Goal: Task Accomplishment & Management: Manage account settings

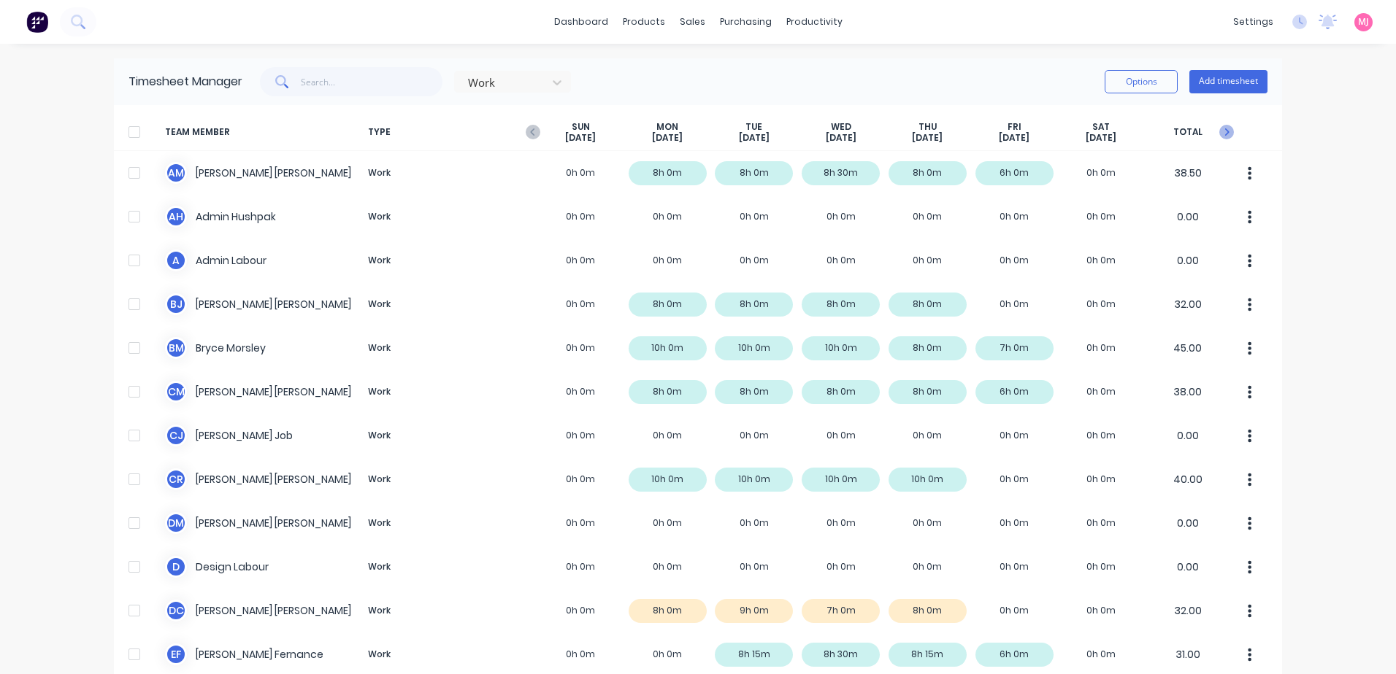
click at [1219, 130] on icon "button" at bounding box center [1226, 132] width 15 height 15
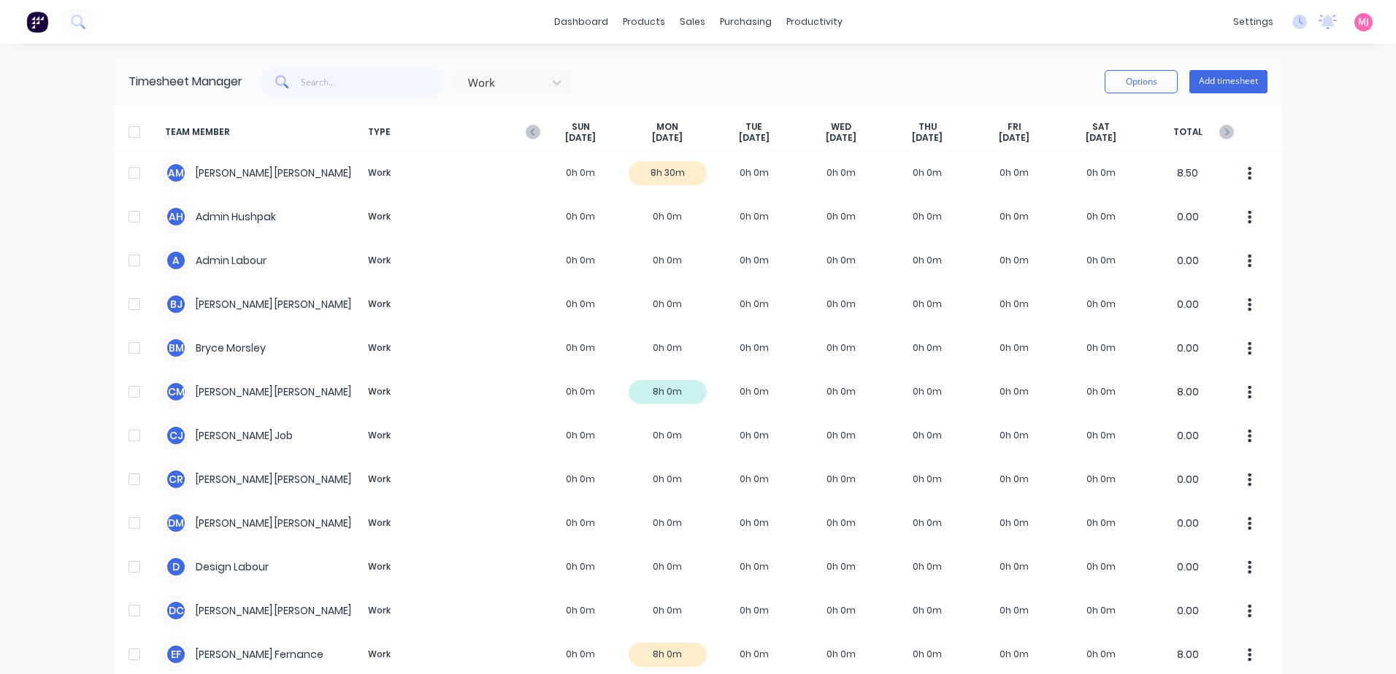
click at [519, 130] on span "TYPE" at bounding box center [449, 132] width 175 height 23
click at [526, 130] on icon "button" at bounding box center [533, 132] width 15 height 15
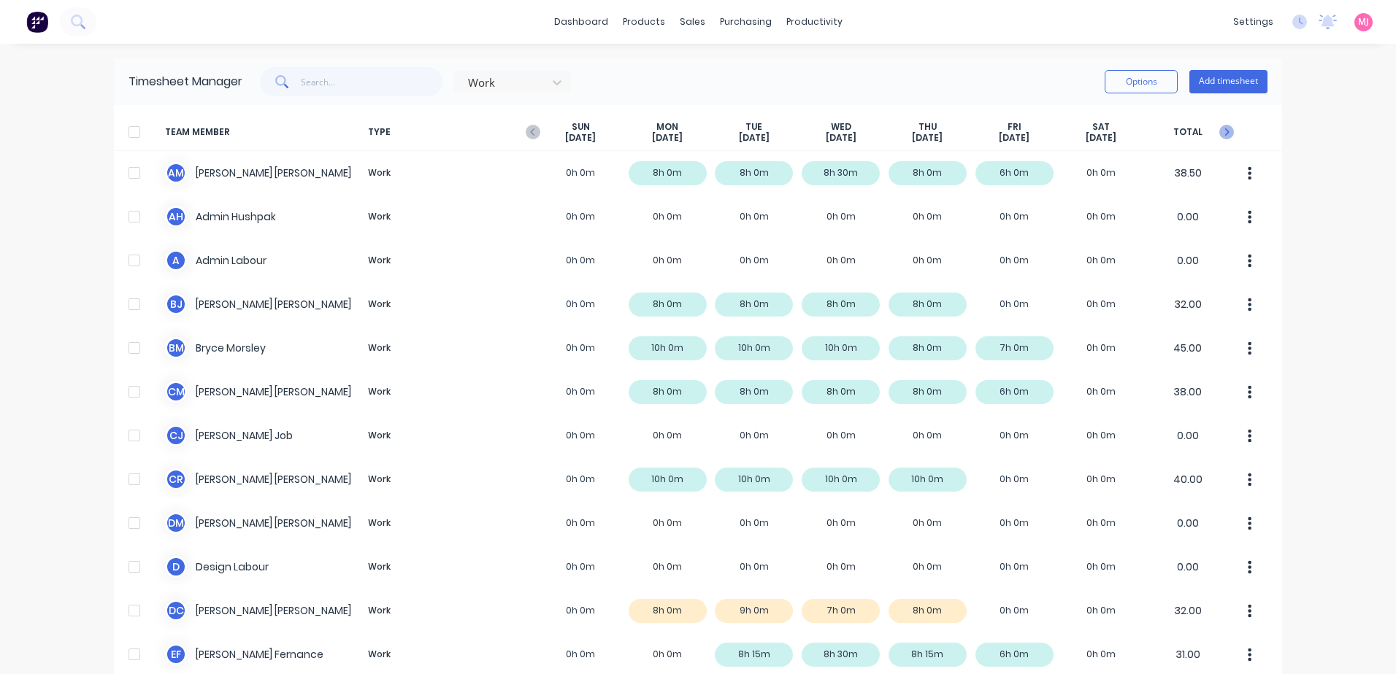
click at [1221, 133] on icon "button" at bounding box center [1226, 132] width 15 height 15
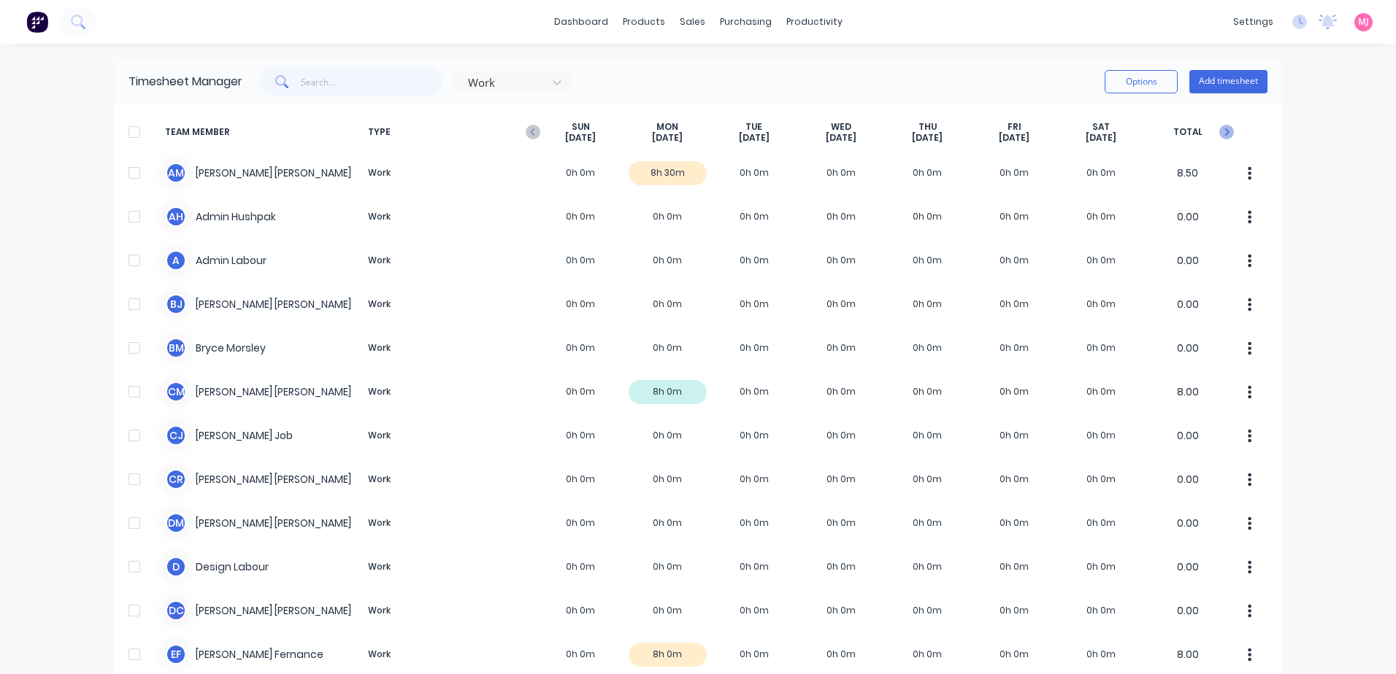
click at [1221, 133] on icon "button" at bounding box center [1226, 132] width 15 height 15
click at [526, 126] on icon "button" at bounding box center [533, 132] width 15 height 15
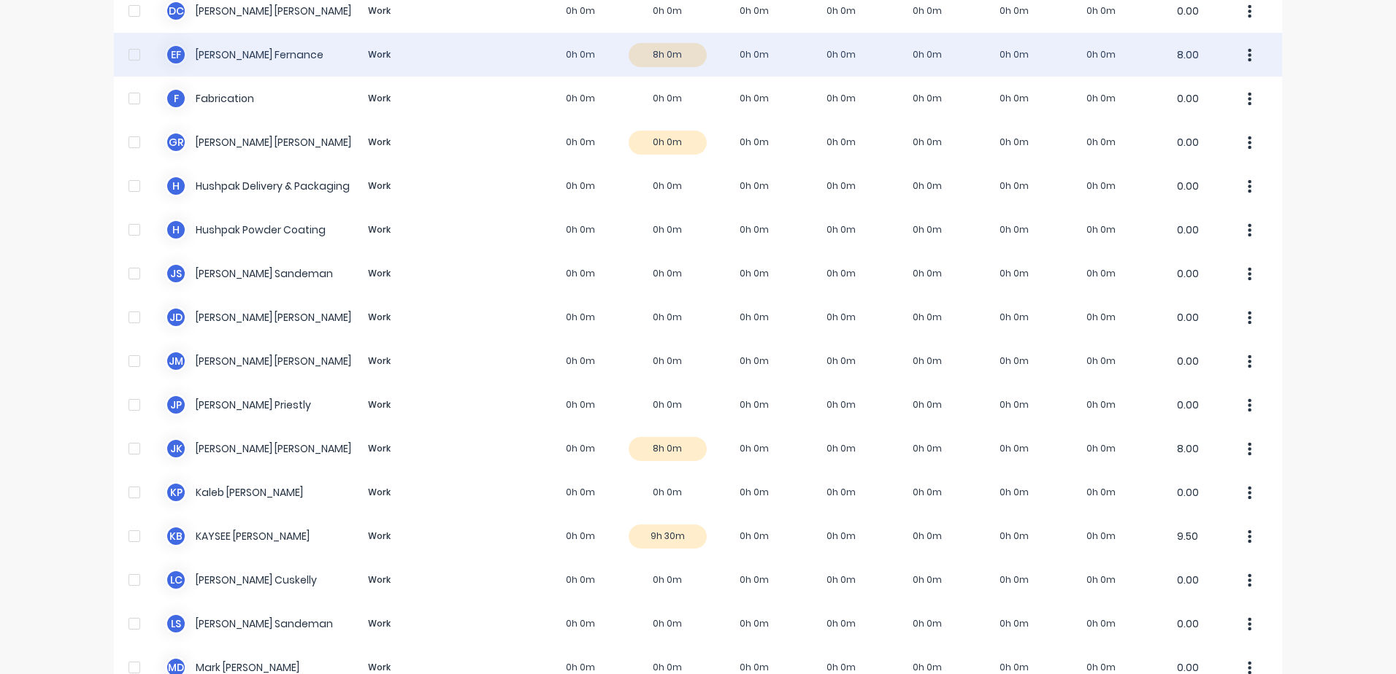
scroll to position [657, 0]
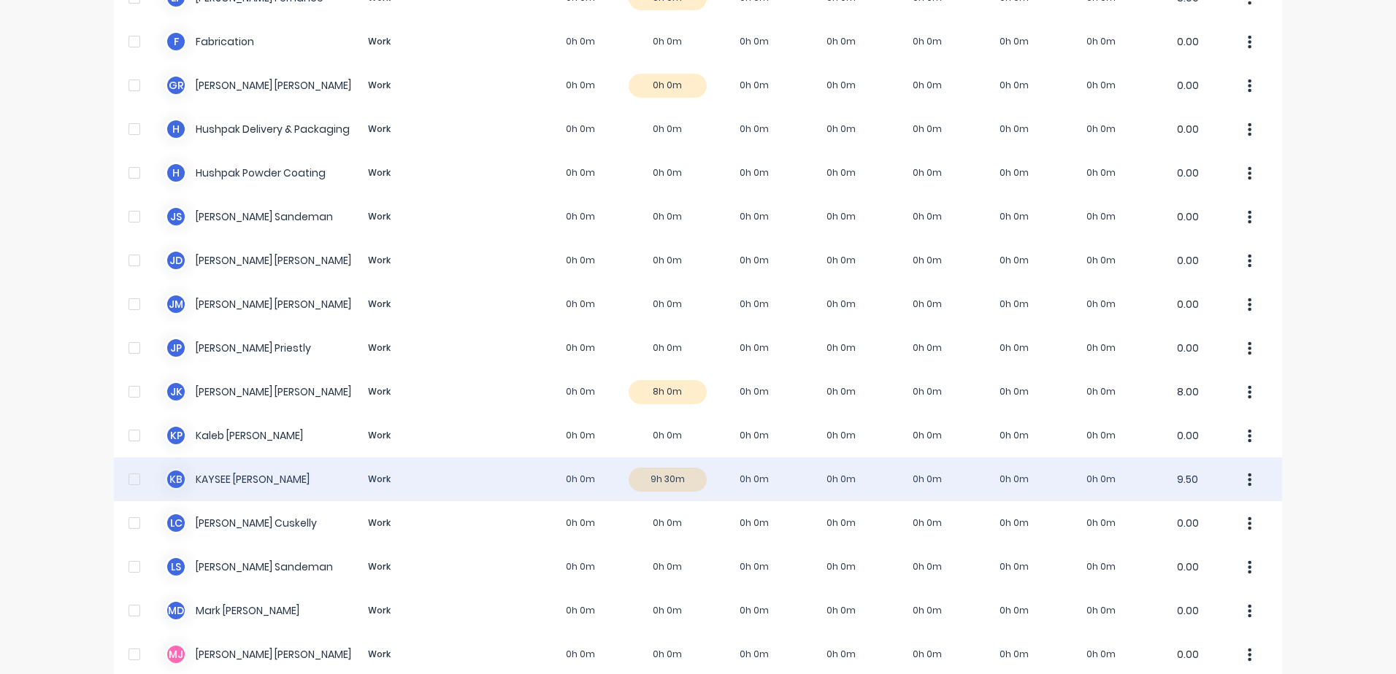
click at [666, 480] on div "K B KAYSEE BROWNE Work 0h 0m 9h 30m 0h 0m 0h 0m 0h 0m 0h 0m 0h 0m 9.50" at bounding box center [698, 480] width 1168 height 44
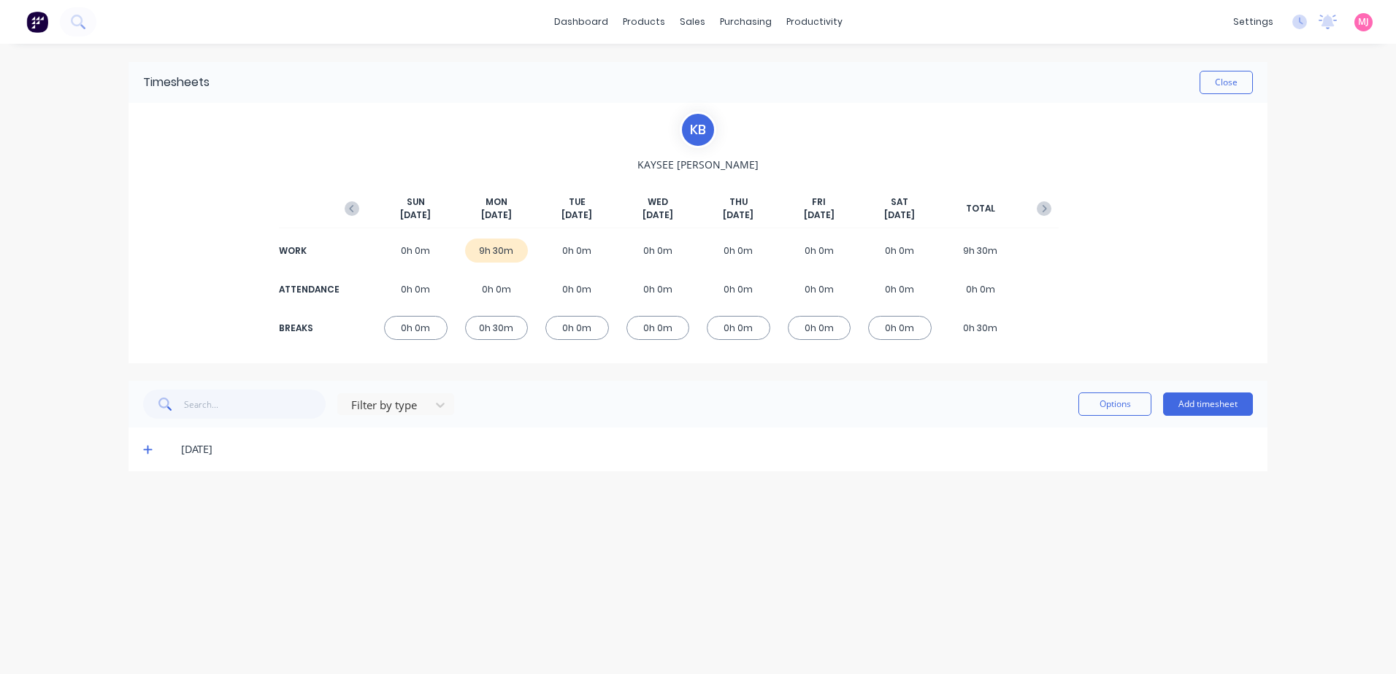
click at [147, 450] on icon at bounding box center [147, 450] width 9 height 9
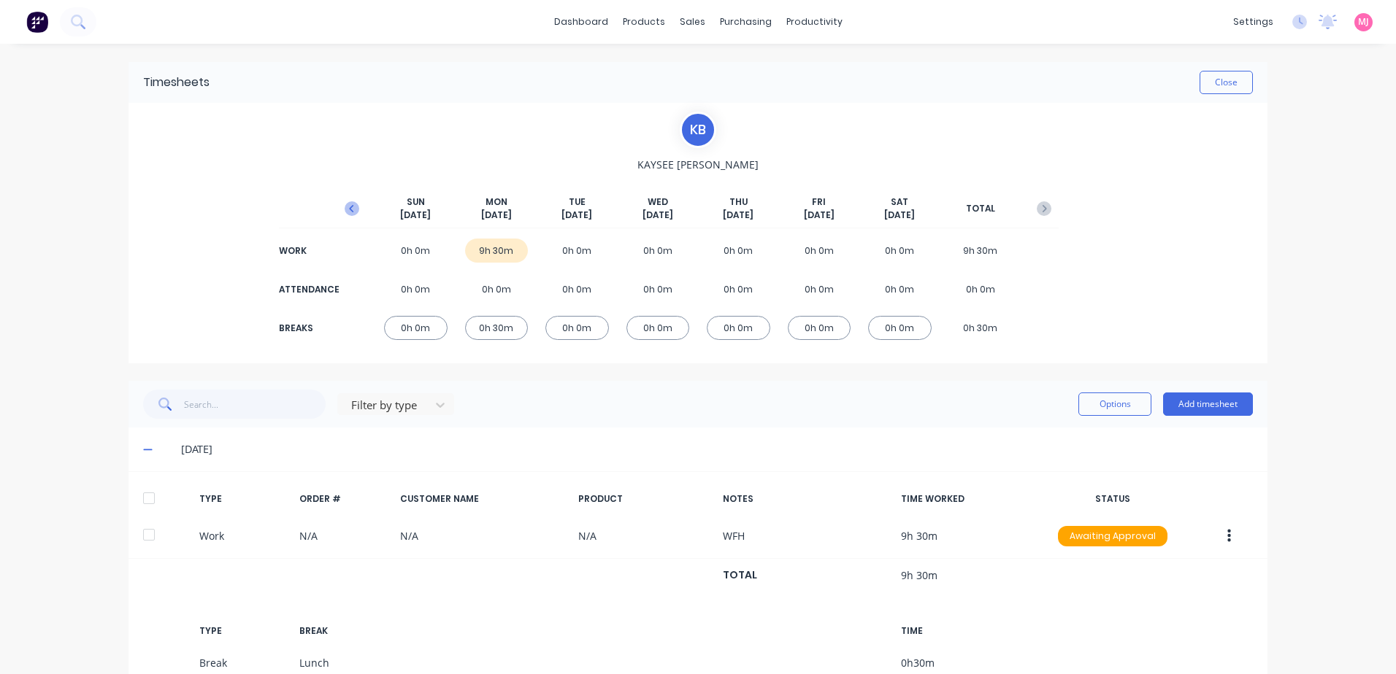
click at [347, 208] on icon "button" at bounding box center [352, 208] width 15 height 15
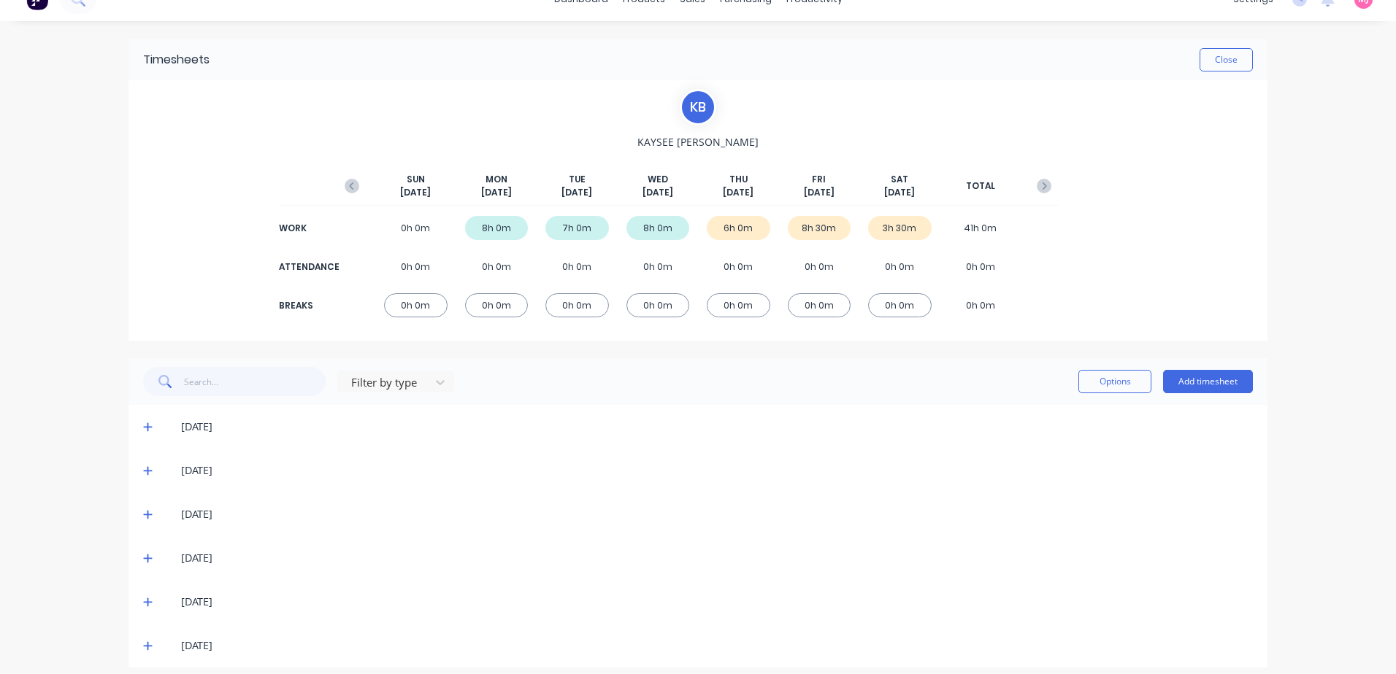
scroll to position [34, 0]
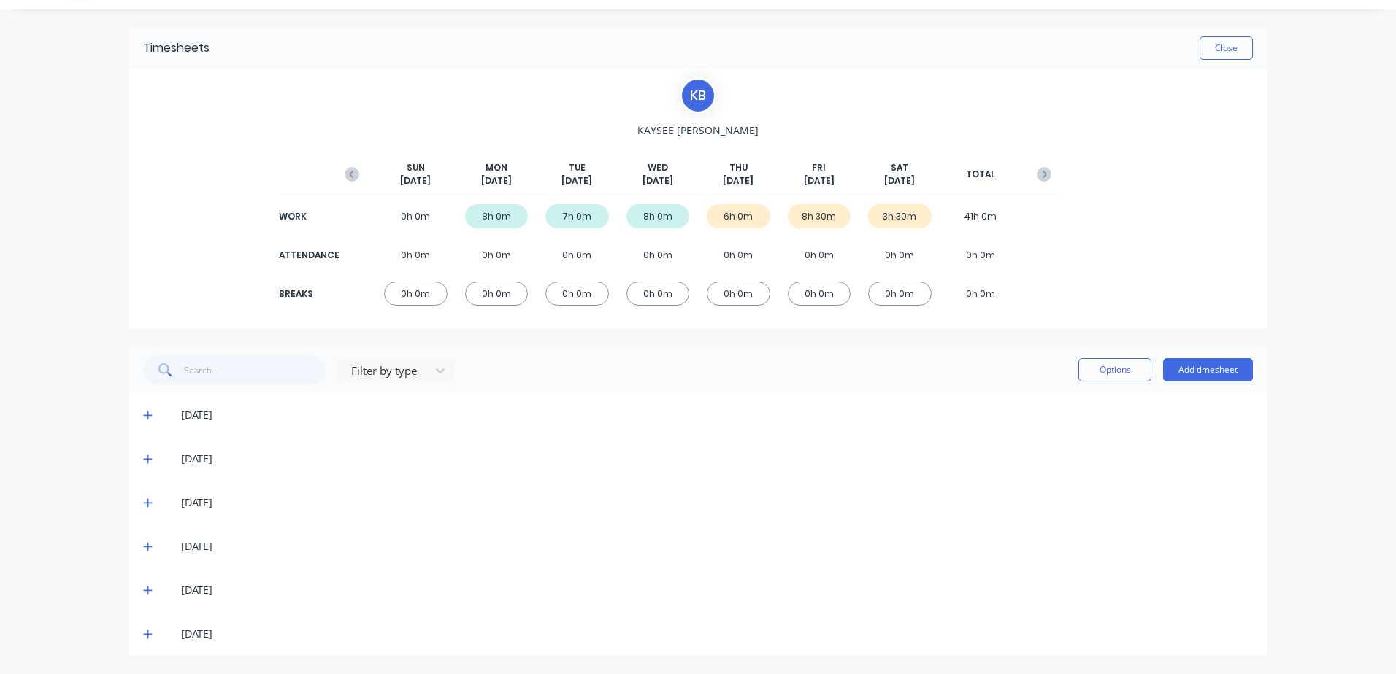
click at [143, 634] on icon at bounding box center [147, 634] width 9 height 10
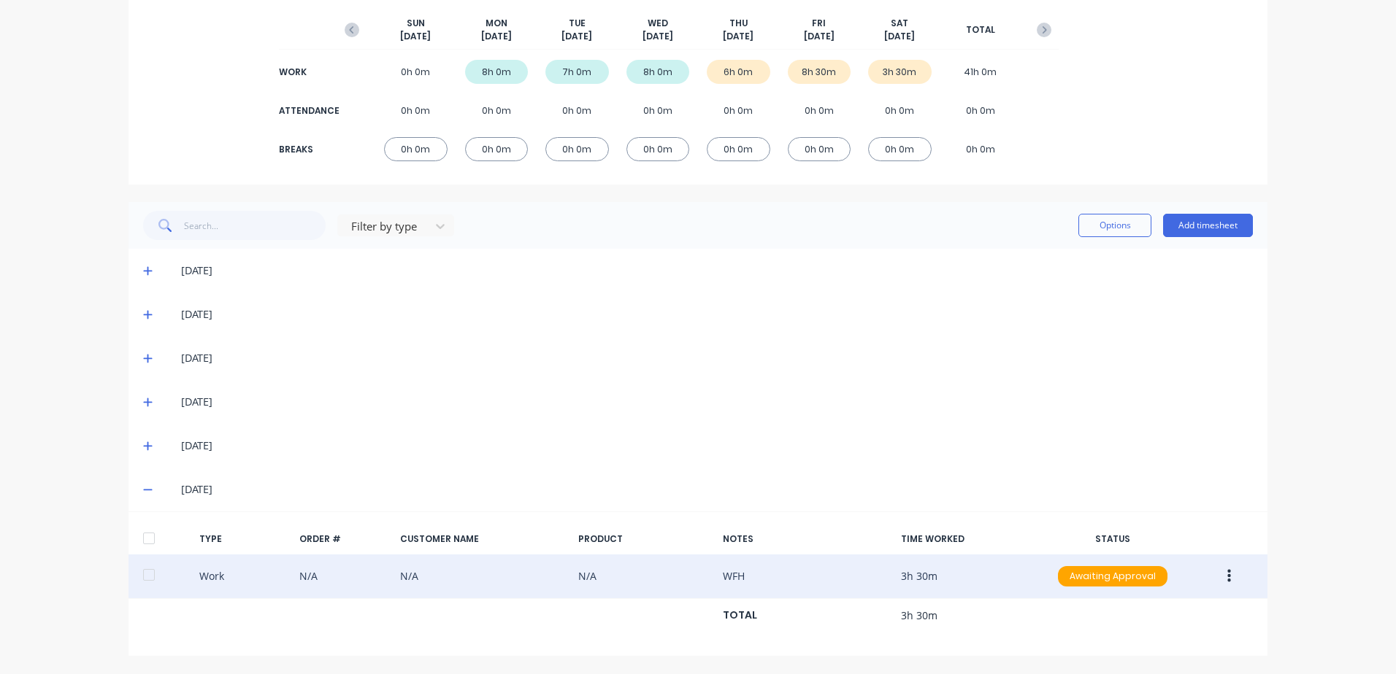
click at [1227, 574] on icon "button" at bounding box center [1229, 577] width 4 height 16
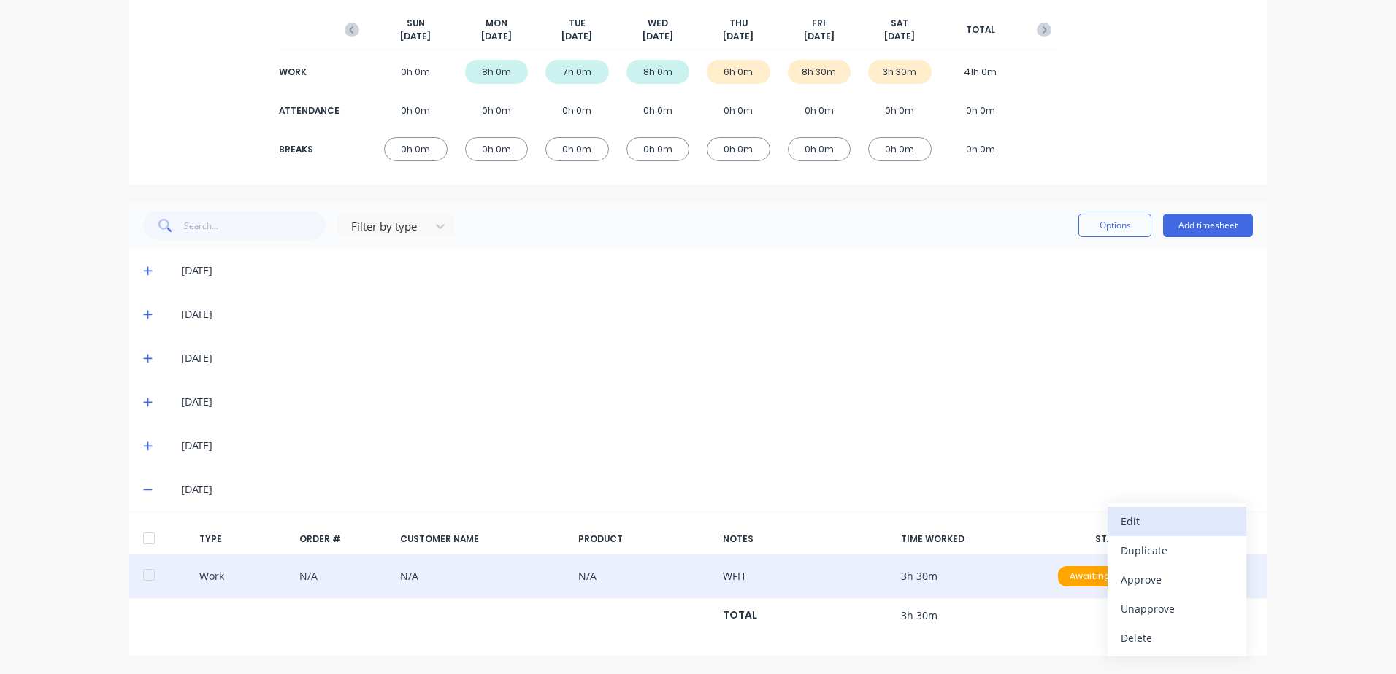
click at [1149, 523] on div "Edit" at bounding box center [1176, 521] width 112 height 21
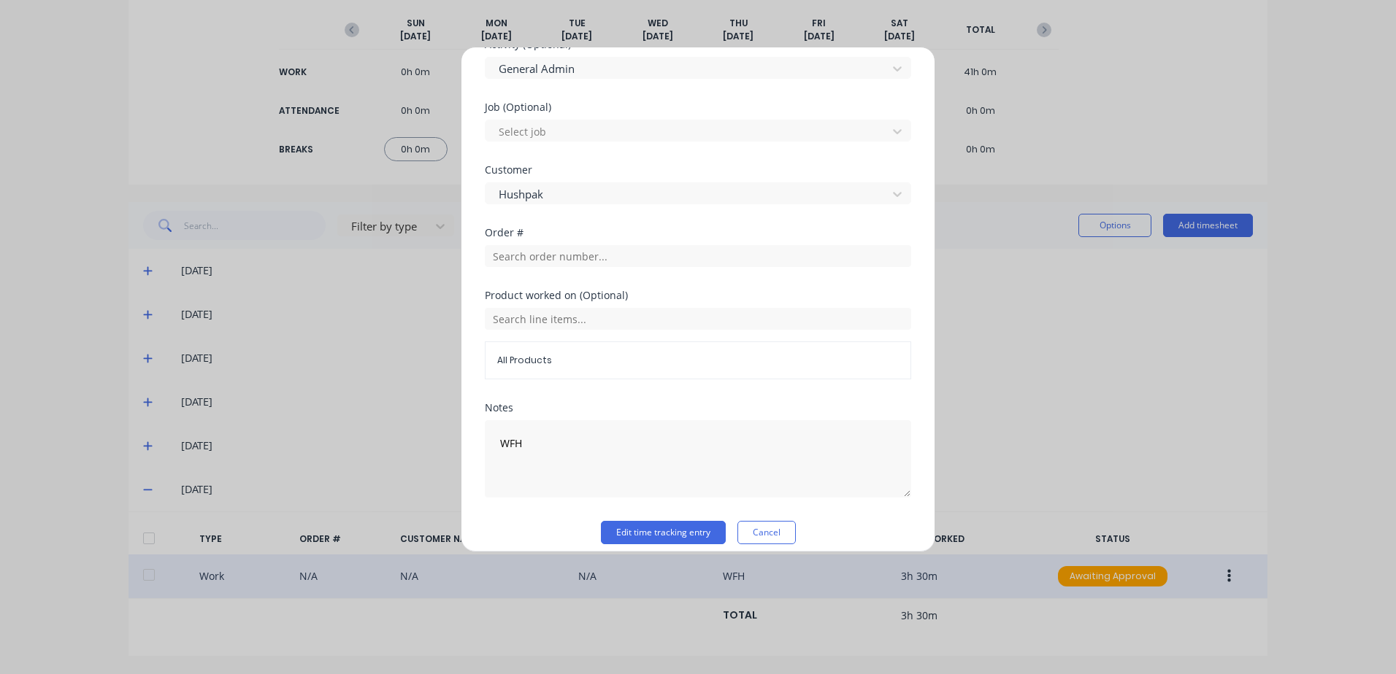
scroll to position [584, 0]
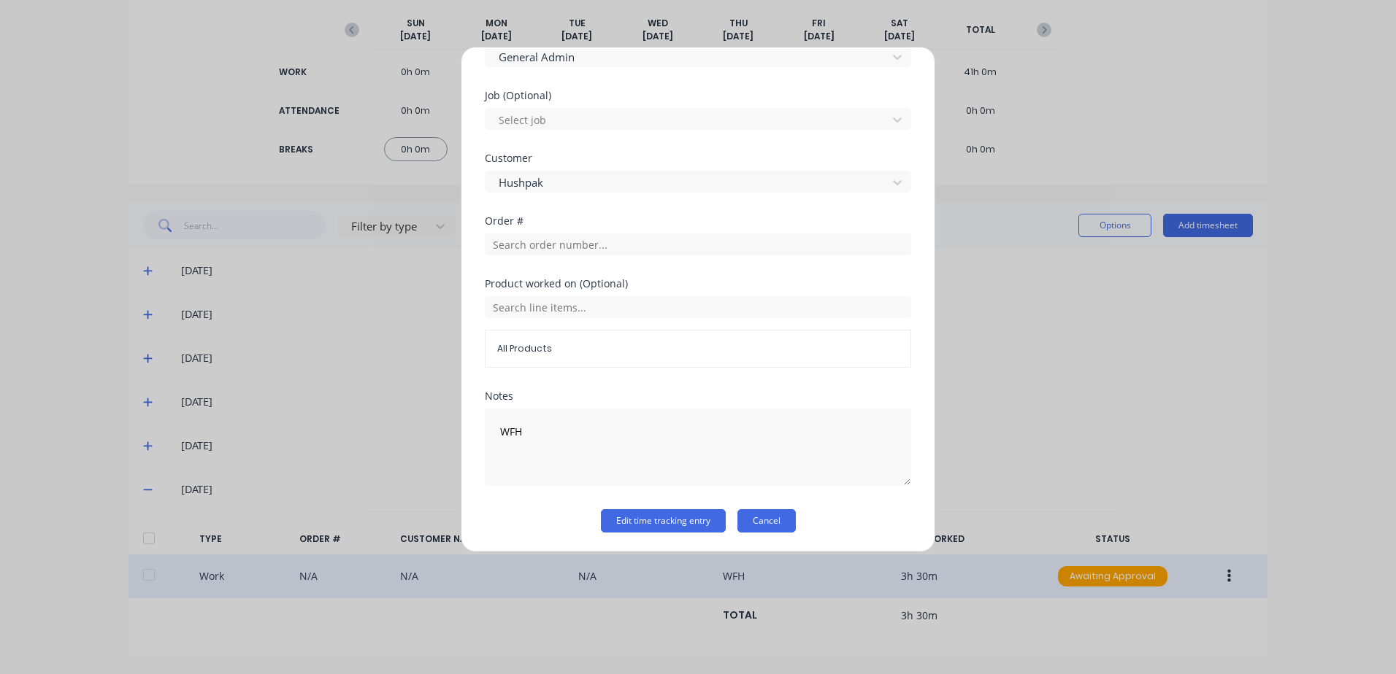
click at [772, 524] on button "Cancel" at bounding box center [766, 520] width 58 height 23
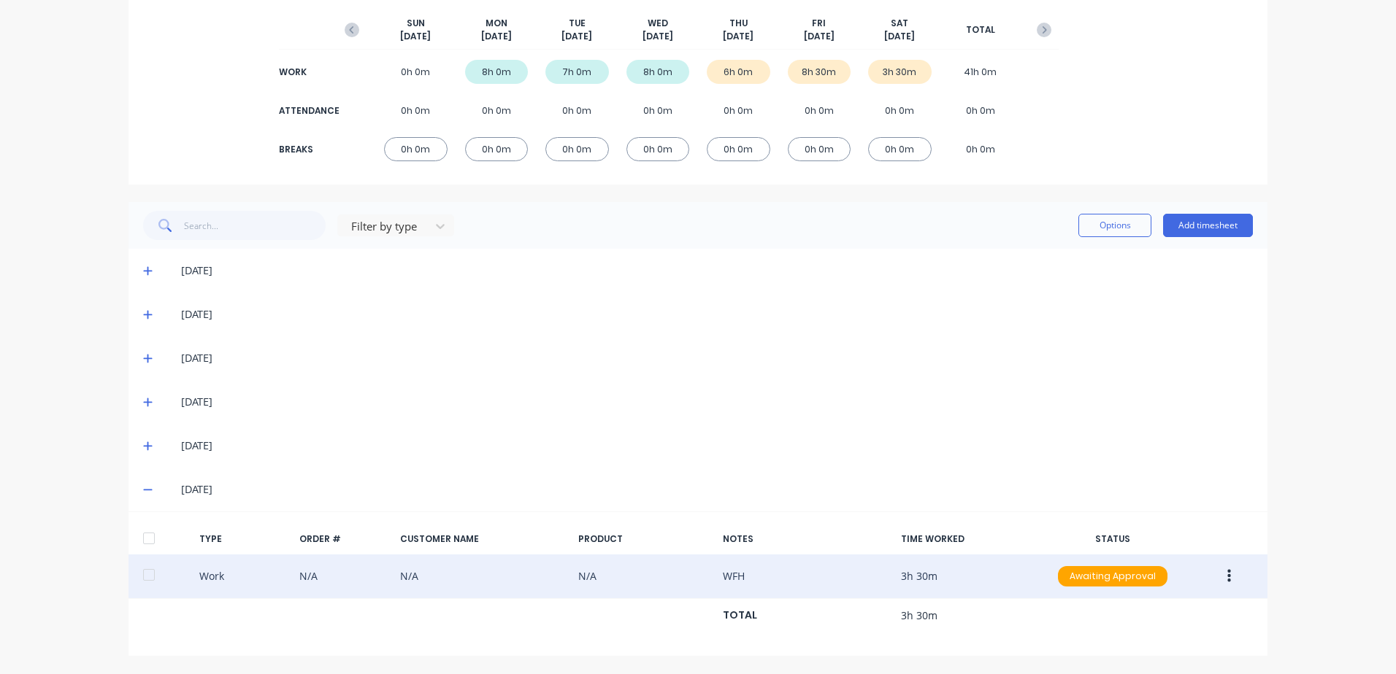
click at [143, 445] on icon at bounding box center [147, 446] width 9 height 9
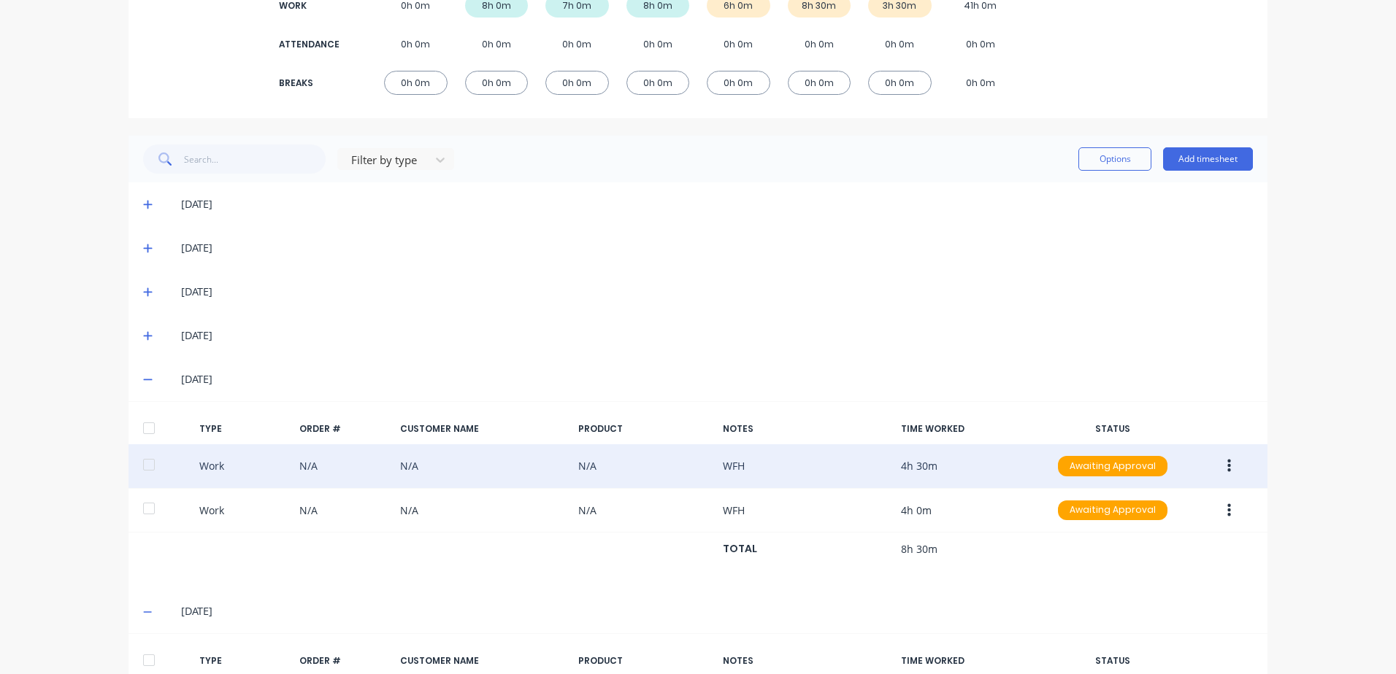
scroll to position [325, 0]
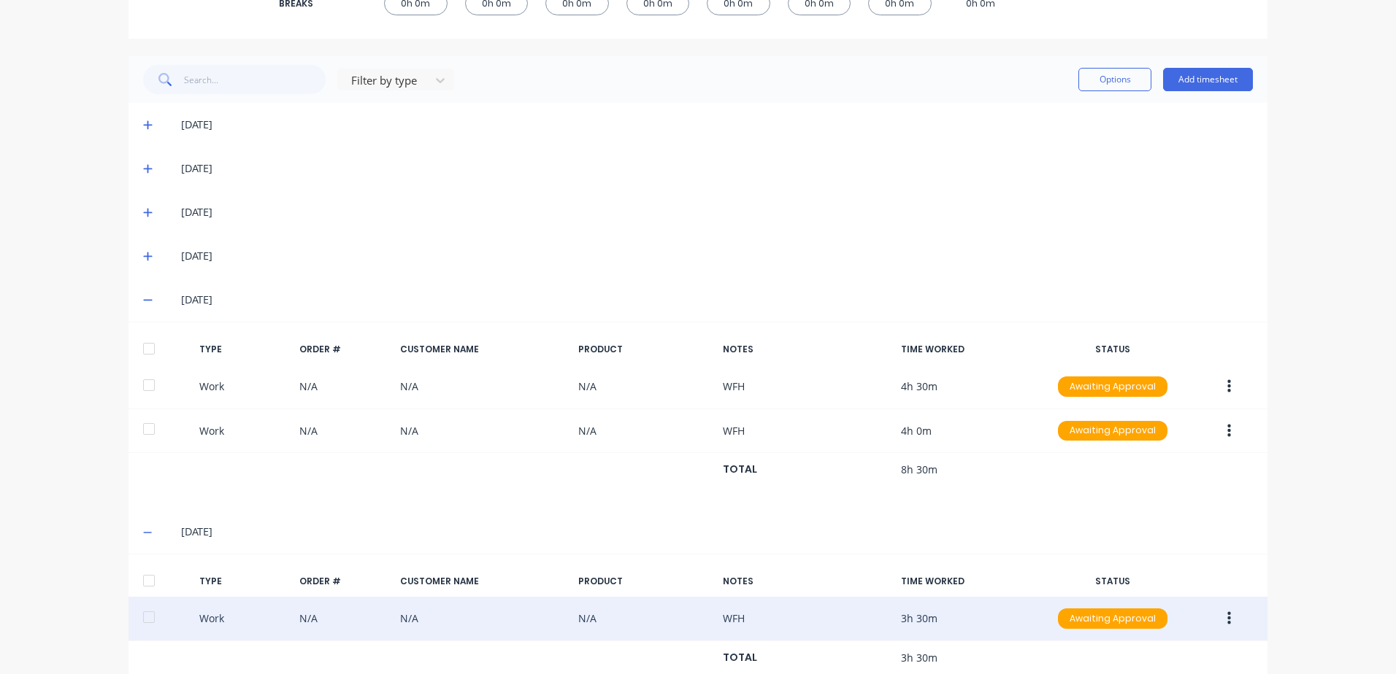
click at [143, 253] on icon at bounding box center [147, 256] width 9 height 10
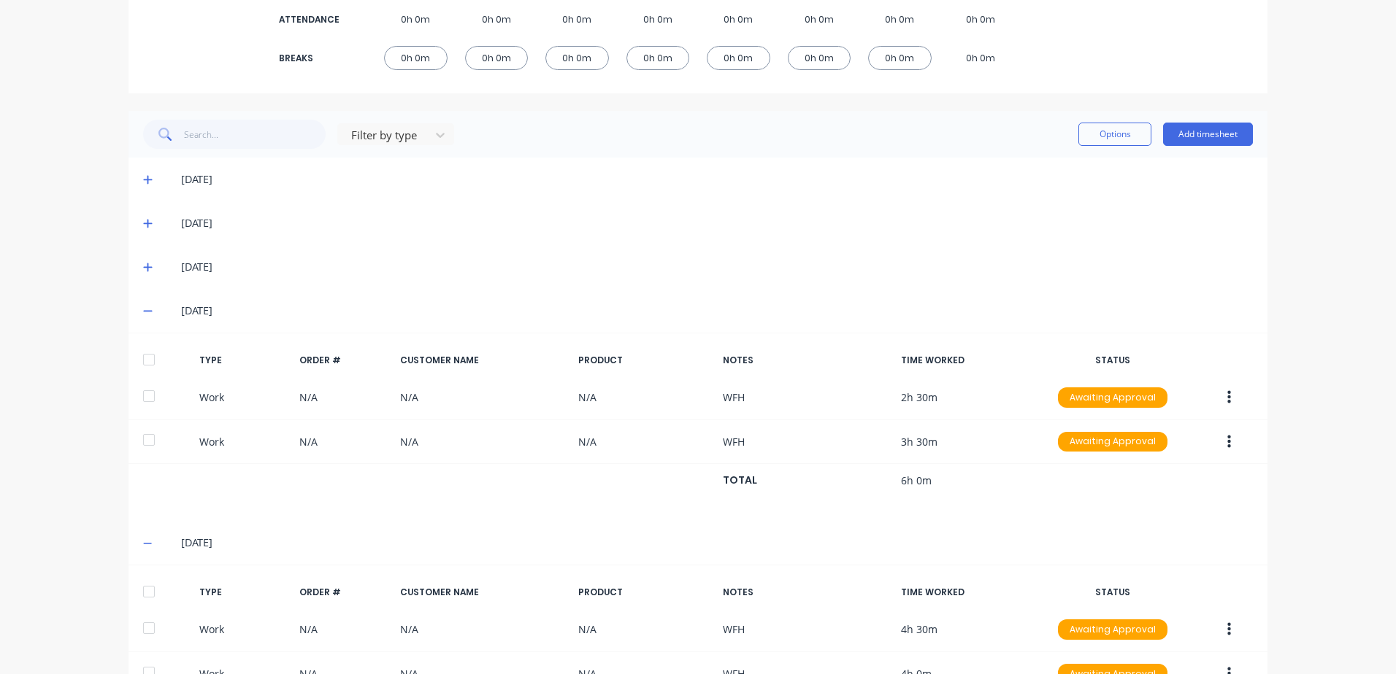
scroll to position [252, 0]
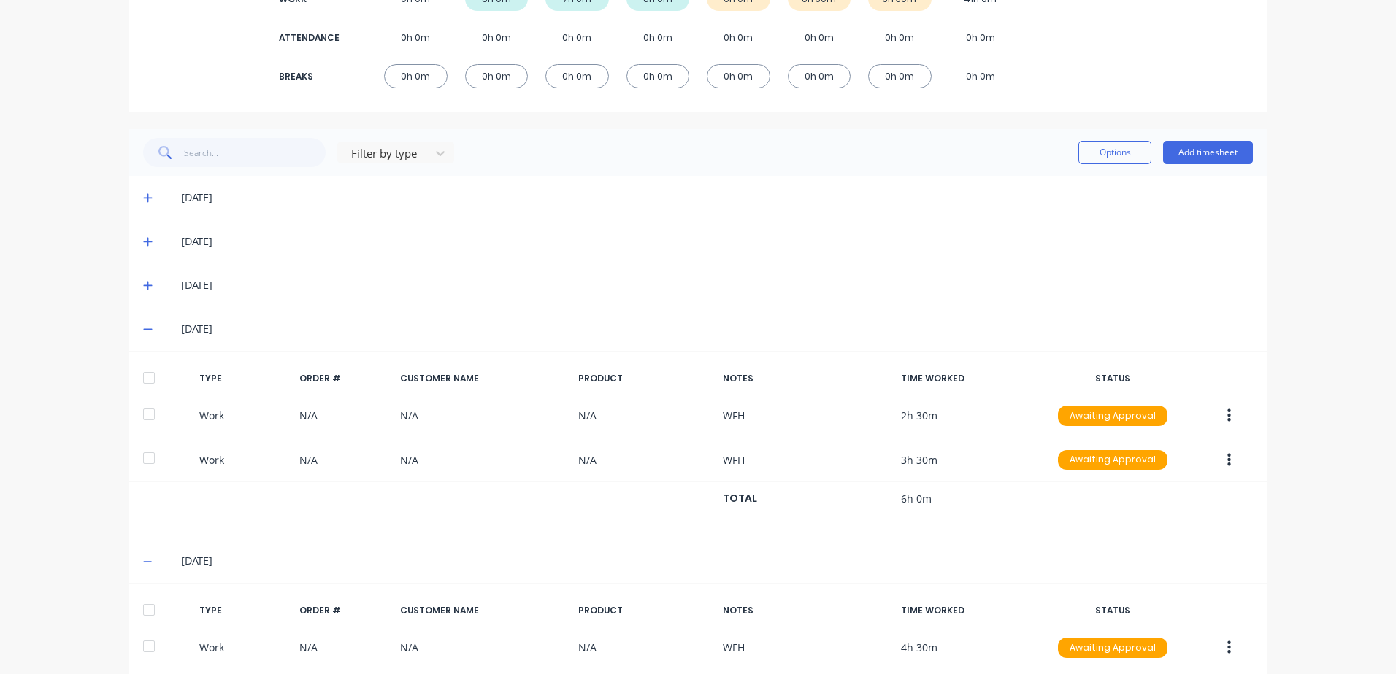
click at [143, 281] on icon at bounding box center [147, 285] width 9 height 10
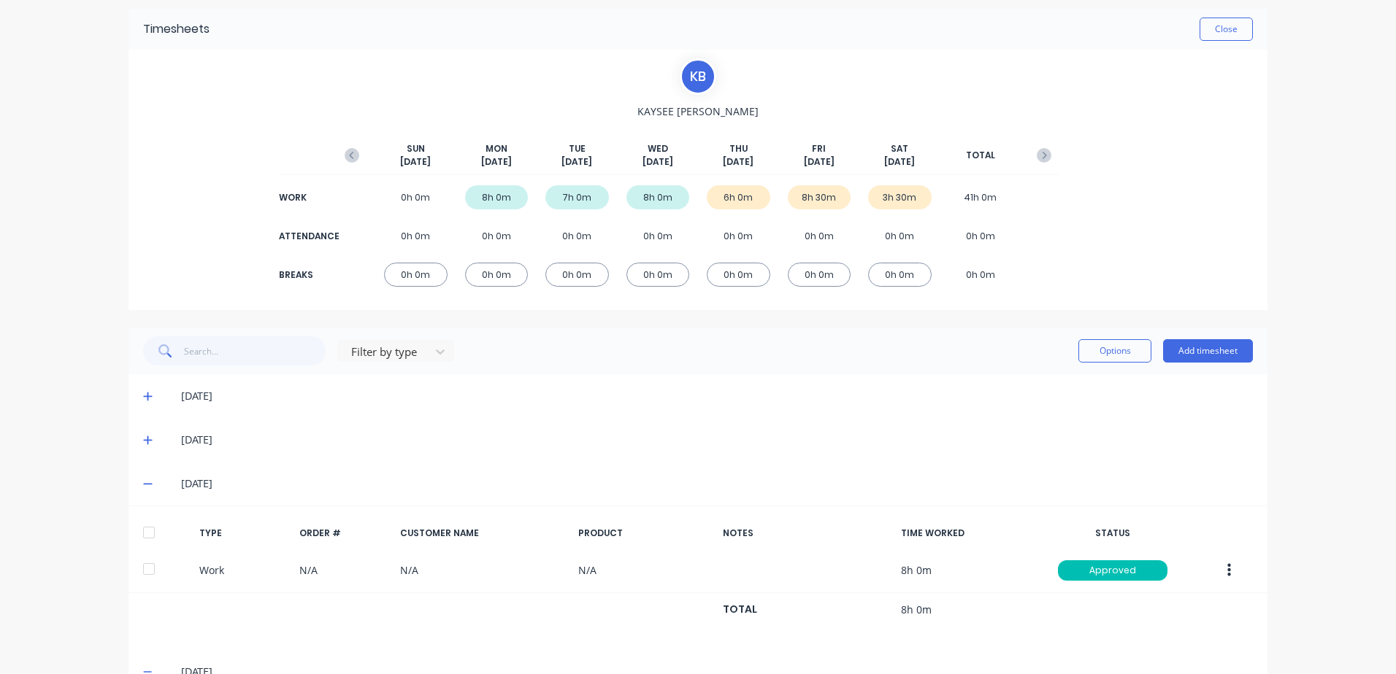
scroll to position [0, 0]
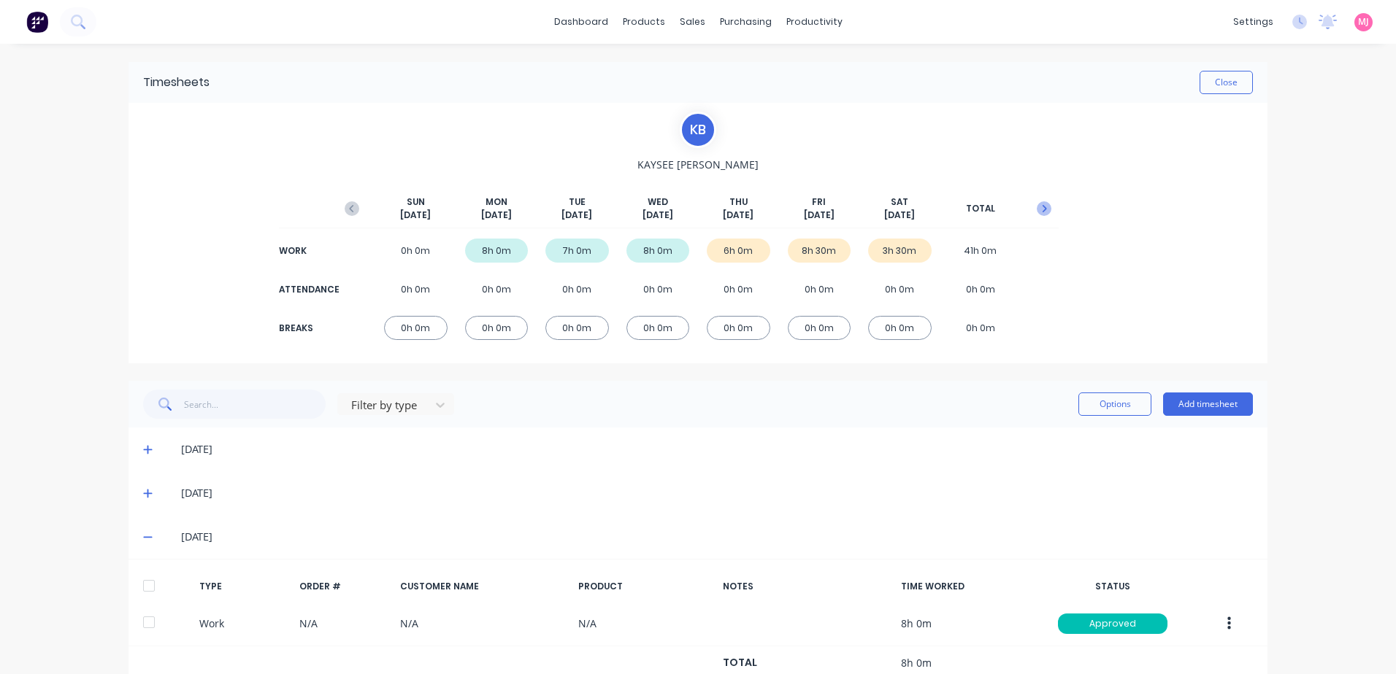
click at [1036, 207] on icon "button" at bounding box center [1043, 208] width 15 height 15
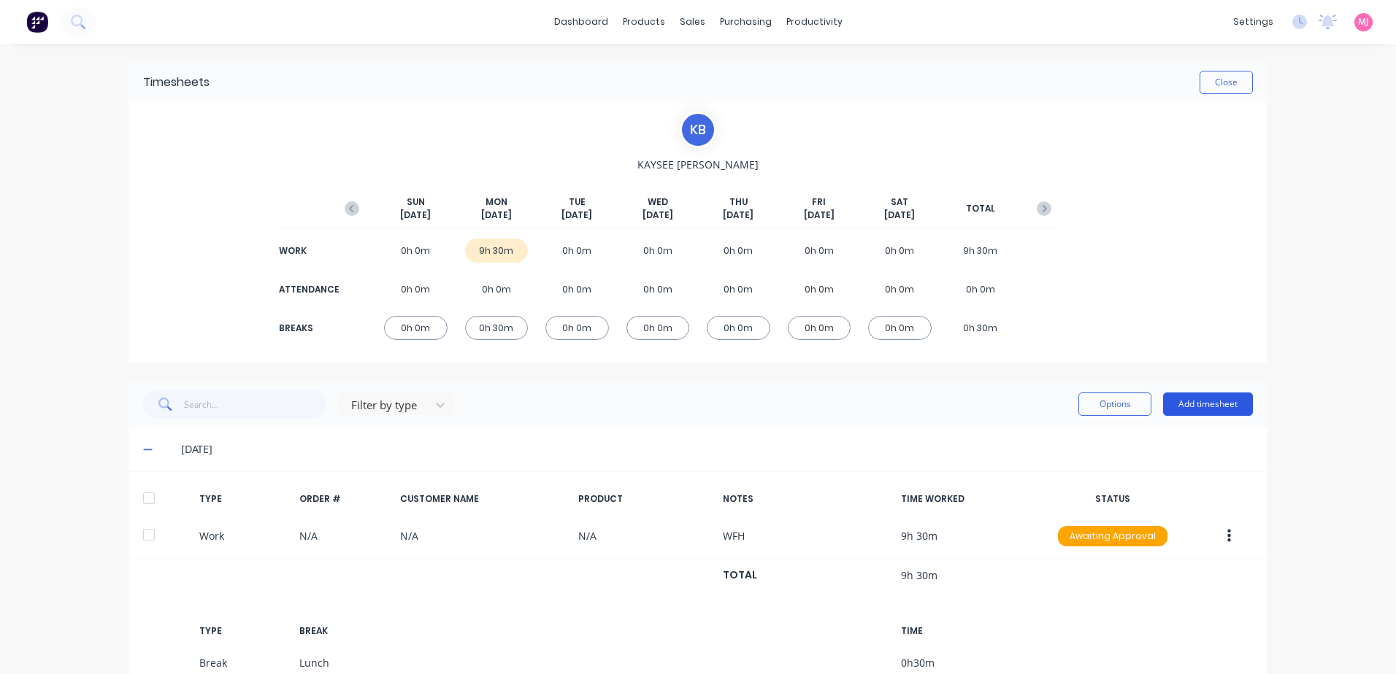
click at [1226, 404] on button "Add timesheet" at bounding box center [1208, 404] width 90 height 23
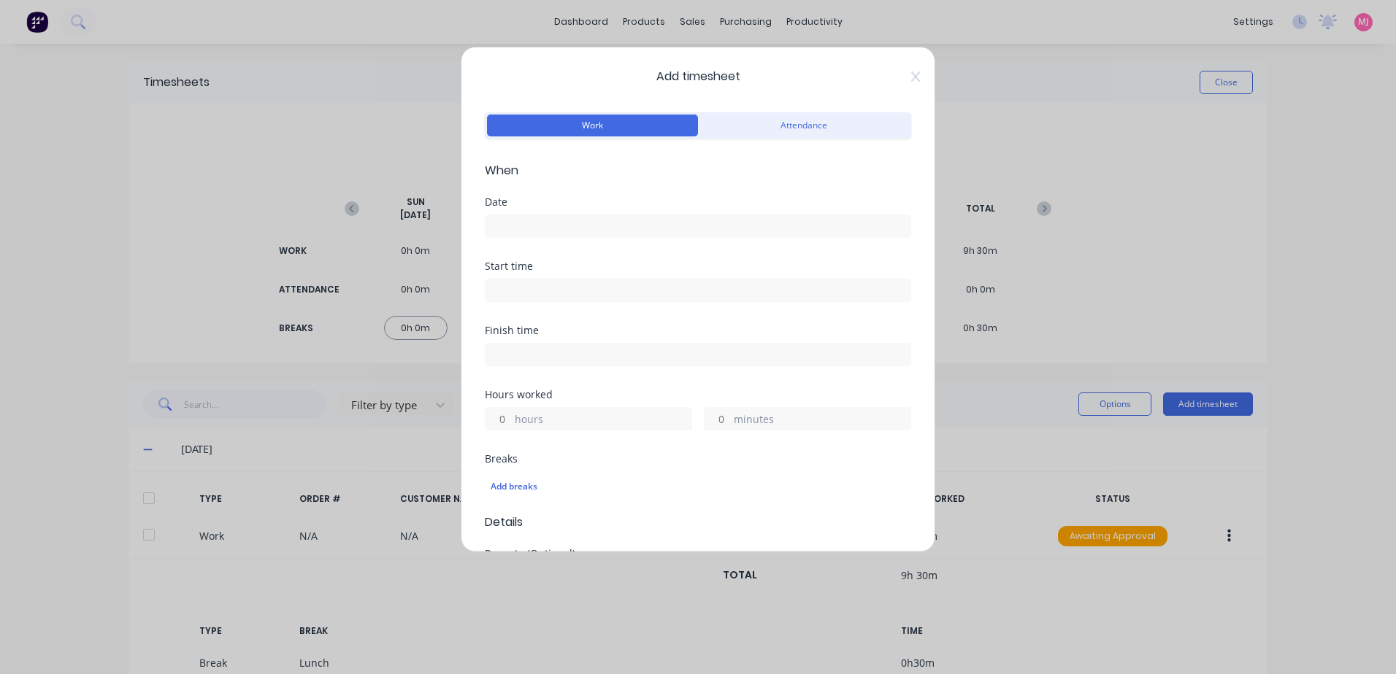
click at [536, 228] on input at bounding box center [697, 226] width 425 height 22
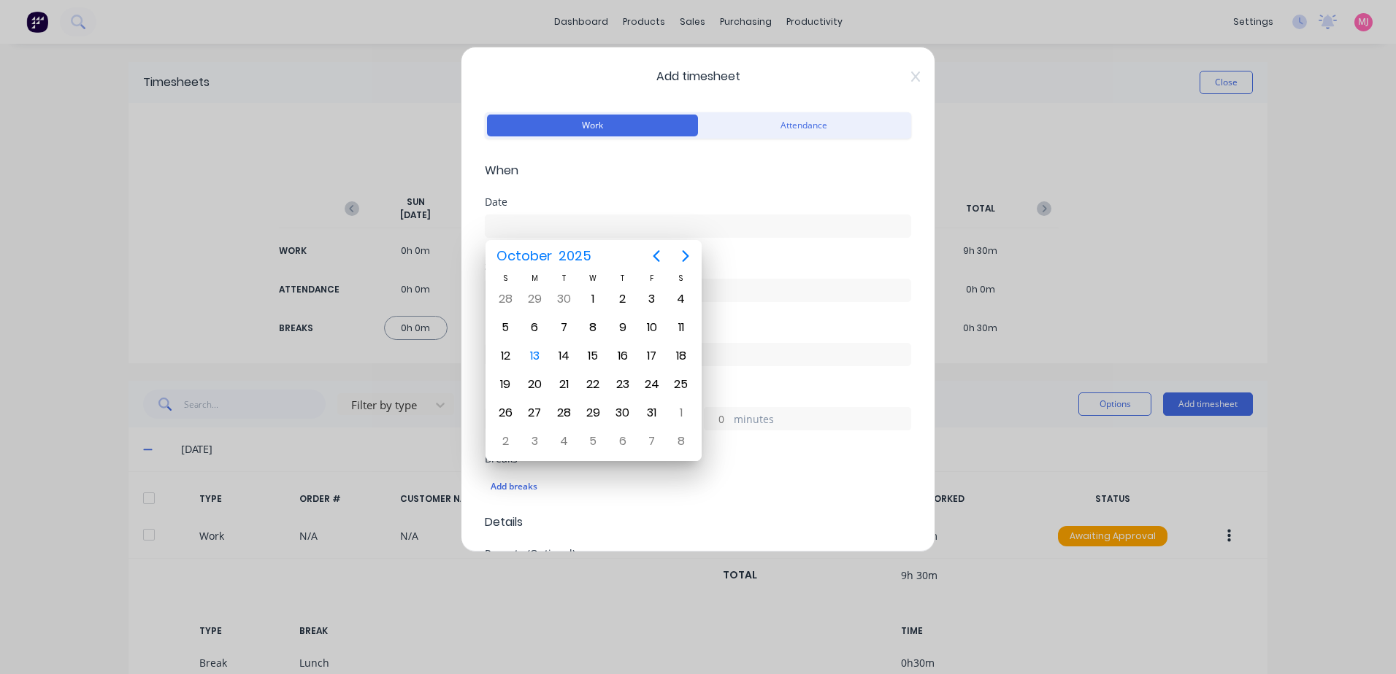
click at [391, 142] on div "Add timesheet Work Attendance When Date Start time Finish time Hours worked hou…" at bounding box center [698, 337] width 1396 height 674
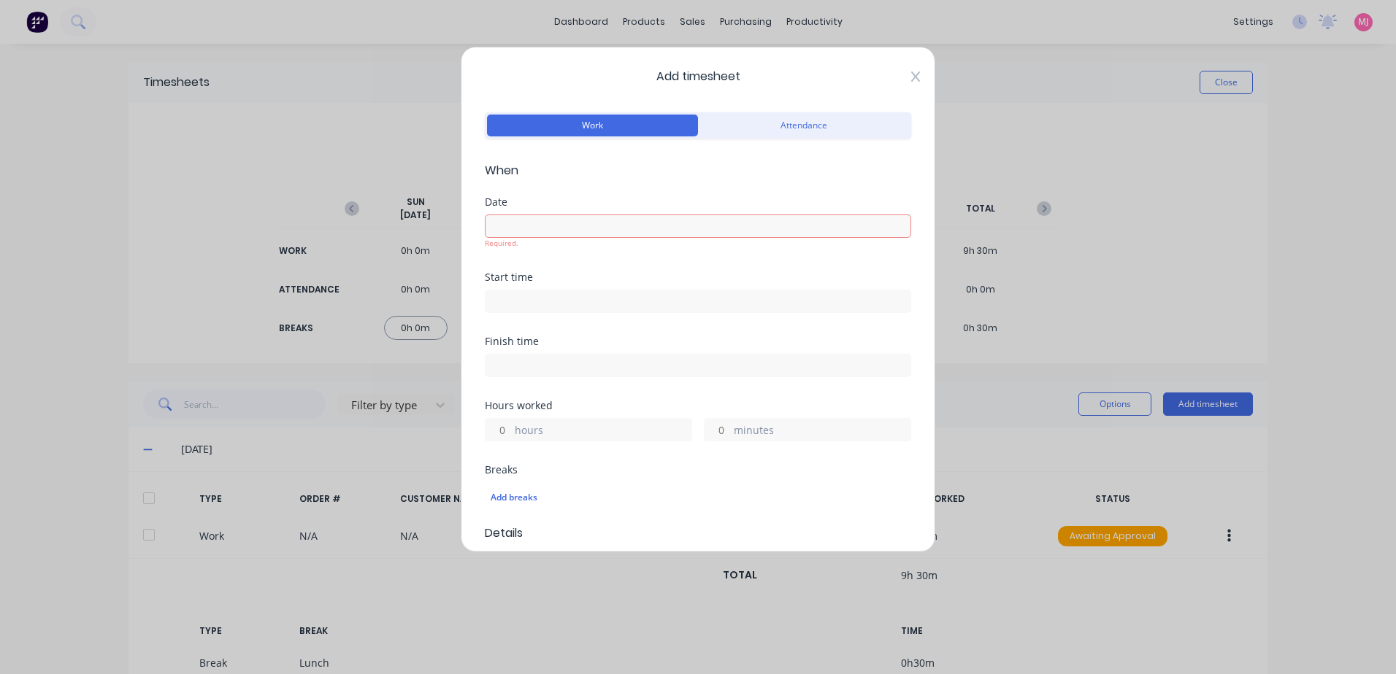
click at [911, 77] on icon at bounding box center [915, 77] width 9 height 10
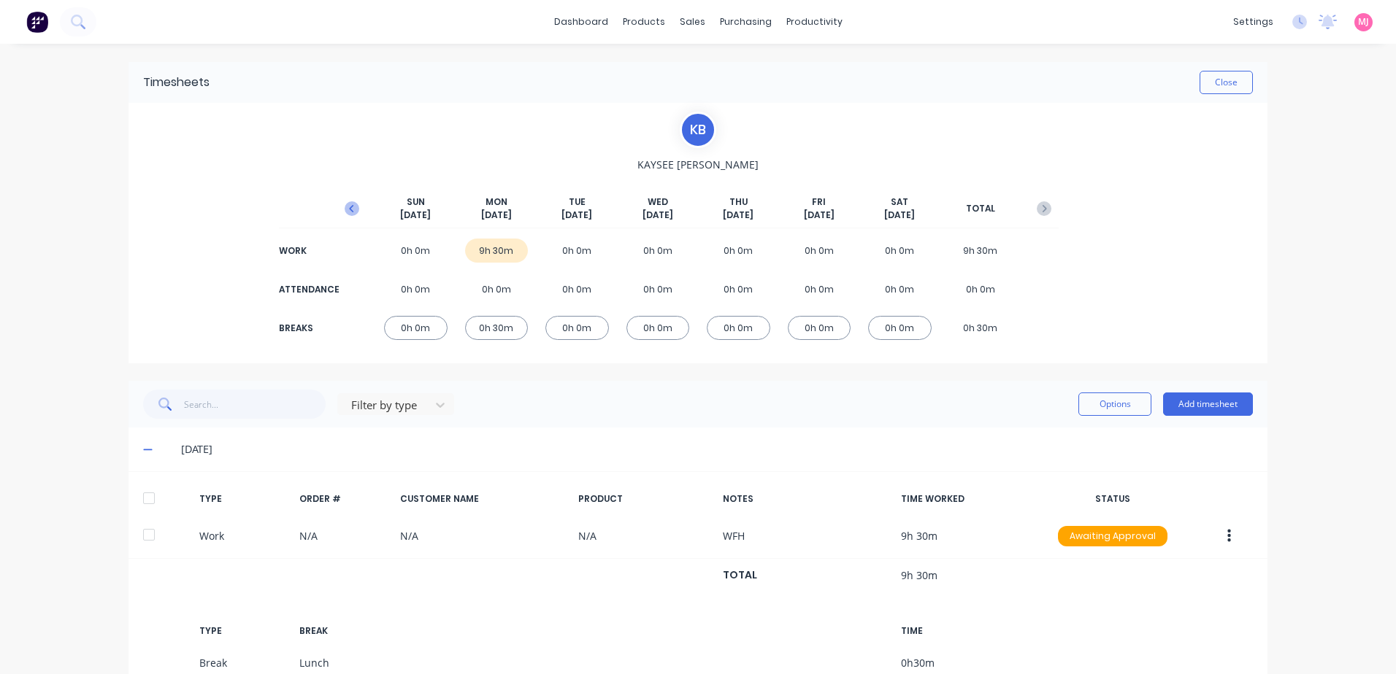
click at [349, 208] on icon "button" at bounding box center [351, 208] width 4 height 7
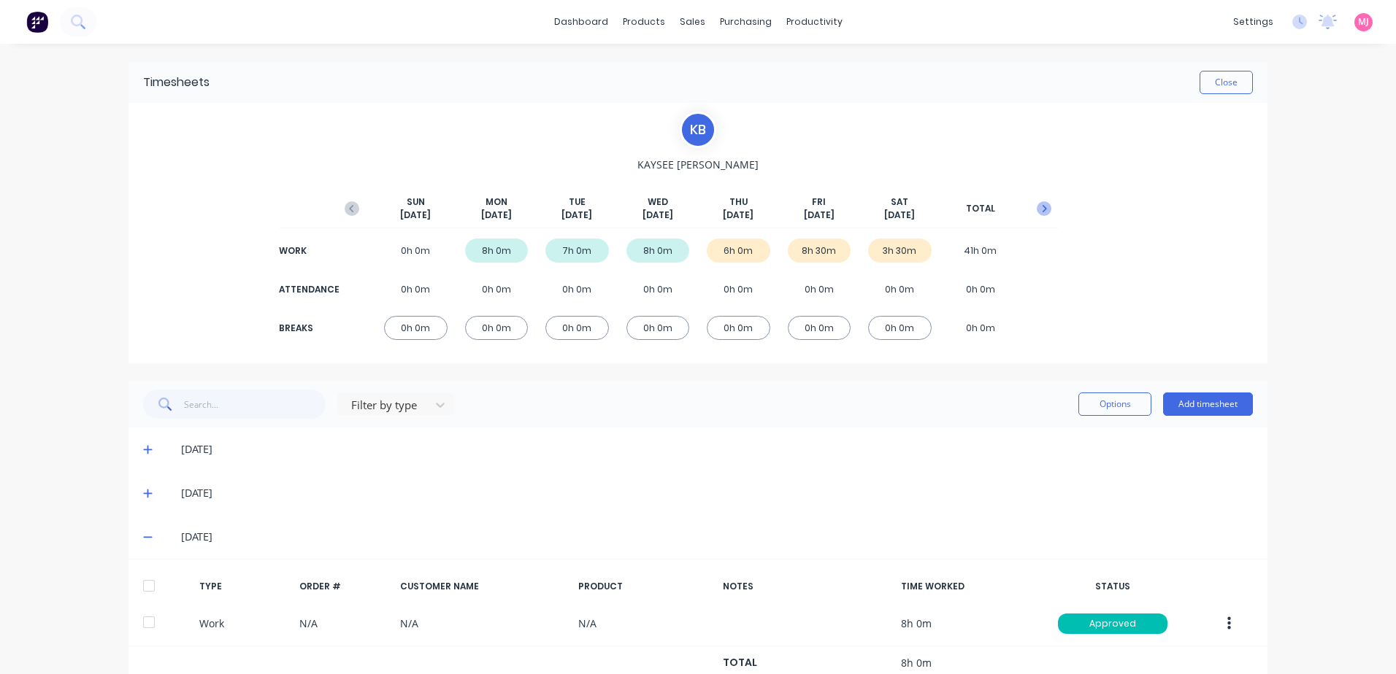
click at [1042, 208] on icon "button" at bounding box center [1044, 208] width 4 height 7
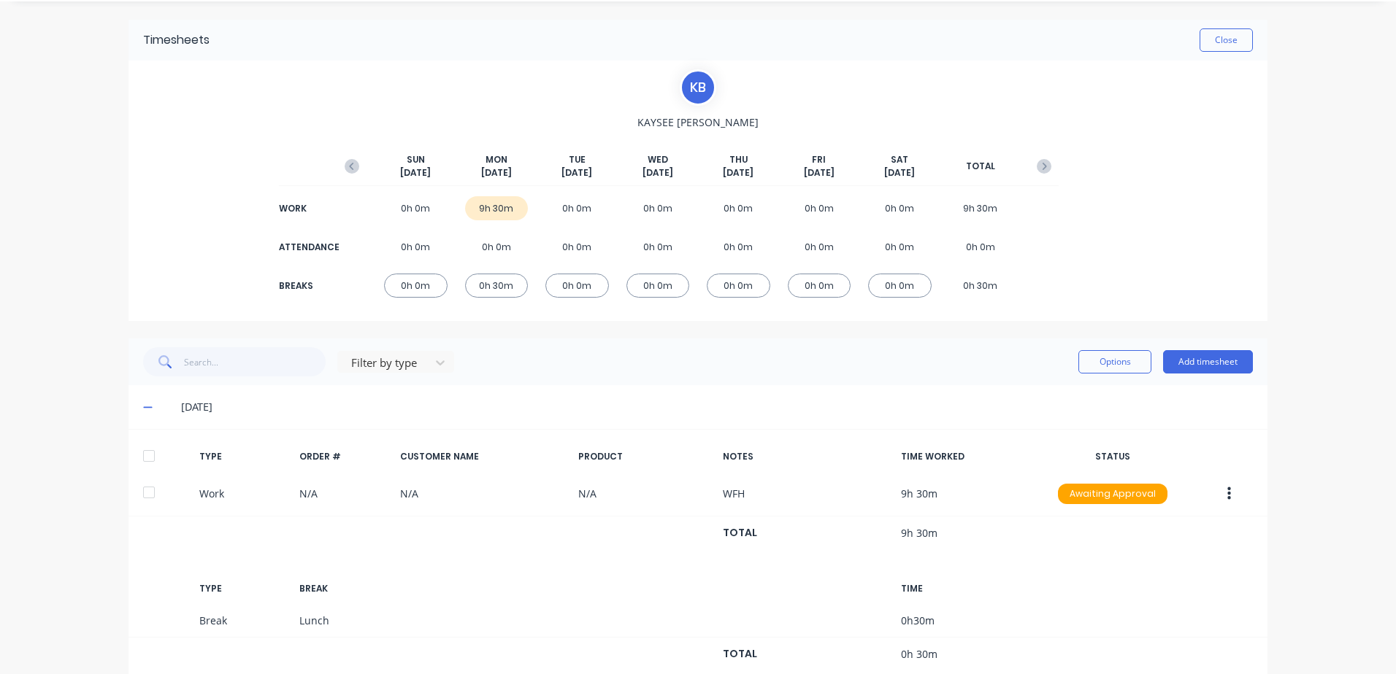
scroll to position [81, 0]
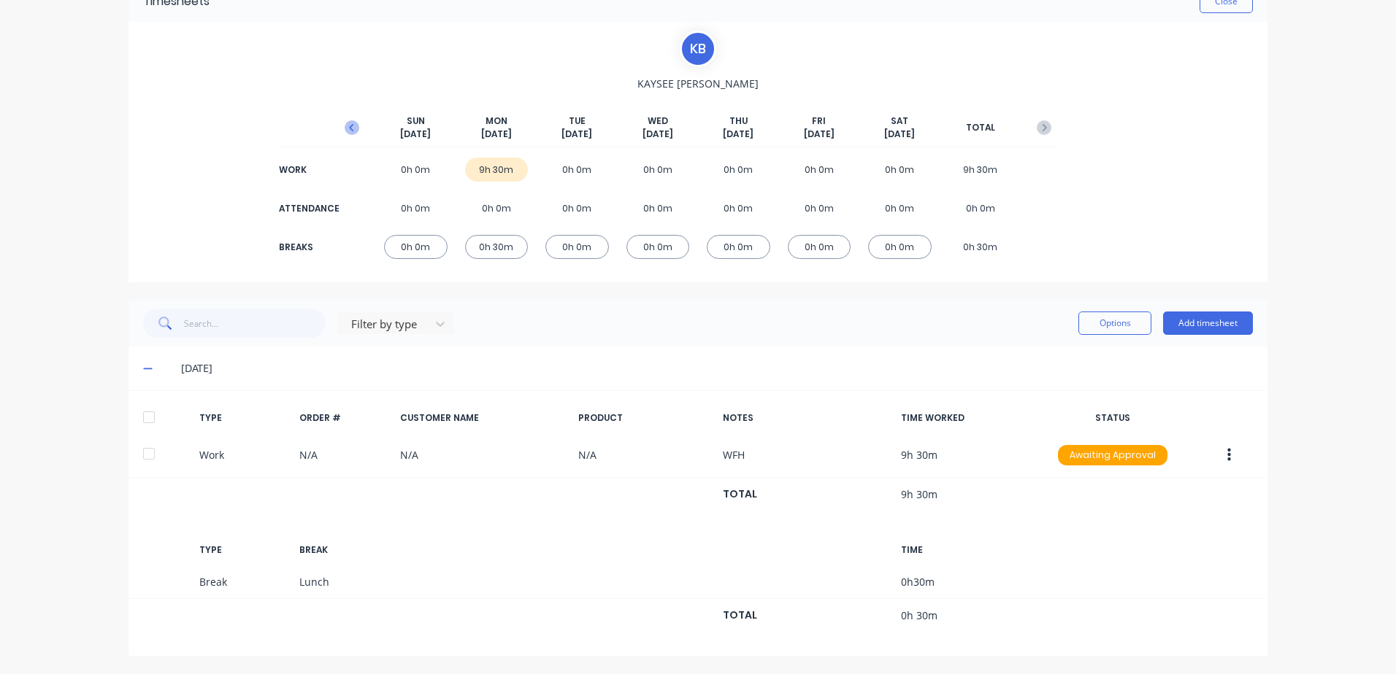
click at [346, 123] on icon "button" at bounding box center [352, 127] width 15 height 15
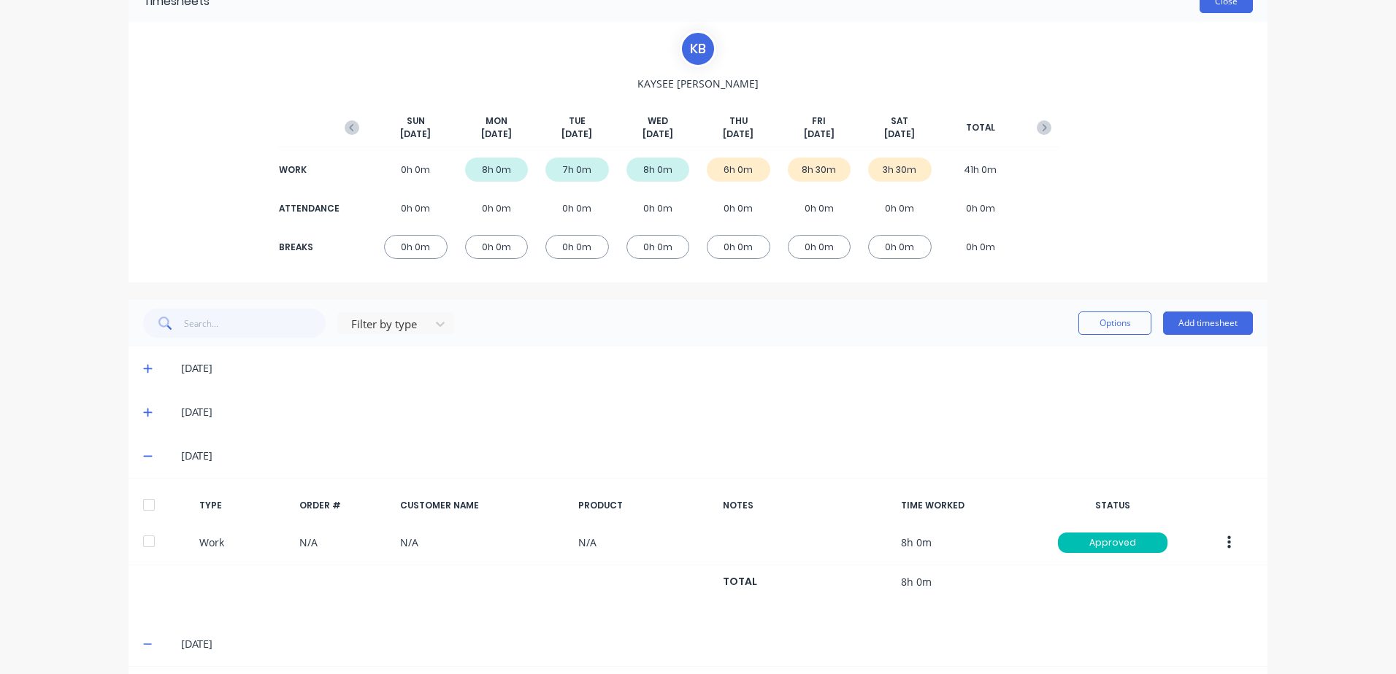
click at [1224, 7] on button "Close" at bounding box center [1225, 1] width 53 height 23
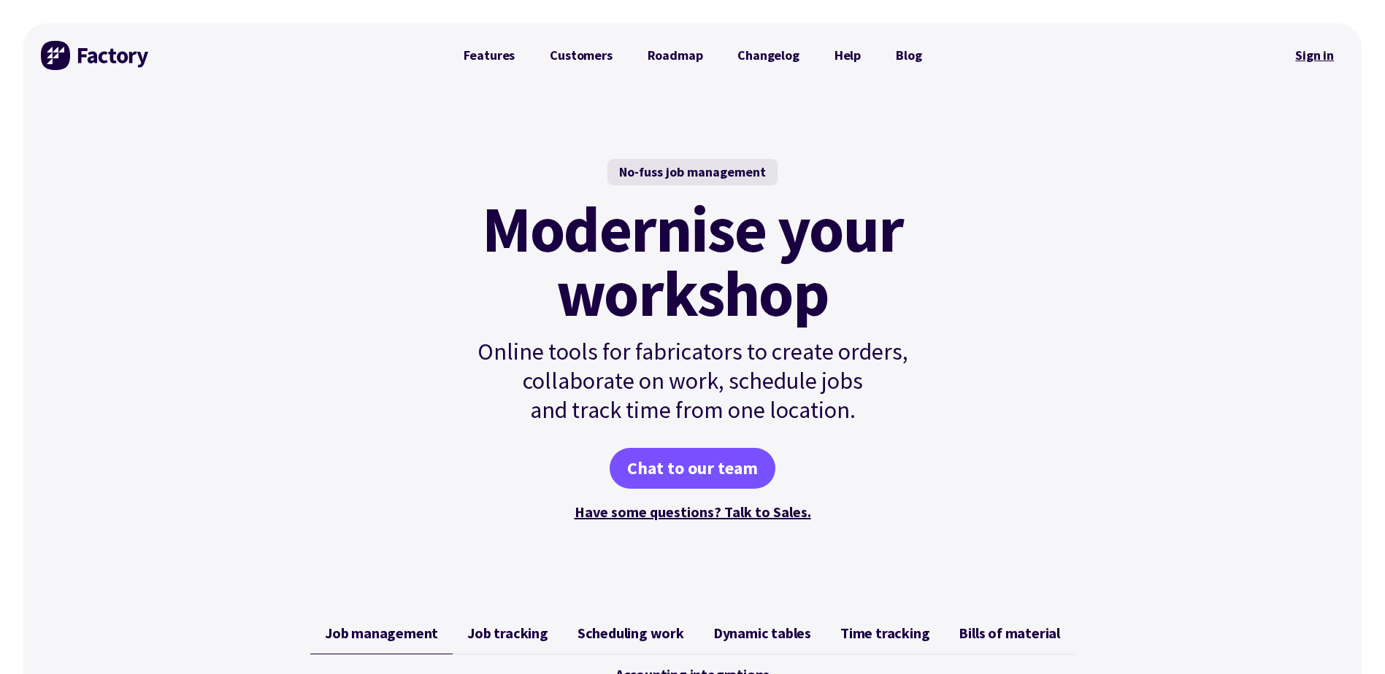
click at [1318, 55] on link "Sign in" at bounding box center [1314, 56] width 59 height 34
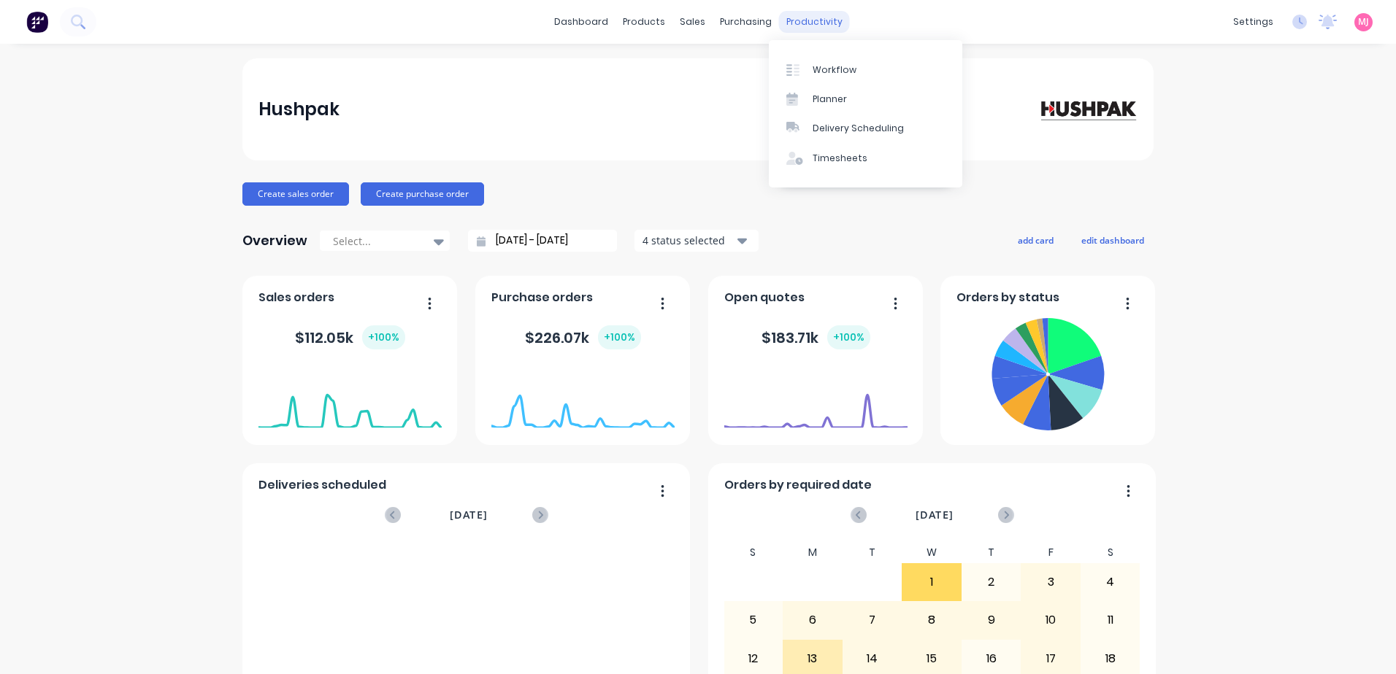
click at [815, 22] on div "productivity" at bounding box center [814, 22] width 71 height 22
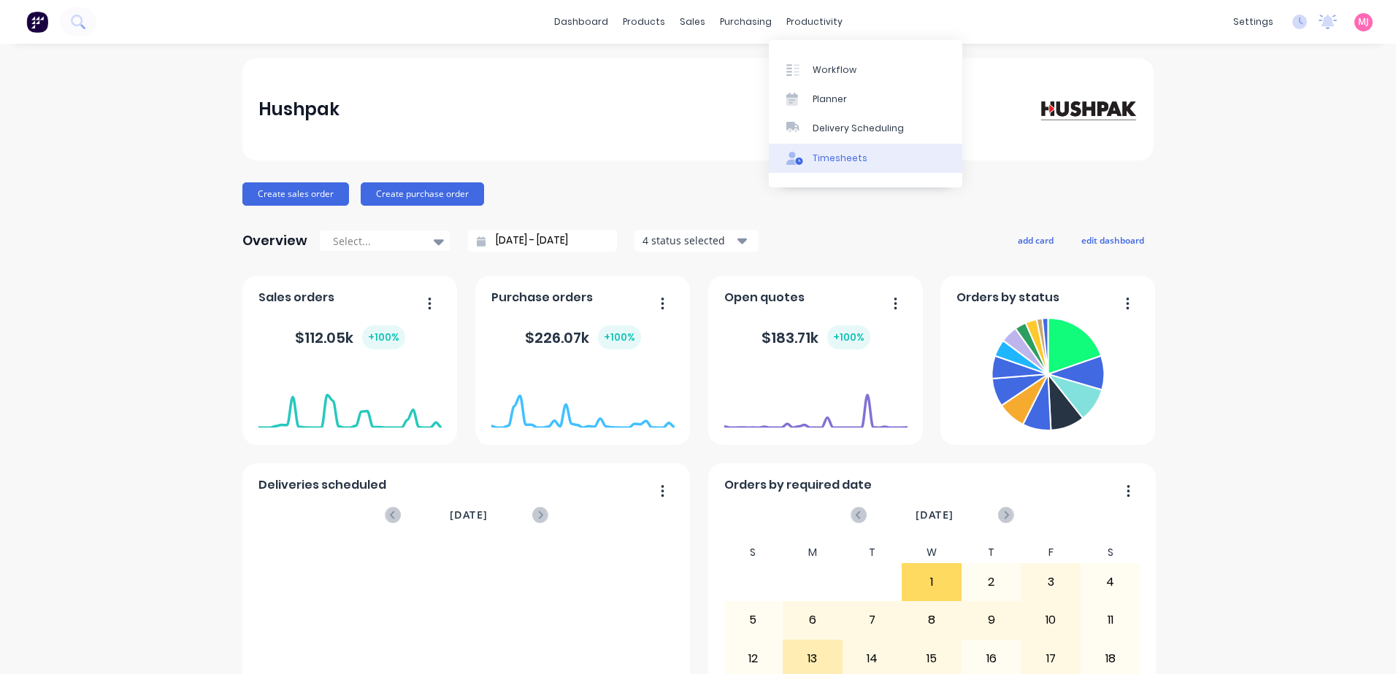
click at [846, 161] on div "Timesheets" at bounding box center [839, 158] width 55 height 13
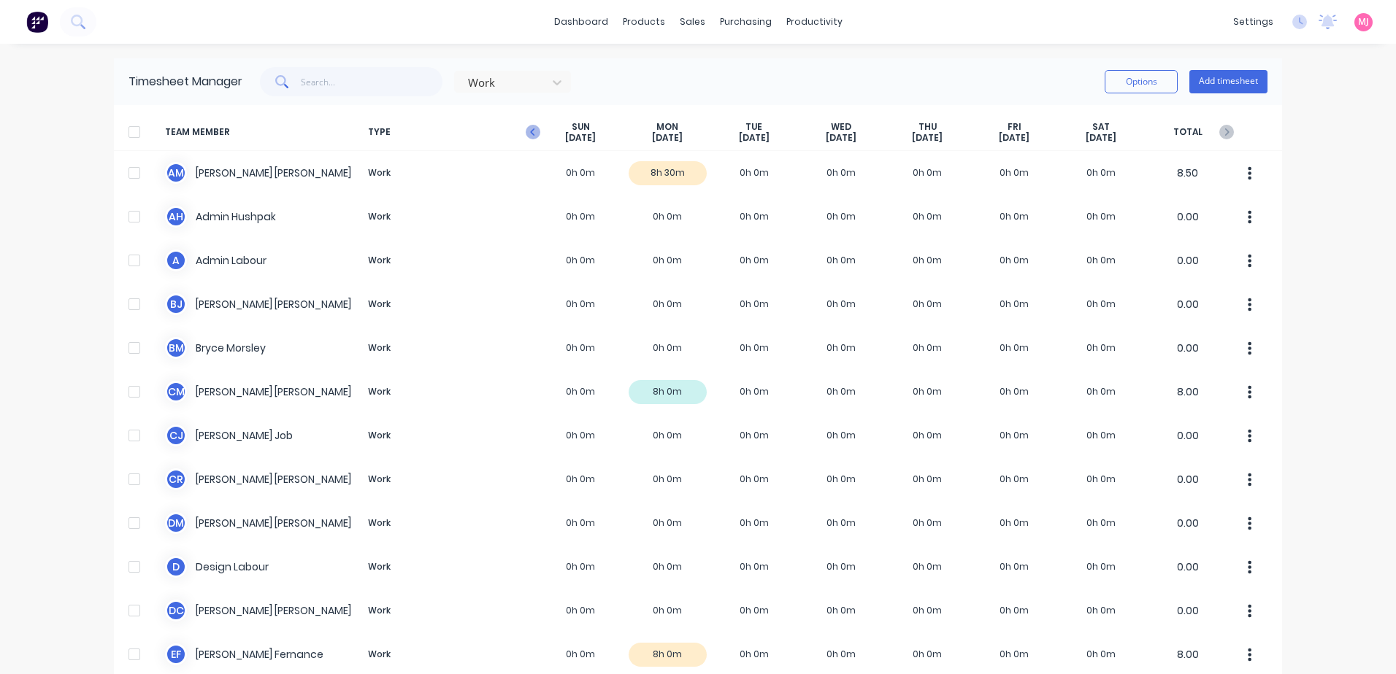
click at [526, 131] on icon "button" at bounding box center [533, 132] width 15 height 15
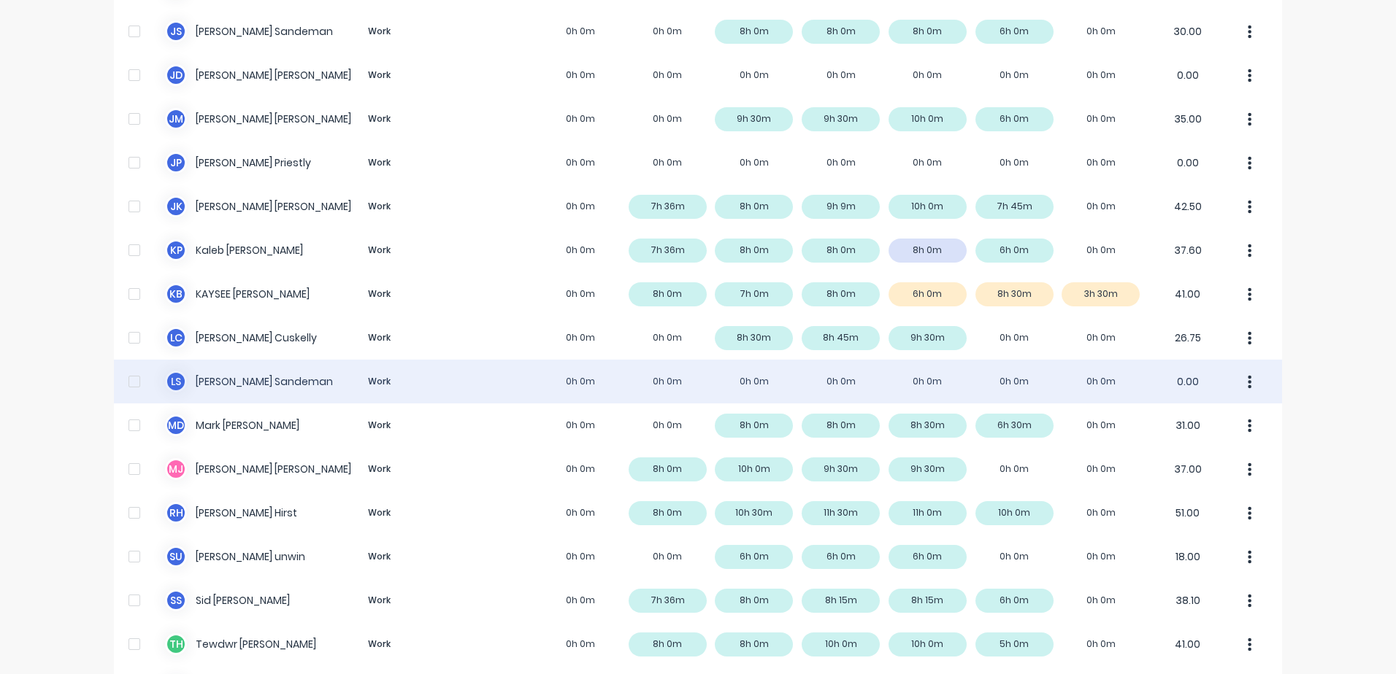
scroll to position [799, 0]
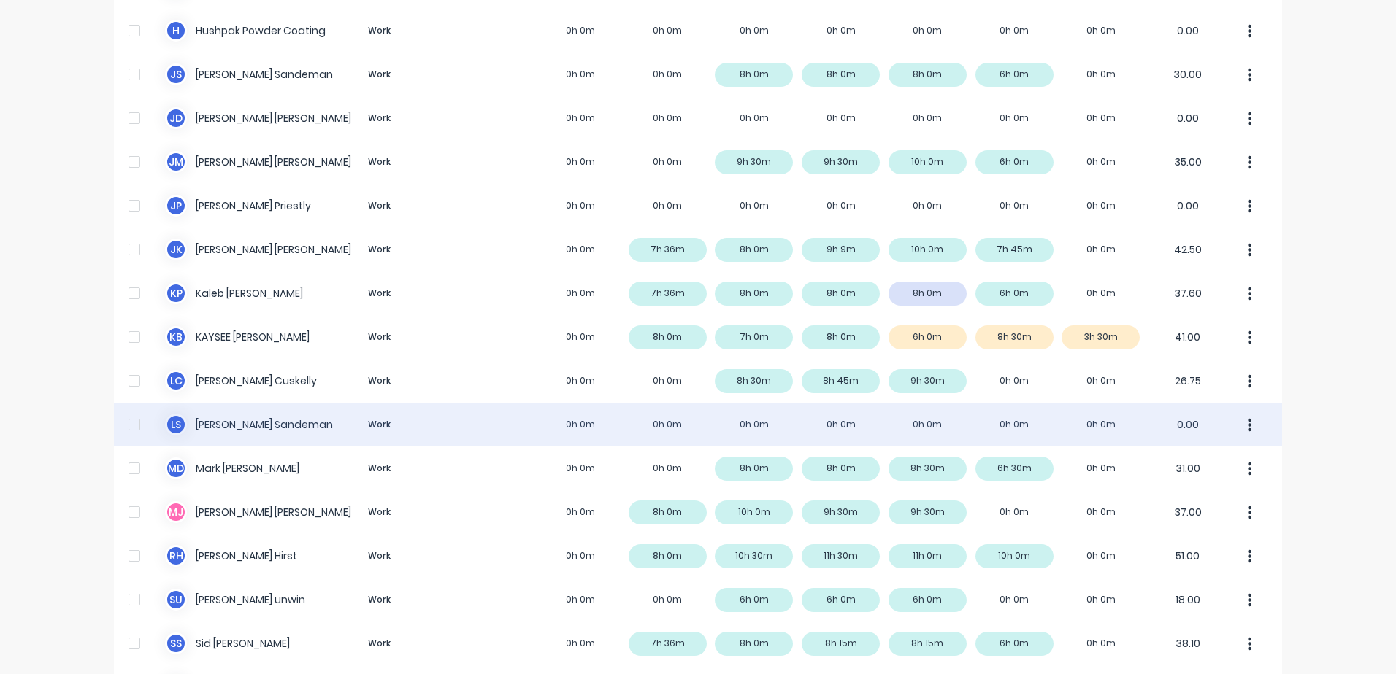
click at [243, 421] on div "L S [PERSON_NAME] Work 0h 0m 0h 0m 0h 0m 0h 0m 0h 0m 0h 0m 0h 0m 0.00" at bounding box center [698, 425] width 1168 height 44
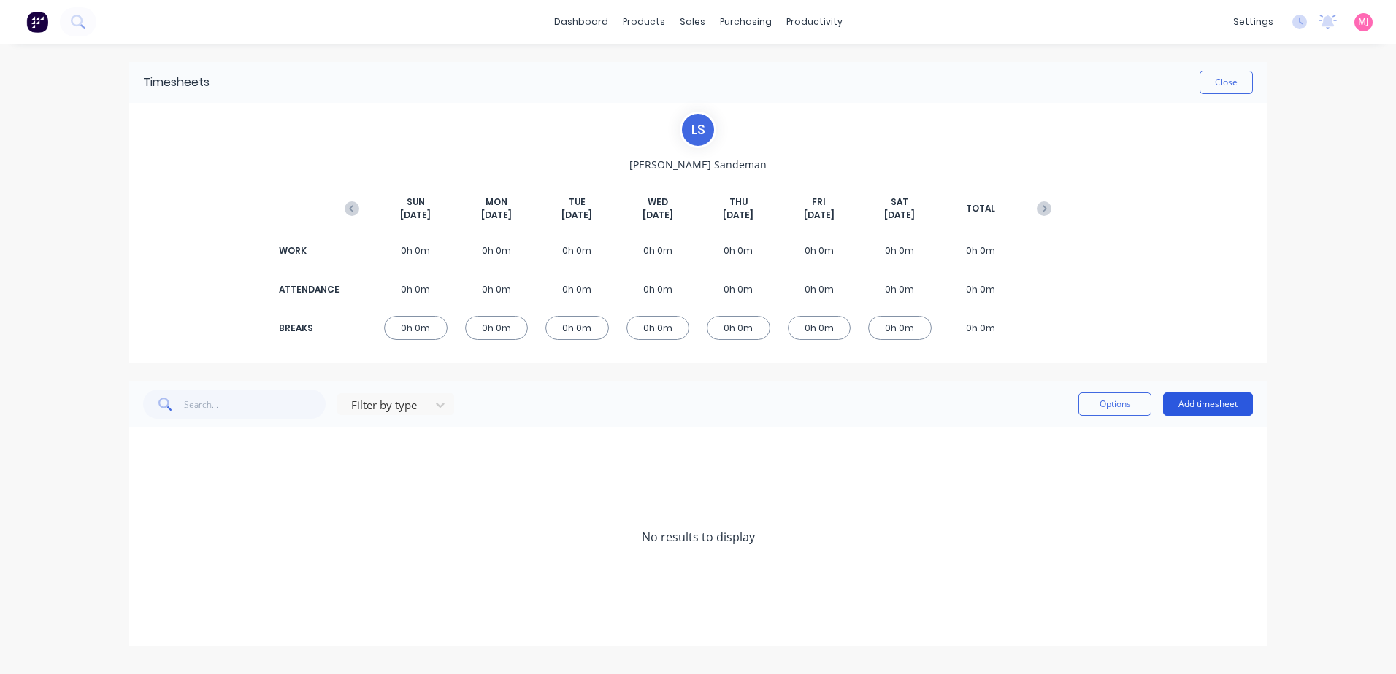
click at [1218, 401] on button "Add timesheet" at bounding box center [1208, 404] width 90 height 23
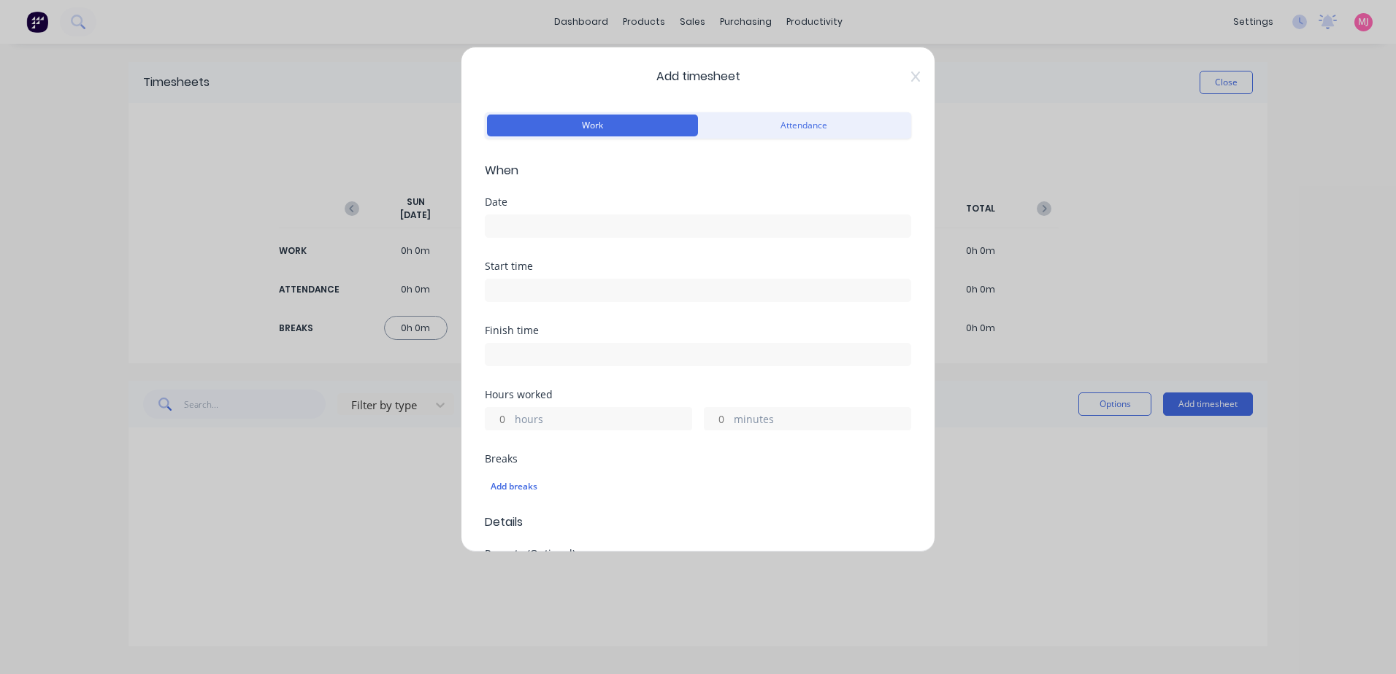
click at [553, 236] on label at bounding box center [698, 226] width 426 height 23
click at [553, 236] on input at bounding box center [697, 226] width 425 height 22
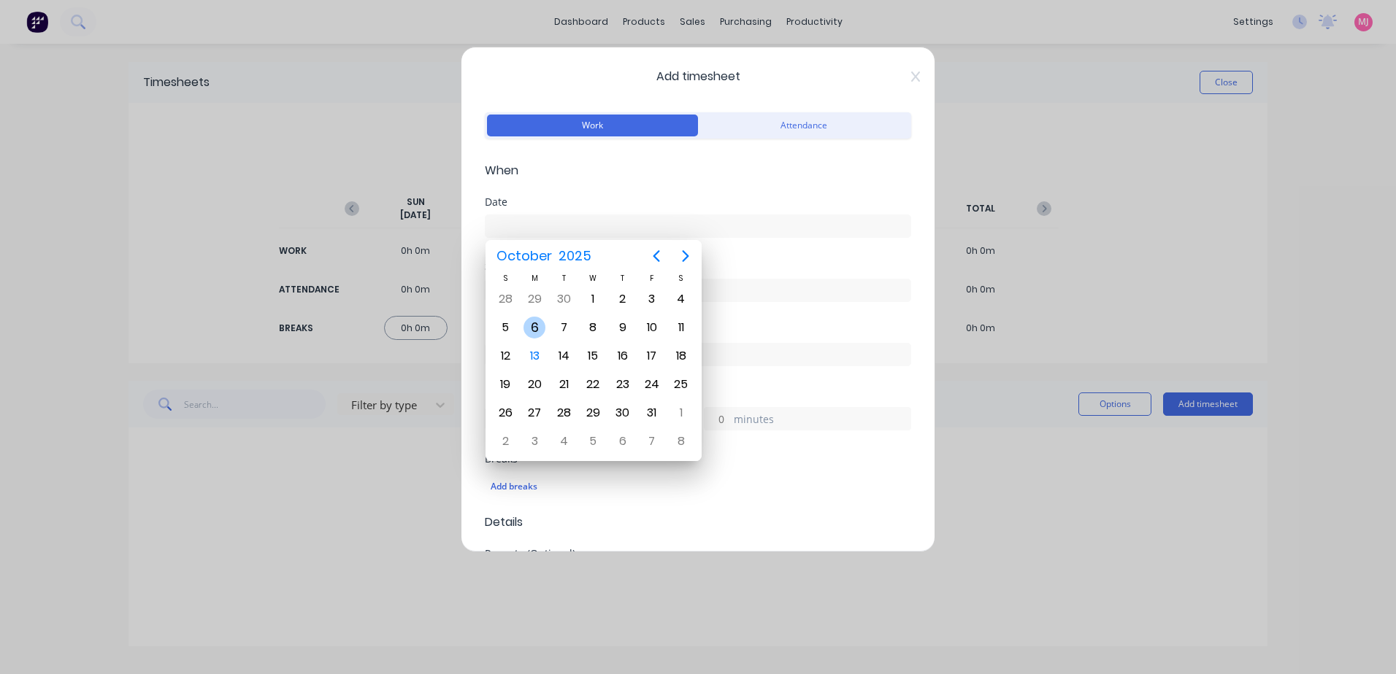
click at [535, 326] on div "6" at bounding box center [534, 328] width 22 height 22
type input "[DATE]"
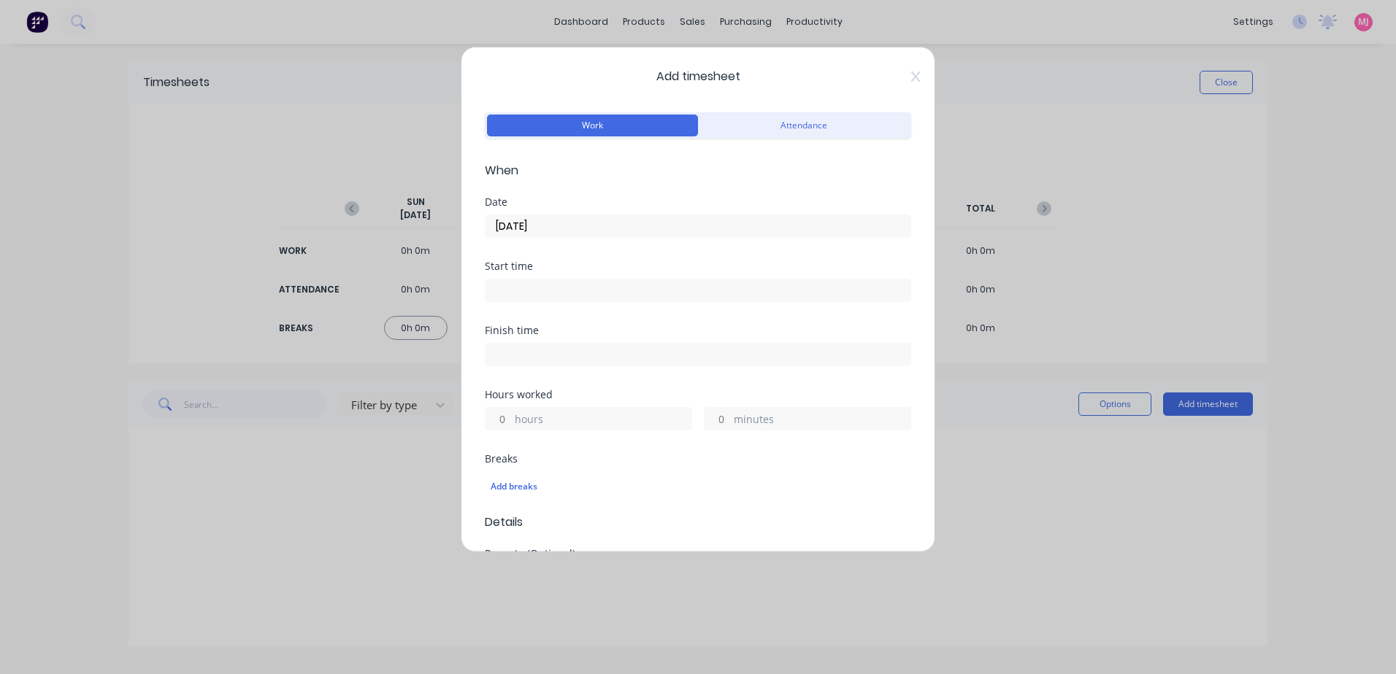
click at [509, 290] on input at bounding box center [697, 291] width 425 height 22
type input "03:04 PM"
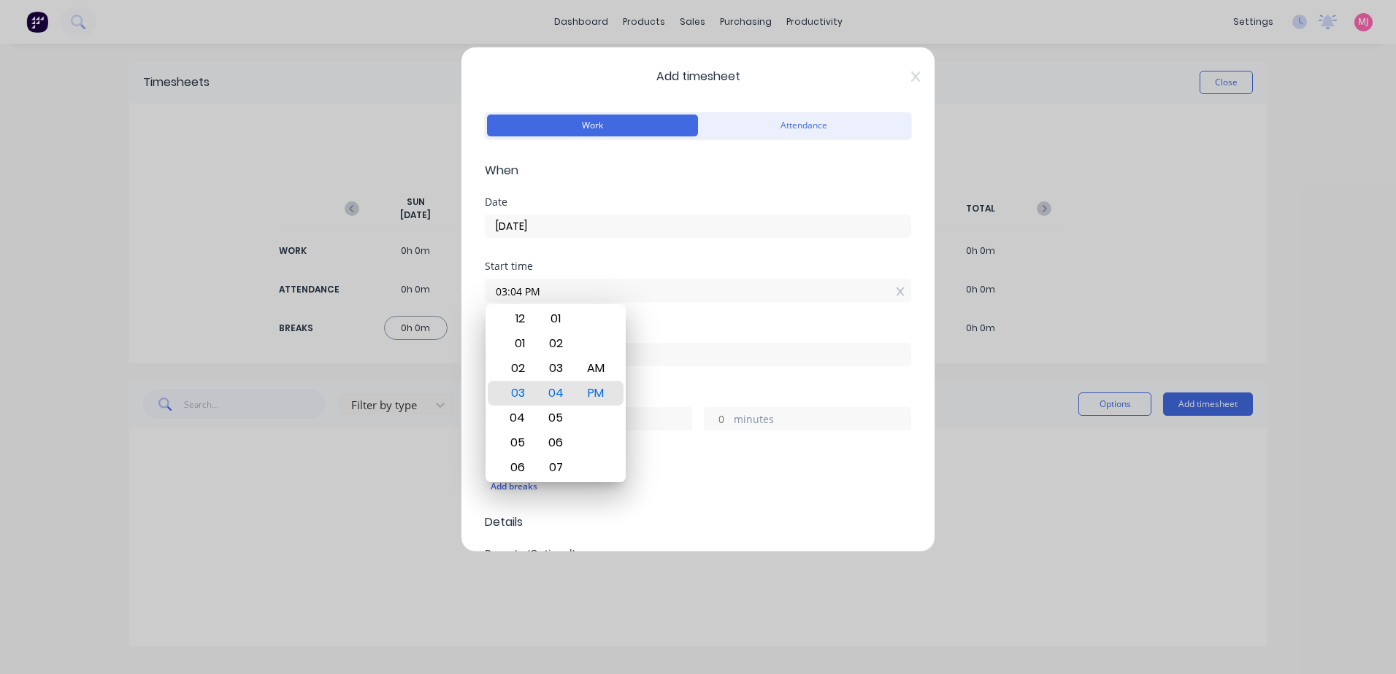
click at [707, 306] on div "Start time 03:04 PM" at bounding box center [698, 293] width 426 height 64
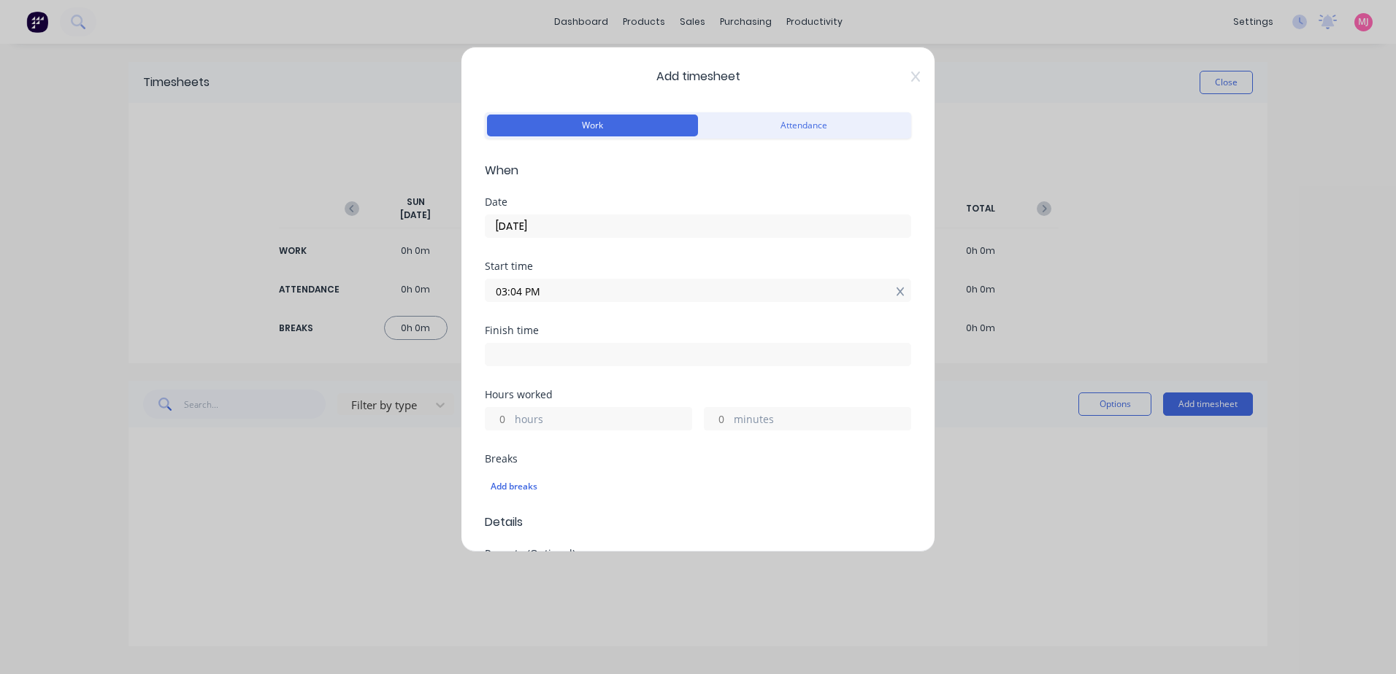
click at [896, 293] on icon at bounding box center [900, 292] width 8 height 9
click at [508, 426] on input "hours" at bounding box center [498, 430] width 26 height 22
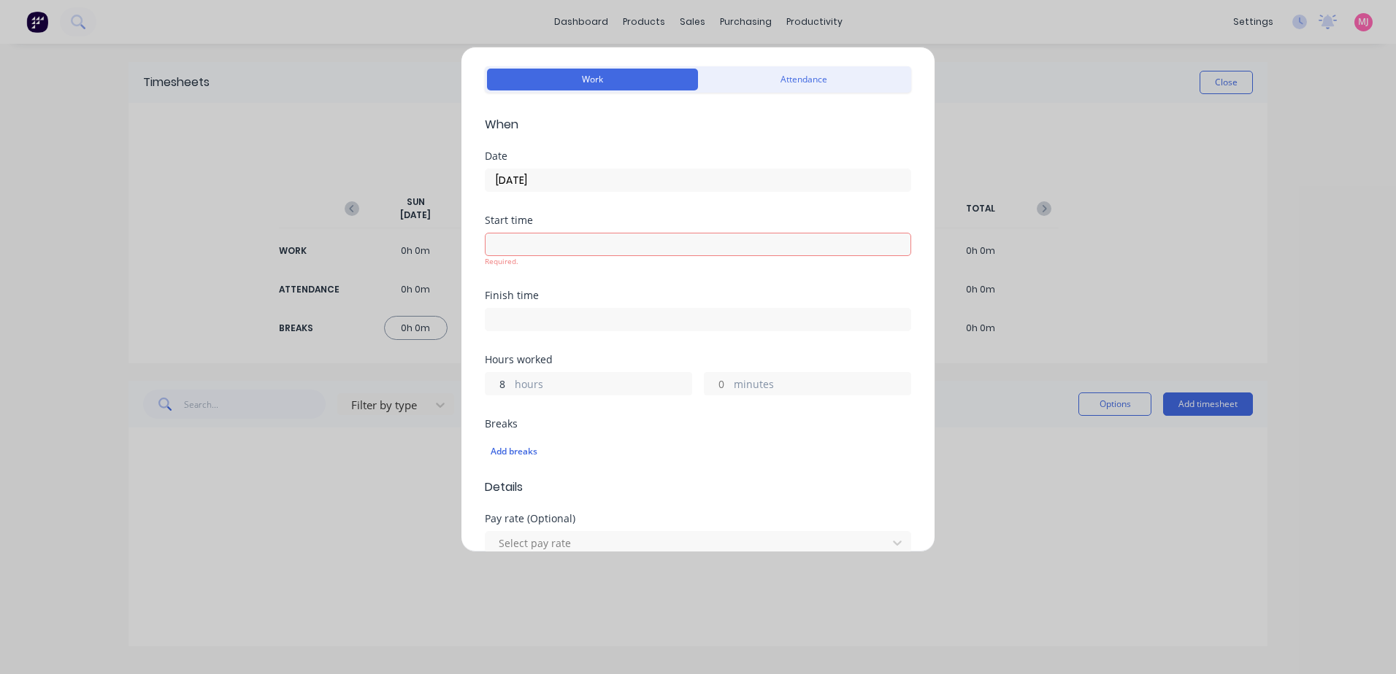
scroll to position [146, 0]
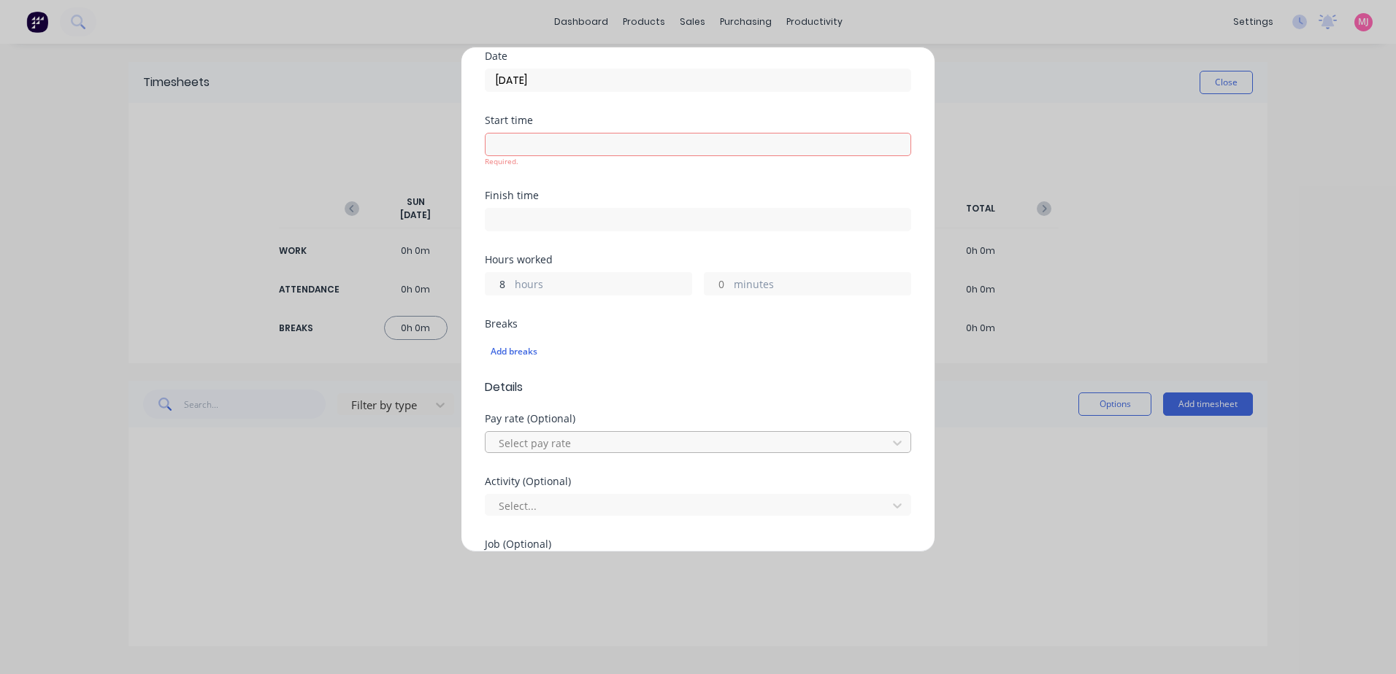
type input "8"
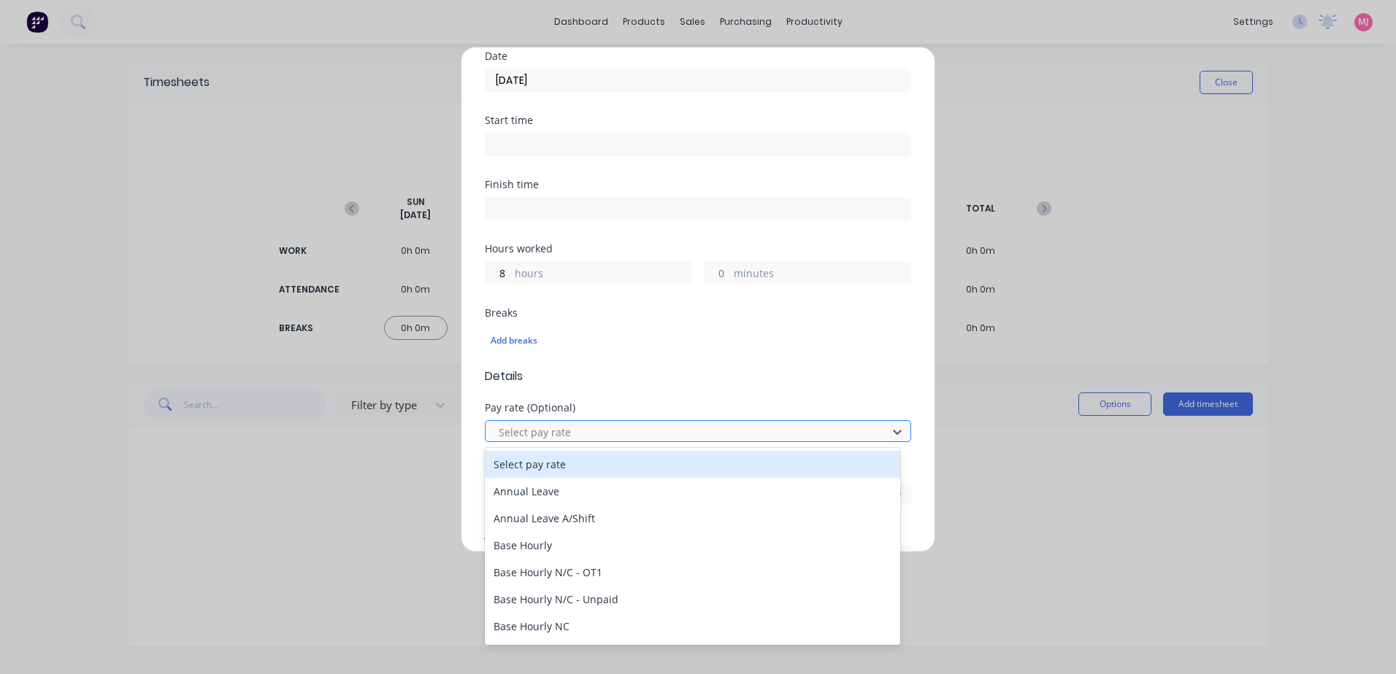
click at [535, 445] on div "Pay rate (Optional) 69 results available. Use Up and Down to choose options, pr…" at bounding box center [698, 434] width 426 height 63
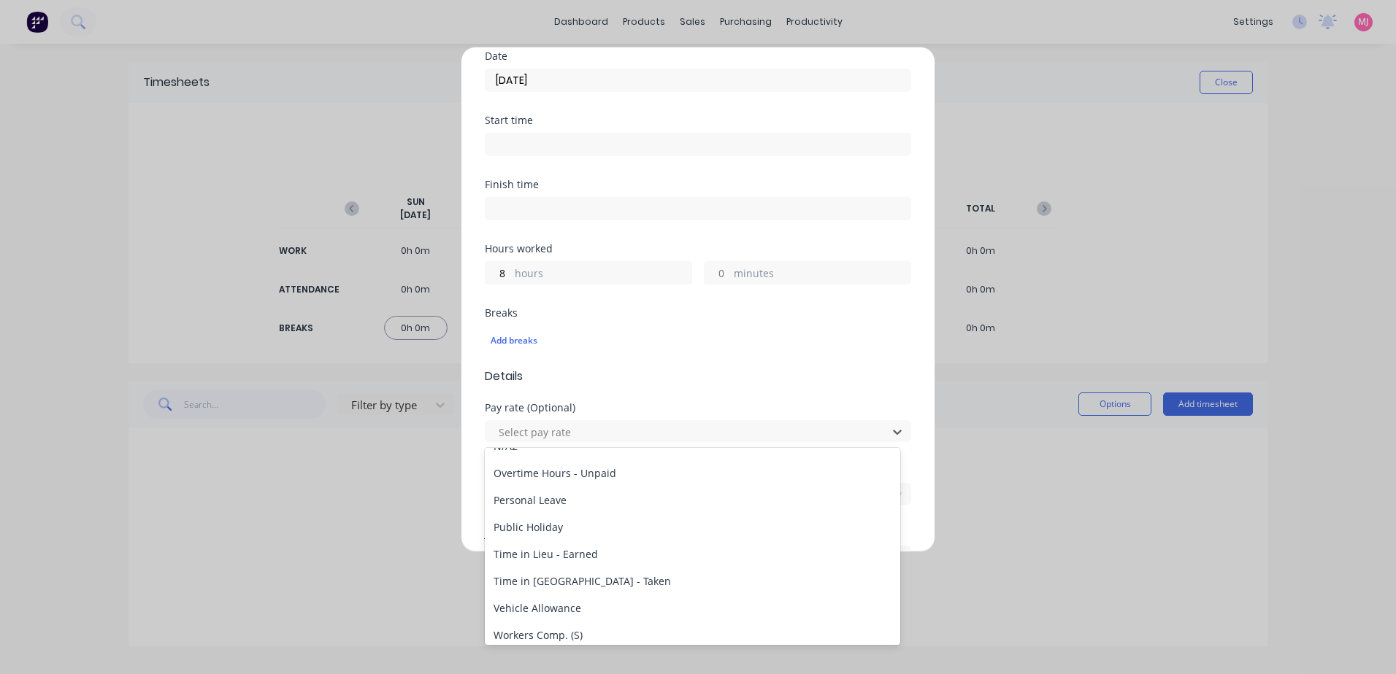
scroll to position [1672, 0]
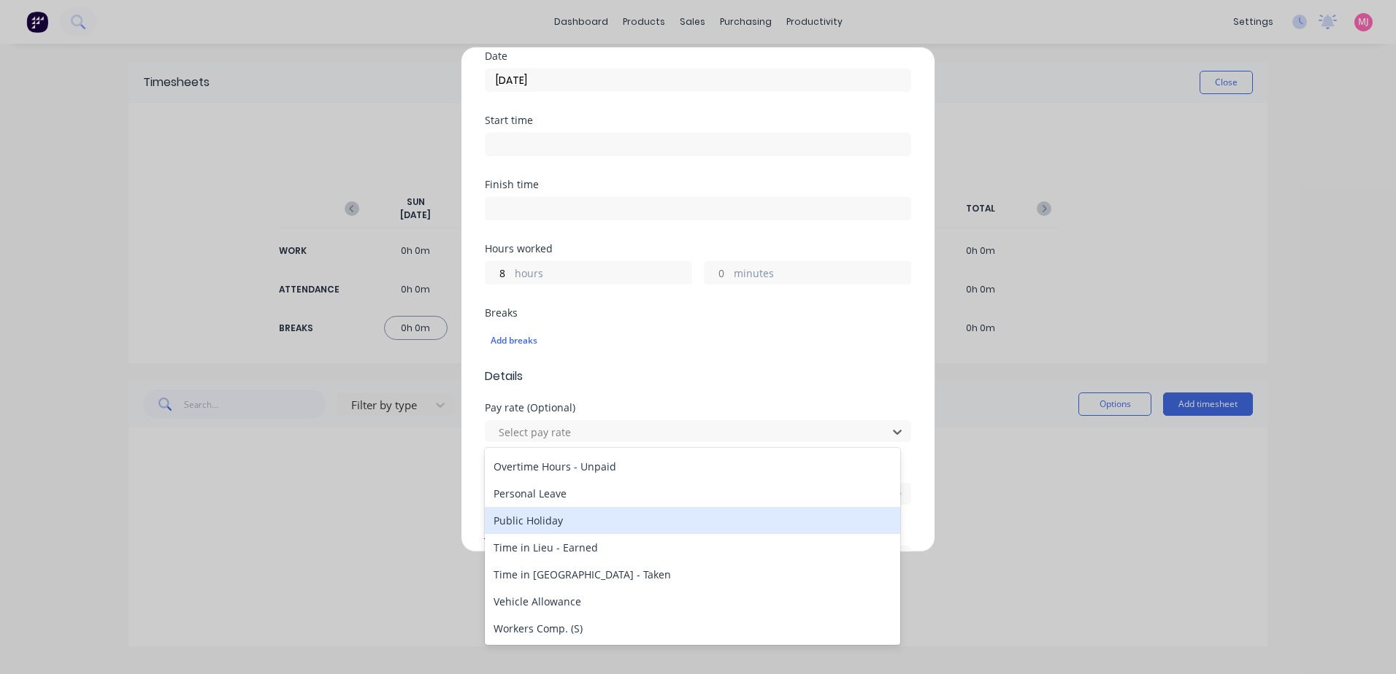
click at [531, 518] on div "Public Holiday" at bounding box center [692, 520] width 415 height 27
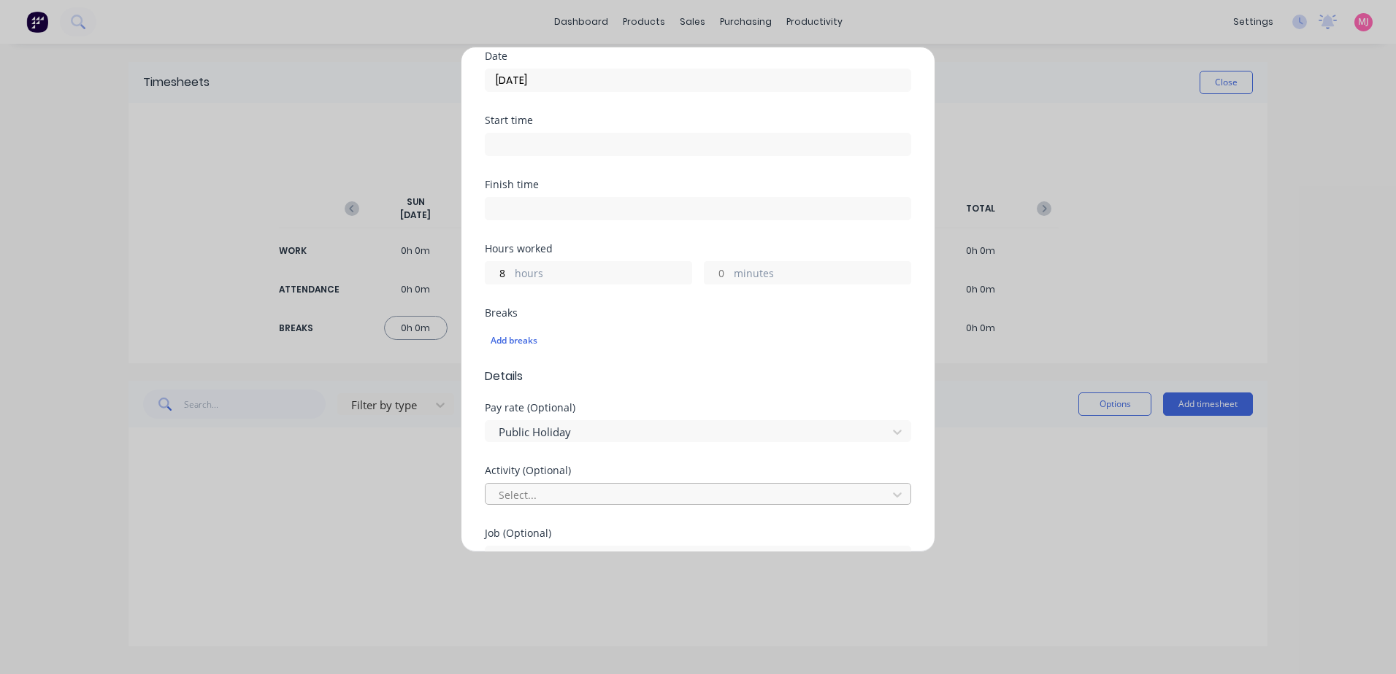
click at [520, 490] on div at bounding box center [688, 495] width 382 height 18
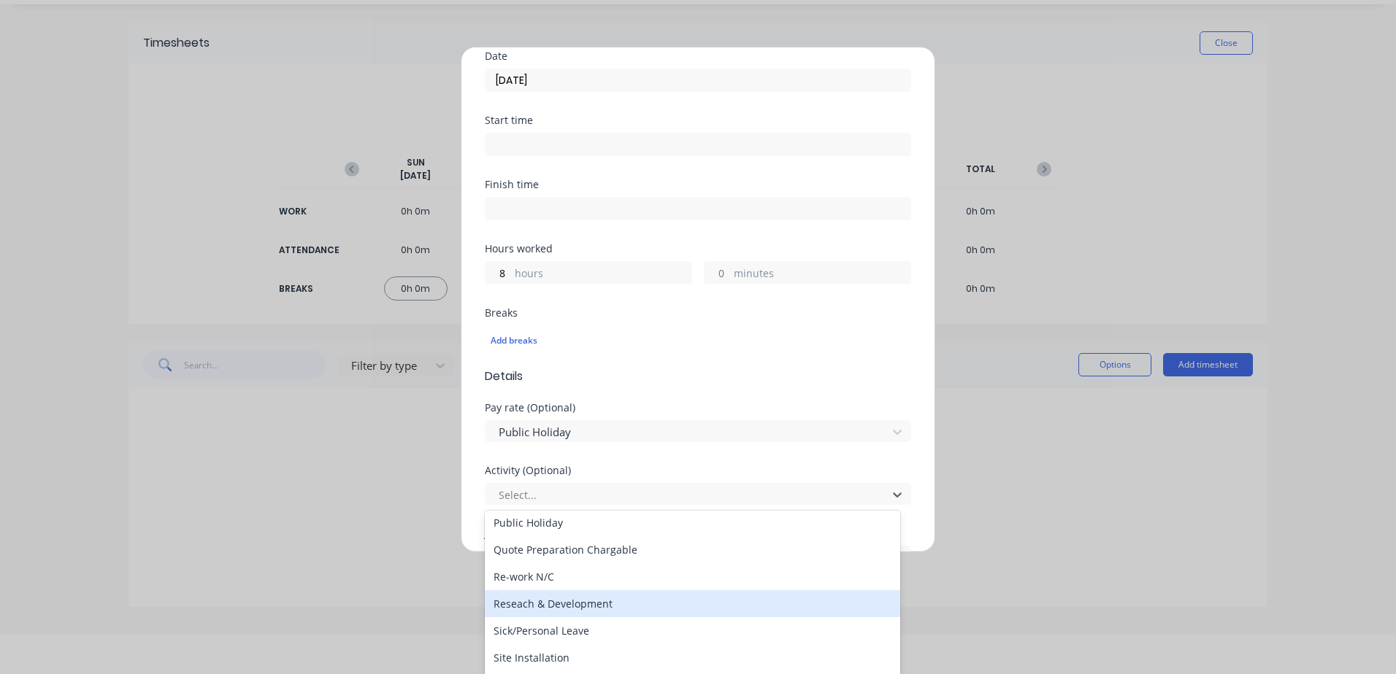
scroll to position [438, 0]
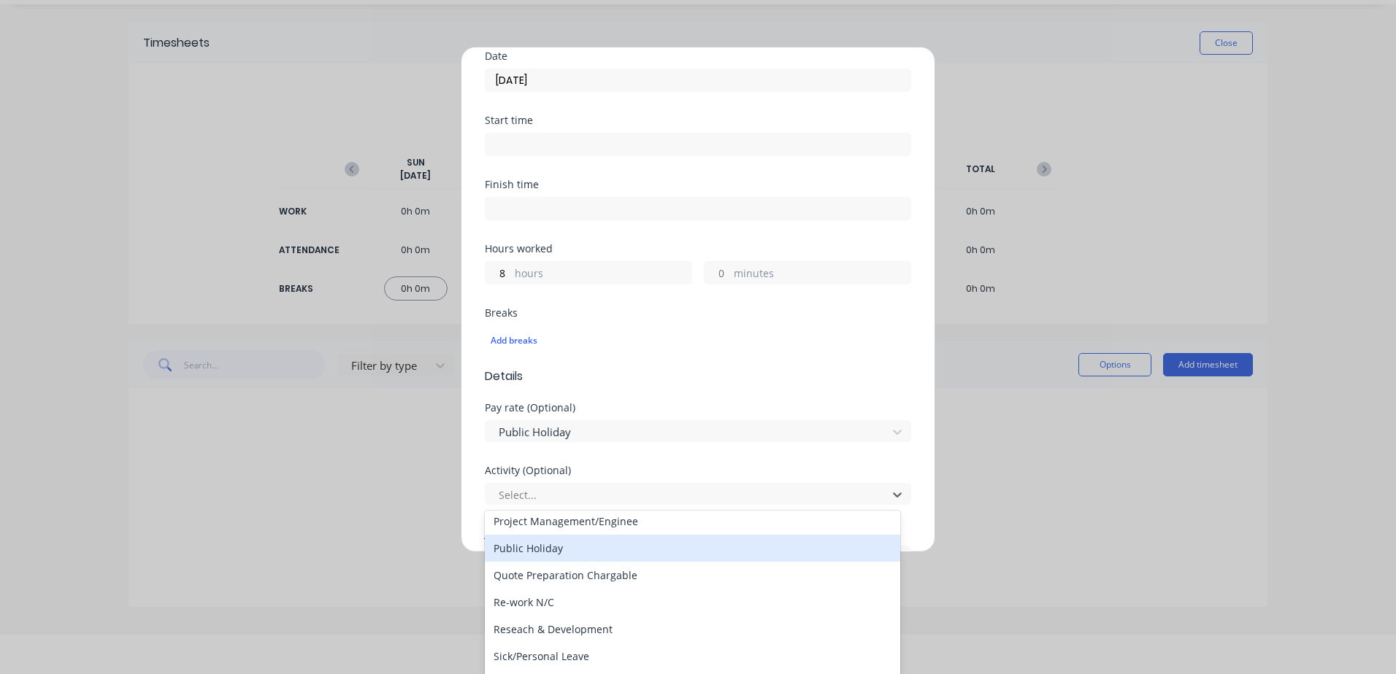
click at [550, 550] on div "Public Holiday" at bounding box center [692, 548] width 415 height 27
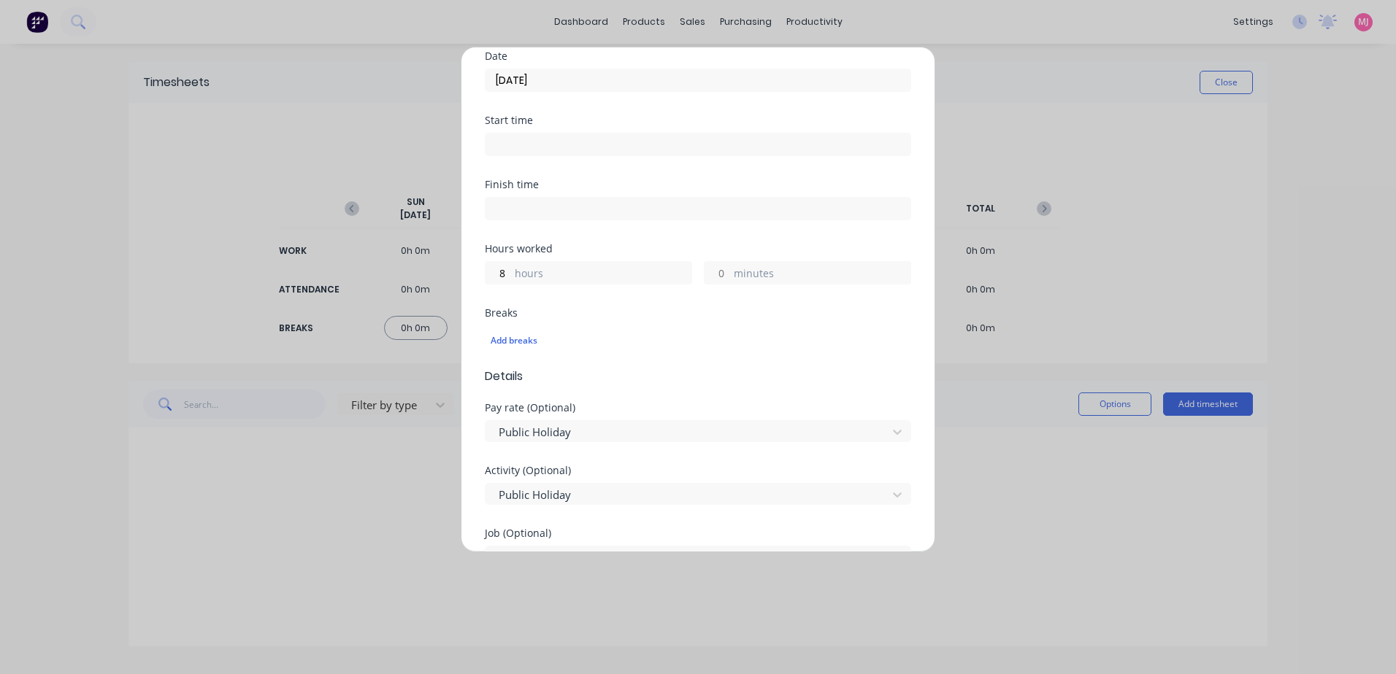
scroll to position [292, 0]
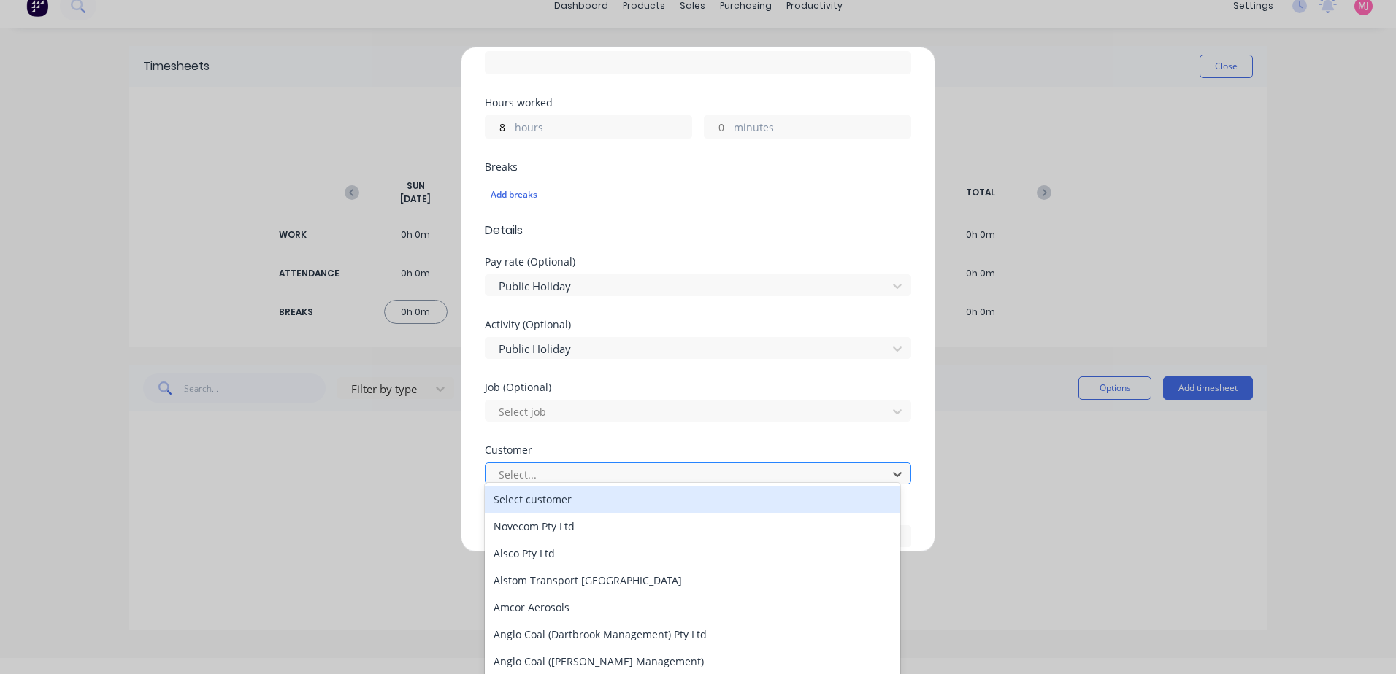
click at [541, 478] on div at bounding box center [688, 475] width 382 height 18
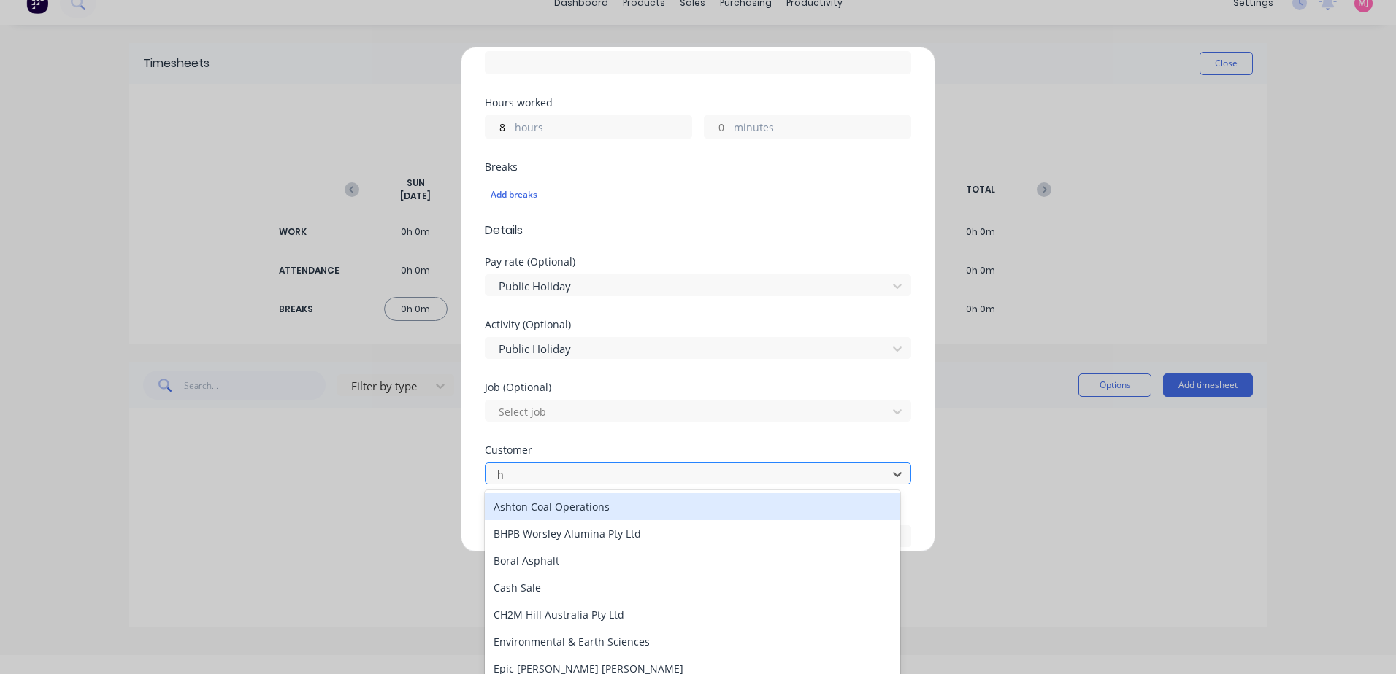
type input "hu"
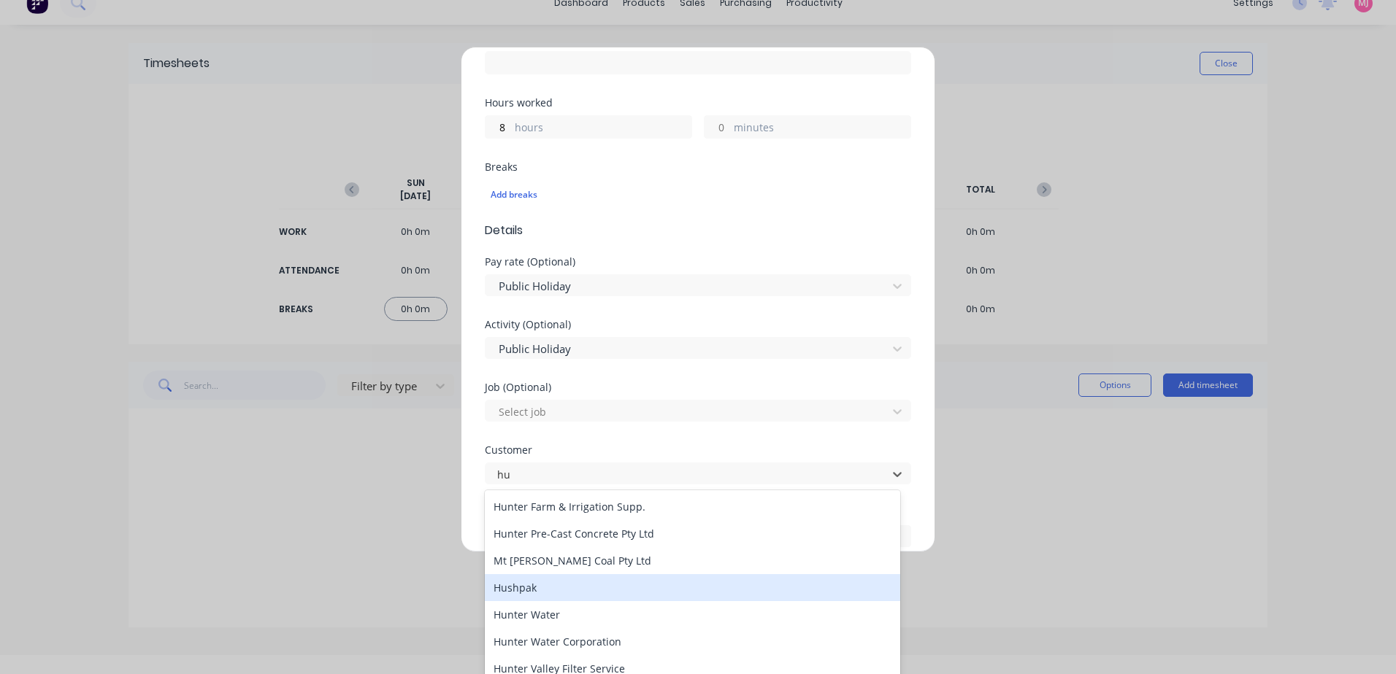
click at [538, 588] on div "Hushpak" at bounding box center [692, 587] width 415 height 27
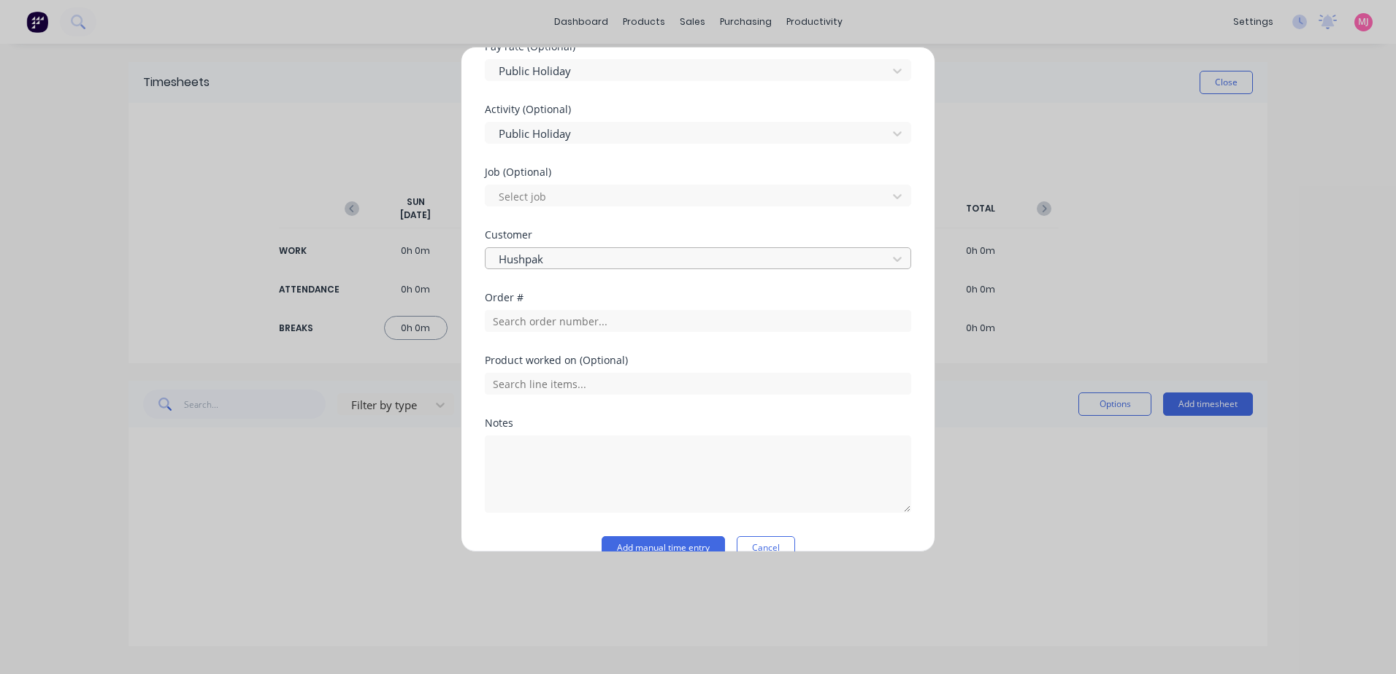
scroll to position [536, 0]
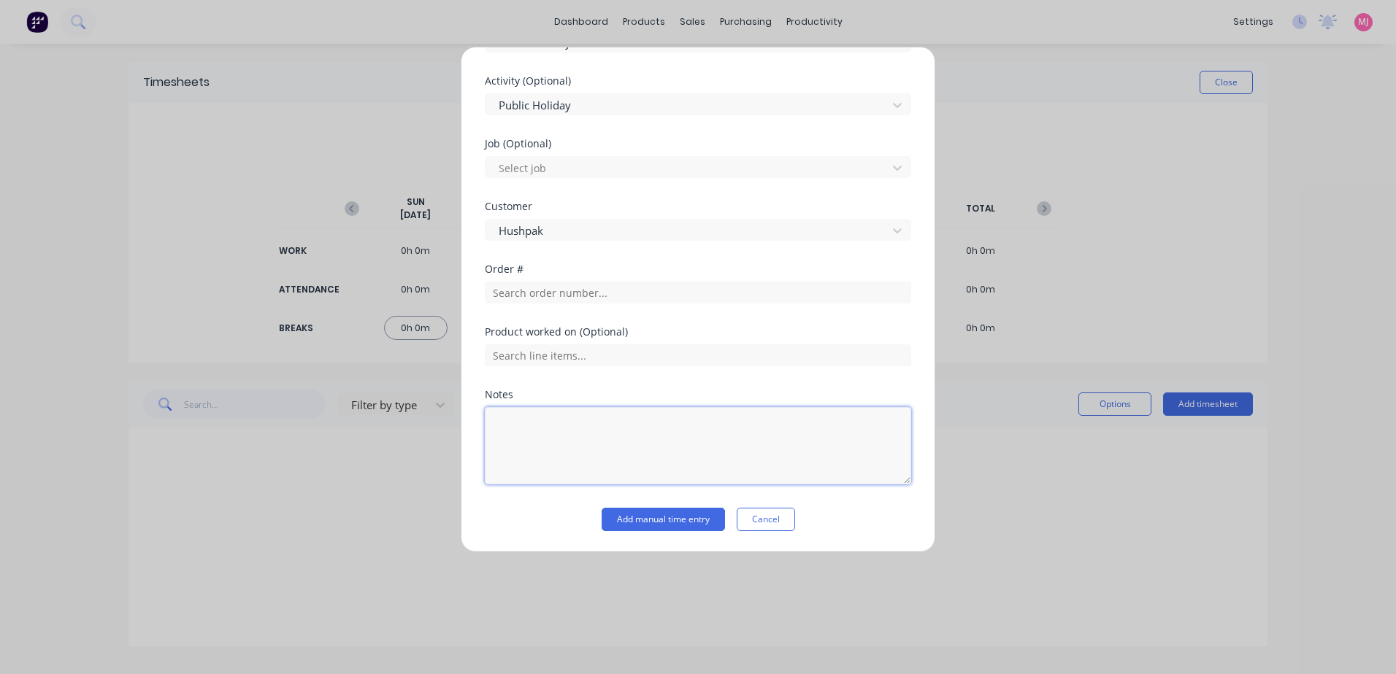
click at [518, 434] on textarea at bounding box center [698, 445] width 426 height 77
type textarea "Public Holiday"
click at [622, 515] on button "Add manual time entry" at bounding box center [662, 519] width 123 height 23
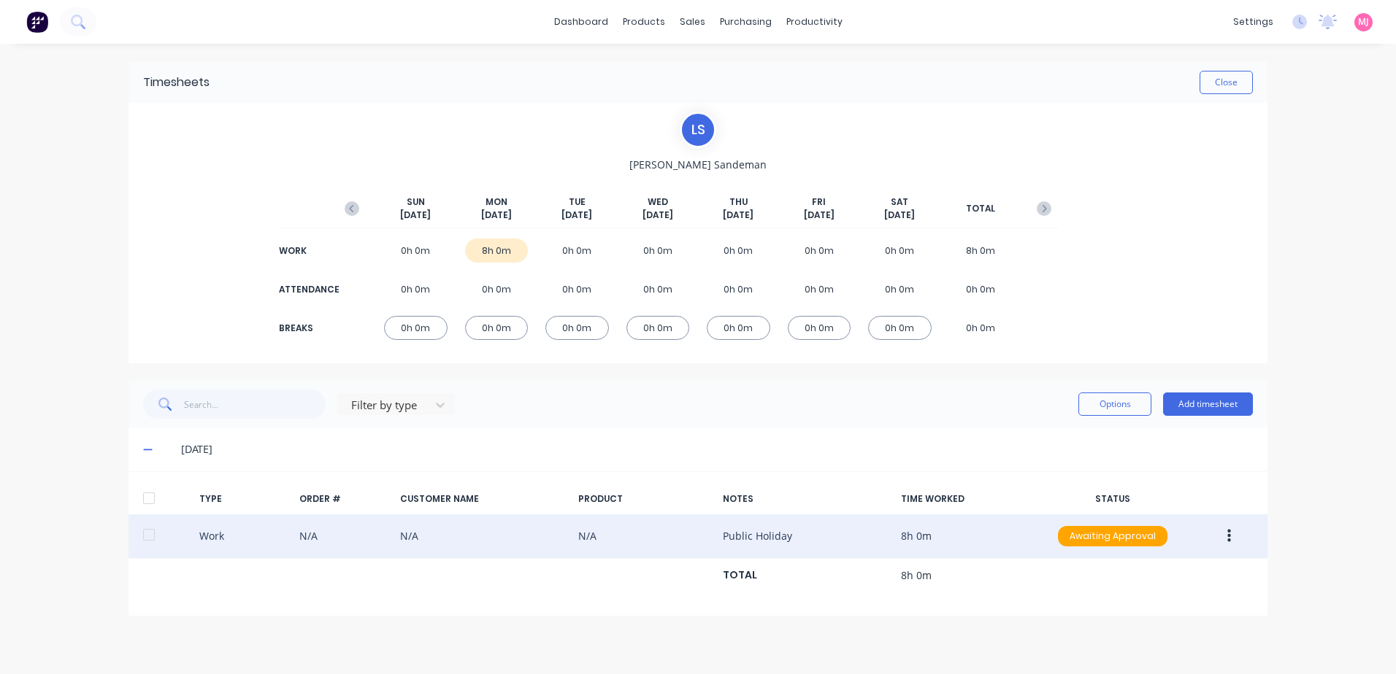
click at [1228, 542] on icon "button" at bounding box center [1229, 536] width 4 height 13
click at [1137, 542] on div "Approve" at bounding box center [1176, 539] width 112 height 21
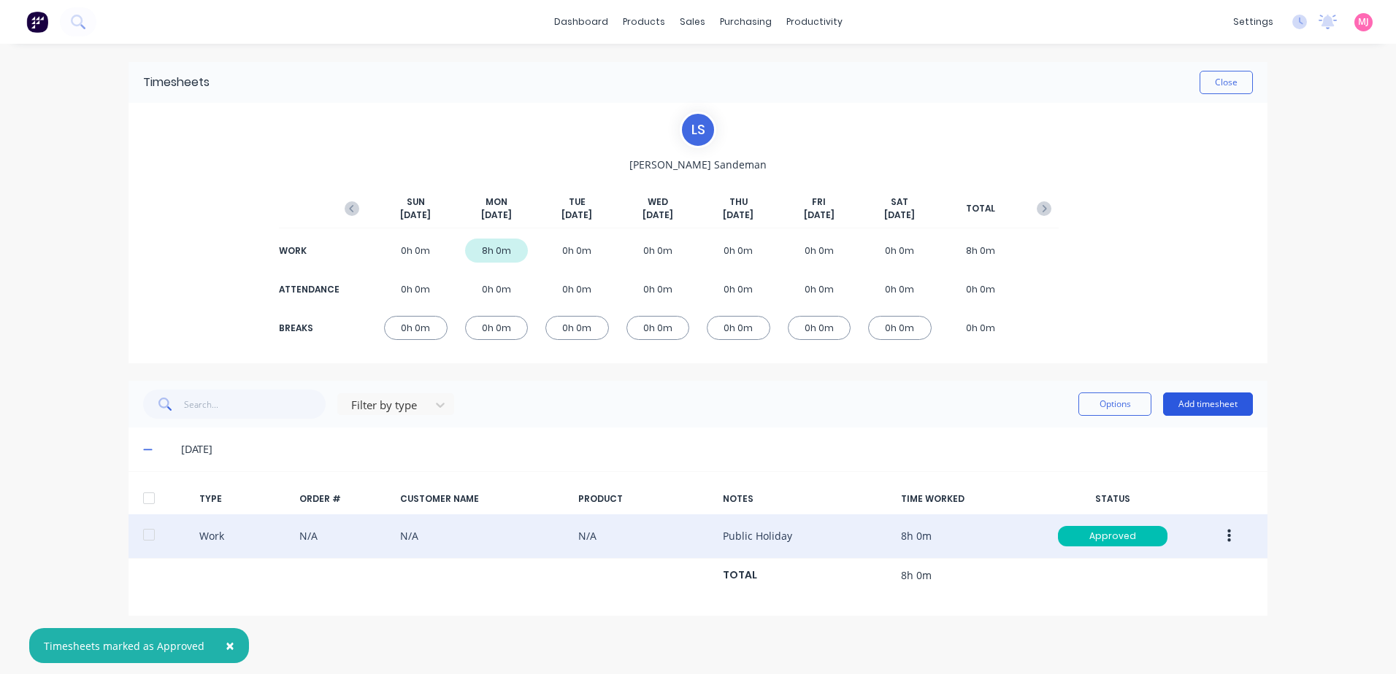
click at [1216, 404] on button "Add timesheet" at bounding box center [1208, 404] width 90 height 23
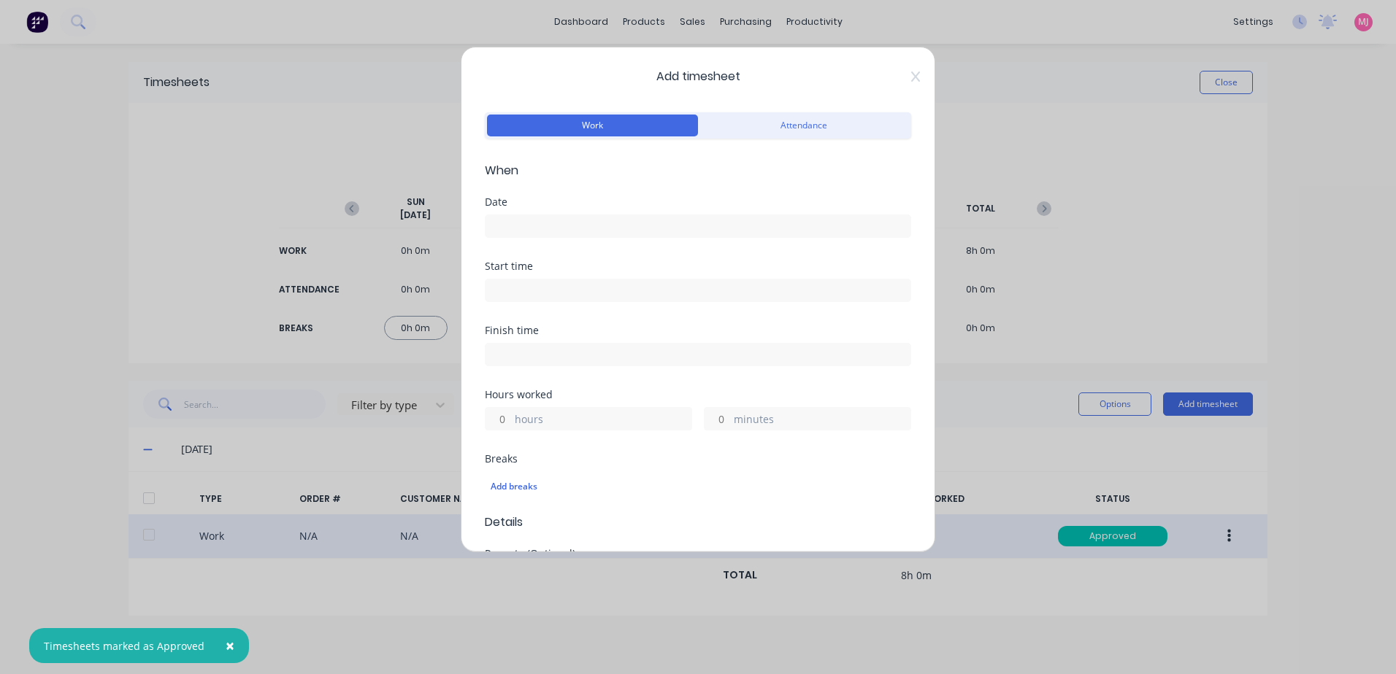
click at [514, 227] on input at bounding box center [697, 226] width 425 height 22
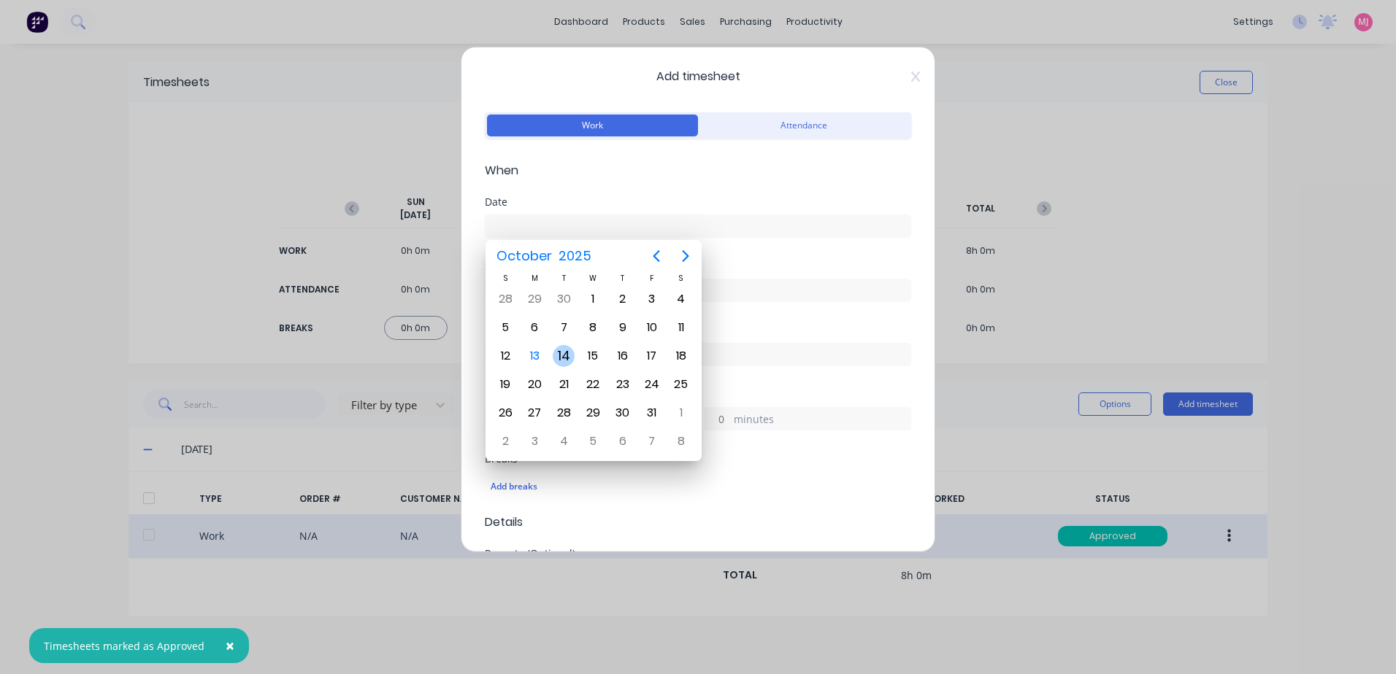
click at [561, 356] on div "14" at bounding box center [564, 356] width 22 height 22
type input "[DATE]"
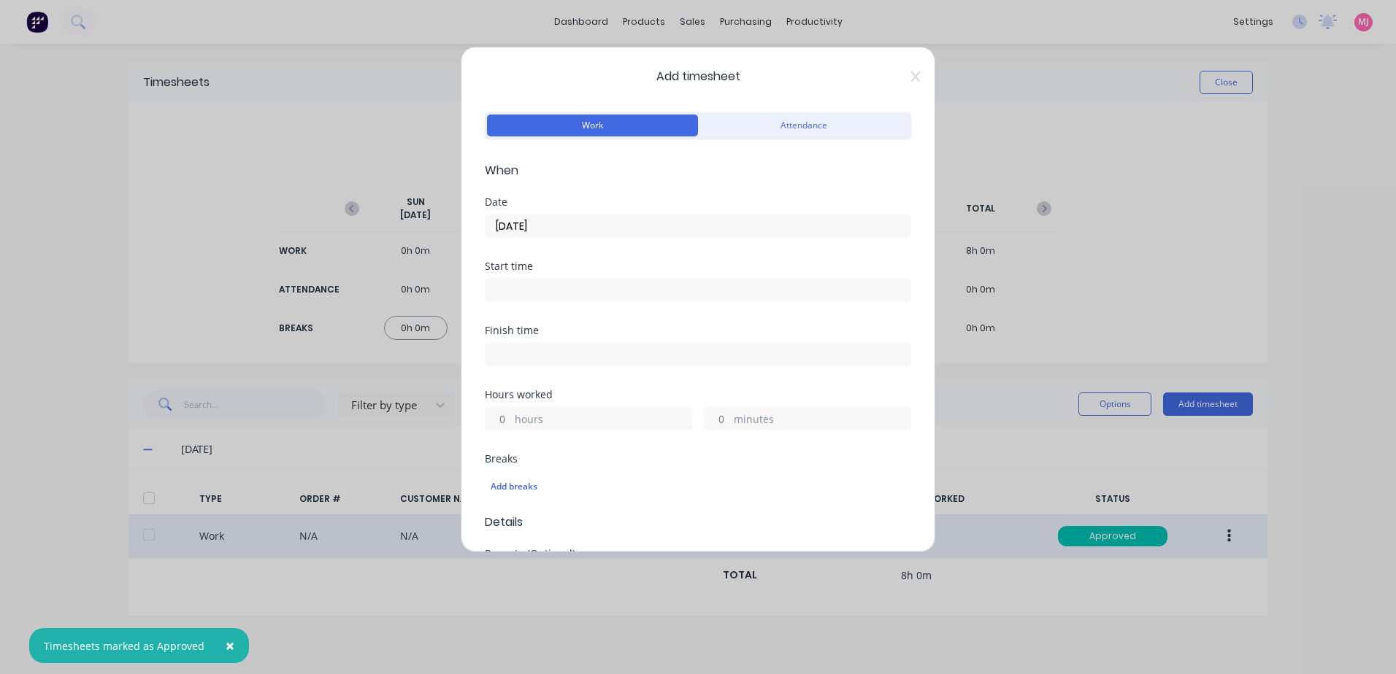
click at [527, 294] on input at bounding box center [697, 291] width 425 height 22
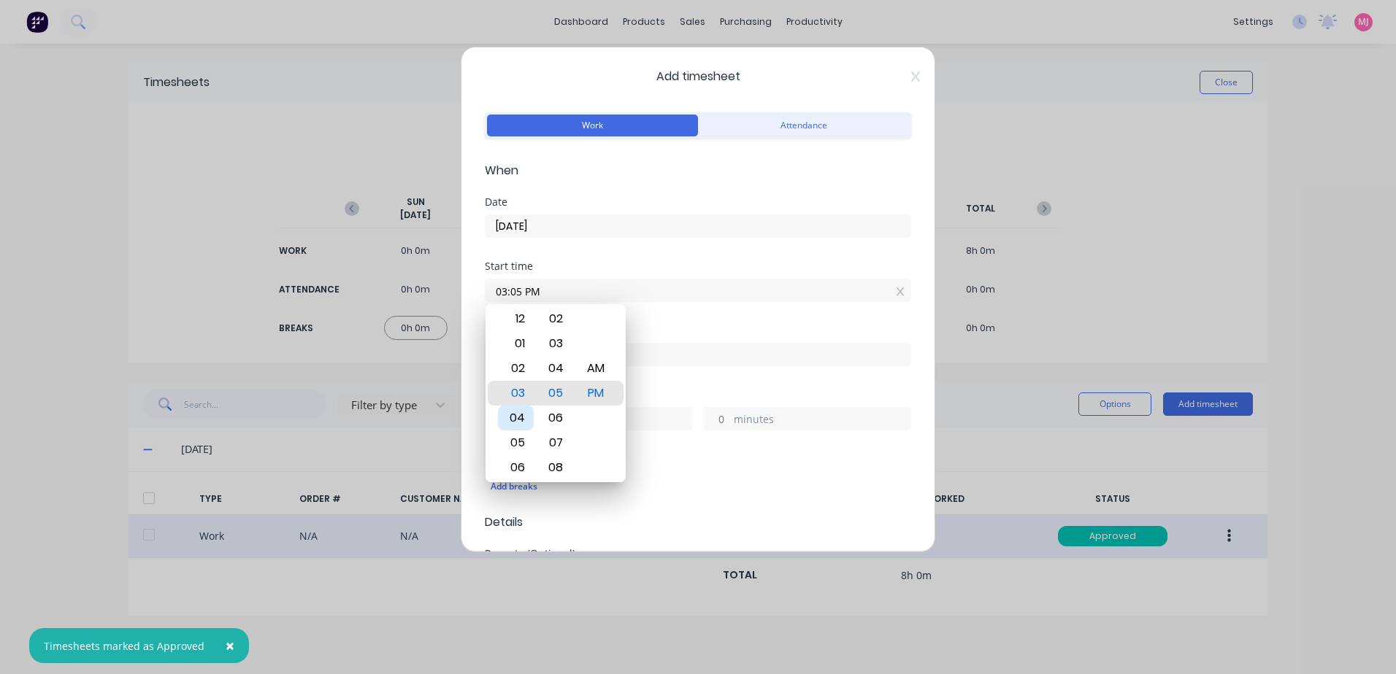
click at [515, 415] on div "04" at bounding box center [516, 418] width 36 height 25
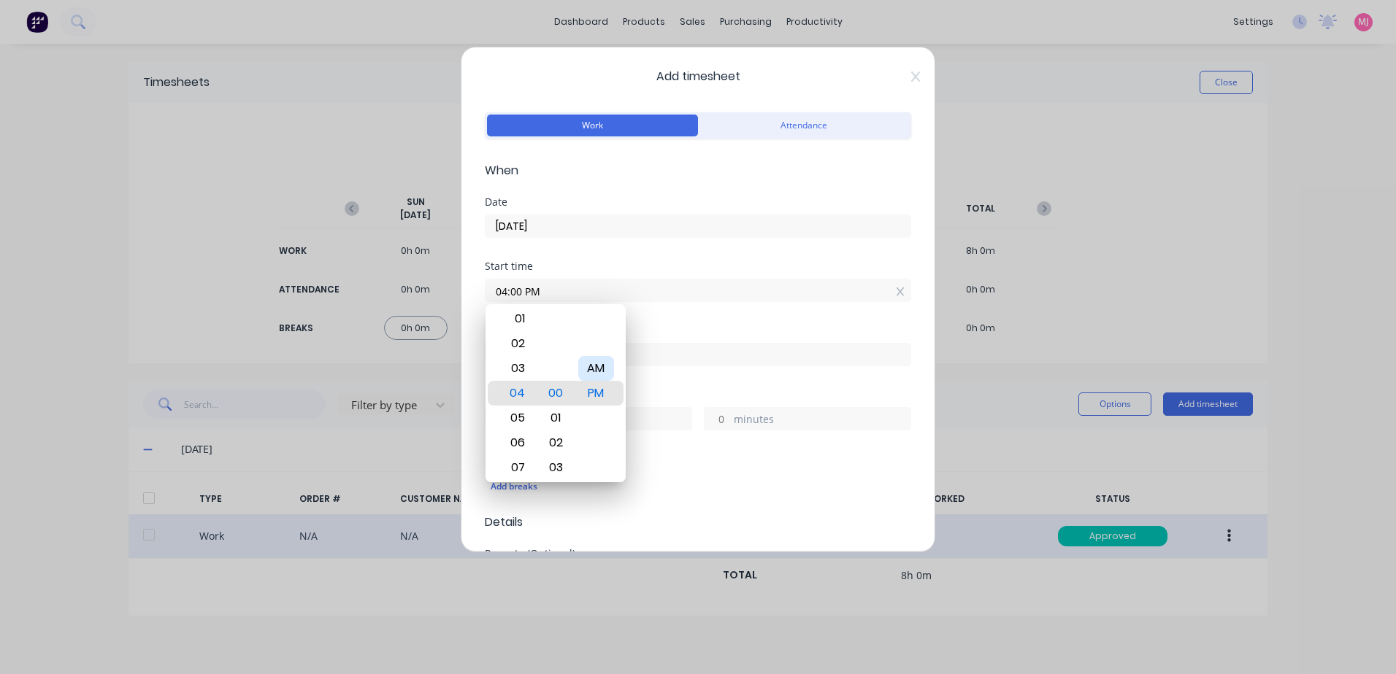
click at [595, 363] on div "AM" at bounding box center [596, 368] width 36 height 25
type input "04:00 AM"
click at [666, 371] on div "Finish time" at bounding box center [698, 358] width 426 height 64
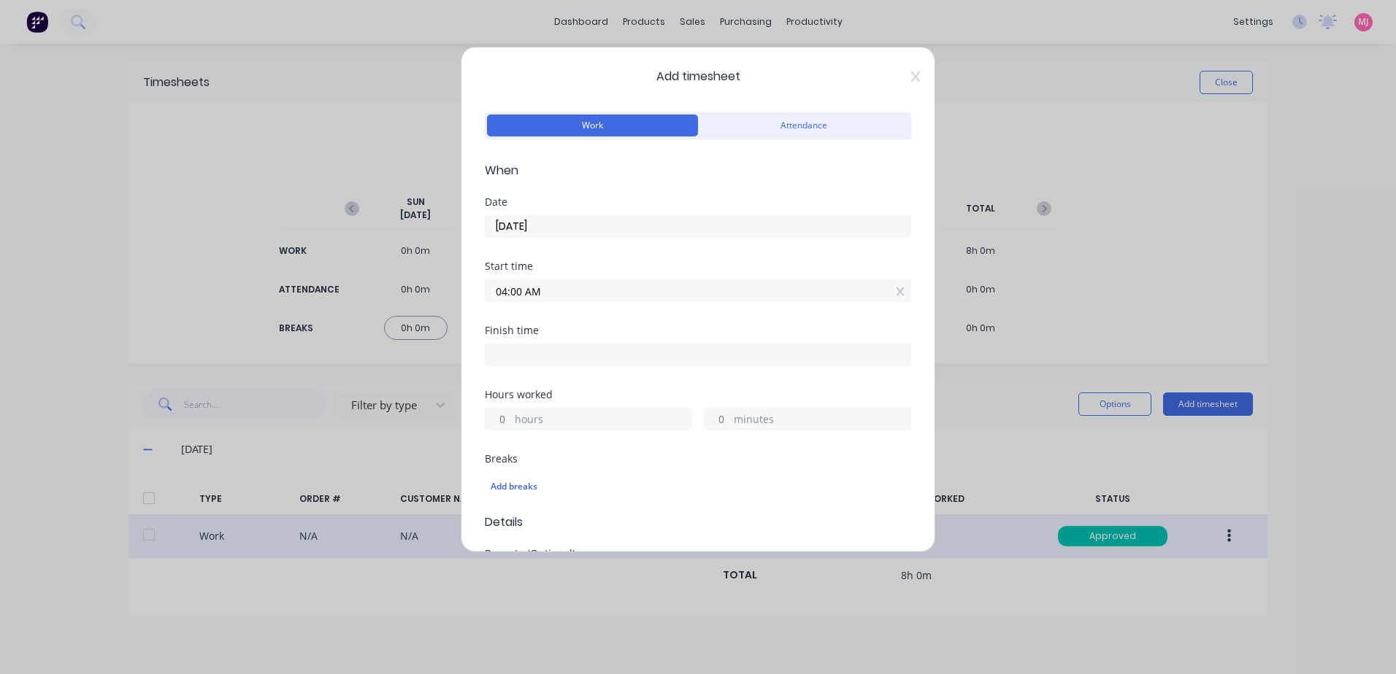
click at [553, 353] on input at bounding box center [697, 355] width 425 height 22
type input "03:05 PM"
type input "11"
type input "5"
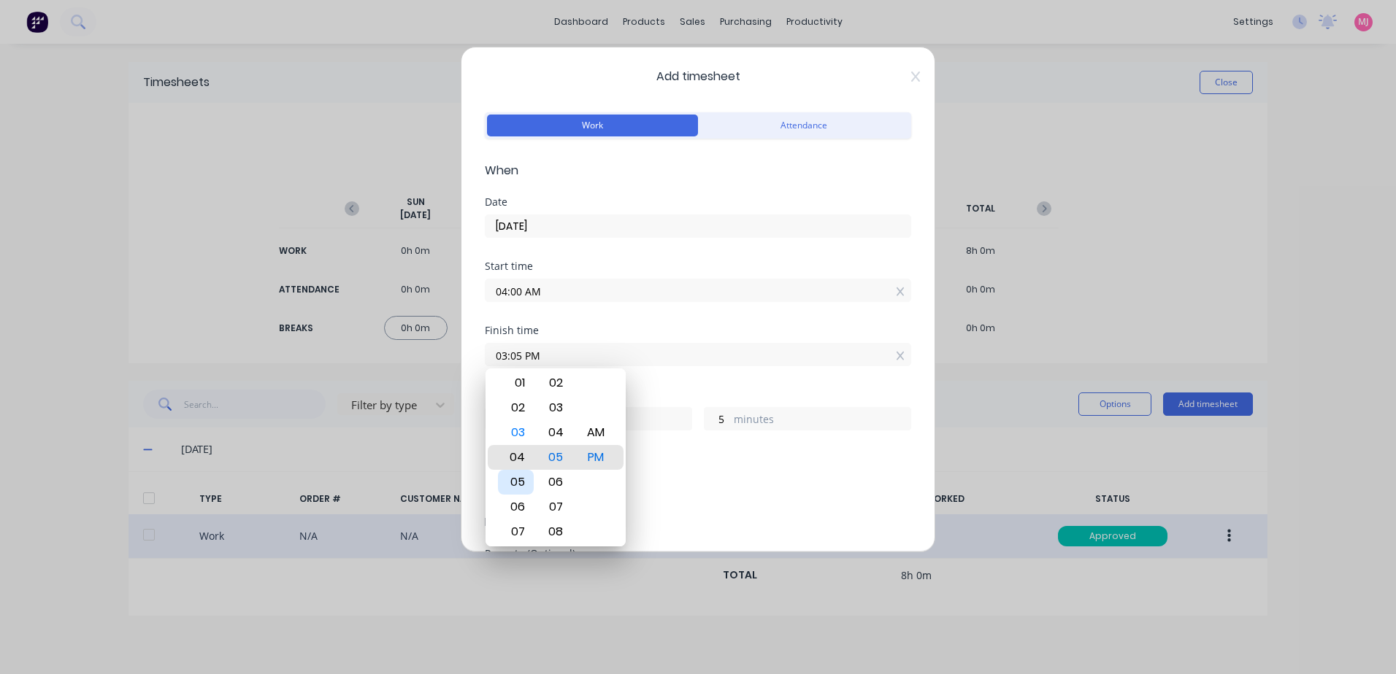
type input "04:05 PM"
type input "12"
click at [521, 530] on div "07" at bounding box center [516, 532] width 36 height 25
type input "07:05 PM"
type input "15"
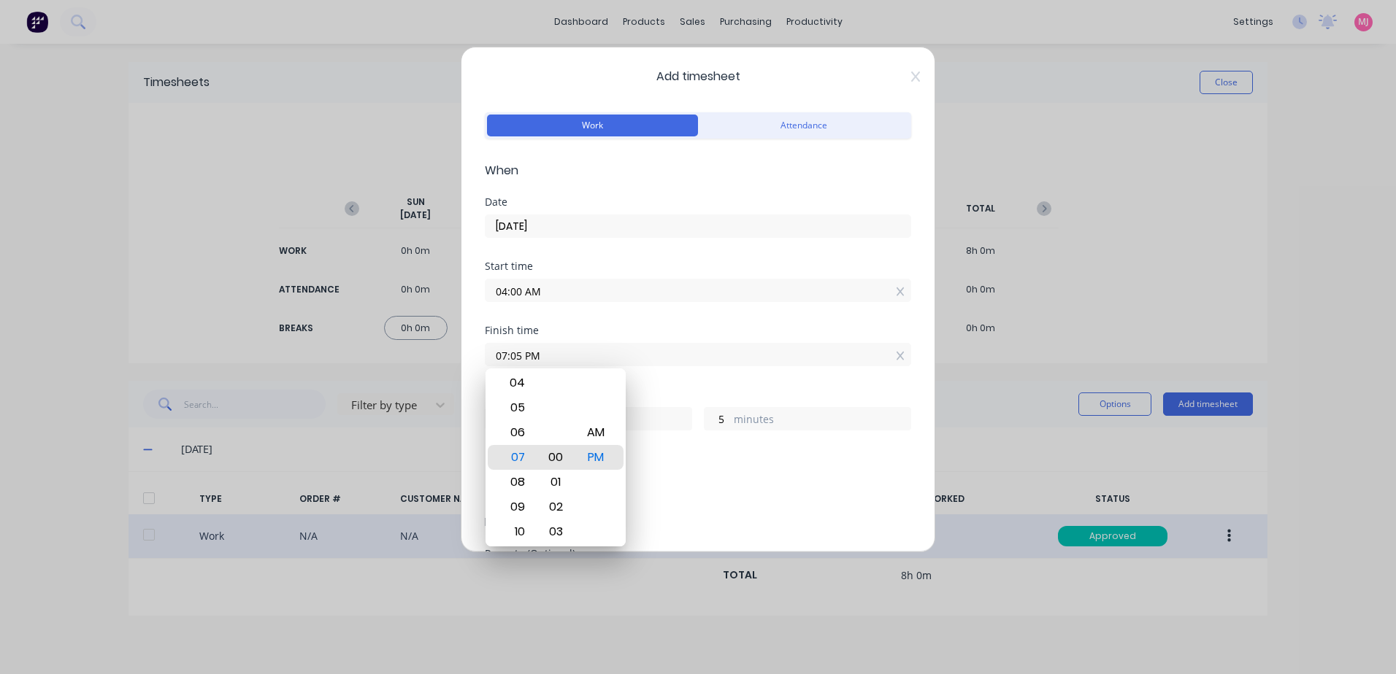
type input "07:00 PM"
type input "0"
click at [555, 451] on div "00" at bounding box center [556, 457] width 36 height 25
drag, startPoint x: 594, startPoint y: 434, endPoint x: 674, endPoint y: 393, distance: 90.1
click at [596, 434] on div "AM" at bounding box center [596, 432] width 36 height 25
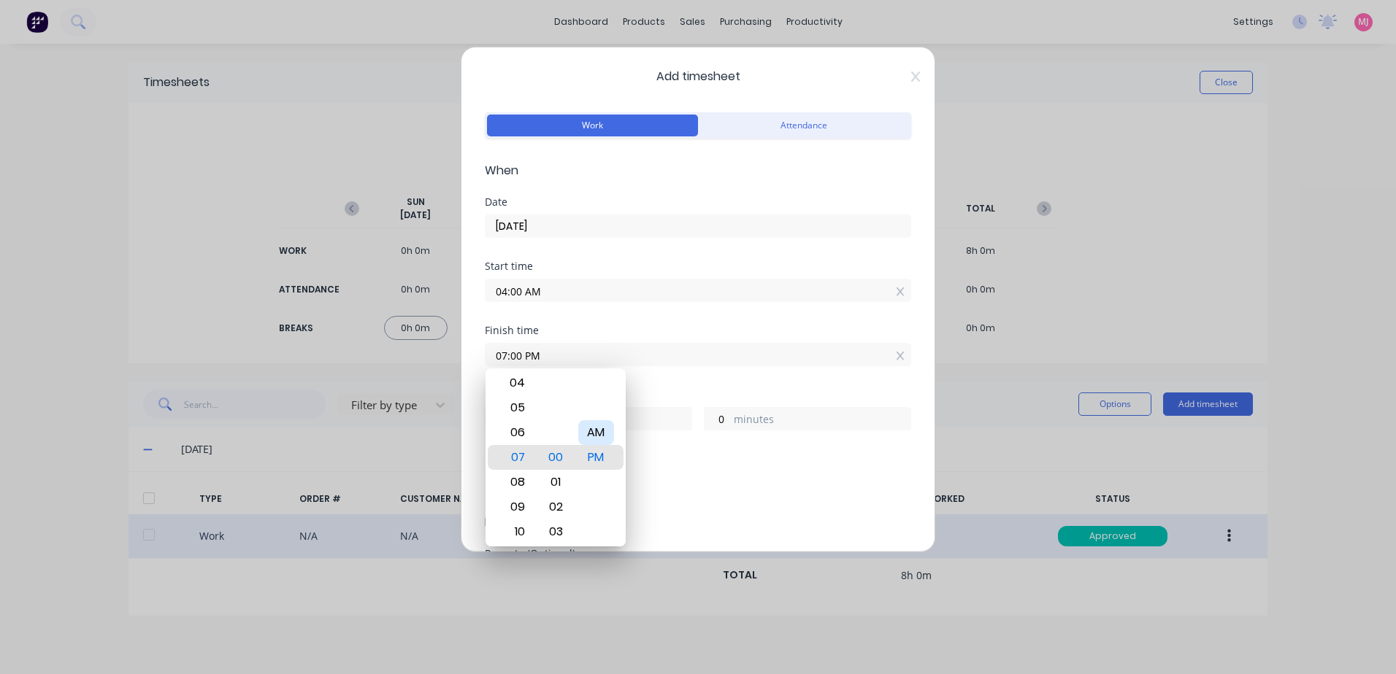
type input "07:00 AM"
type input "3"
click at [683, 378] on div "Finish time 07:00 AM" at bounding box center [698, 358] width 426 height 64
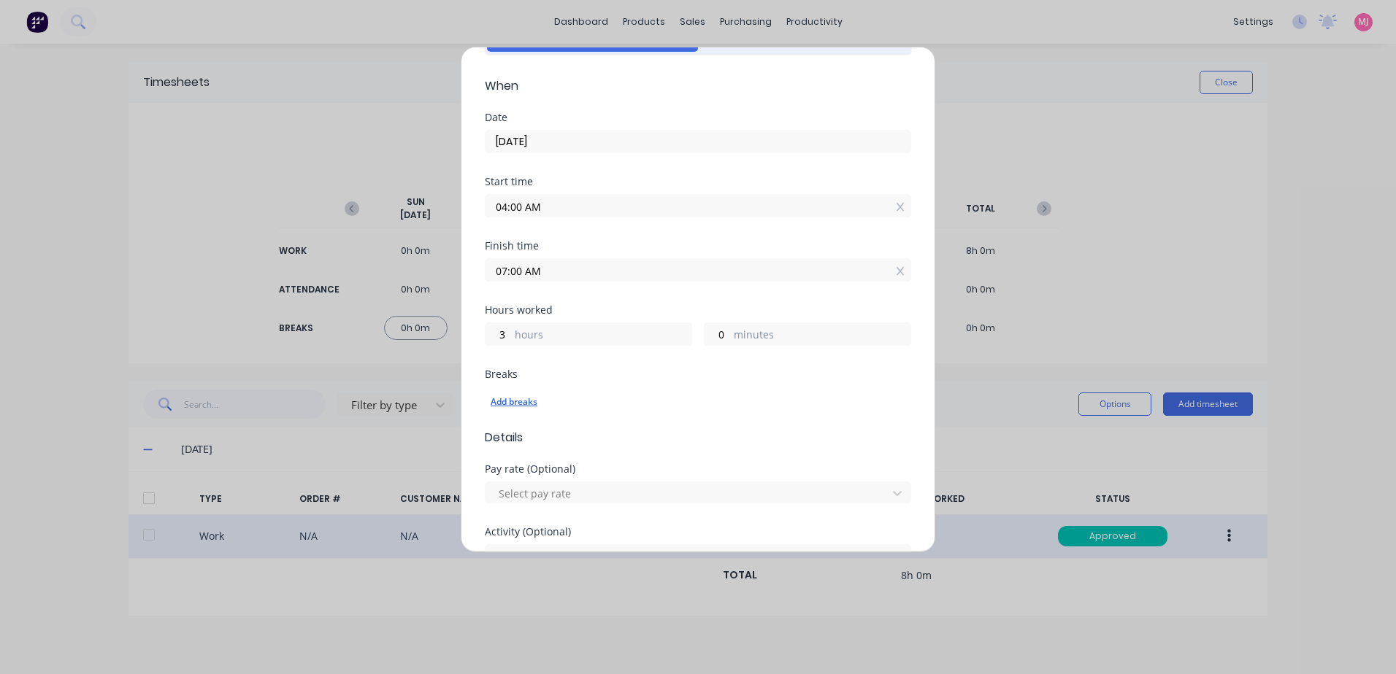
scroll to position [146, 0]
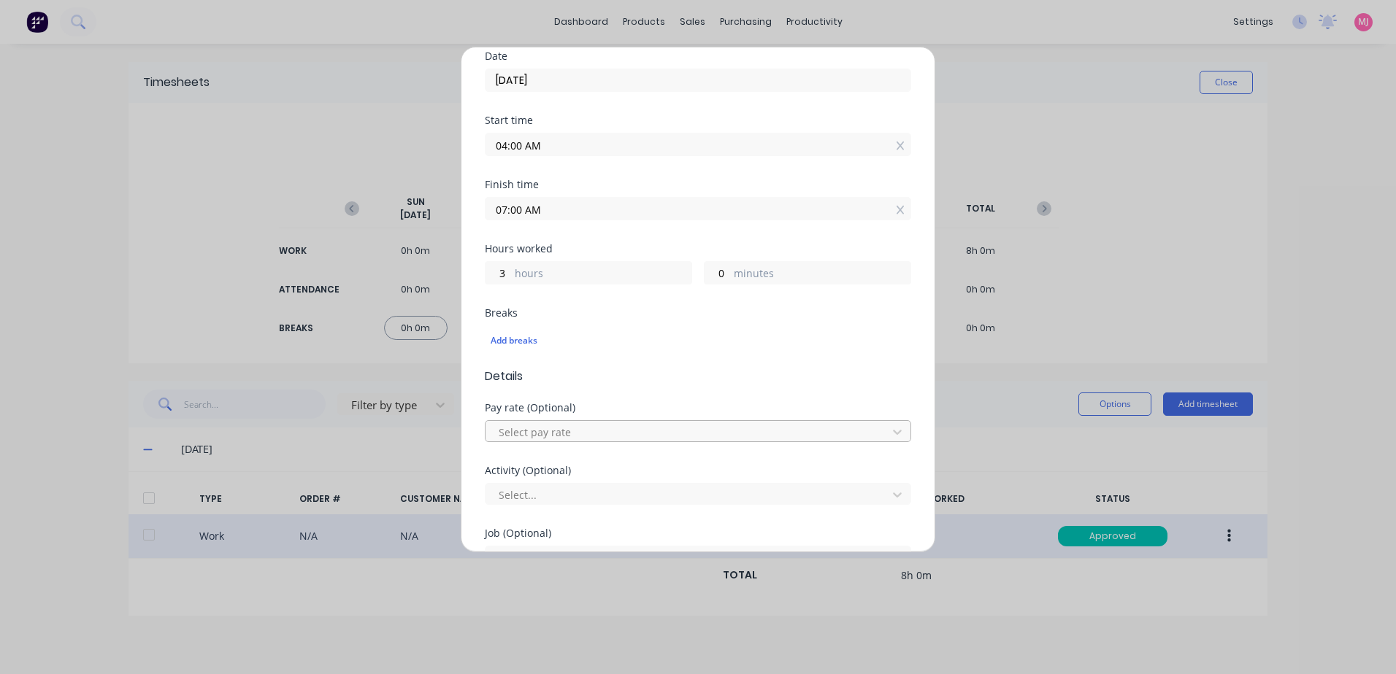
click at [536, 431] on div at bounding box center [688, 432] width 382 height 18
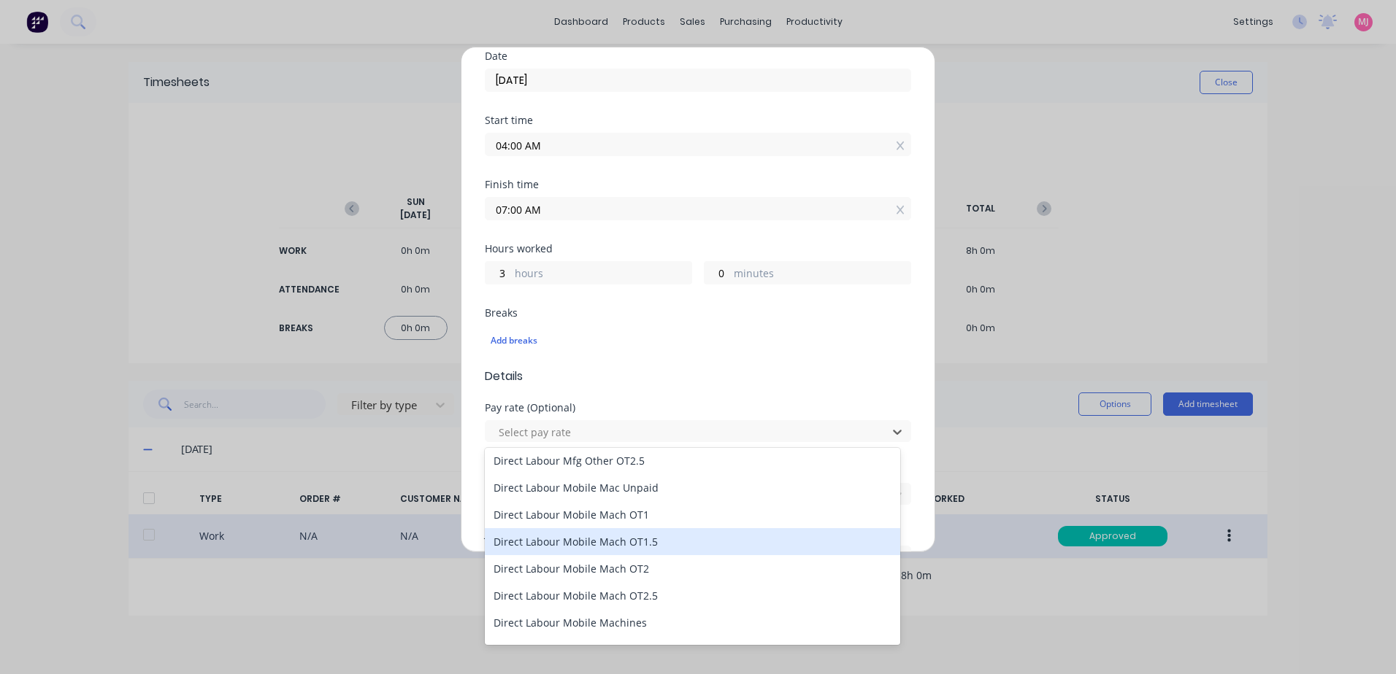
scroll to position [1022, 0]
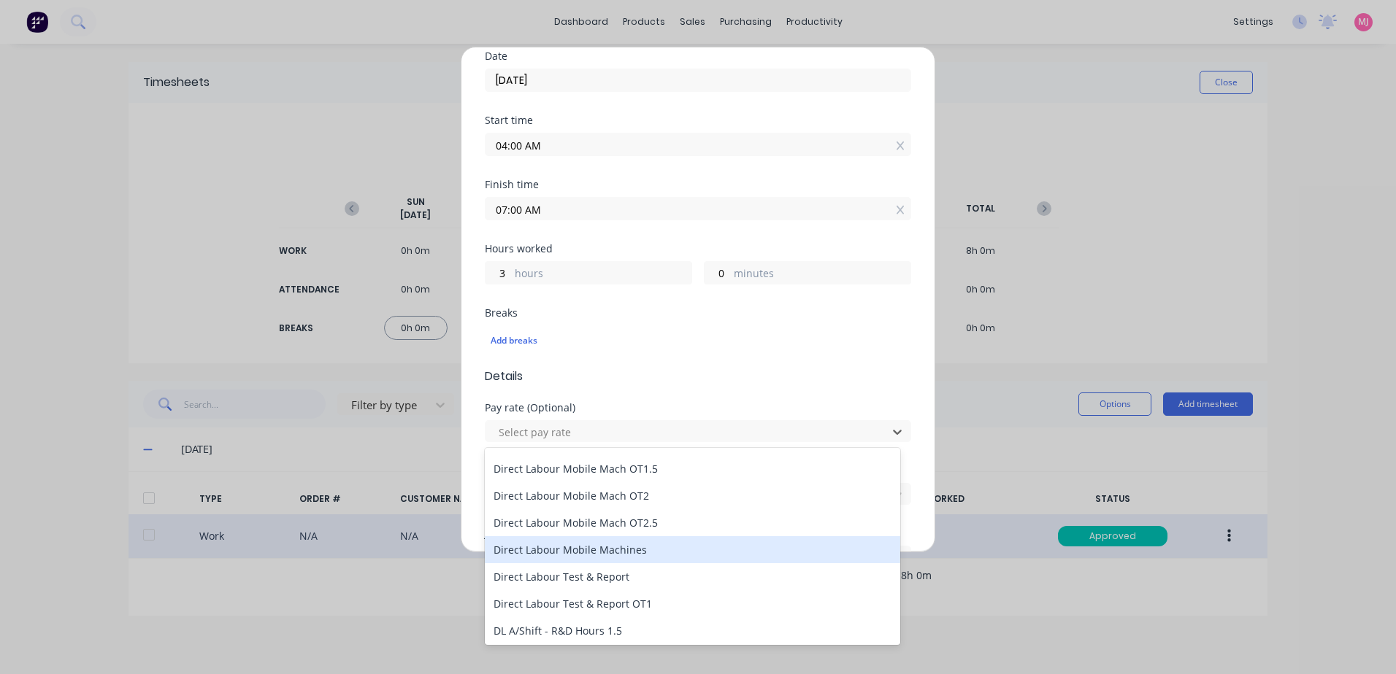
click at [599, 555] on div "Direct Labour Mobile Machines" at bounding box center [692, 549] width 415 height 27
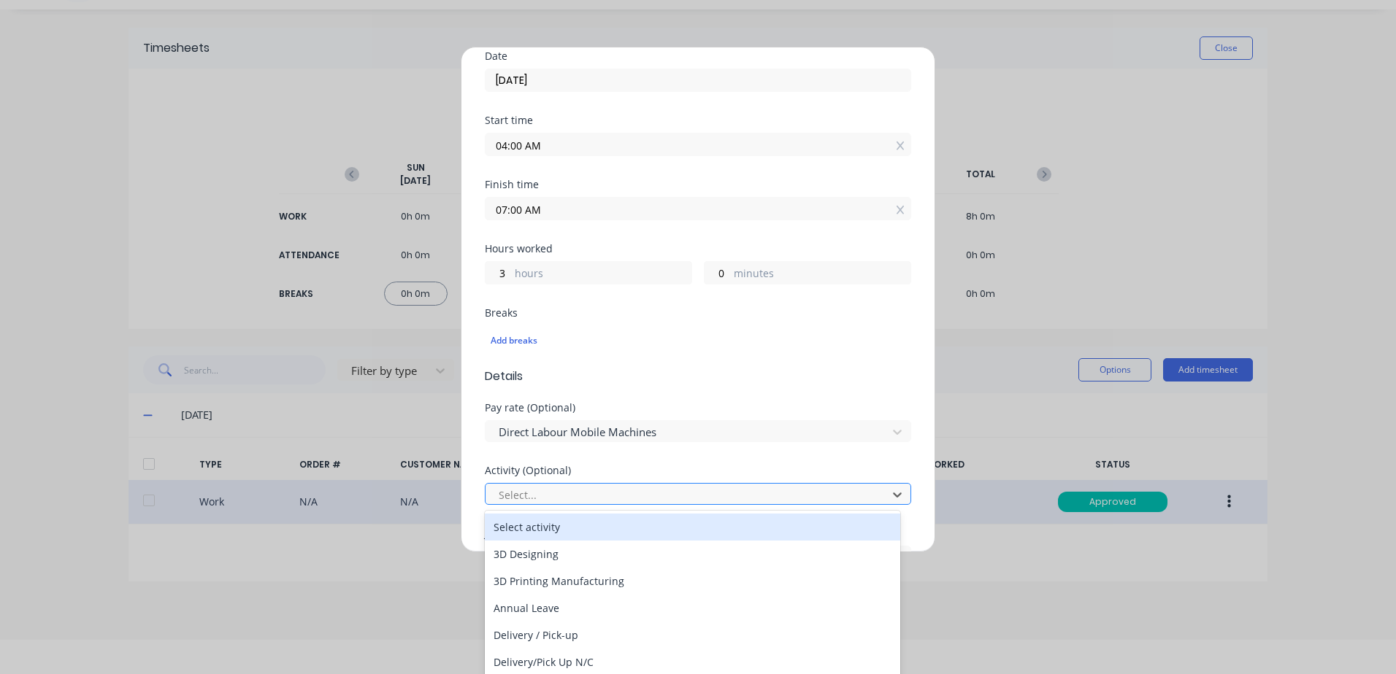
click at [504, 496] on div at bounding box center [688, 495] width 382 height 18
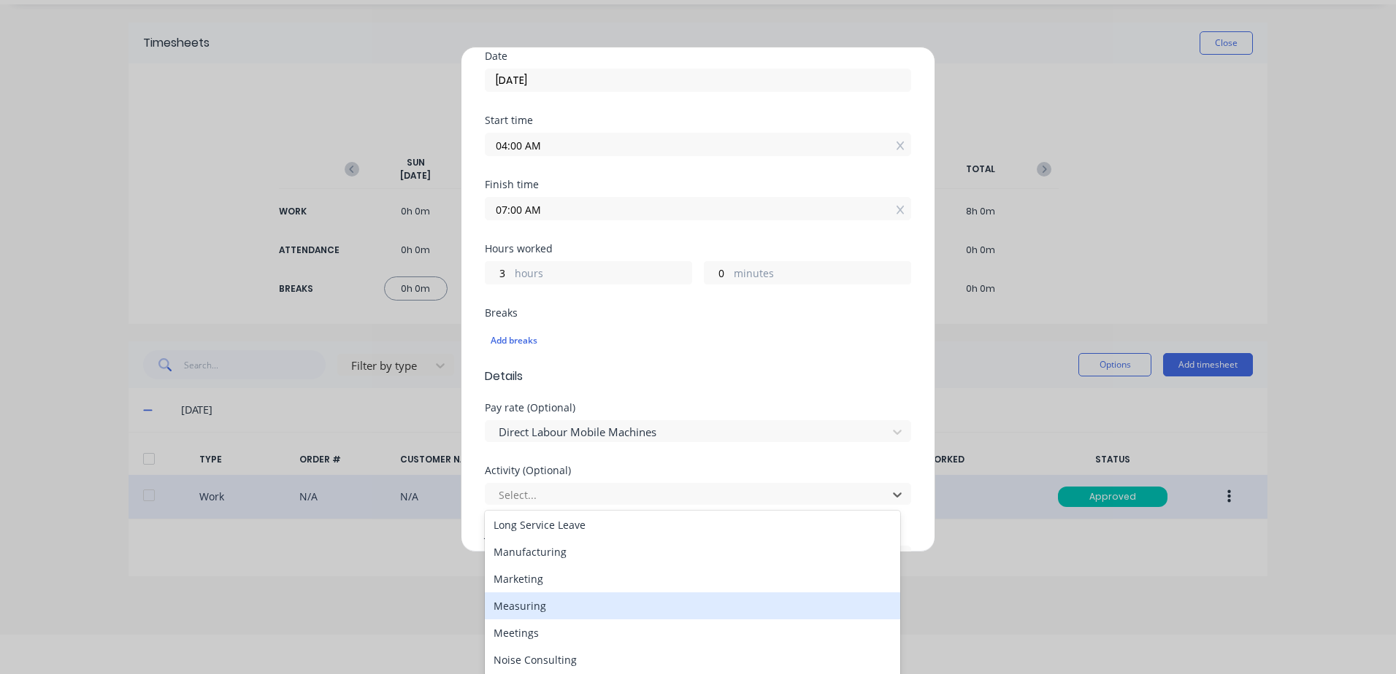
scroll to position [219, 0]
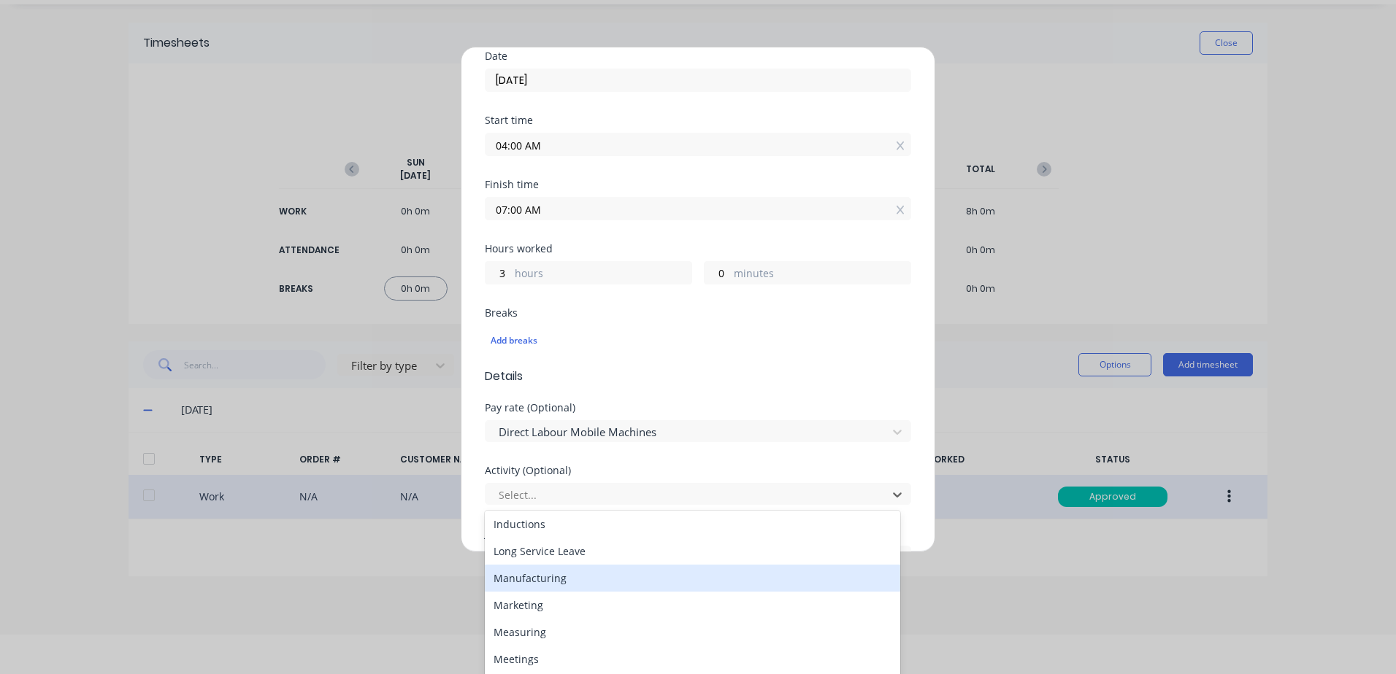
click at [558, 579] on div "Manufacturing" at bounding box center [692, 578] width 415 height 27
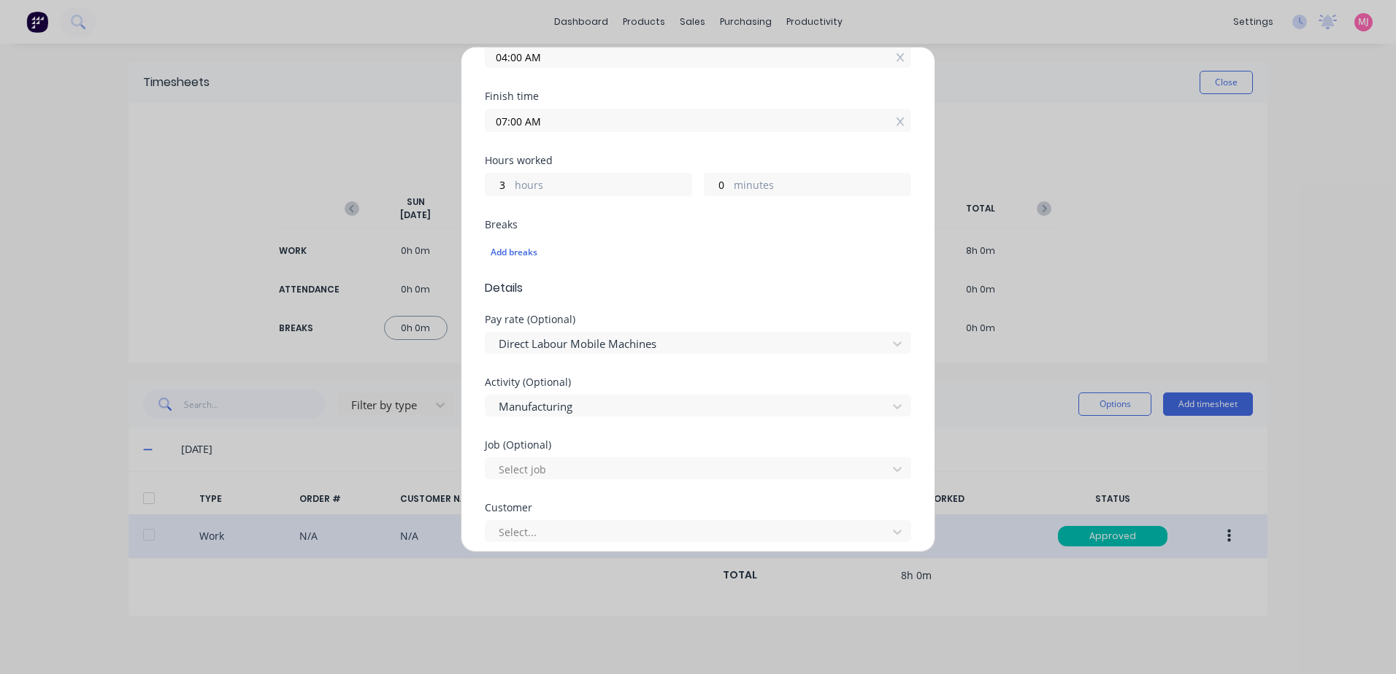
scroll to position [365, 0]
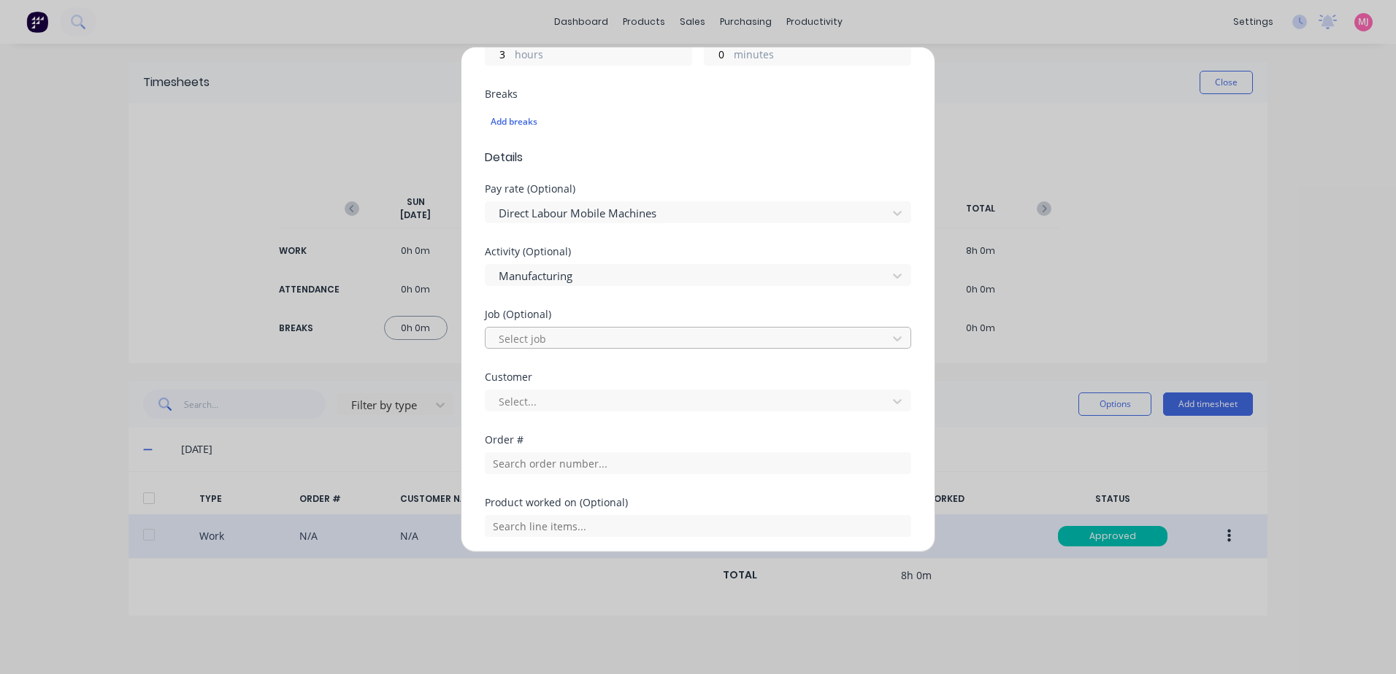
click at [531, 336] on div at bounding box center [688, 339] width 382 height 18
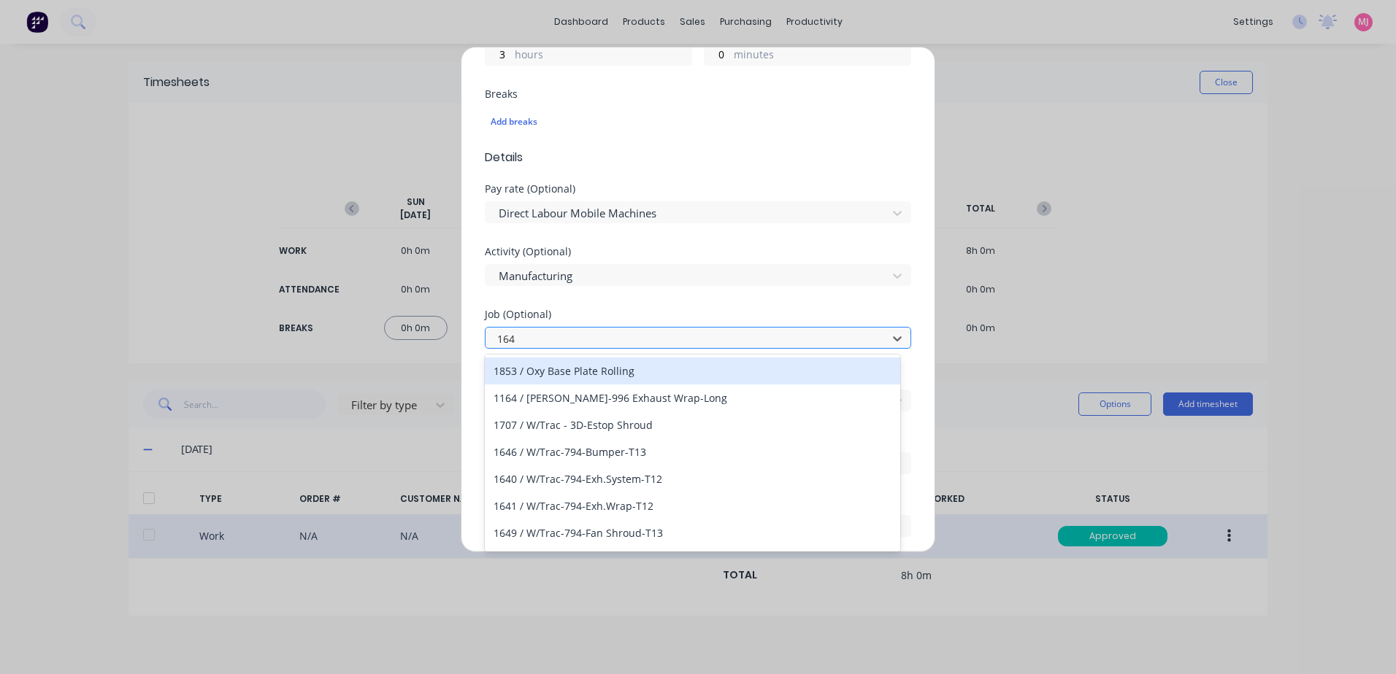
type input "1647"
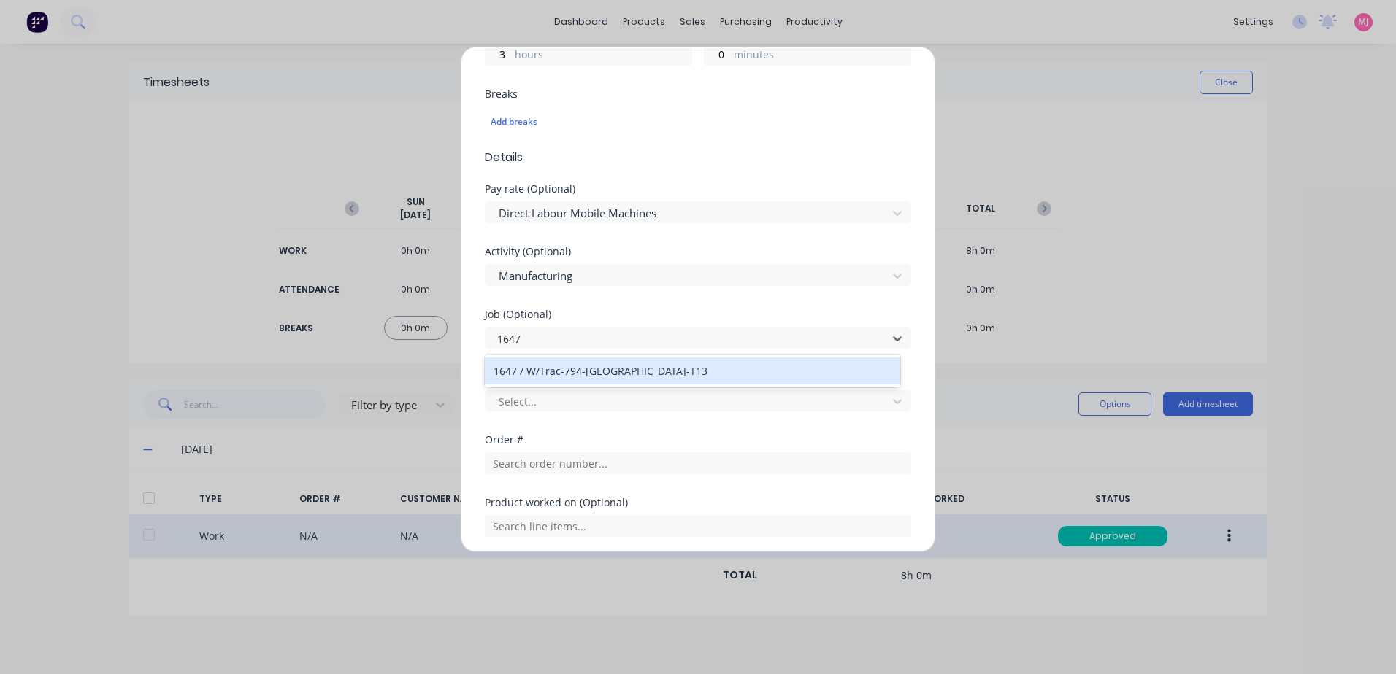
click at [589, 372] on div "1647 / W/Trac-794-[GEOGRAPHIC_DATA]-T13" at bounding box center [692, 371] width 415 height 27
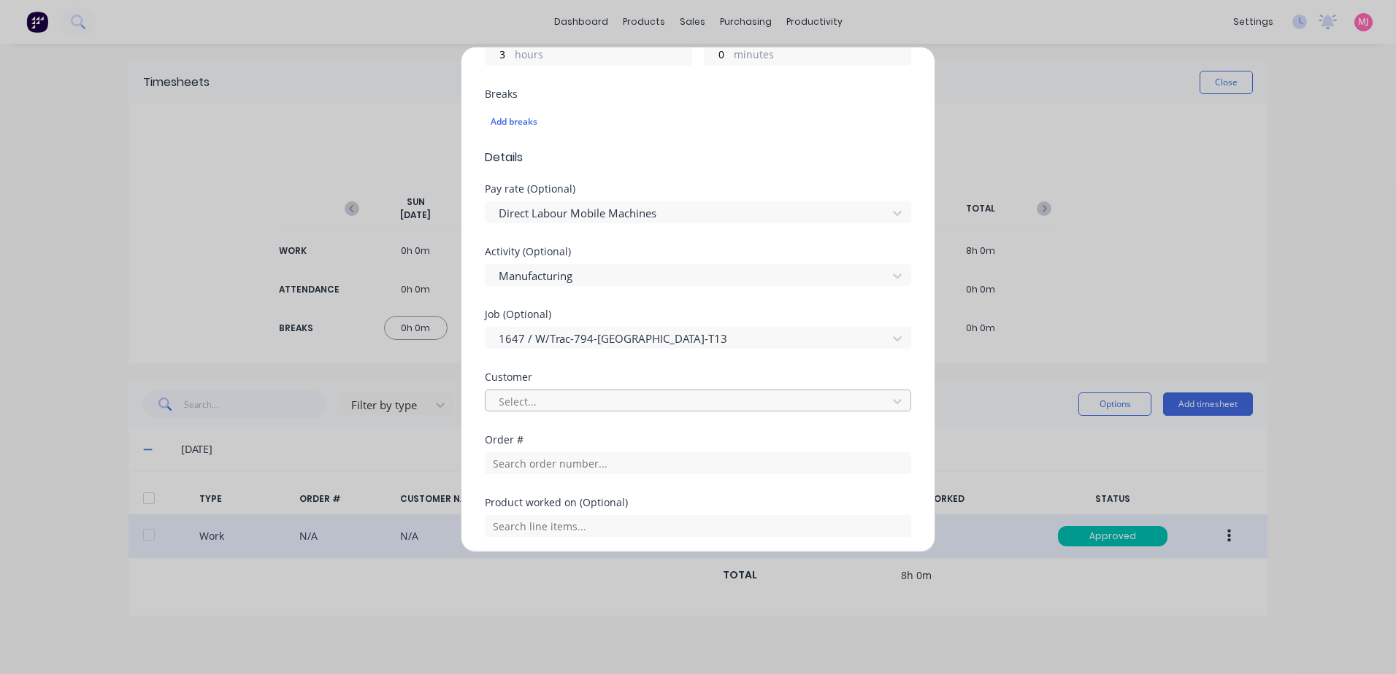
click at [527, 399] on div at bounding box center [688, 402] width 382 height 18
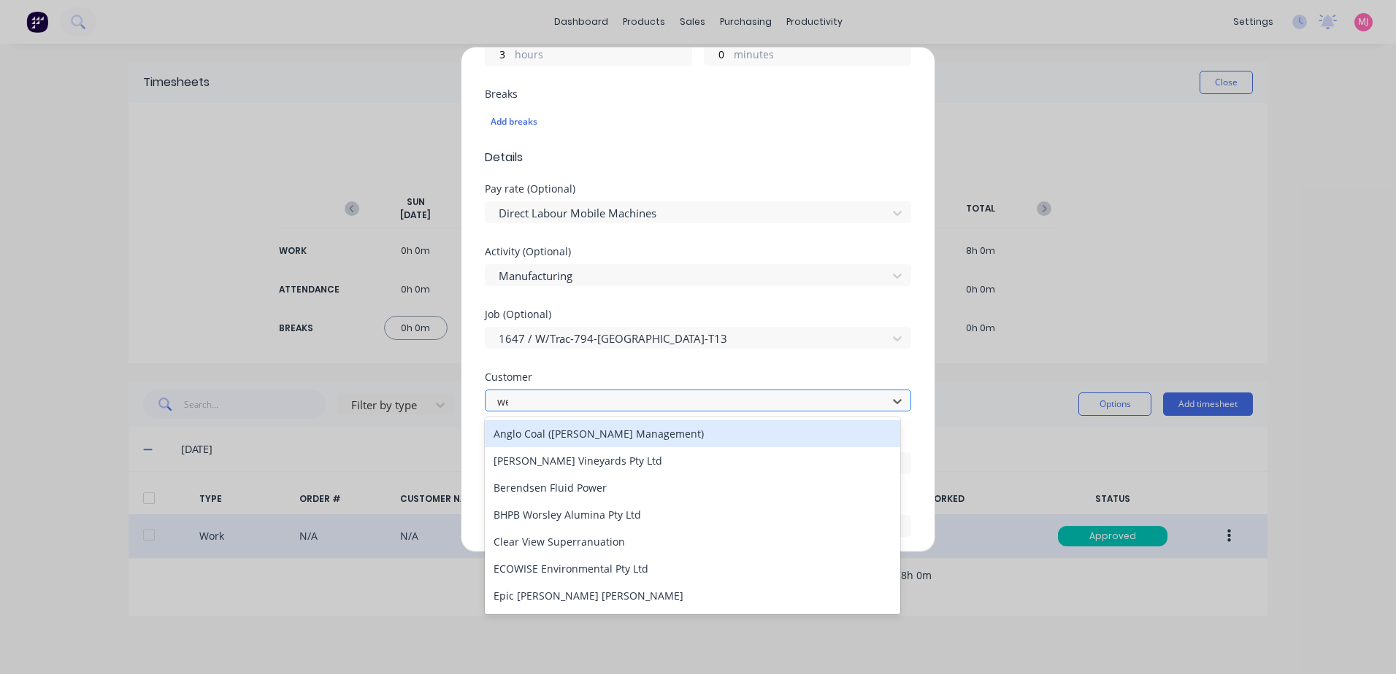
type input "[PERSON_NAME]"
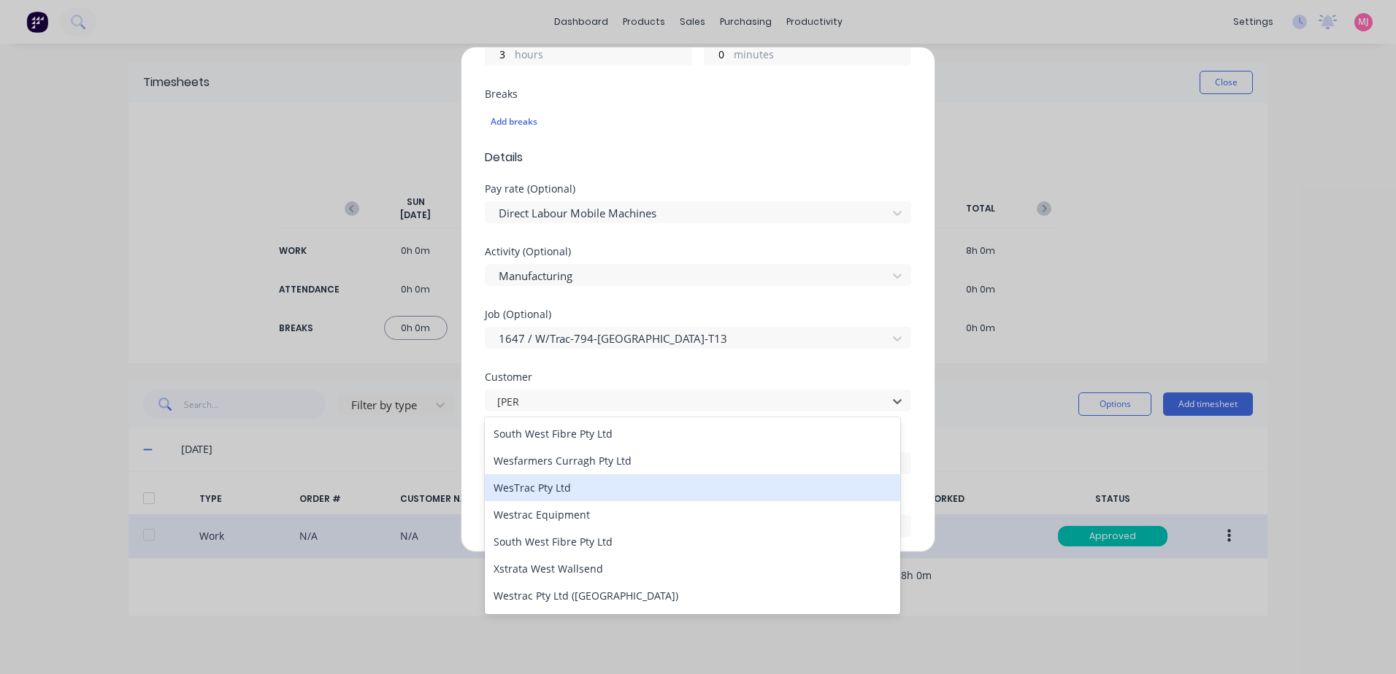
click at [539, 488] on div "WesTrac Pty Ltd" at bounding box center [692, 487] width 415 height 27
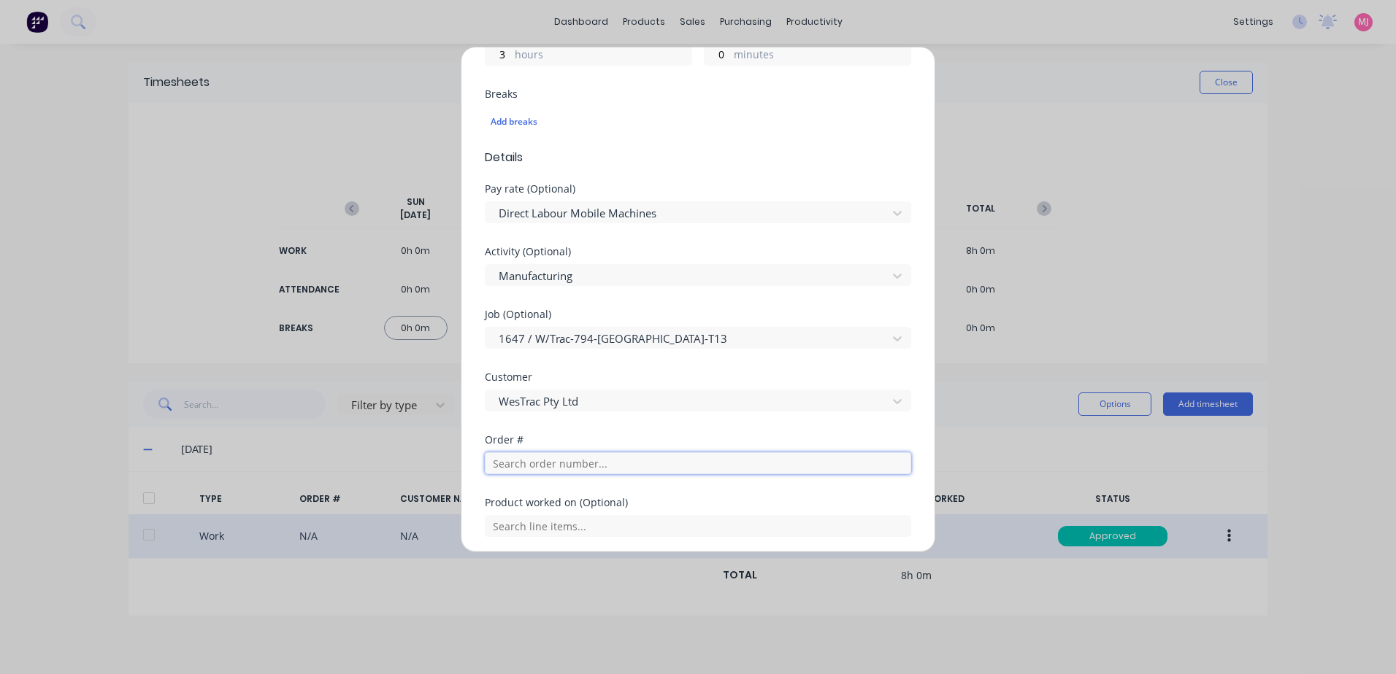
click at [522, 465] on input "text" at bounding box center [698, 464] width 426 height 22
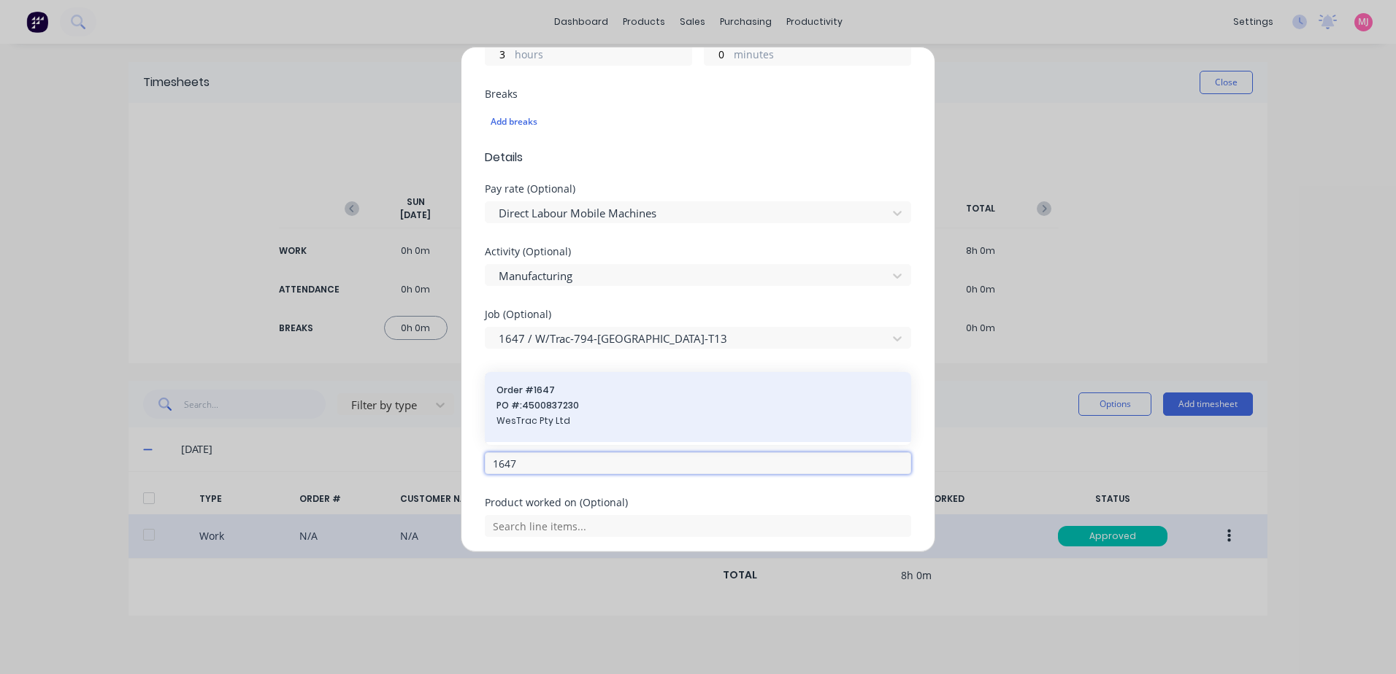
type input "1647"
click at [545, 409] on span "PO #: 4500837230" at bounding box center [697, 405] width 403 height 13
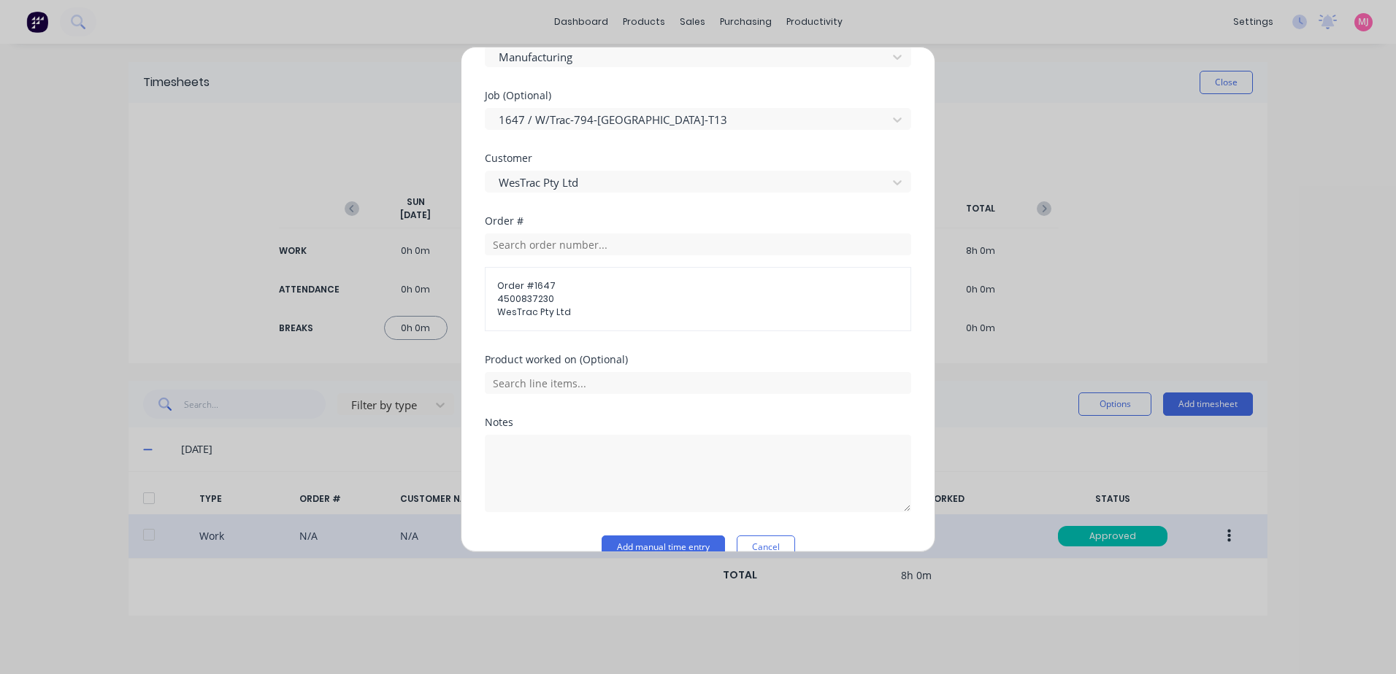
scroll to position [612, 0]
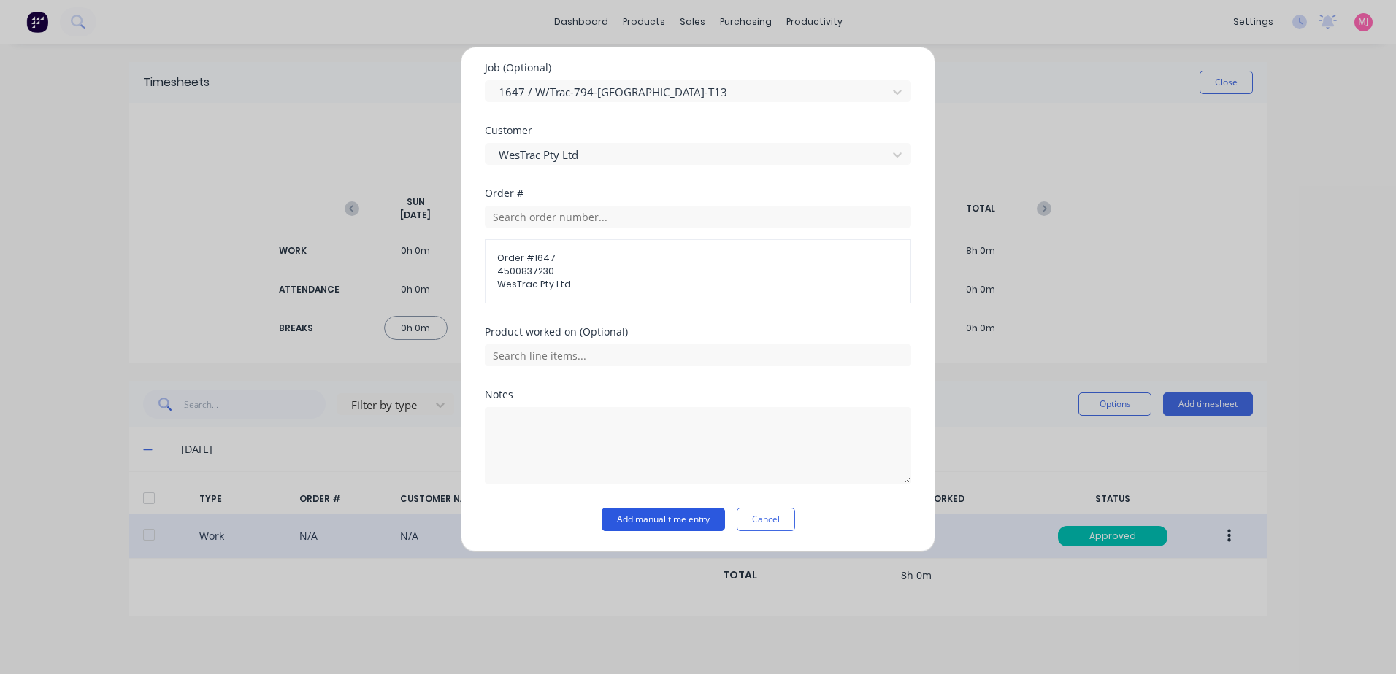
click at [643, 521] on button "Add manual time entry" at bounding box center [662, 519] width 123 height 23
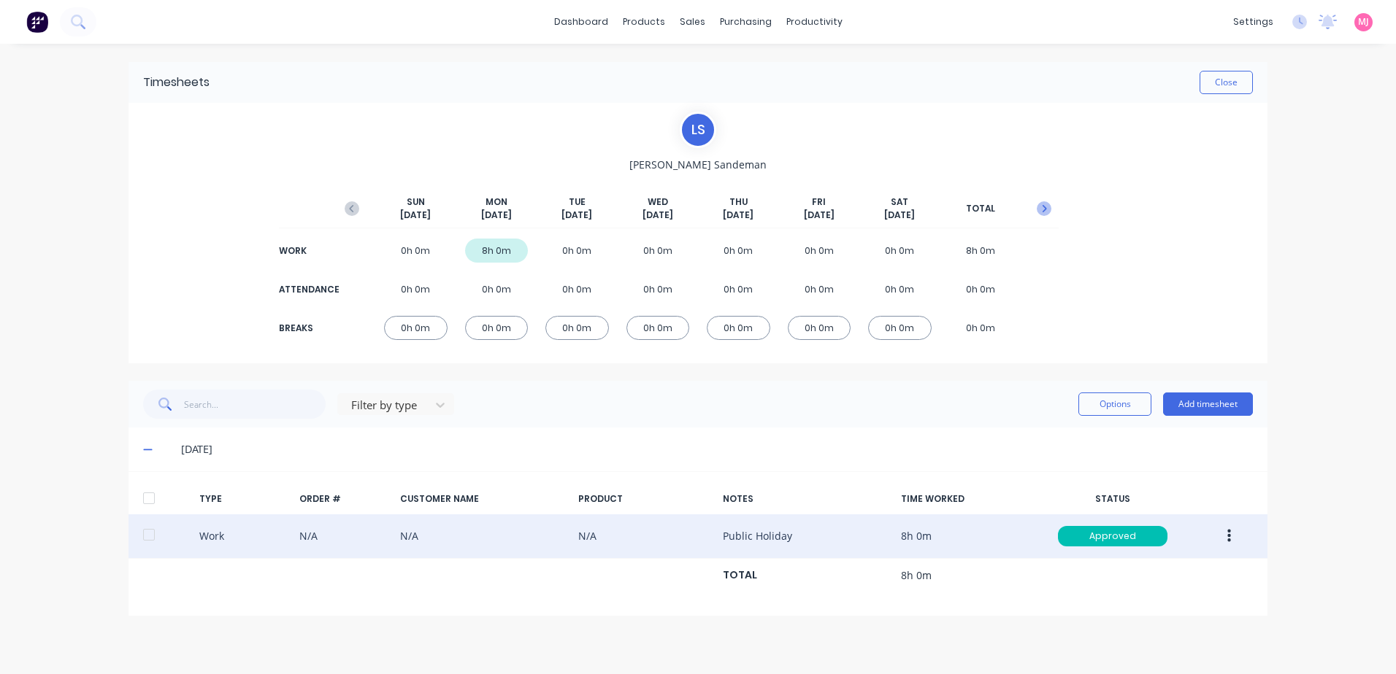
click at [1042, 209] on icon "button" at bounding box center [1043, 208] width 15 height 15
click at [1232, 534] on button "button" at bounding box center [1229, 536] width 34 height 26
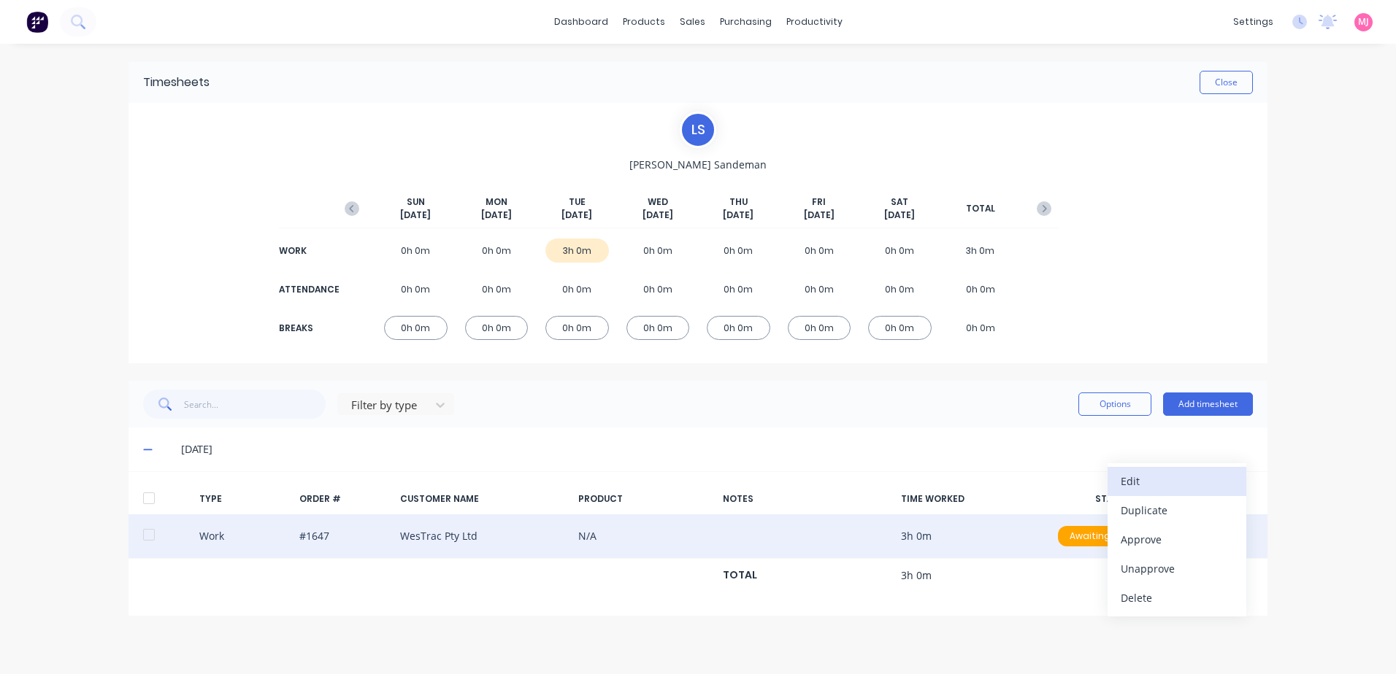
click at [1144, 478] on div "Edit" at bounding box center [1176, 481] width 112 height 21
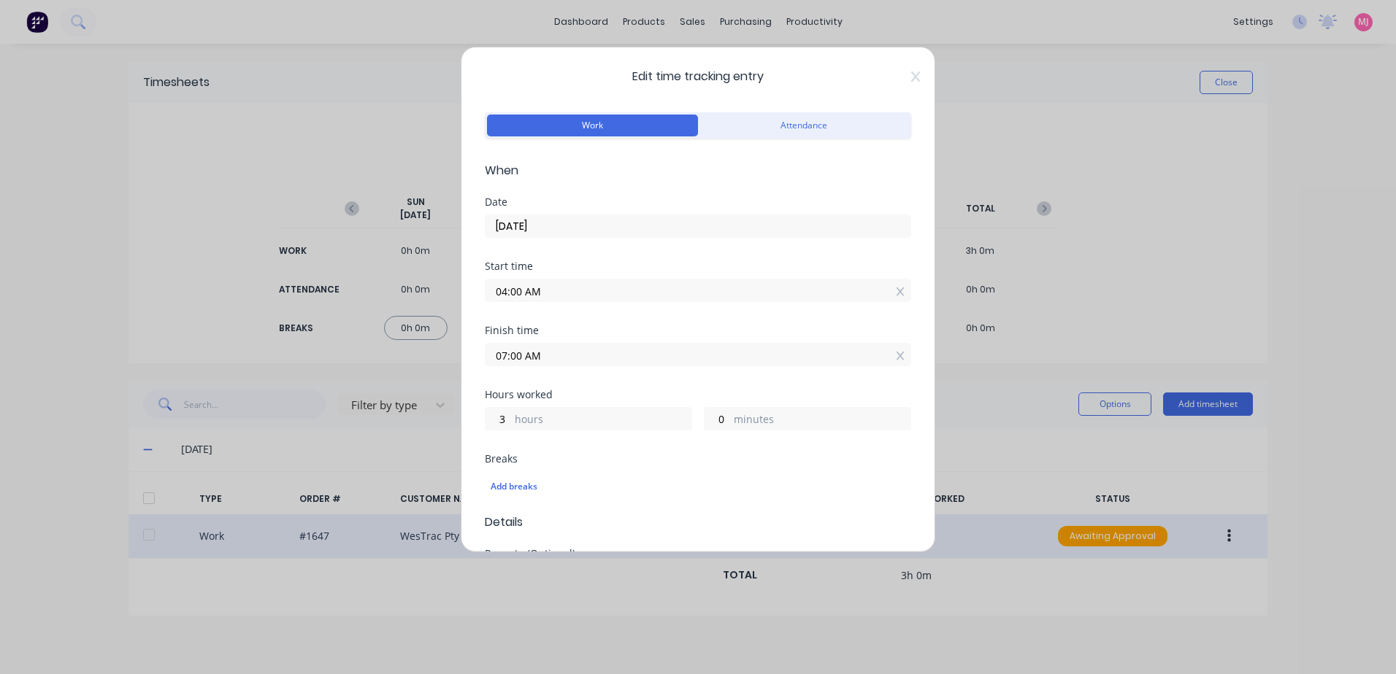
click at [585, 228] on input "[DATE]" at bounding box center [697, 226] width 425 height 22
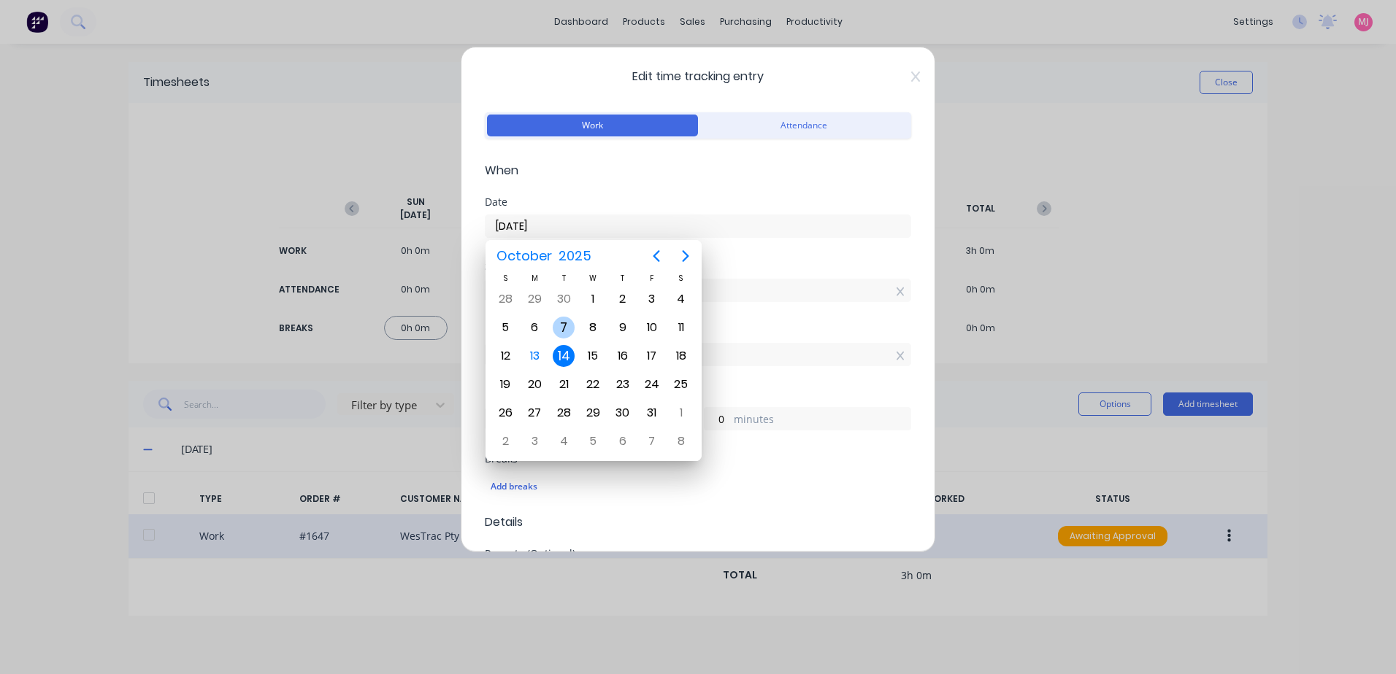
click at [564, 326] on div "7" at bounding box center [564, 328] width 22 height 22
type input "[DATE]"
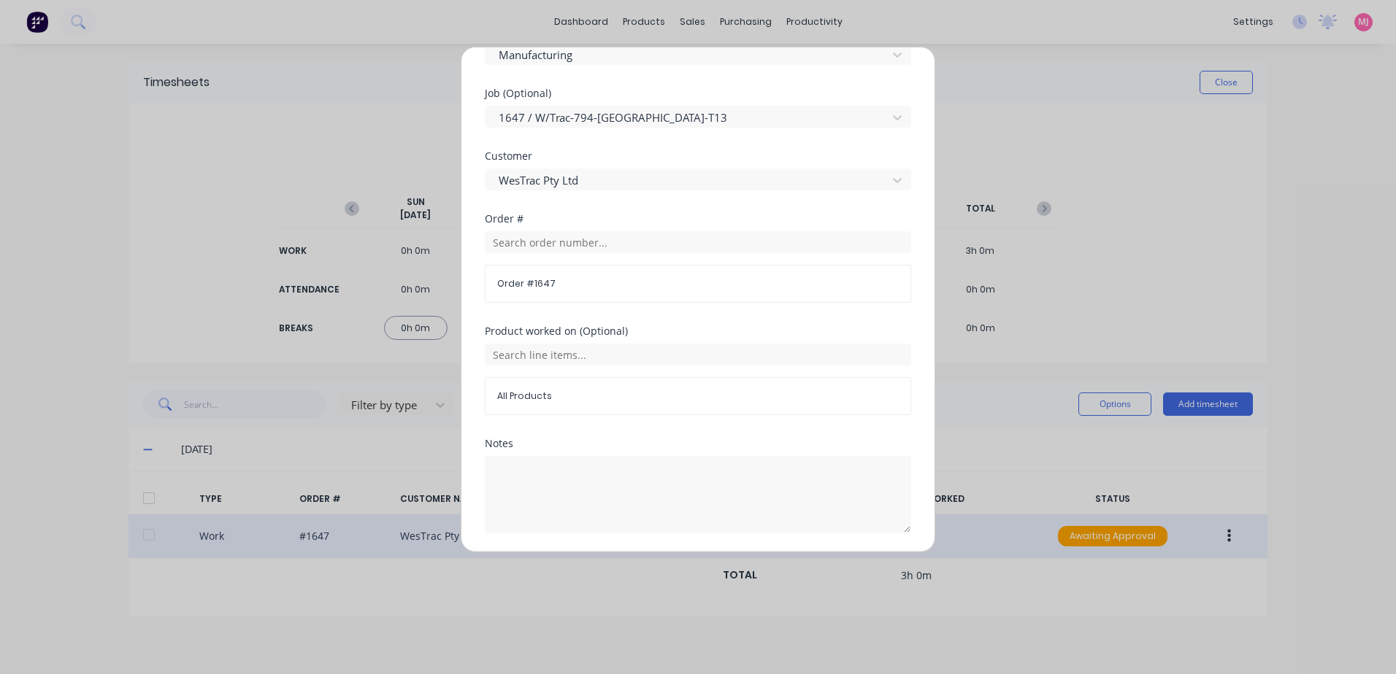
scroll to position [635, 0]
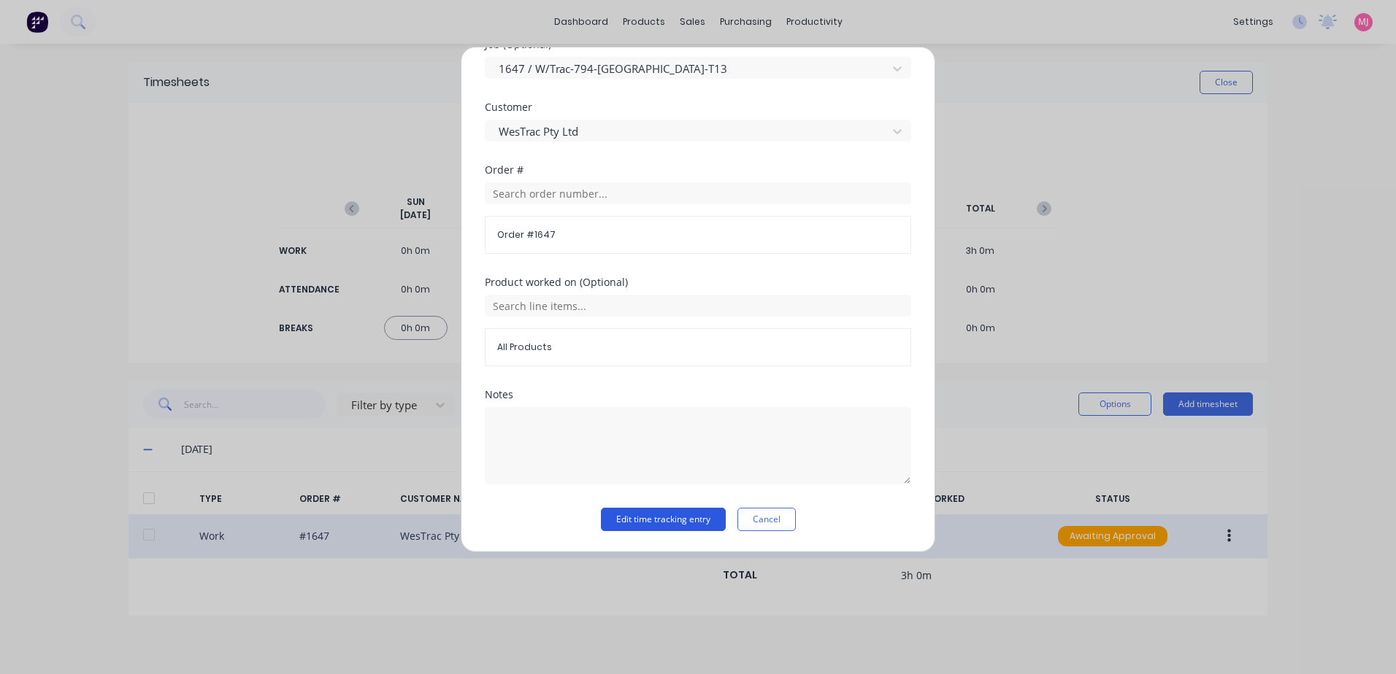
click at [655, 518] on button "Edit time tracking entry" at bounding box center [663, 519] width 125 height 23
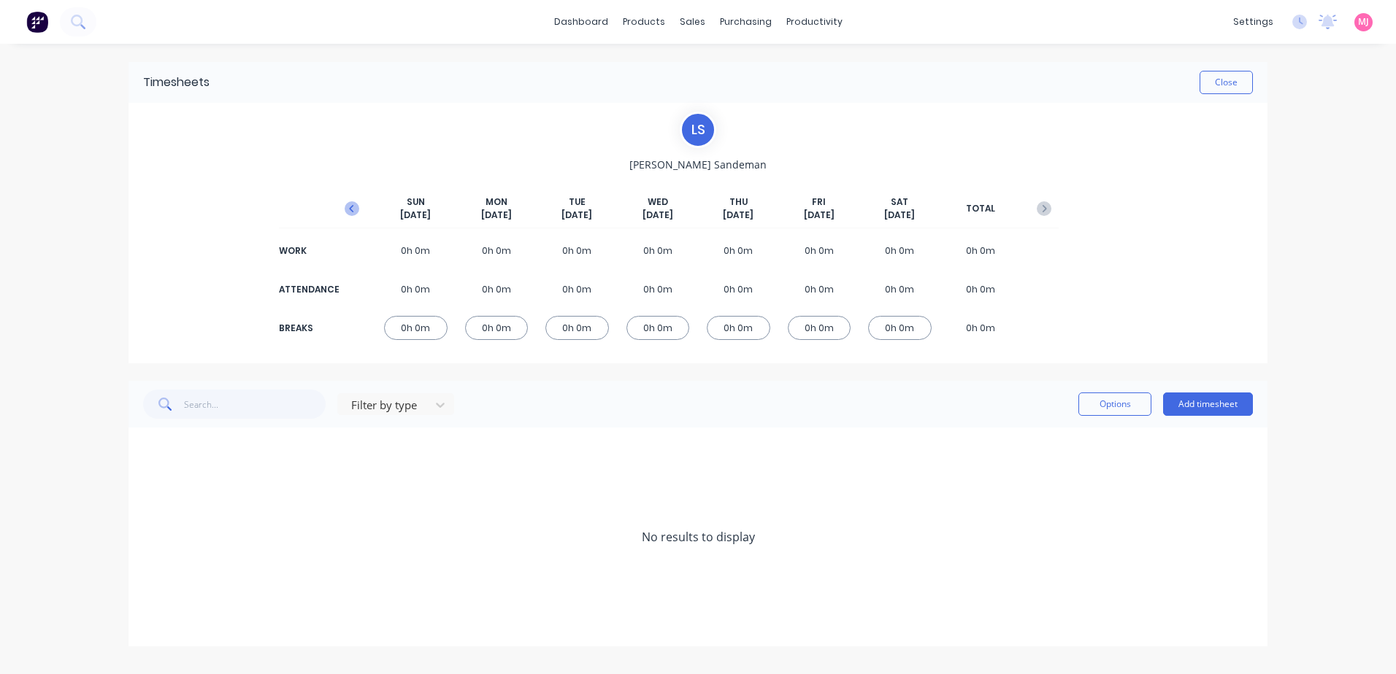
click at [346, 209] on icon "button" at bounding box center [352, 208] width 15 height 15
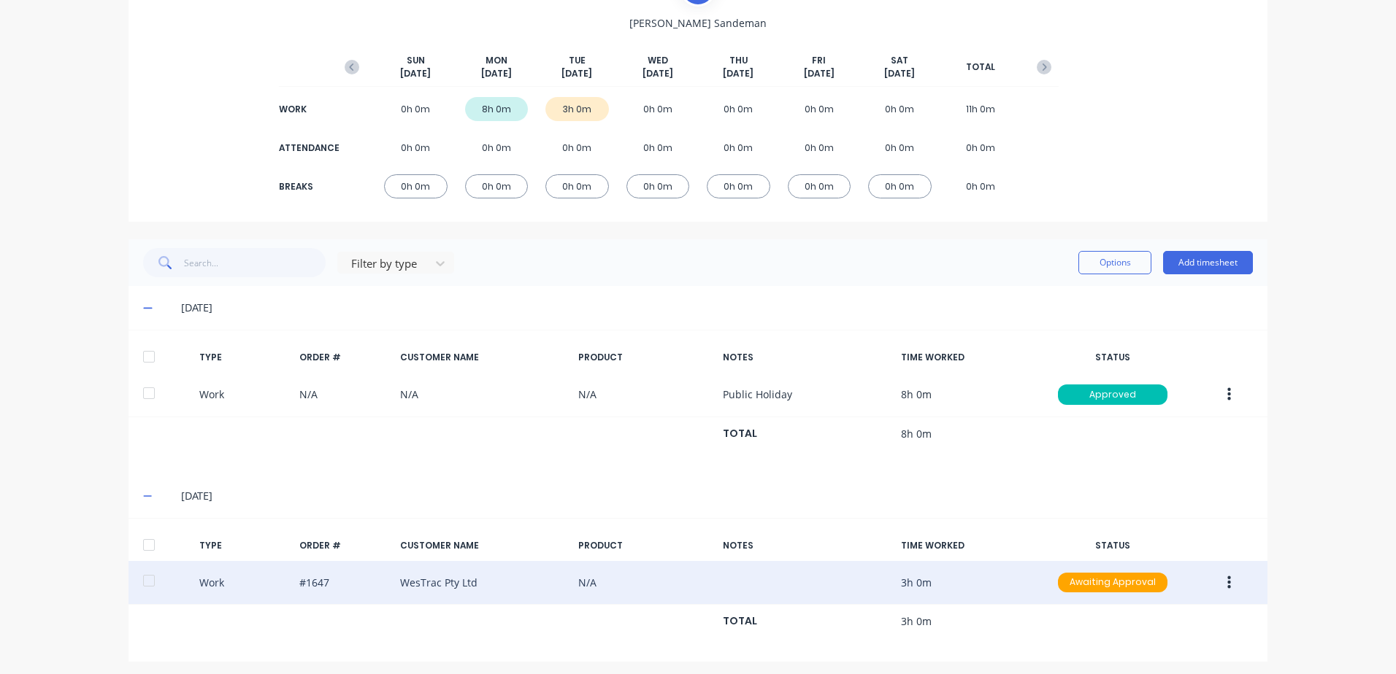
scroll to position [147, 0]
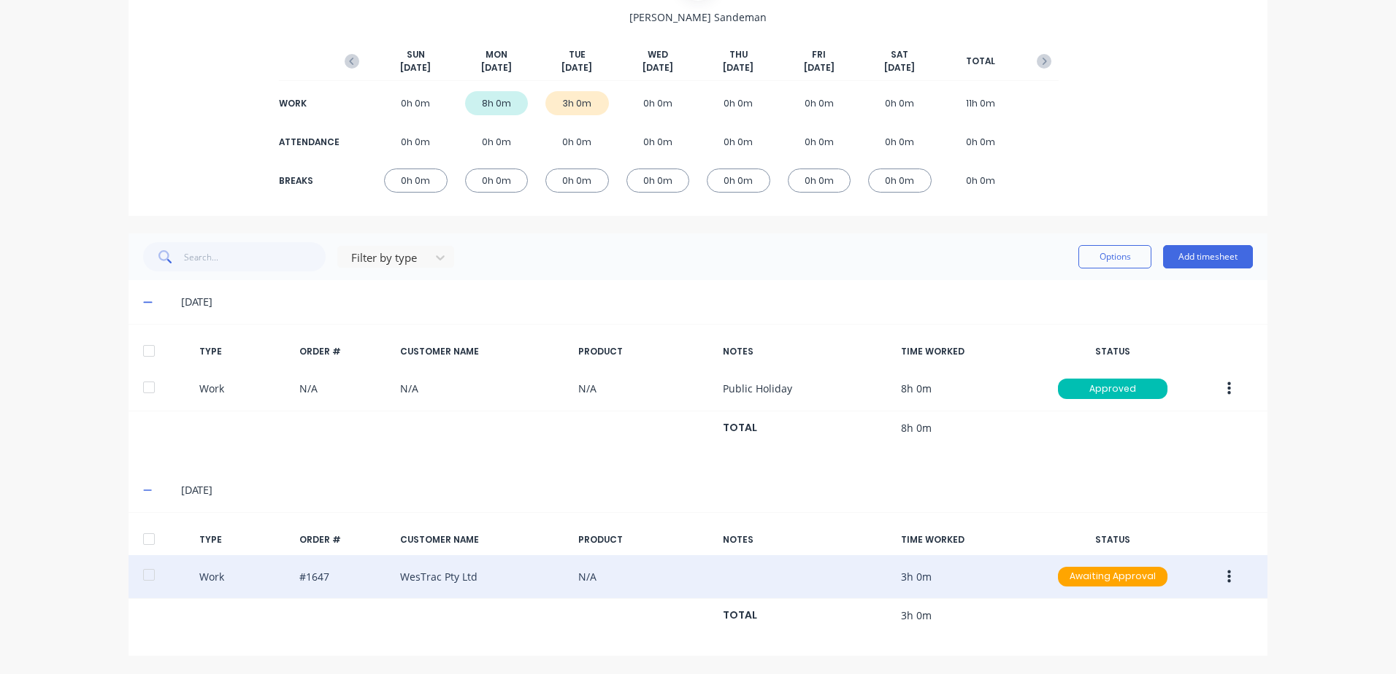
click at [1227, 579] on icon "button" at bounding box center [1229, 577] width 4 height 16
click at [1146, 551] on div "Duplicate" at bounding box center [1176, 551] width 112 height 21
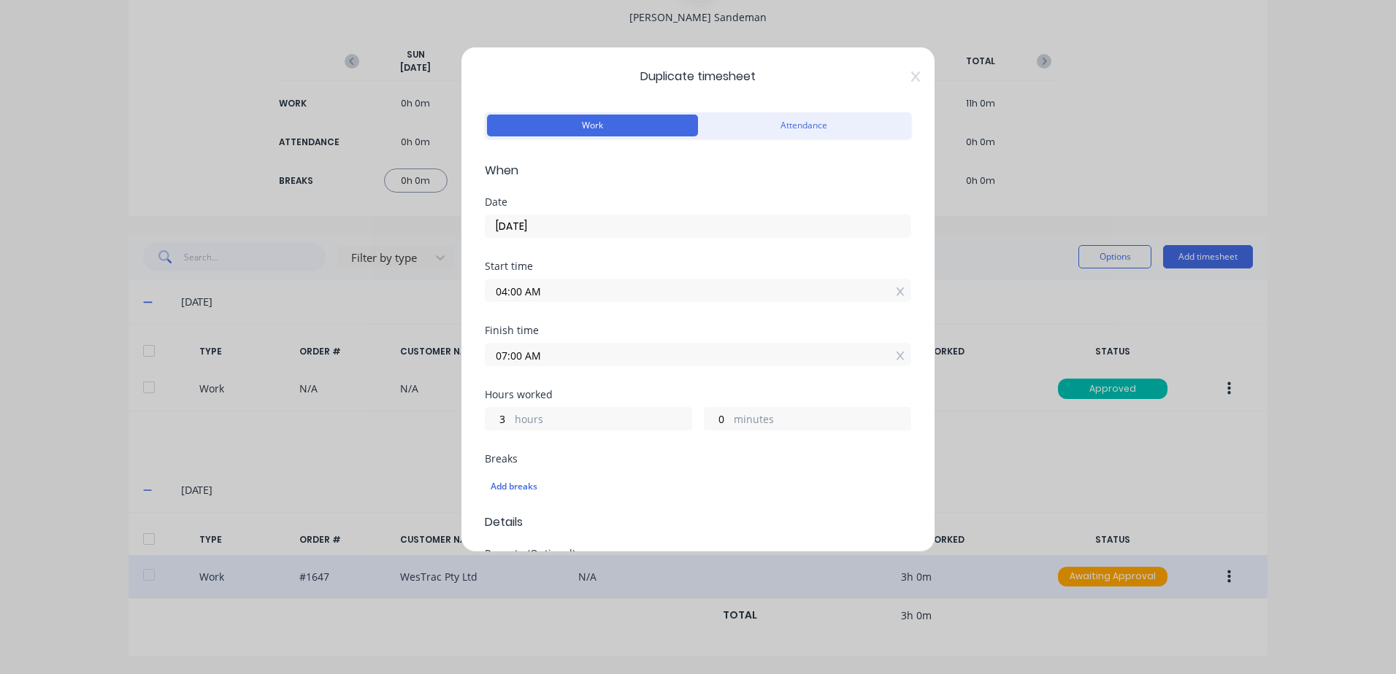
click at [552, 285] on input "04:00 AM" at bounding box center [697, 291] width 425 height 22
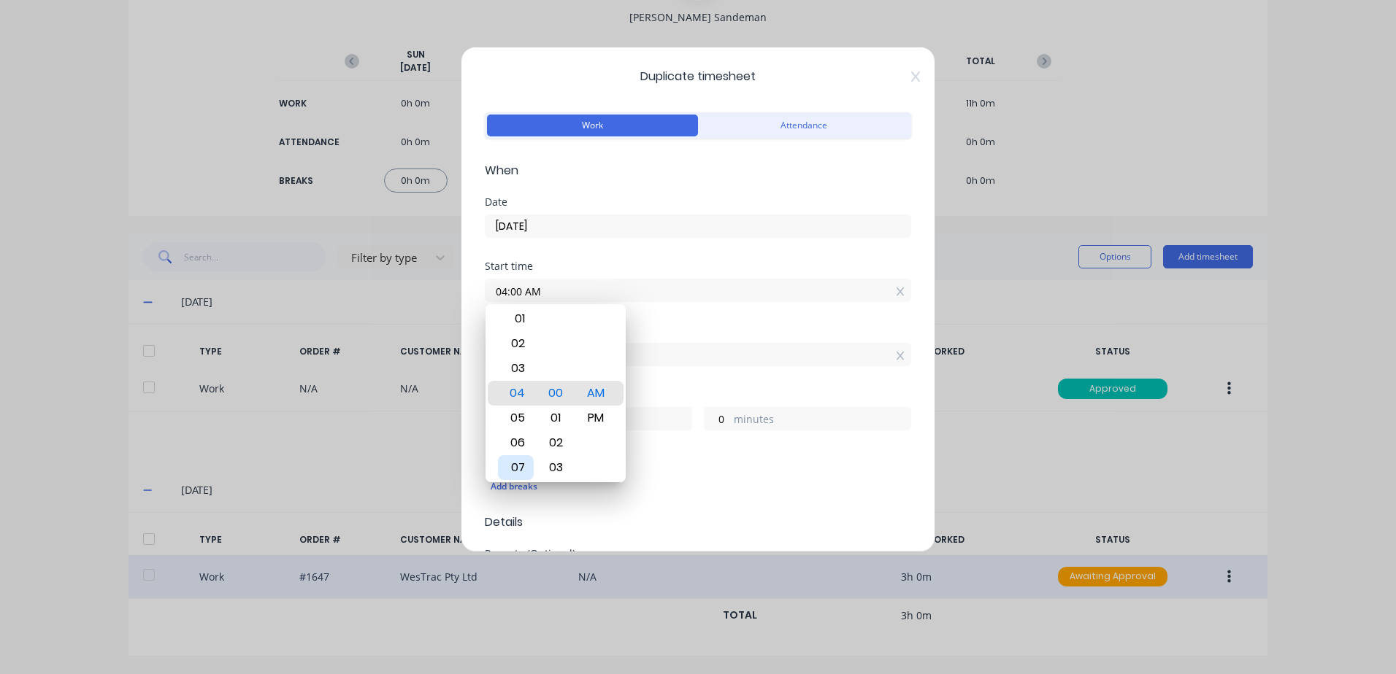
click at [515, 465] on div "07" at bounding box center [516, 467] width 36 height 25
type input "07:00 AM"
type input "0"
click at [682, 384] on div "Finish time 07:00 AM" at bounding box center [698, 358] width 426 height 64
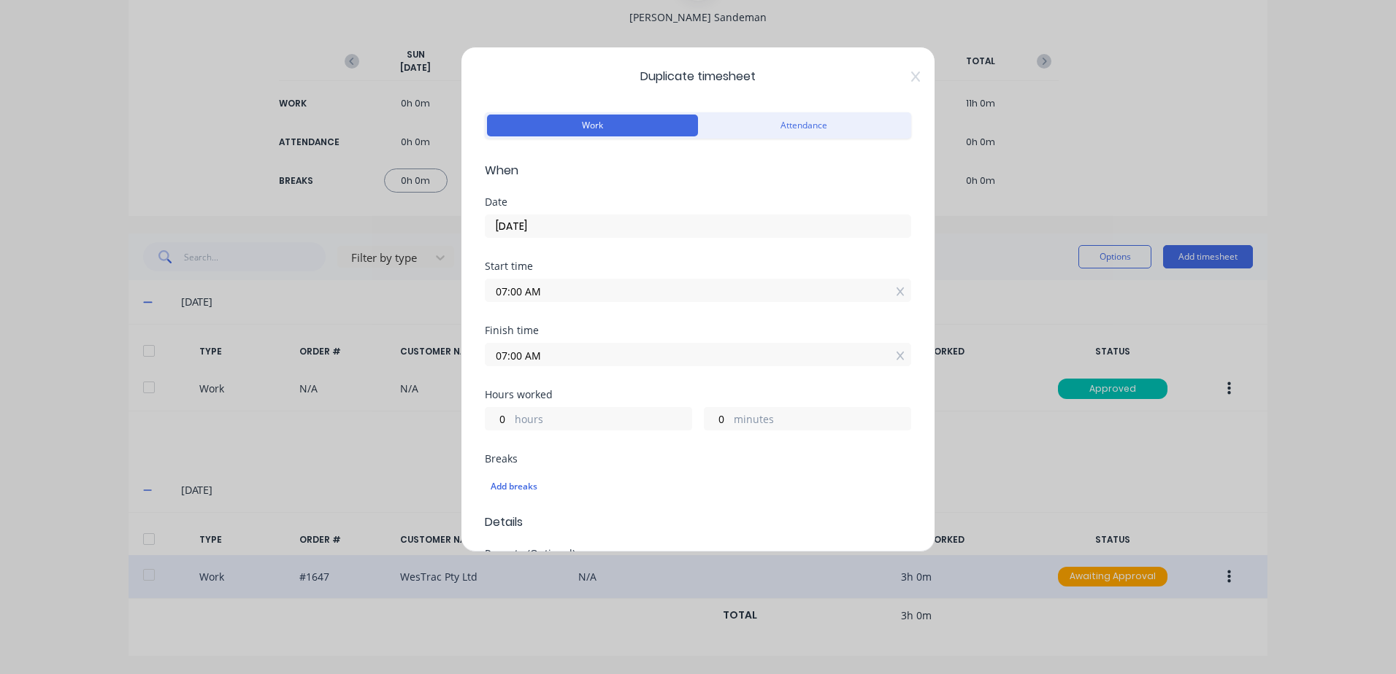
click at [562, 351] on input "07:00 AM" at bounding box center [697, 355] width 425 height 22
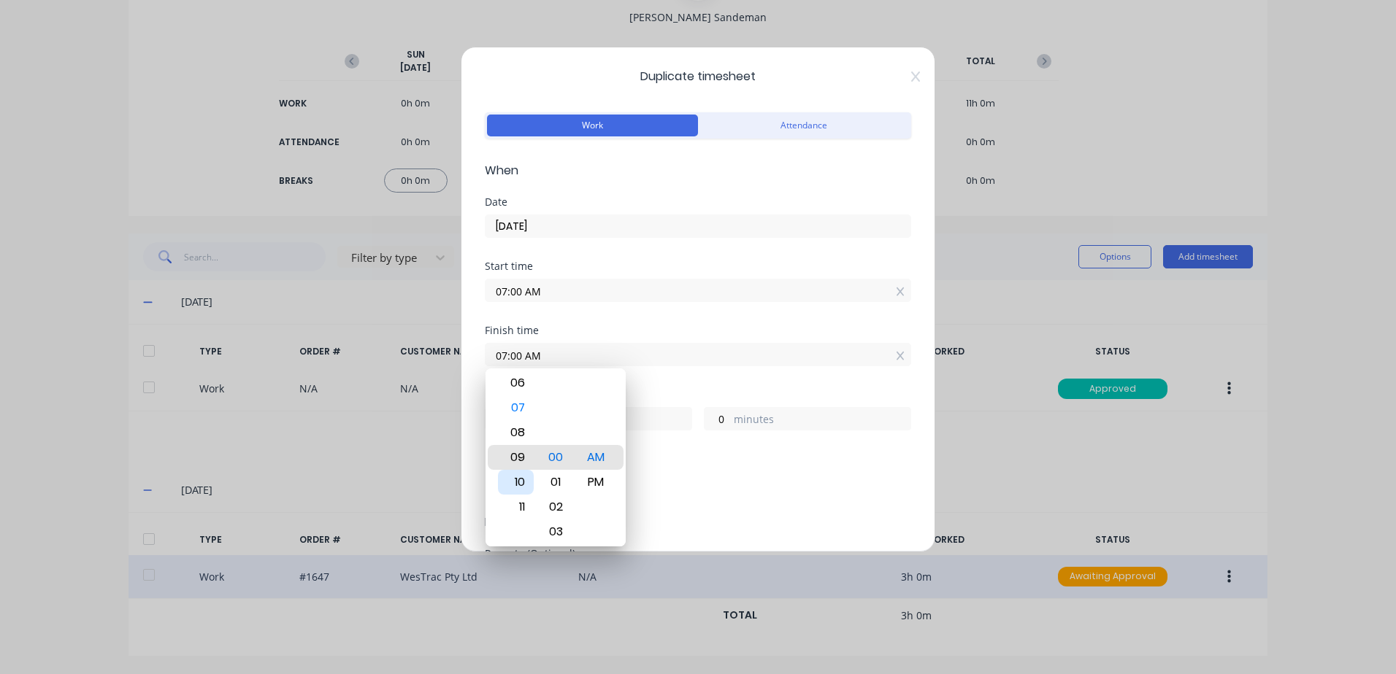
type input "09:00 AM"
type input "2"
type input "02:00 AM"
type input "19"
click at [517, 410] on div "12" at bounding box center [516, 408] width 36 height 25
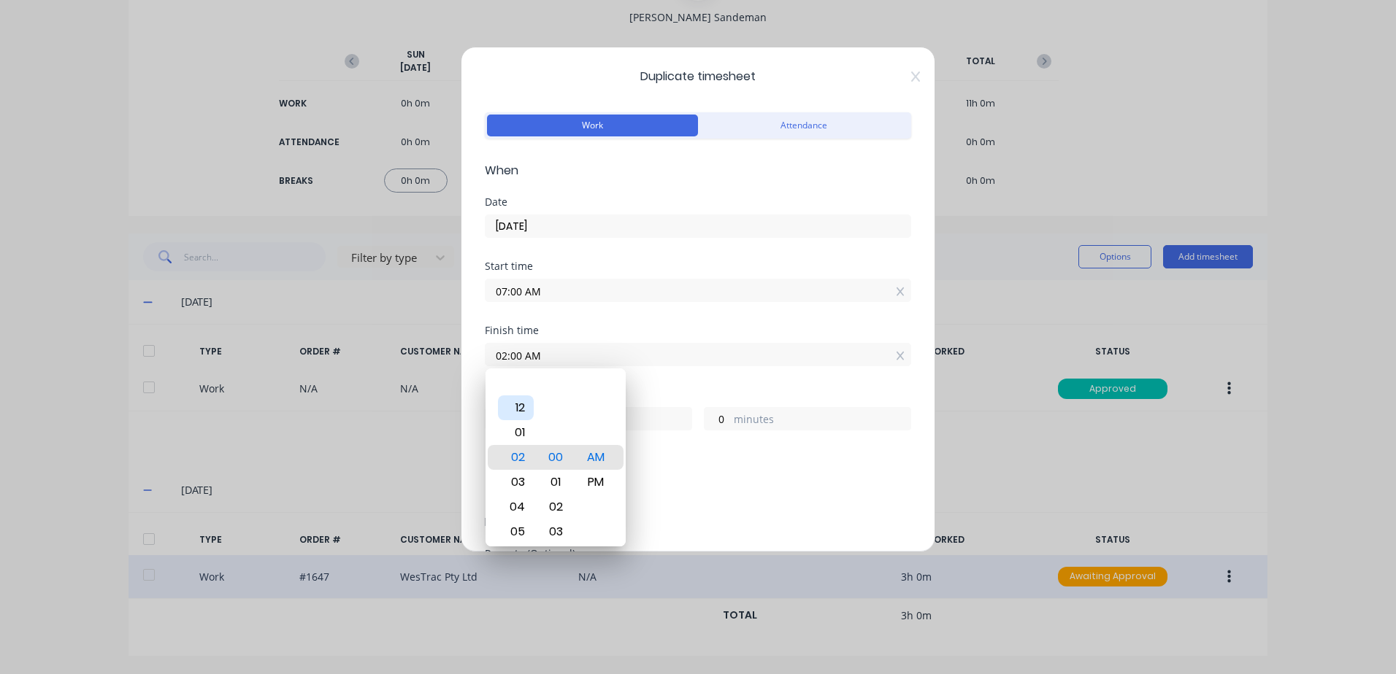
type input "12:00 AM"
type input "17"
click at [591, 483] on div "PM" at bounding box center [596, 482] width 36 height 25
type input "12:00 PM"
type input "5"
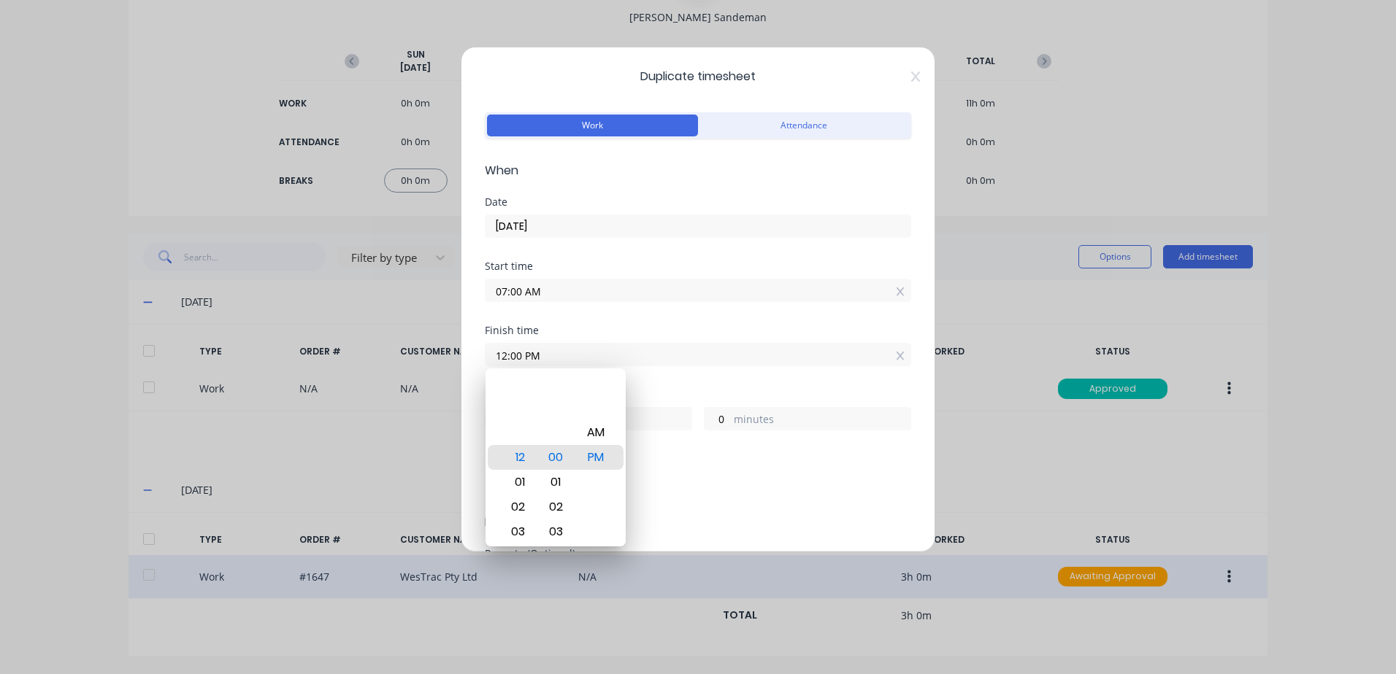
click at [687, 383] on div "Finish time 12:00 PM" at bounding box center [698, 358] width 426 height 64
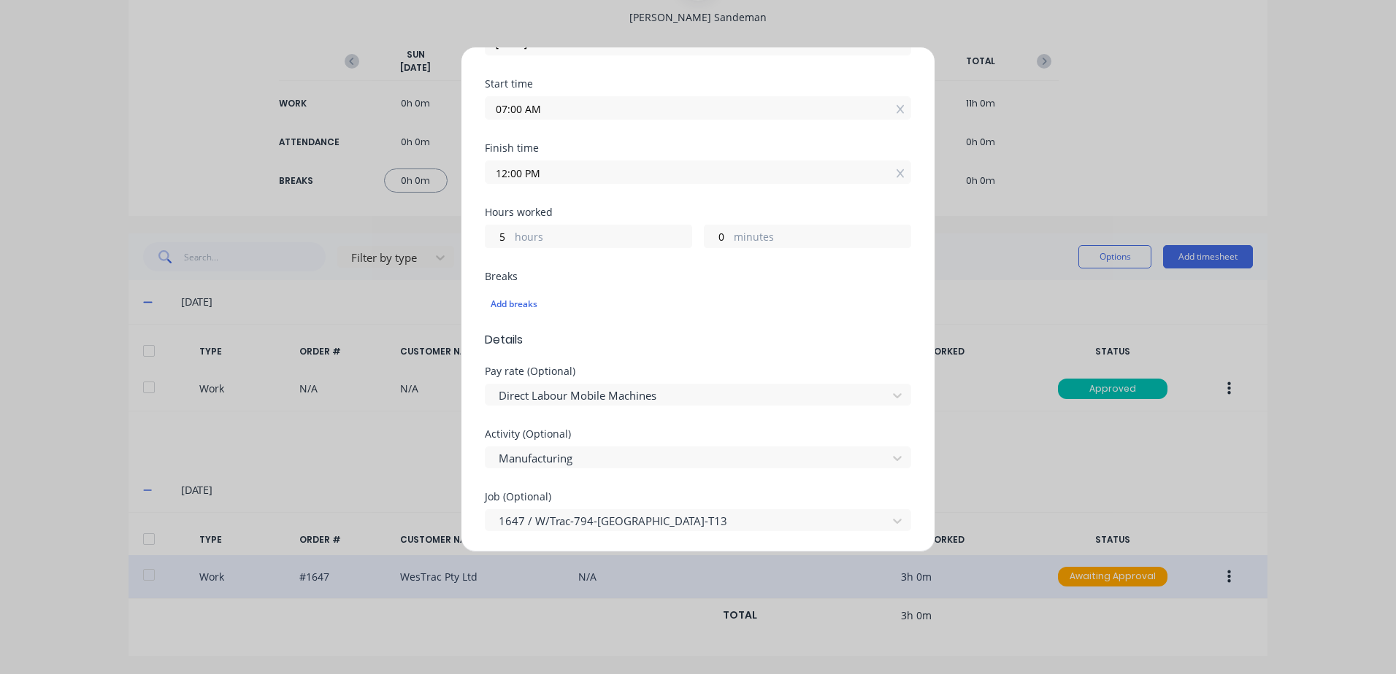
scroll to position [219, 0]
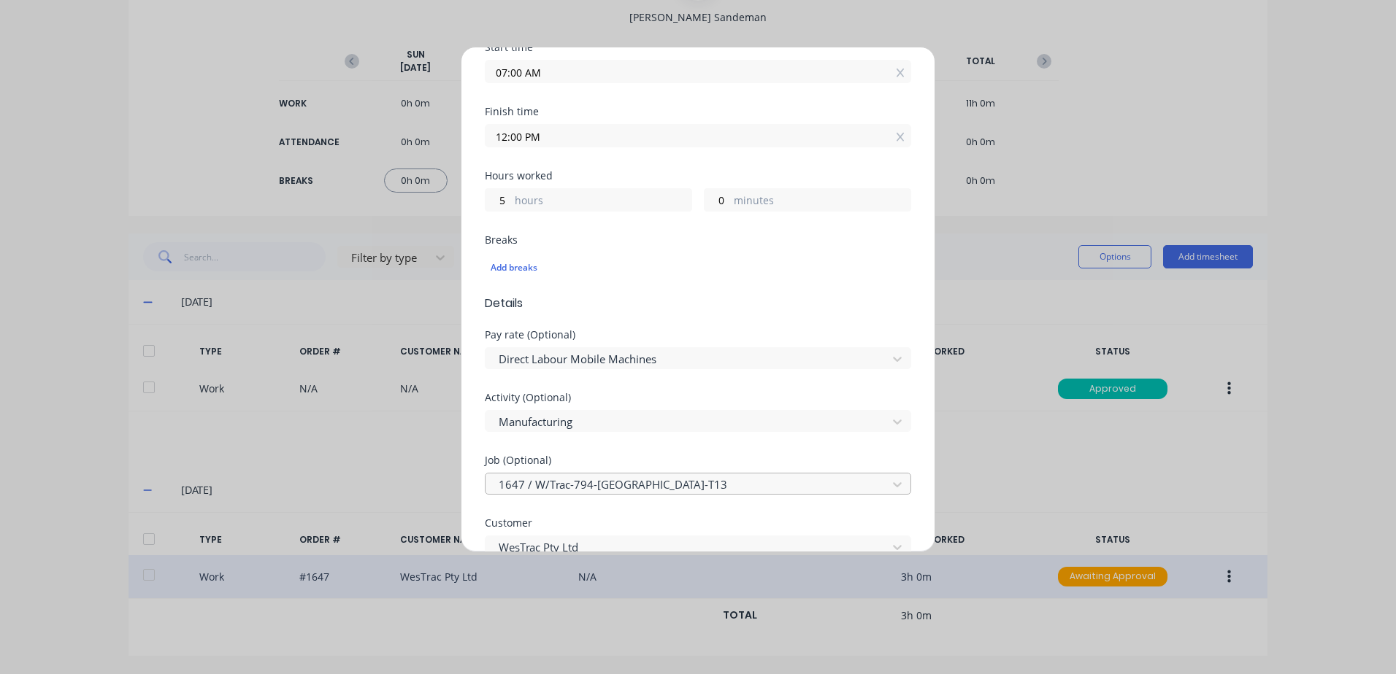
click at [621, 485] on div at bounding box center [688, 485] width 382 height 18
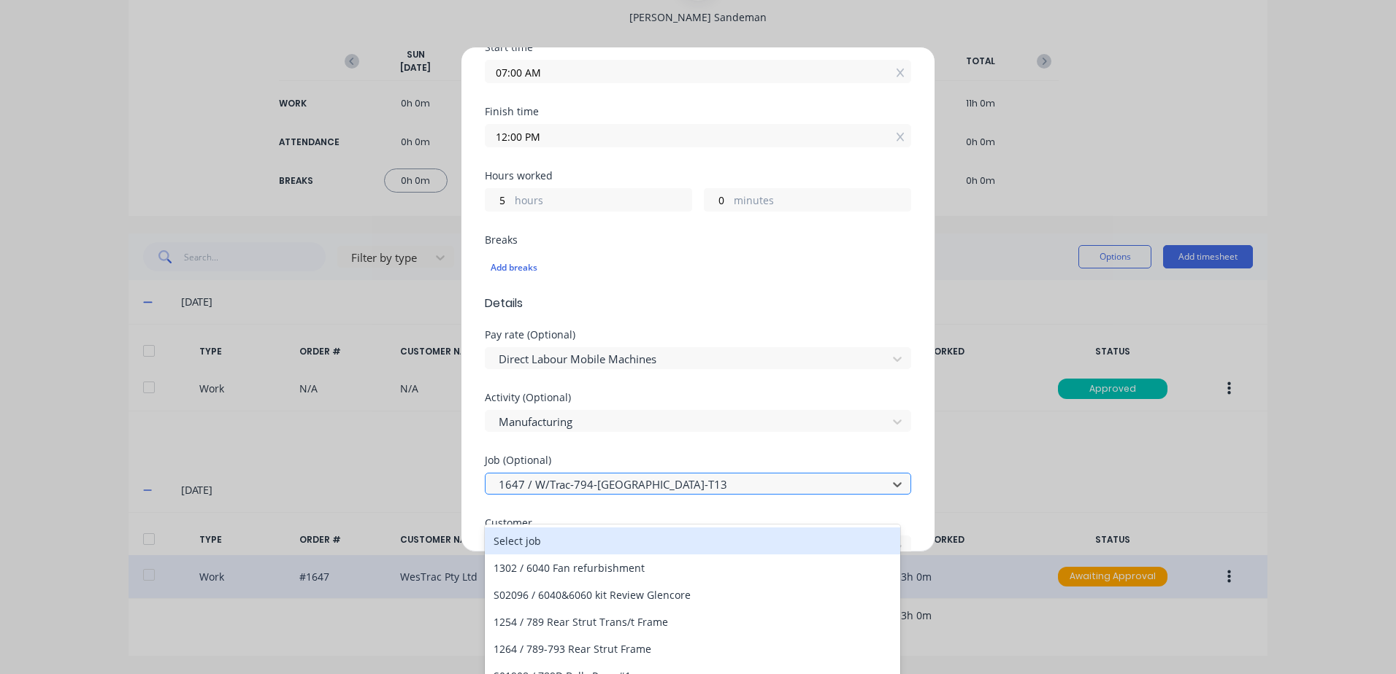
scroll to position [29, 0]
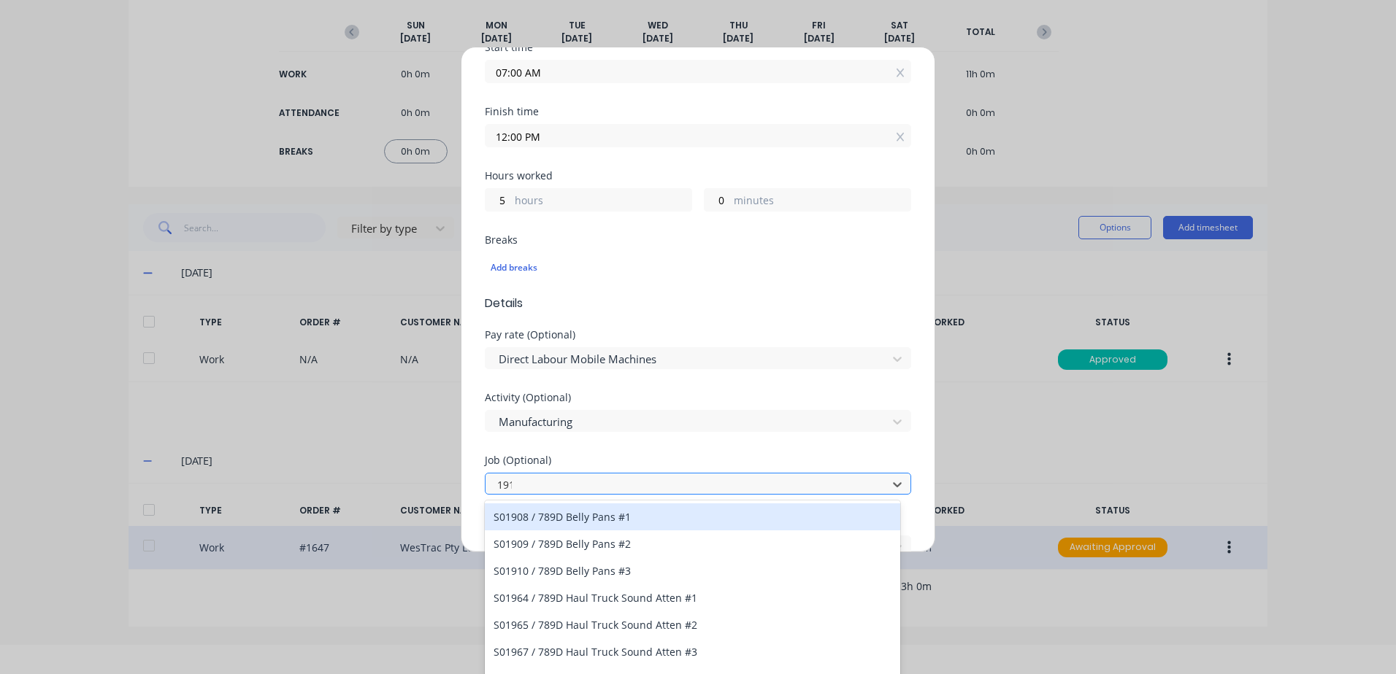
type input "1913"
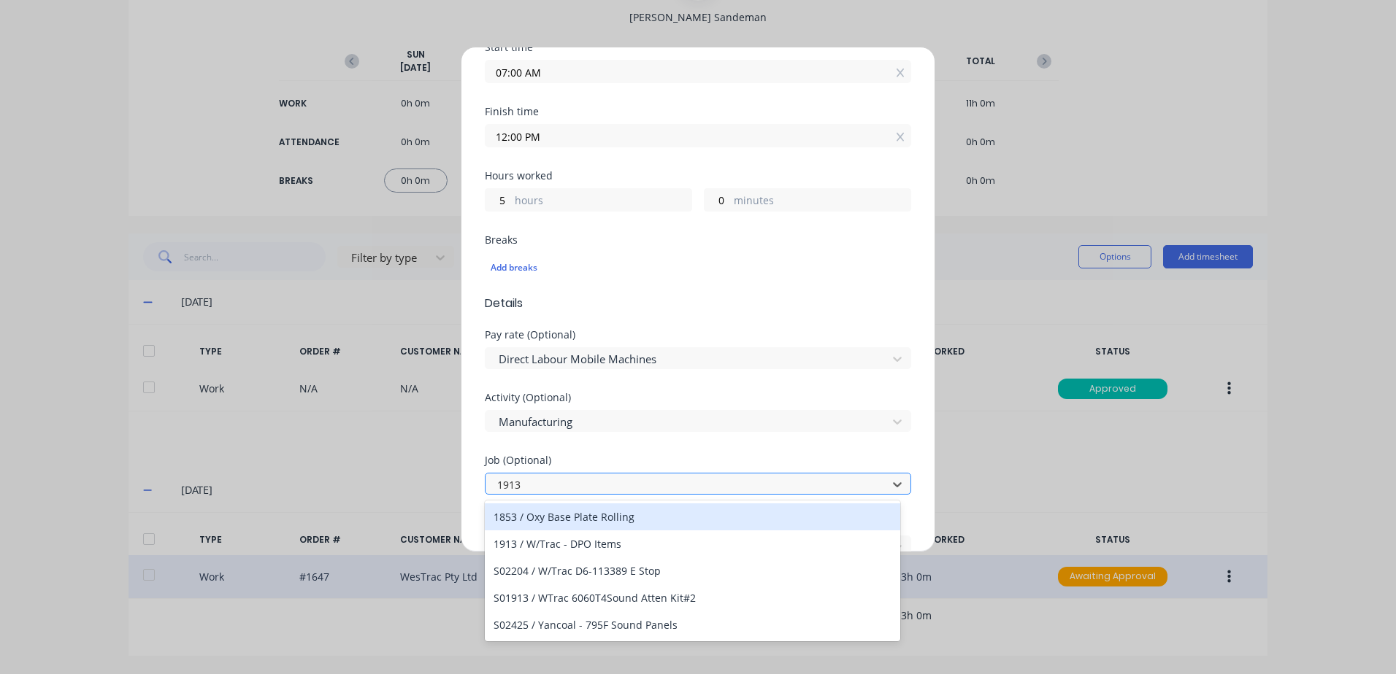
scroll to position [0, 0]
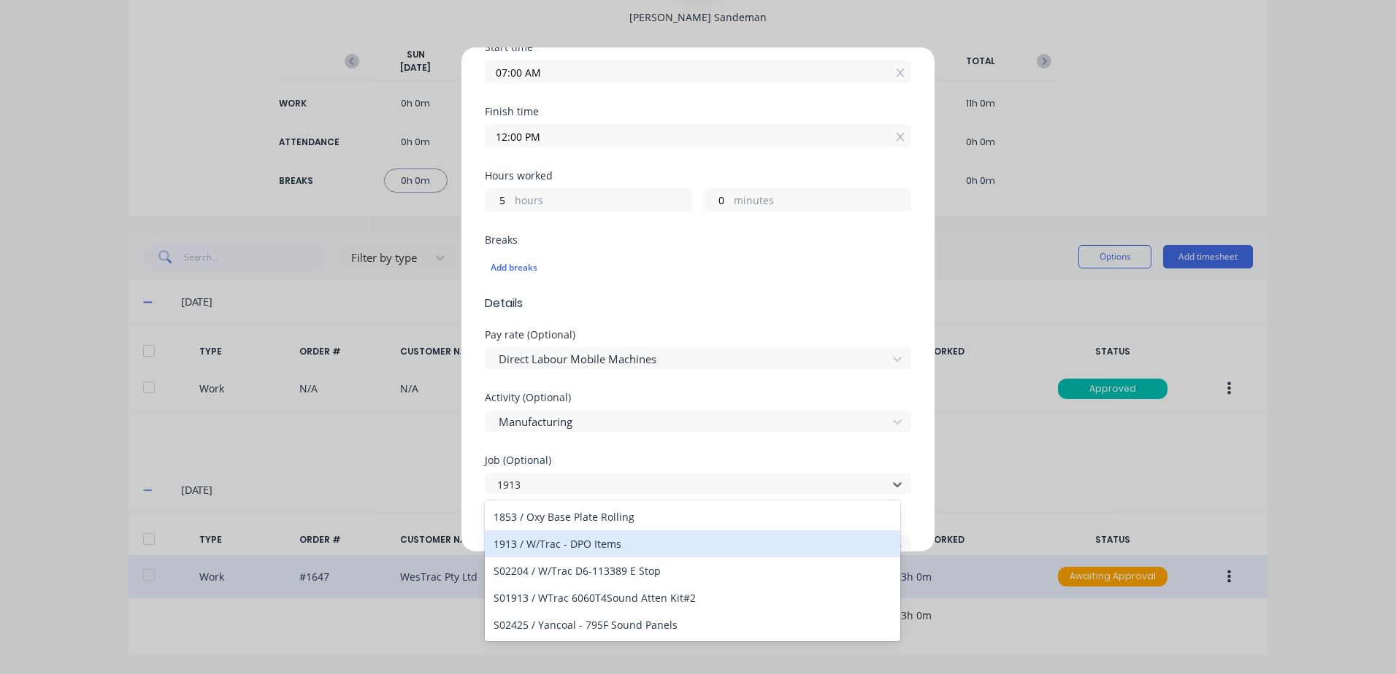
click at [577, 543] on div "1913 / W/Trac - DPO Items" at bounding box center [692, 544] width 415 height 27
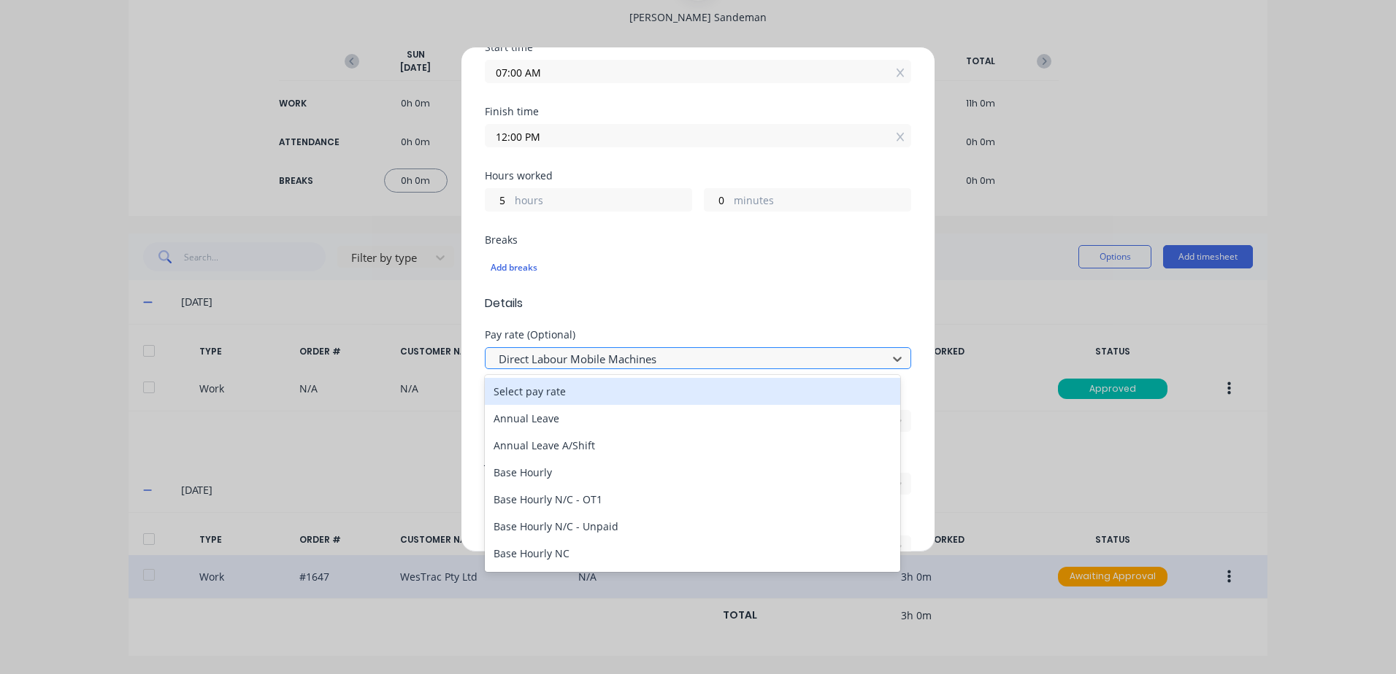
click at [577, 361] on div at bounding box center [688, 359] width 382 height 18
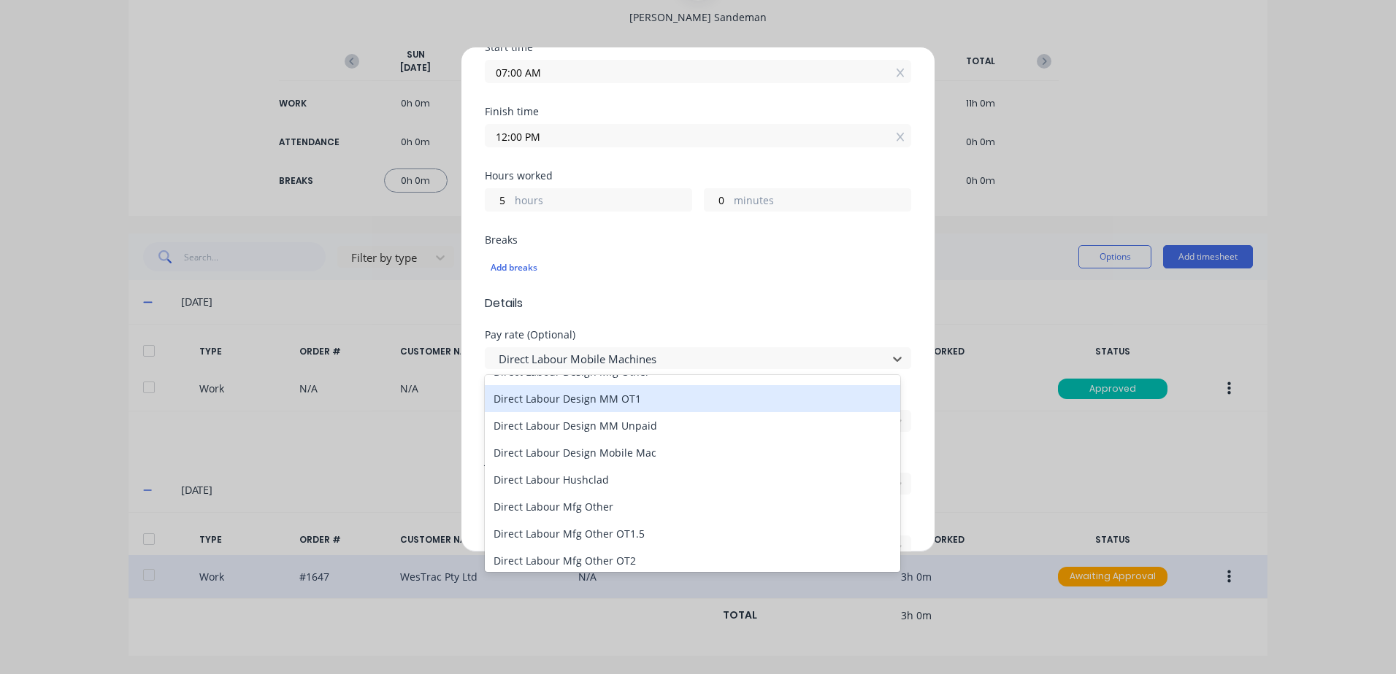
scroll to position [876, 0]
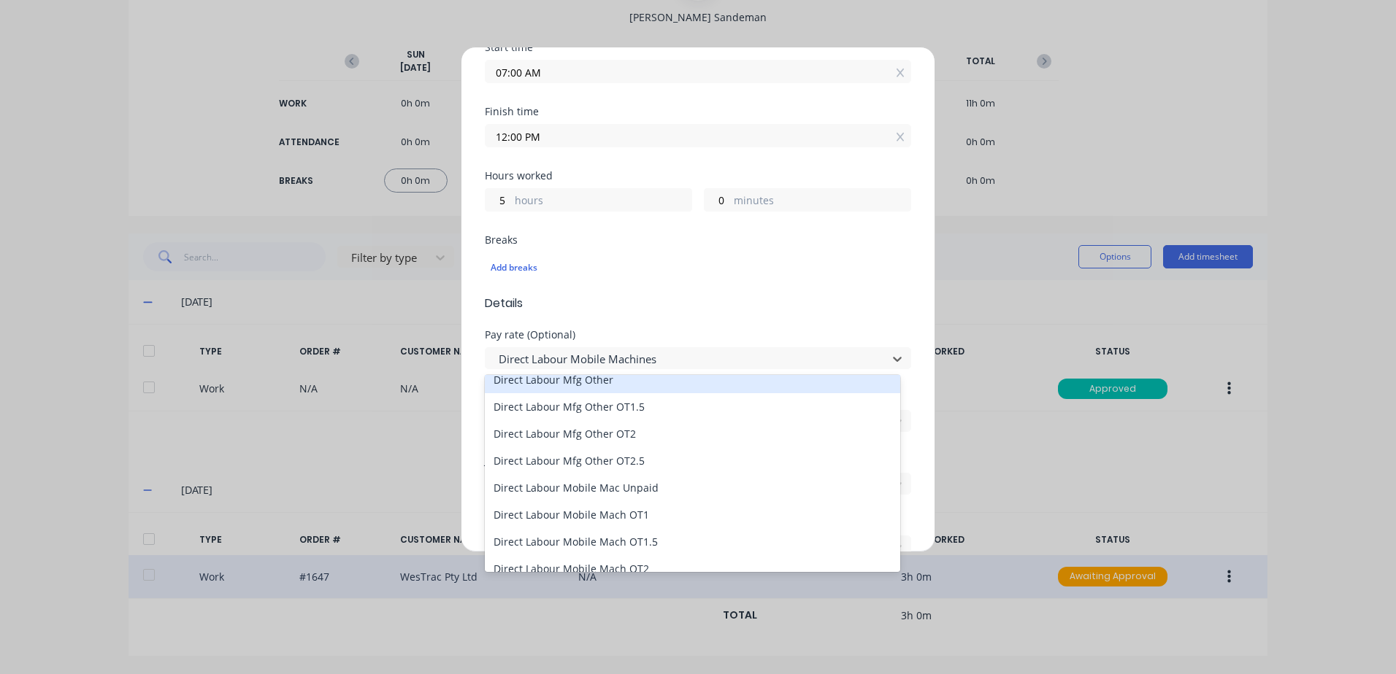
click at [589, 382] on div "Direct Labour Mfg Other" at bounding box center [692, 379] width 415 height 27
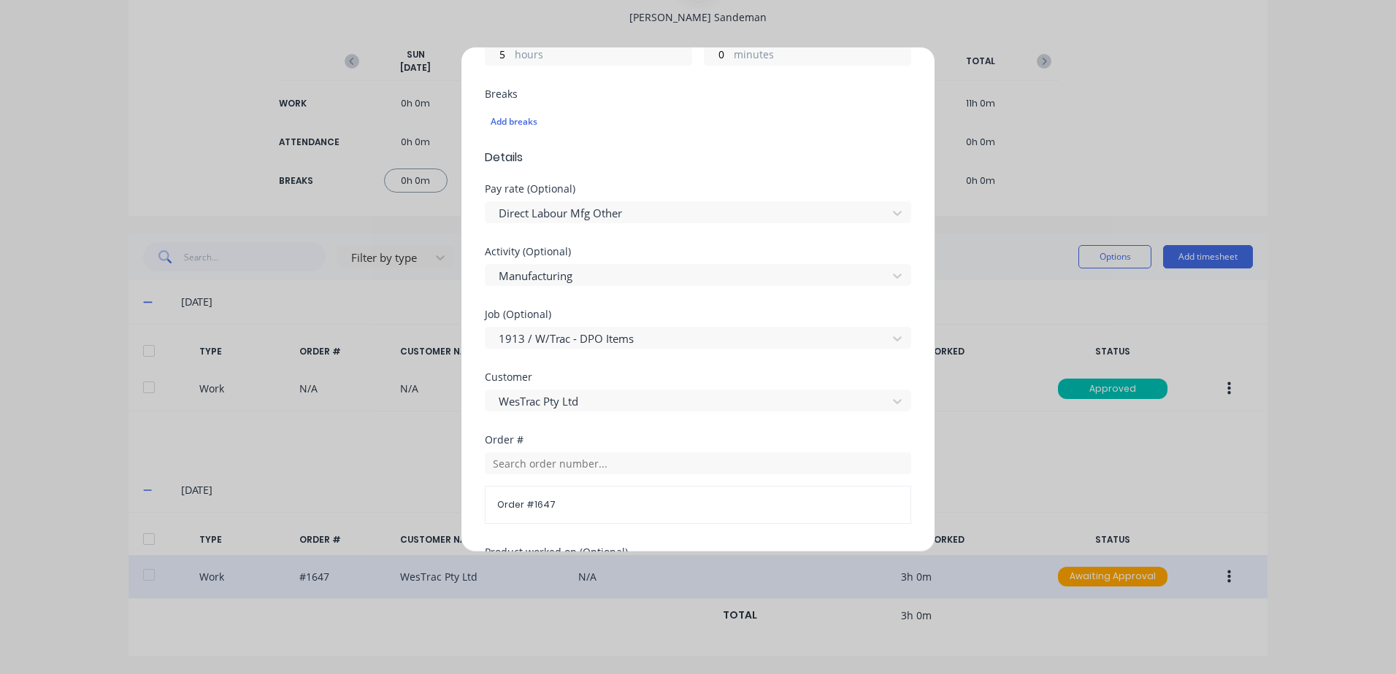
scroll to position [438, 0]
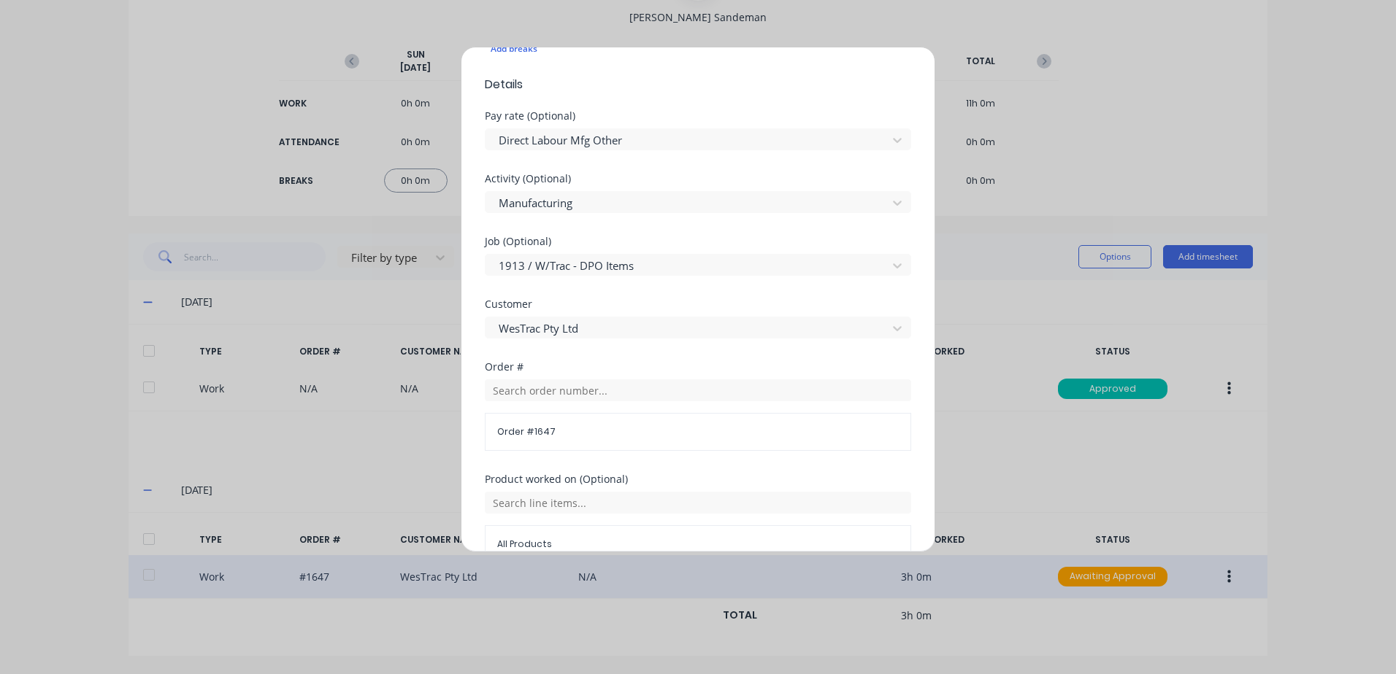
click at [563, 430] on span "Order # 1647" at bounding box center [697, 432] width 401 height 13
click at [577, 392] on input "text" at bounding box center [698, 391] width 426 height 22
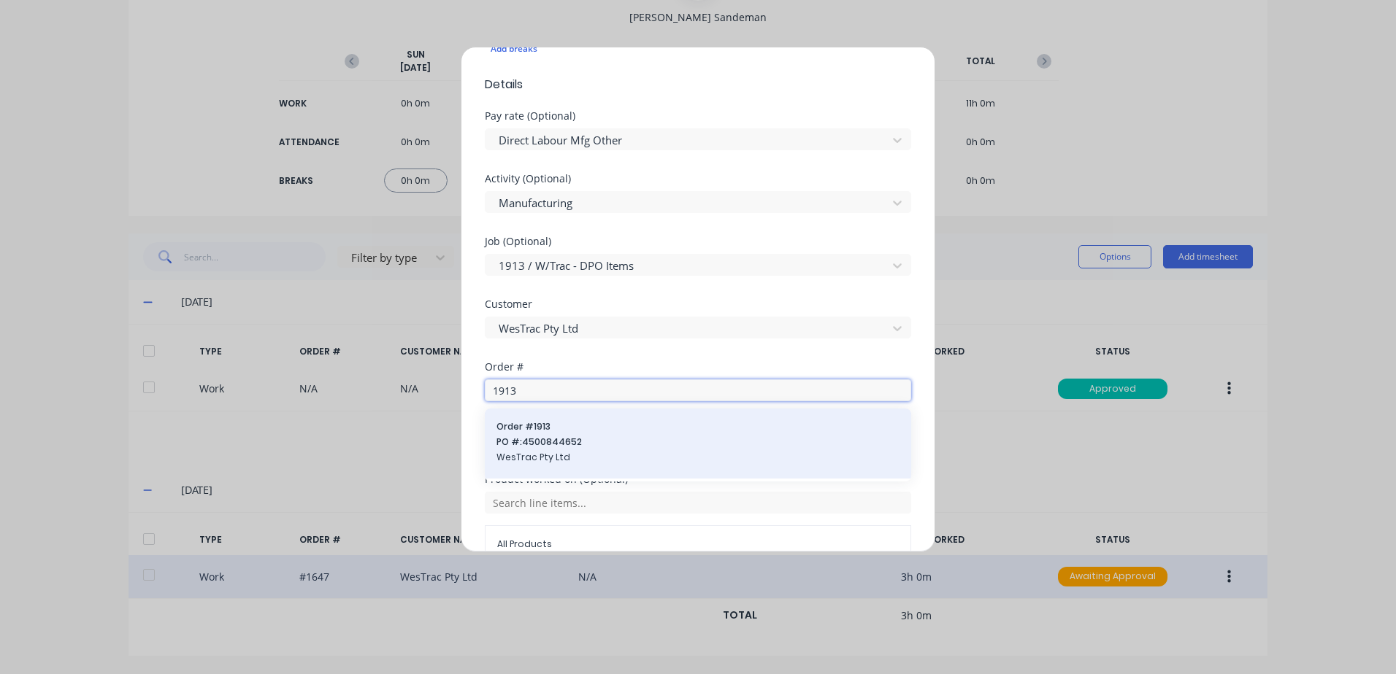
type input "1913"
click at [518, 443] on span "PO #: 4500844652" at bounding box center [697, 442] width 403 height 13
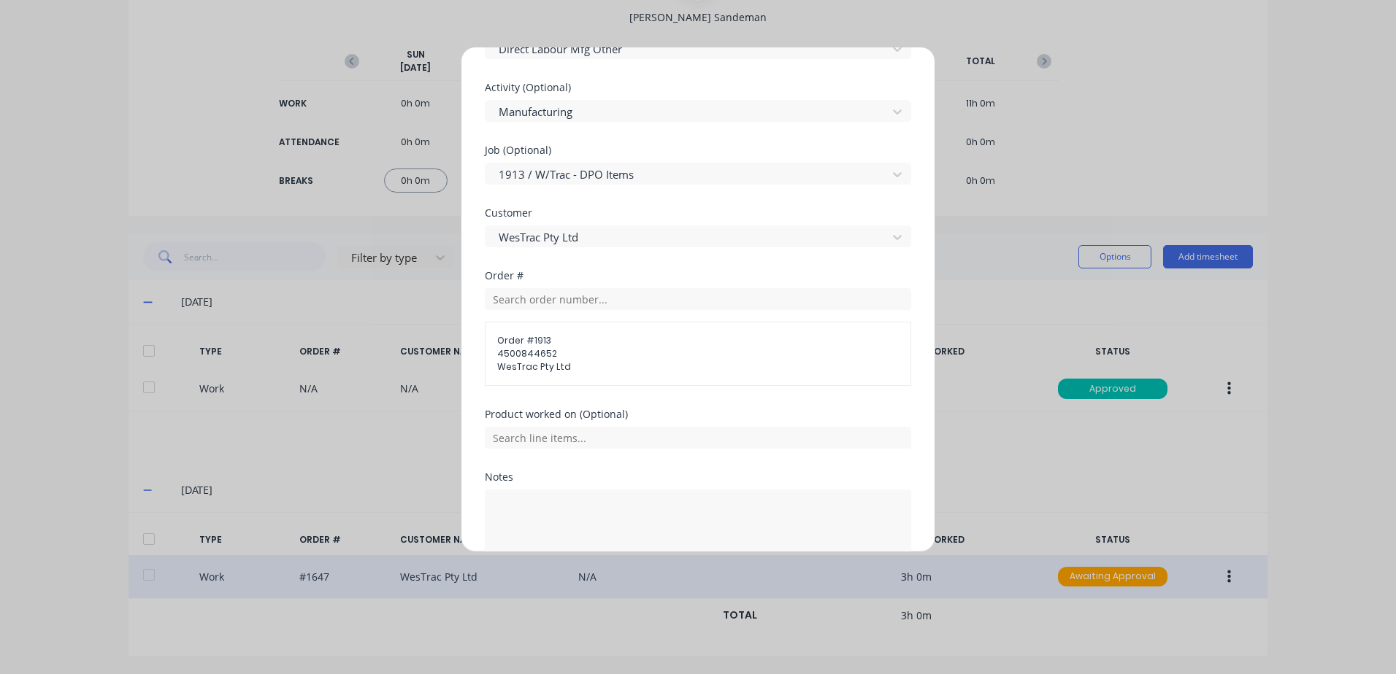
scroll to position [612, 0]
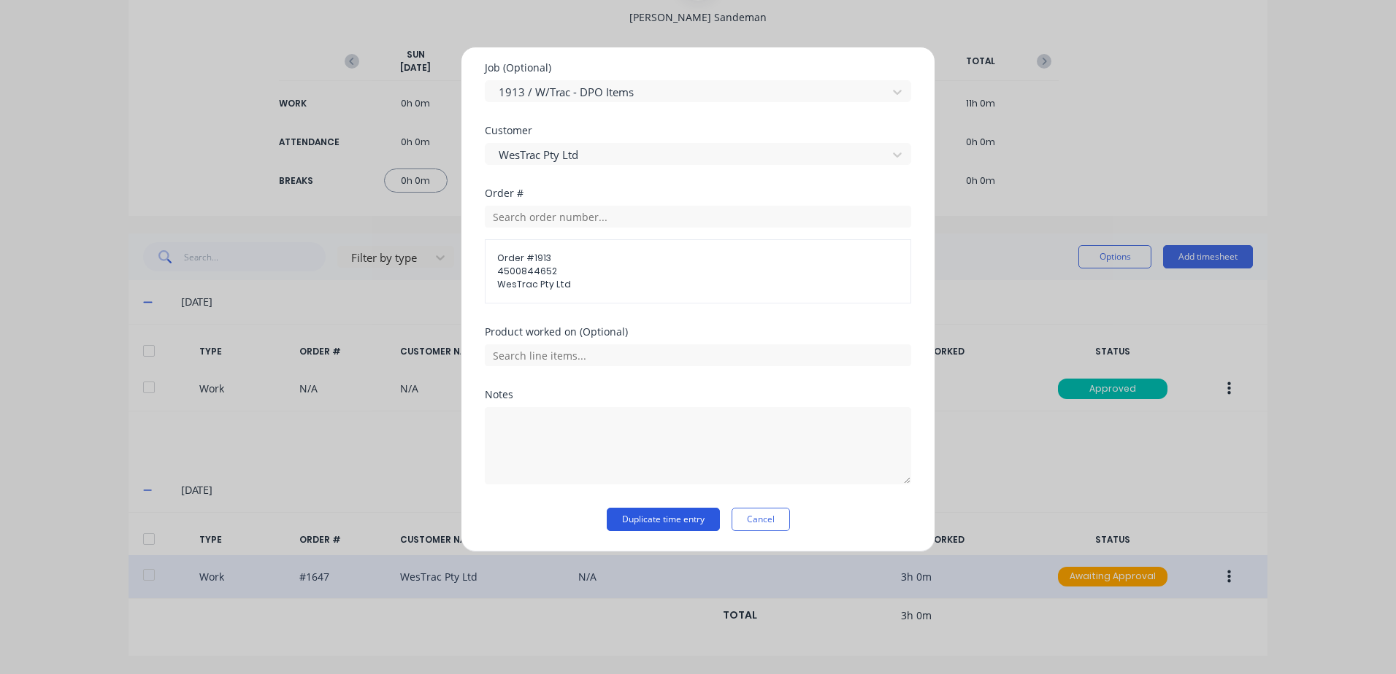
click at [629, 521] on button "Duplicate time entry" at bounding box center [663, 519] width 113 height 23
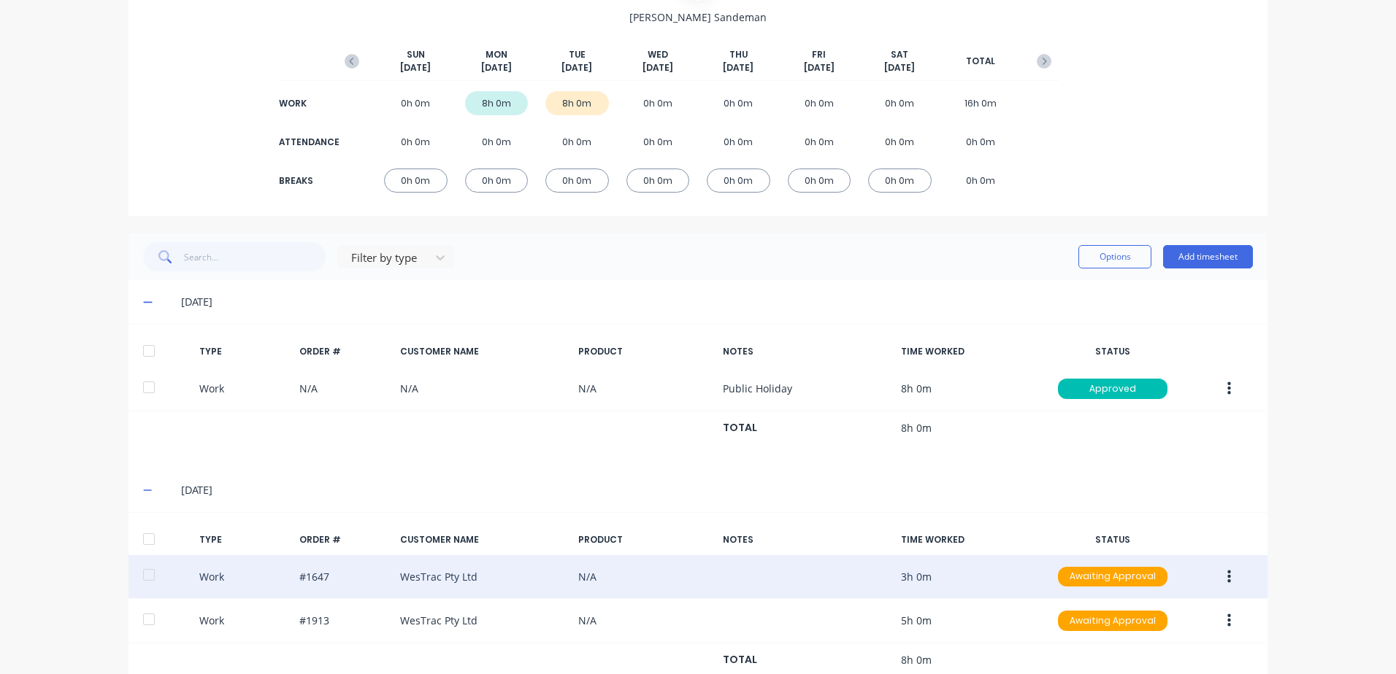
scroll to position [192, 0]
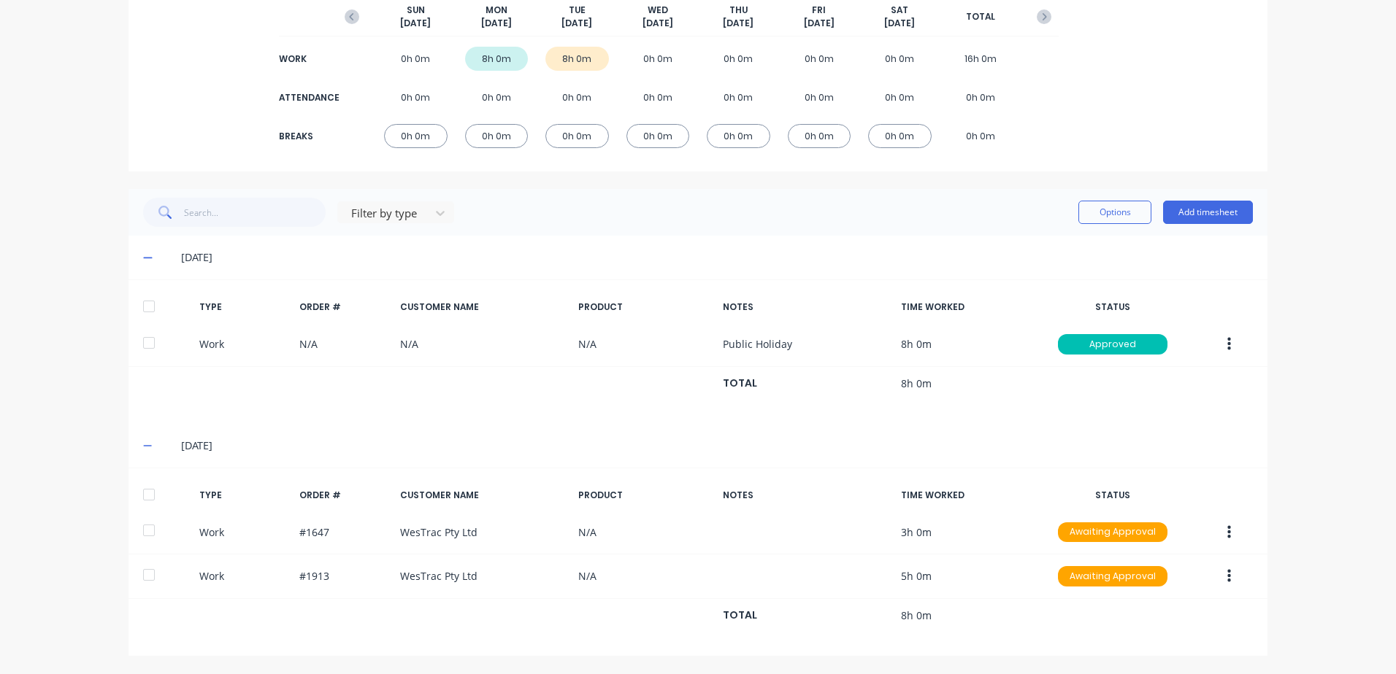
click at [1226, 531] on button "button" at bounding box center [1229, 533] width 34 height 26
click at [1145, 534] on div "Approve" at bounding box center [1176, 536] width 112 height 21
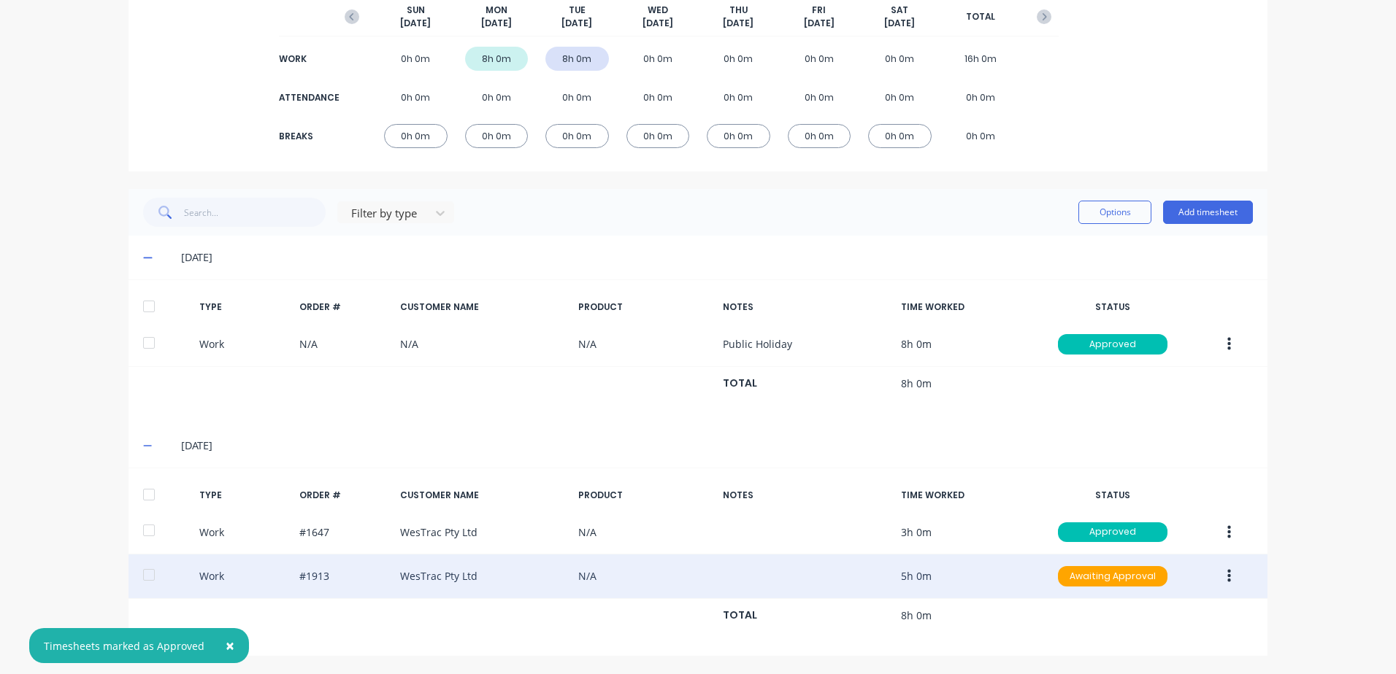
click at [1227, 580] on icon "button" at bounding box center [1229, 577] width 4 height 16
click at [1151, 580] on div "Approve" at bounding box center [1176, 579] width 112 height 21
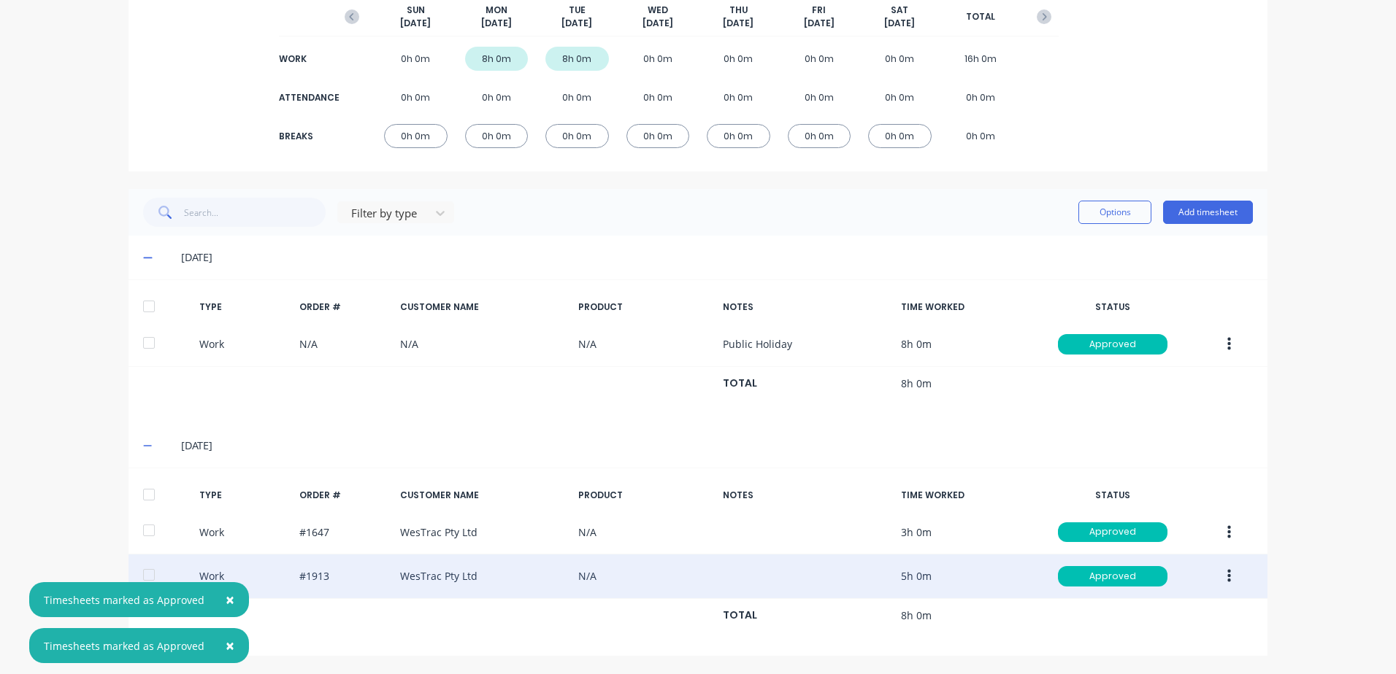
click at [1227, 574] on icon "button" at bounding box center [1229, 577] width 4 height 16
click at [1158, 548] on div "Duplicate" at bounding box center [1176, 550] width 112 height 21
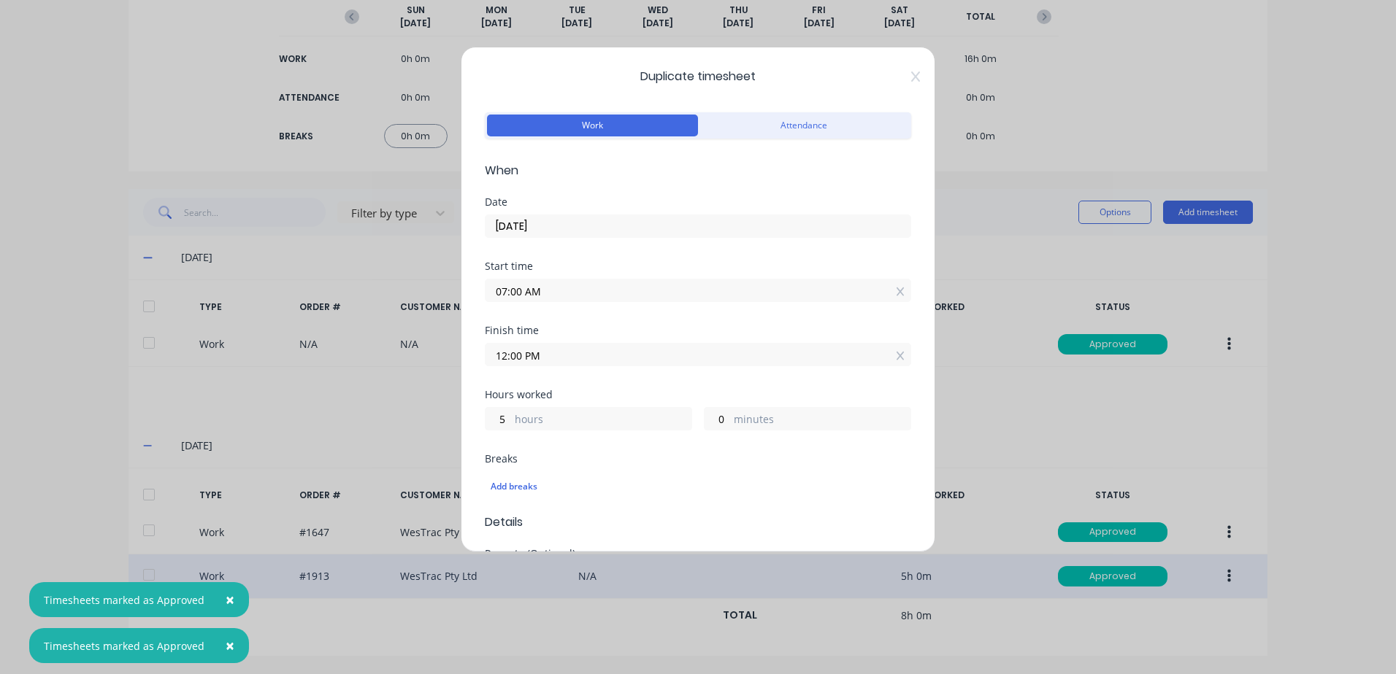
click at [561, 285] on input "07:00 AM" at bounding box center [697, 291] width 425 height 22
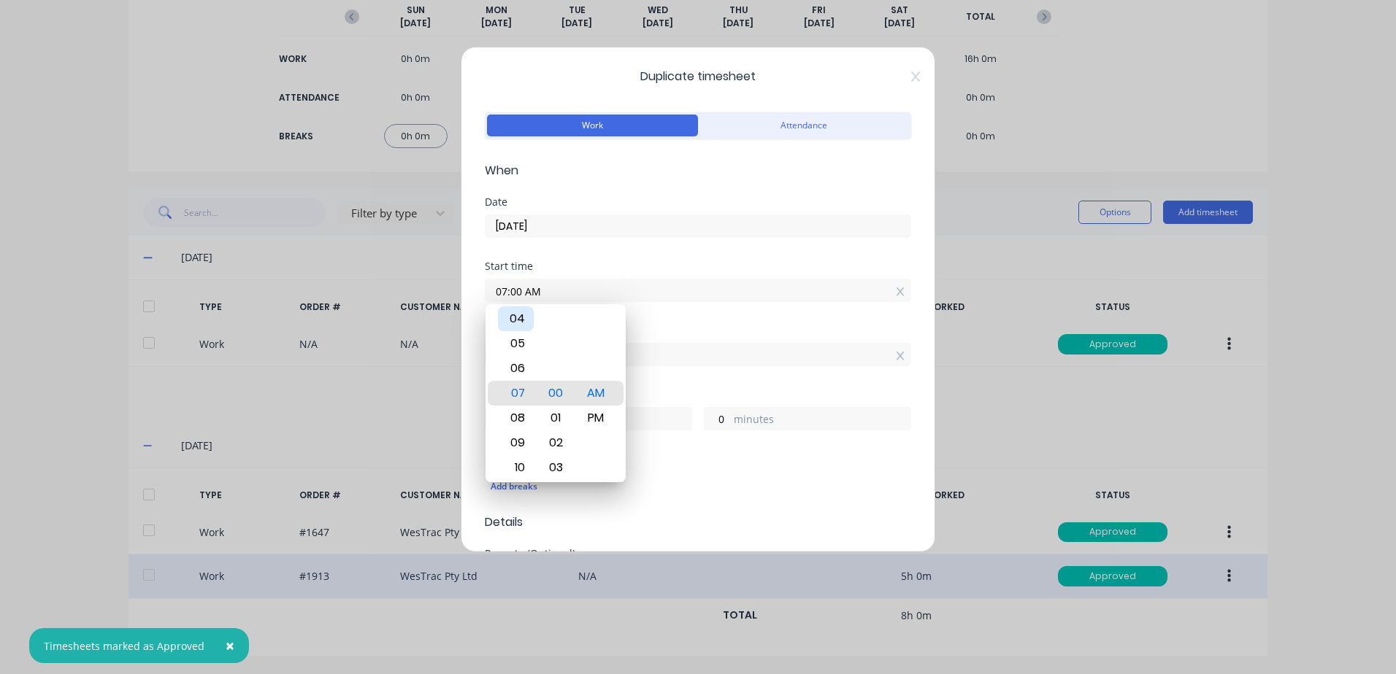
click at [518, 318] on div "04" at bounding box center [516, 319] width 36 height 25
type input "04:00 AM"
type input "8"
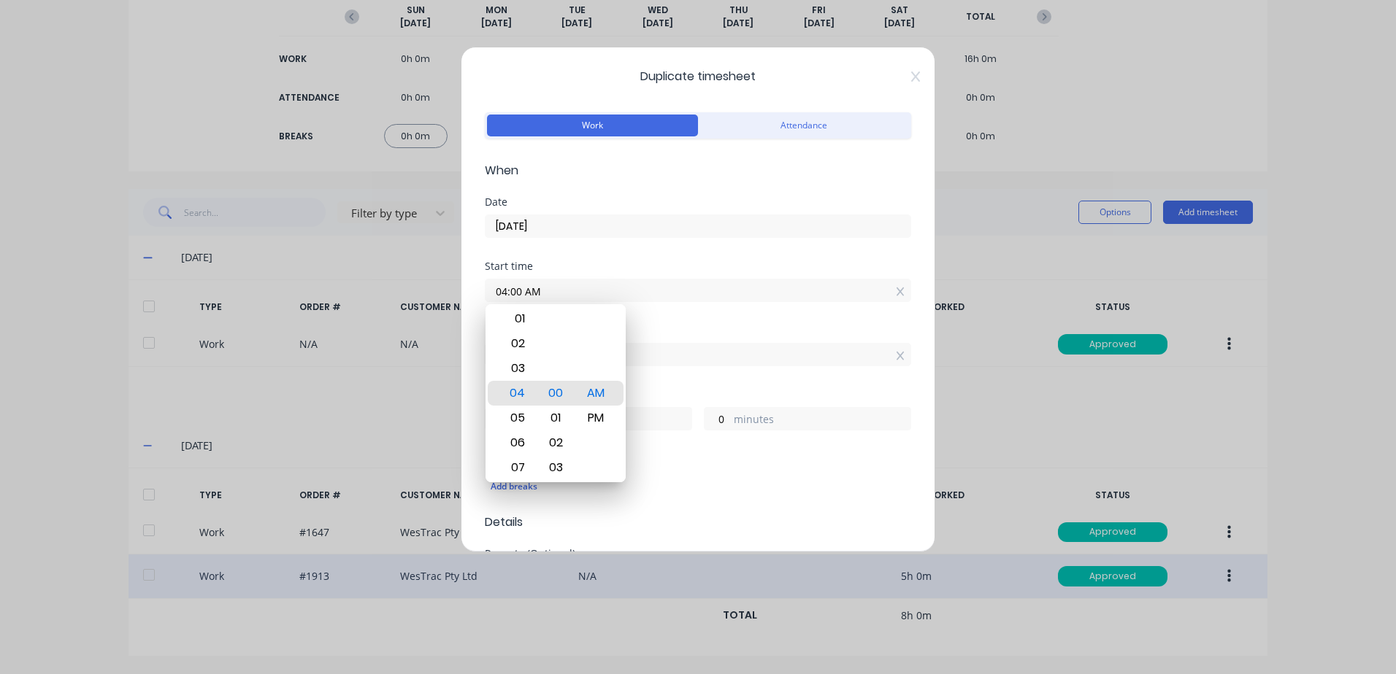
click at [668, 381] on div "Finish time 12:00 PM" at bounding box center [698, 358] width 426 height 64
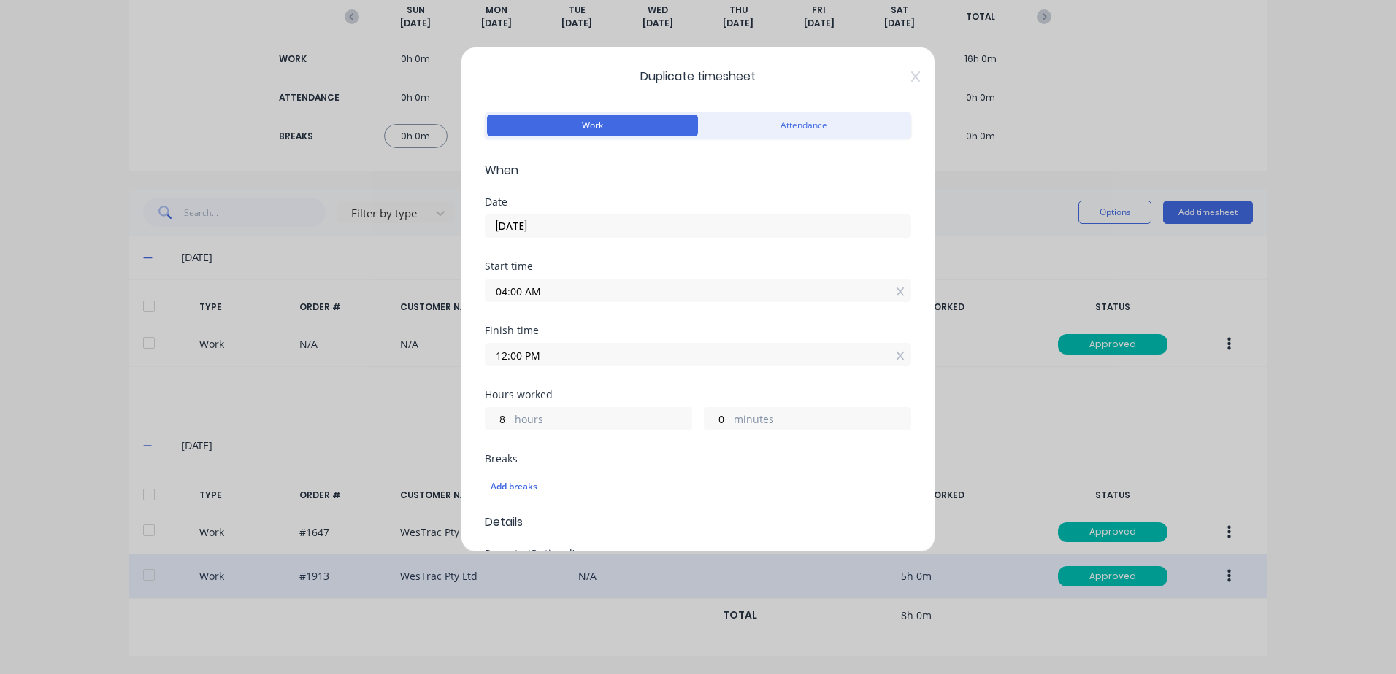
click at [557, 355] on input "12:00 PM" at bounding box center [697, 355] width 425 height 22
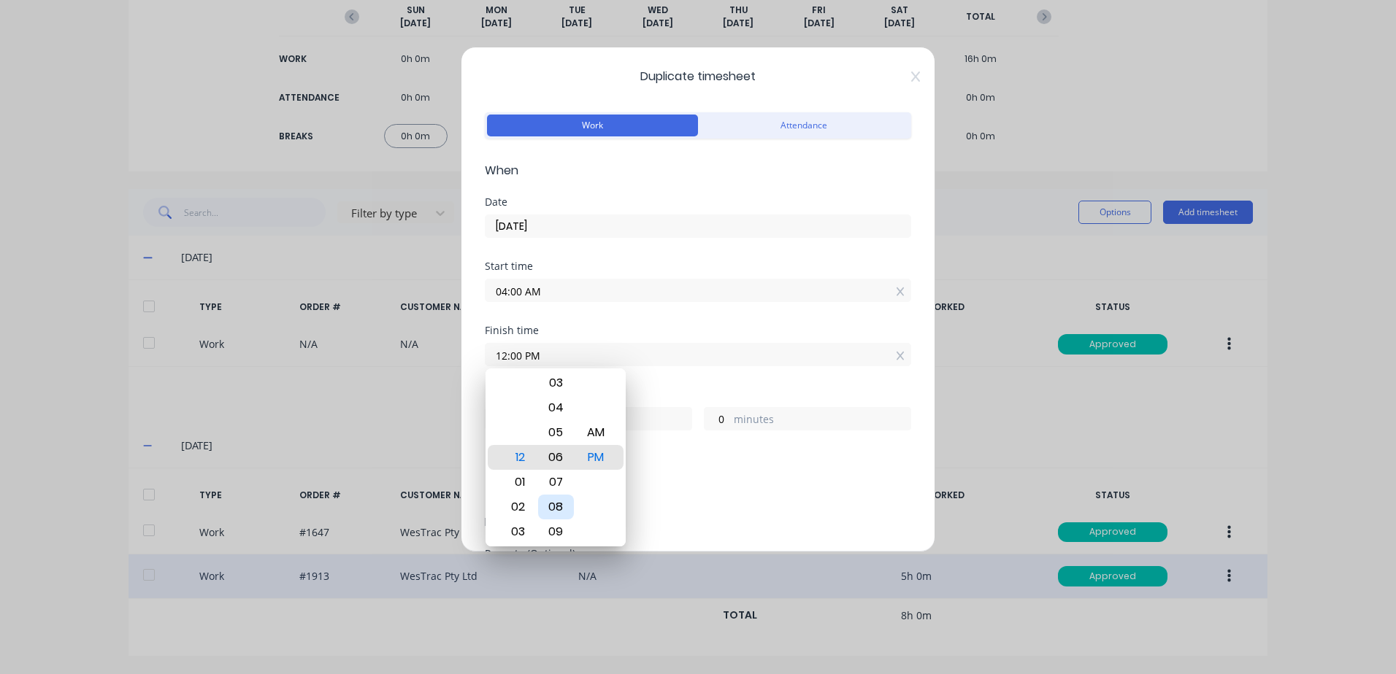
type input "12:06 PM"
type input "6"
type input "12:10 PM"
type input "10"
type input "12:16 PM"
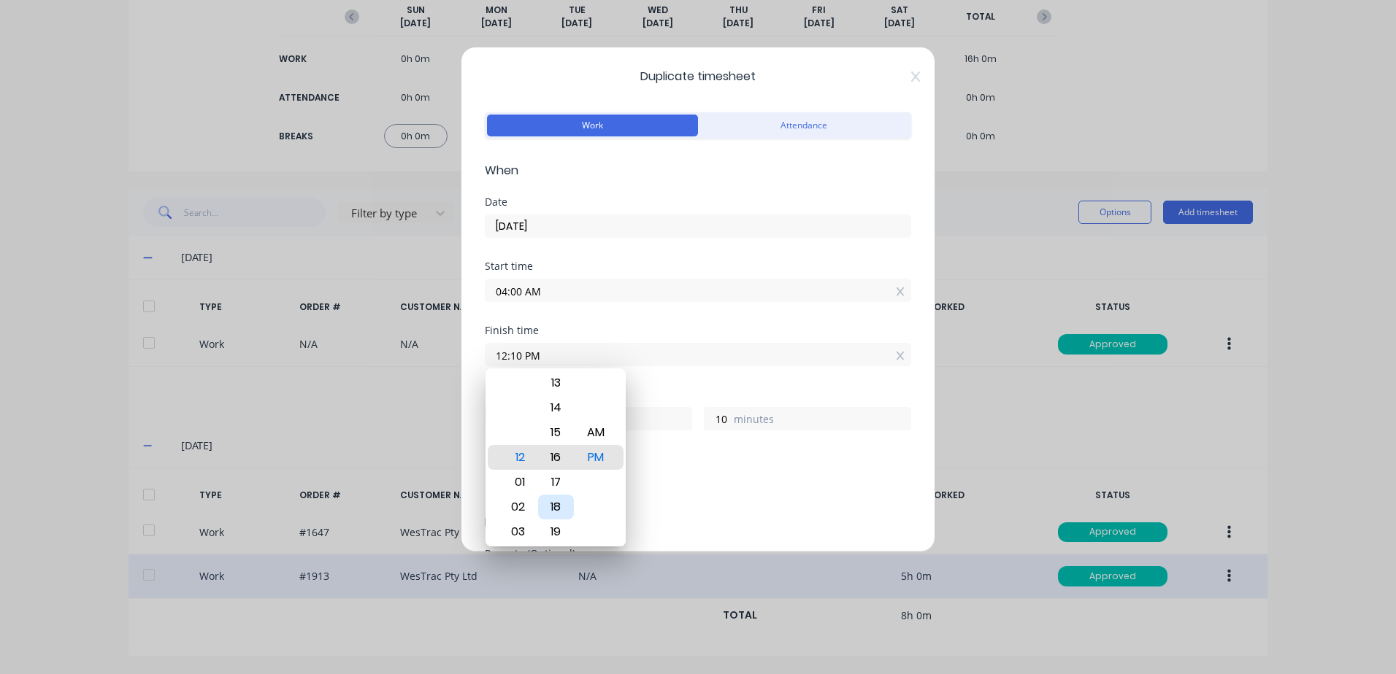
type input "16"
type input "12:22 PM"
type input "22"
type input "12:25 PM"
type input "25"
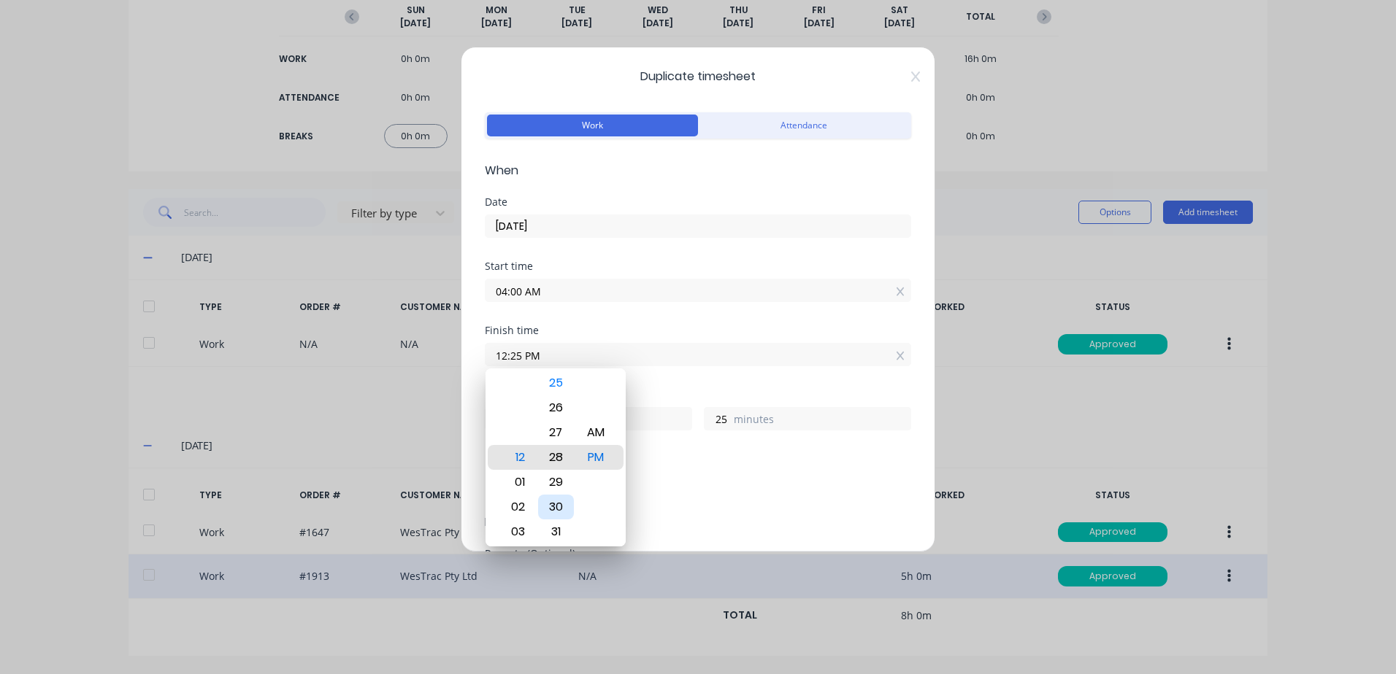
type input "12:28 PM"
type input "28"
click at [550, 502] on div "30" at bounding box center [556, 507] width 36 height 25
type input "12:30 PM"
type input "30"
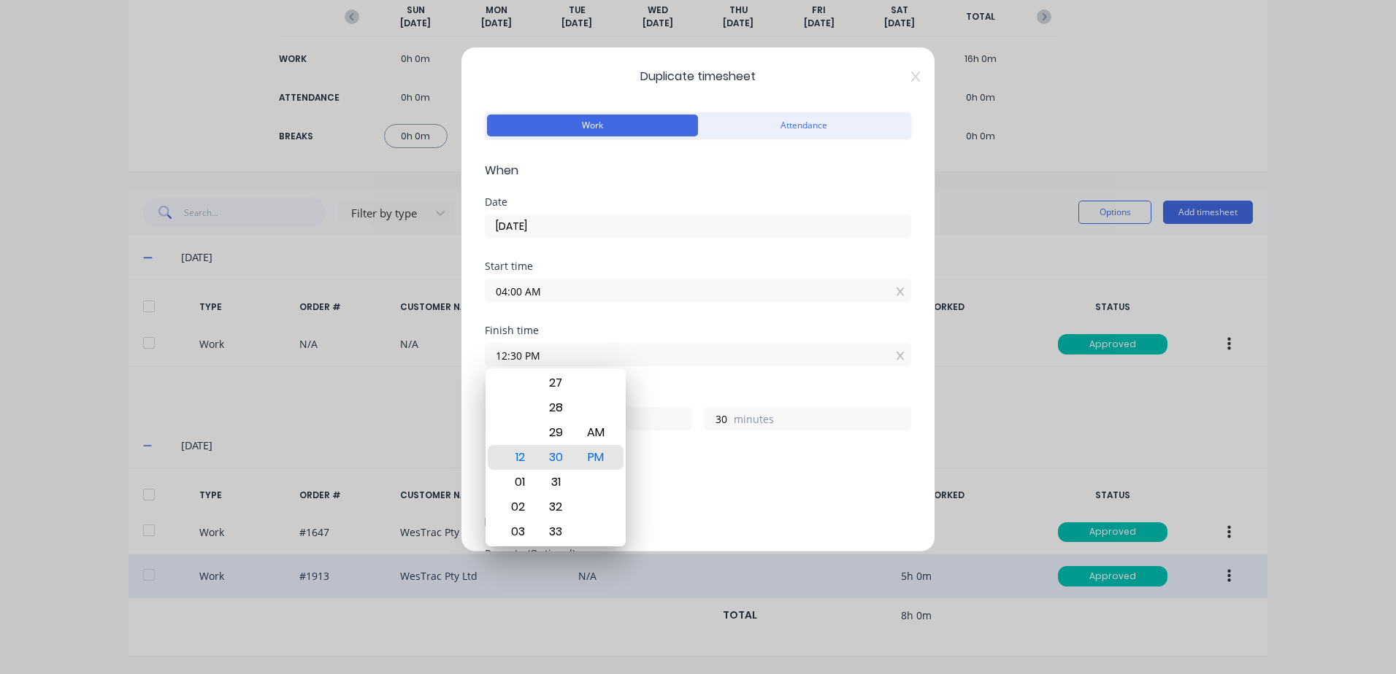
click at [719, 462] on div "Breaks" at bounding box center [698, 459] width 426 height 10
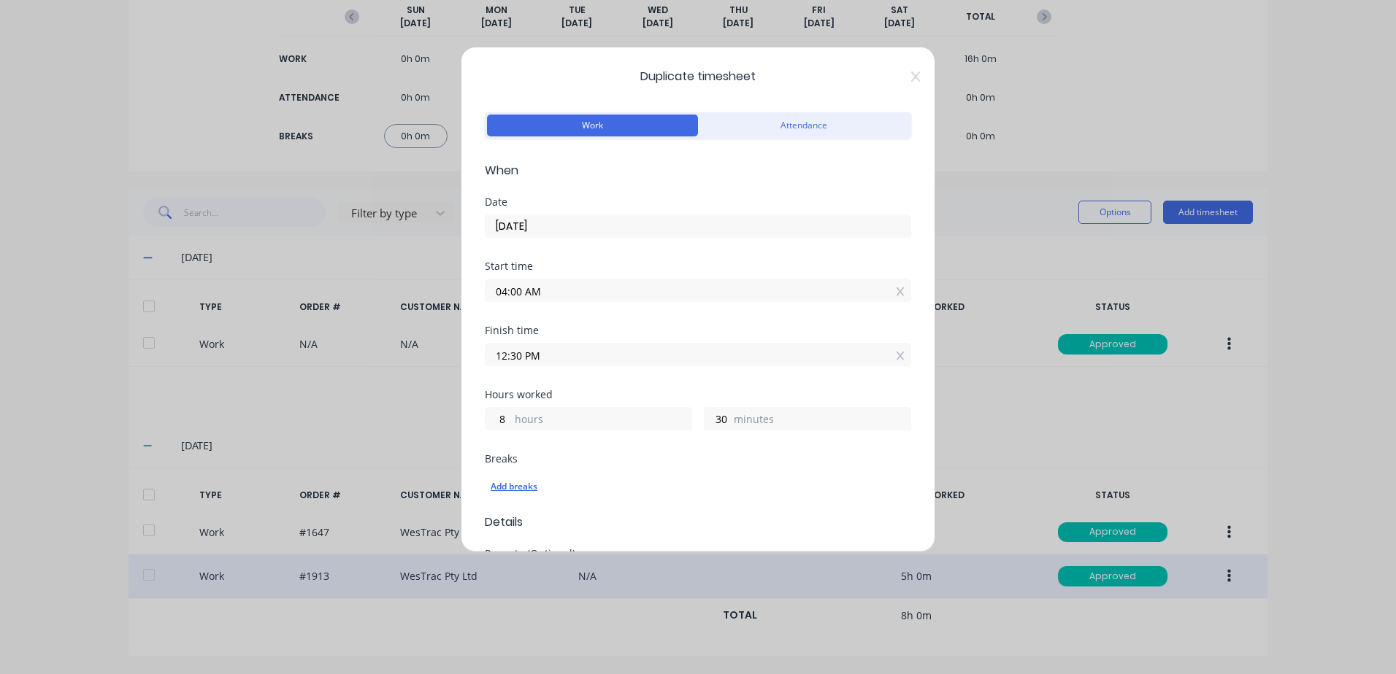
click at [517, 484] on div "Add breaks" at bounding box center [698, 486] width 415 height 19
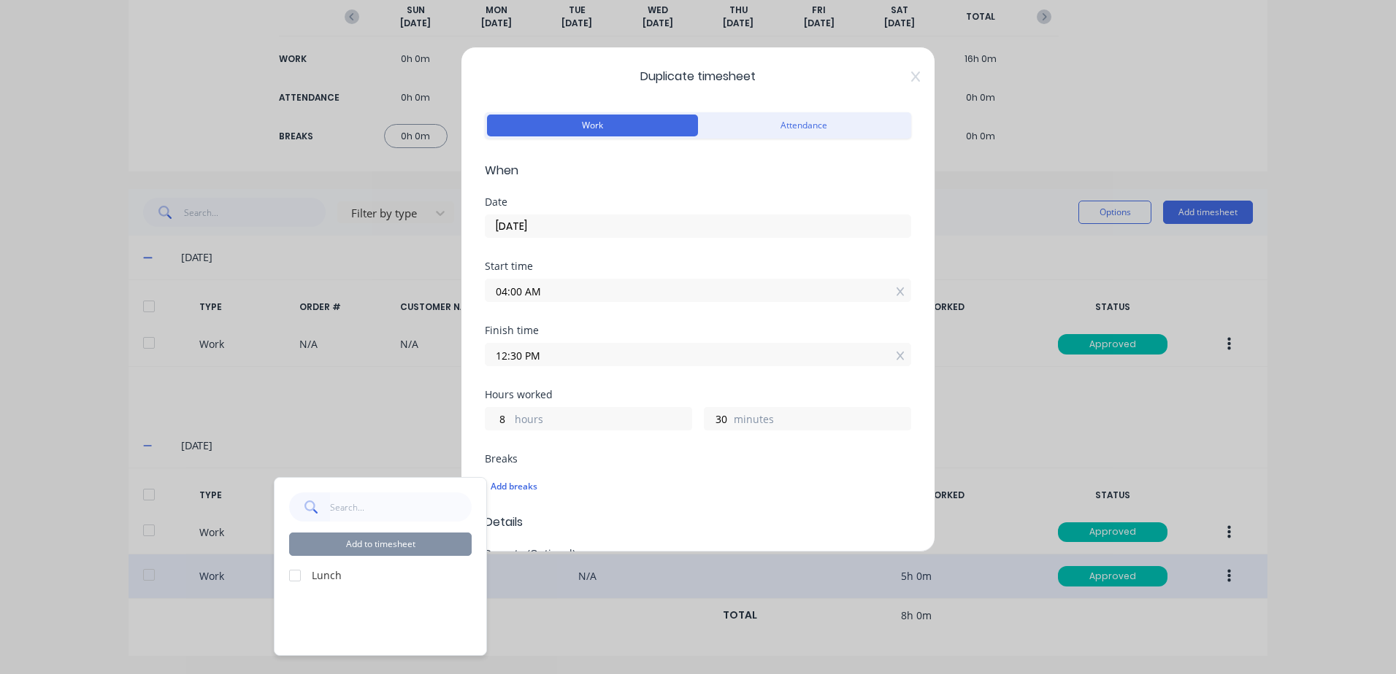
click at [290, 572] on div at bounding box center [294, 575] width 29 height 29
click at [386, 544] on button "Add to timesheet" at bounding box center [380, 544] width 182 height 23
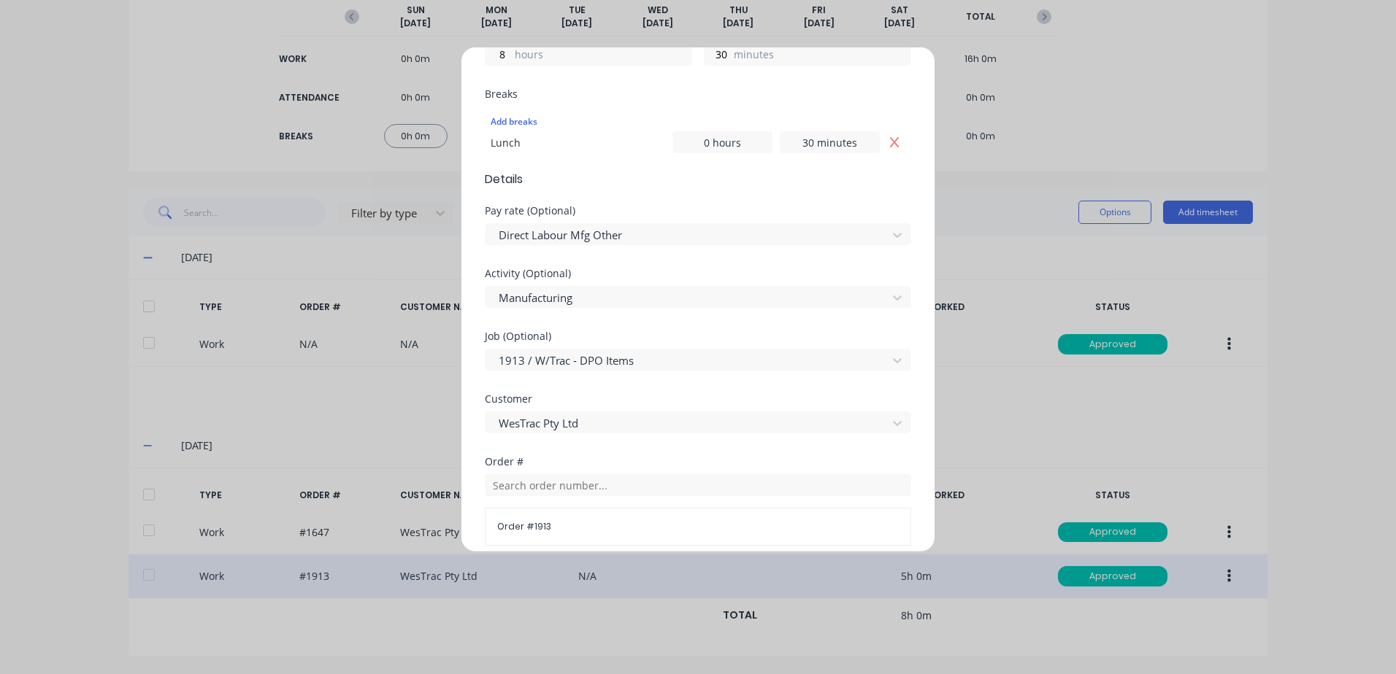
scroll to position [657, 0]
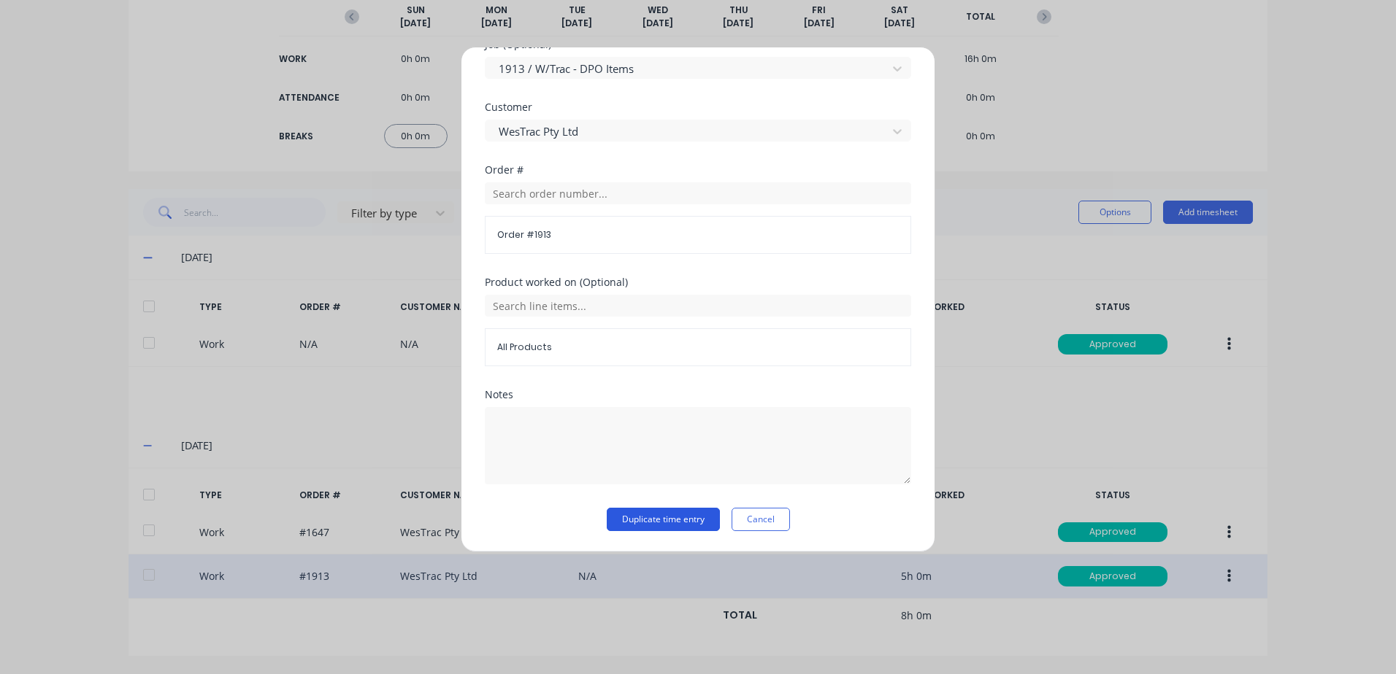
click at [628, 522] on button "Duplicate time entry" at bounding box center [663, 519] width 113 height 23
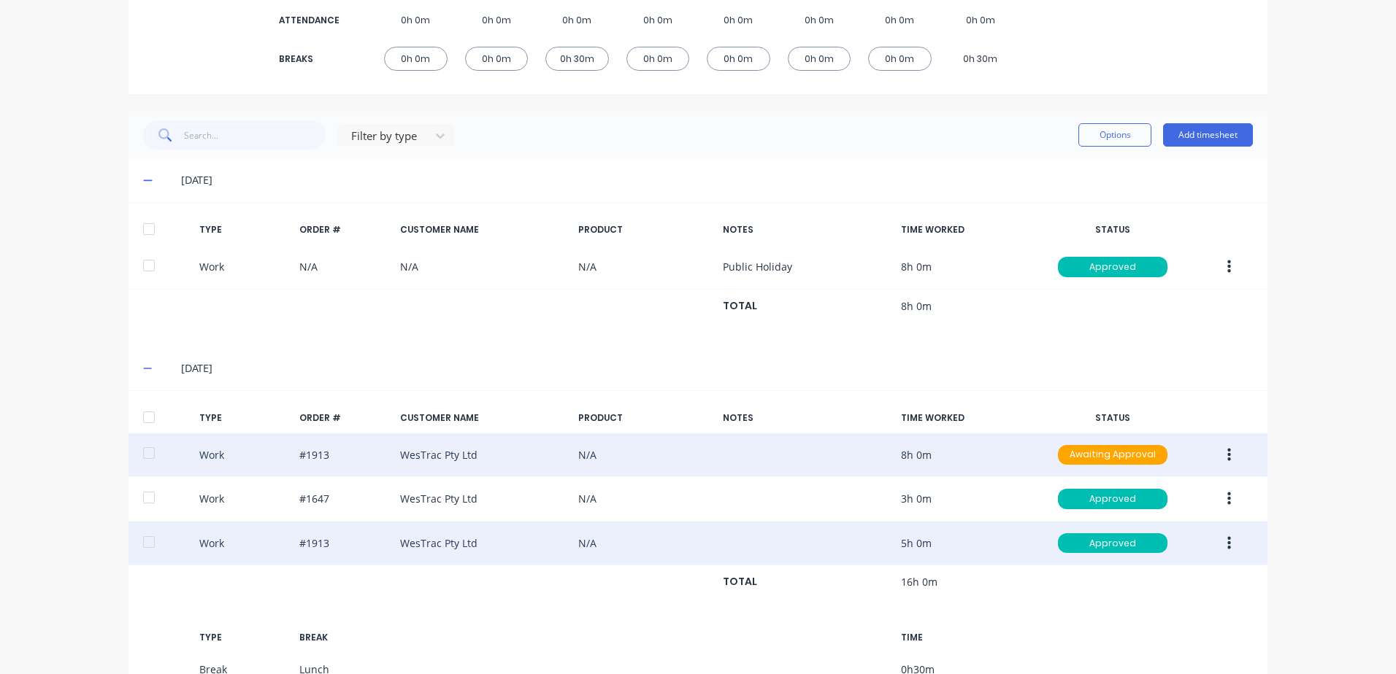
scroll to position [357, 0]
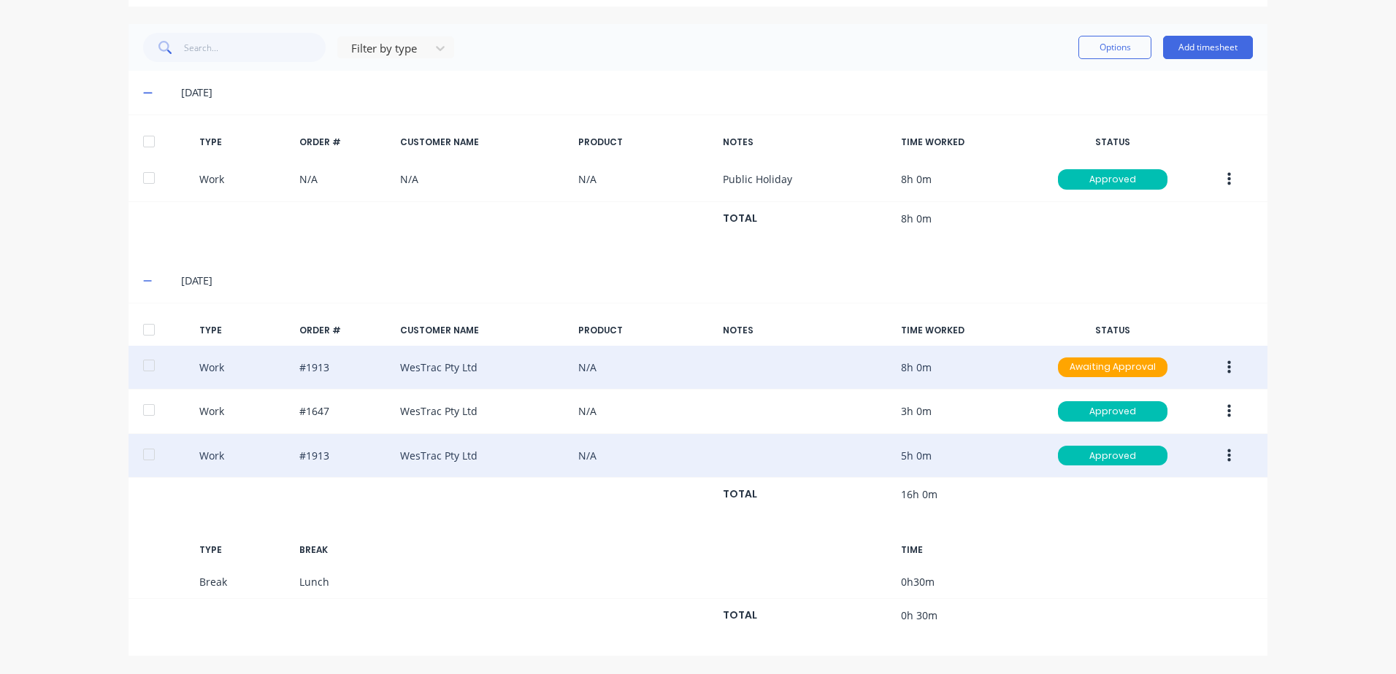
click at [1227, 369] on icon "button" at bounding box center [1229, 368] width 4 height 16
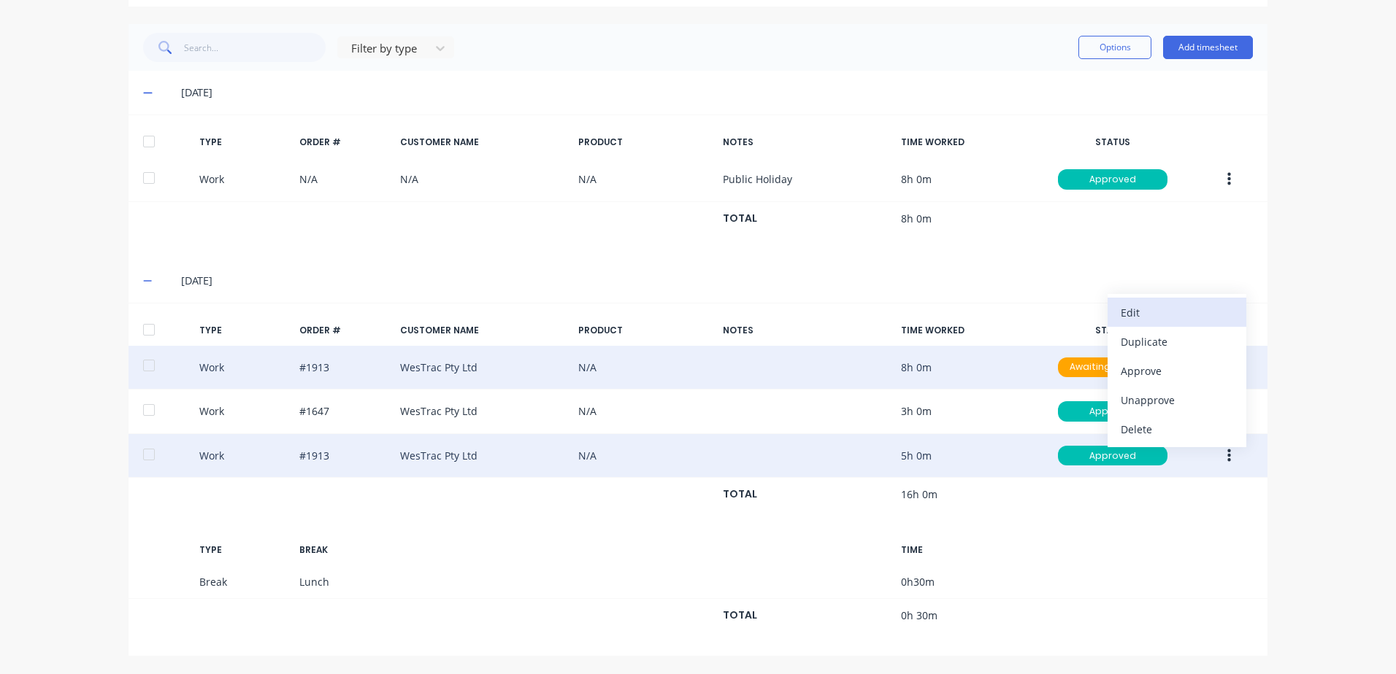
click at [1144, 312] on div "Edit" at bounding box center [1176, 312] width 112 height 21
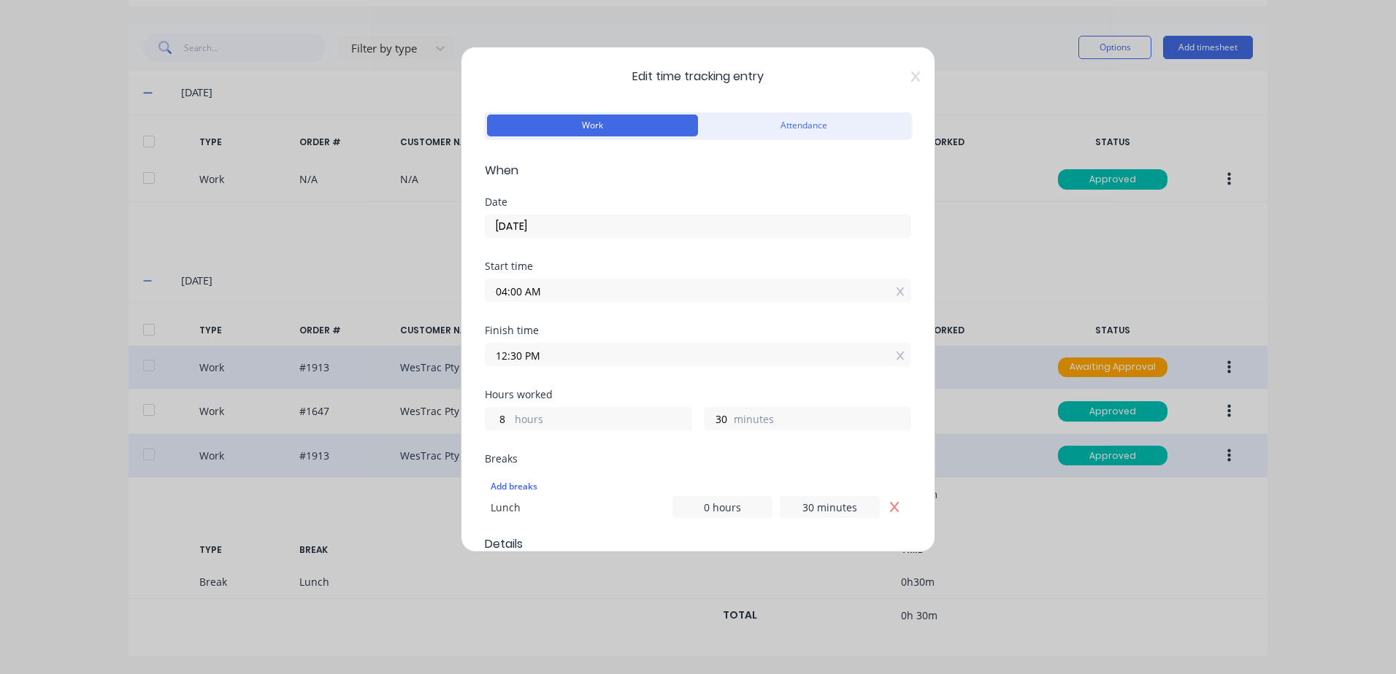
click at [558, 222] on input "[DATE]" at bounding box center [697, 226] width 425 height 22
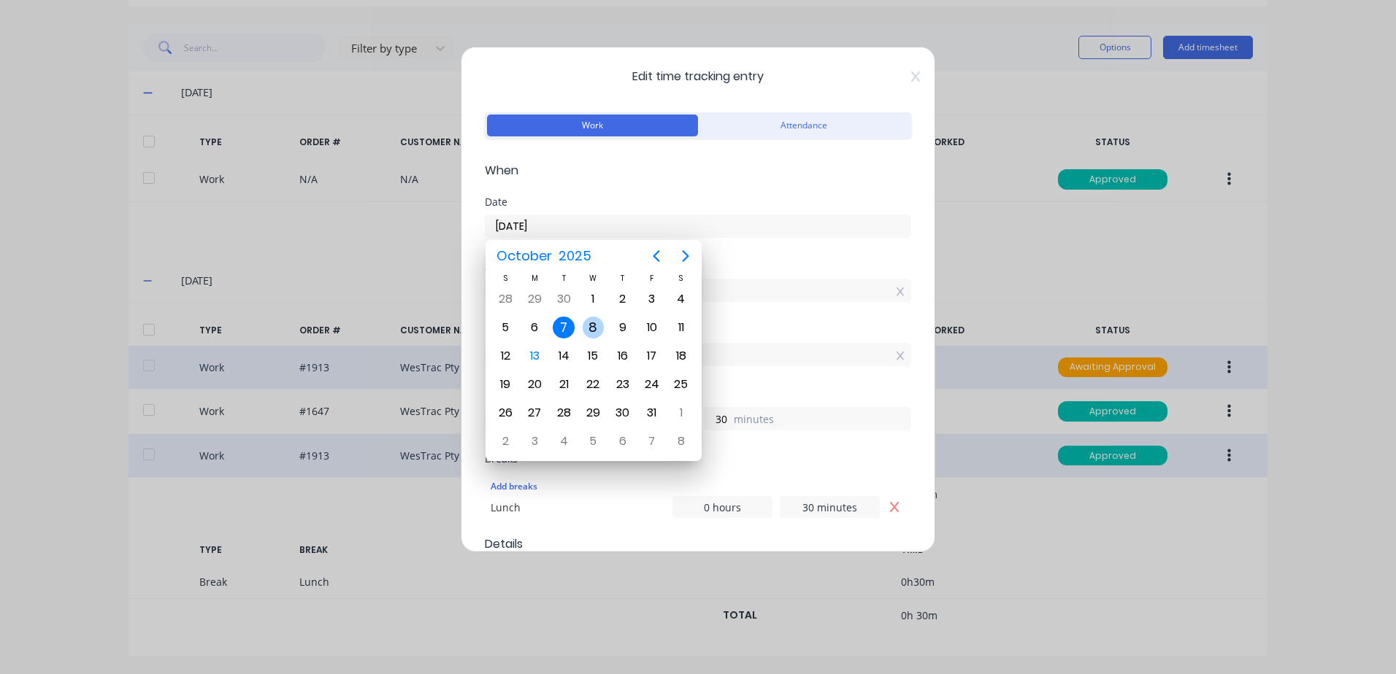
click at [591, 323] on div "8" at bounding box center [593, 328] width 22 height 22
type input "[DATE]"
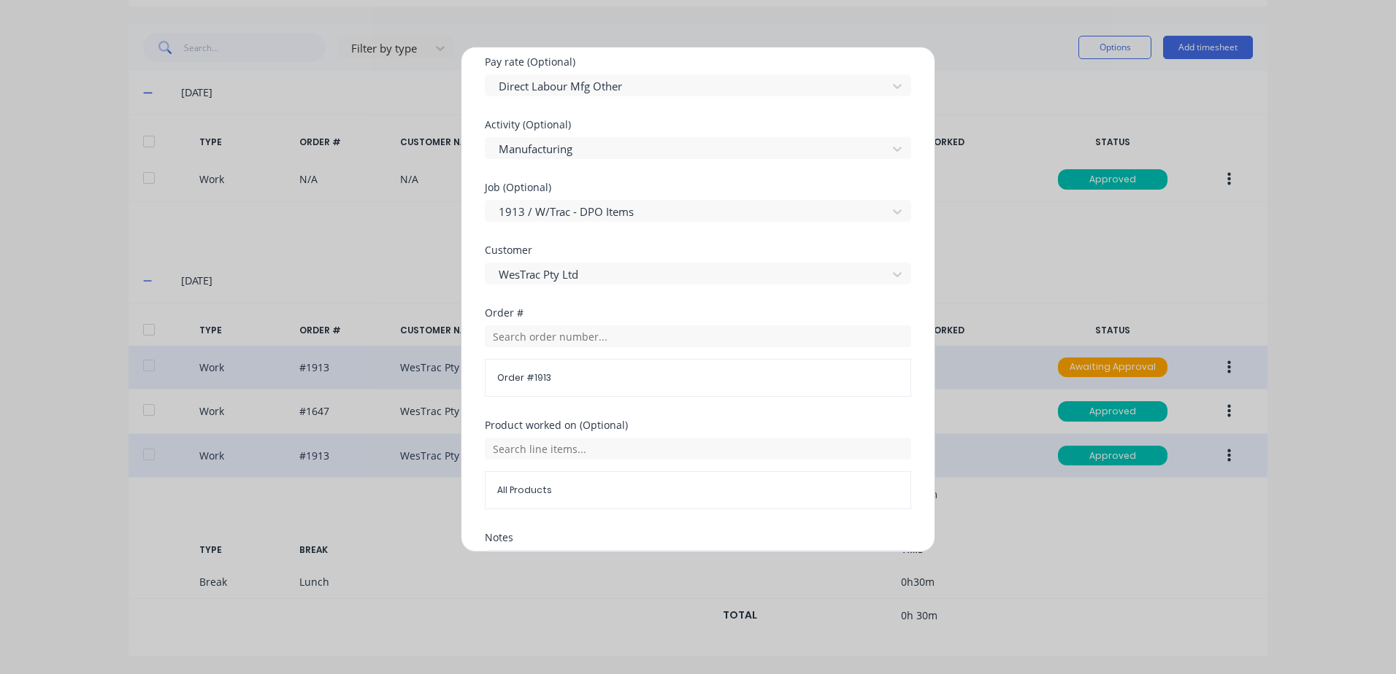
scroll to position [657, 0]
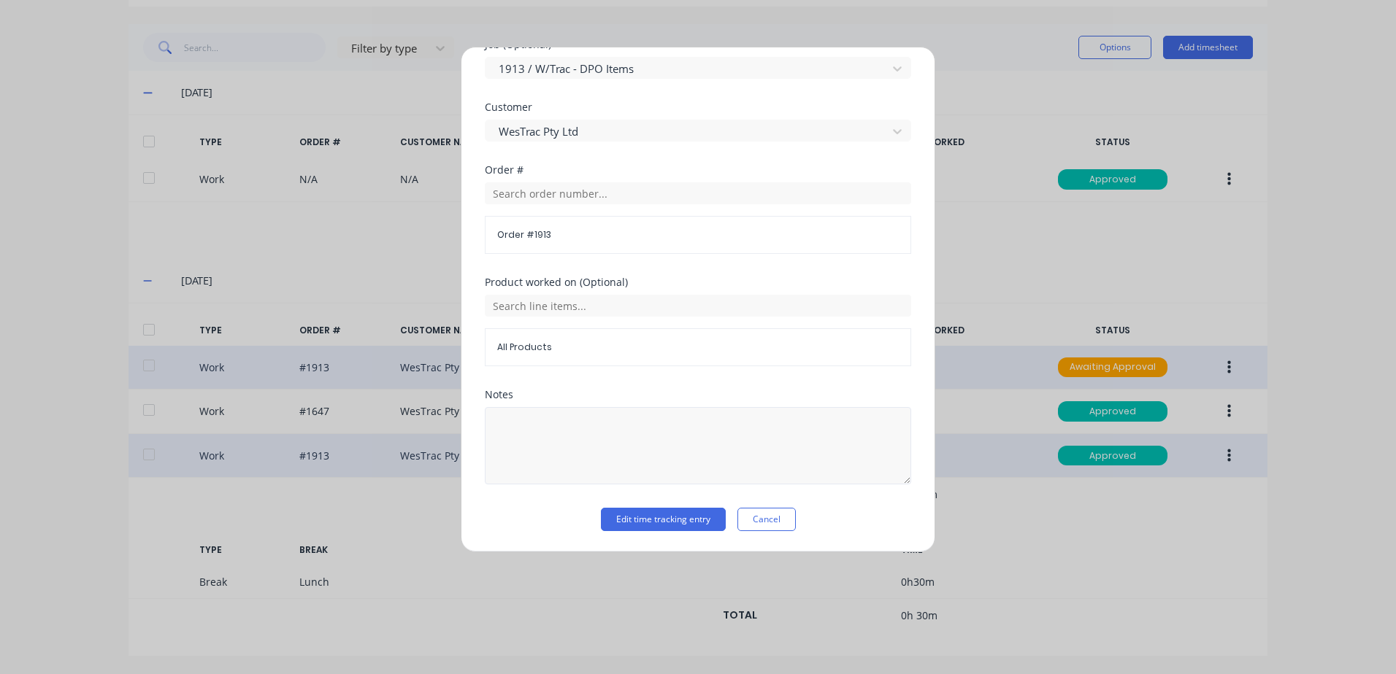
drag, startPoint x: 644, startPoint y: 523, endPoint x: 766, endPoint y: 460, distance: 137.8
click at [644, 522] on button "Edit time tracking entry" at bounding box center [663, 519] width 125 height 23
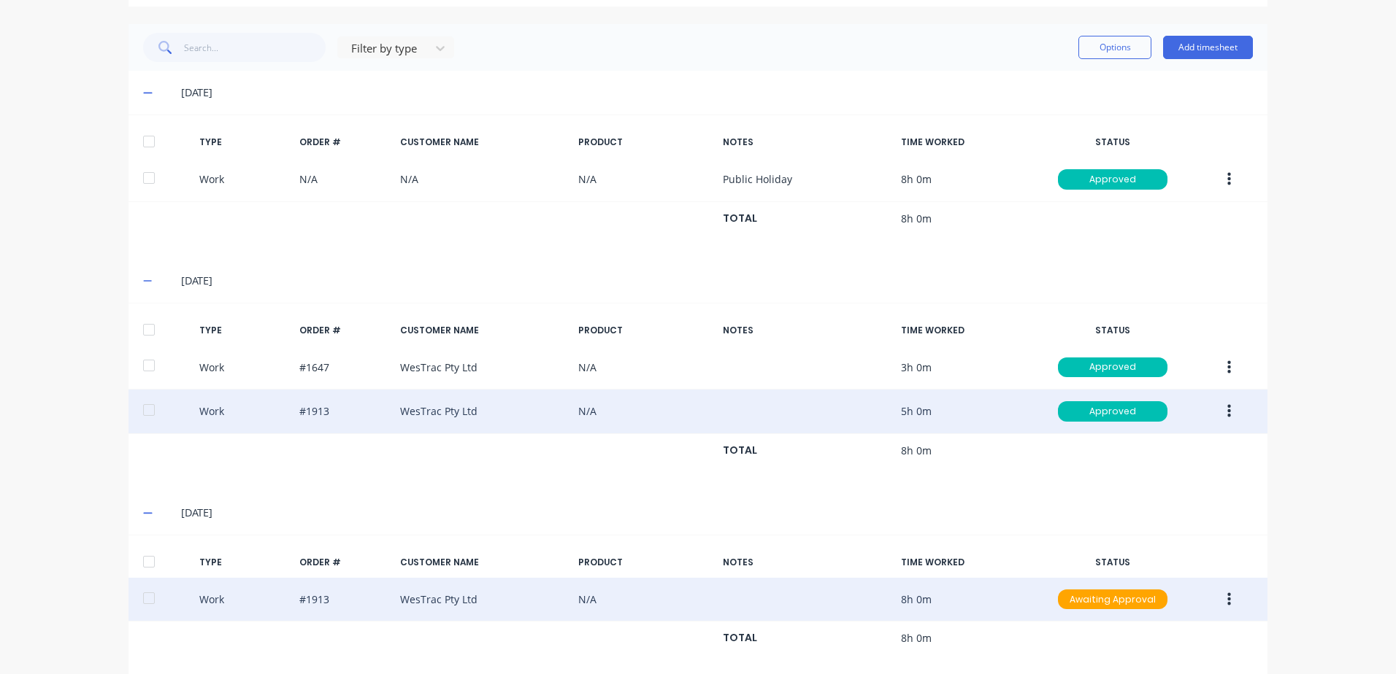
click at [1227, 601] on icon "button" at bounding box center [1229, 599] width 4 height 13
click at [1150, 572] on div "Duplicate" at bounding box center [1176, 574] width 112 height 21
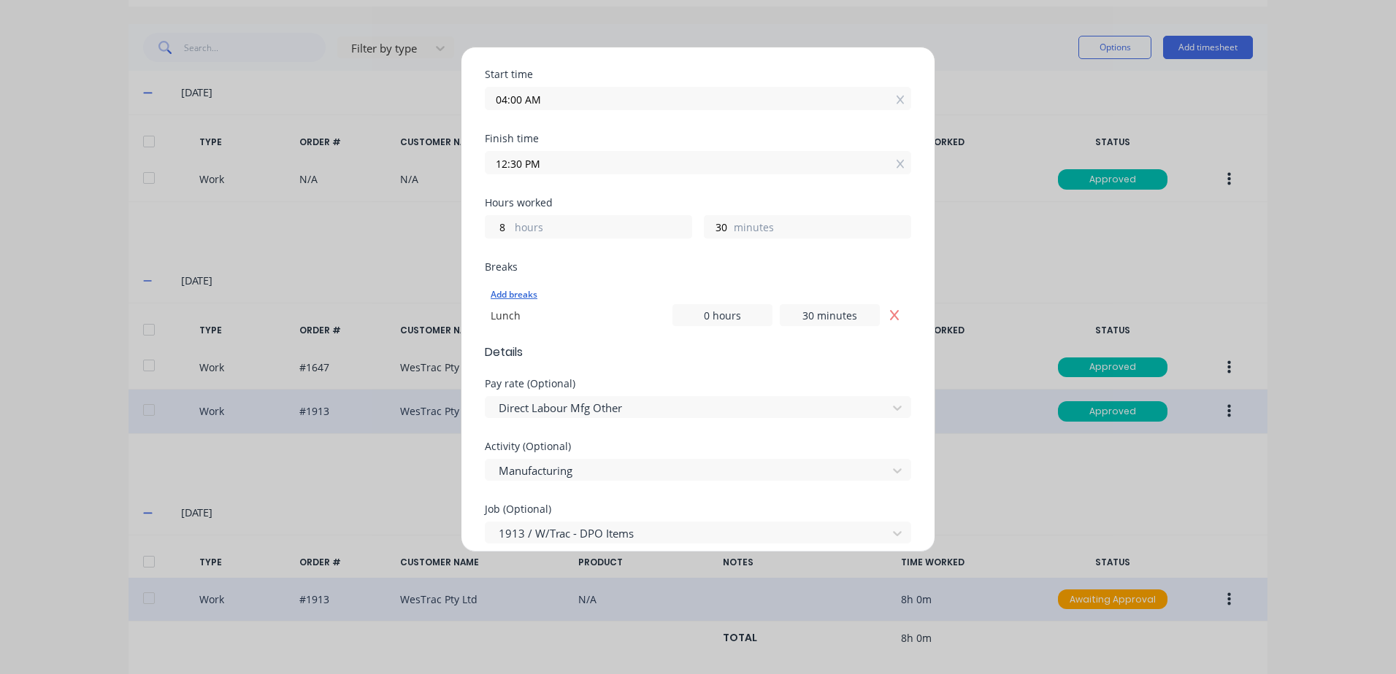
scroll to position [73, 0]
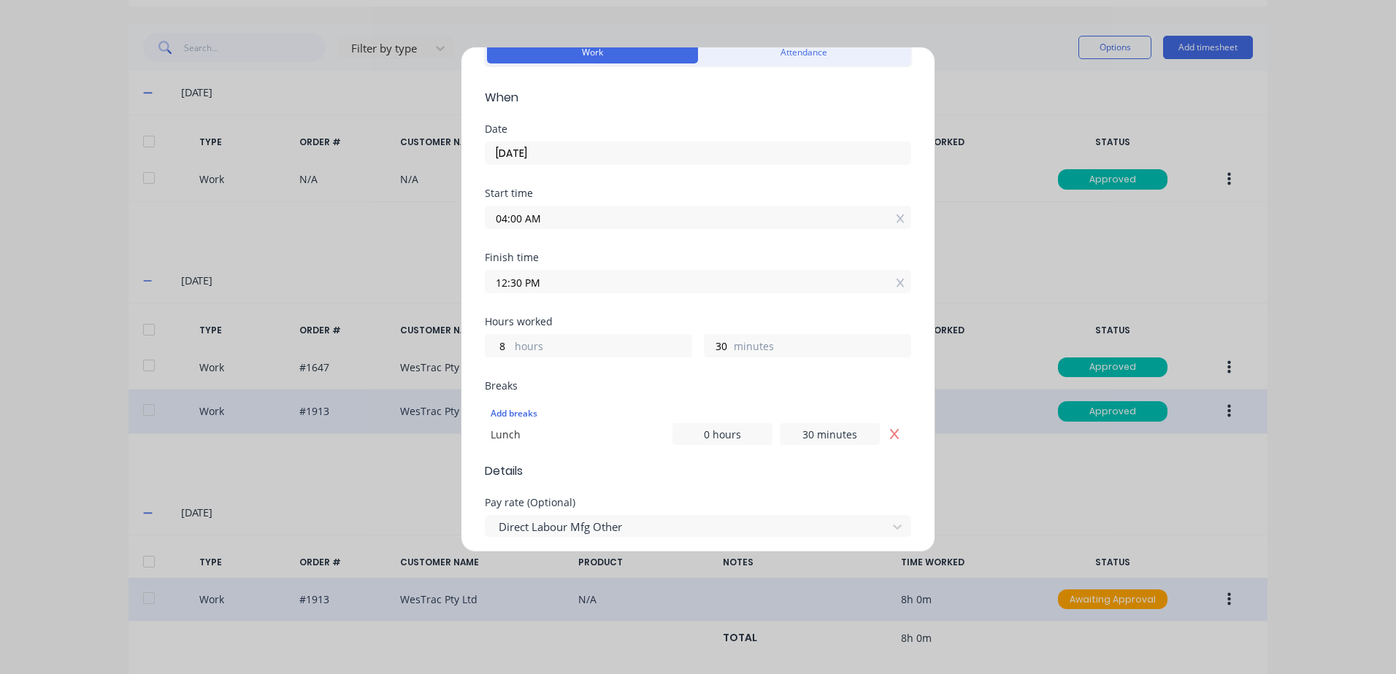
click at [555, 215] on input "04:00 AM" at bounding box center [697, 218] width 425 height 22
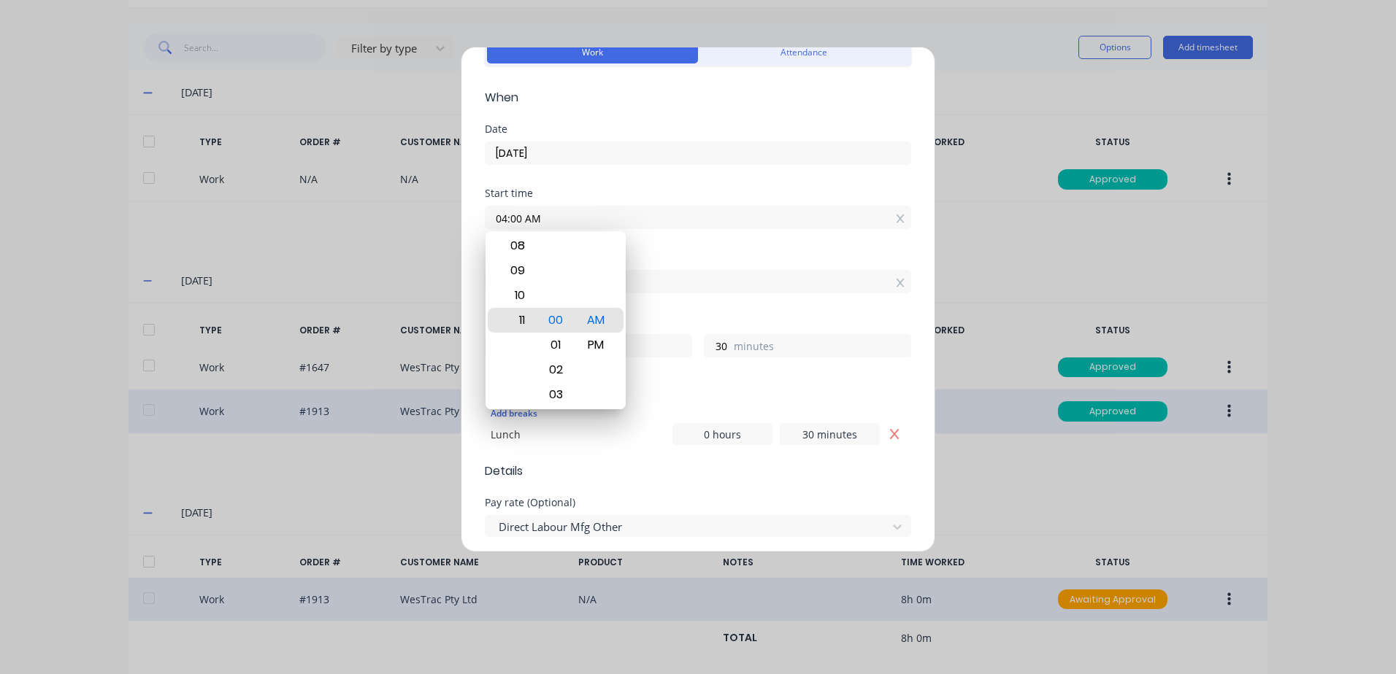
type input "11:00 AM"
type input "1"
type input "05:00 AM"
type input "7"
type input "12:00 AM"
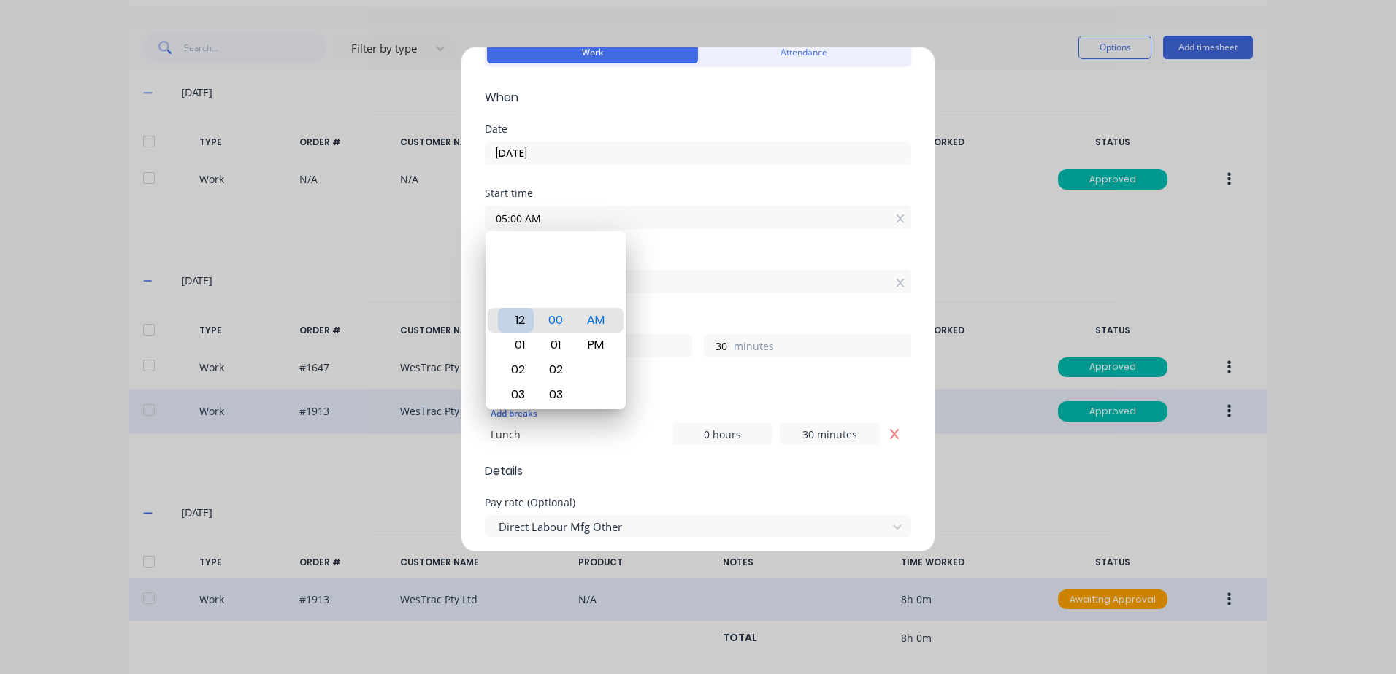
type input "12"
click at [515, 315] on div "12" at bounding box center [516, 320] width 36 height 25
type input "12:08 AM"
type input "22"
type input "12:13 AM"
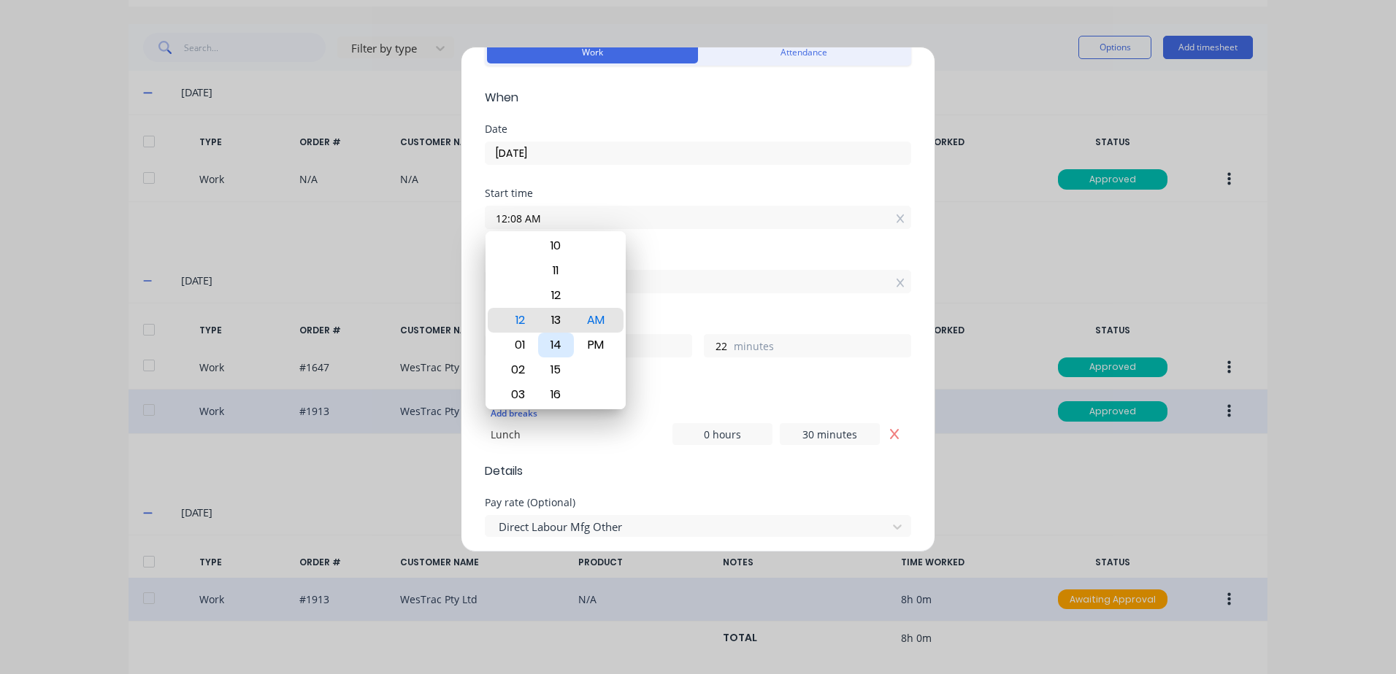
type input "17"
type input "12:19 AM"
type input "11"
type input "12:24 AM"
type input "6"
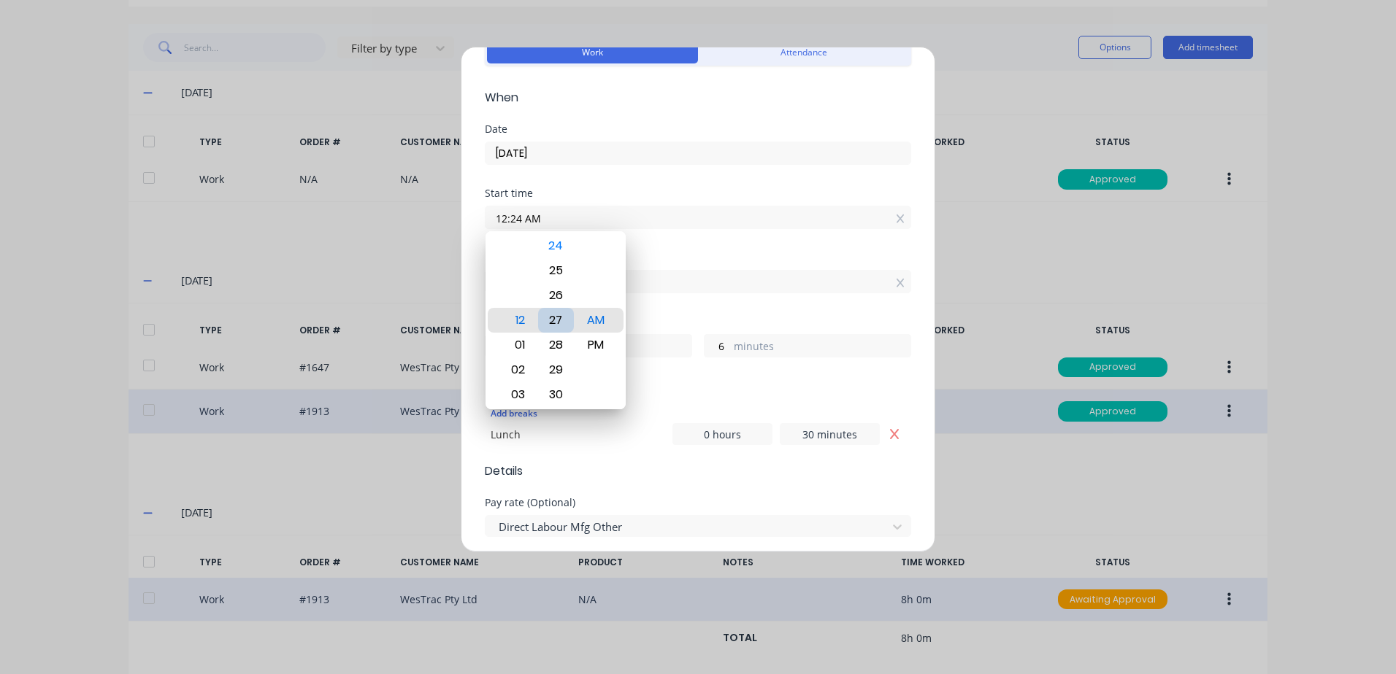
type input "12:27 AM"
type input "3"
type input "12:29 AM"
type input "1"
type input "12:30 AM"
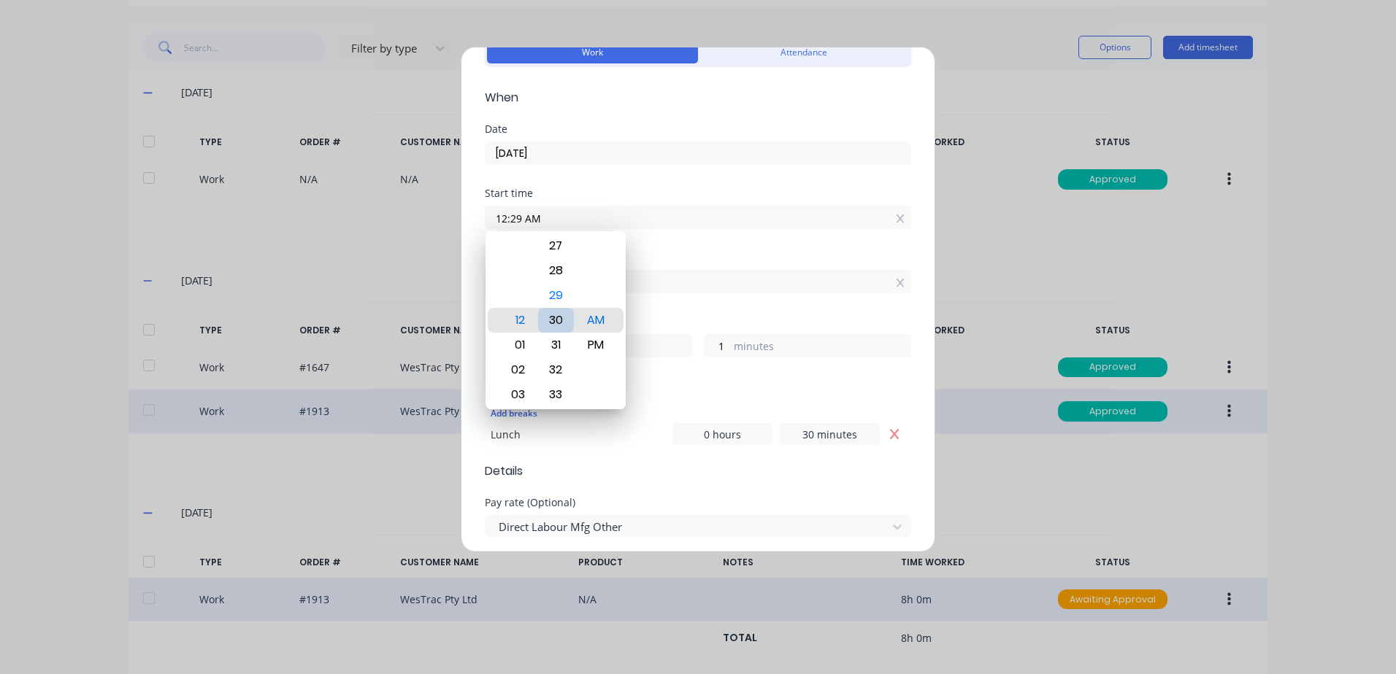
type input "0"
drag, startPoint x: 604, startPoint y: 343, endPoint x: 627, endPoint y: 328, distance: 27.9
click at [603, 343] on div "PM" at bounding box center [596, 345] width 36 height 25
type input "12:30 PM"
type input "0"
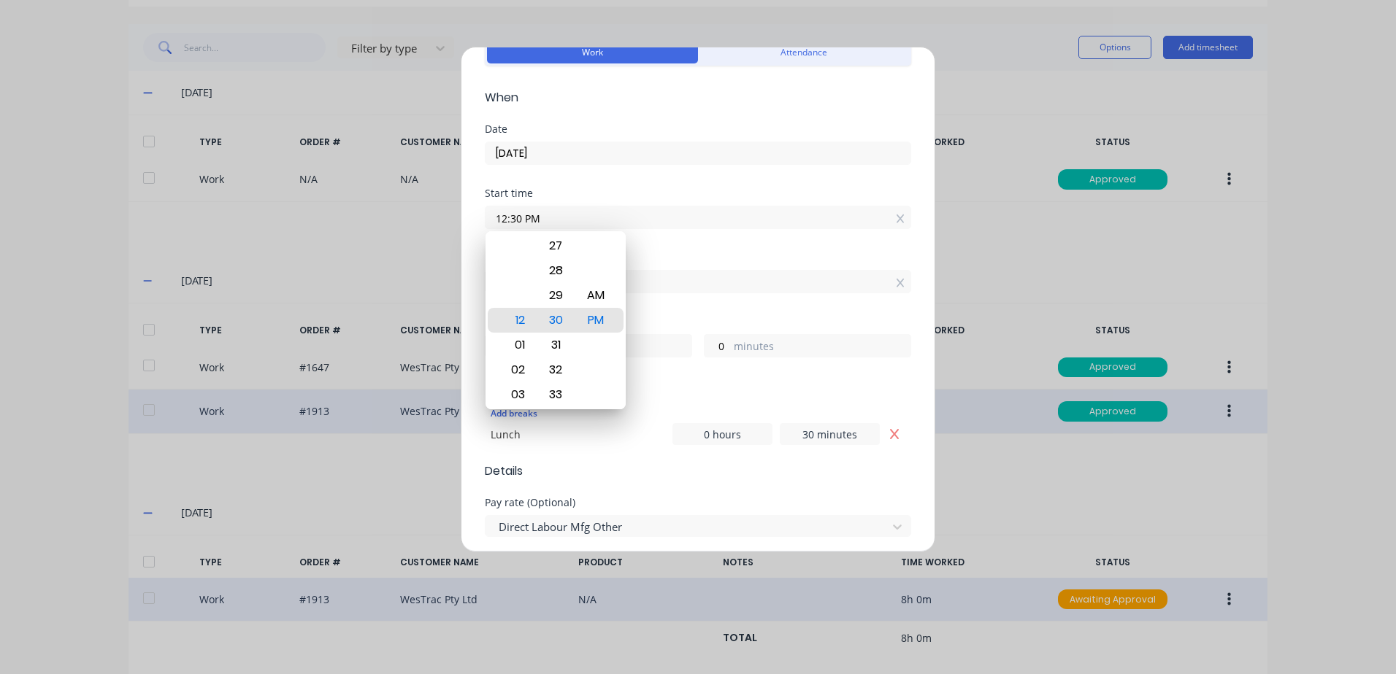
click at [663, 312] on div "Finish time 12:30 PM" at bounding box center [698, 285] width 426 height 64
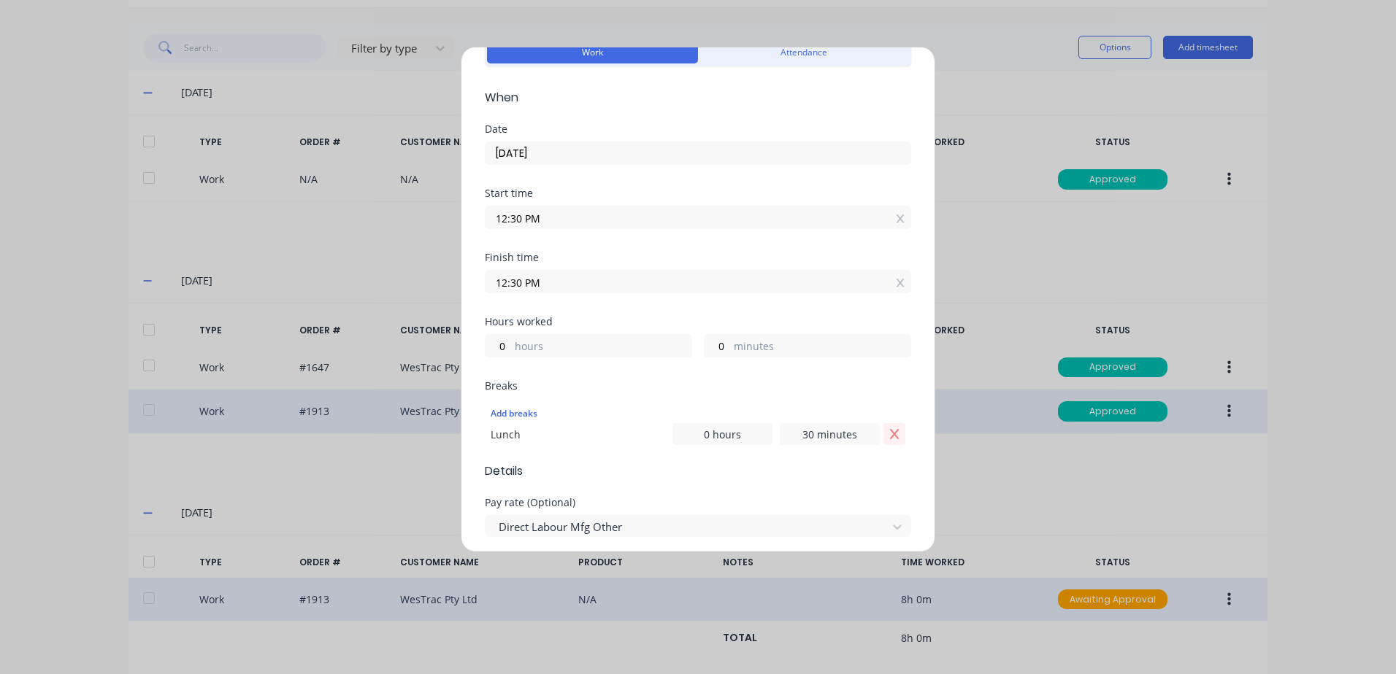
click at [888, 436] on icon "Remove Lunch" at bounding box center [894, 434] width 12 height 12
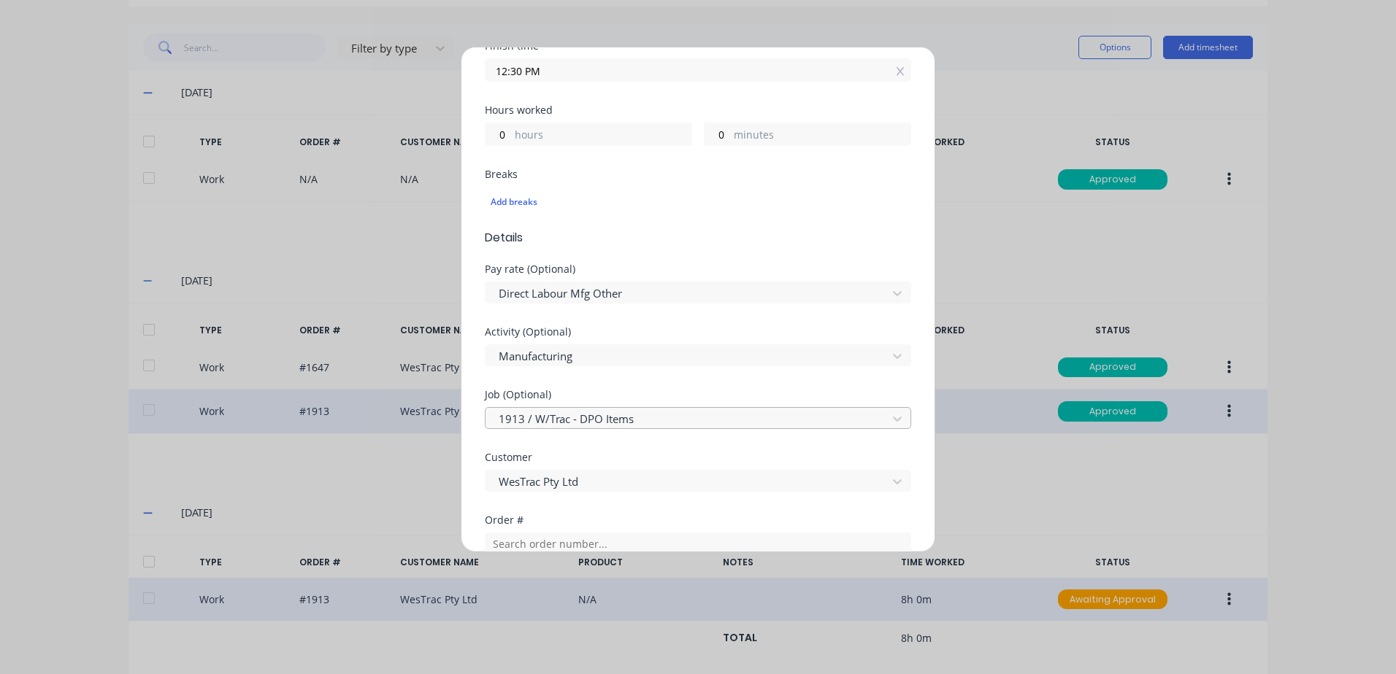
scroll to position [292, 0]
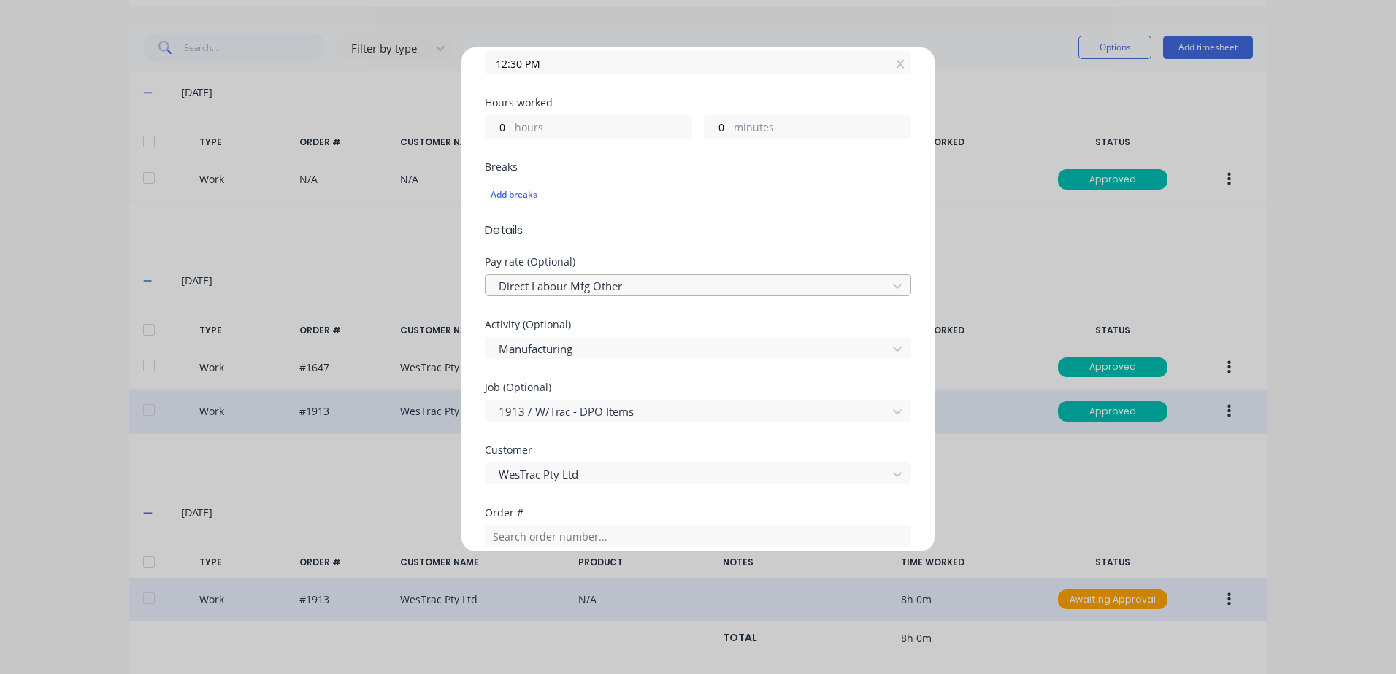
click at [615, 288] on div at bounding box center [688, 286] width 382 height 18
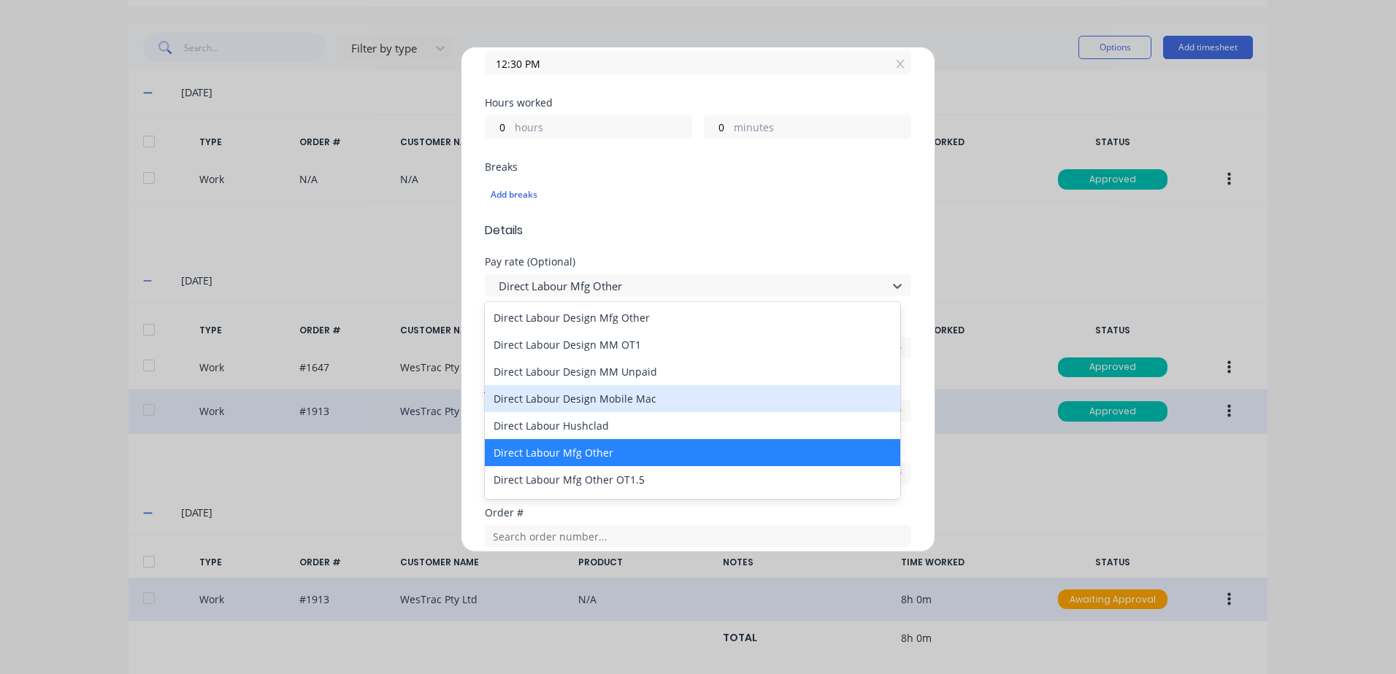
scroll to position [803, 0]
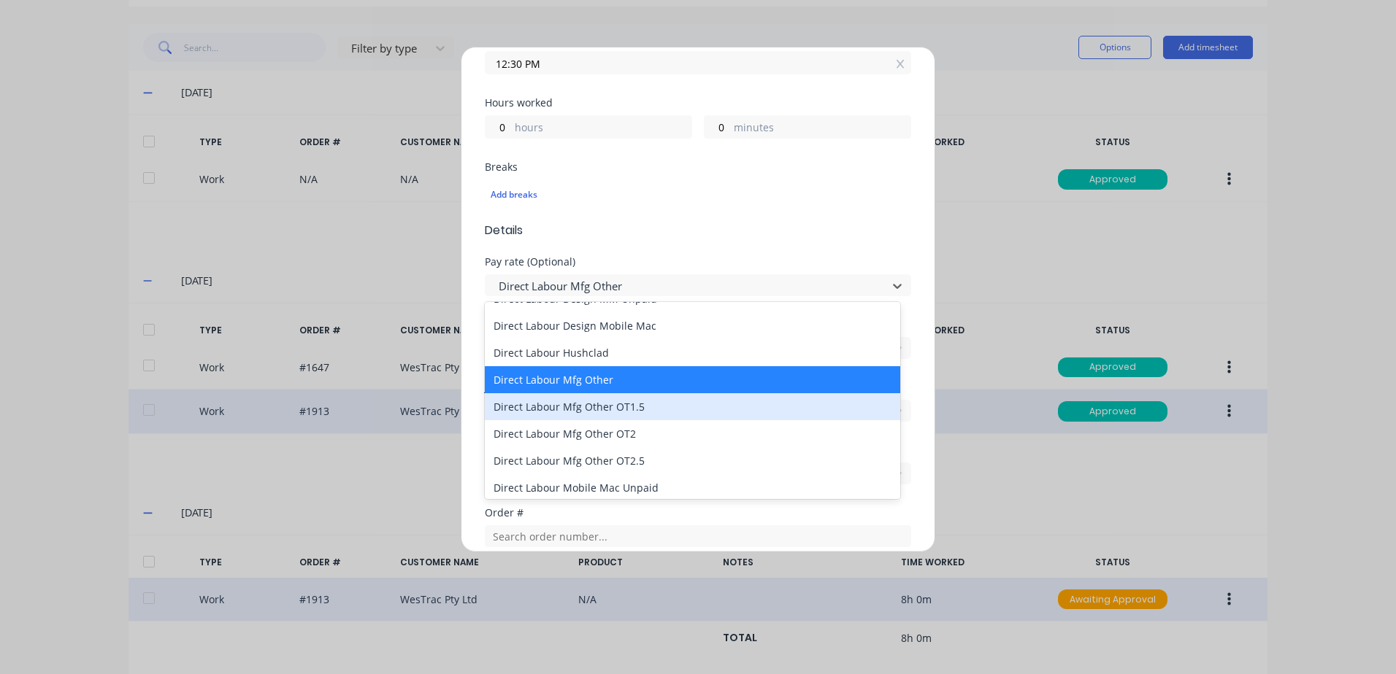
click at [597, 407] on div "Direct Labour Mfg Other OT1.5" at bounding box center [692, 406] width 415 height 27
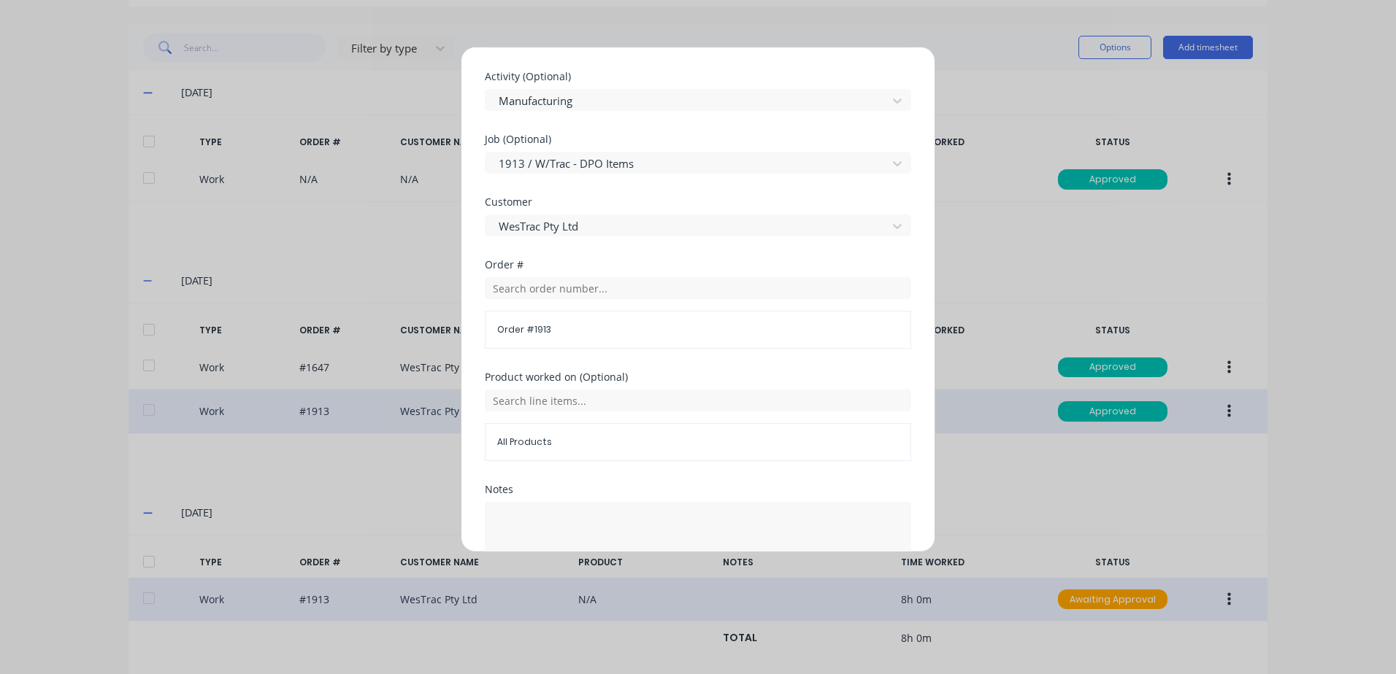
scroll to position [635, 0]
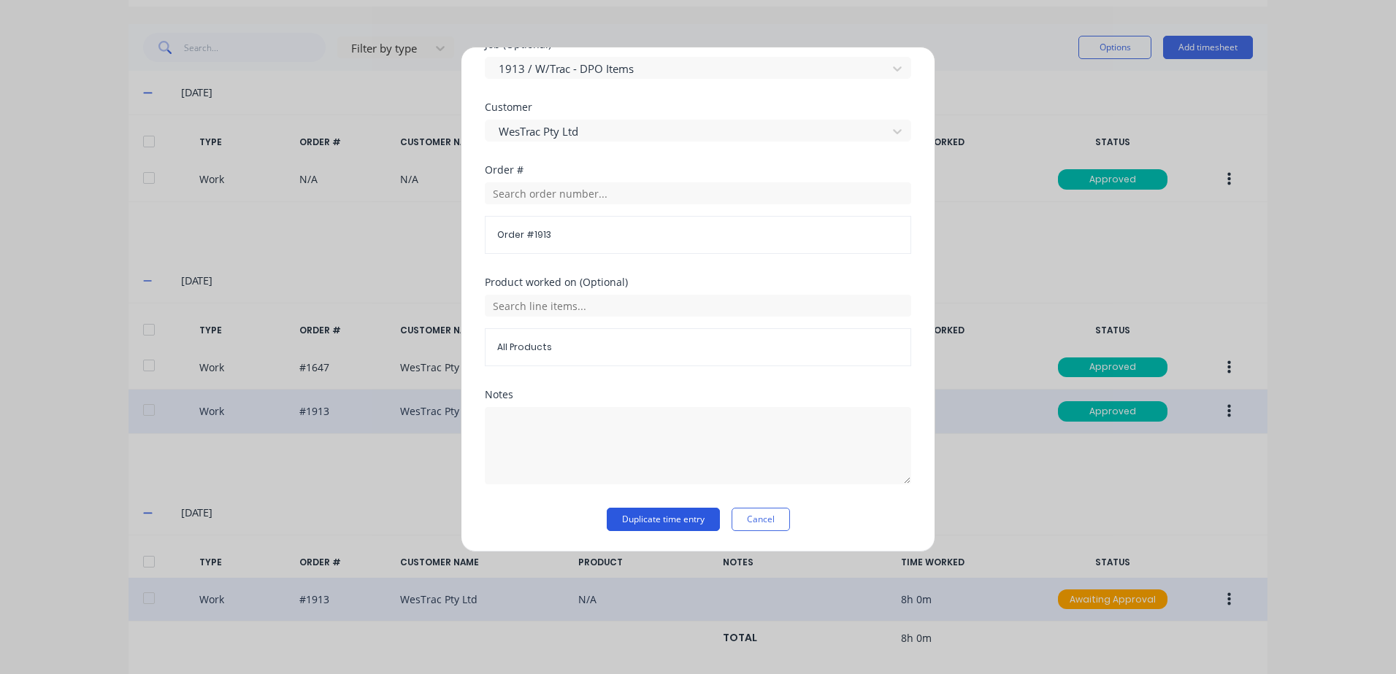
click at [630, 521] on button "Duplicate time entry" at bounding box center [663, 519] width 113 height 23
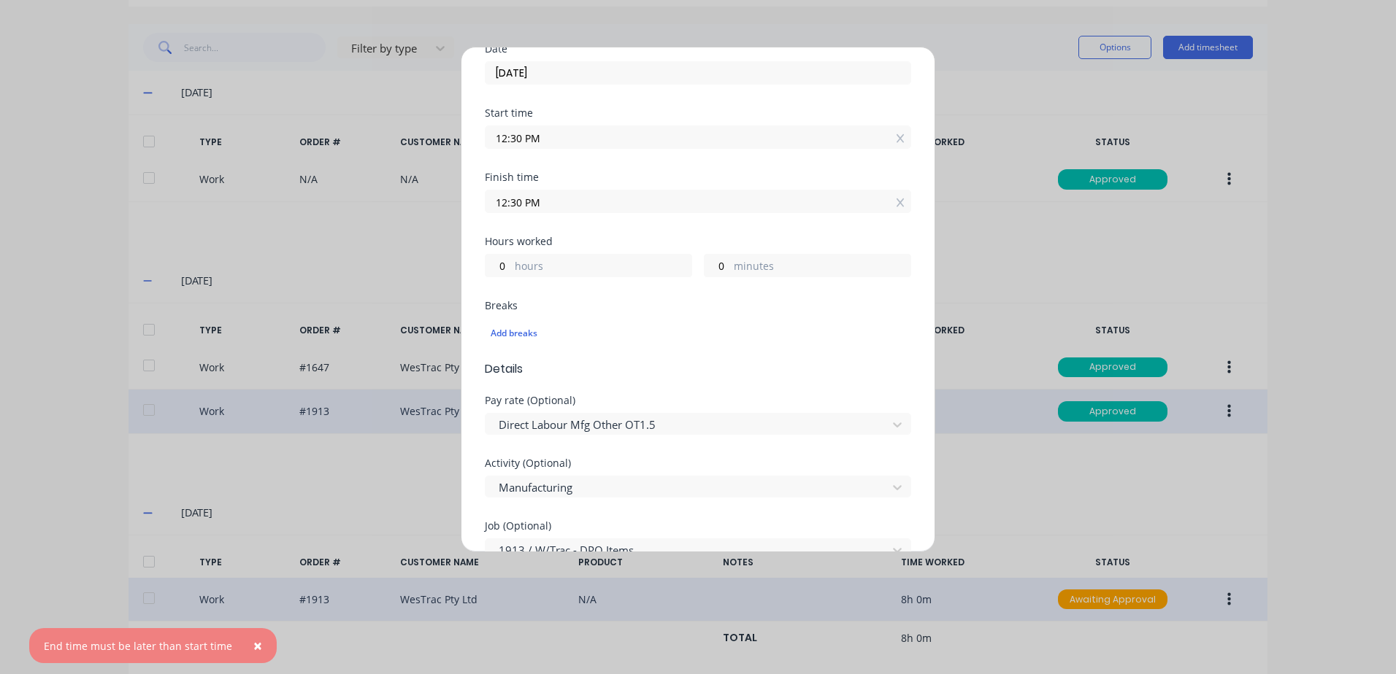
scroll to position [124, 0]
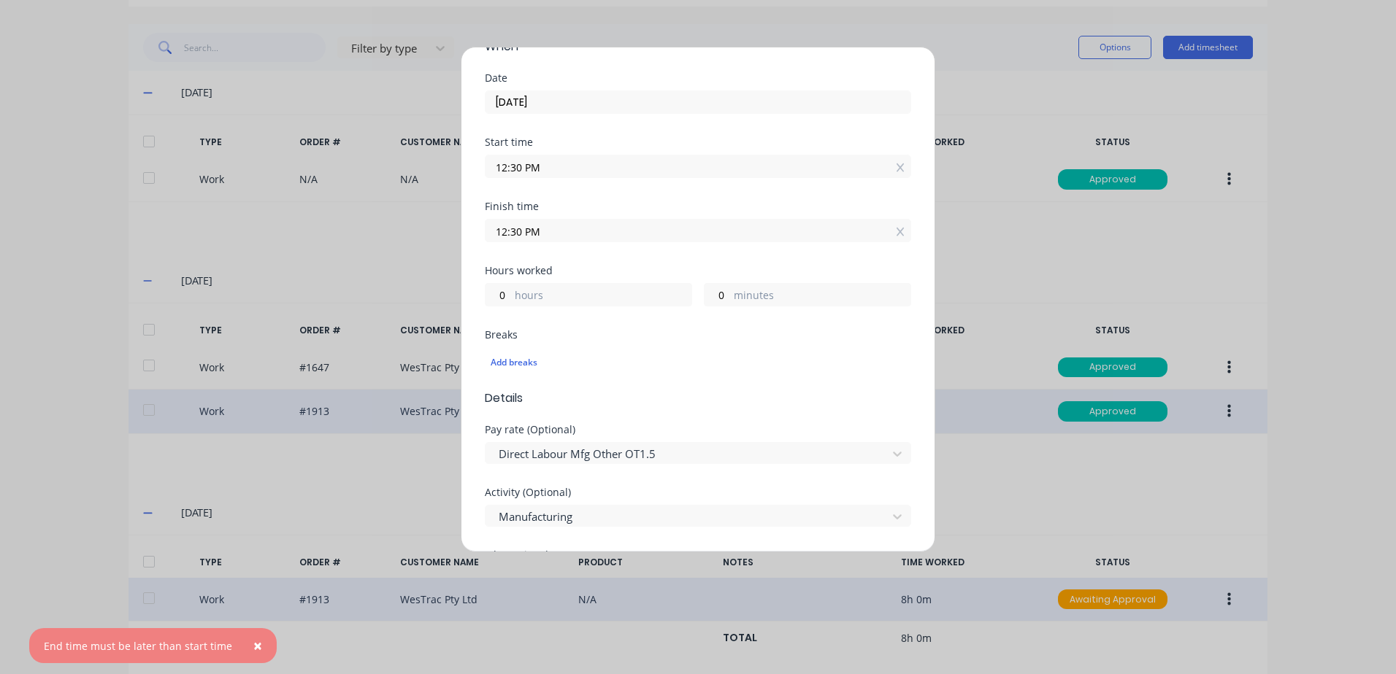
click at [563, 228] on input "12:30 PM" at bounding box center [697, 231] width 425 height 22
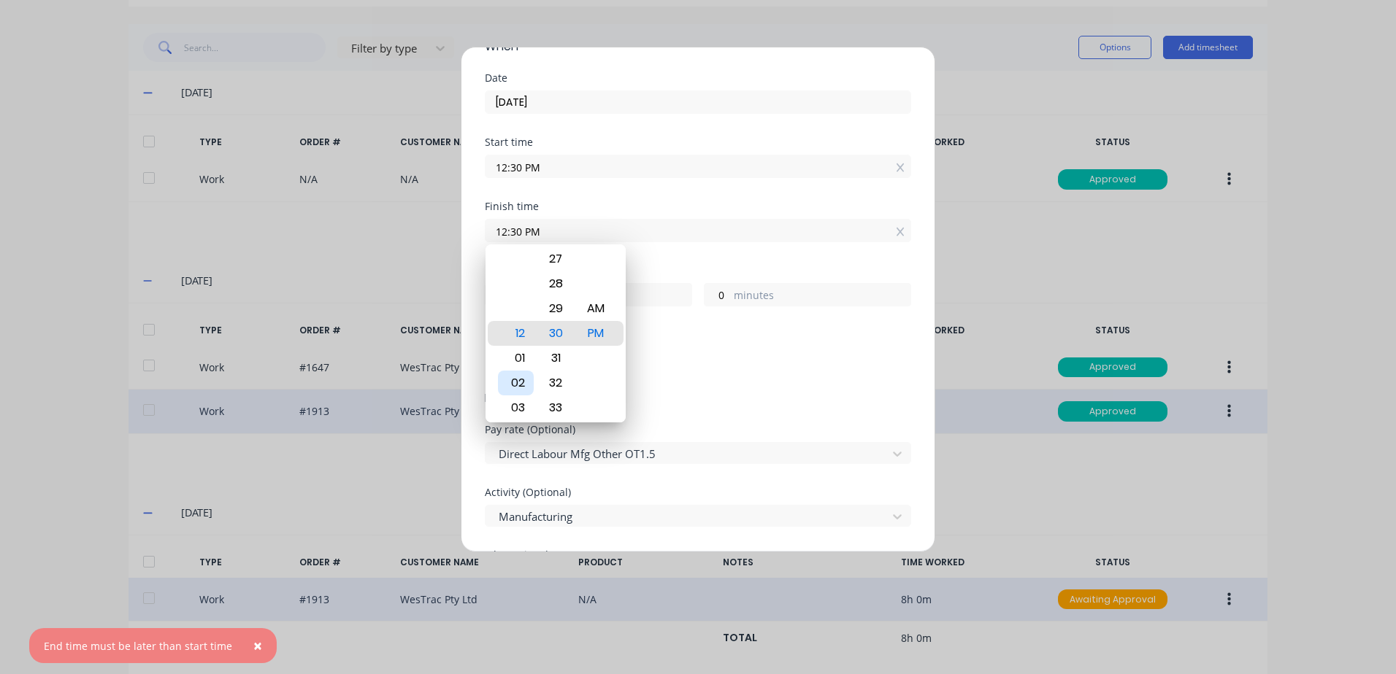
click at [518, 382] on div "02" at bounding box center [516, 383] width 36 height 25
type input "02:30 PM"
type input "2"
click at [707, 358] on div "Add breaks" at bounding box center [698, 362] width 415 height 19
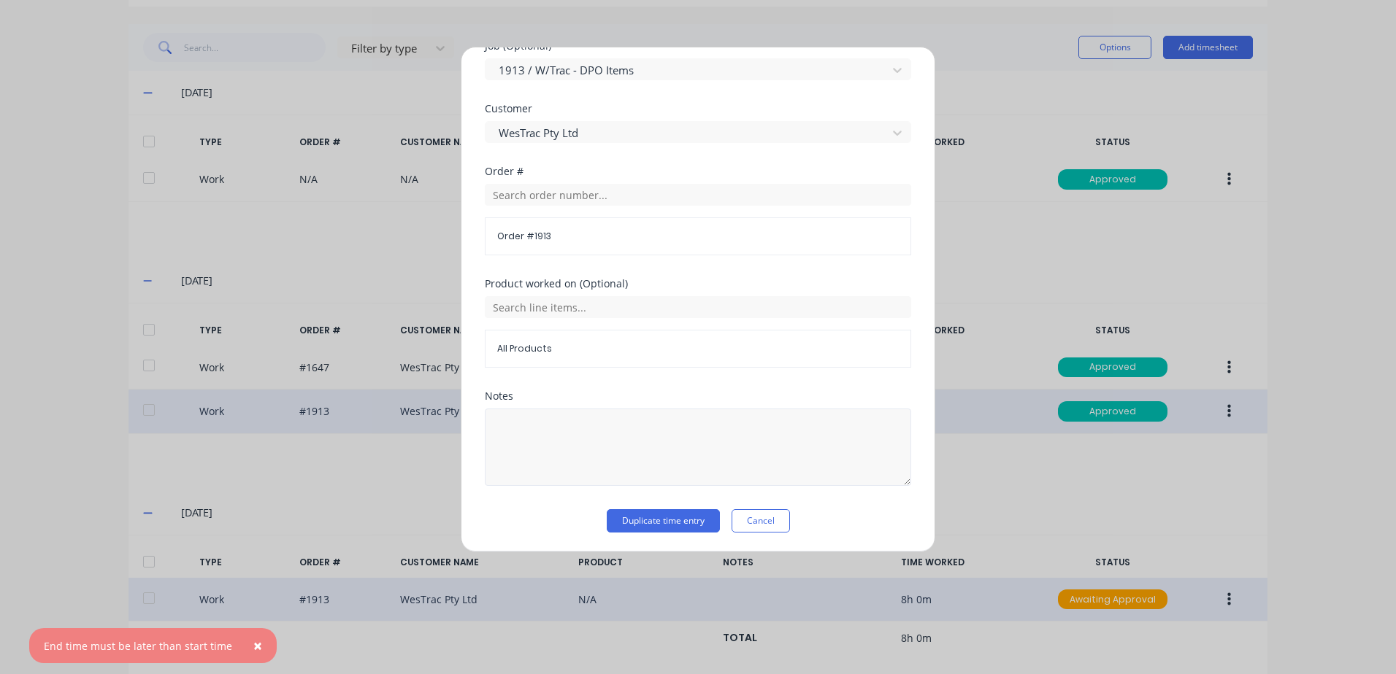
scroll to position [635, 0]
click at [650, 518] on button "Duplicate time entry" at bounding box center [663, 519] width 113 height 23
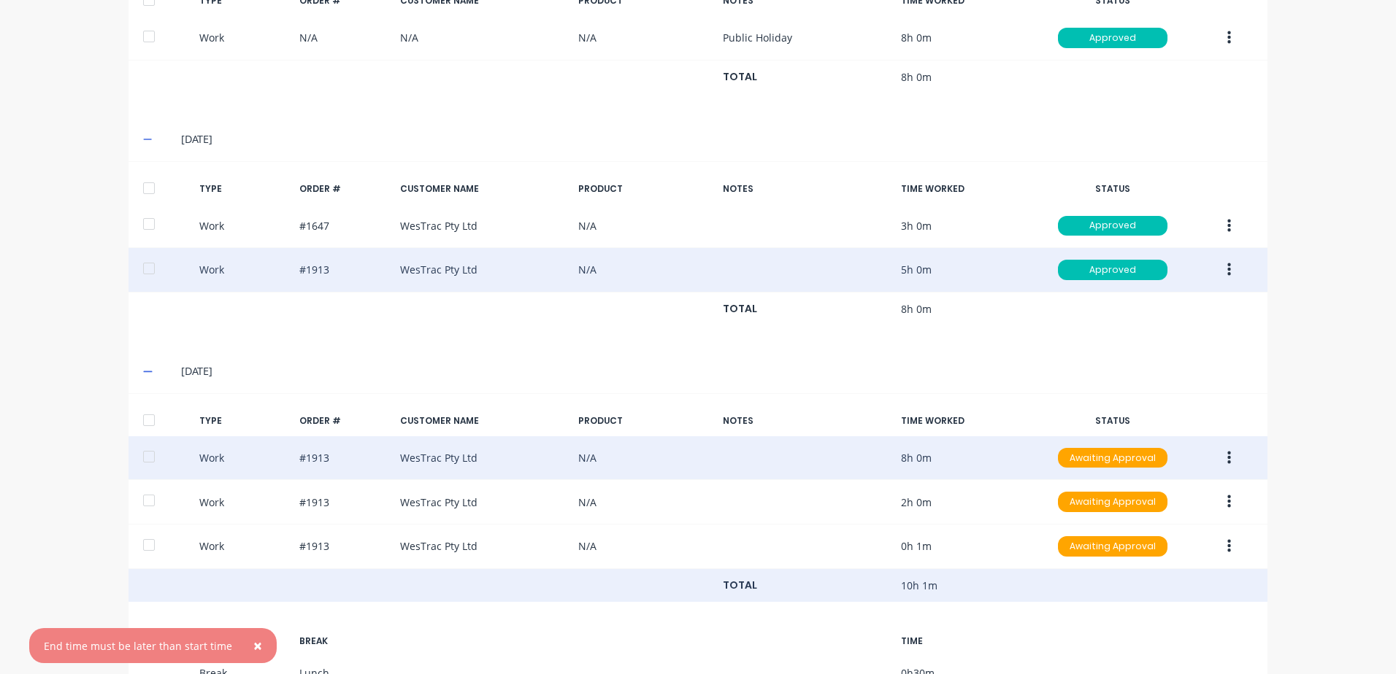
scroll to position [503, 0]
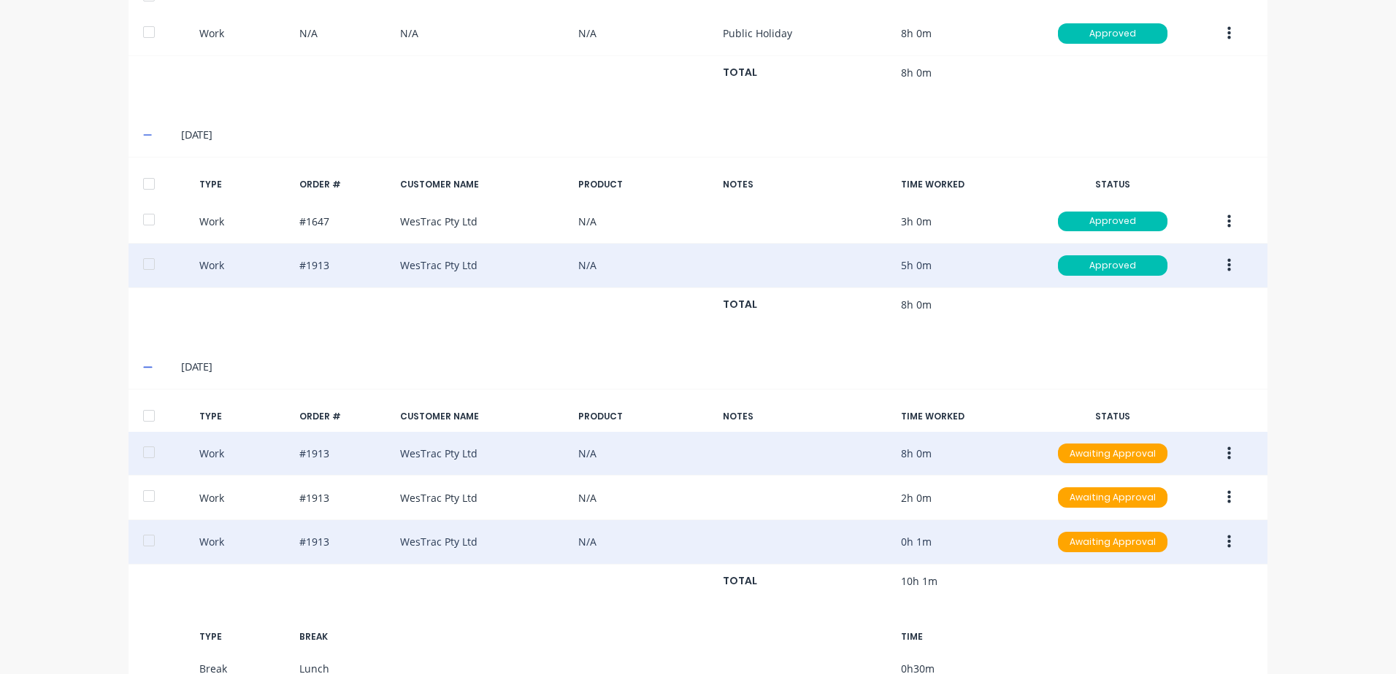
click at [1227, 540] on icon "button" at bounding box center [1229, 542] width 4 height 16
click at [1154, 518] on div "Duplicate" at bounding box center [1176, 516] width 112 height 21
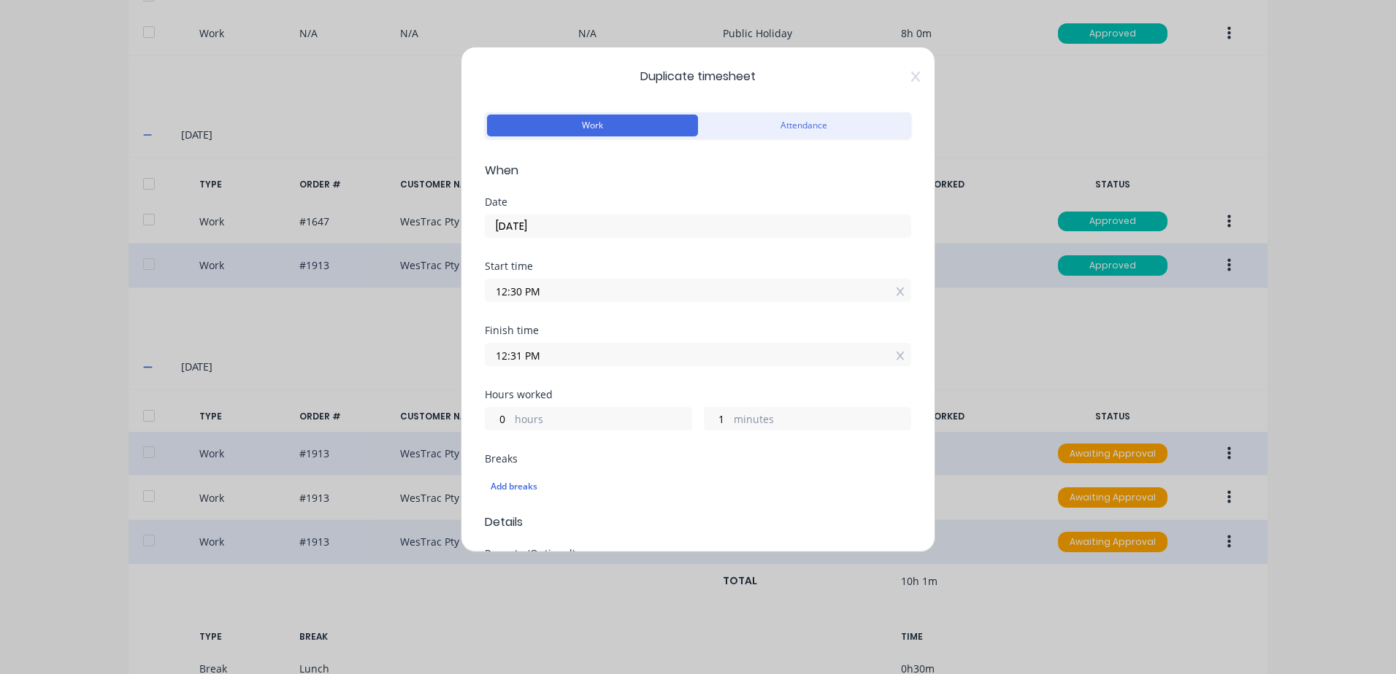
drag, startPoint x: 904, startPoint y: 75, endPoint x: 979, endPoint y: 161, distance: 114.3
click at [911, 78] on icon at bounding box center [915, 77] width 9 height 10
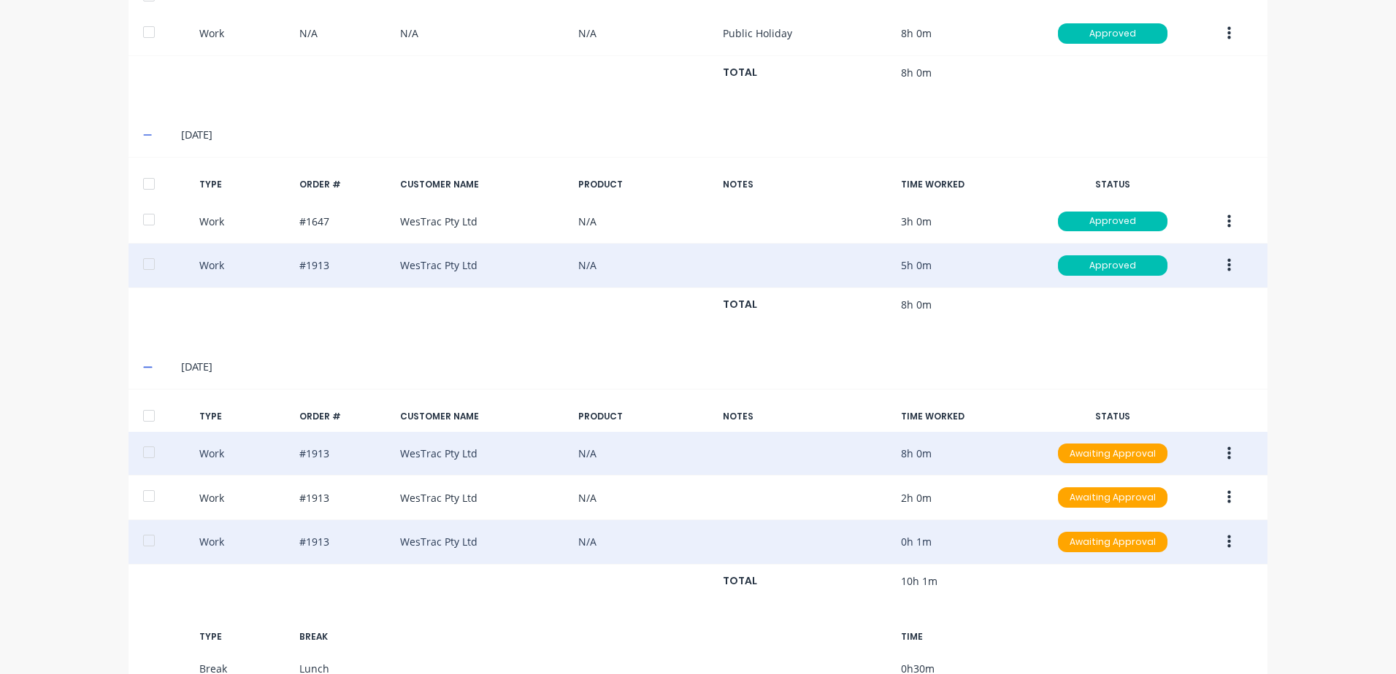
click at [1227, 542] on icon "button" at bounding box center [1229, 542] width 4 height 16
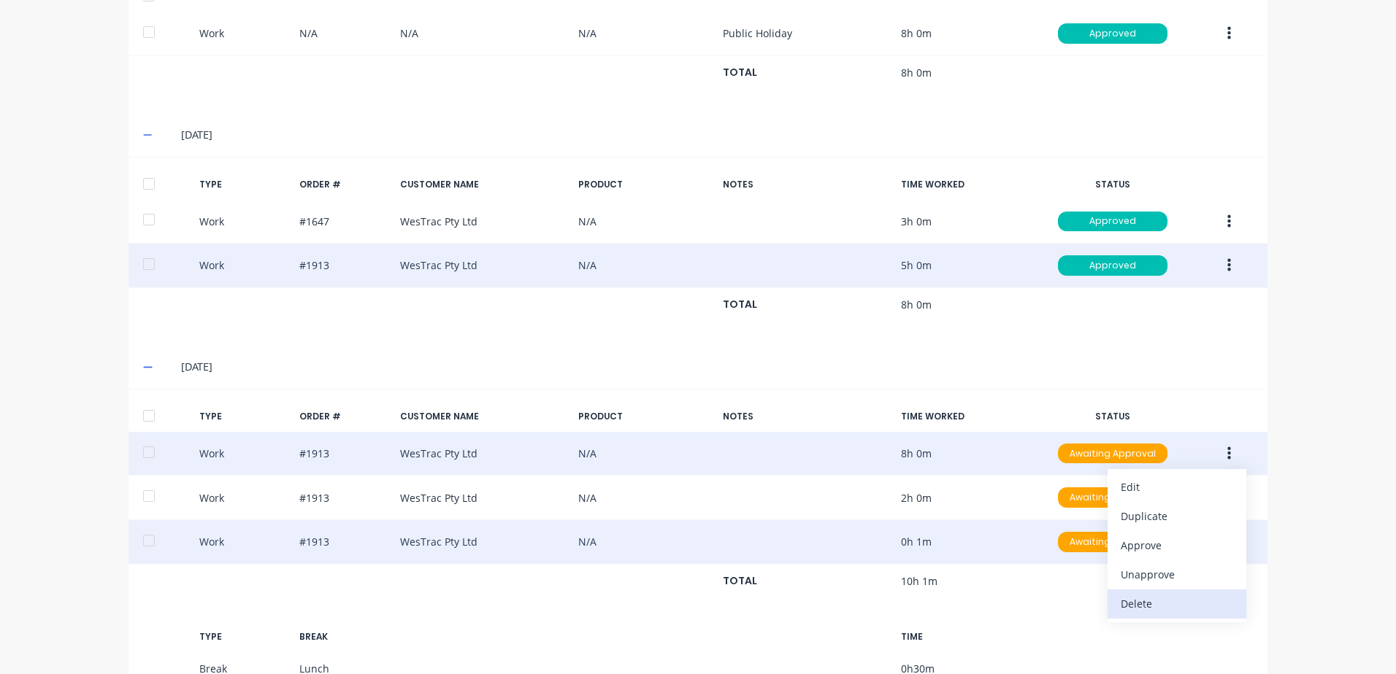
click at [1131, 603] on div "Delete" at bounding box center [1176, 603] width 112 height 21
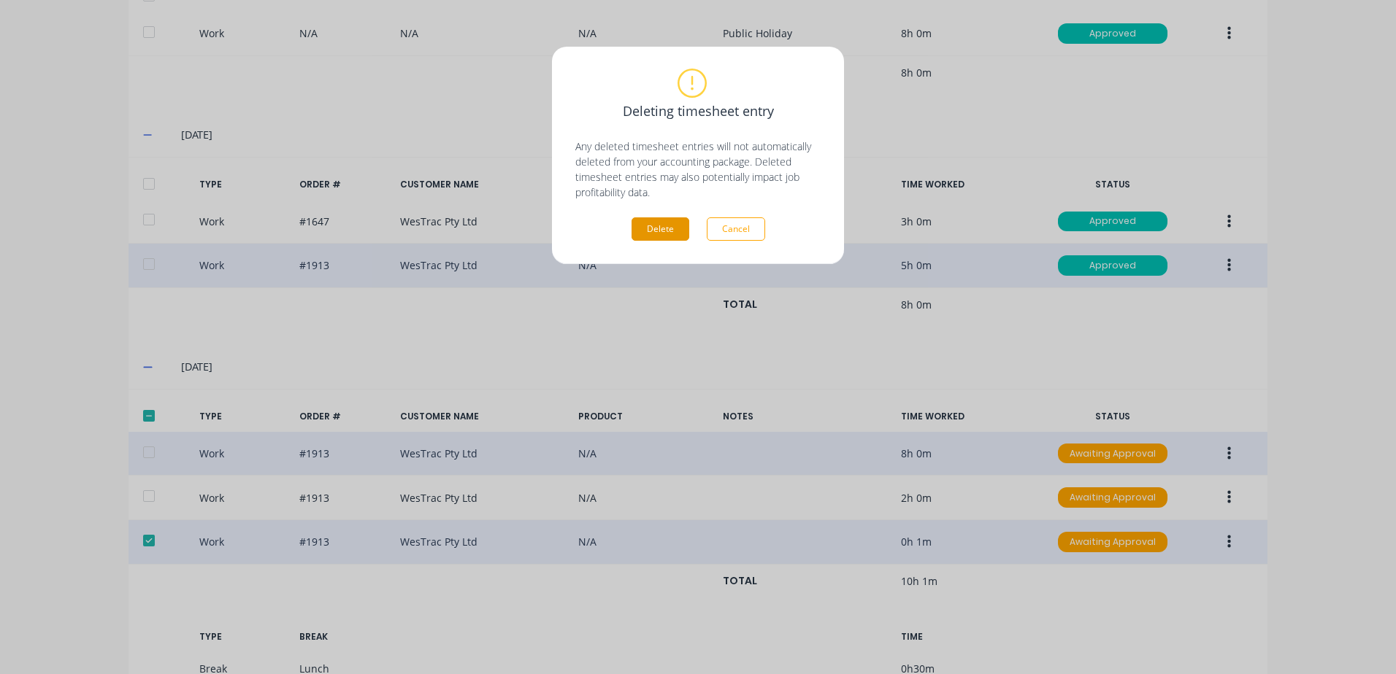
click at [672, 232] on button "Delete" at bounding box center [660, 229] width 58 height 23
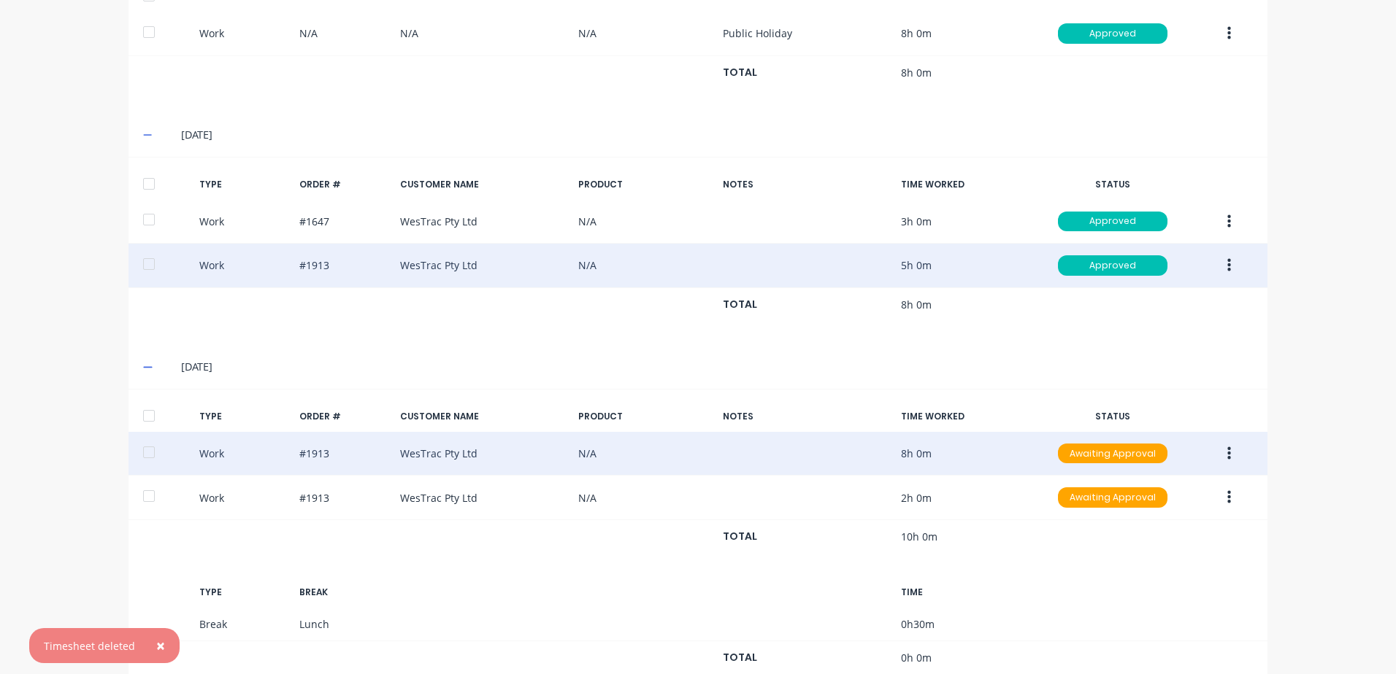
click at [1227, 452] on icon "button" at bounding box center [1229, 454] width 4 height 16
click at [1147, 457] on div "Approve" at bounding box center [1176, 457] width 112 height 21
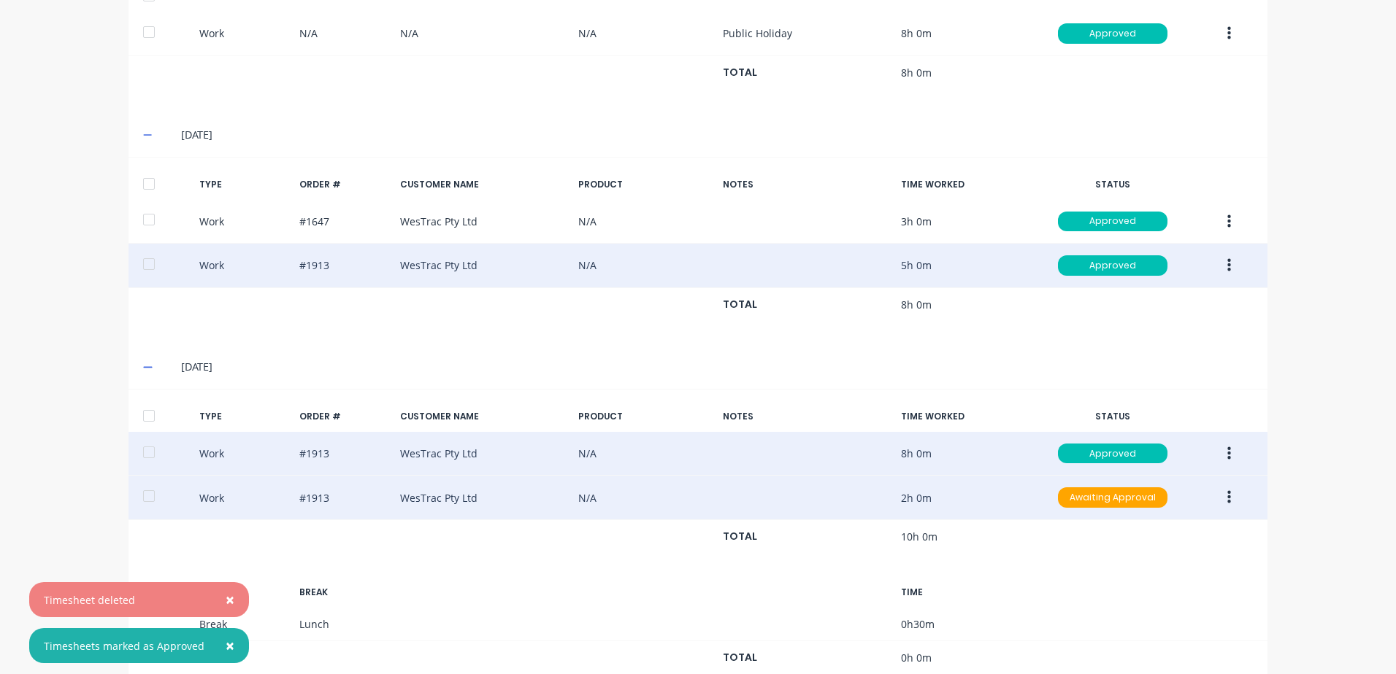
click at [1227, 499] on icon "button" at bounding box center [1229, 497] width 4 height 13
click at [1129, 502] on div "Approve" at bounding box center [1176, 501] width 112 height 21
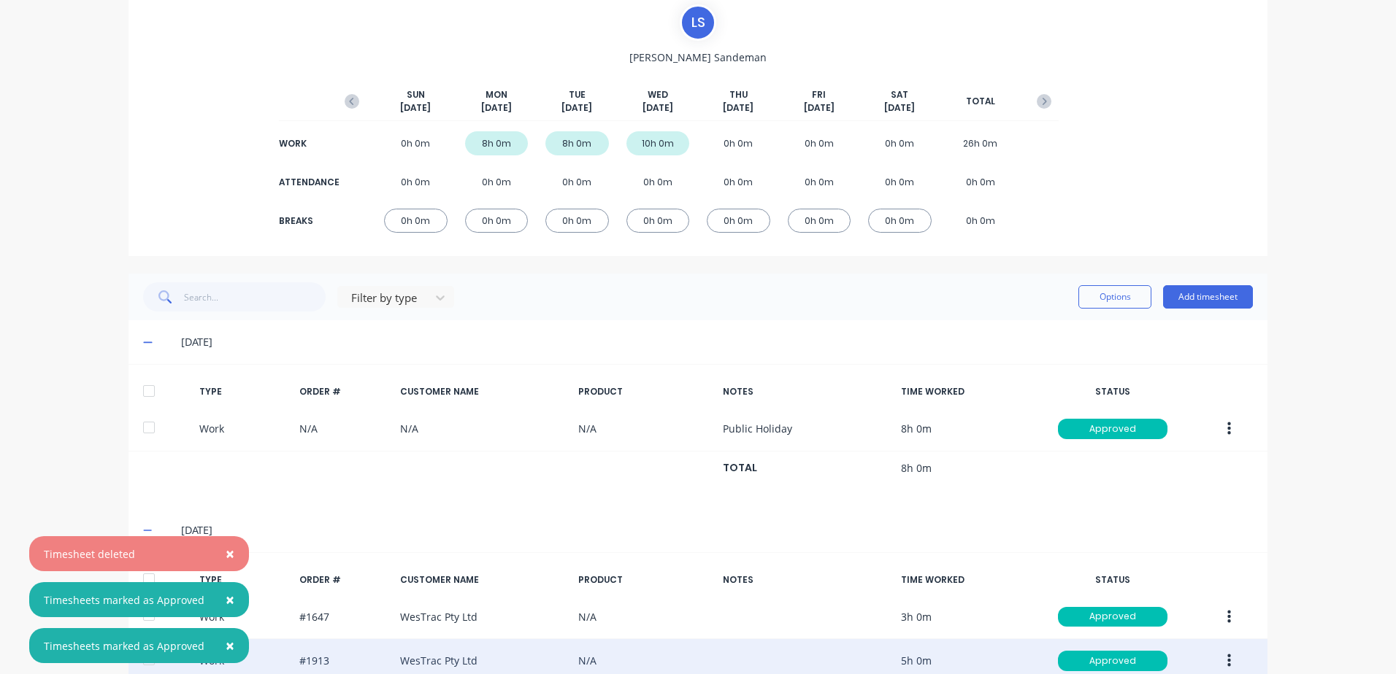
scroll to position [0, 0]
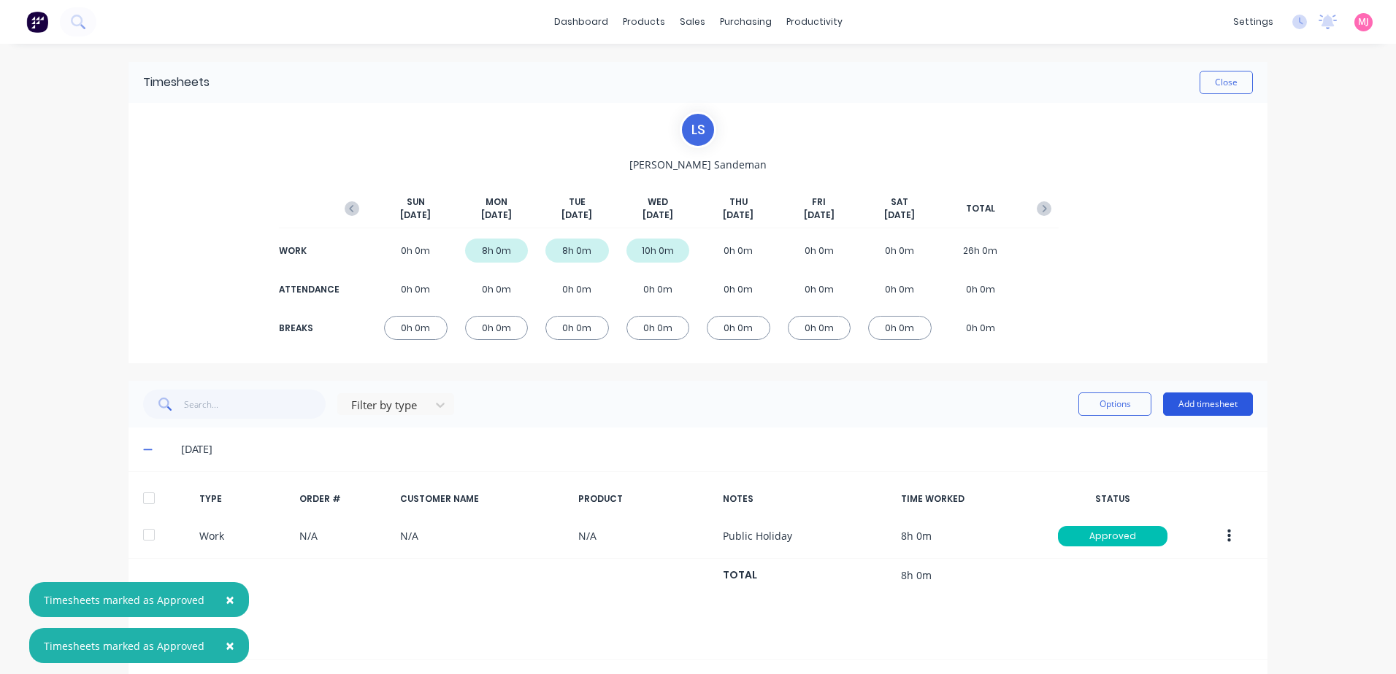
click at [1215, 399] on button "Add timesheet" at bounding box center [1208, 404] width 90 height 23
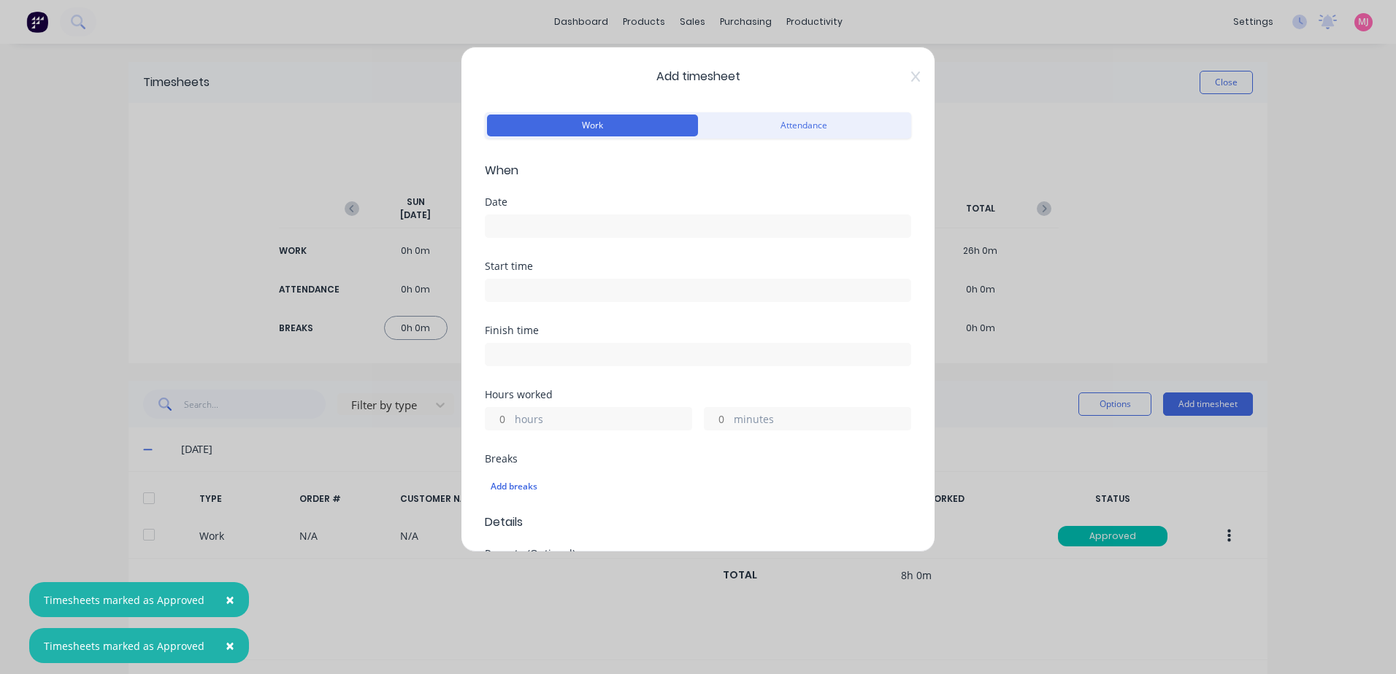
click at [553, 211] on div at bounding box center [698, 224] width 426 height 27
click at [550, 218] on input at bounding box center [697, 226] width 425 height 22
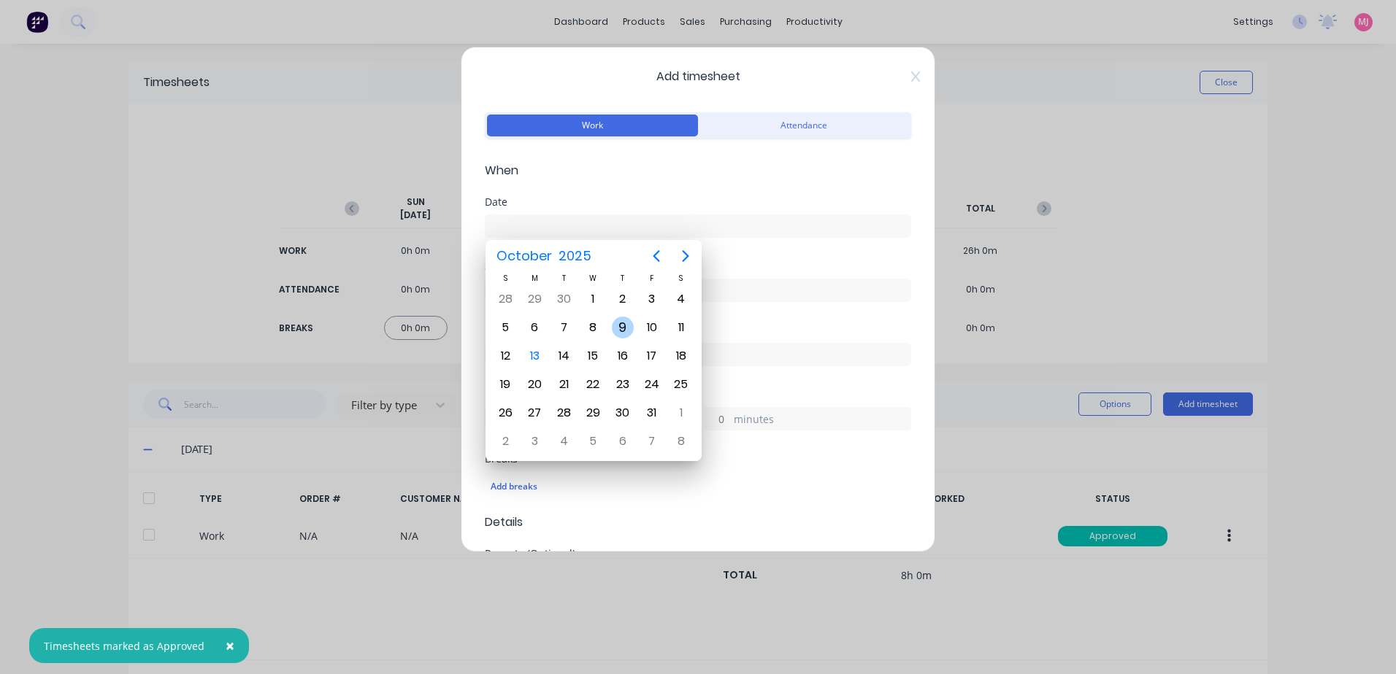
click at [624, 327] on div "9" at bounding box center [623, 328] width 22 height 22
type input "[DATE]"
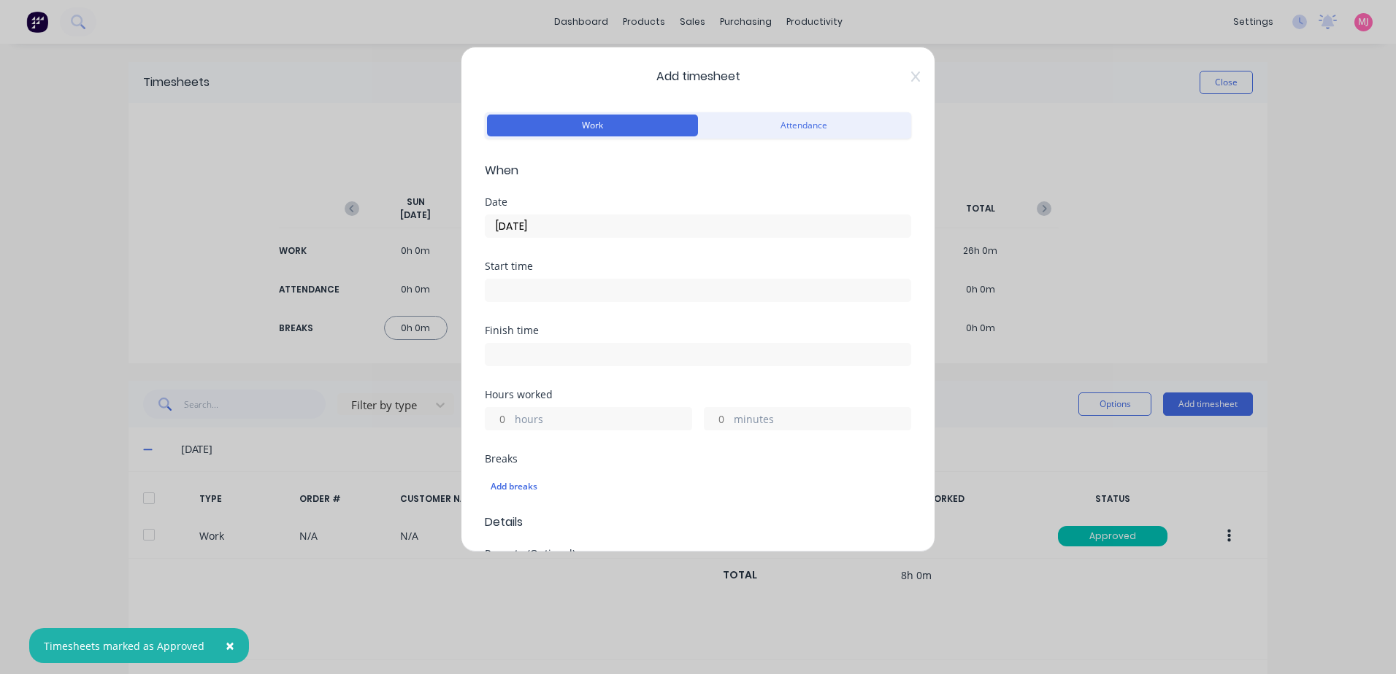
click at [528, 291] on input at bounding box center [697, 291] width 425 height 22
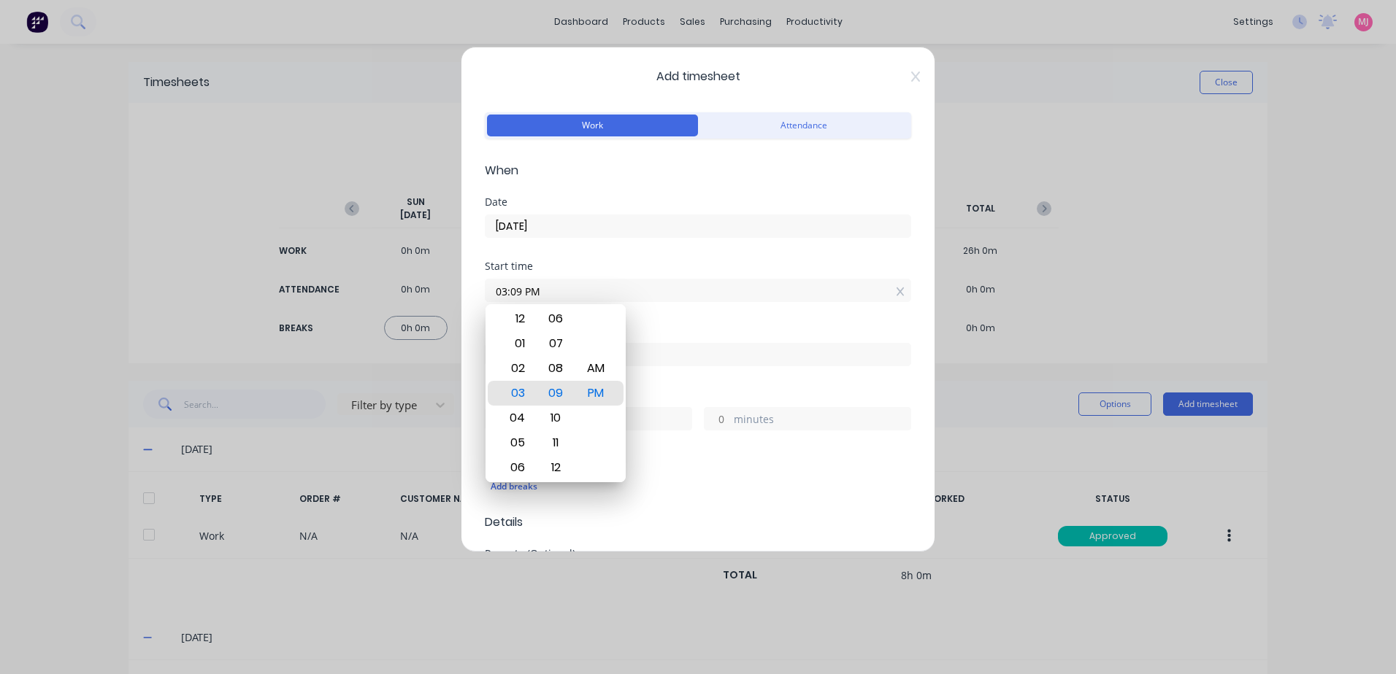
click at [882, 292] on input "03:09 PM" at bounding box center [697, 291] width 425 height 22
click at [896, 293] on icon at bounding box center [900, 292] width 8 height 10
type input "03:09 PM"
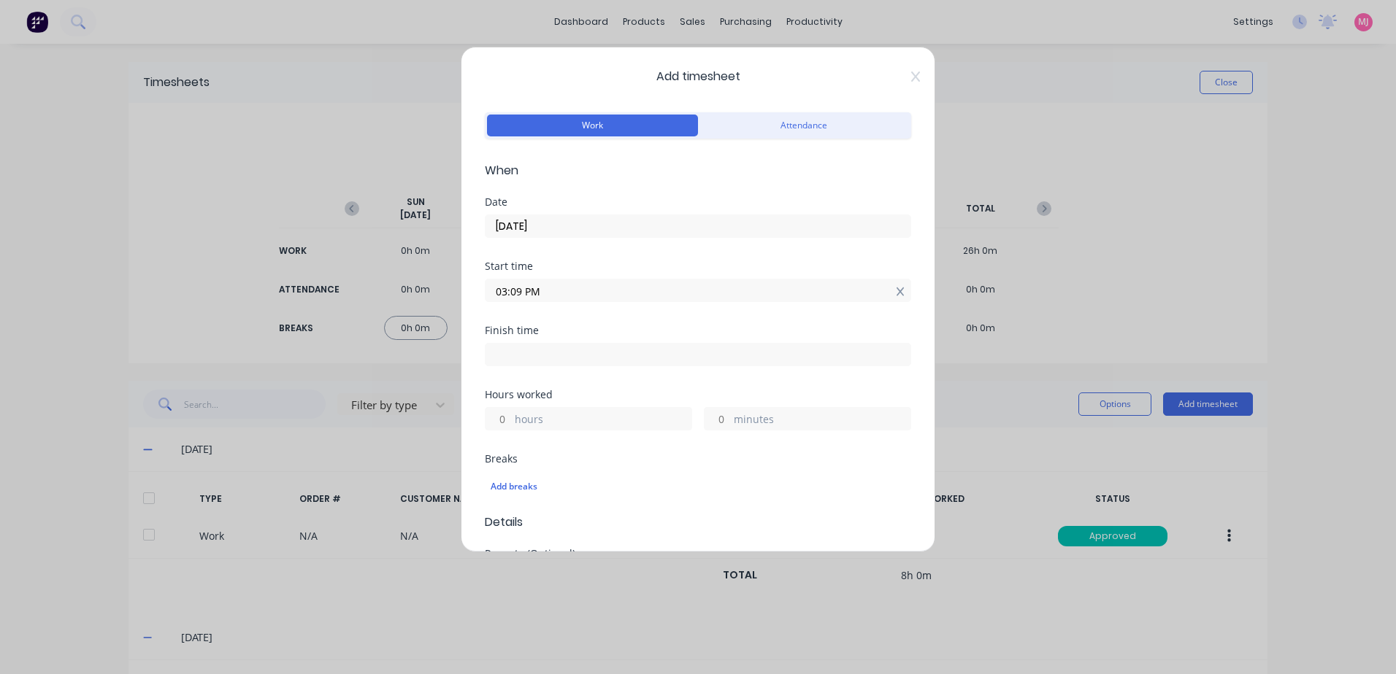
click at [896, 292] on icon at bounding box center [900, 292] width 8 height 10
click at [543, 431] on label "hours" at bounding box center [603, 432] width 177 height 18
click at [511, 431] on input "hours" at bounding box center [498, 430] width 26 height 22
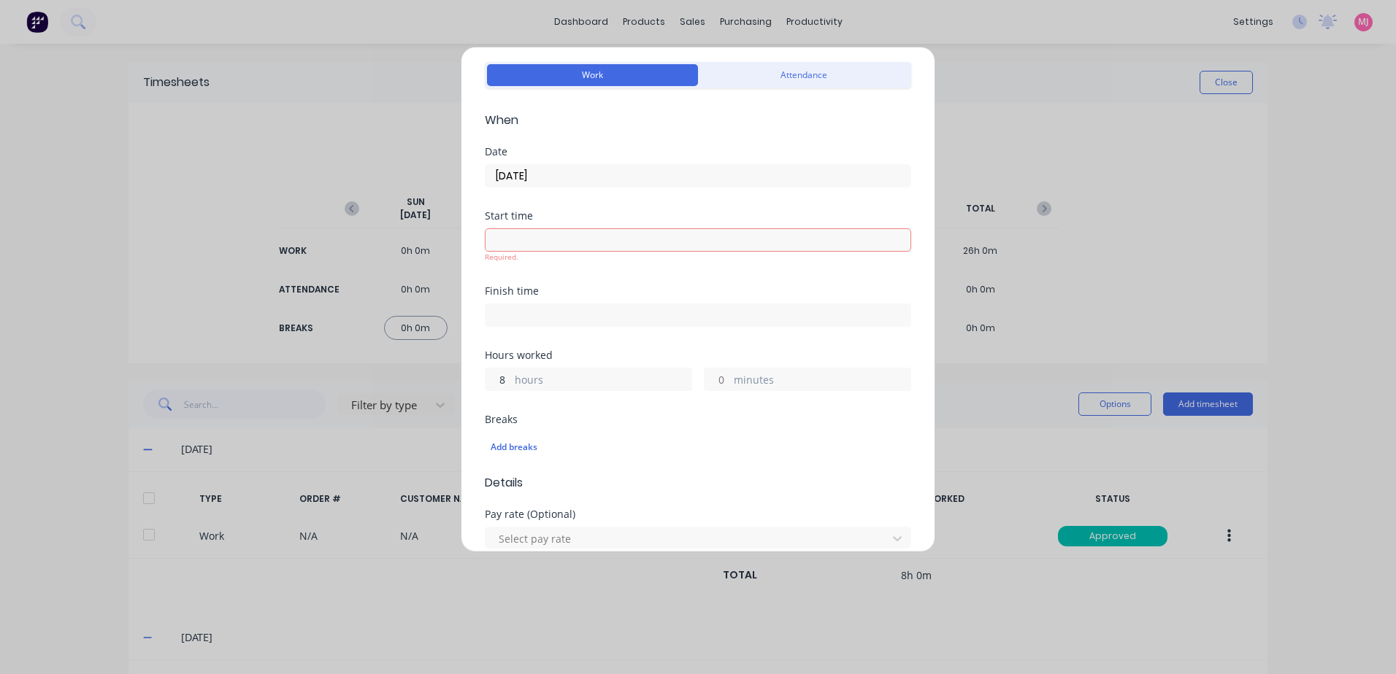
scroll to position [219, 0]
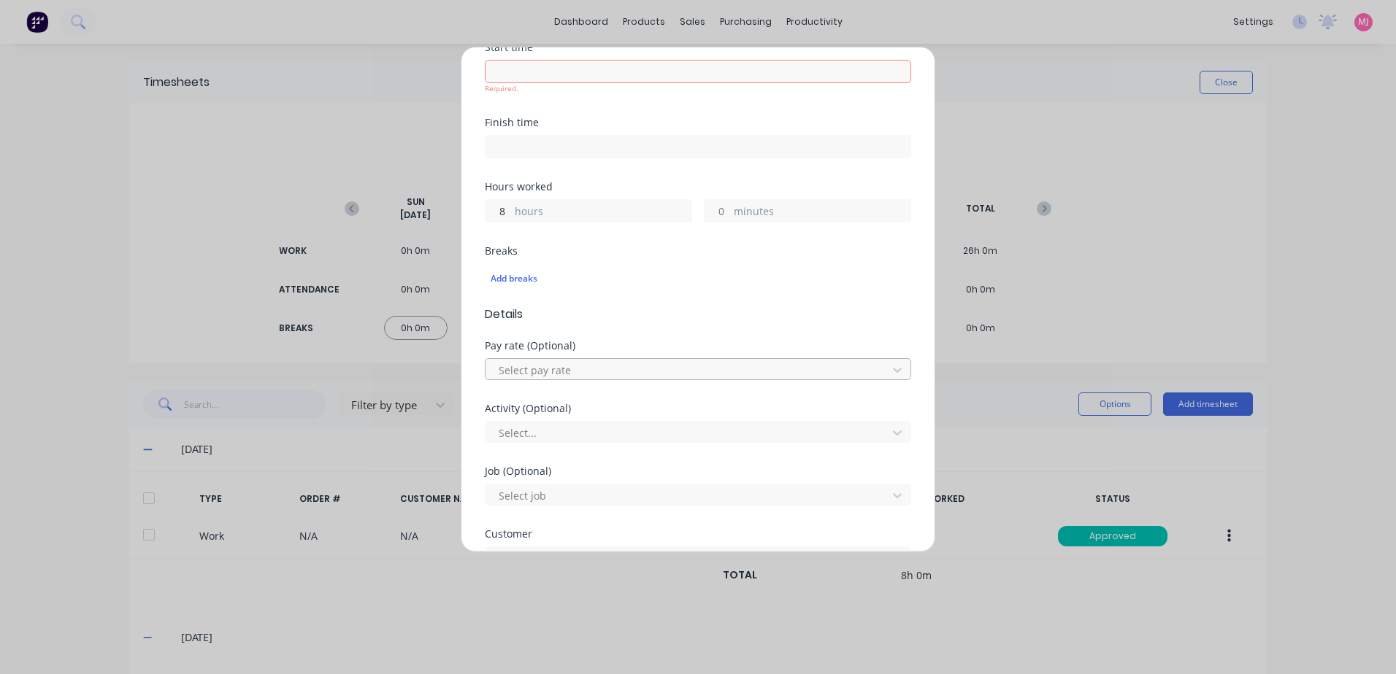
type input "8"
click at [575, 368] on div at bounding box center [688, 370] width 382 height 18
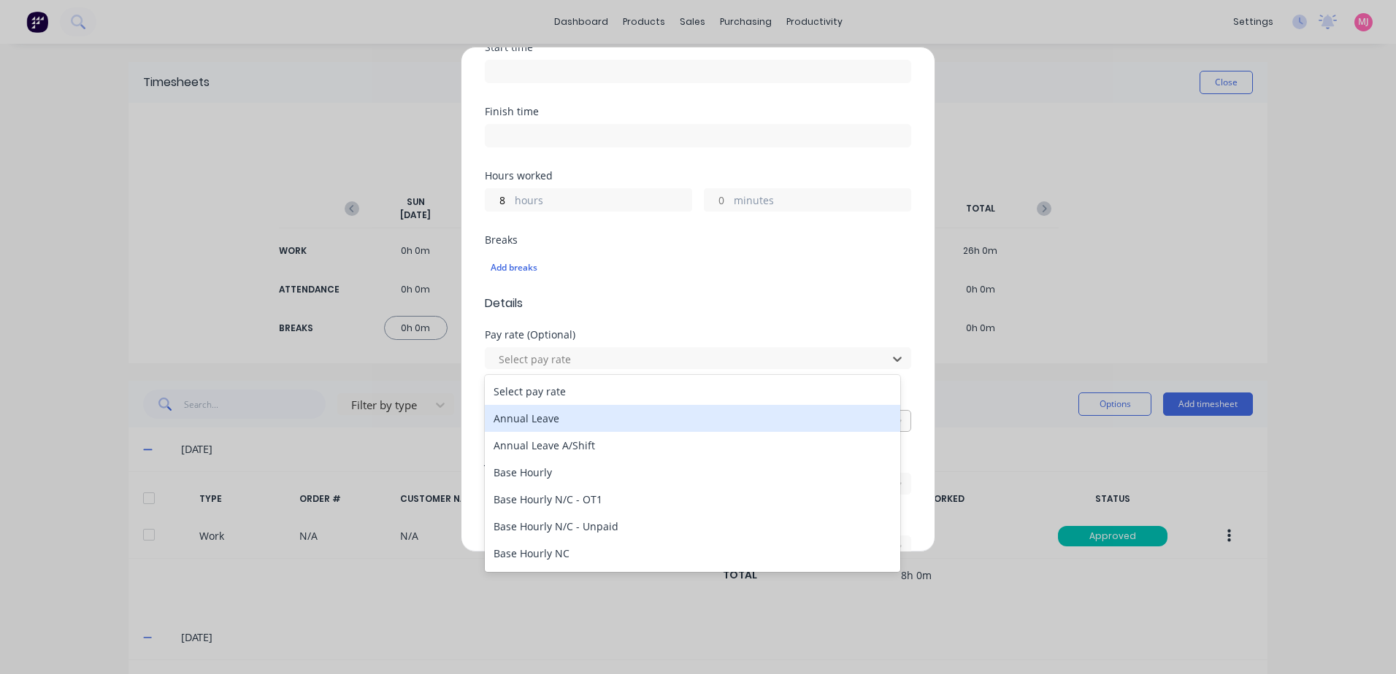
click at [517, 423] on div "Annual Leave" at bounding box center [692, 418] width 415 height 27
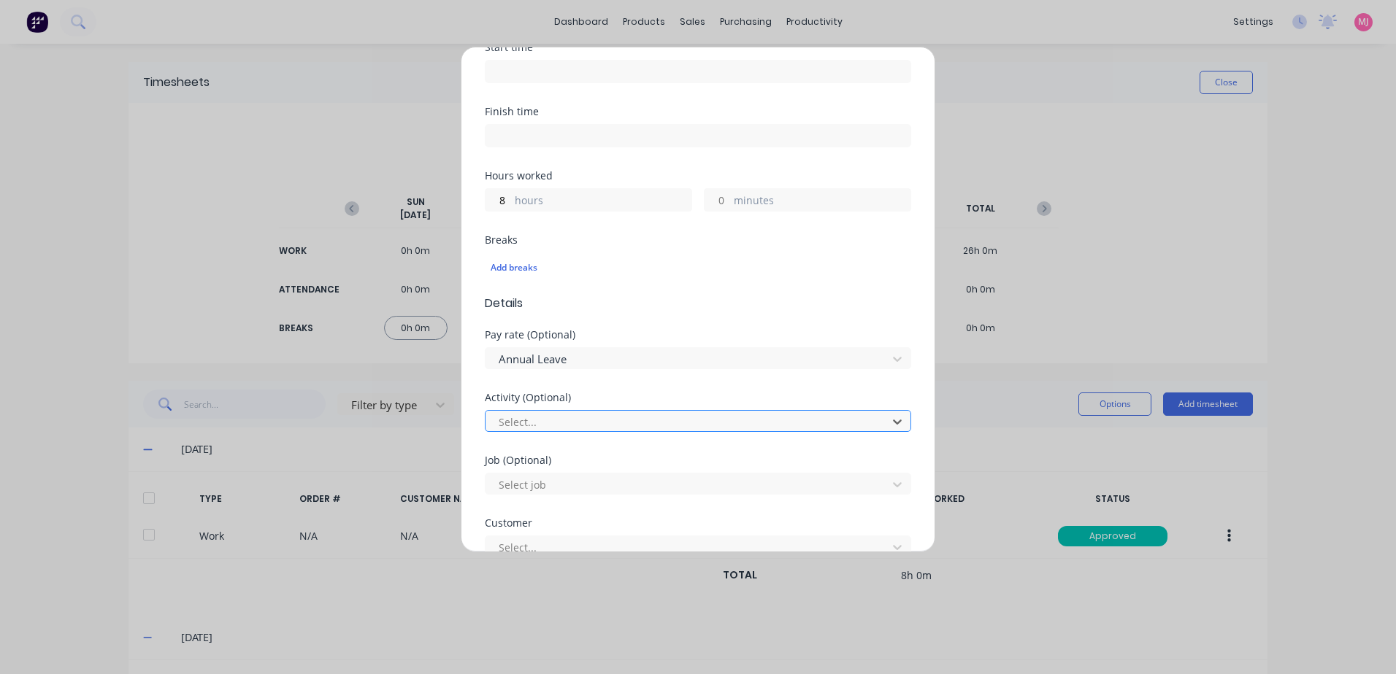
click at [539, 420] on div at bounding box center [688, 422] width 382 height 18
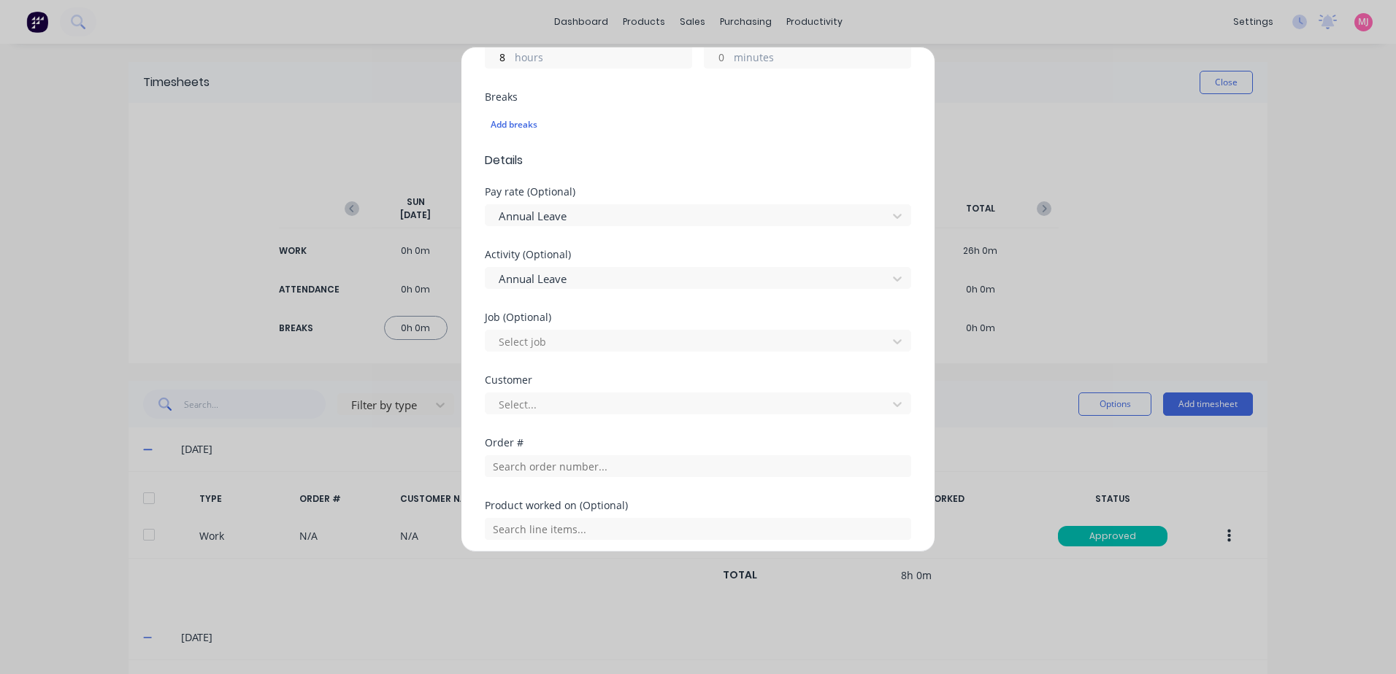
scroll to position [365, 0]
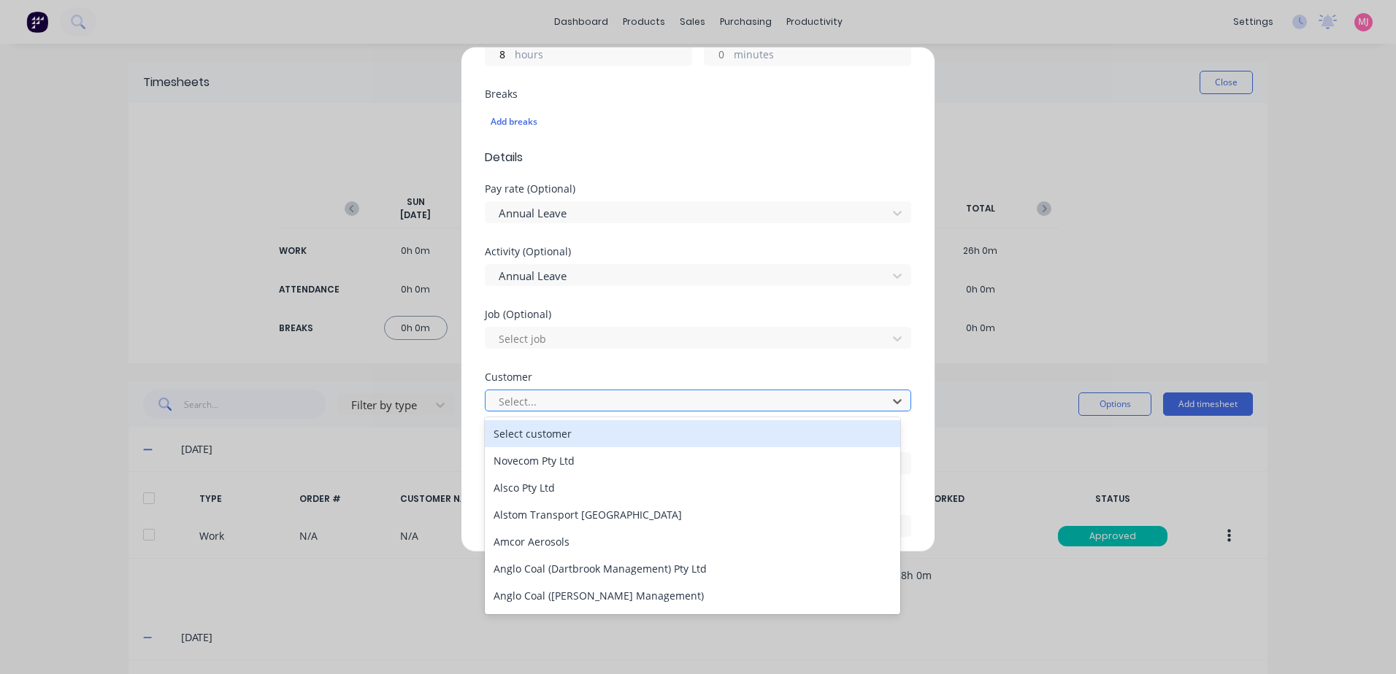
click at [513, 402] on div at bounding box center [688, 402] width 382 height 18
type input "hu"
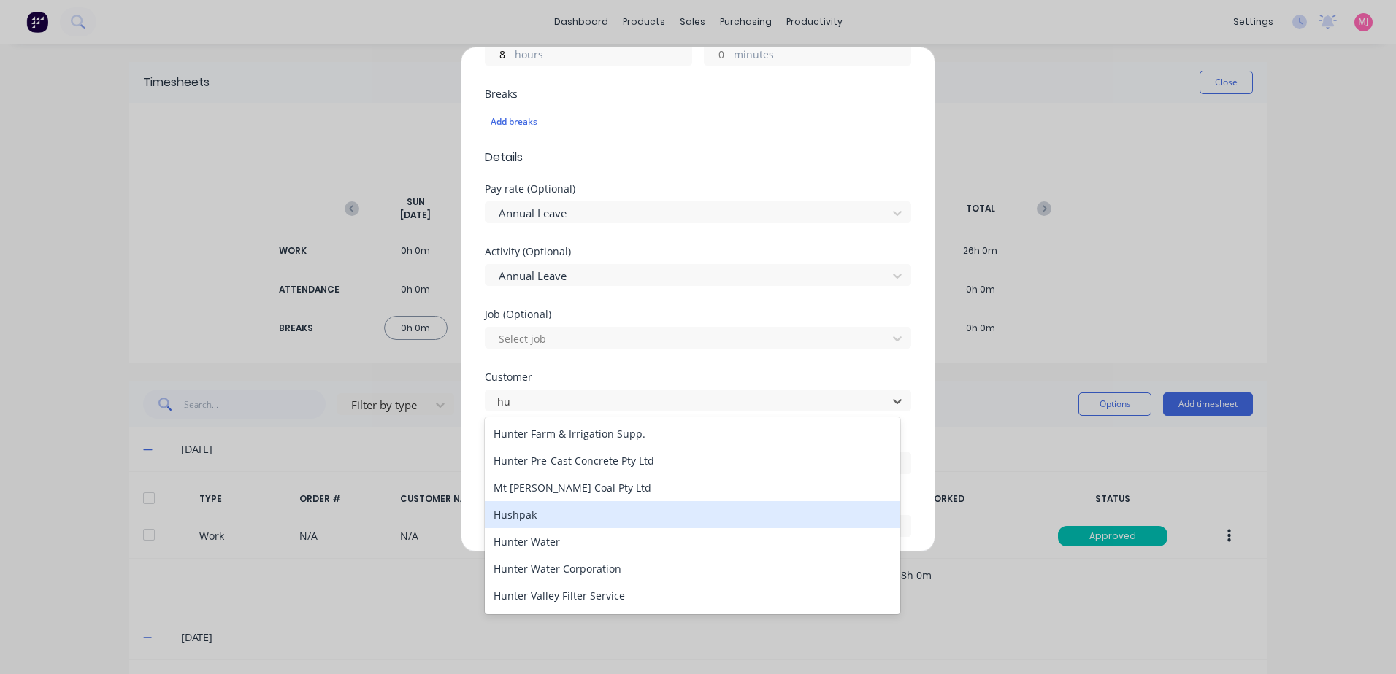
click at [532, 512] on div "Hushpak" at bounding box center [692, 514] width 415 height 27
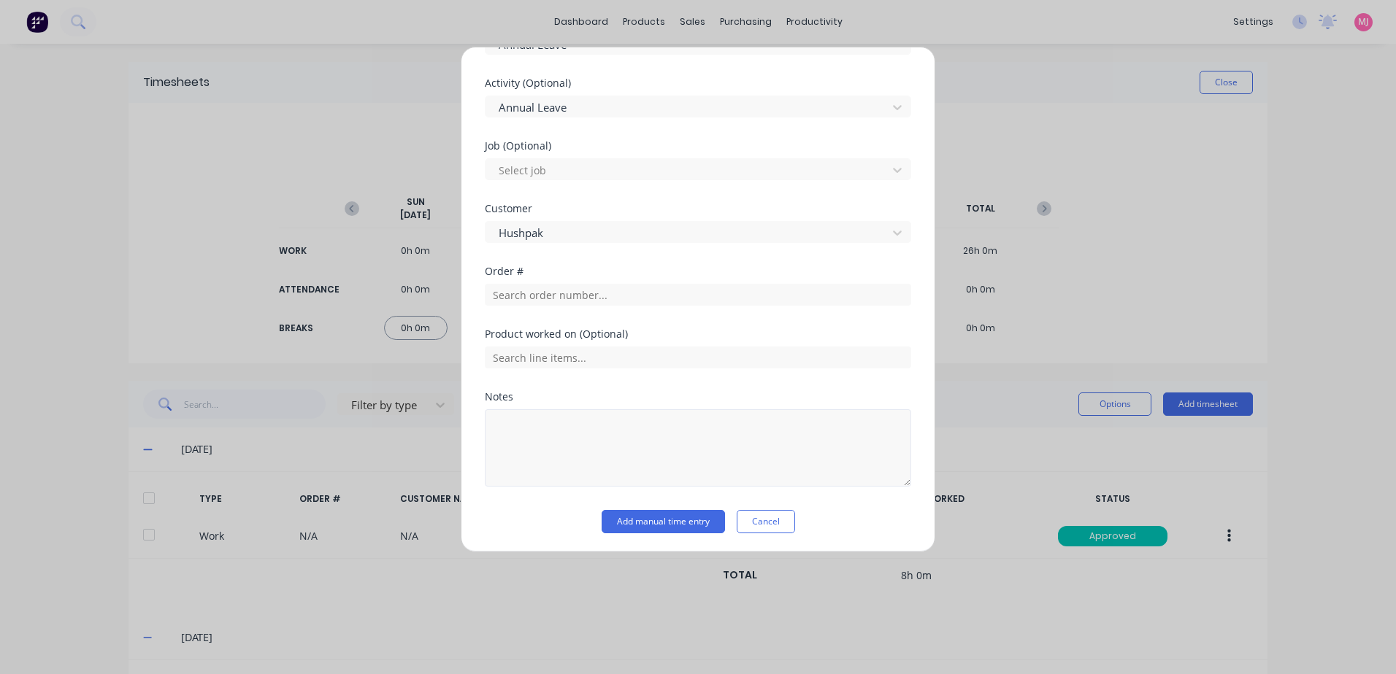
scroll to position [536, 0]
click at [653, 525] on button "Add manual time entry" at bounding box center [662, 519] width 123 height 23
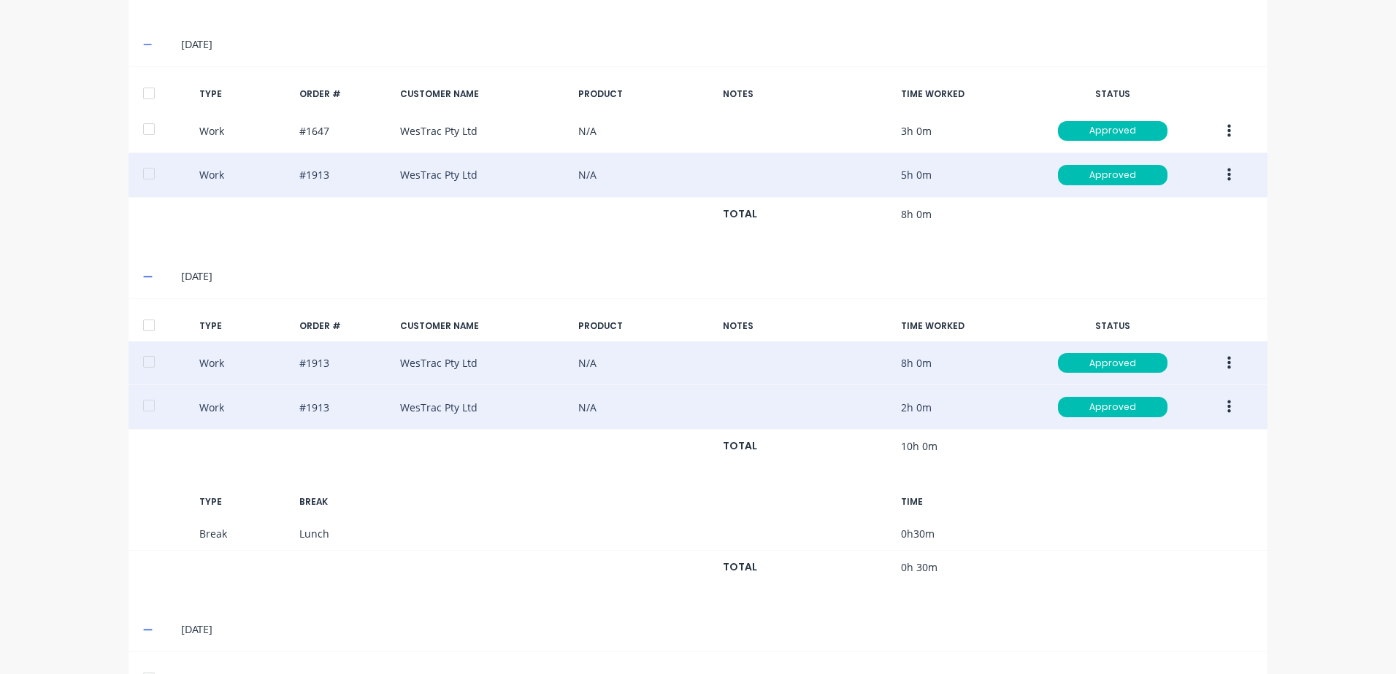
scroll to position [734, 0]
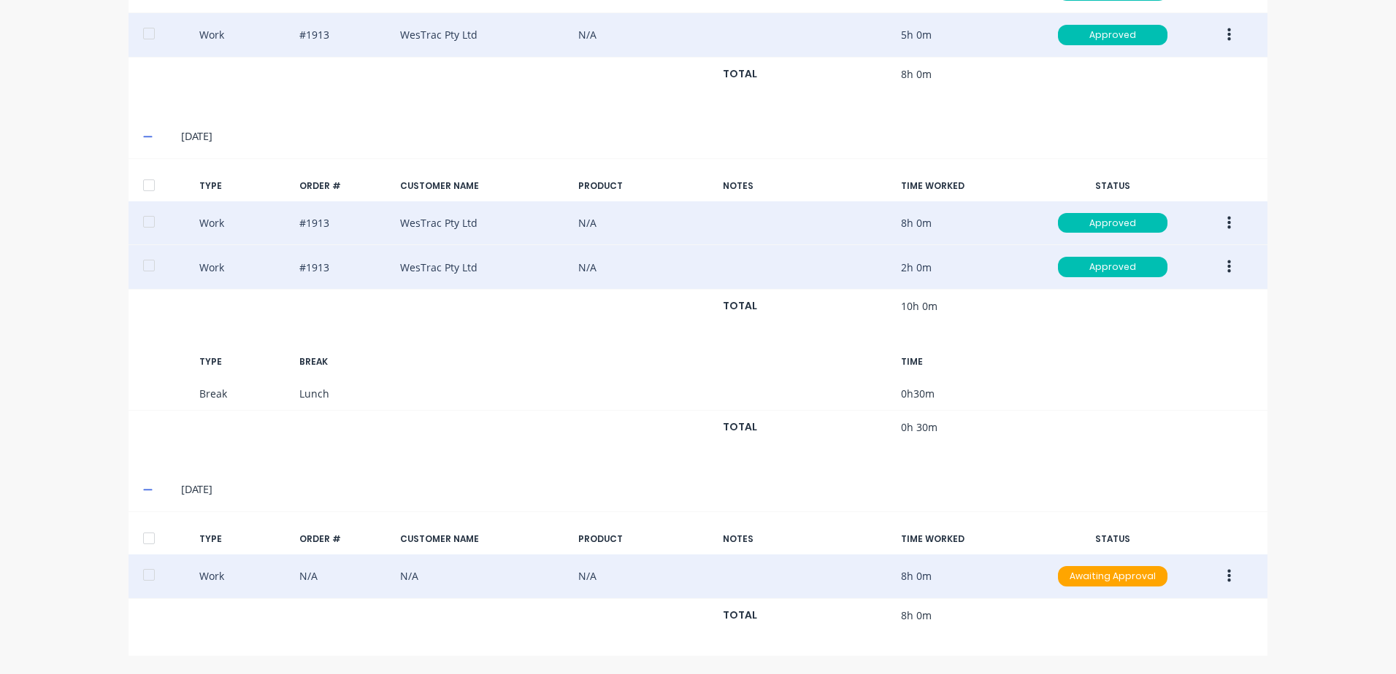
click at [1226, 580] on button "button" at bounding box center [1229, 577] width 34 height 26
click at [1146, 578] on div "Approve" at bounding box center [1176, 579] width 112 height 21
click at [1227, 267] on icon "button" at bounding box center [1229, 267] width 4 height 13
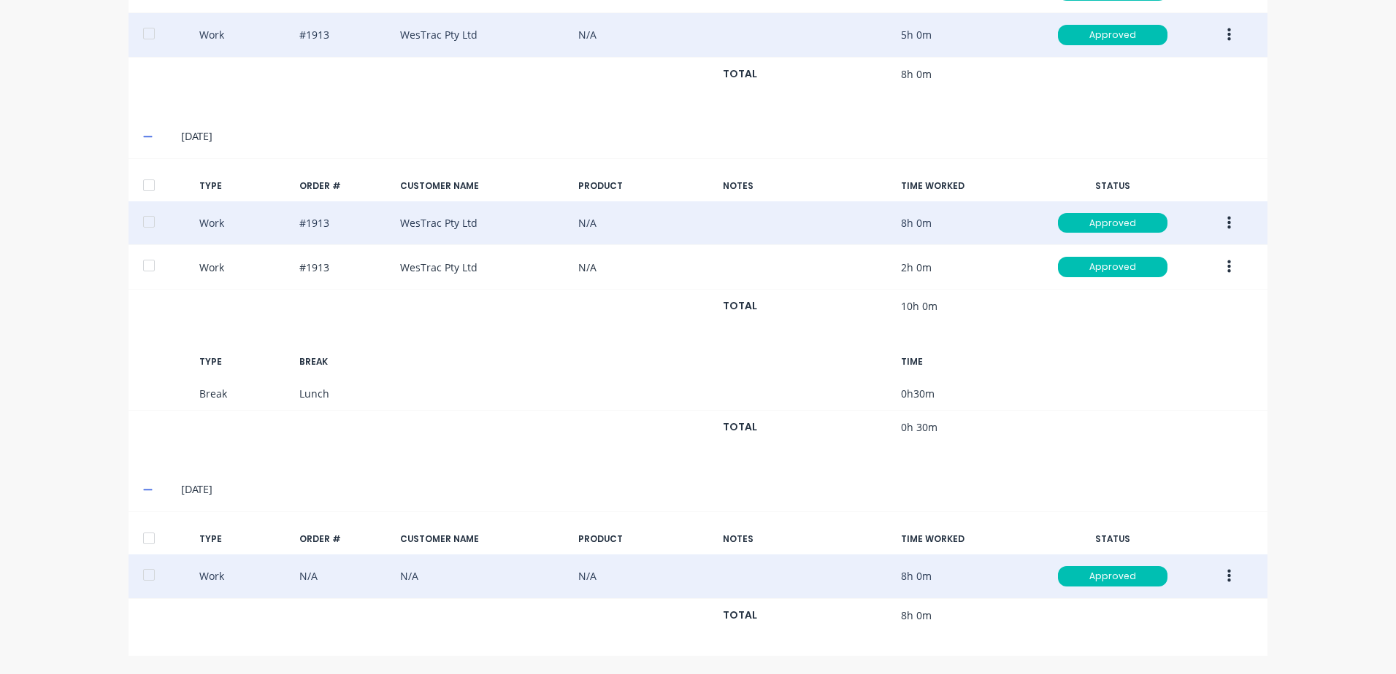
click at [1030, 472] on div "[DATE]" at bounding box center [697, 490] width 1139 height 44
click at [1227, 222] on icon "button" at bounding box center [1229, 223] width 4 height 16
click at [1155, 201] on div "Duplicate" at bounding box center [1176, 197] width 112 height 21
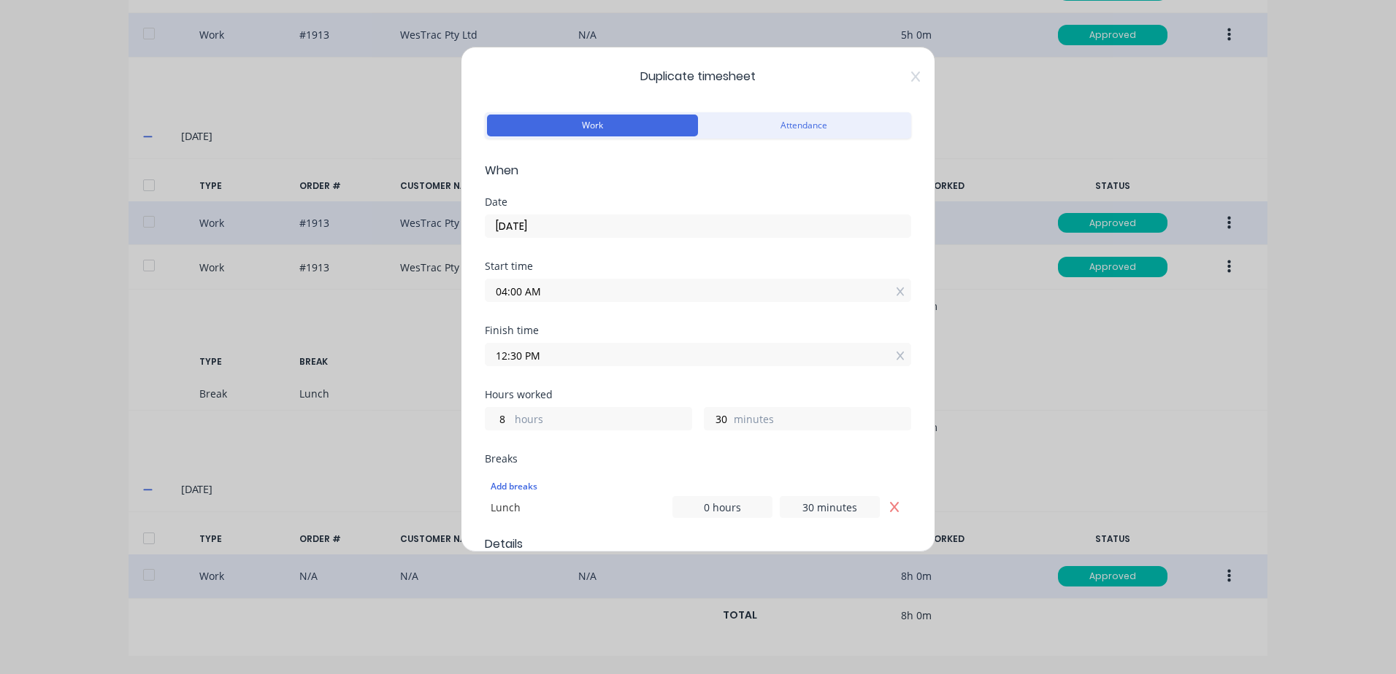
click at [542, 356] on input "12:30 PM" at bounding box center [697, 355] width 425 height 22
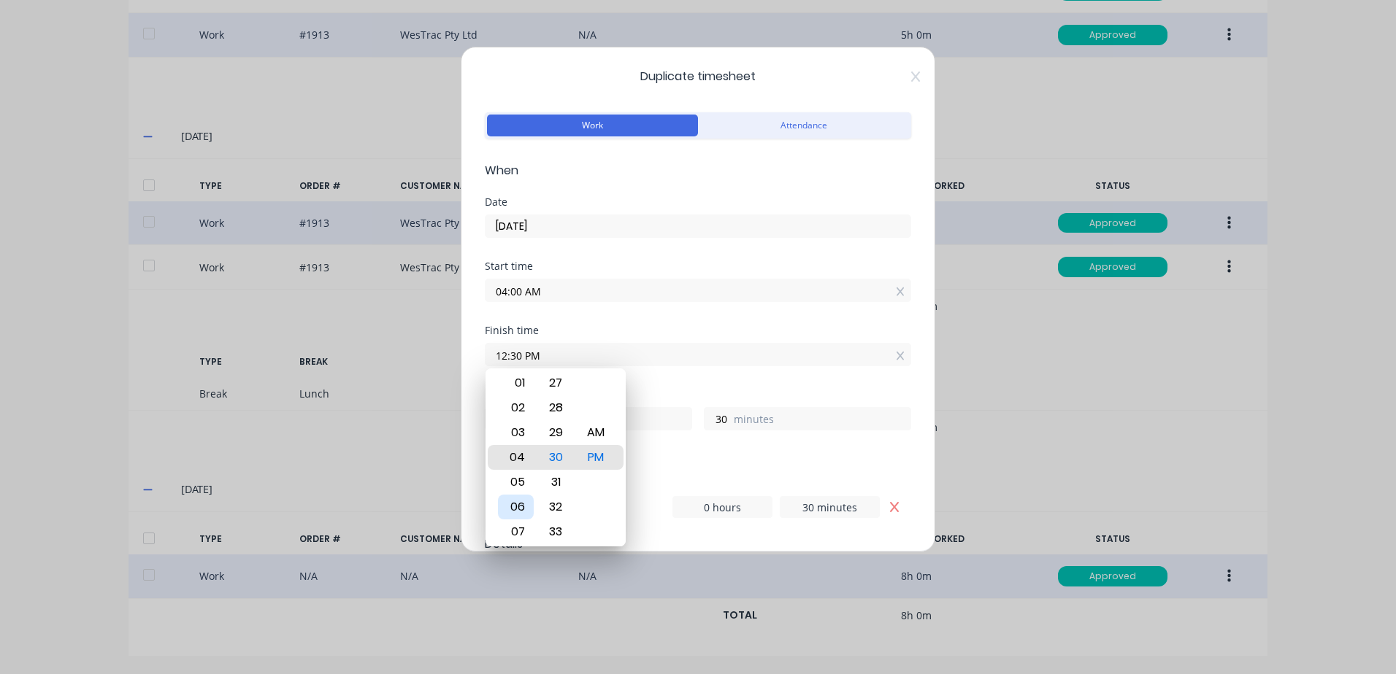
type input "04:30 PM"
type input "12"
type input "07:30 PM"
type input "15"
click at [520, 482] on div "08" at bounding box center [516, 482] width 36 height 25
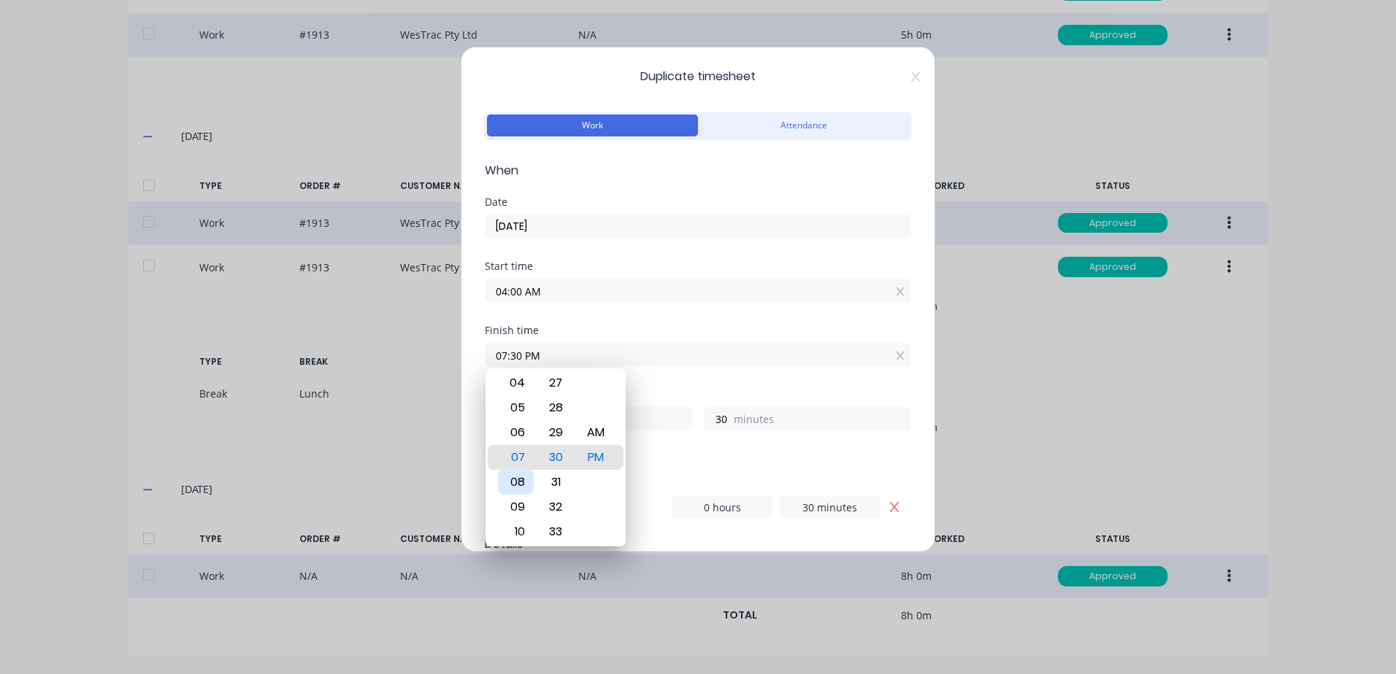
type input "08:30 PM"
type input "16"
type input "08:15 PM"
type input "15"
type input "08:09 PM"
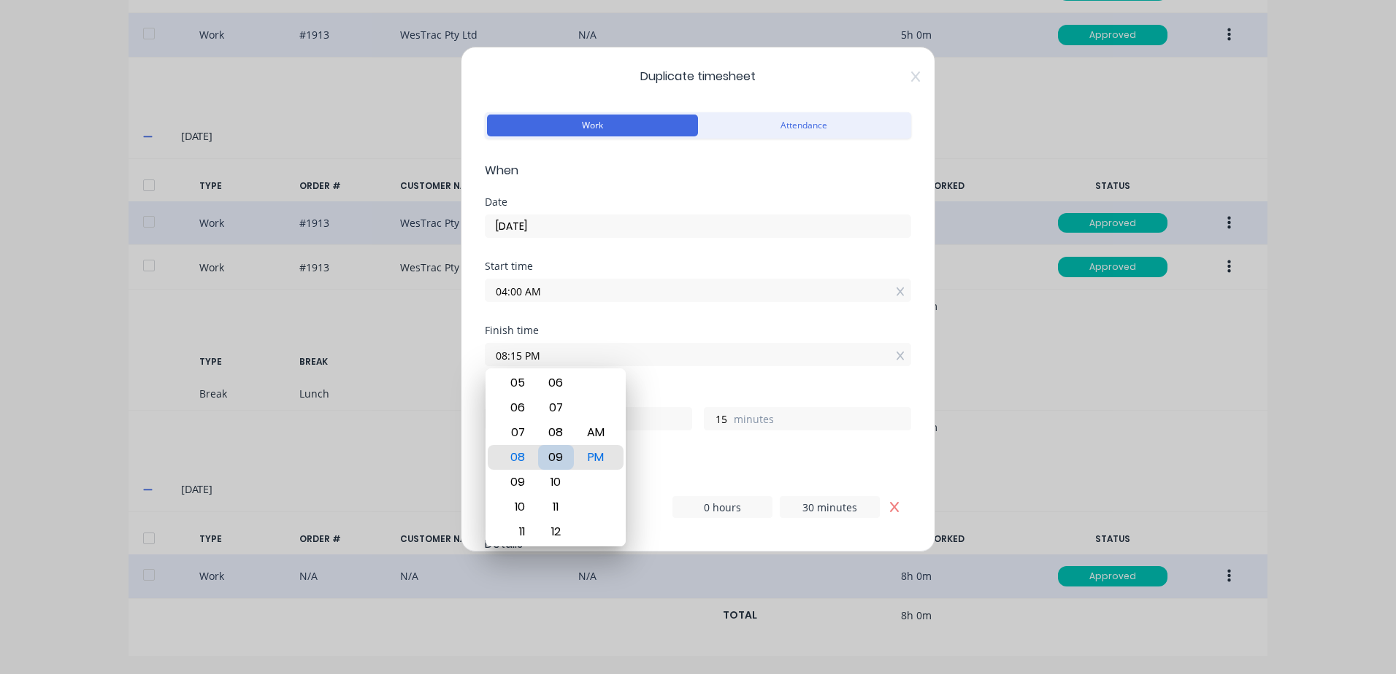
type input "9"
type input "08:00 PM"
type input "0"
click at [611, 429] on div "AM" at bounding box center [596, 432] width 36 height 25
type input "08:00 AM"
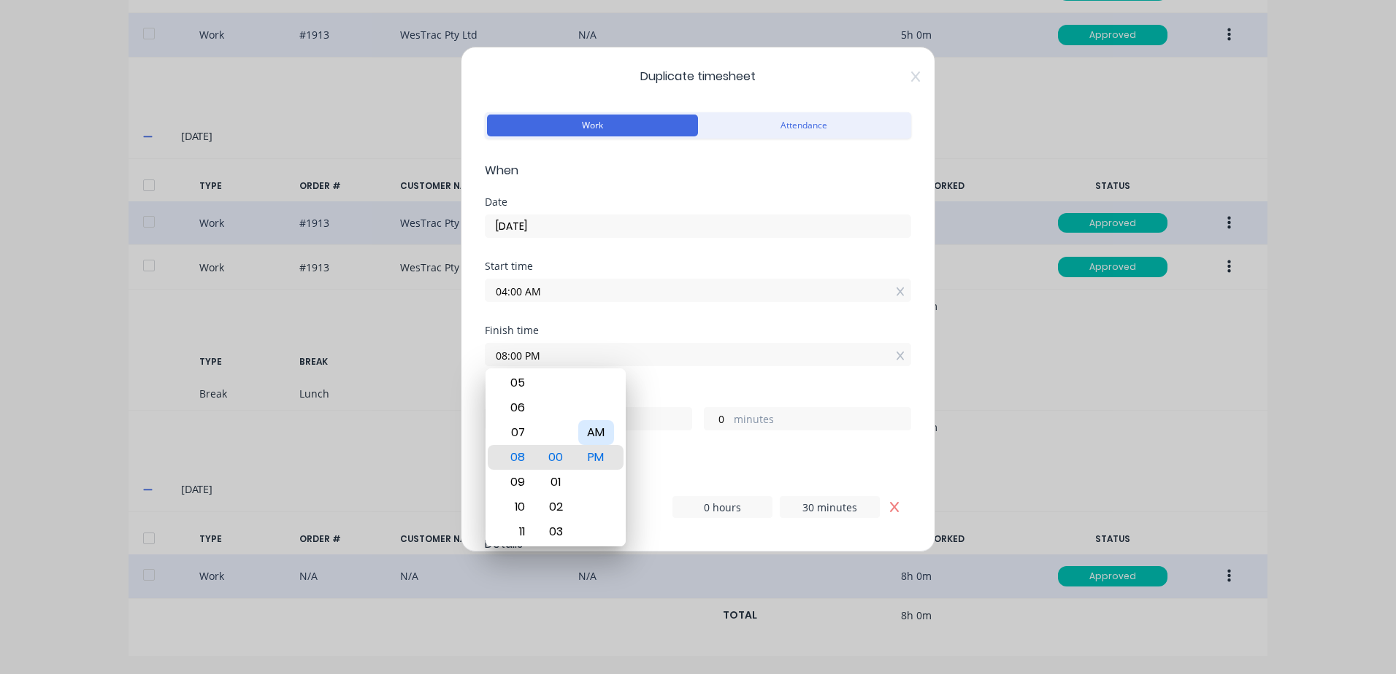
type input "4"
click at [693, 456] on div "Breaks" at bounding box center [698, 459] width 426 height 10
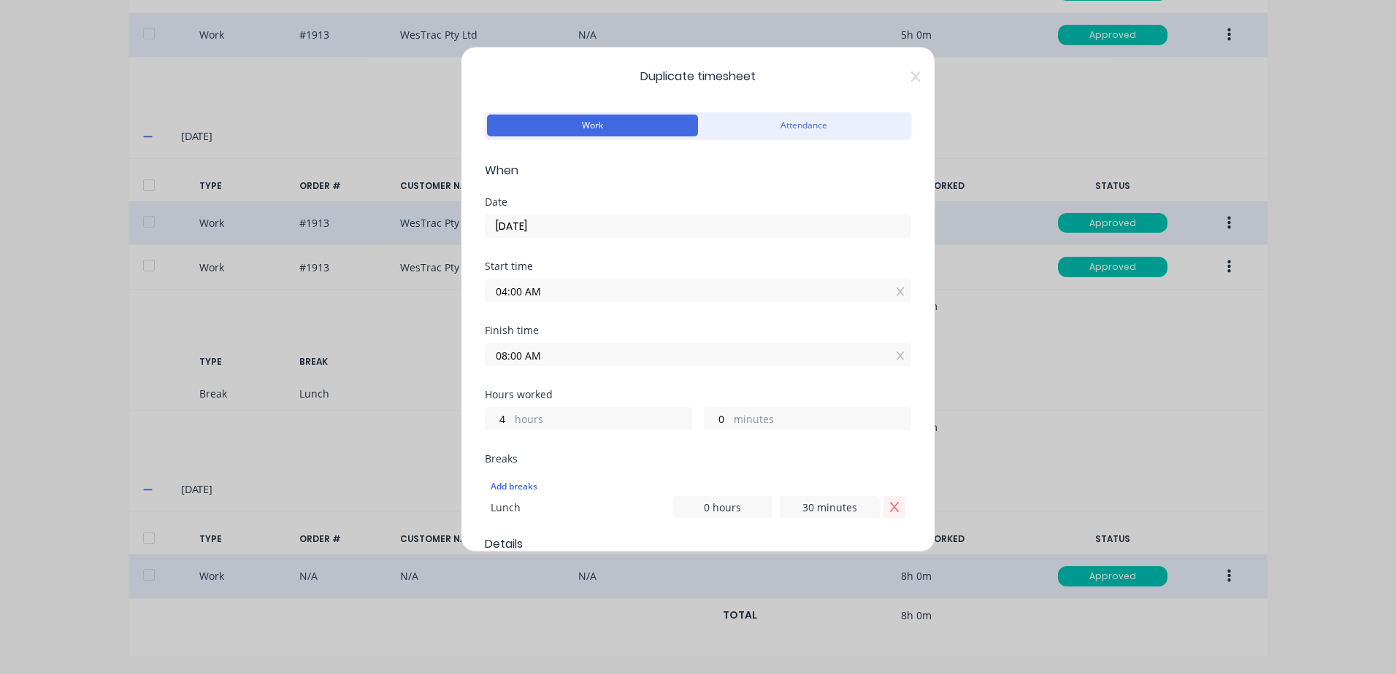
click at [888, 506] on icon "Remove Lunch" at bounding box center [894, 507] width 12 height 12
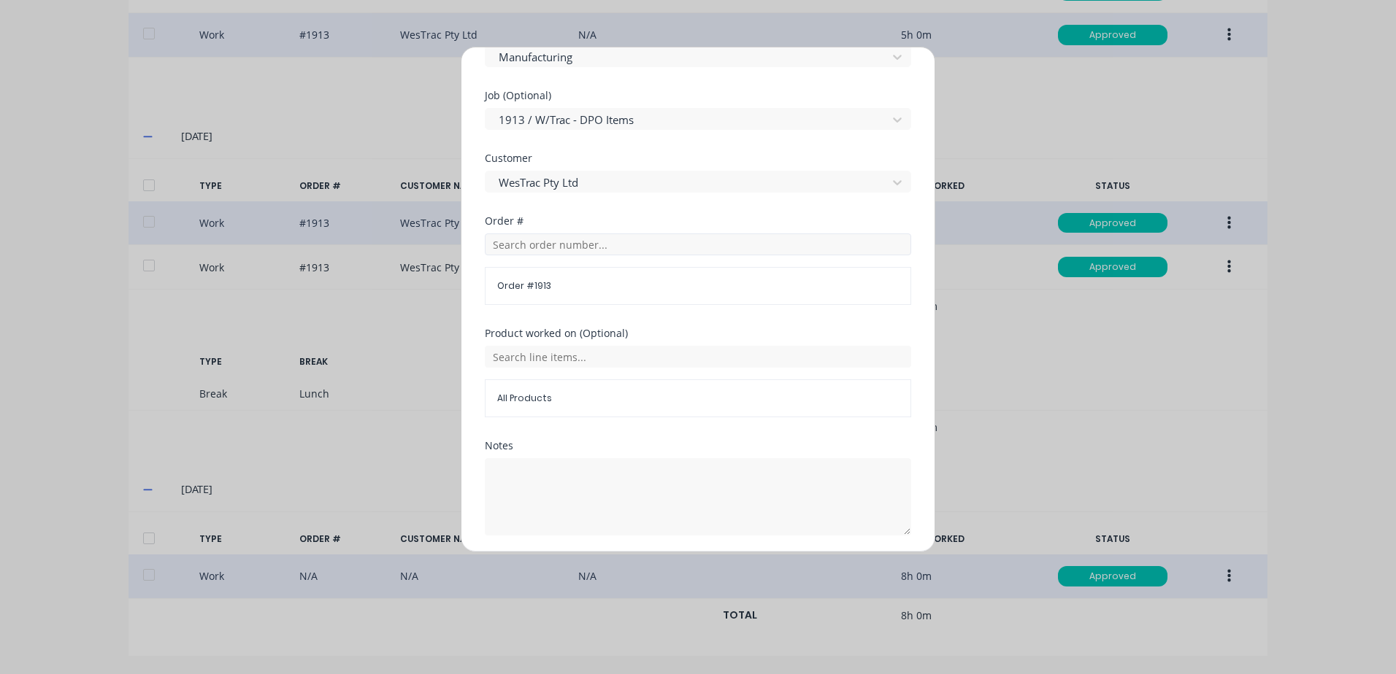
scroll to position [635, 0]
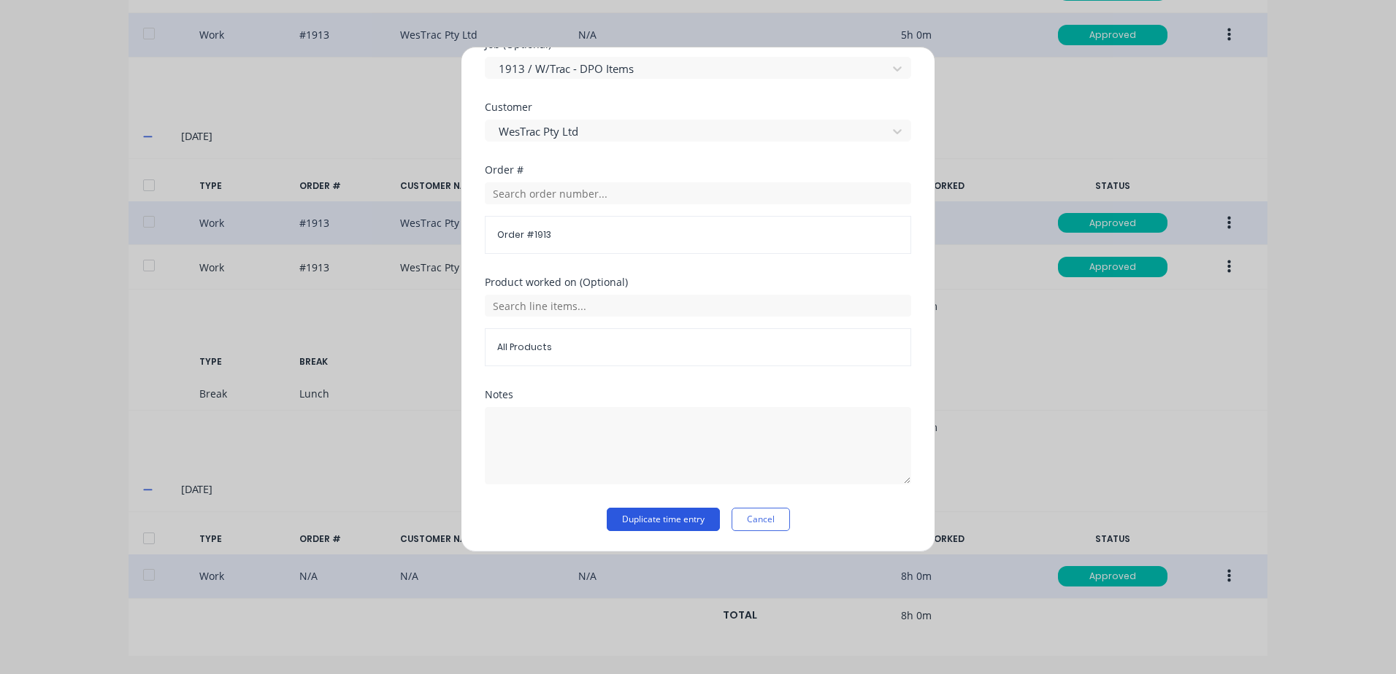
click at [656, 520] on button "Duplicate time entry" at bounding box center [663, 519] width 113 height 23
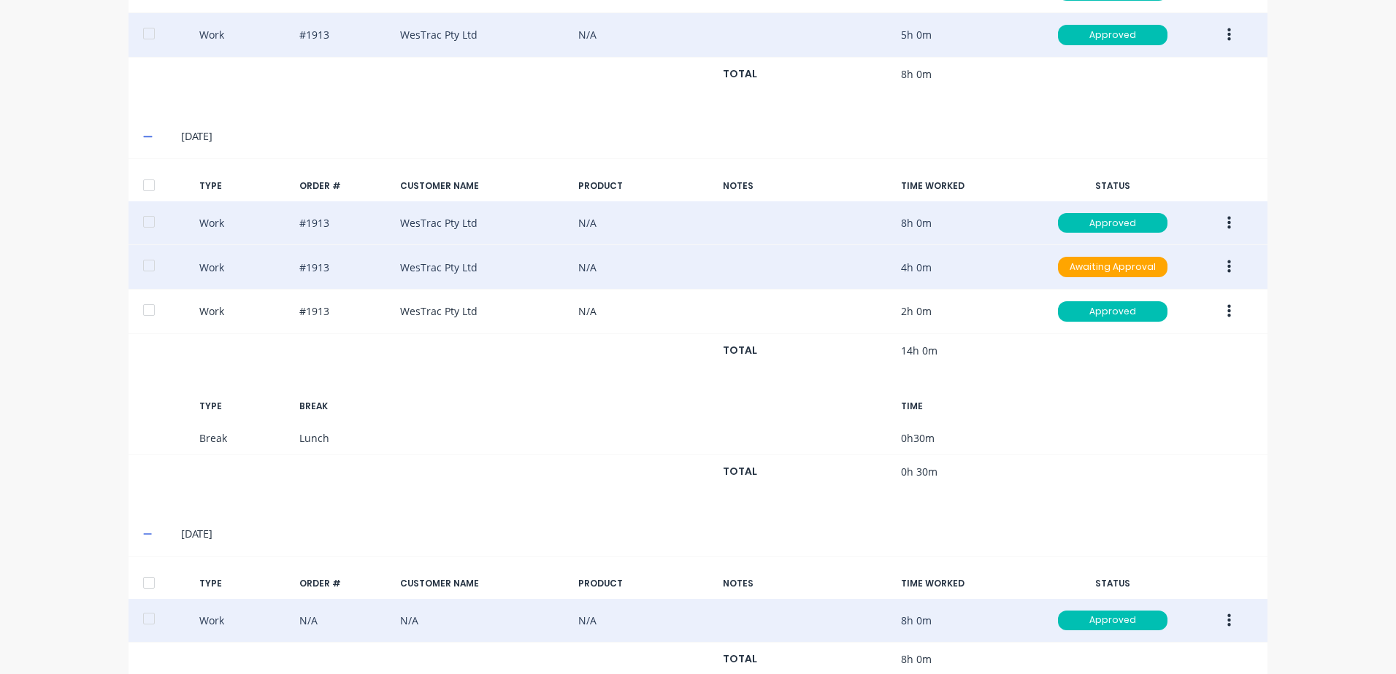
click at [1227, 268] on icon "button" at bounding box center [1229, 267] width 4 height 13
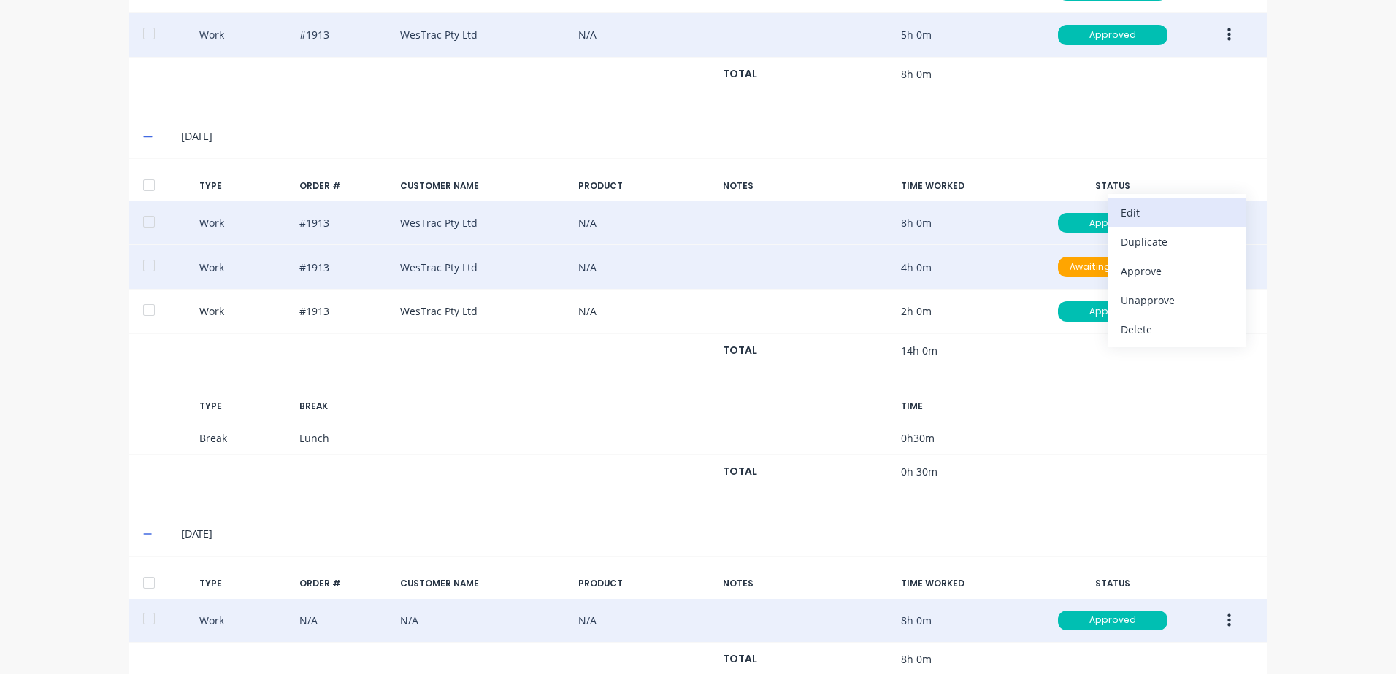
click at [1134, 209] on div "Edit" at bounding box center [1176, 212] width 112 height 21
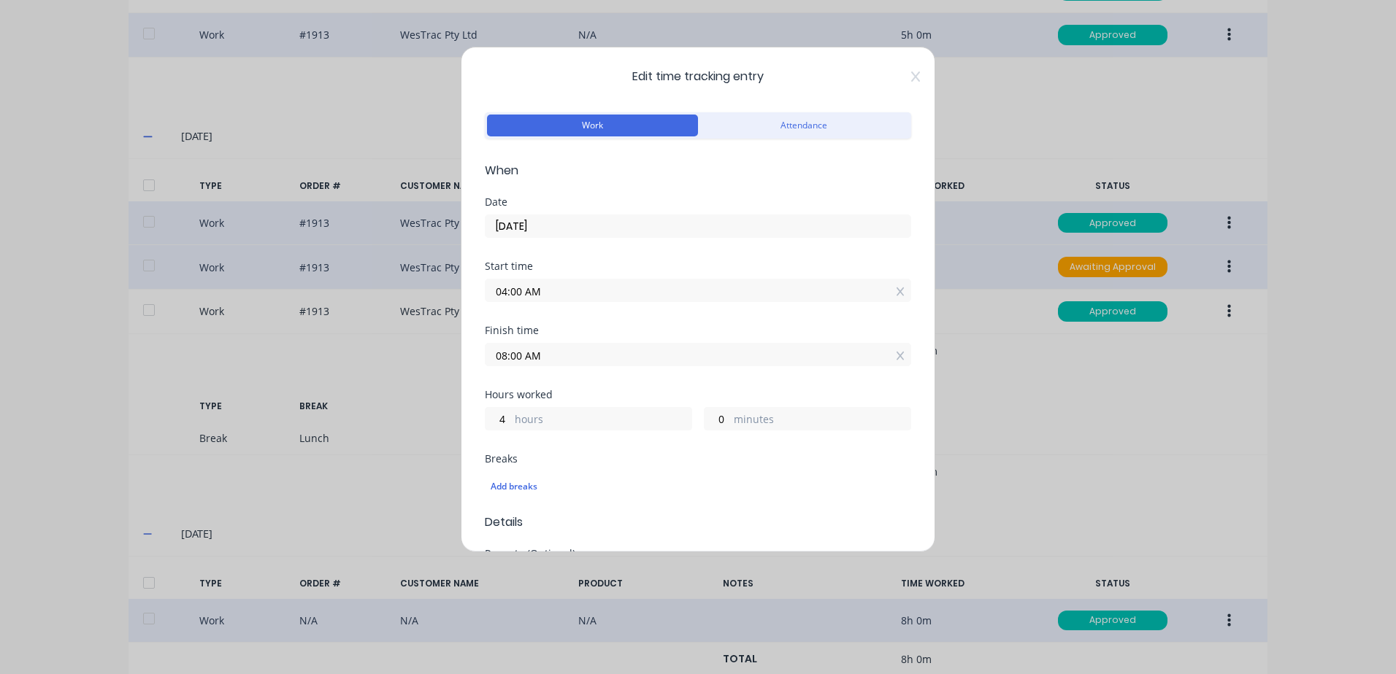
click at [533, 234] on input "[DATE]" at bounding box center [697, 226] width 425 height 22
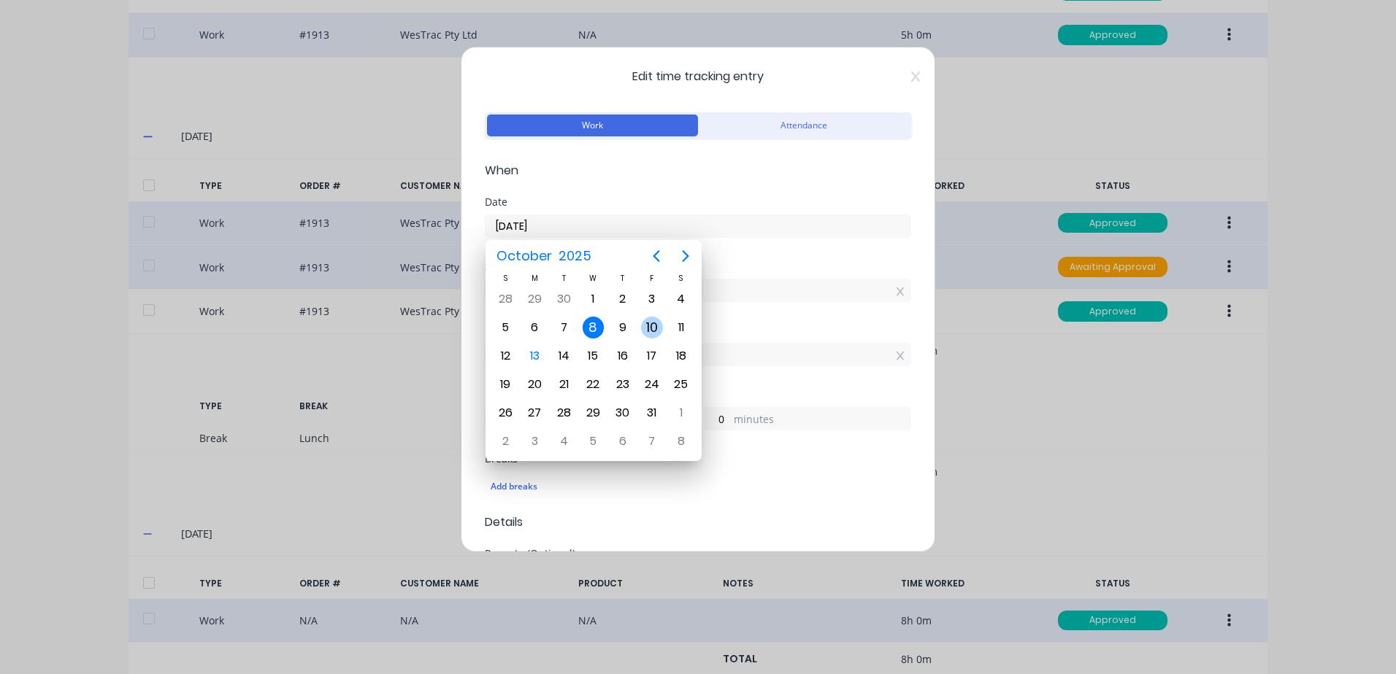
click at [649, 327] on div "10" at bounding box center [652, 328] width 22 height 22
type input "[DATE]"
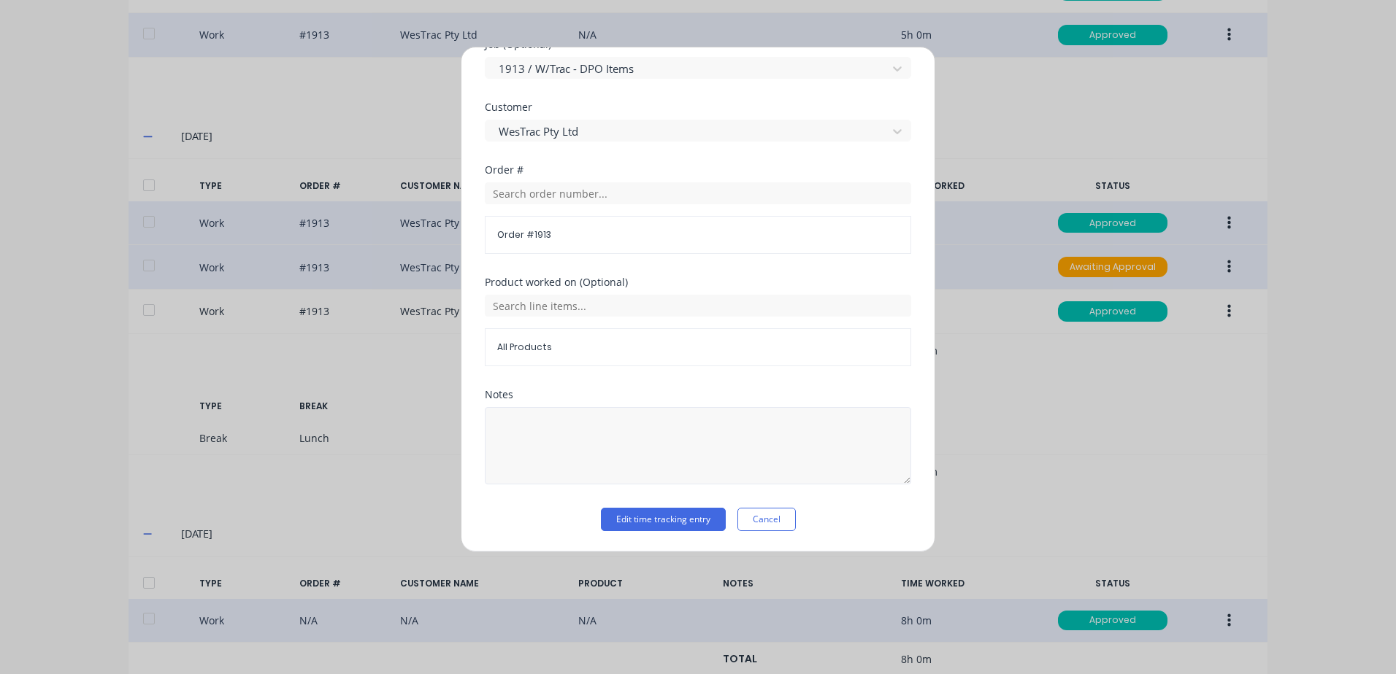
drag, startPoint x: 658, startPoint y: 518, endPoint x: 758, endPoint y: 467, distance: 111.6
click at [658, 518] on button "Edit time tracking entry" at bounding box center [663, 519] width 125 height 23
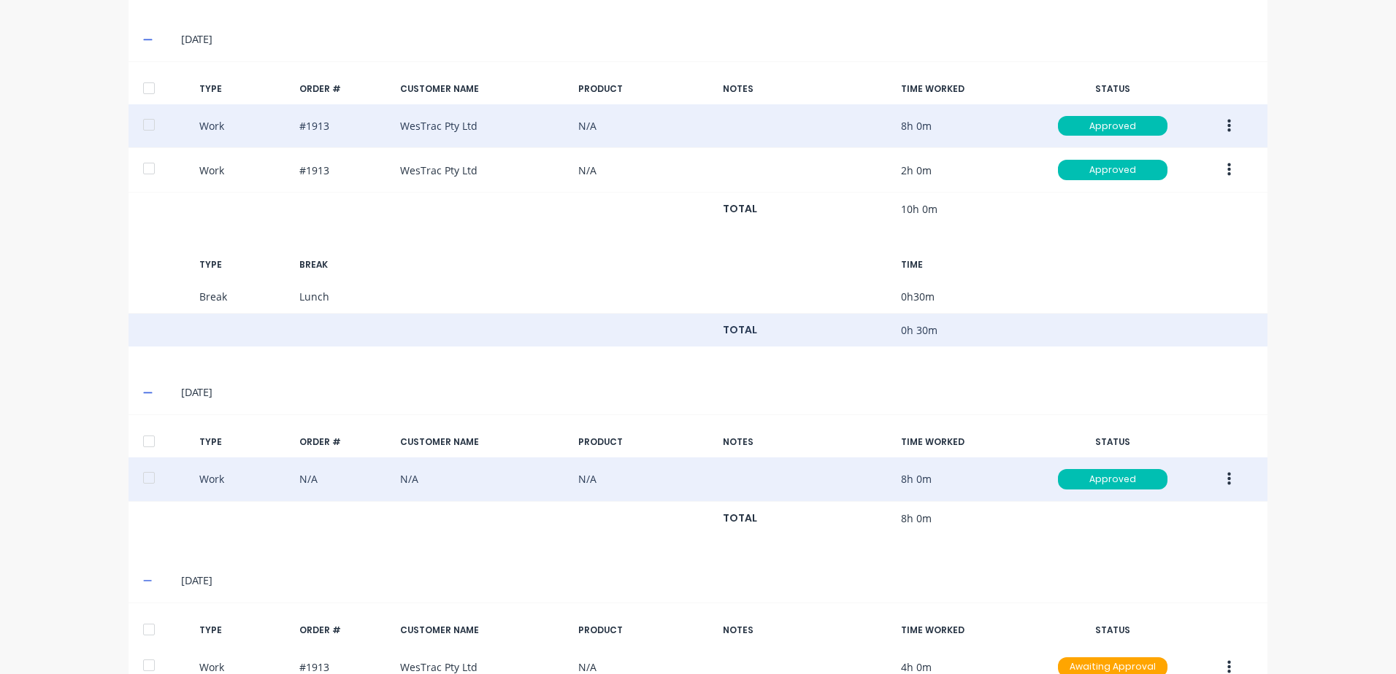
scroll to position [921, 0]
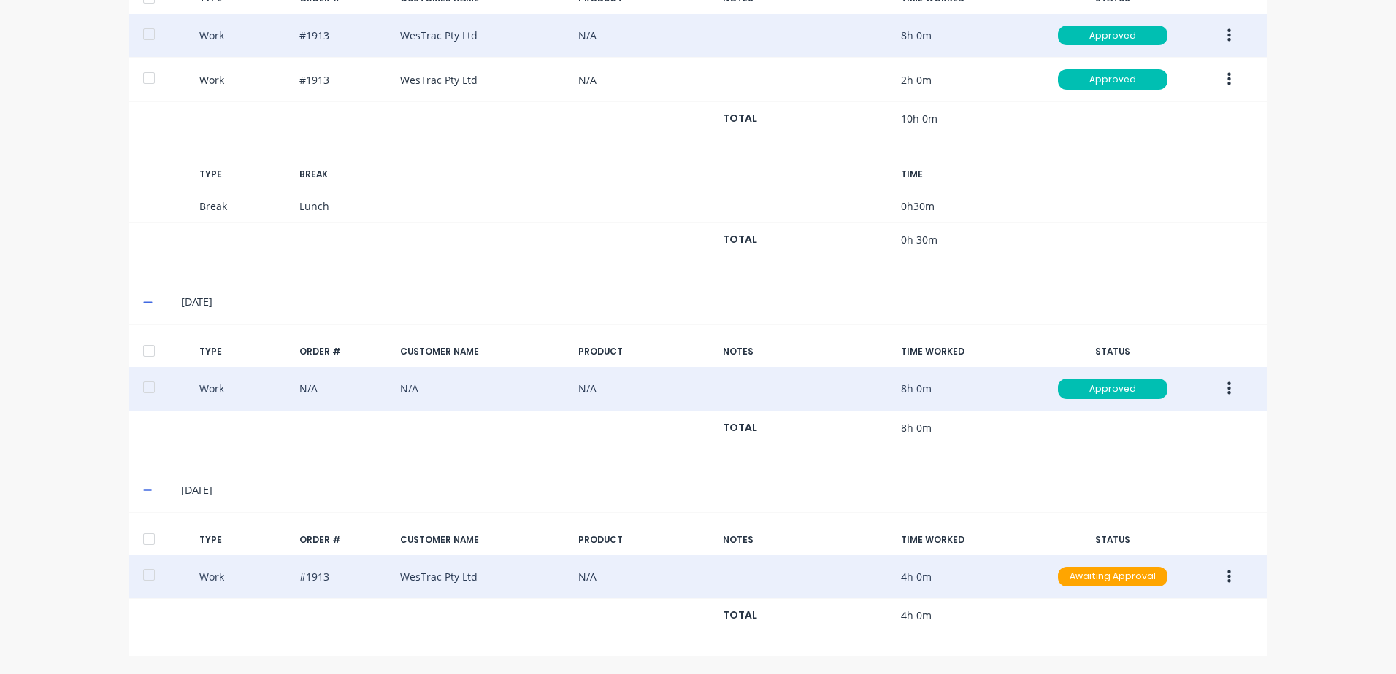
click at [1220, 580] on button "button" at bounding box center [1229, 577] width 34 height 26
click at [1137, 553] on div "Duplicate" at bounding box center [1176, 551] width 112 height 21
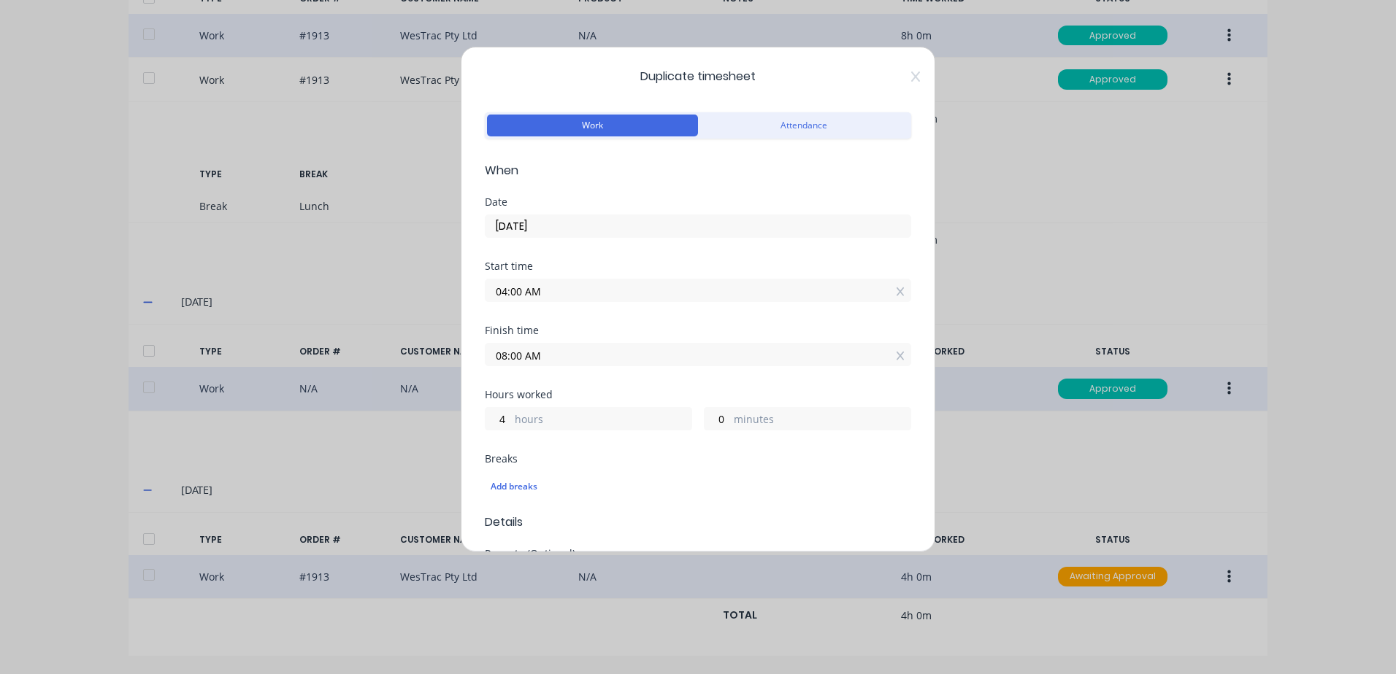
click at [553, 288] on input "04:00 AM" at bounding box center [697, 291] width 425 height 22
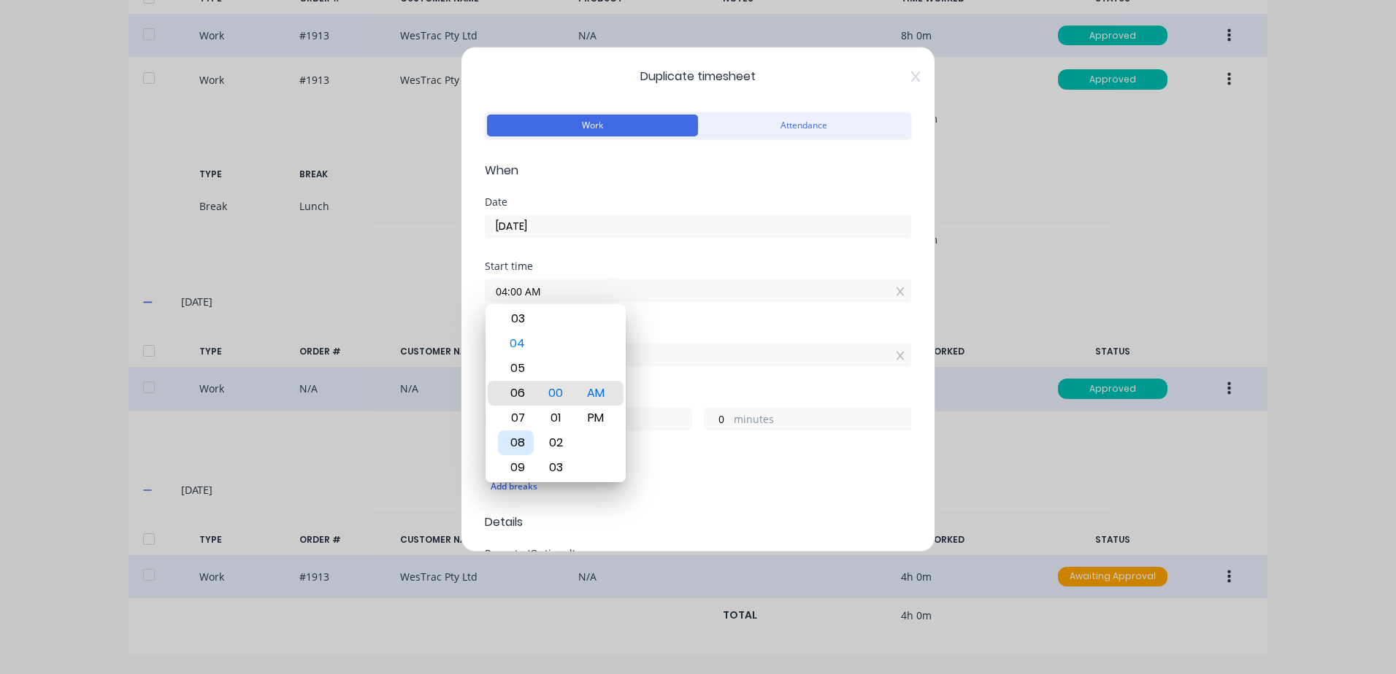
type input "06:00 AM"
type input "2"
drag, startPoint x: 519, startPoint y: 445, endPoint x: 558, endPoint y: 418, distance: 46.8
click at [519, 444] on div "08" at bounding box center [516, 443] width 36 height 25
type input "08:00 AM"
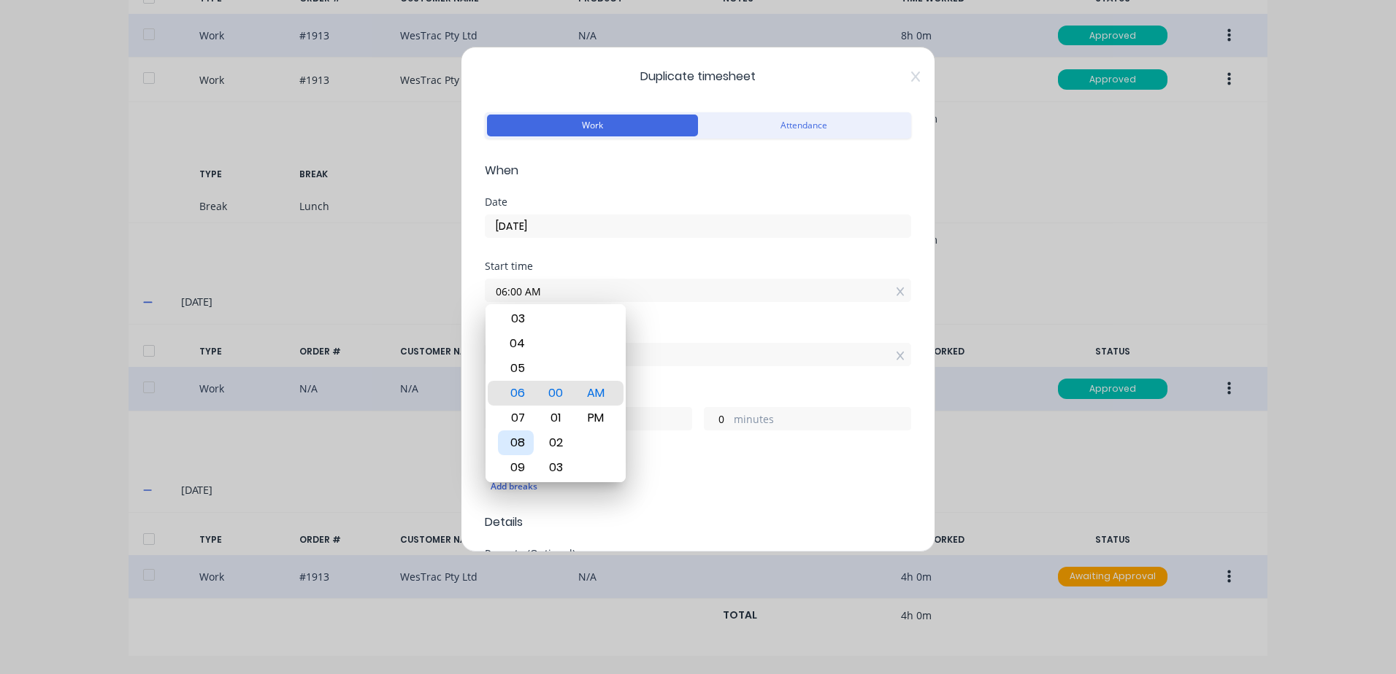
type input "0"
click at [689, 374] on div "Finish time 08:00 AM" at bounding box center [698, 358] width 426 height 64
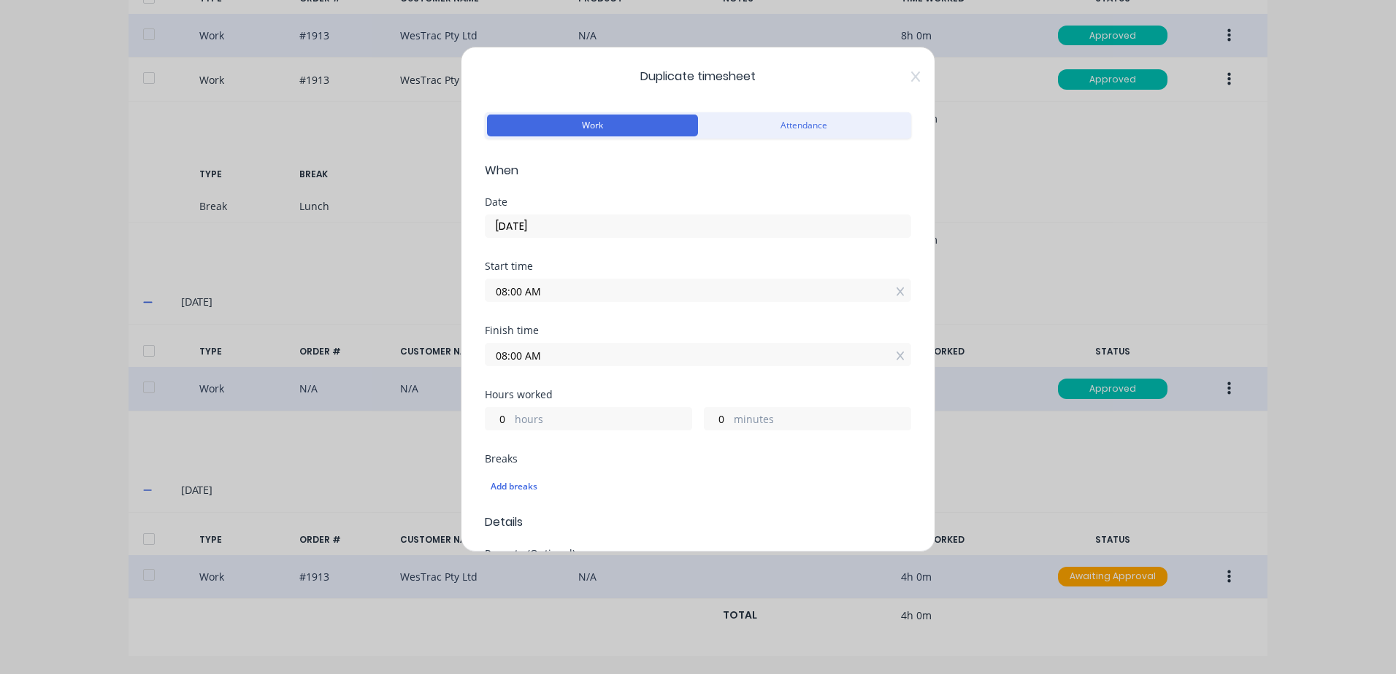
click at [575, 353] on input "08:00 AM" at bounding box center [697, 355] width 425 height 22
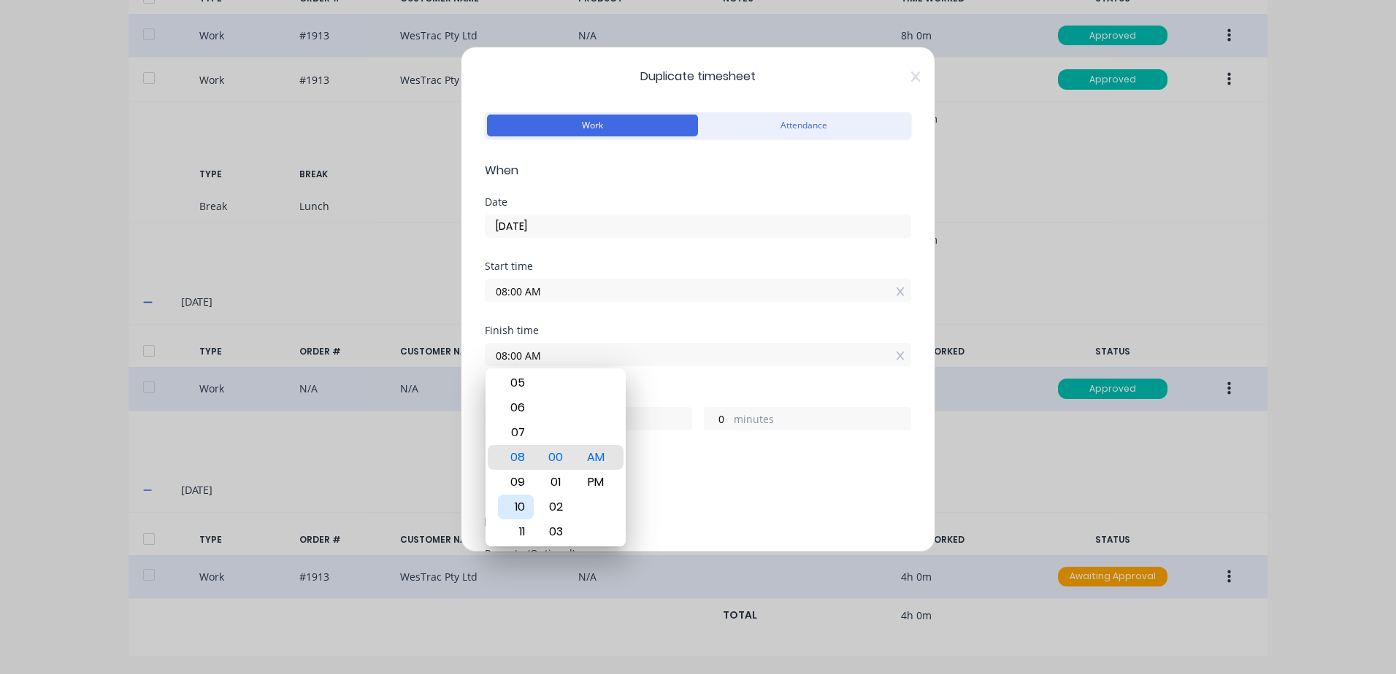
click at [517, 501] on div "10" at bounding box center [516, 507] width 36 height 25
type input "10:00 AM"
type input "2"
click at [672, 455] on div "Breaks" at bounding box center [698, 459] width 426 height 10
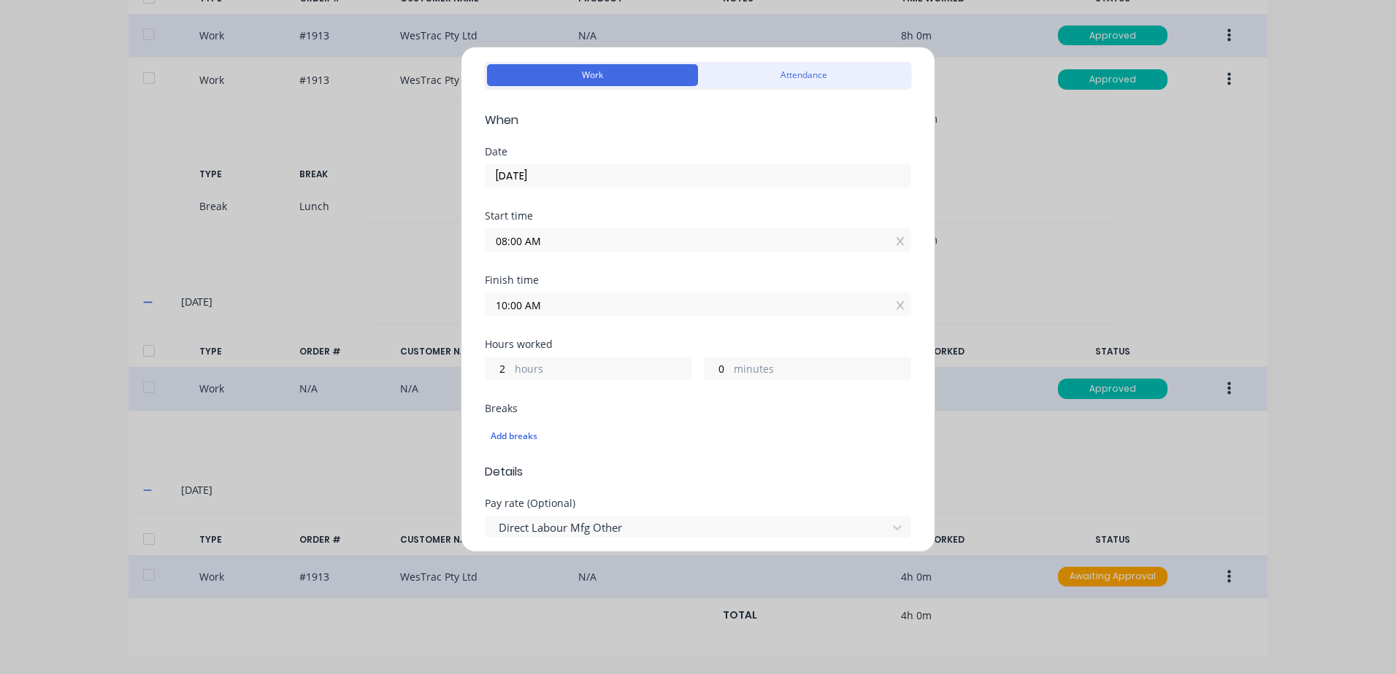
scroll to position [219, 0]
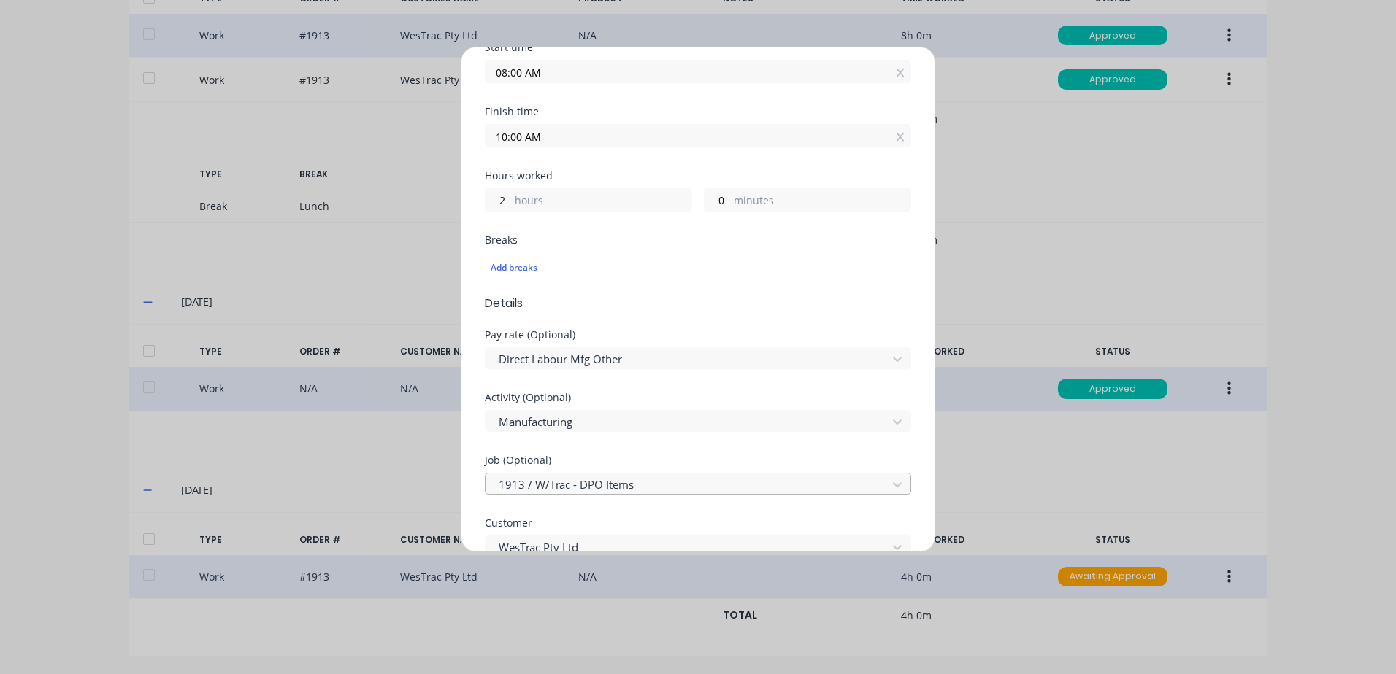
click at [592, 485] on div at bounding box center [688, 485] width 382 height 18
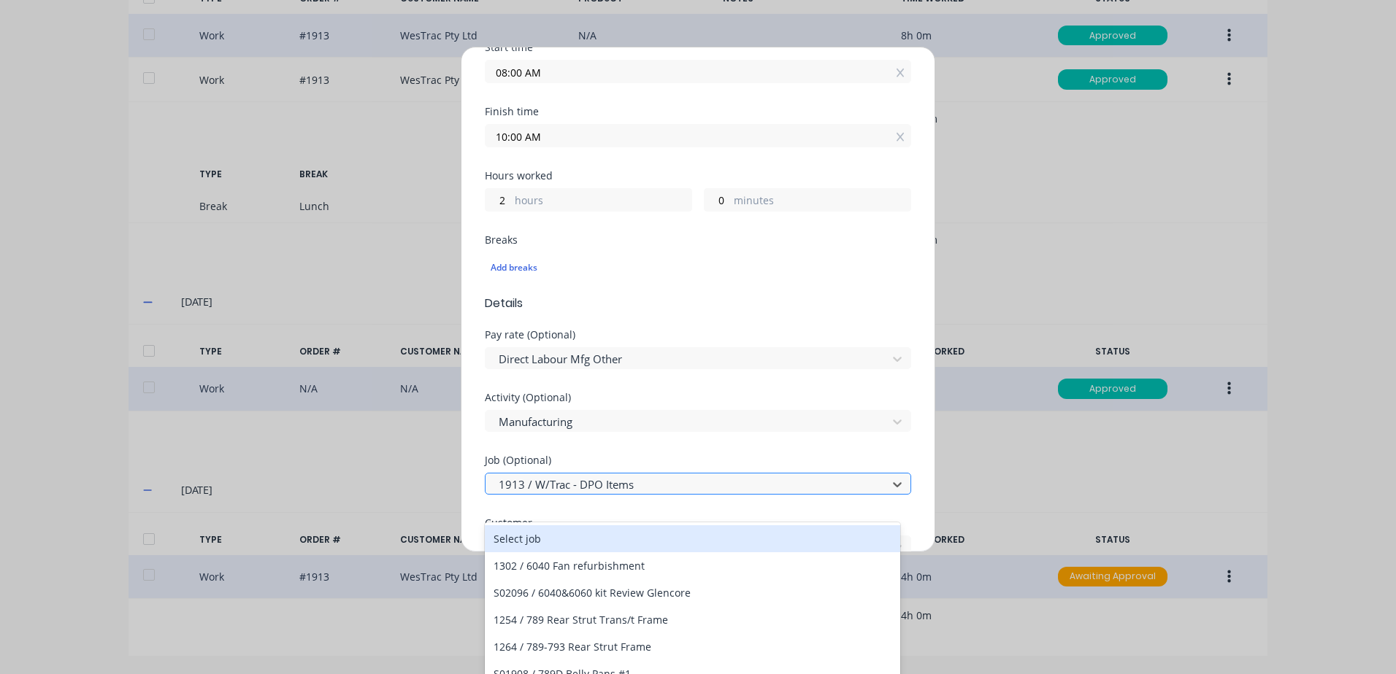
scroll to position [29, 0]
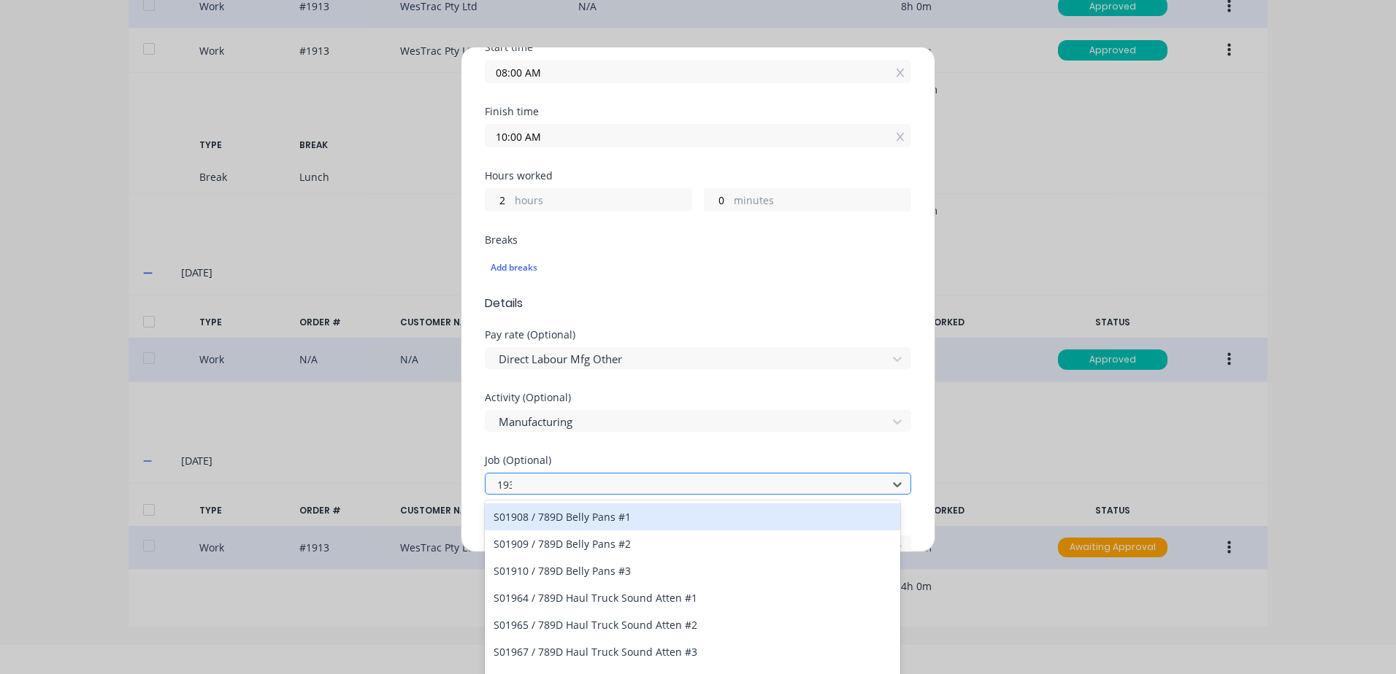
type input "1931"
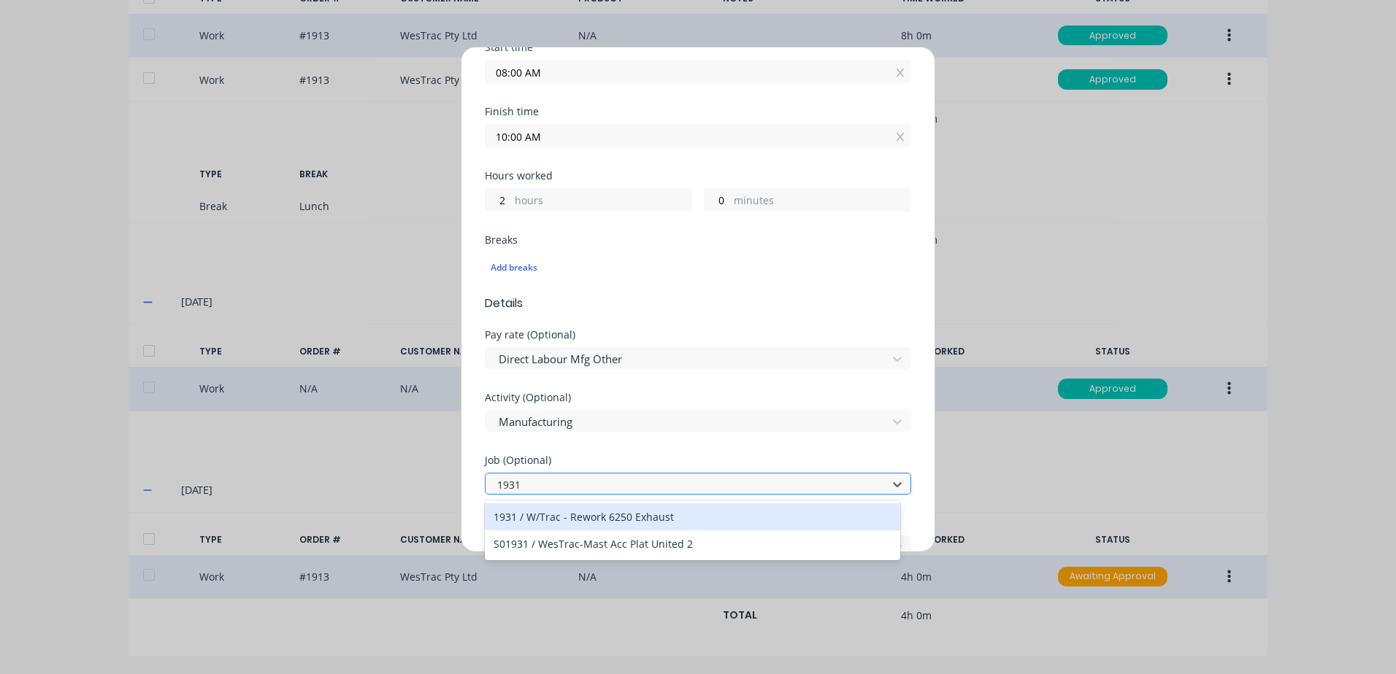
scroll to position [0, 0]
click at [630, 516] on div "1931 / W/Trac - Rework 6250 Exhaust" at bounding box center [692, 517] width 415 height 27
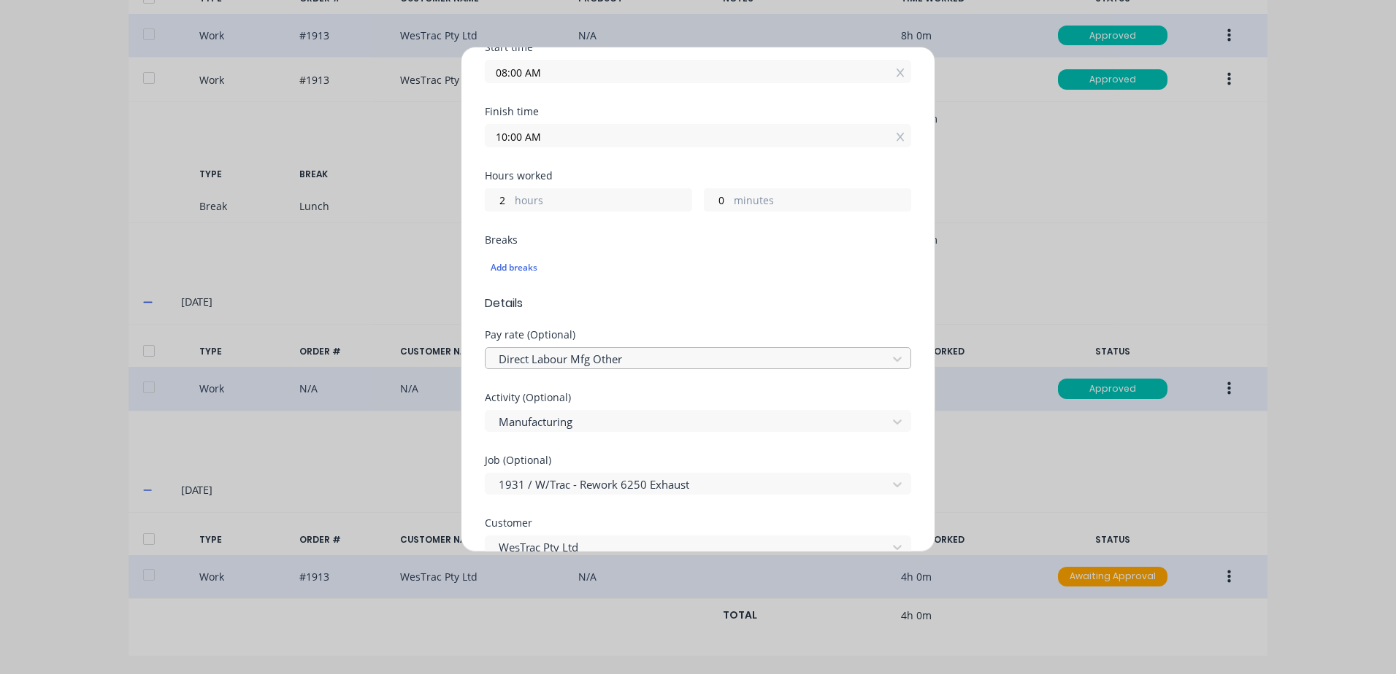
click at [588, 362] on div at bounding box center [688, 359] width 382 height 18
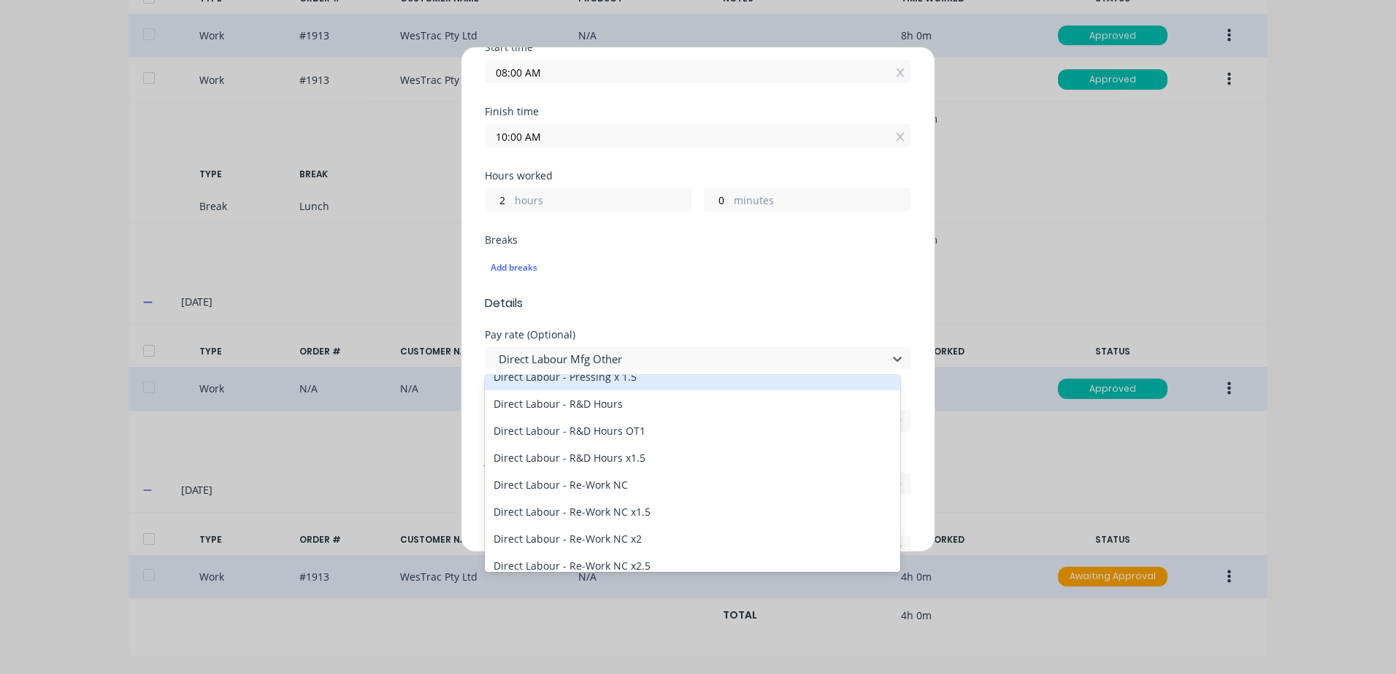
scroll to position [511, 0]
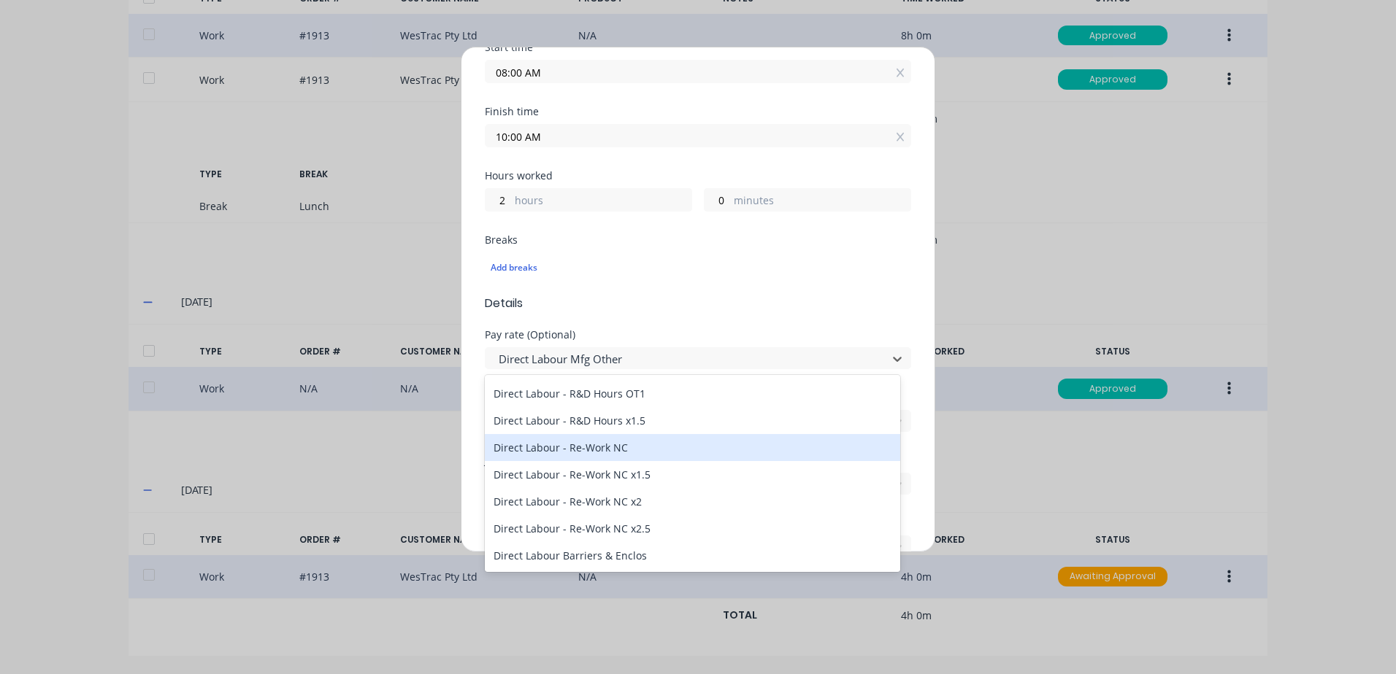
click at [592, 450] on div "Direct Labour - Re-Work NC" at bounding box center [692, 447] width 415 height 27
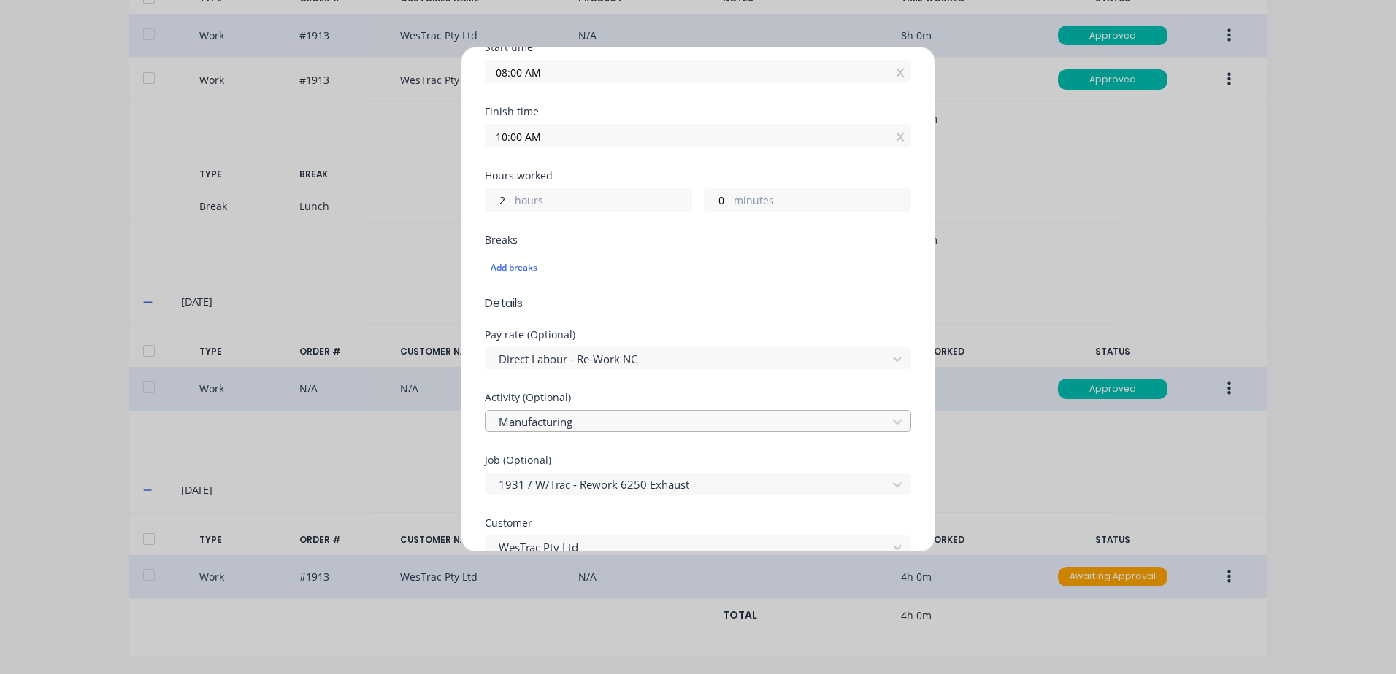
click at [596, 418] on div at bounding box center [688, 422] width 382 height 18
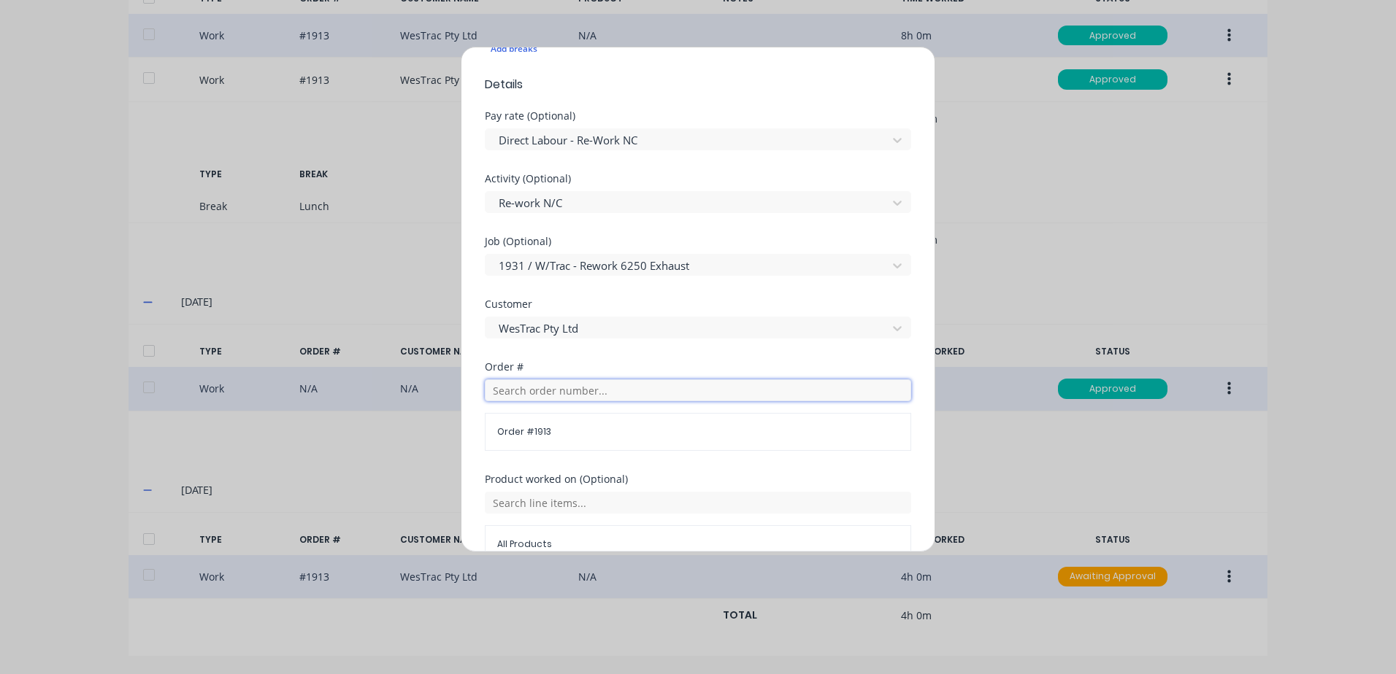
click at [555, 394] on input "text" at bounding box center [698, 391] width 426 height 22
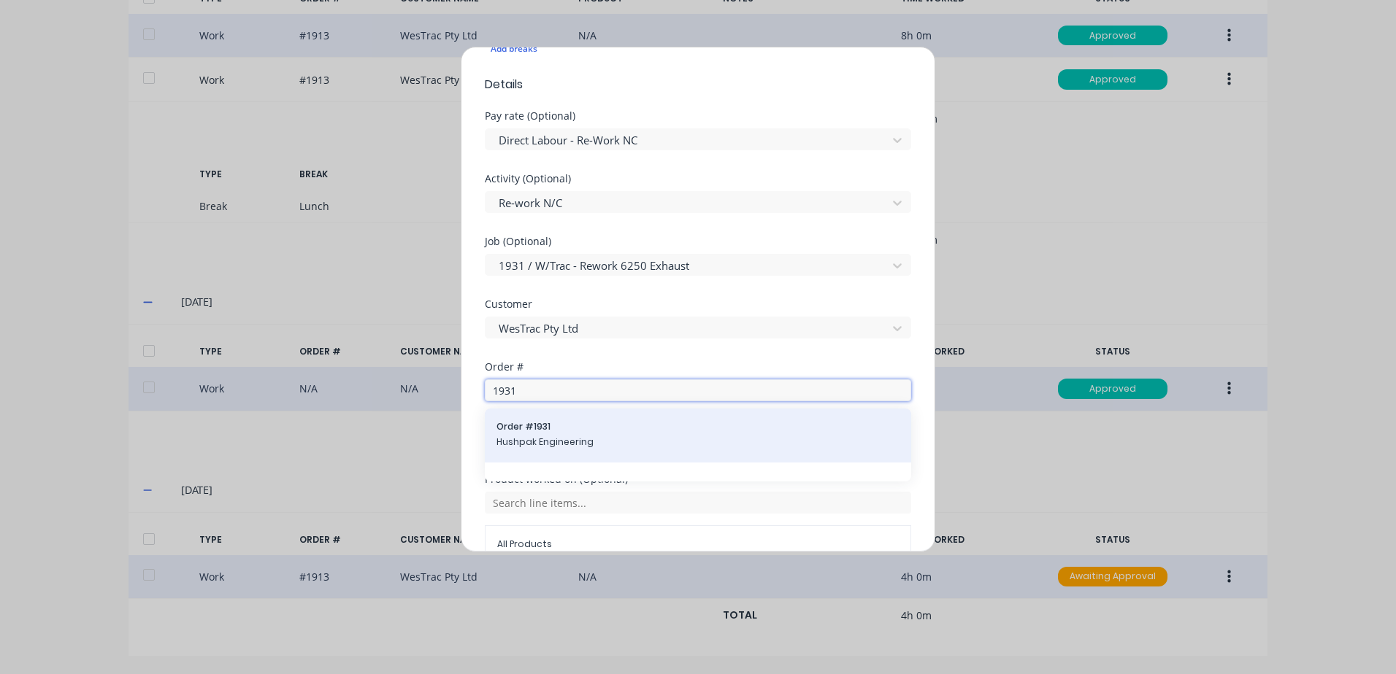
type input "1931"
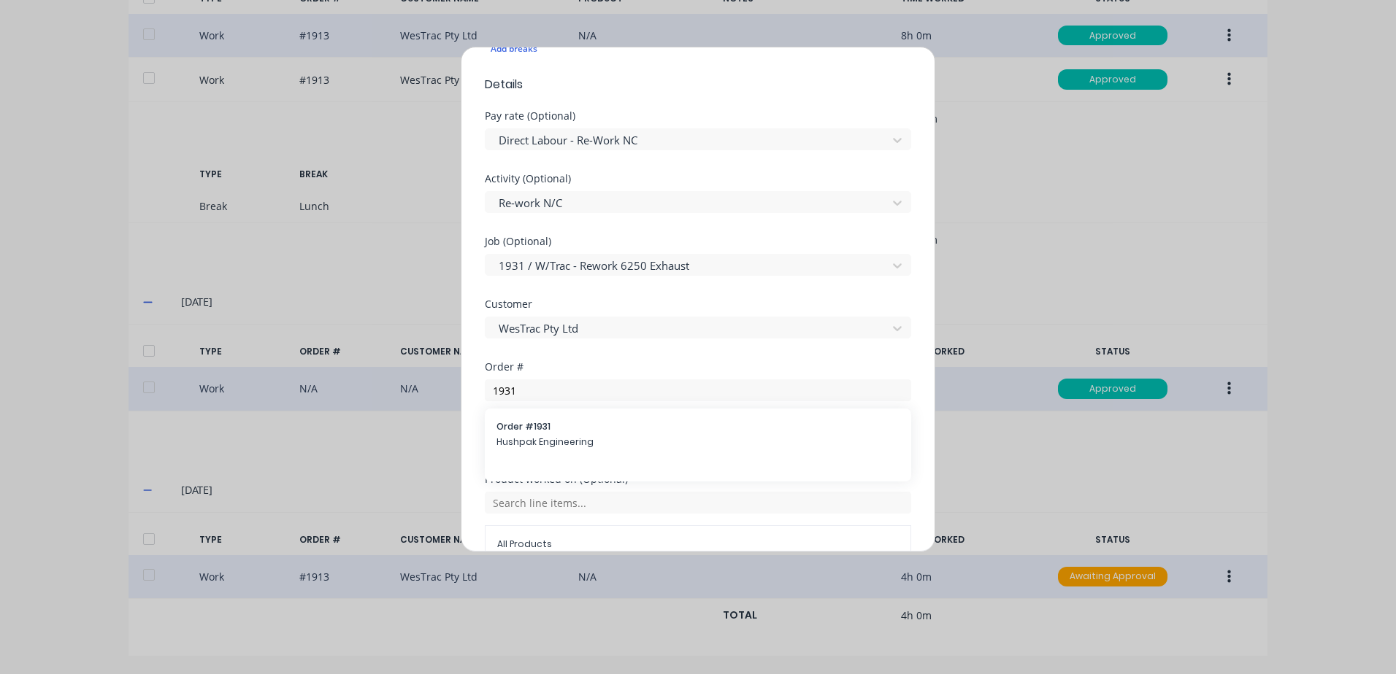
drag, startPoint x: 537, startPoint y: 438, endPoint x: 558, endPoint y: 436, distance: 20.6
click at [539, 438] on span "Hushpak Engineering" at bounding box center [697, 442] width 403 height 13
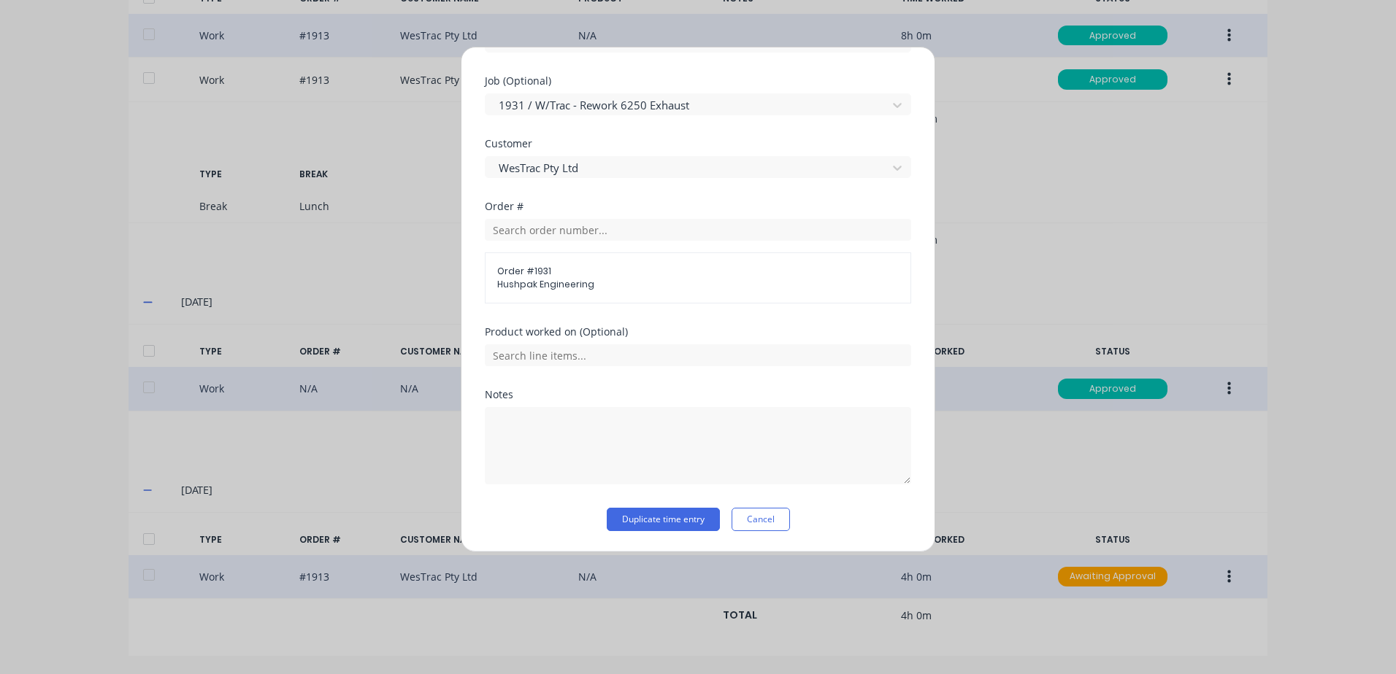
drag, startPoint x: 667, startPoint y: 521, endPoint x: 854, endPoint y: 537, distance: 187.5
click at [667, 520] on button "Duplicate time entry" at bounding box center [663, 519] width 113 height 23
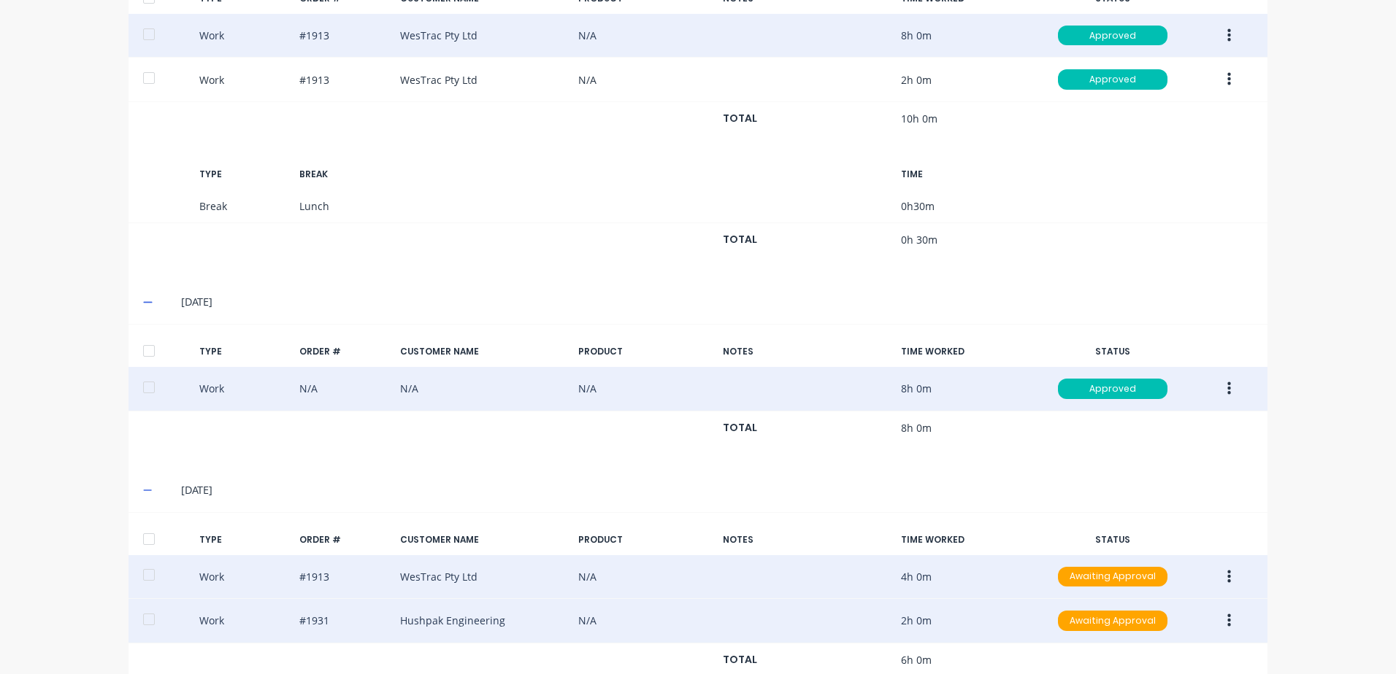
click at [1227, 622] on icon "button" at bounding box center [1229, 621] width 4 height 16
click at [1139, 594] on div "Duplicate" at bounding box center [1176, 595] width 112 height 21
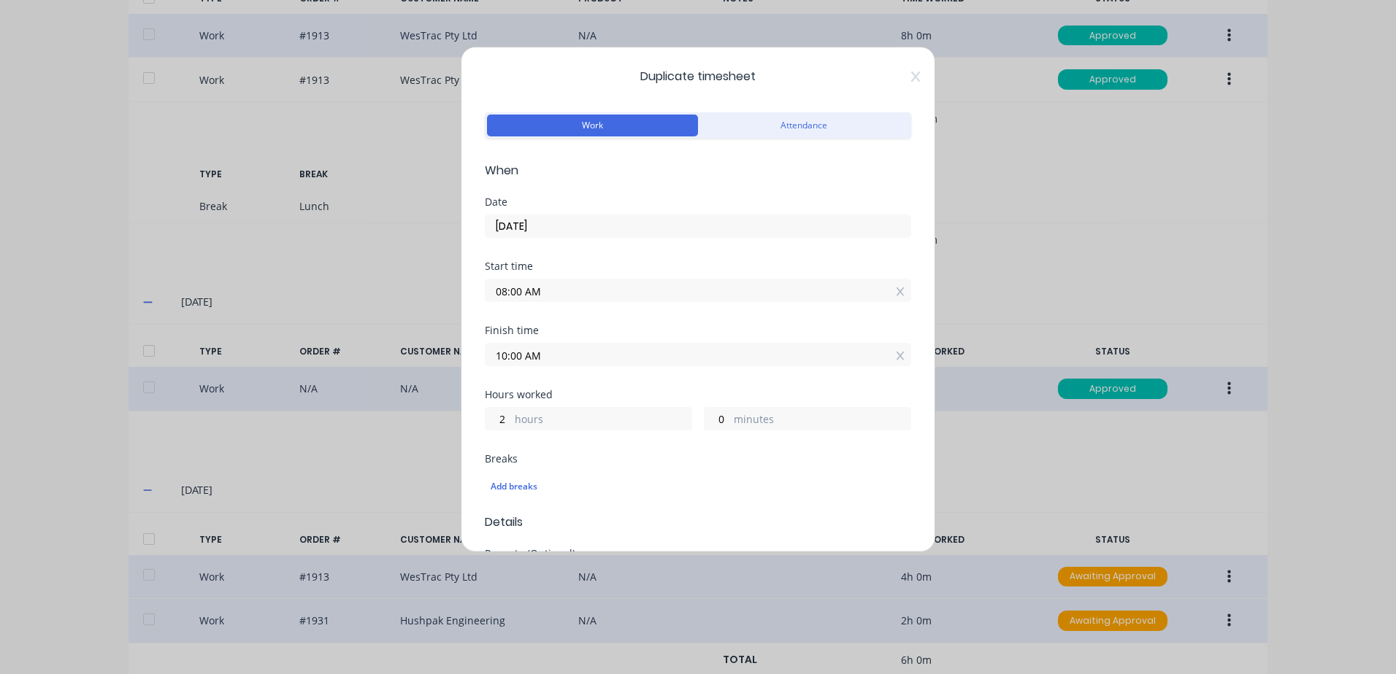
click at [557, 291] on input "08:00 AM" at bounding box center [697, 291] width 425 height 22
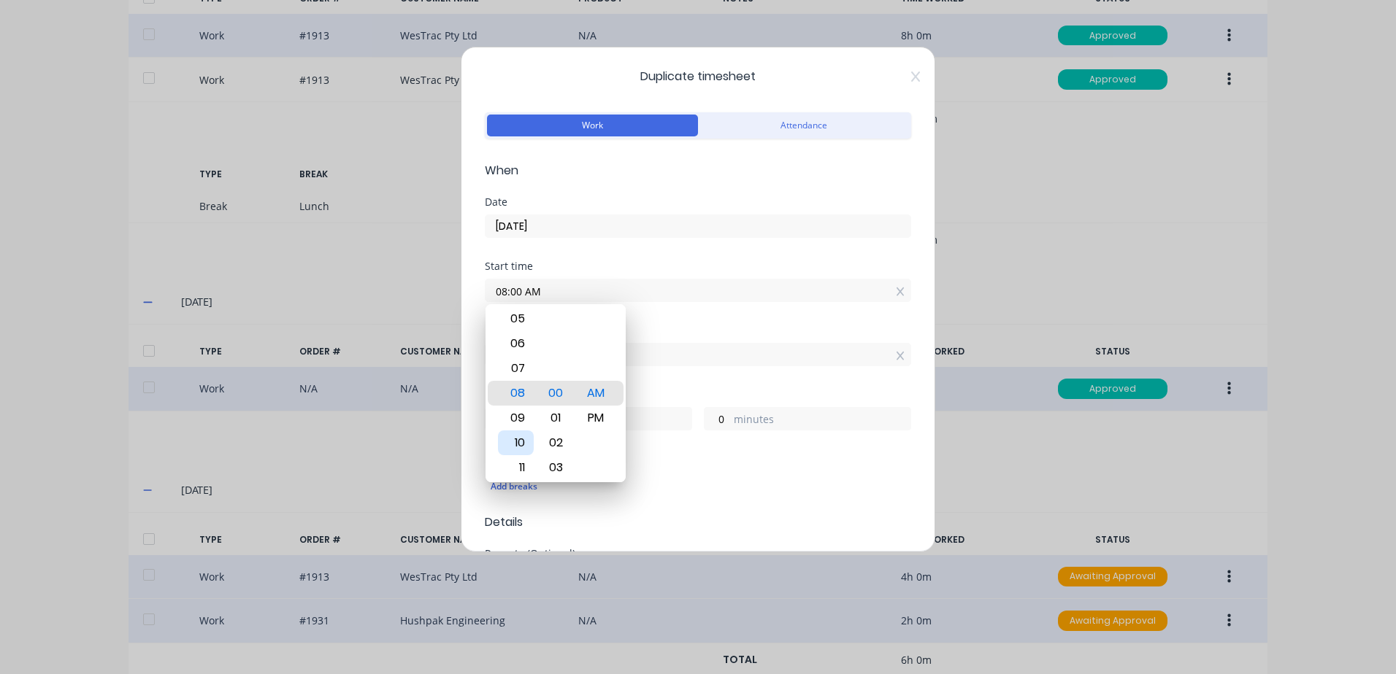
click at [520, 443] on div "10" at bounding box center [516, 443] width 36 height 25
type input "10:00 AM"
type input "0"
click at [671, 318] on div "Start time 10:00 AM" at bounding box center [698, 293] width 426 height 64
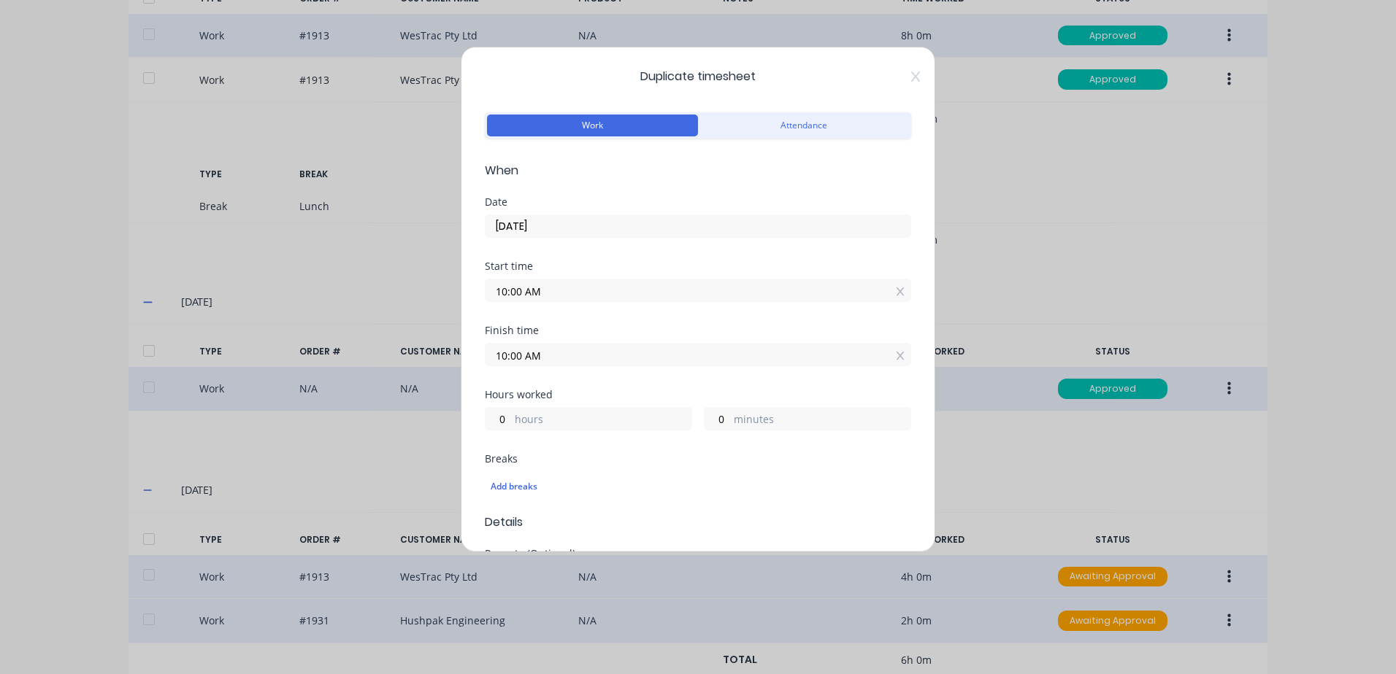
click at [532, 345] on input "10:00 AM" at bounding box center [697, 355] width 425 height 22
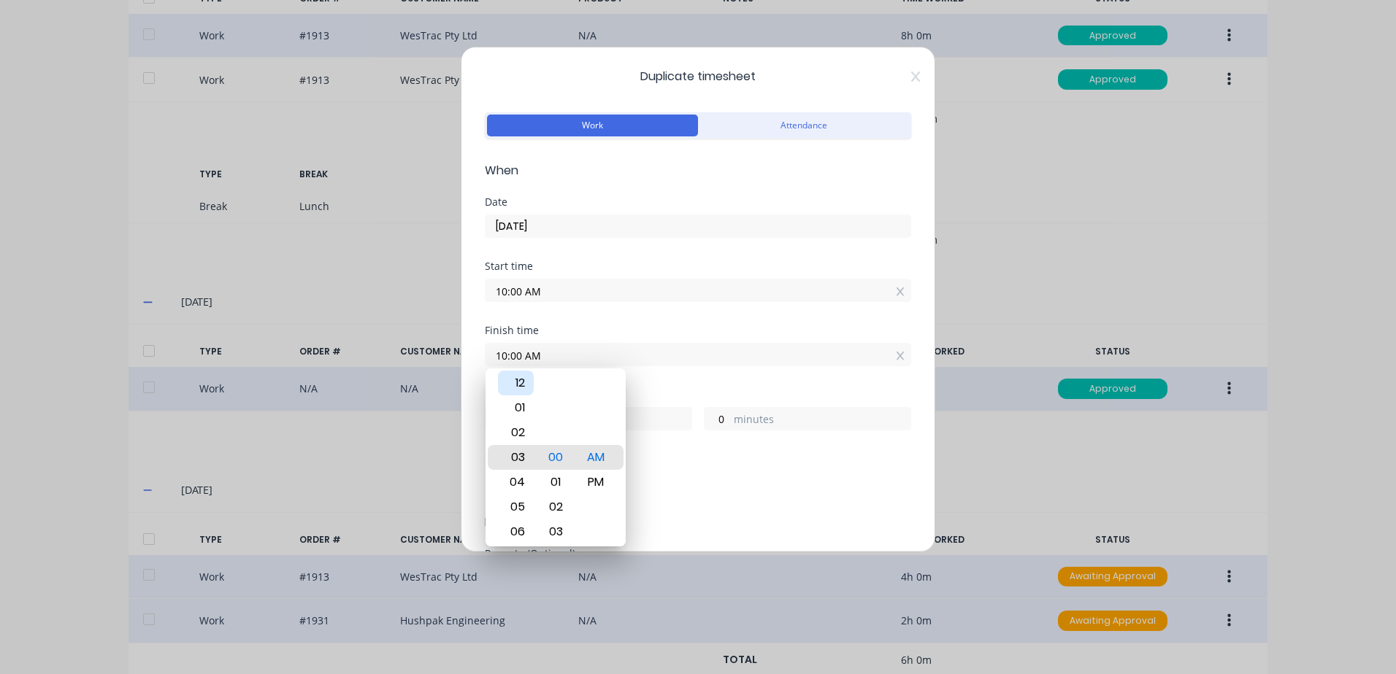
type input "03:00 AM"
type input "17"
type input "12:00 AM"
type input "14"
click at [522, 456] on div "12" at bounding box center [516, 457] width 36 height 25
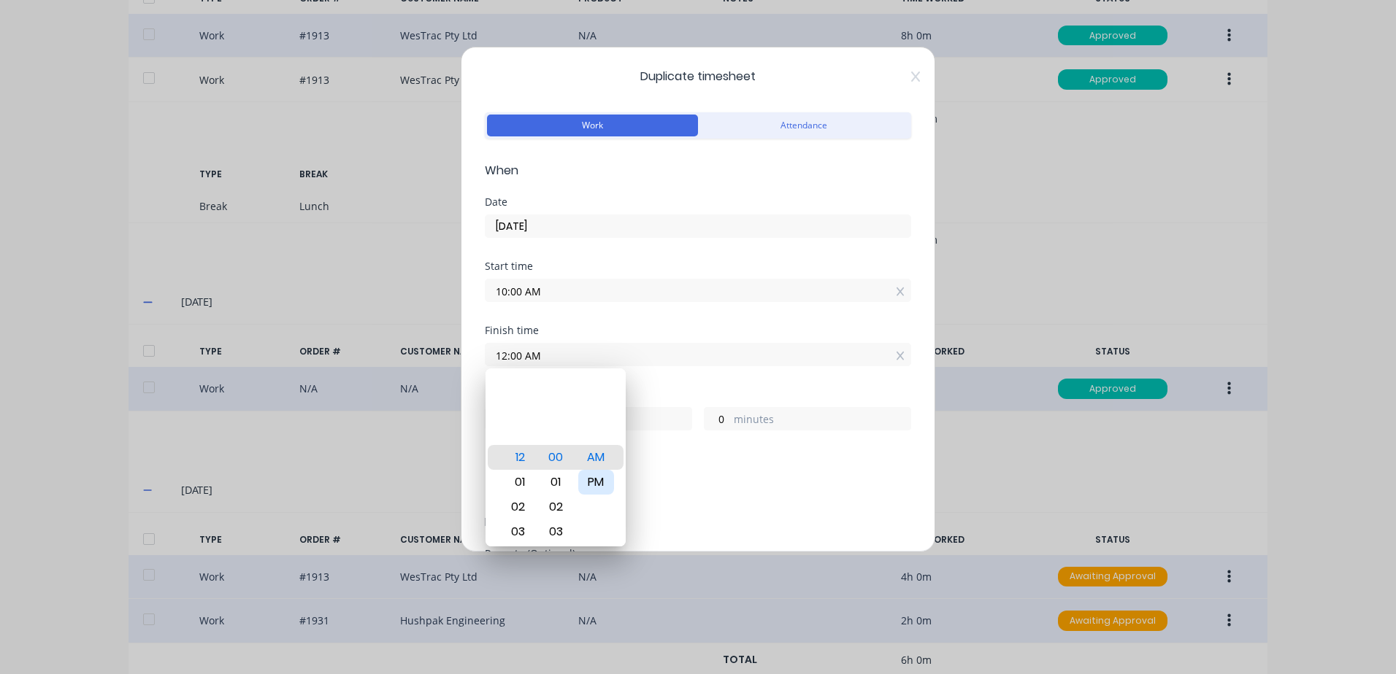
click at [592, 474] on div "PM" at bounding box center [596, 482] width 36 height 25
type input "12:00 PM"
type input "2"
click at [669, 315] on div "Start time 10:00 AM" at bounding box center [698, 293] width 426 height 64
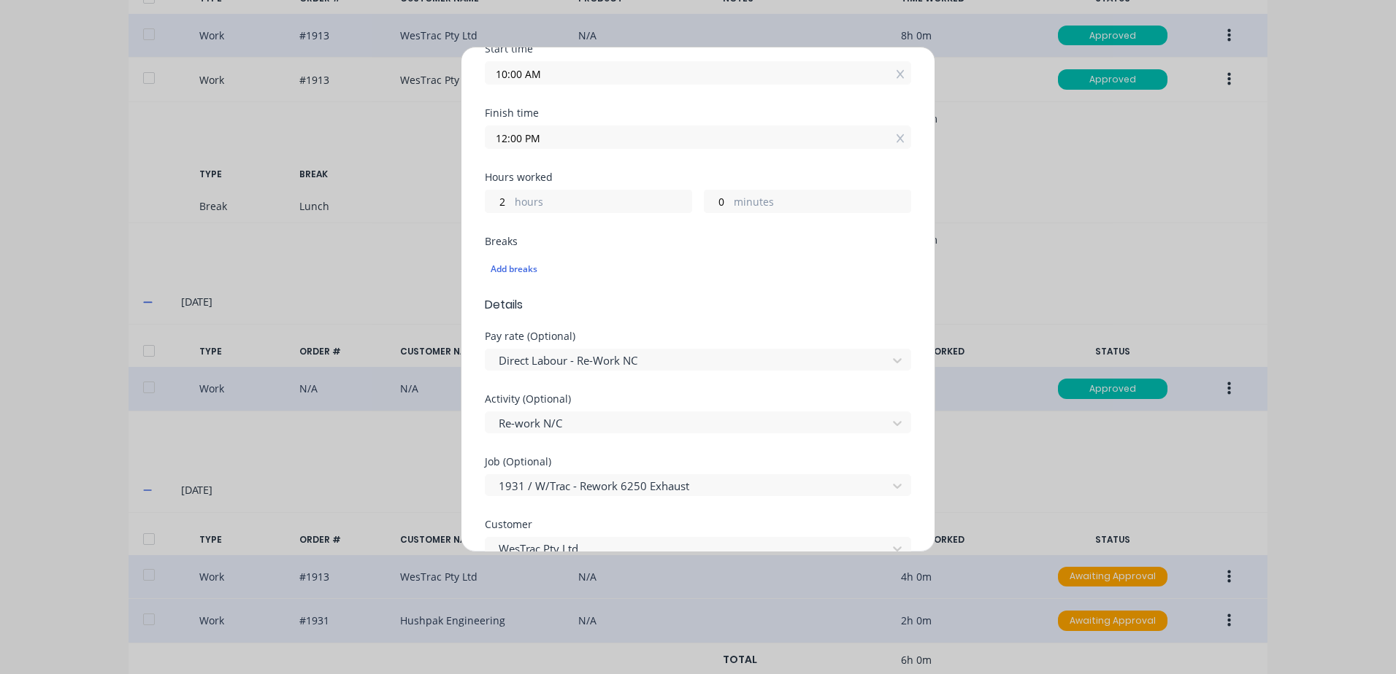
scroll to position [219, 0]
click at [625, 360] on div at bounding box center [688, 359] width 382 height 18
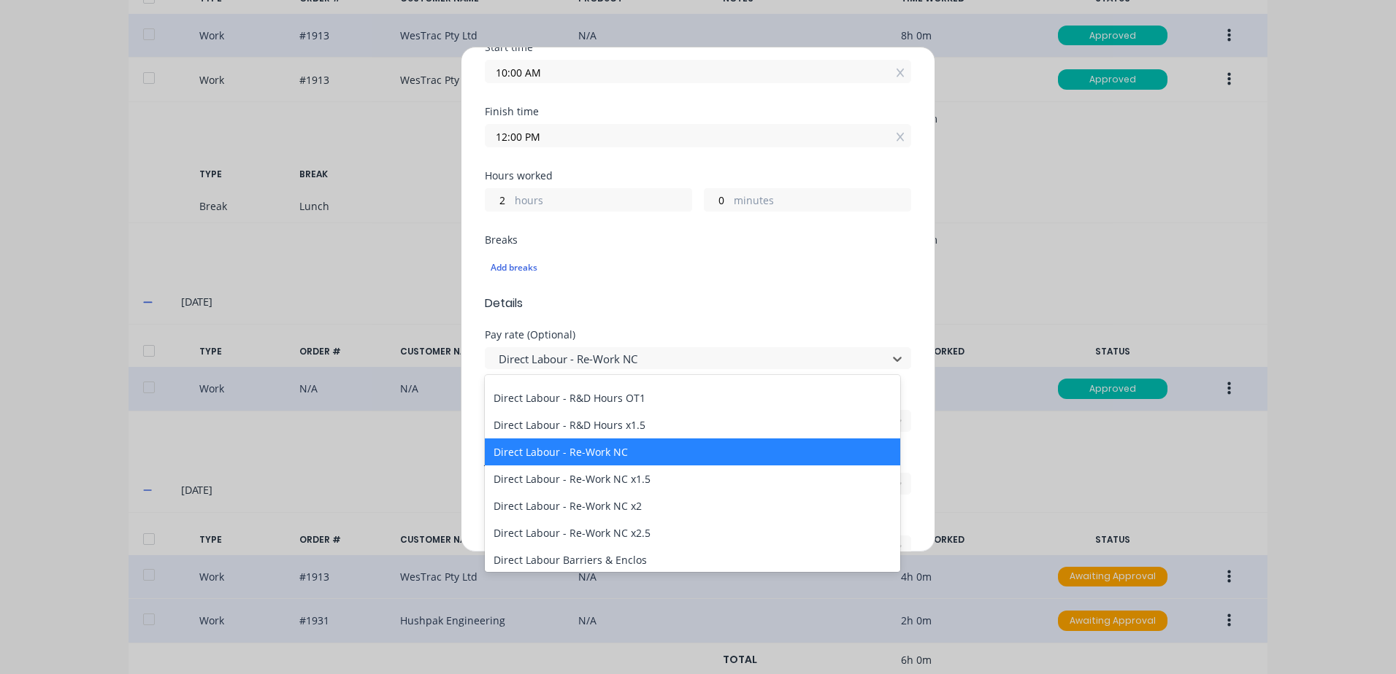
scroll to position [511, 0]
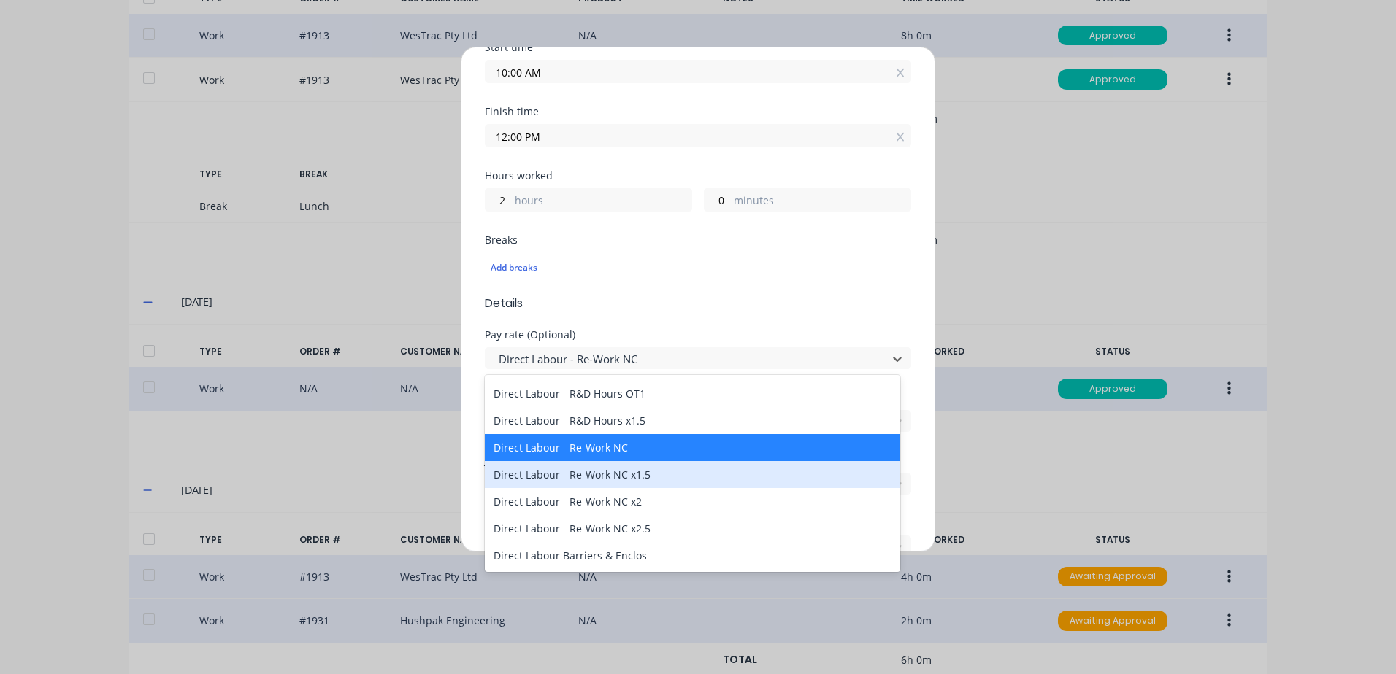
click at [619, 475] on div "Direct Labour - Re-Work NC x1.5" at bounding box center [692, 474] width 415 height 27
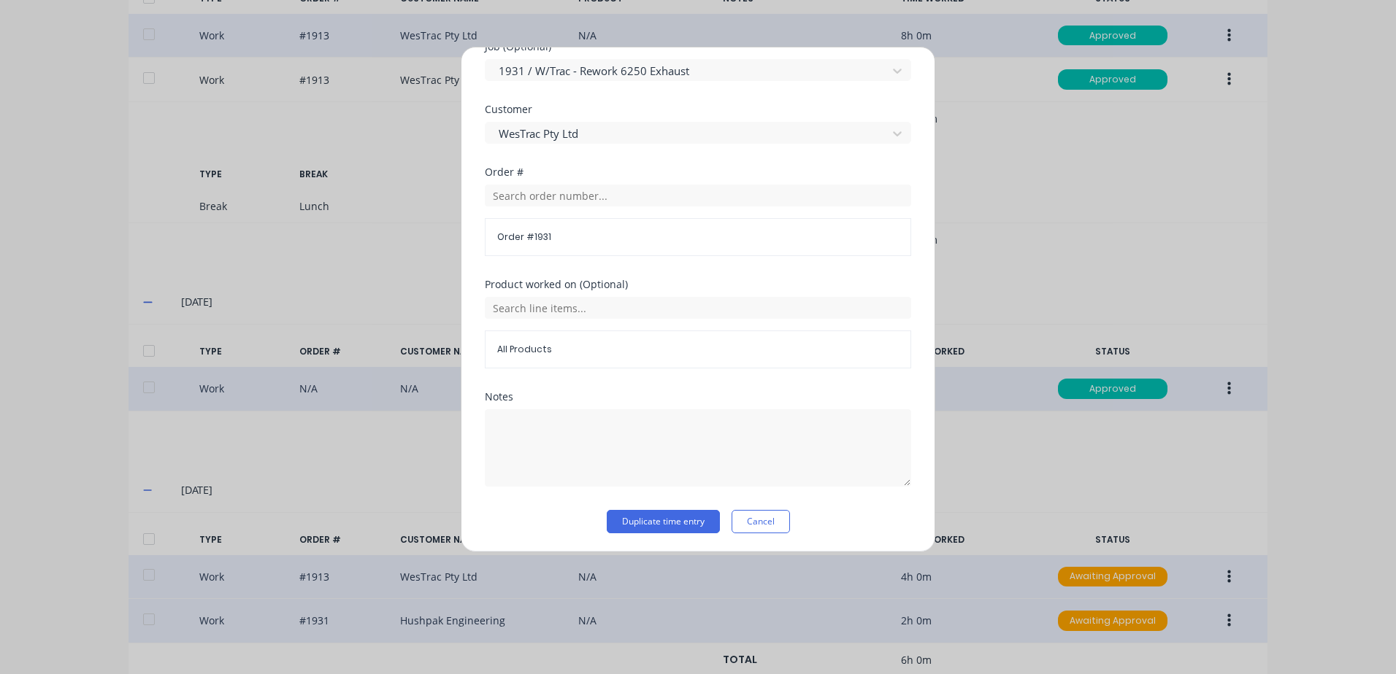
scroll to position [635, 0]
click at [637, 521] on button "Duplicate time entry" at bounding box center [663, 519] width 113 height 23
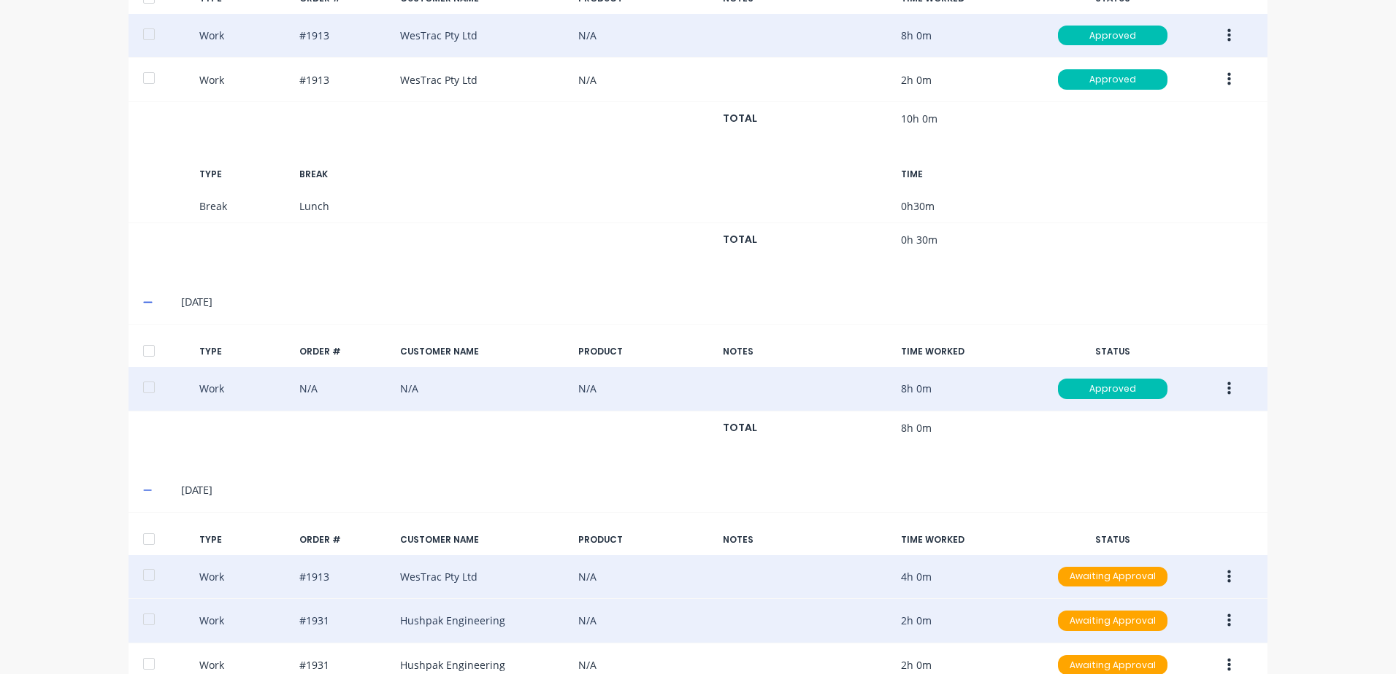
scroll to position [1009, 0]
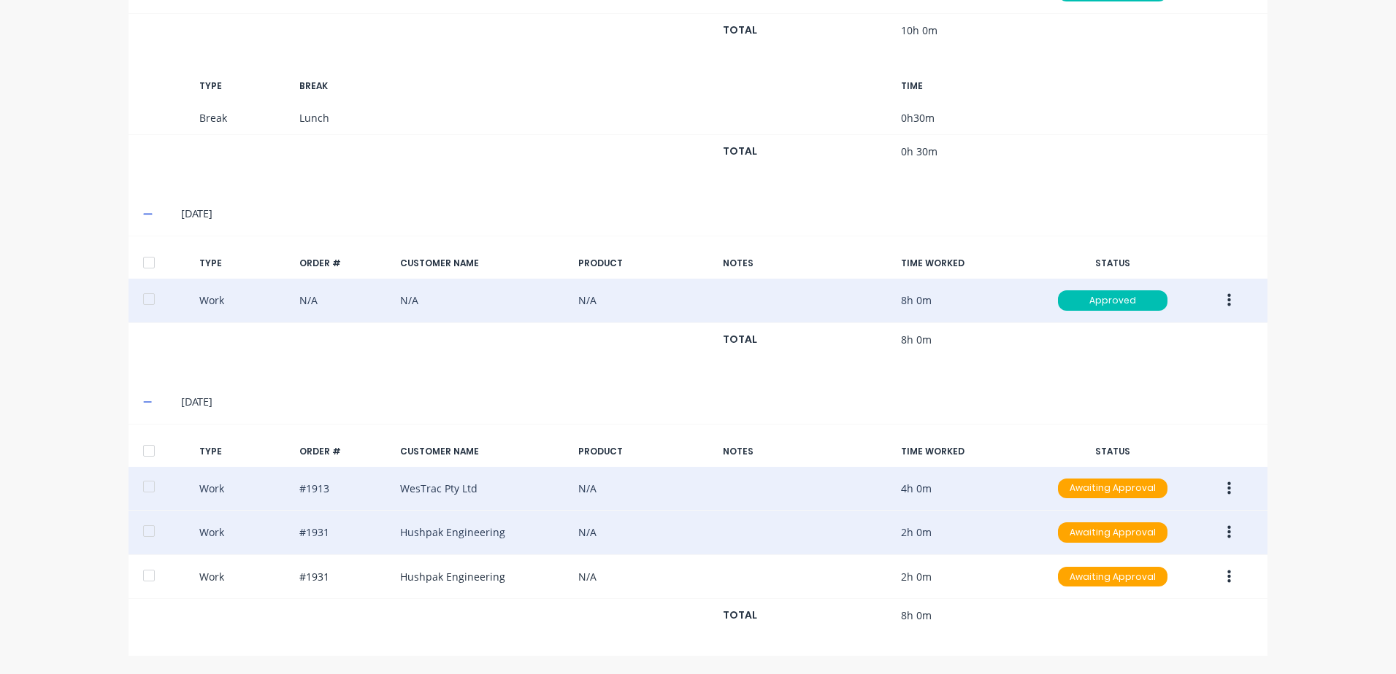
click at [1226, 486] on button "button" at bounding box center [1229, 489] width 34 height 26
click at [1147, 493] on div "Approve" at bounding box center [1176, 492] width 112 height 21
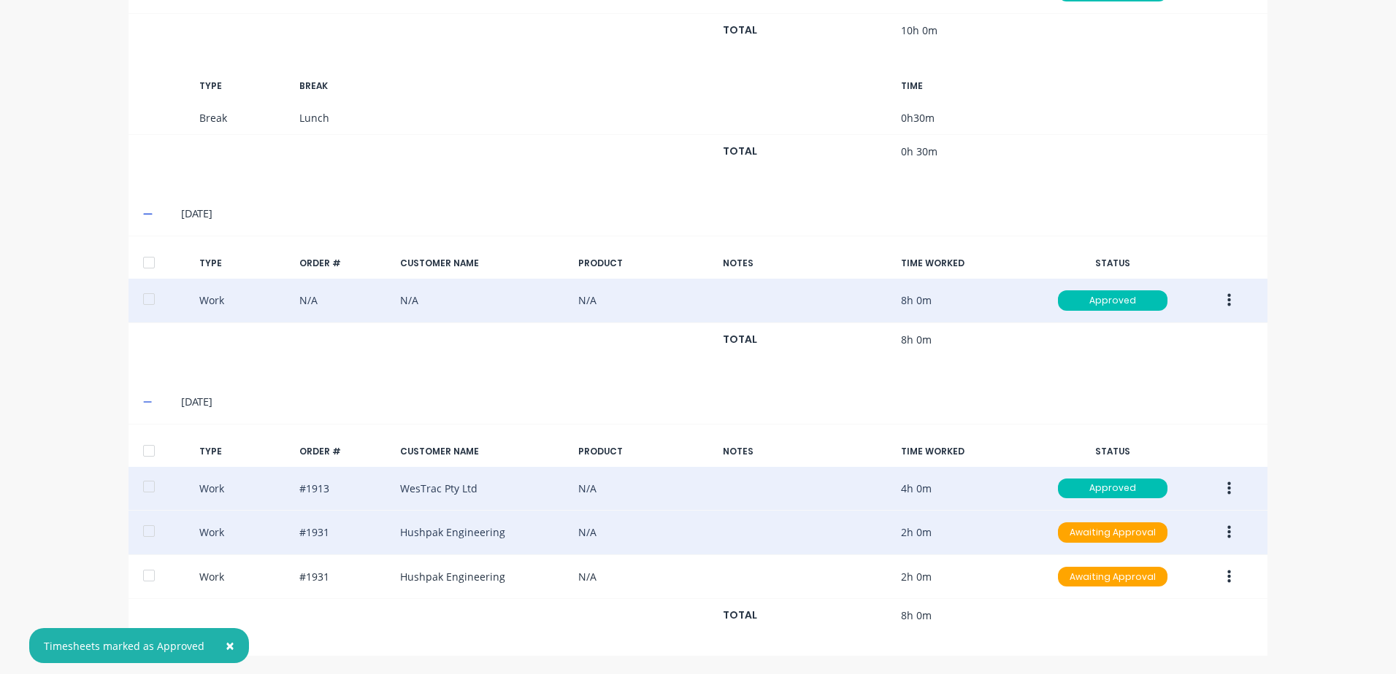
click at [1227, 535] on icon "button" at bounding box center [1229, 533] width 4 height 16
click at [1148, 540] on div "Approve" at bounding box center [1176, 536] width 112 height 21
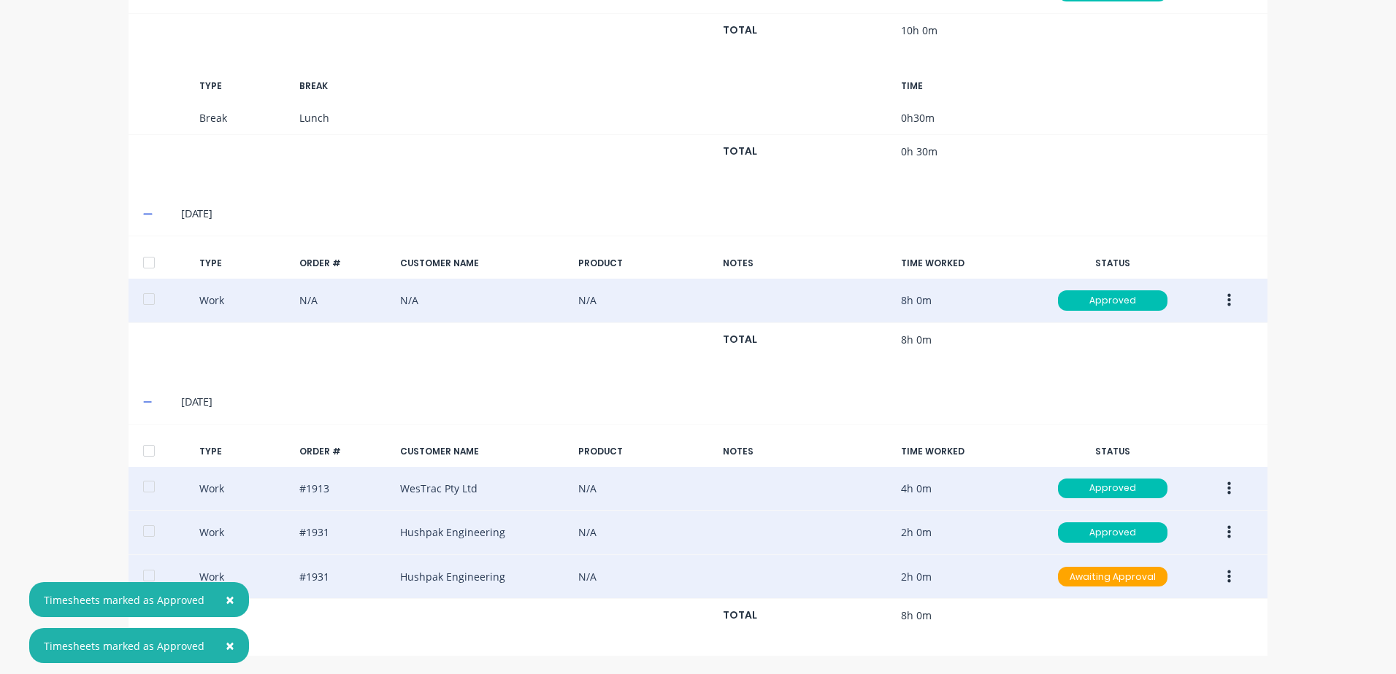
click at [1227, 578] on button "button" at bounding box center [1229, 577] width 34 height 26
click at [1140, 583] on div "Approve" at bounding box center [1176, 580] width 112 height 21
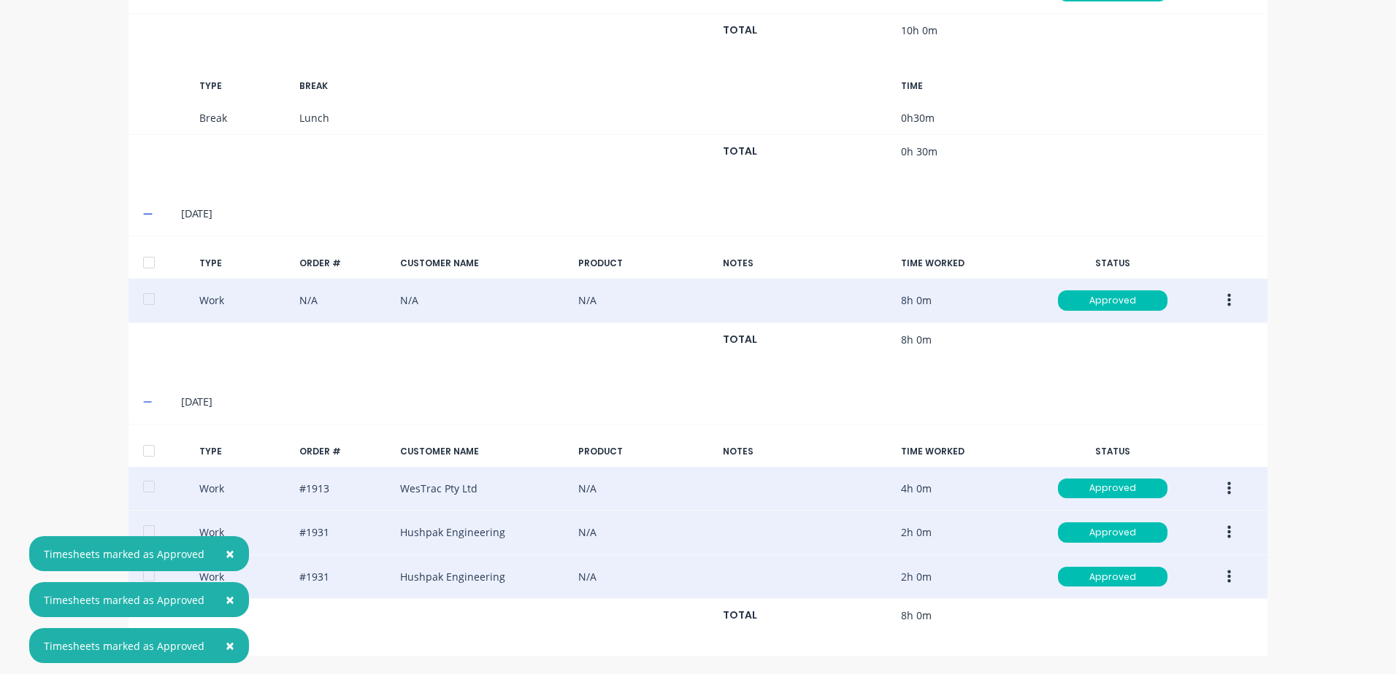
click at [142, 447] on div at bounding box center [148, 450] width 29 height 29
click at [148, 264] on div at bounding box center [148, 262] width 29 height 29
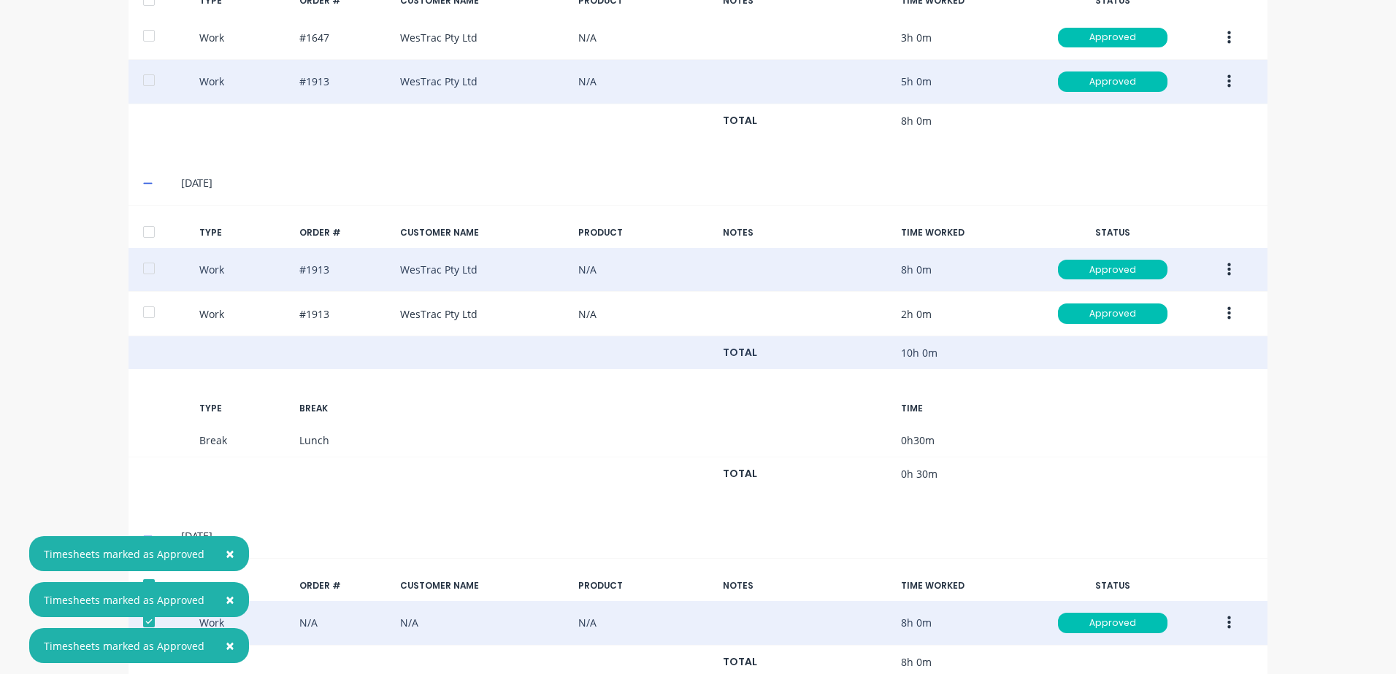
scroll to position [645, 0]
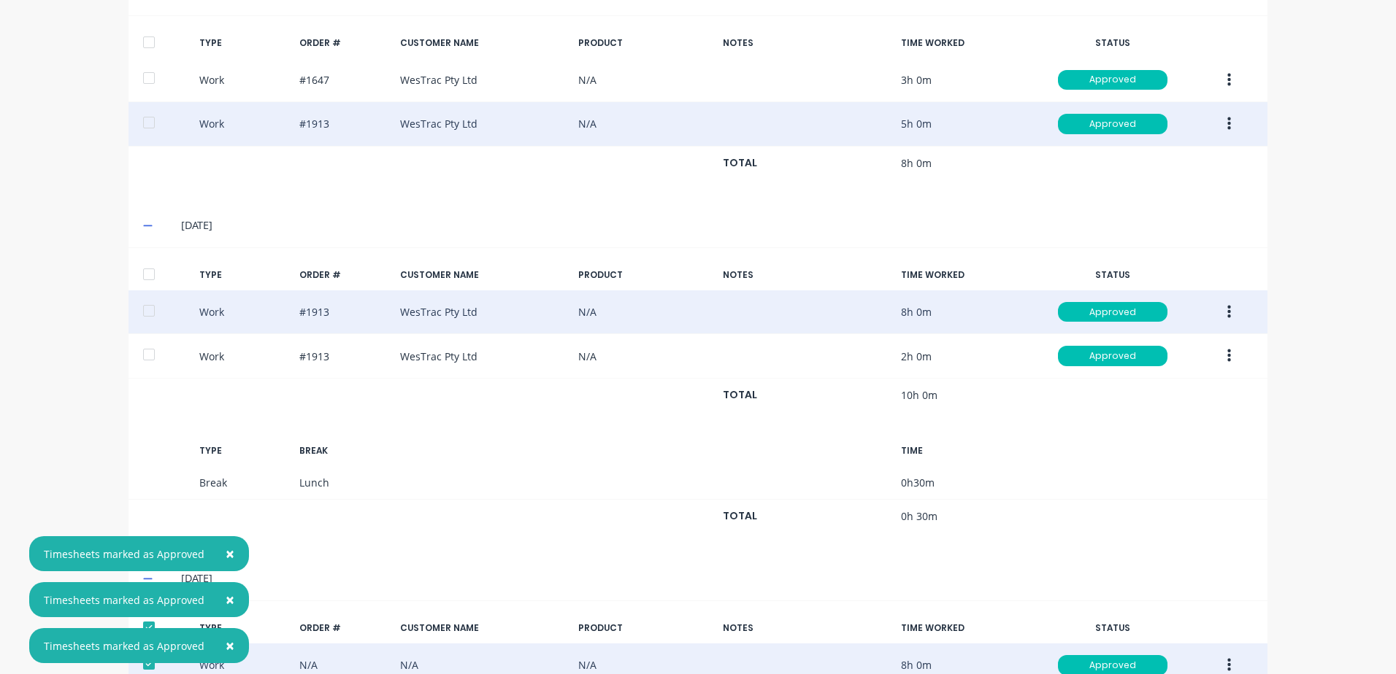
click at [142, 272] on div at bounding box center [148, 274] width 29 height 29
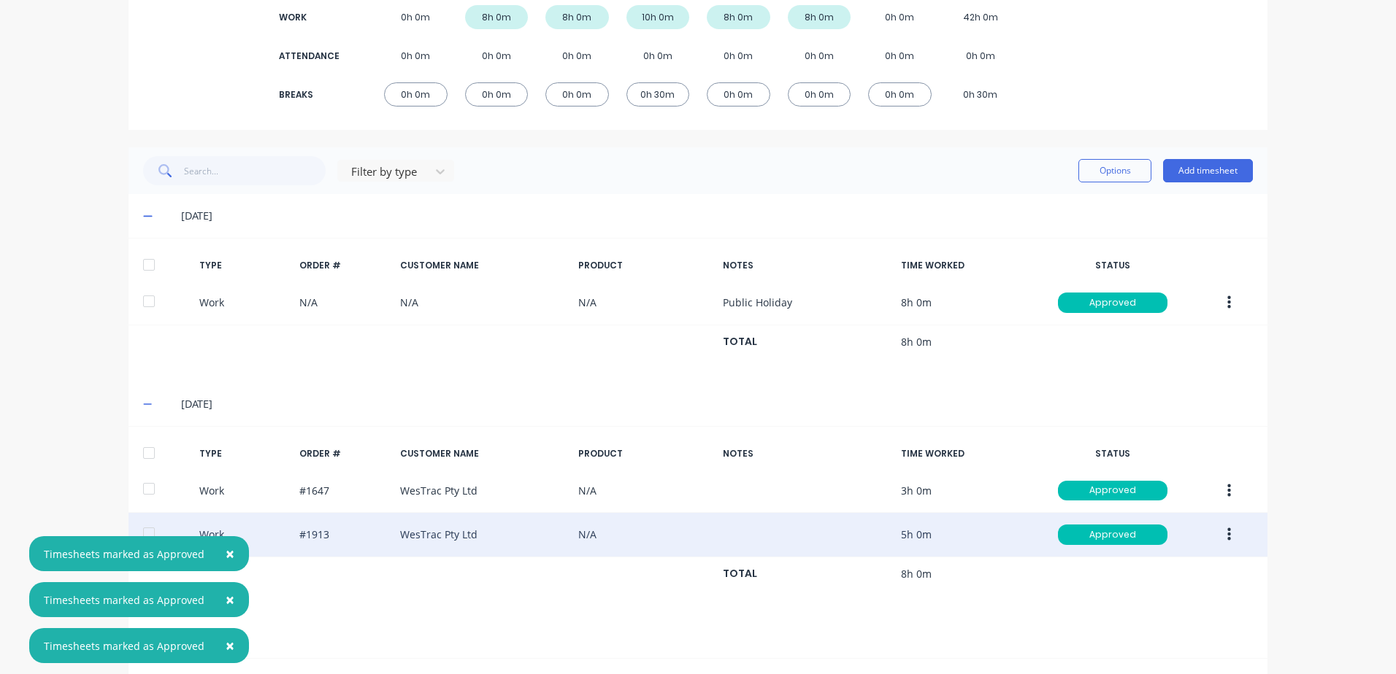
scroll to position [207, 0]
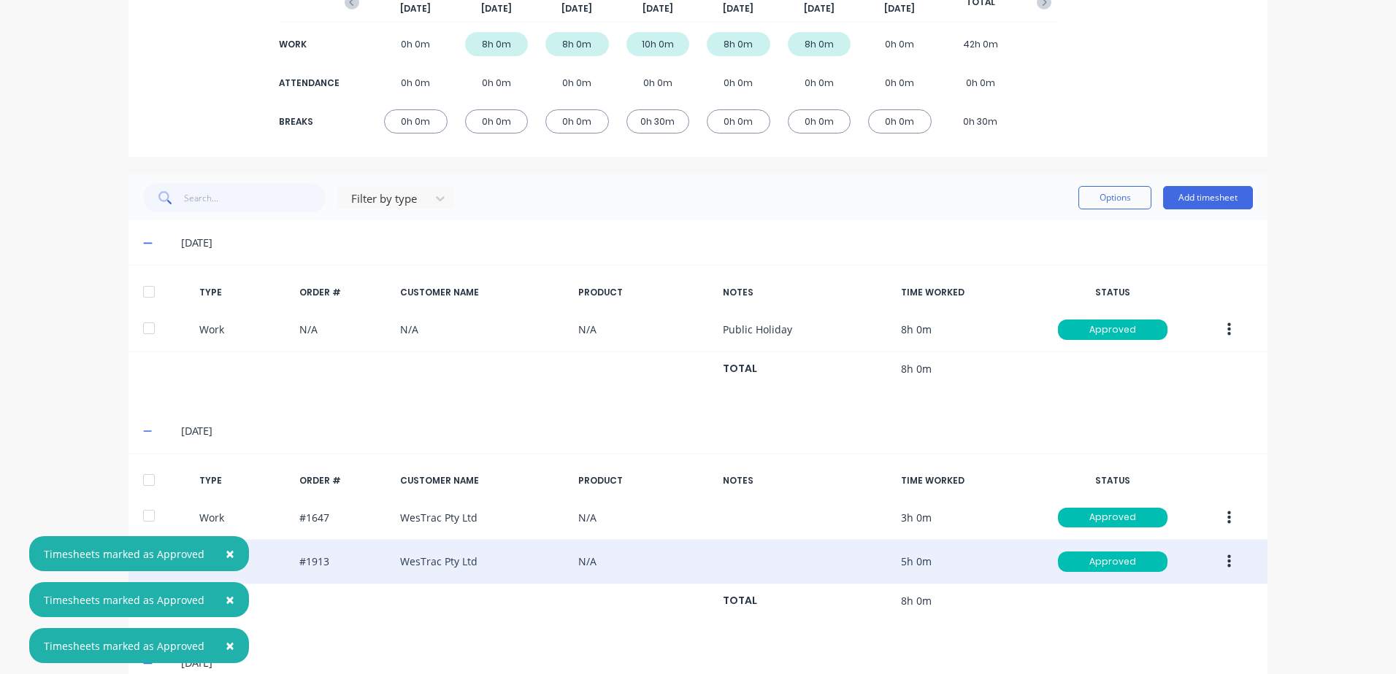
drag, startPoint x: 146, startPoint y: 483, endPoint x: 144, endPoint y: 404, distance: 78.9
click at [145, 472] on div at bounding box center [148, 480] width 29 height 29
drag, startPoint x: 142, startPoint y: 291, endPoint x: 174, endPoint y: 291, distance: 32.1
click at [146, 291] on div at bounding box center [148, 291] width 29 height 29
click at [1114, 196] on button "Options" at bounding box center [1114, 197] width 73 height 23
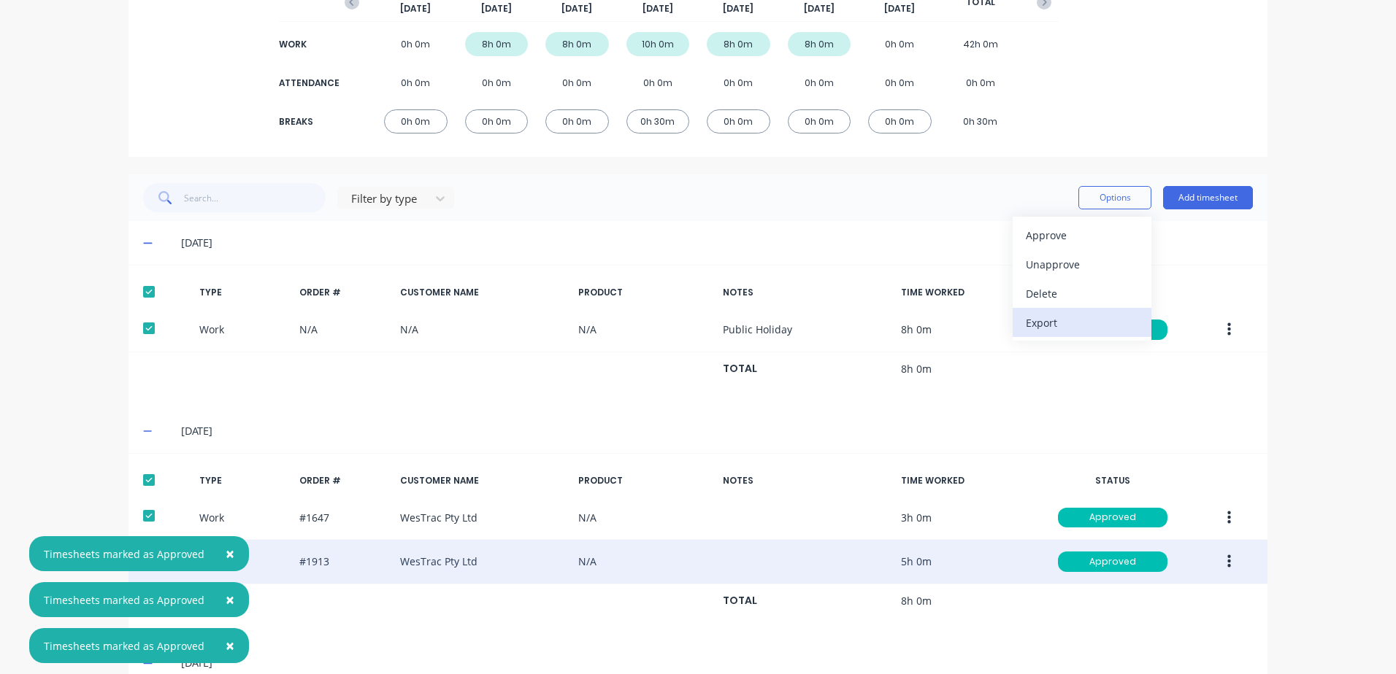
click at [1037, 320] on div "Export" at bounding box center [1082, 322] width 112 height 21
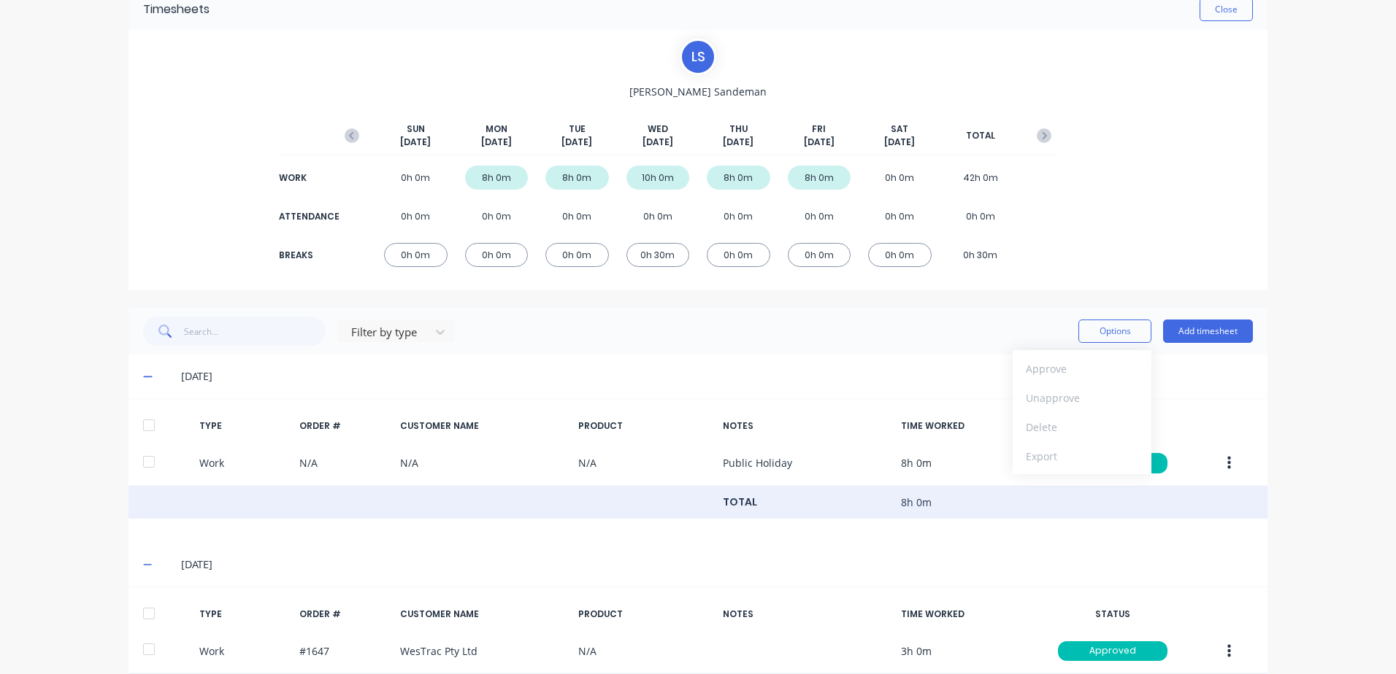
scroll to position [0, 0]
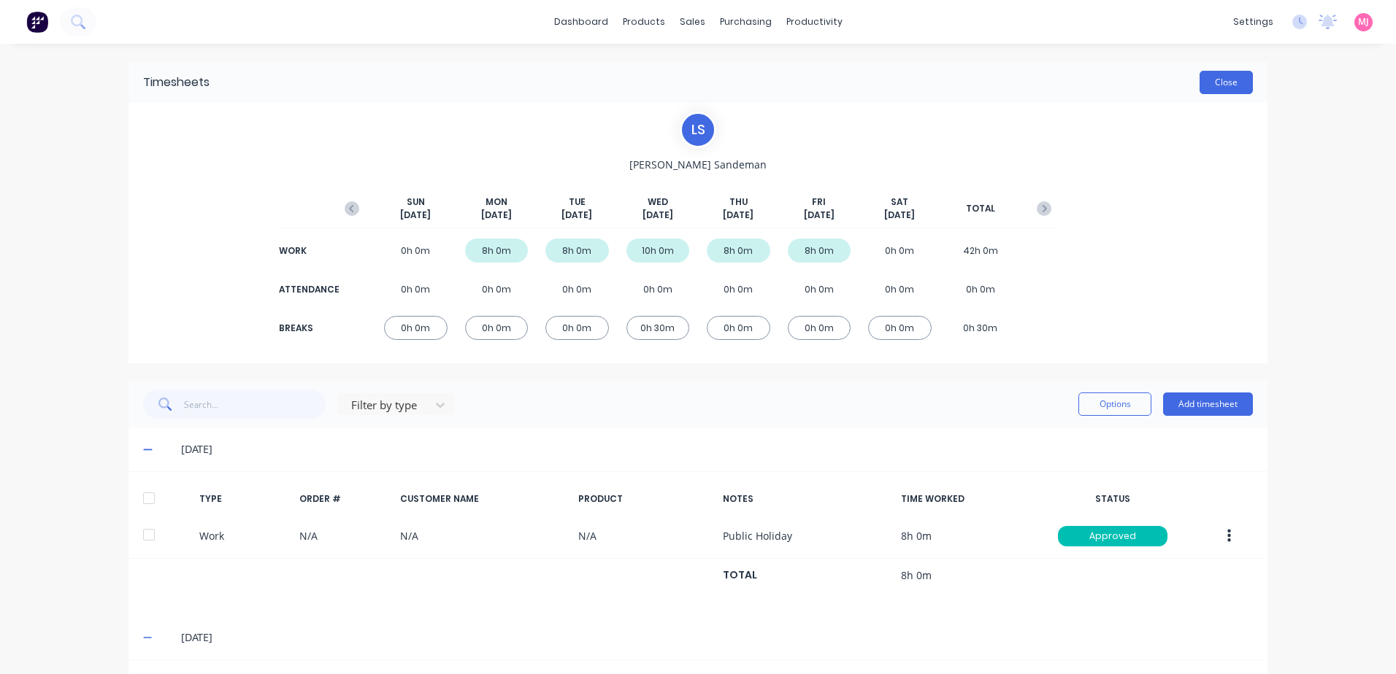
click at [1233, 81] on button "Close" at bounding box center [1225, 82] width 53 height 23
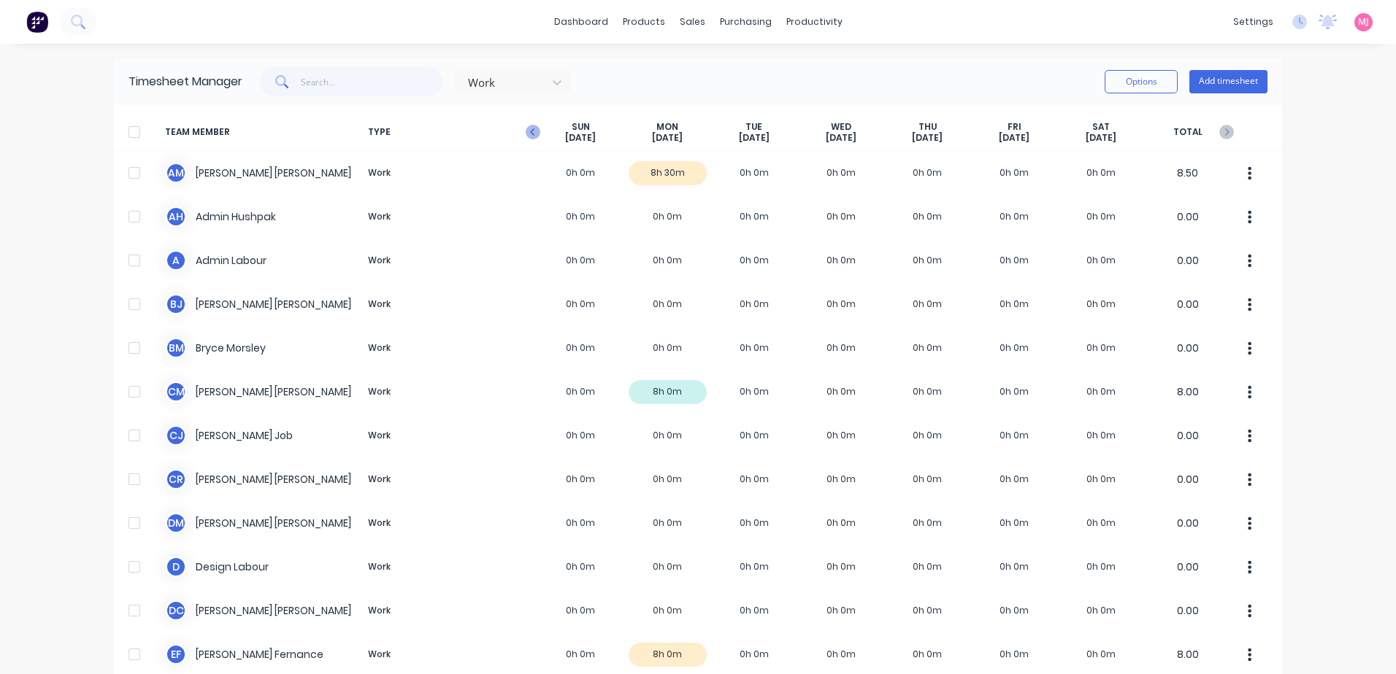
click at [528, 128] on icon "button" at bounding box center [533, 132] width 15 height 15
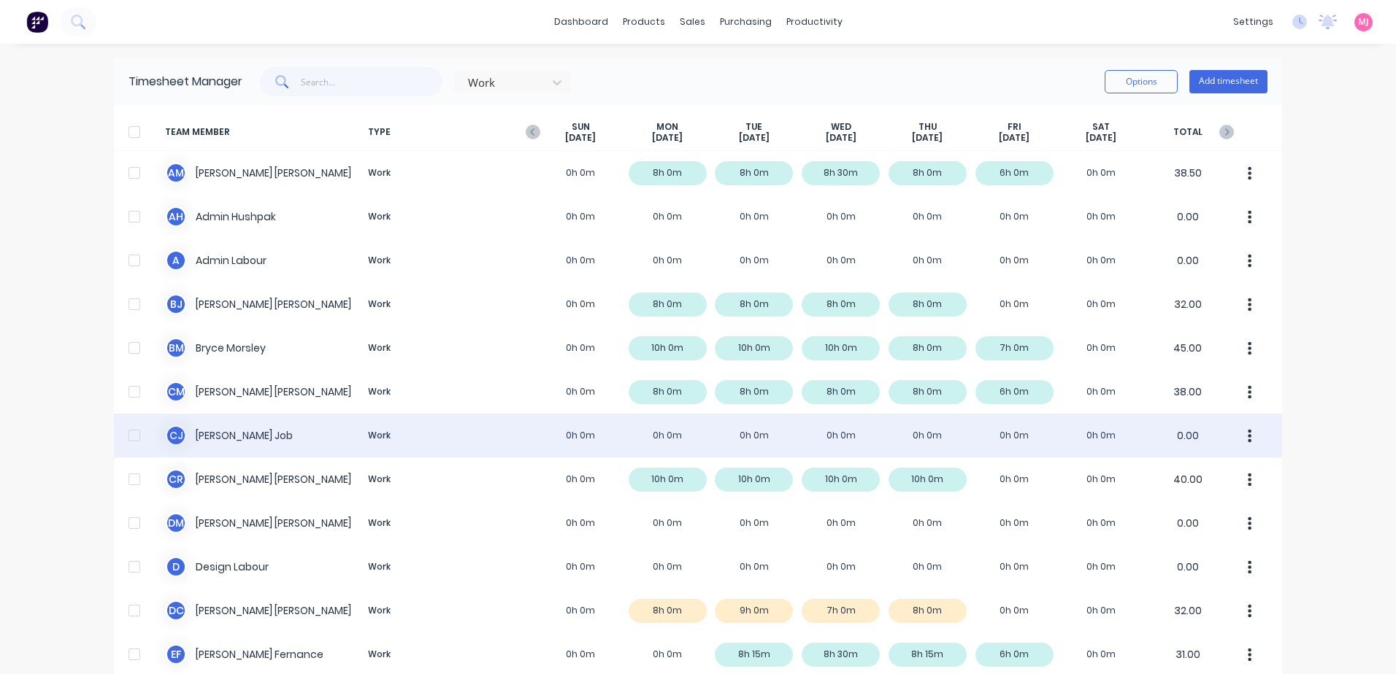
click at [246, 437] on div "[PERSON_NAME] Job Work 0h 0m 0h 0m 0h 0m 0h 0m 0h 0m 0h 0m 0h 0m 0.00" at bounding box center [698, 436] width 1168 height 44
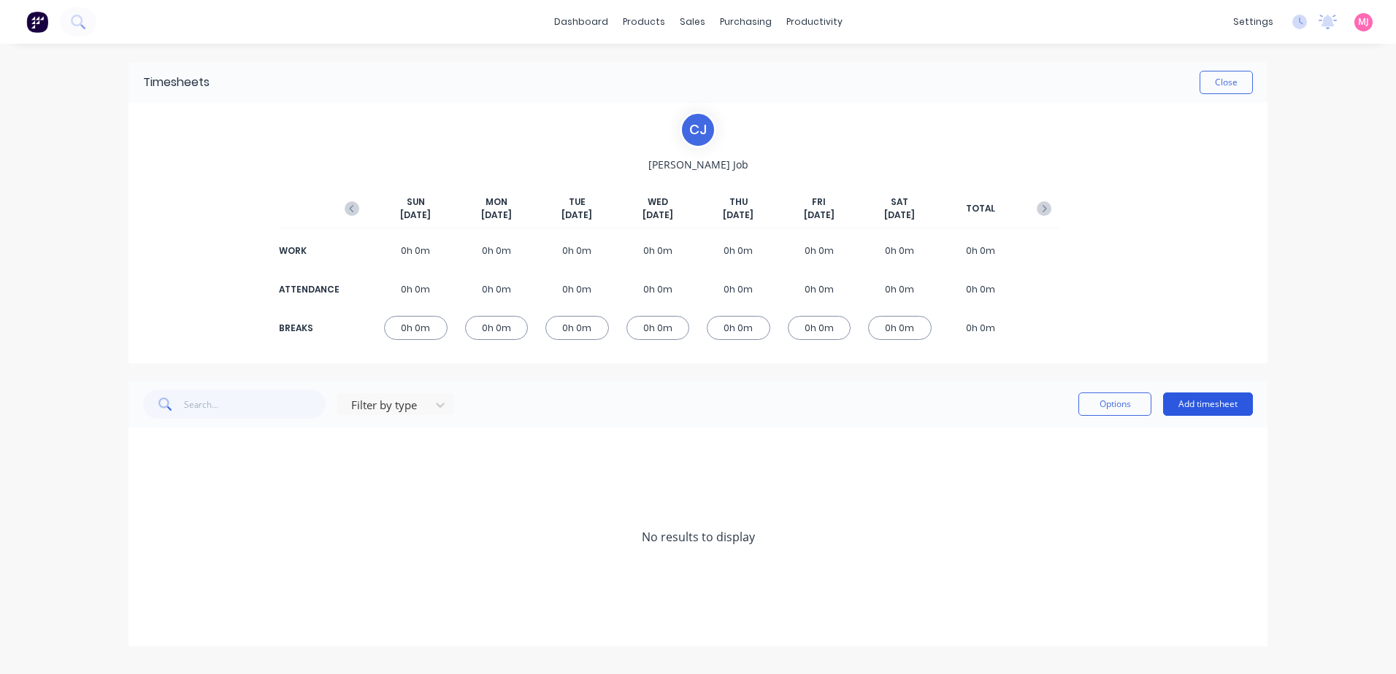
click at [1212, 407] on button "Add timesheet" at bounding box center [1208, 404] width 90 height 23
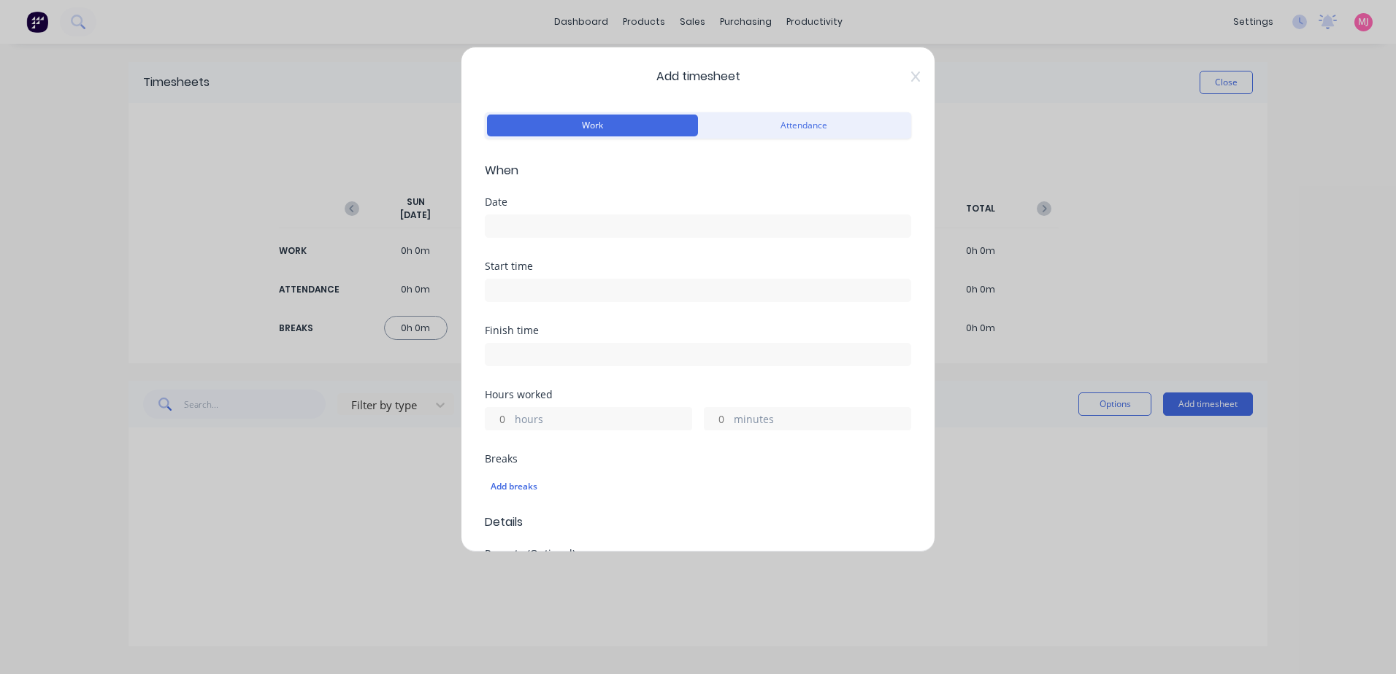
click at [565, 217] on input at bounding box center [697, 226] width 425 height 22
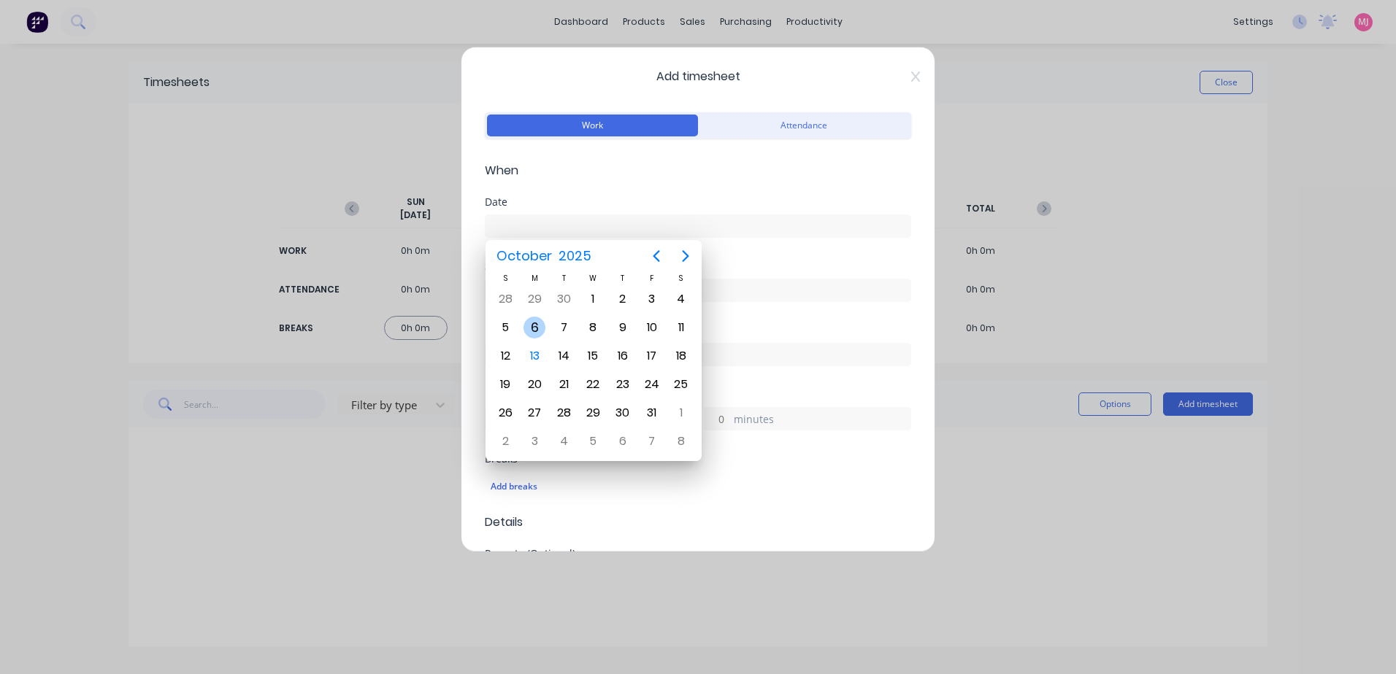
click at [531, 323] on div "6" at bounding box center [534, 328] width 22 height 22
type input "[DATE]"
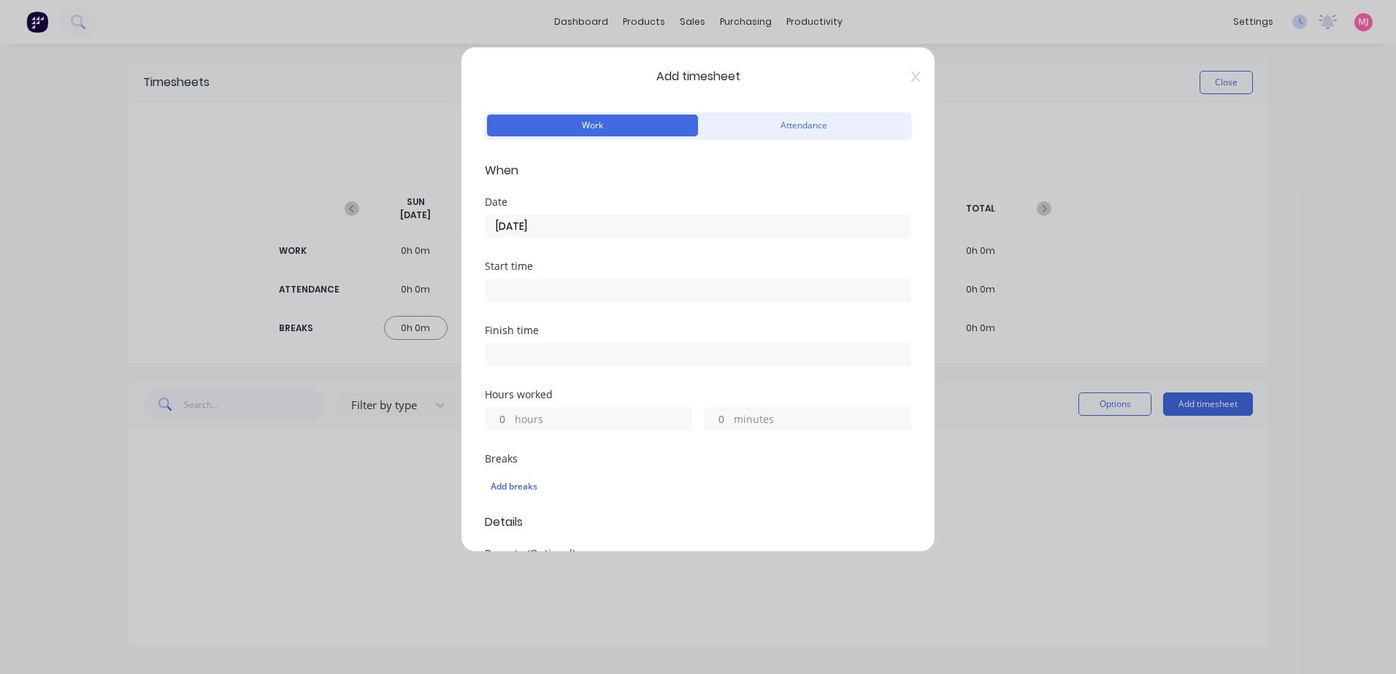
click at [551, 416] on label "hours" at bounding box center [603, 421] width 177 height 18
click at [511, 416] on input "hours" at bounding box center [498, 419] width 26 height 22
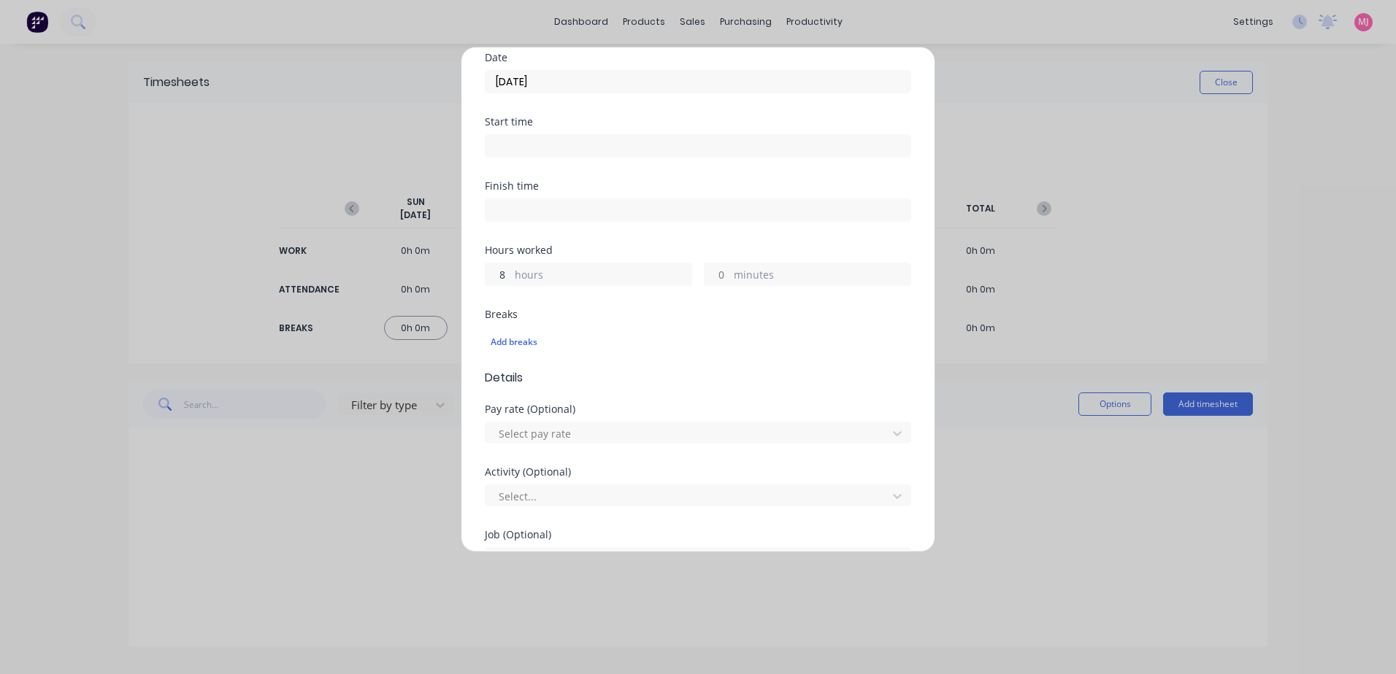
scroll to position [146, 0]
type input "8"
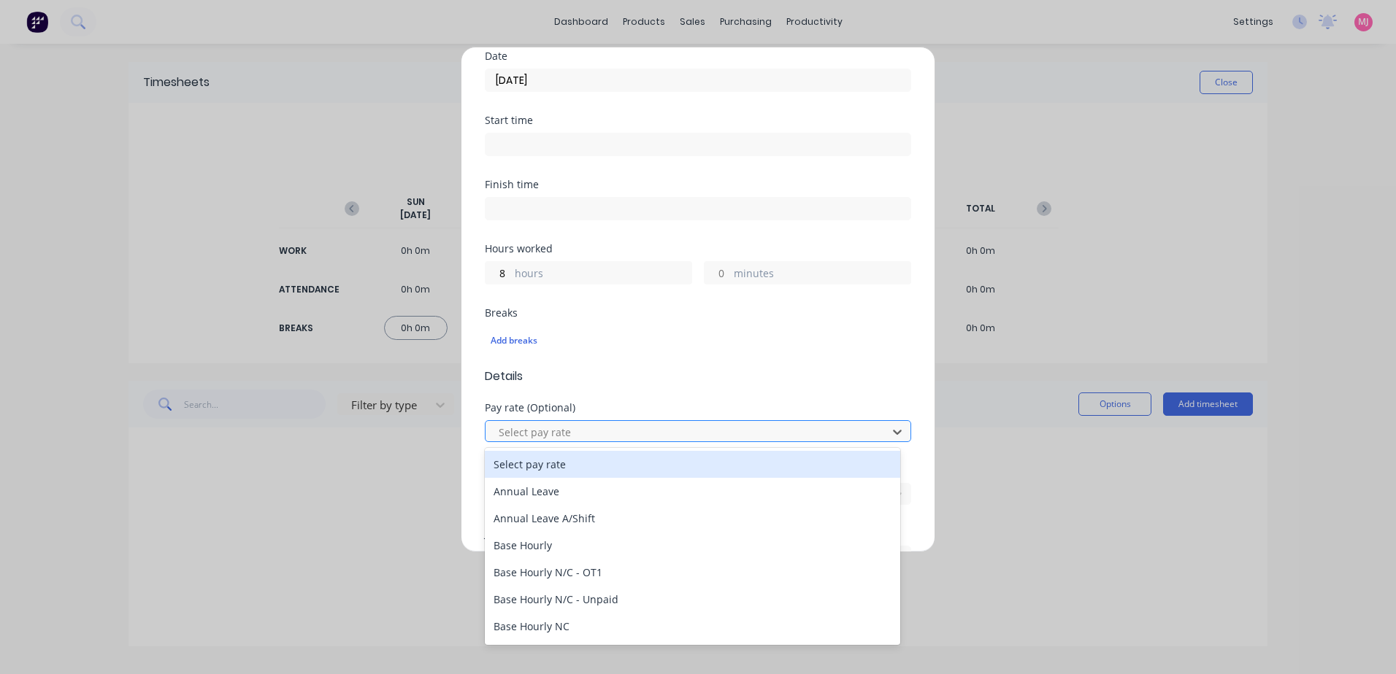
click at [542, 436] on div at bounding box center [688, 432] width 382 height 18
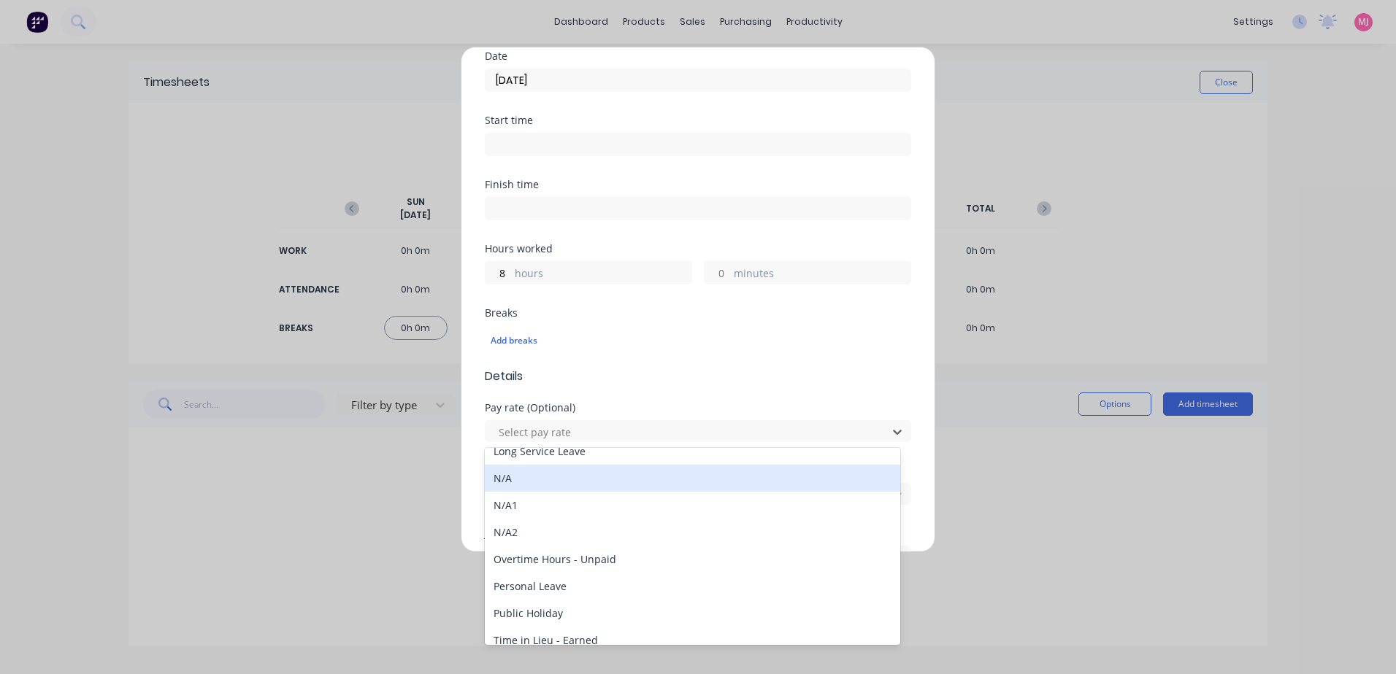
scroll to position [1606, 0]
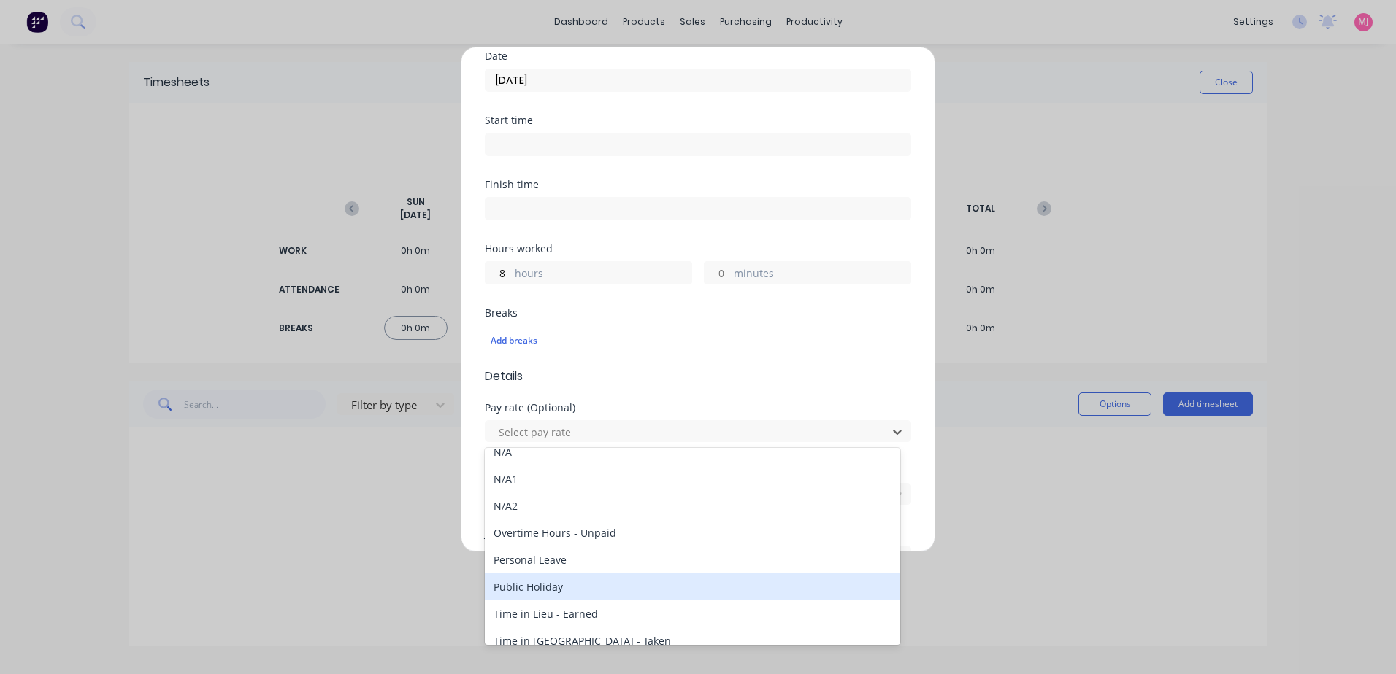
click at [554, 586] on div "Public Holiday" at bounding box center [692, 587] width 415 height 27
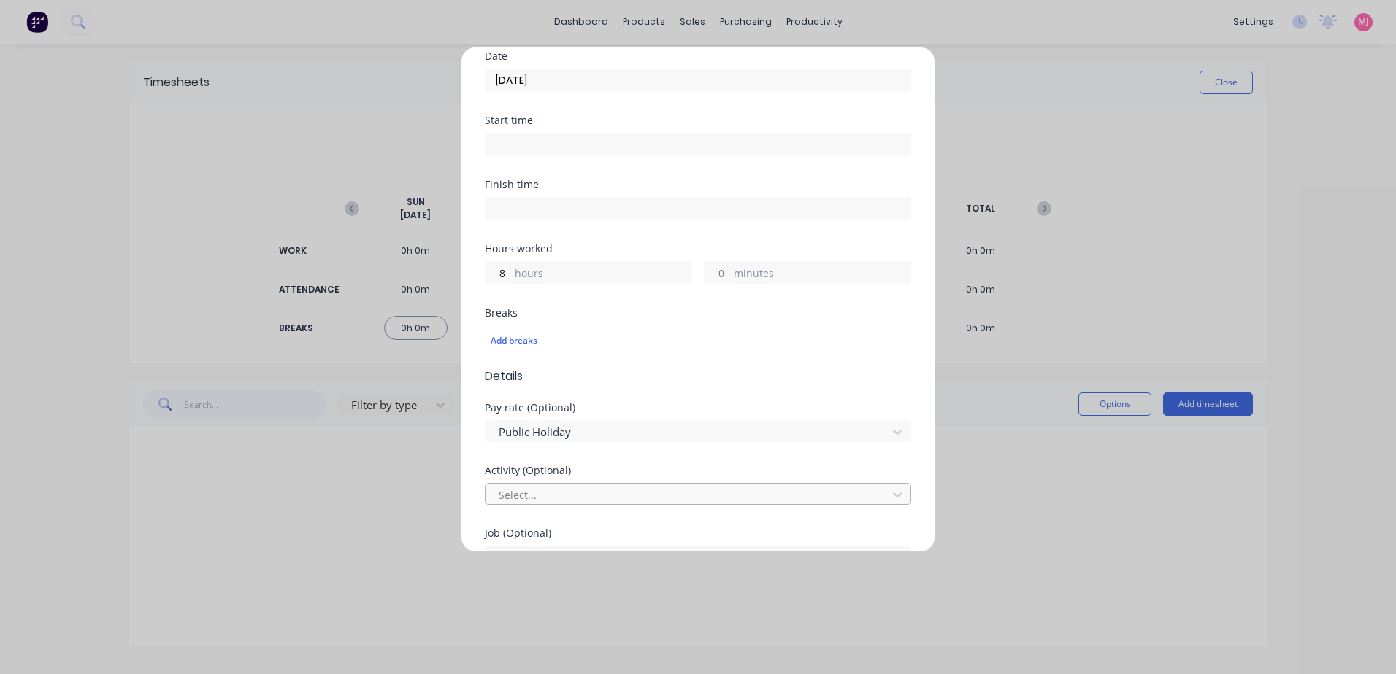
click at [589, 493] on div at bounding box center [688, 495] width 382 height 18
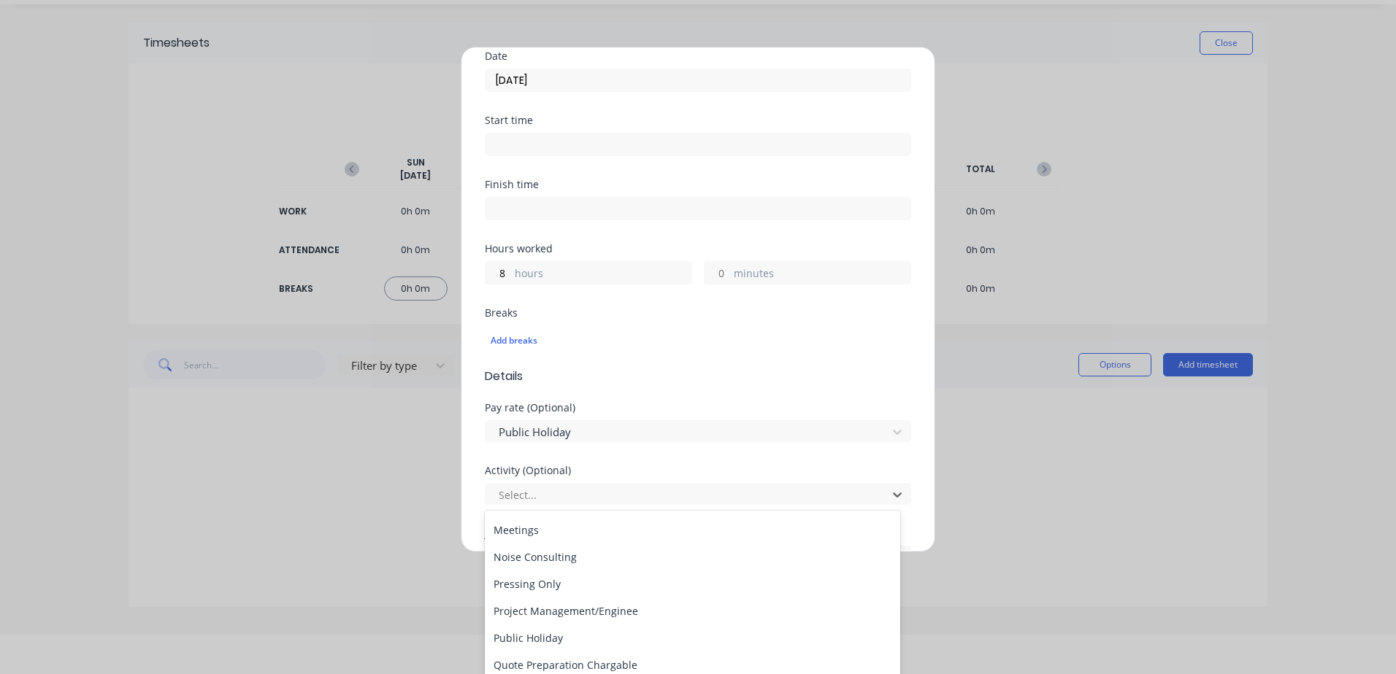
scroll to position [365, 0]
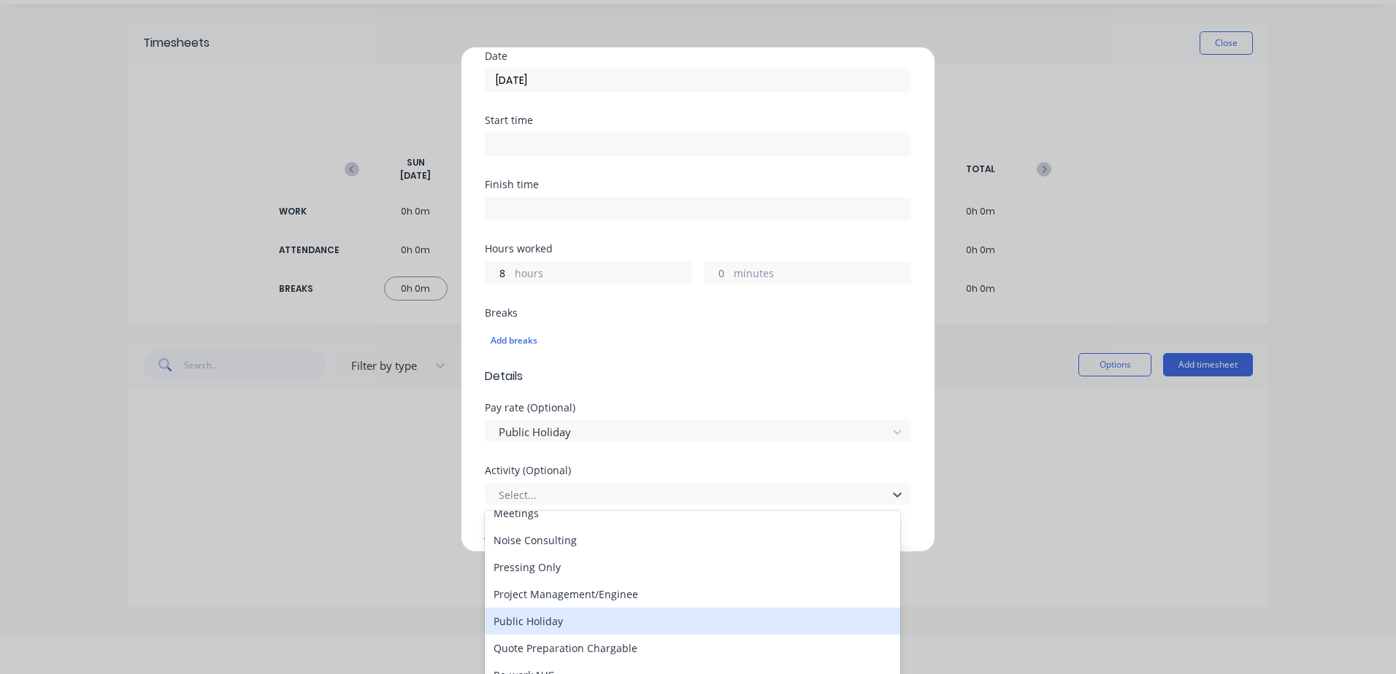
click at [544, 620] on div "Public Holiday" at bounding box center [692, 621] width 415 height 27
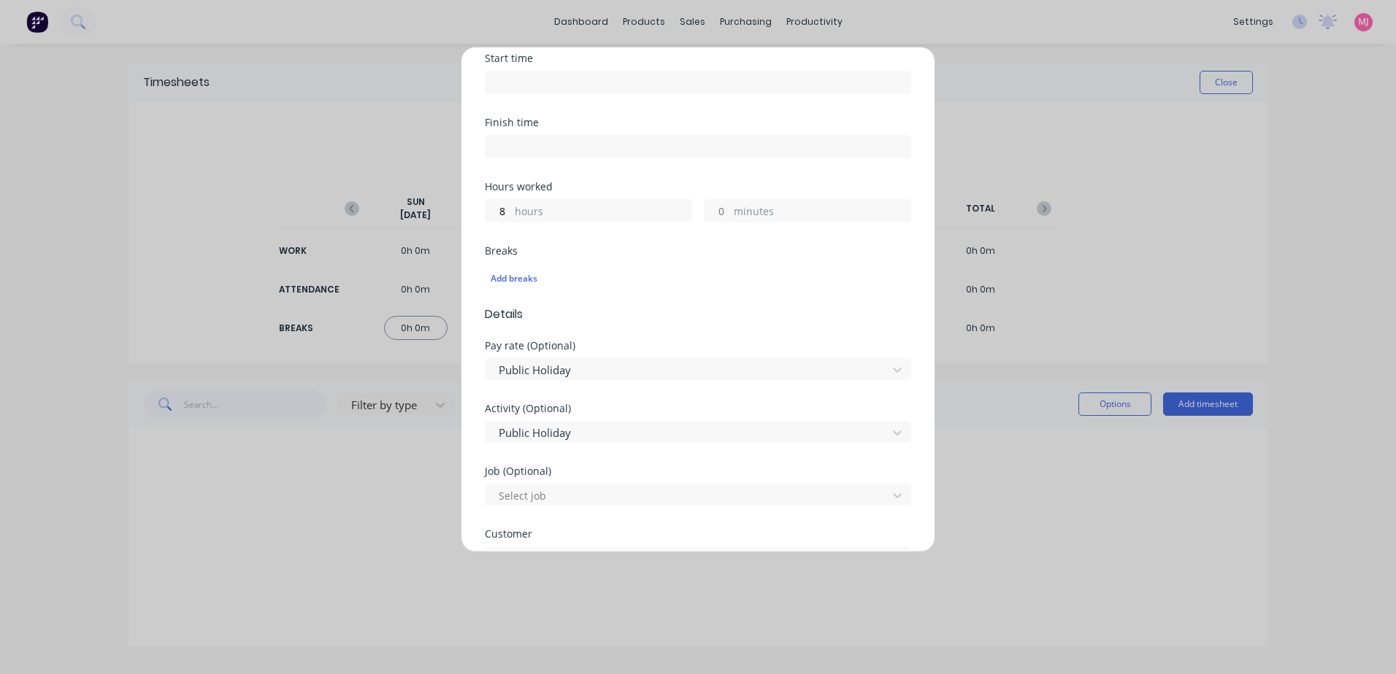
scroll to position [292, 0]
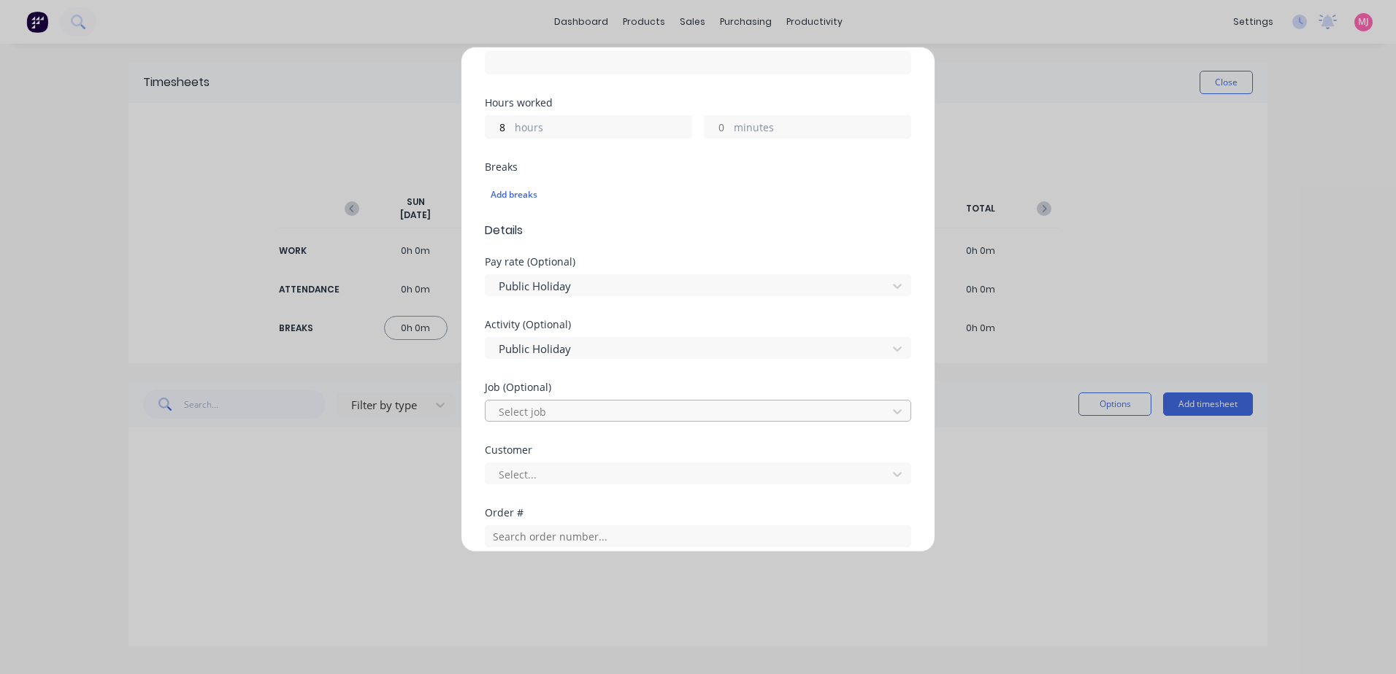
click at [547, 417] on div at bounding box center [688, 412] width 382 height 18
type input "h"
click at [655, 365] on div "Activity (Optional) Public Holiday" at bounding box center [698, 351] width 426 height 63
click at [556, 475] on div at bounding box center [688, 475] width 382 height 18
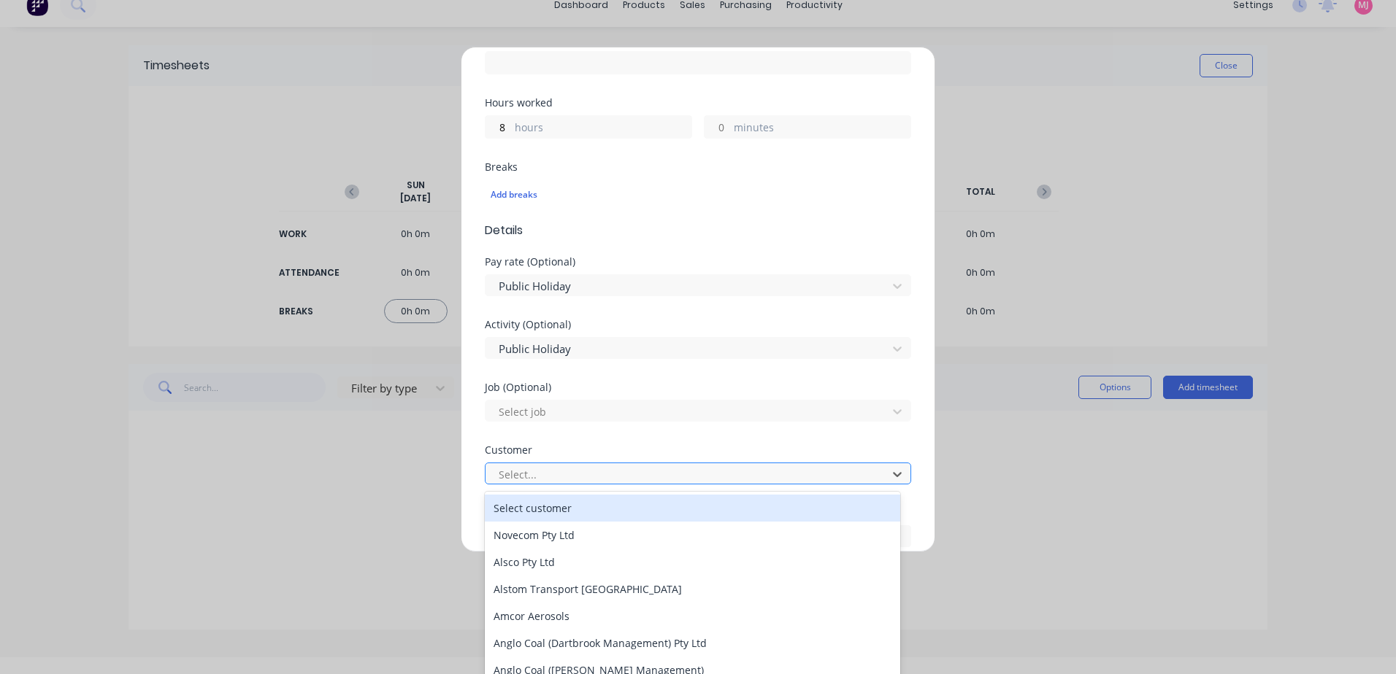
scroll to position [19, 0]
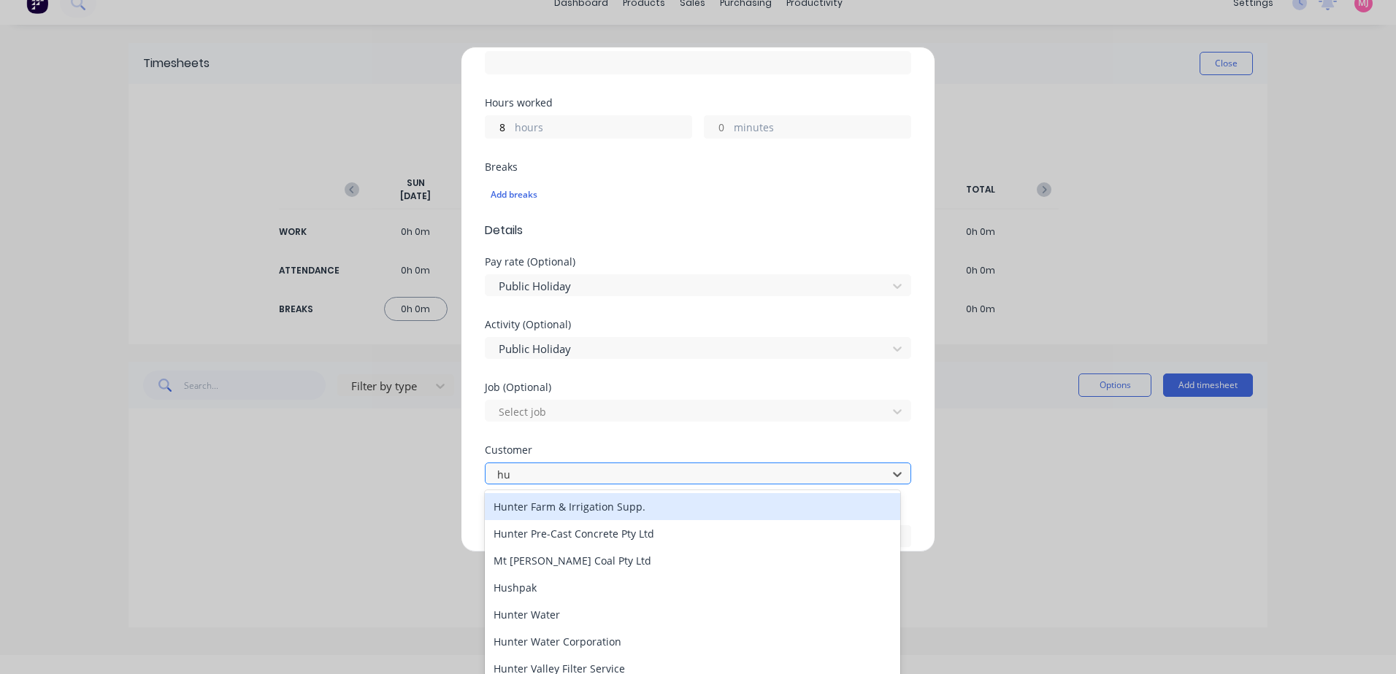
type input "hus"
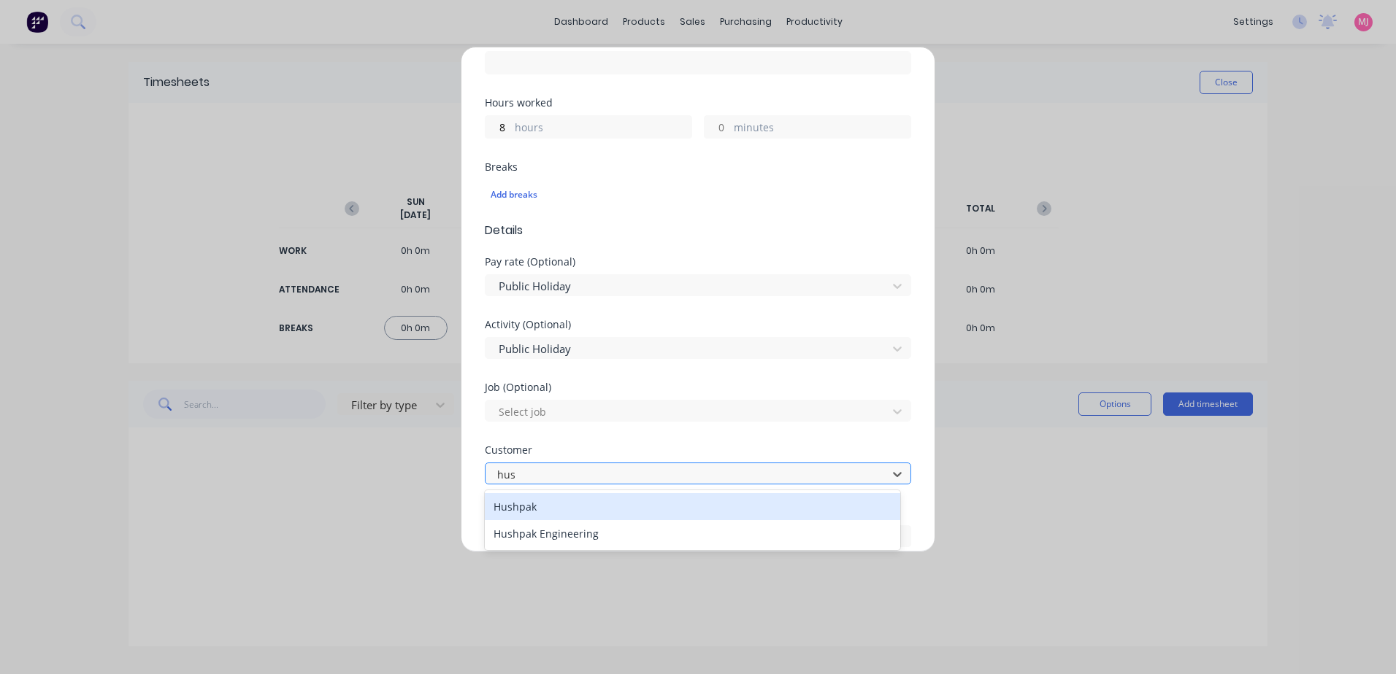
scroll to position [0, 0]
click at [514, 512] on div "Hushpak" at bounding box center [692, 506] width 415 height 27
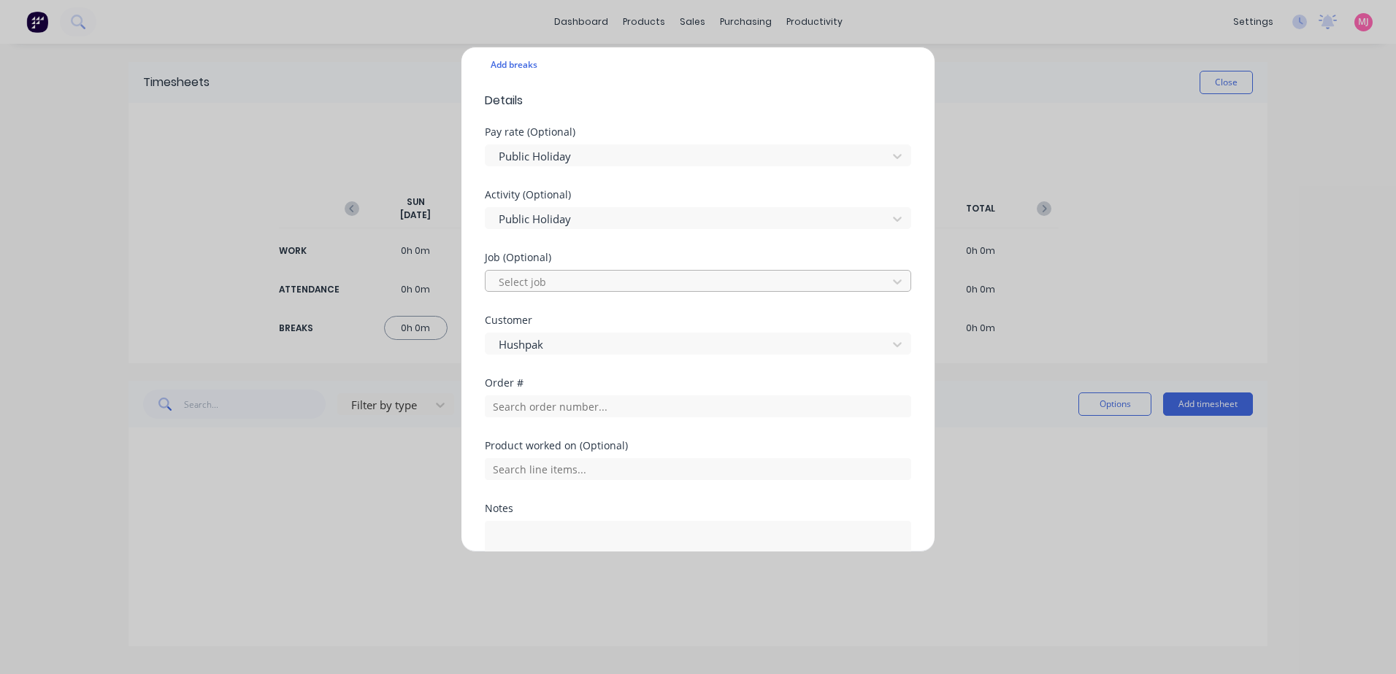
scroll to position [536, 0]
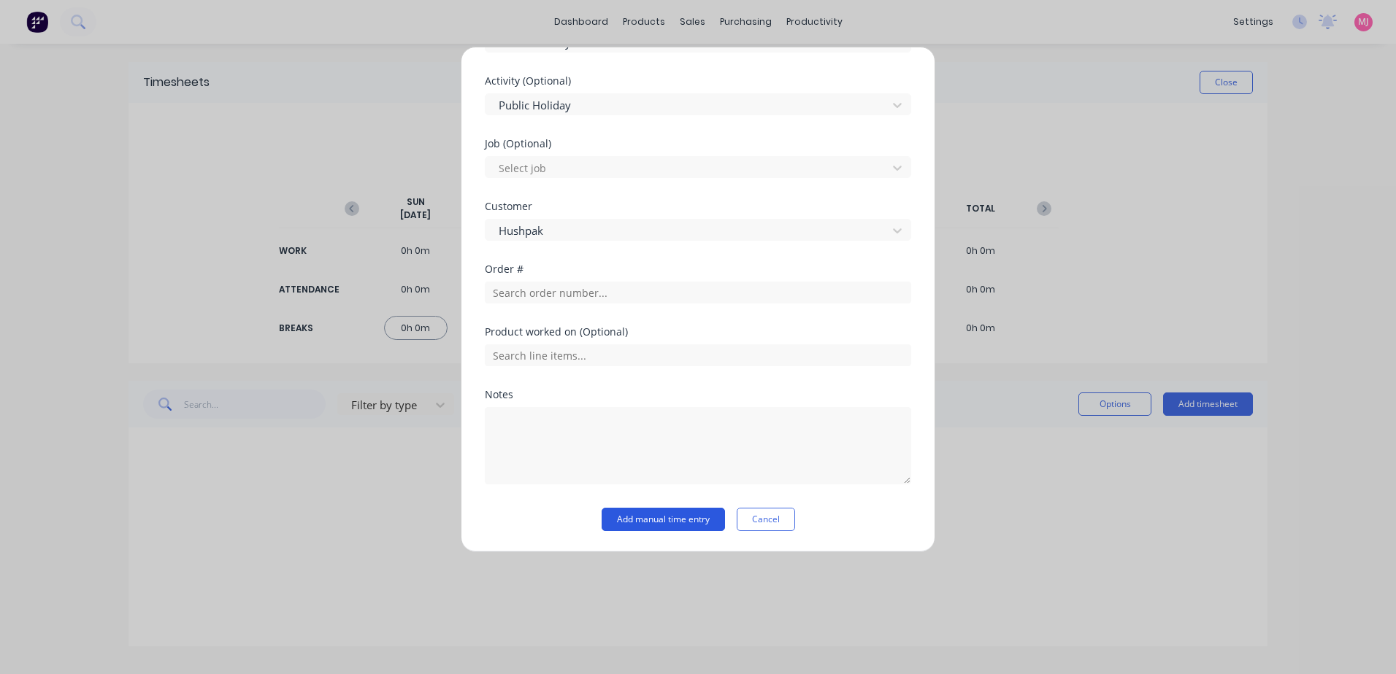
click at [666, 518] on button "Add manual time entry" at bounding box center [662, 519] width 123 height 23
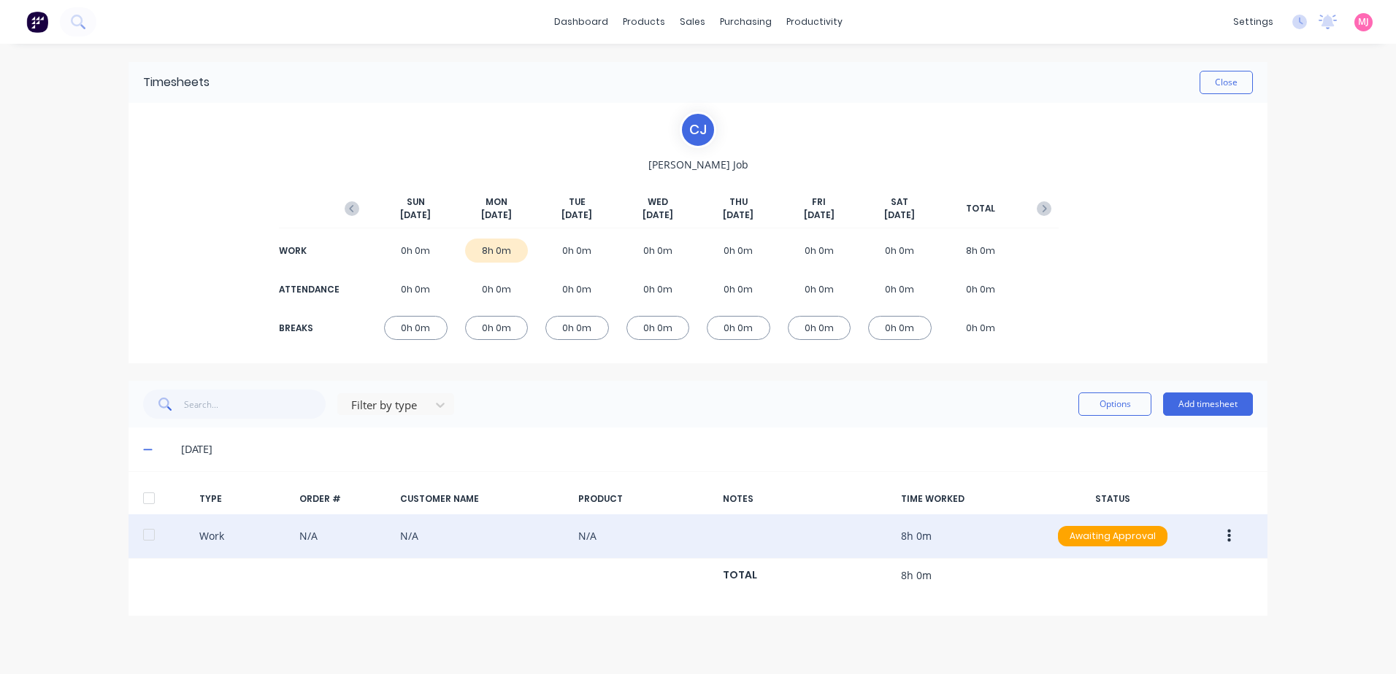
click at [1231, 534] on button "button" at bounding box center [1229, 536] width 34 height 26
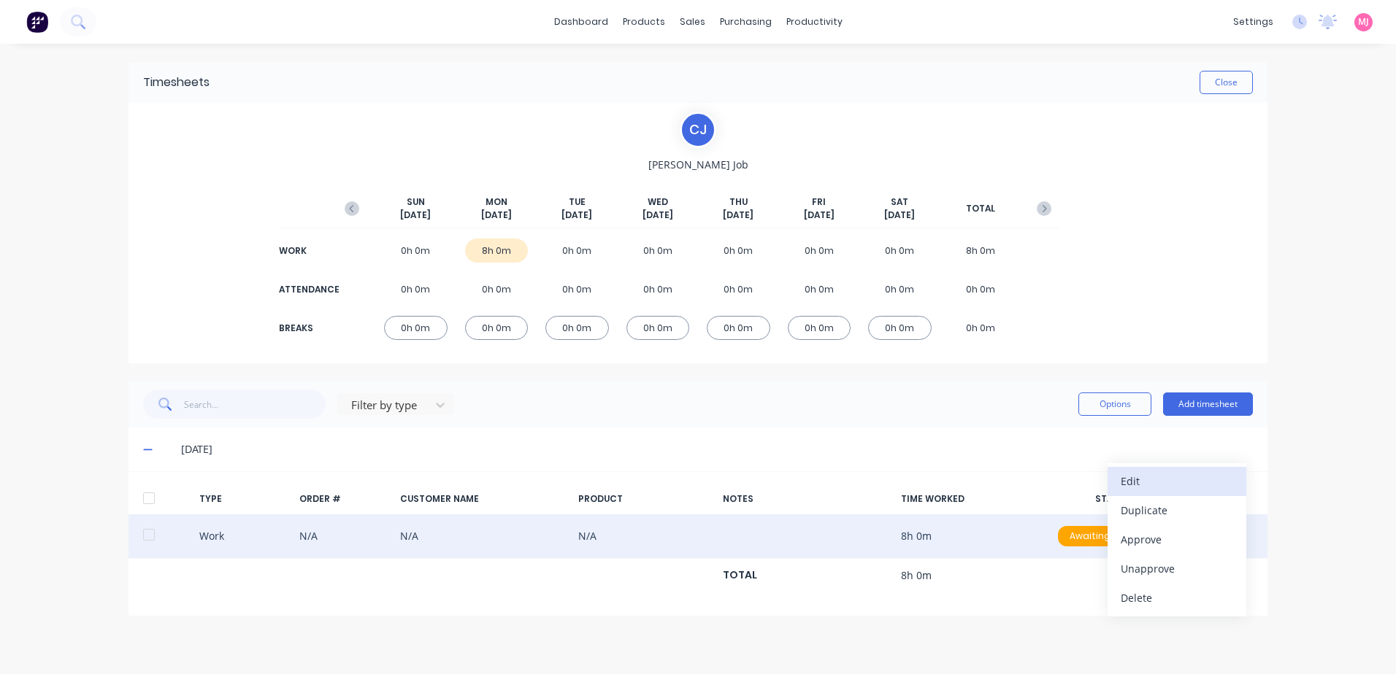
click at [1153, 479] on div "Edit" at bounding box center [1176, 481] width 112 height 21
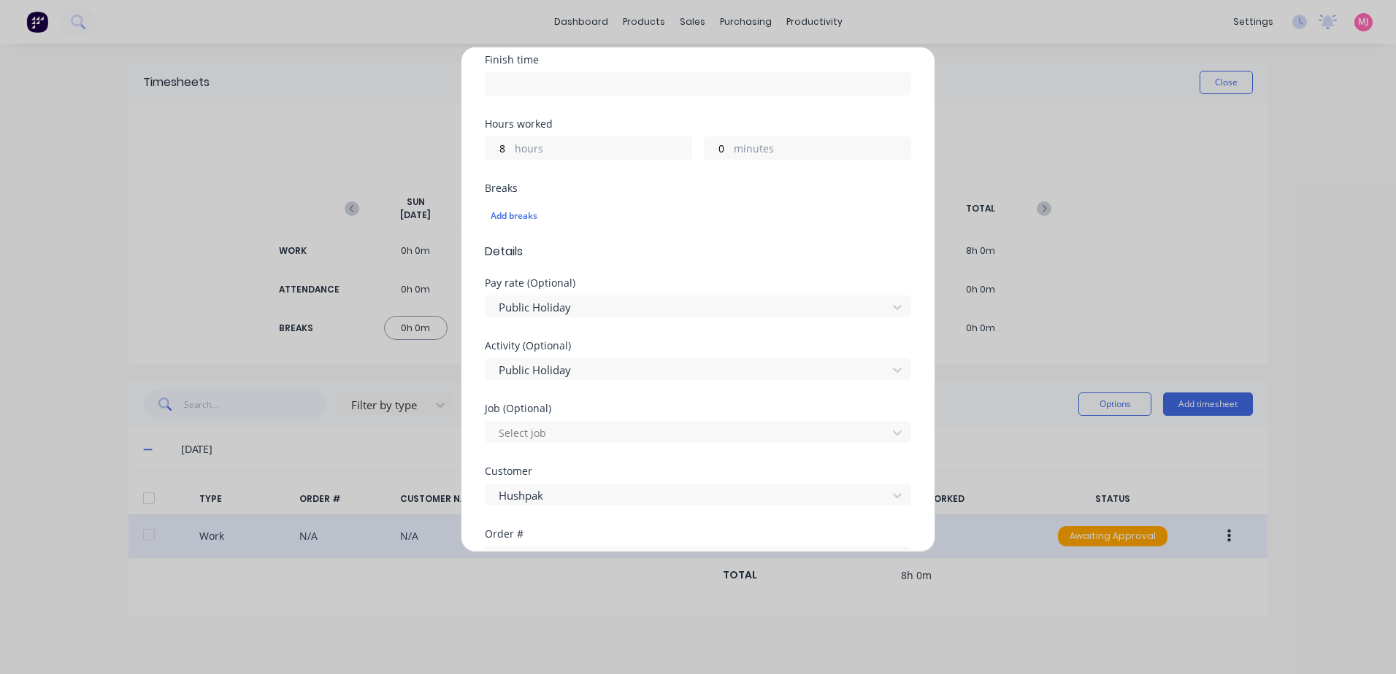
scroll to position [511, 0]
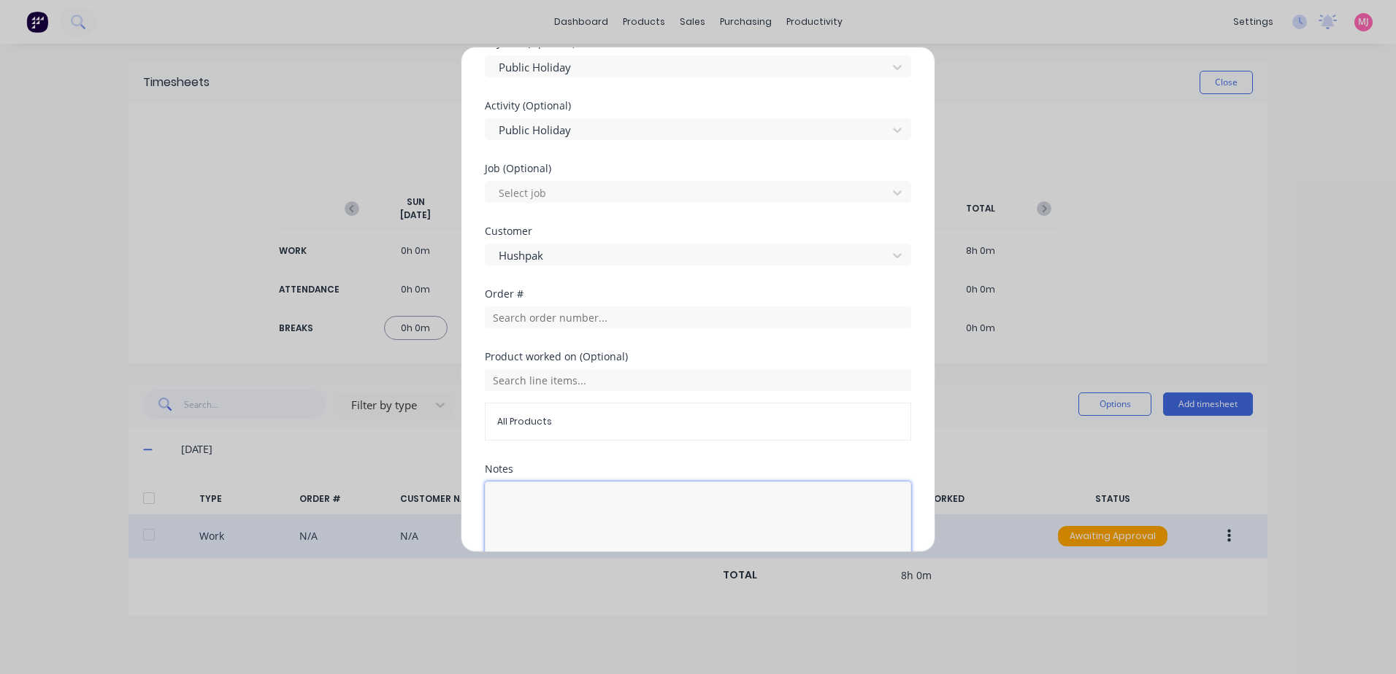
click at [541, 501] on textarea at bounding box center [698, 520] width 426 height 77
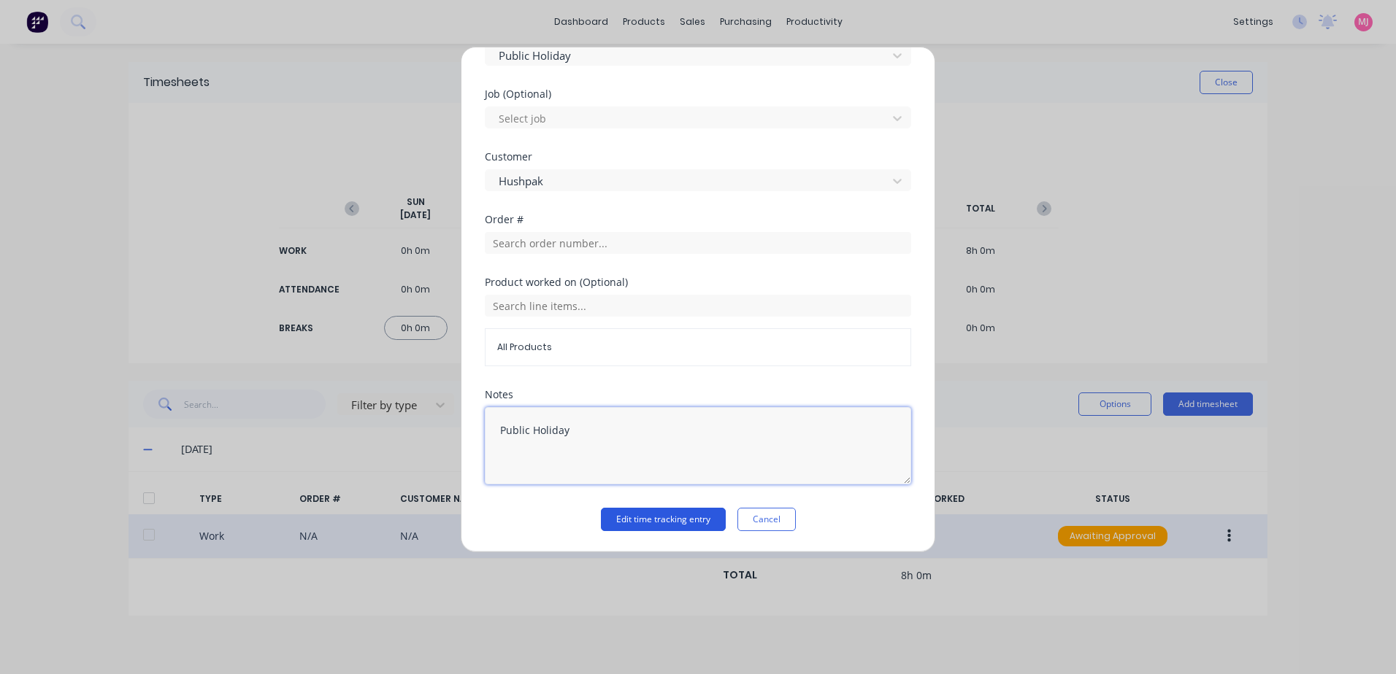
type textarea "Public Holiday"
click at [655, 523] on button "Edit time tracking entry" at bounding box center [663, 519] width 125 height 23
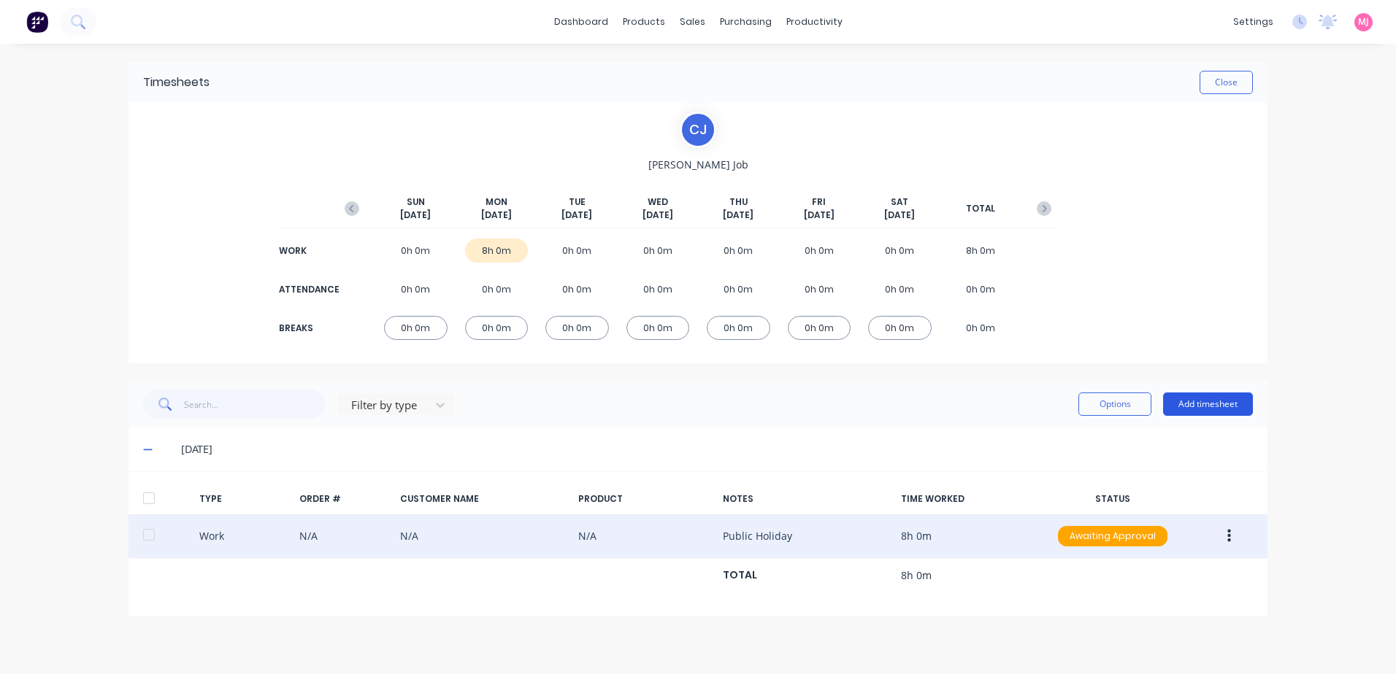
click at [1227, 403] on button "Add timesheet" at bounding box center [1208, 404] width 90 height 23
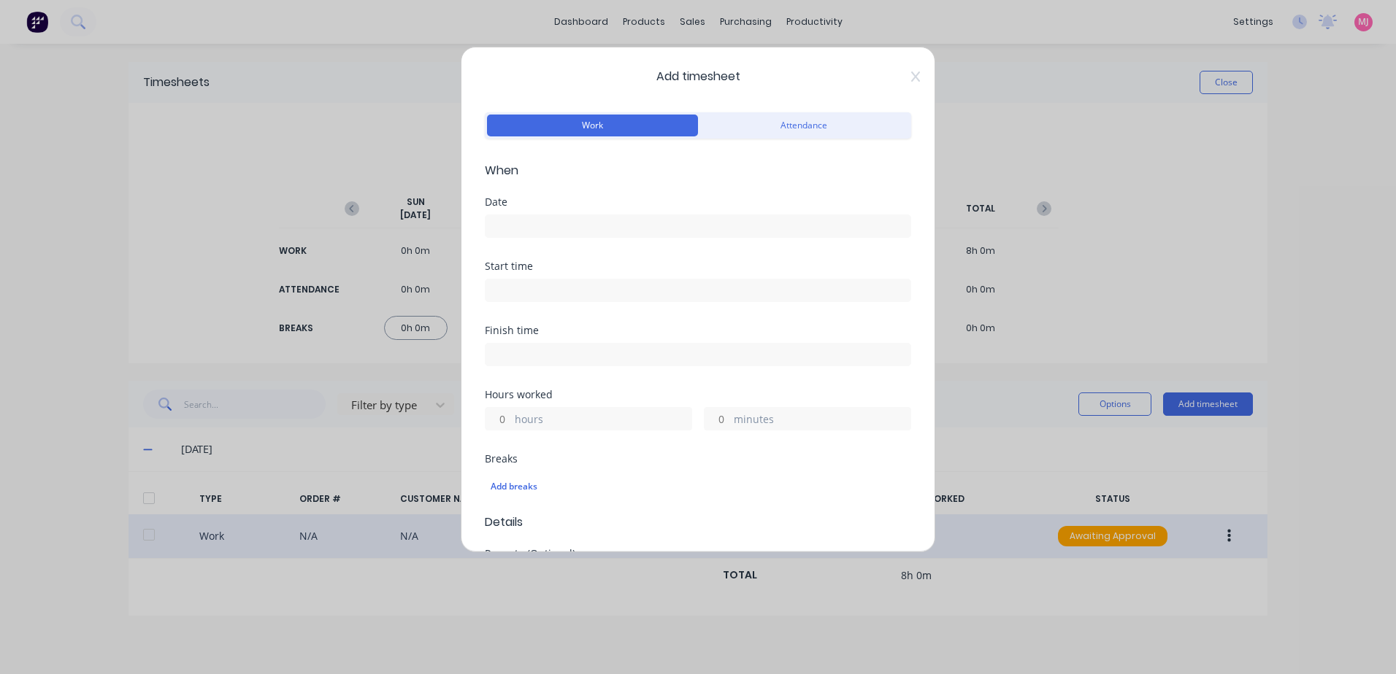
click at [531, 220] on input at bounding box center [697, 226] width 425 height 22
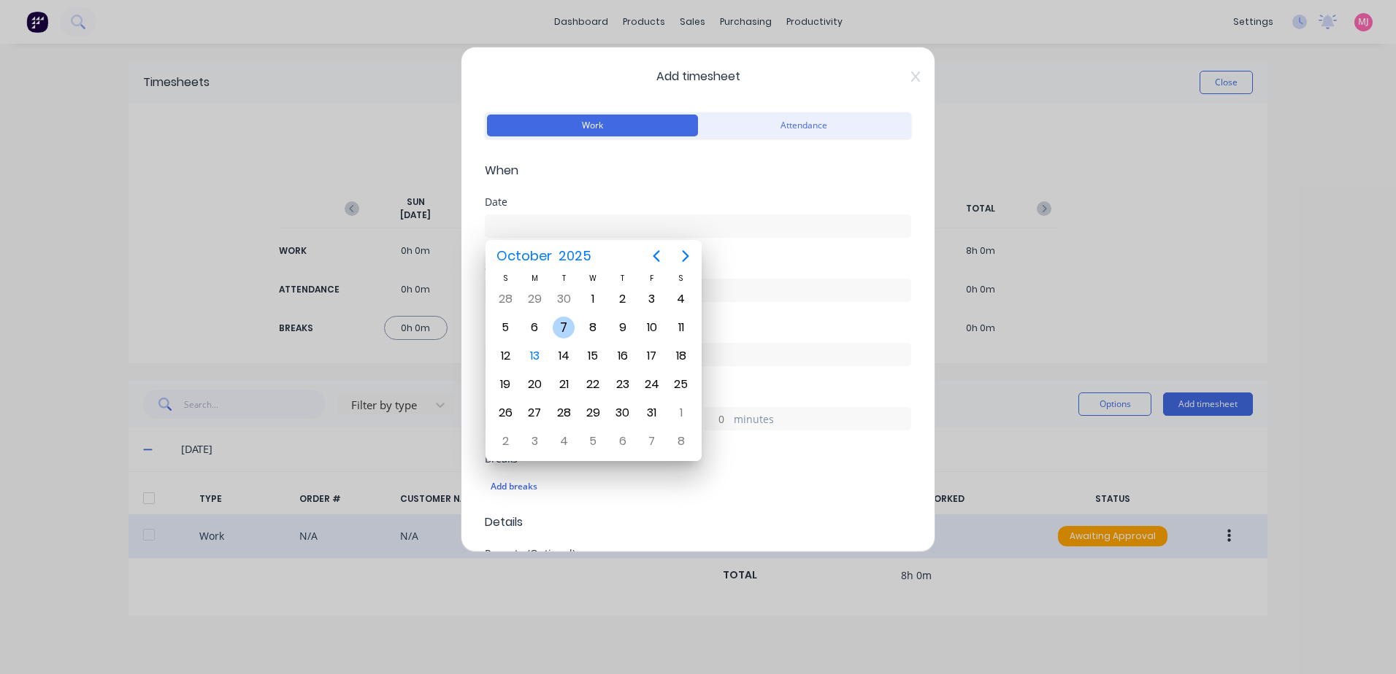
click at [564, 326] on div "7" at bounding box center [564, 328] width 22 height 22
type input "[DATE]"
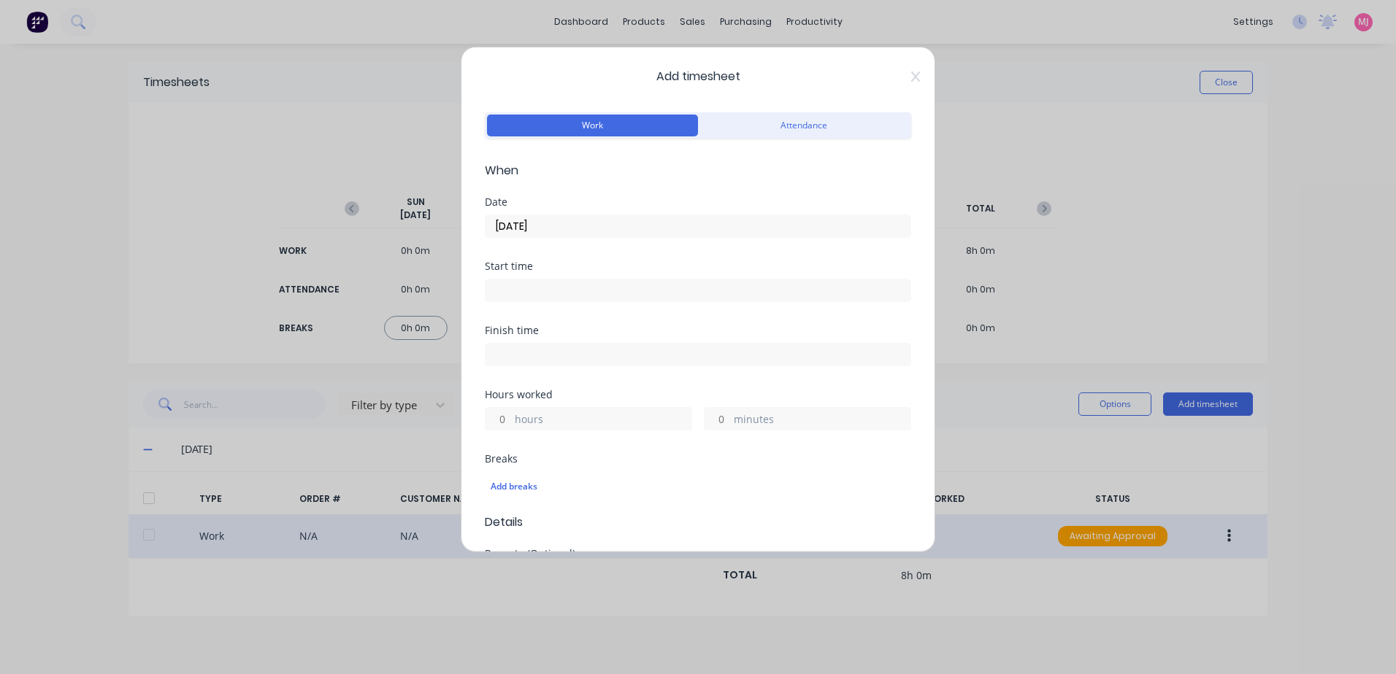
click at [520, 292] on input at bounding box center [697, 291] width 425 height 22
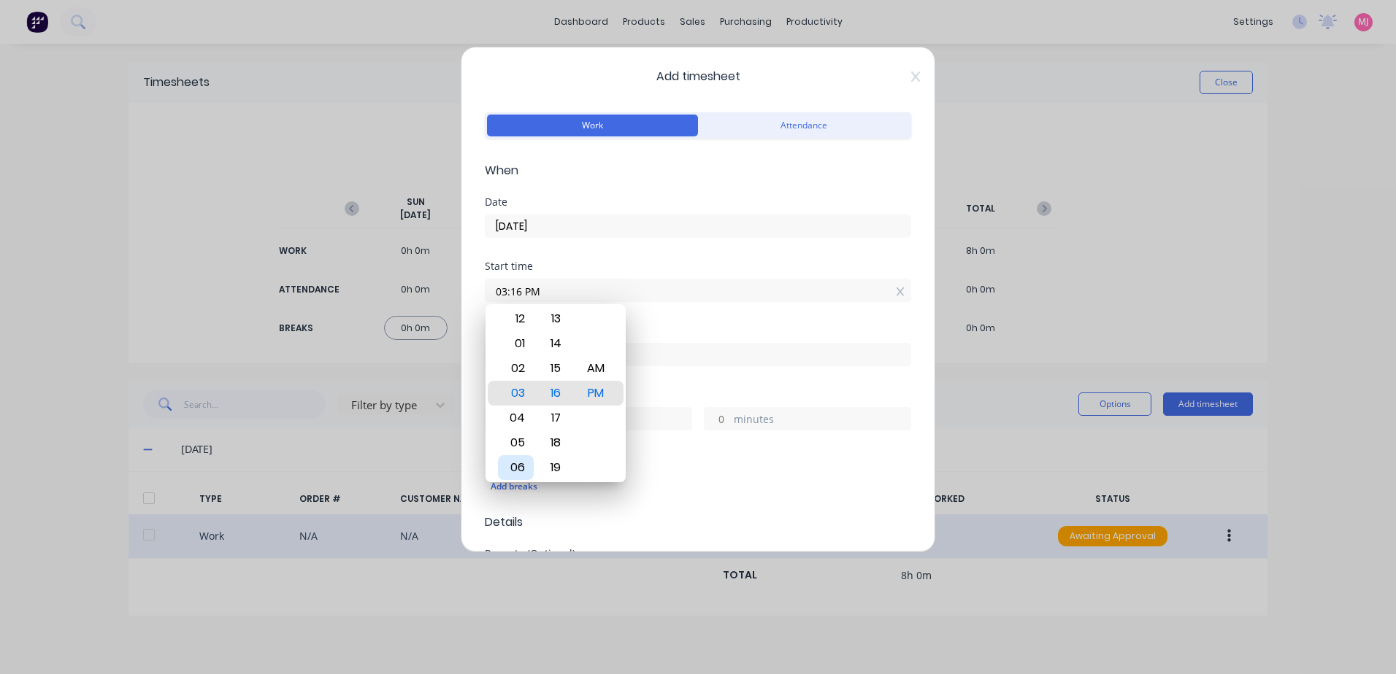
click at [518, 466] on div "06" at bounding box center [516, 467] width 36 height 25
click at [601, 371] on div "AM" at bounding box center [596, 368] width 36 height 25
type input "06:00 AM"
click at [669, 322] on div "Start time 06:00 AM" at bounding box center [698, 293] width 426 height 64
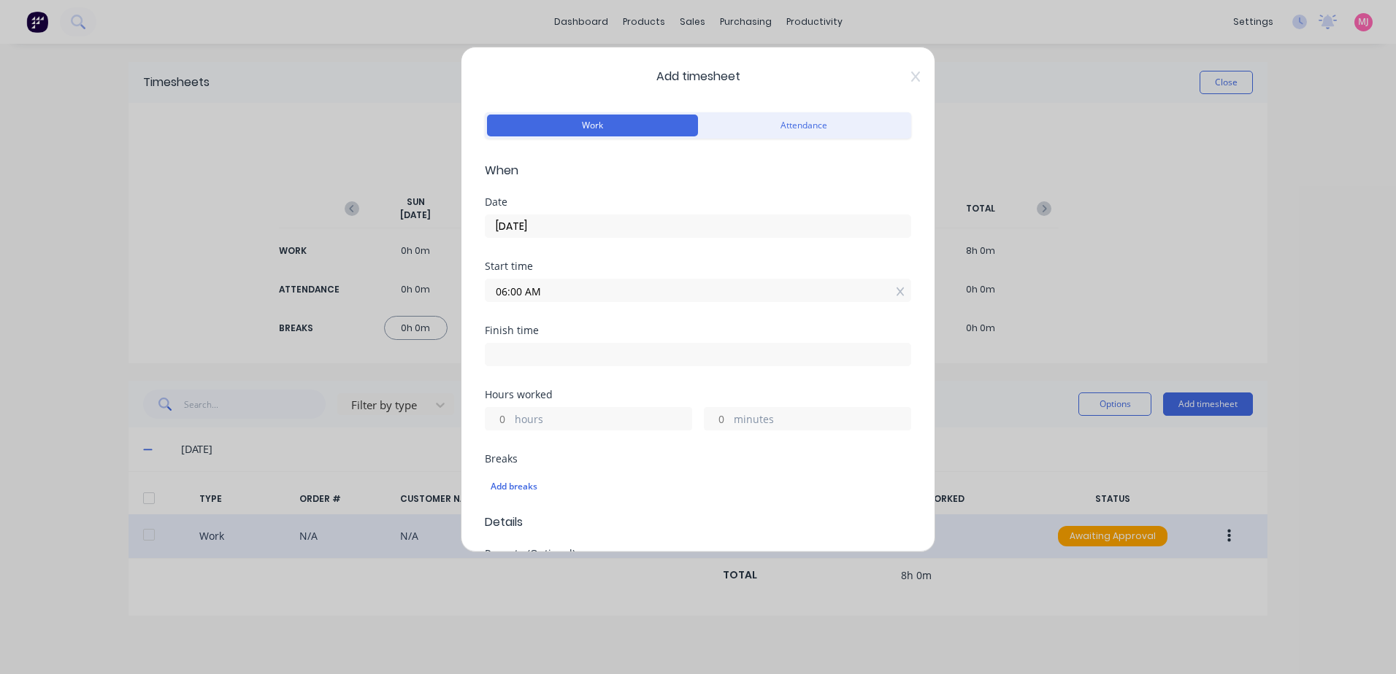
click at [547, 356] on input at bounding box center [697, 355] width 425 height 22
type input "03:16 PM"
type input "9"
type input "16"
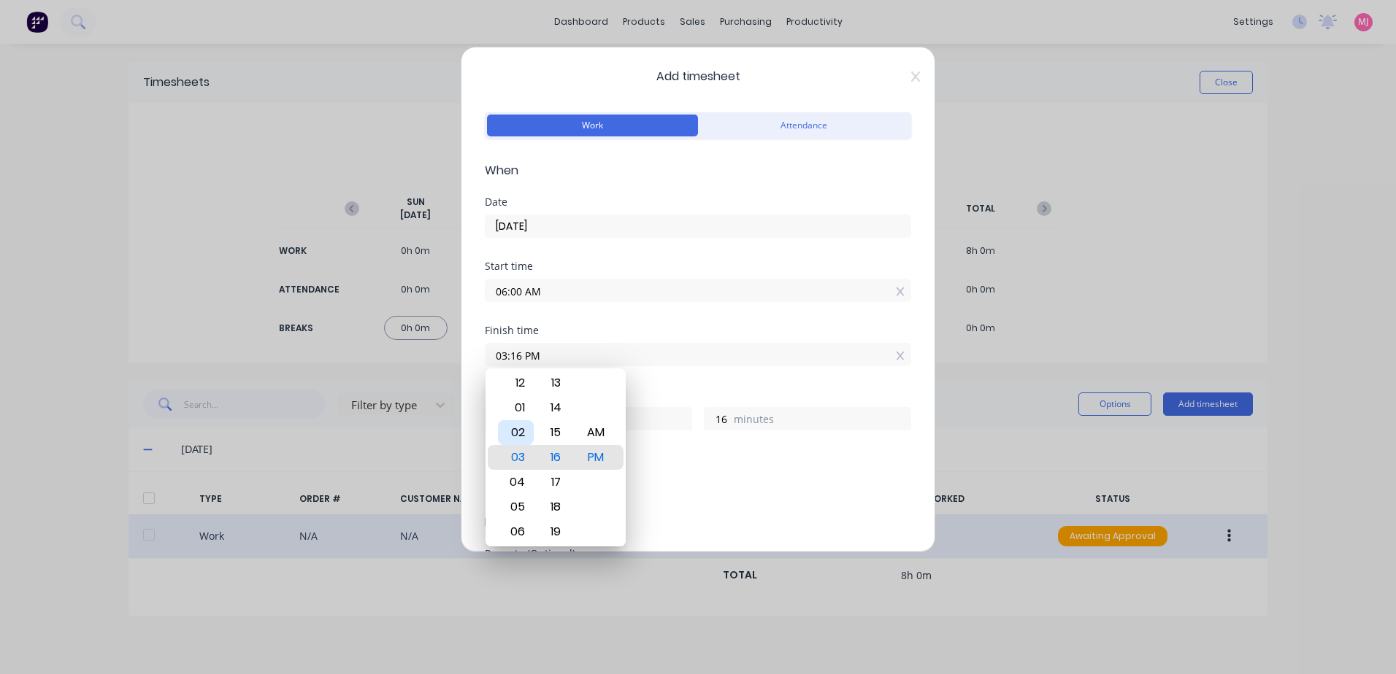
click at [517, 434] on div "02" at bounding box center [516, 432] width 36 height 25
type input "02:16 PM"
type input "8"
type input "02:05 PM"
type input "5"
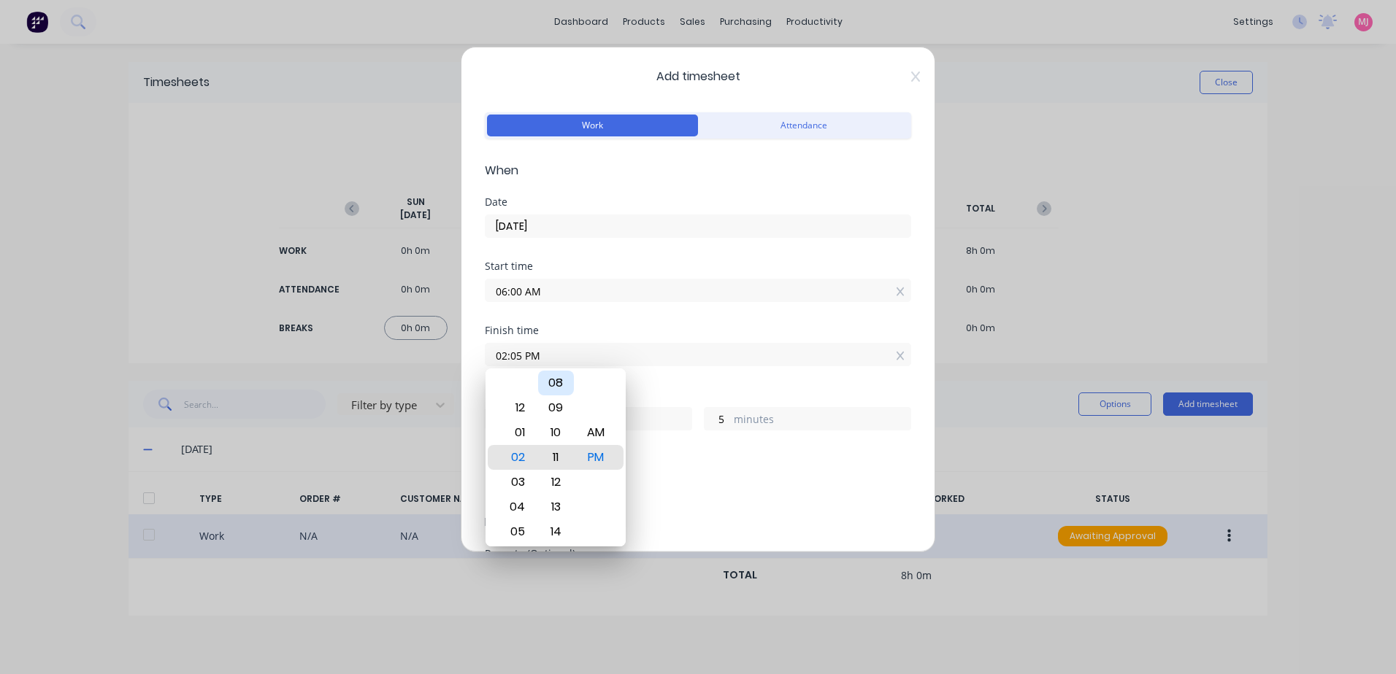
type input "02:12 PM"
type input "12"
type input "02:18 PM"
type input "18"
type input "02:25 PM"
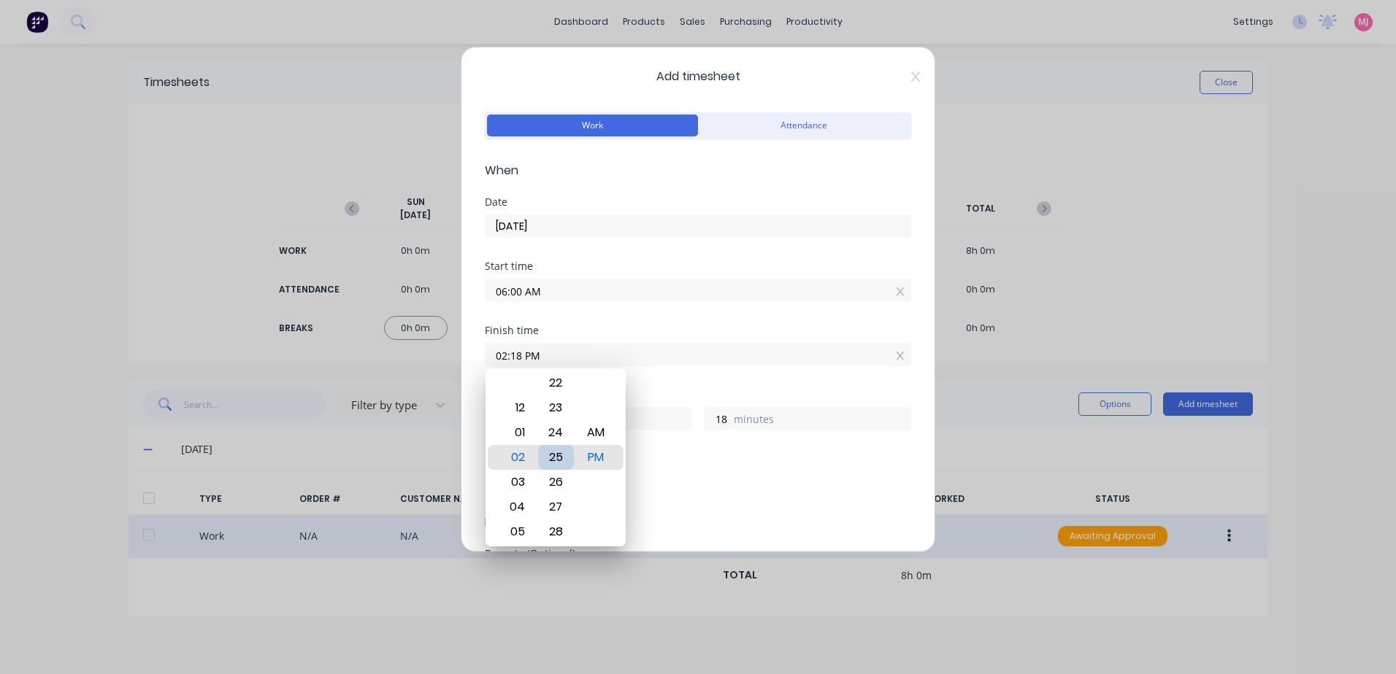
type input "25"
type input "02:30 PM"
type input "30"
click at [691, 380] on div "Finish time 02:30 PM" at bounding box center [698, 358] width 426 height 64
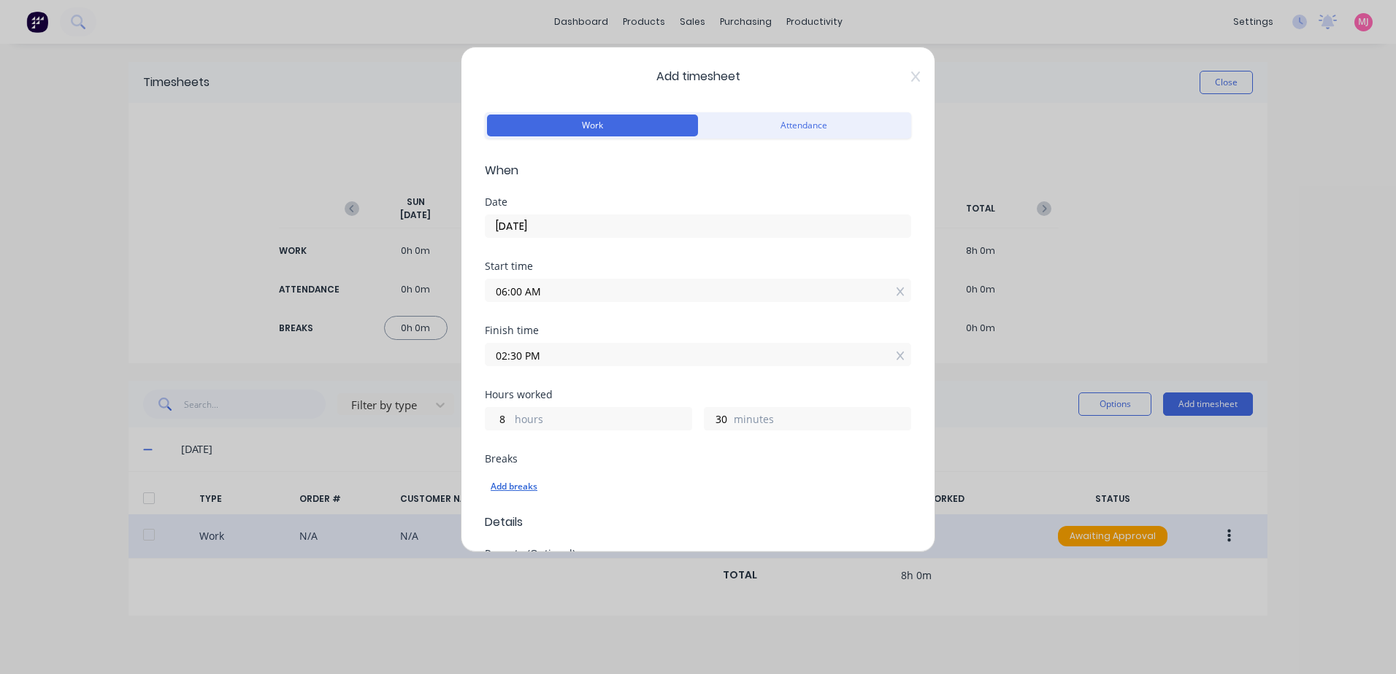
click at [513, 485] on div "Add breaks" at bounding box center [698, 486] width 415 height 19
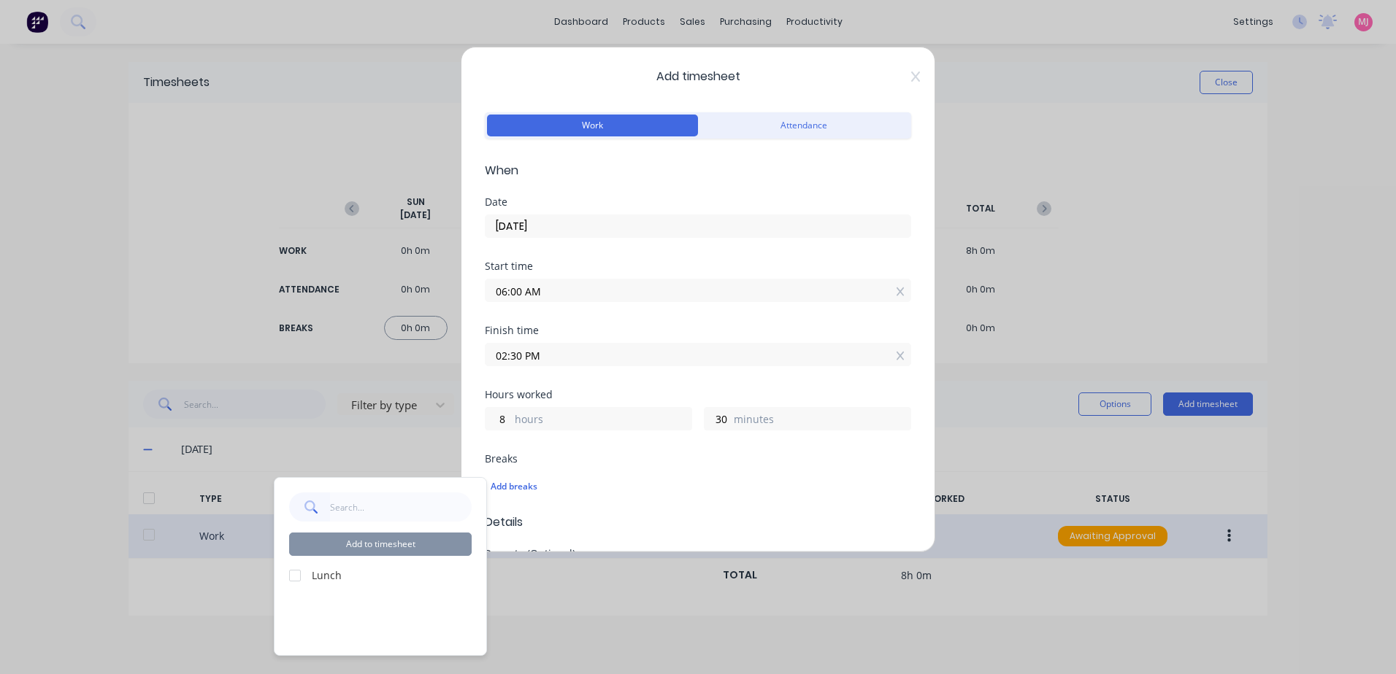
drag, startPoint x: 290, startPoint y: 575, endPoint x: 361, endPoint y: 559, distance: 72.6
click at [292, 574] on div at bounding box center [294, 575] width 29 height 29
drag, startPoint x: 377, startPoint y: 543, endPoint x: 445, endPoint y: 520, distance: 71.6
click at [379, 543] on button "Add to timesheet" at bounding box center [380, 544] width 182 height 23
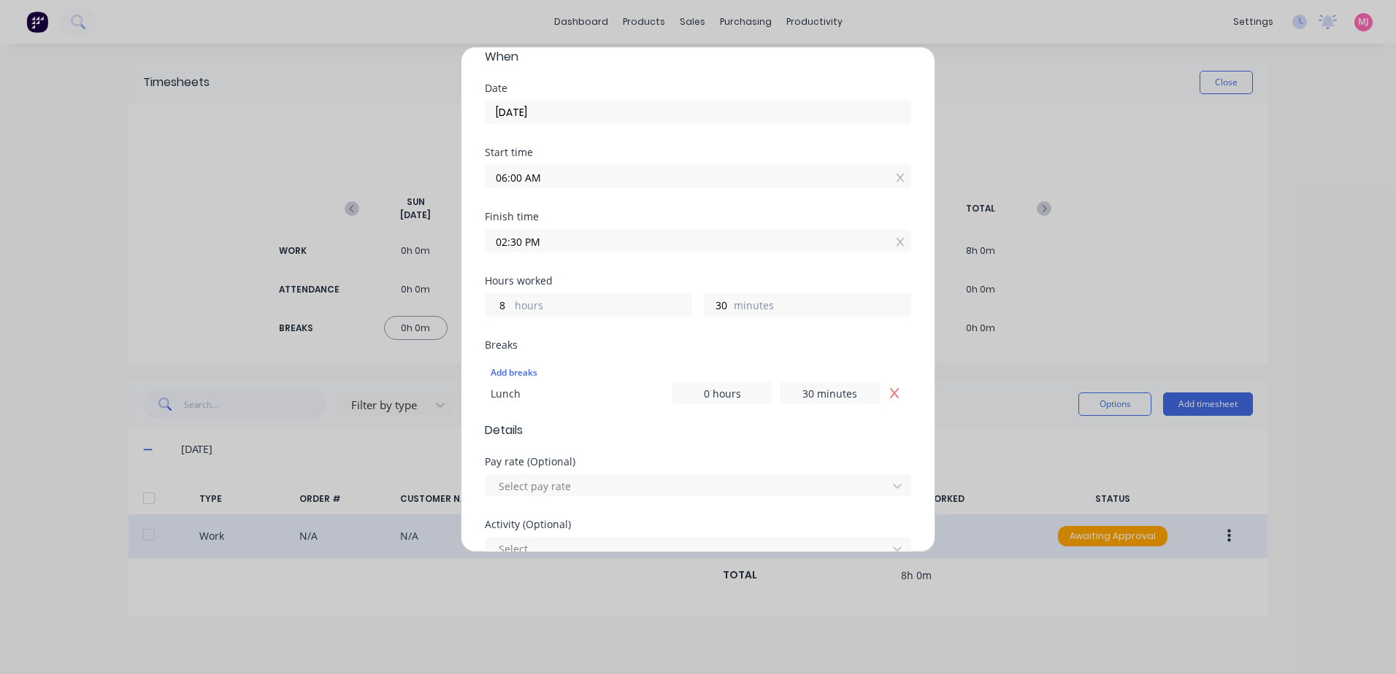
scroll to position [292, 0]
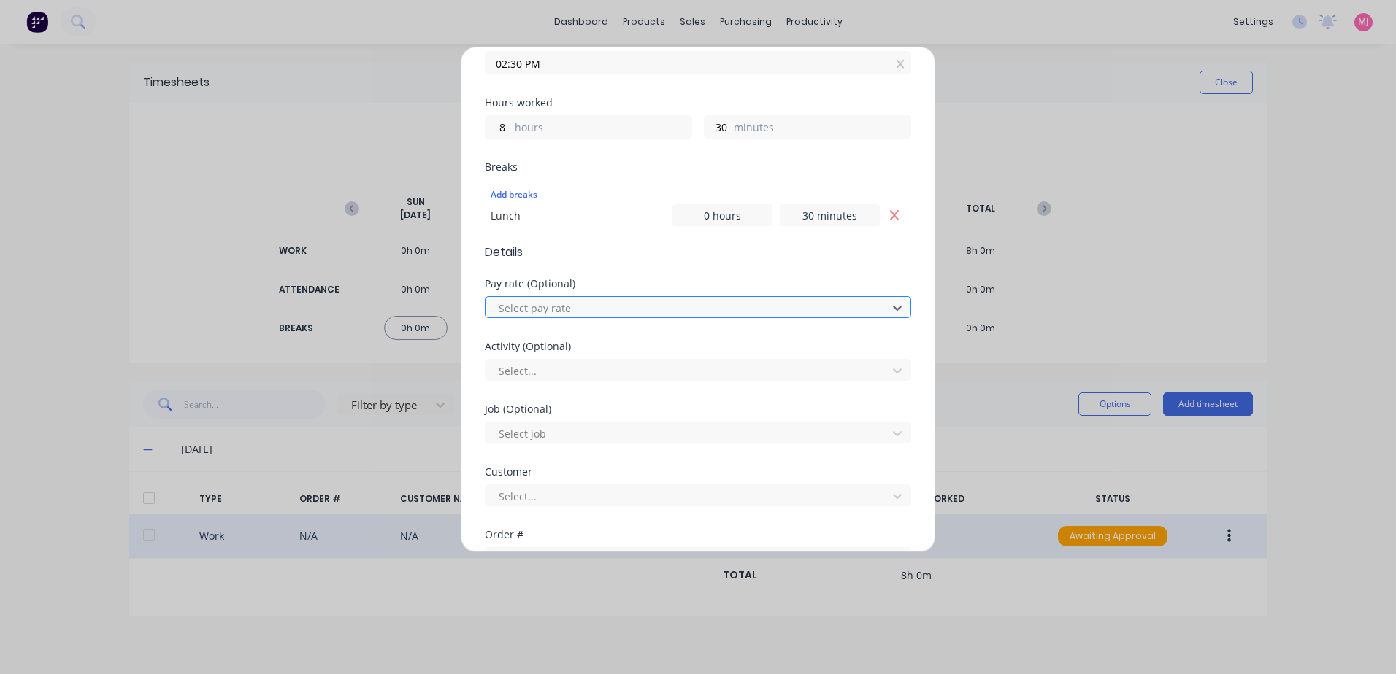
click at [525, 308] on div at bounding box center [688, 308] width 382 height 18
click at [524, 370] on div at bounding box center [688, 371] width 382 height 18
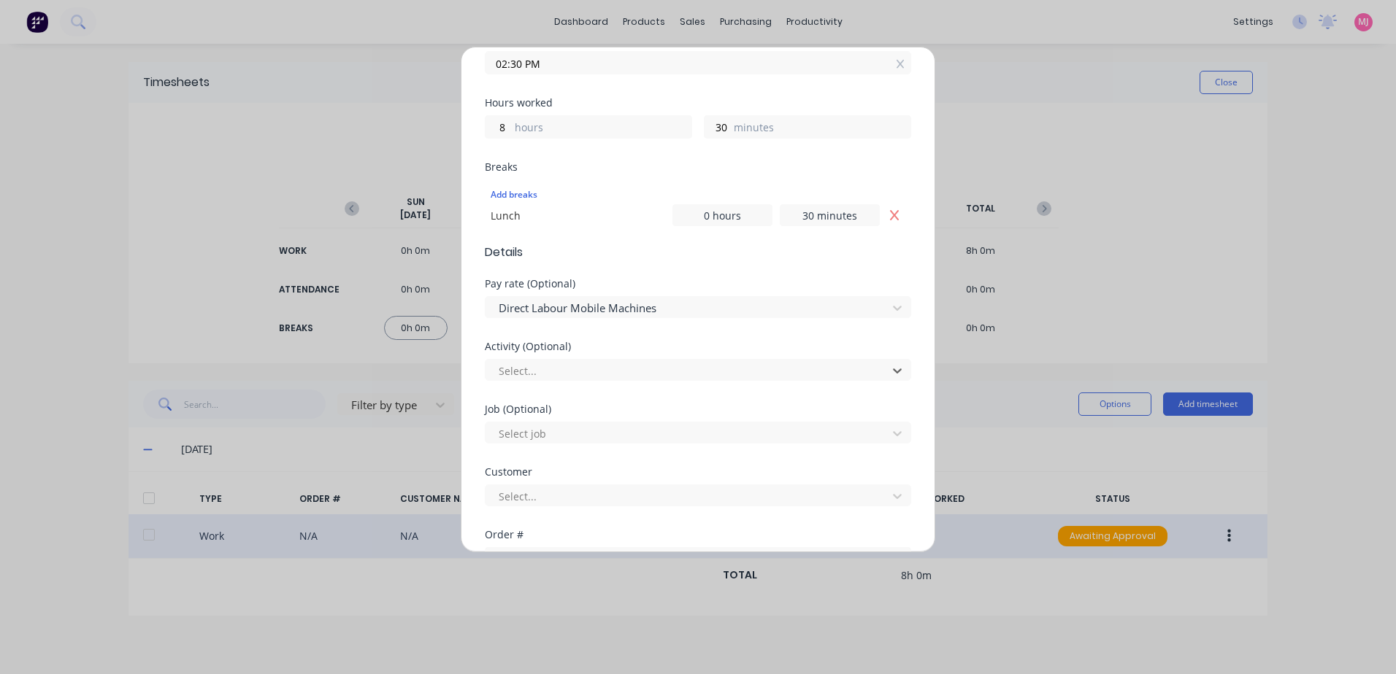
drag, startPoint x: 541, startPoint y: 529, endPoint x: 577, endPoint y: 466, distance: 72.6
click at [511, 437] on div at bounding box center [688, 434] width 382 height 18
type input "1647"
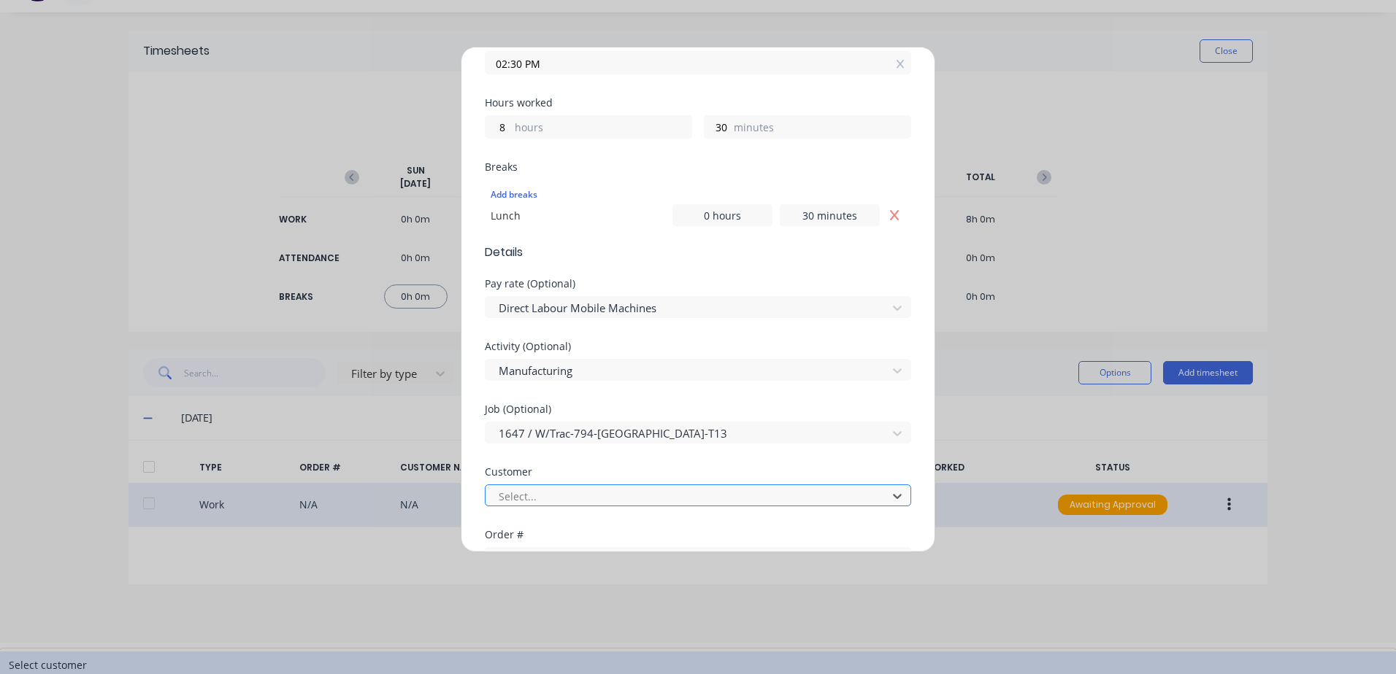
click at [523, 496] on div at bounding box center [688, 497] width 382 height 18
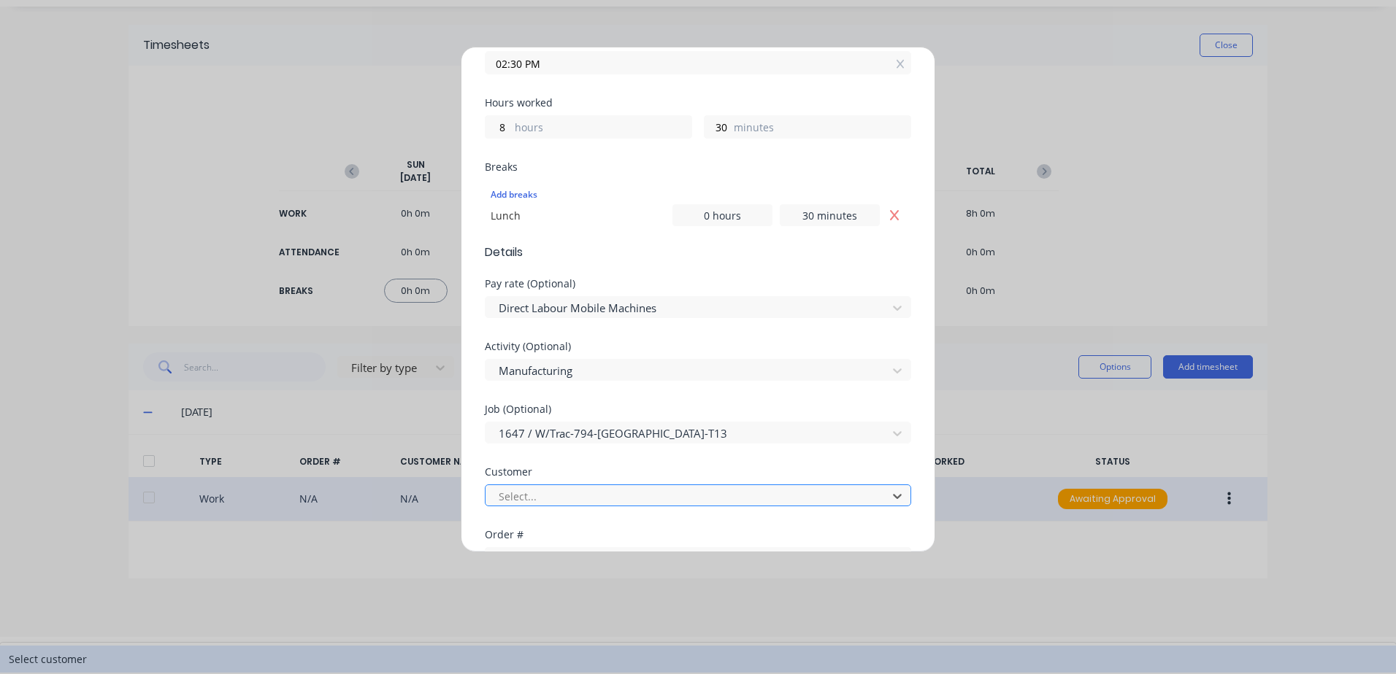
scroll to position [41, 0]
type input "[PERSON_NAME]"
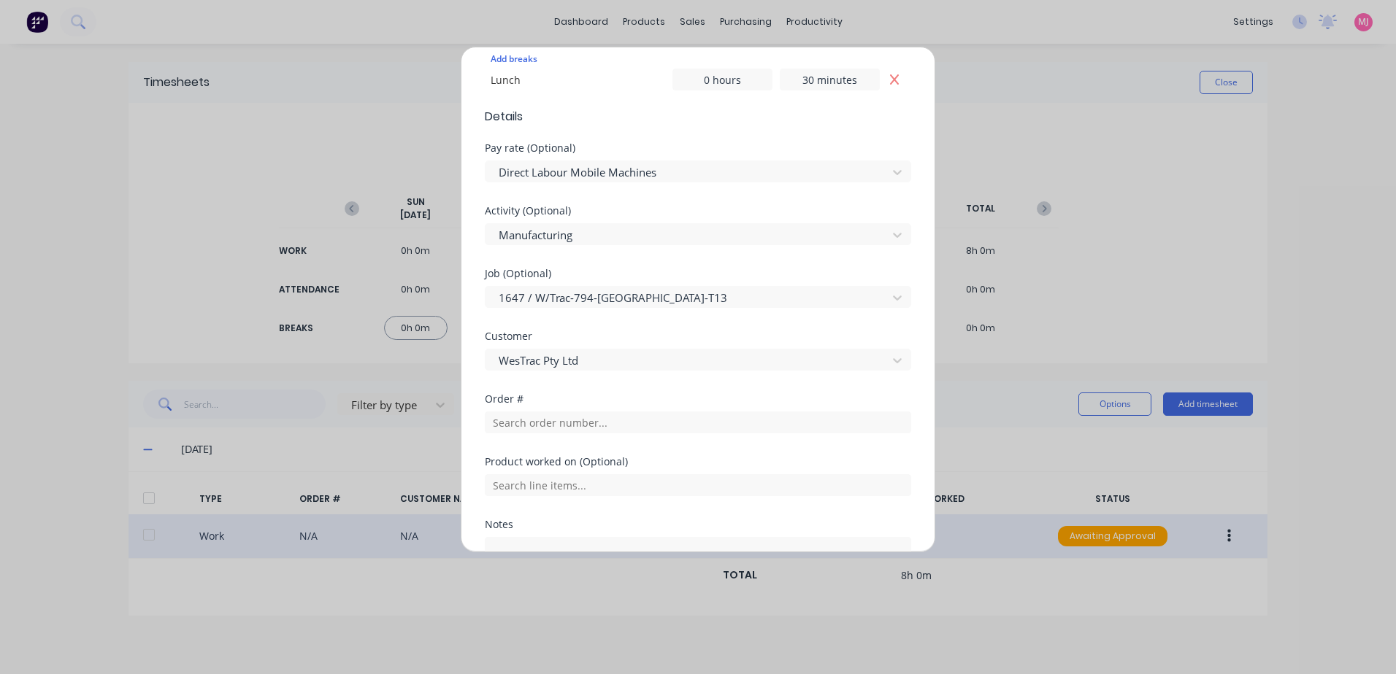
scroll to position [438, 0]
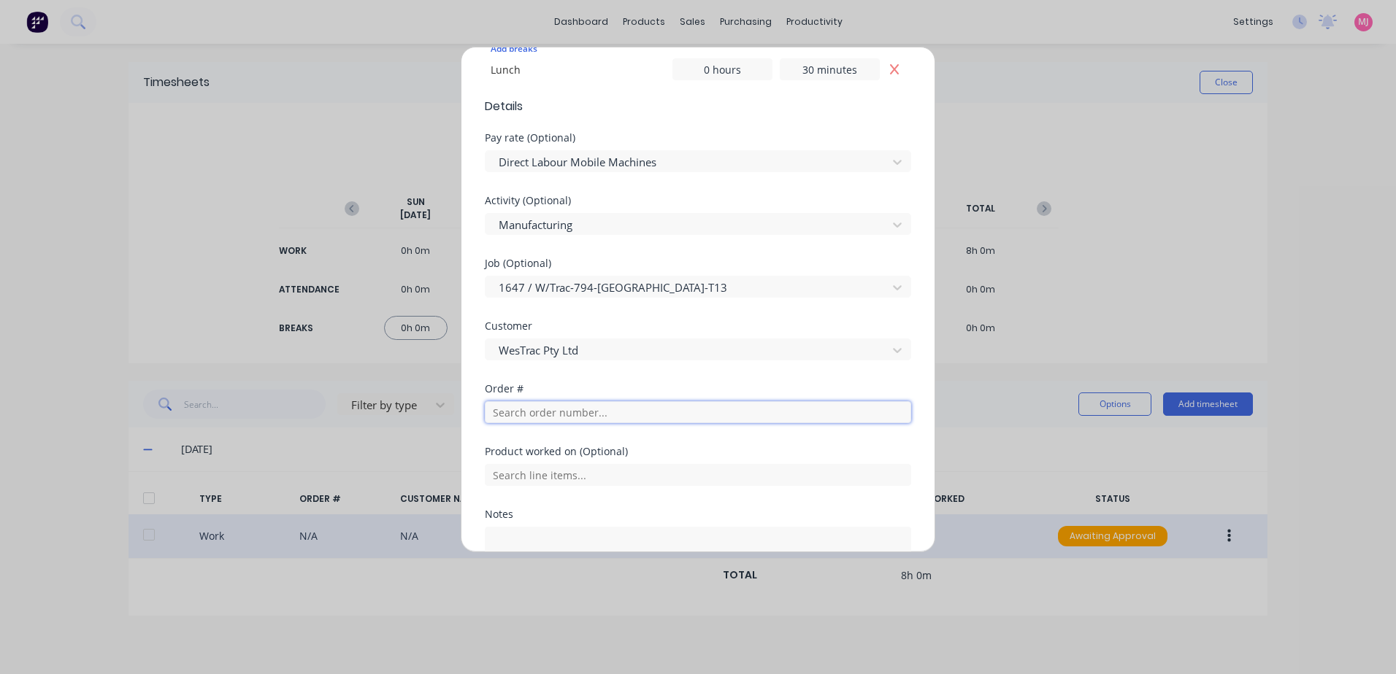
click at [518, 415] on input "text" at bounding box center [698, 412] width 426 height 22
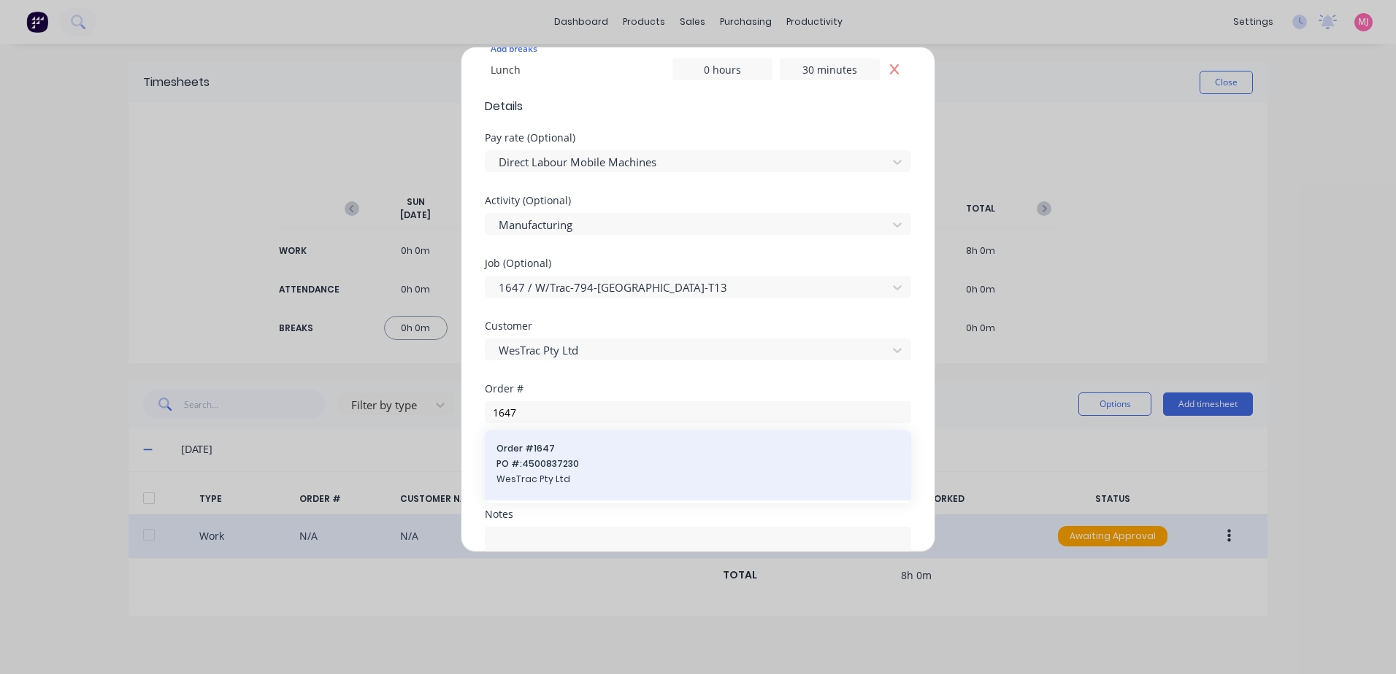
click at [534, 461] on form "Work Attendance When Date [DATE] Start time 06:00 AM Finish time 02:30 PM Hours…" at bounding box center [698, 161] width 426 height 980
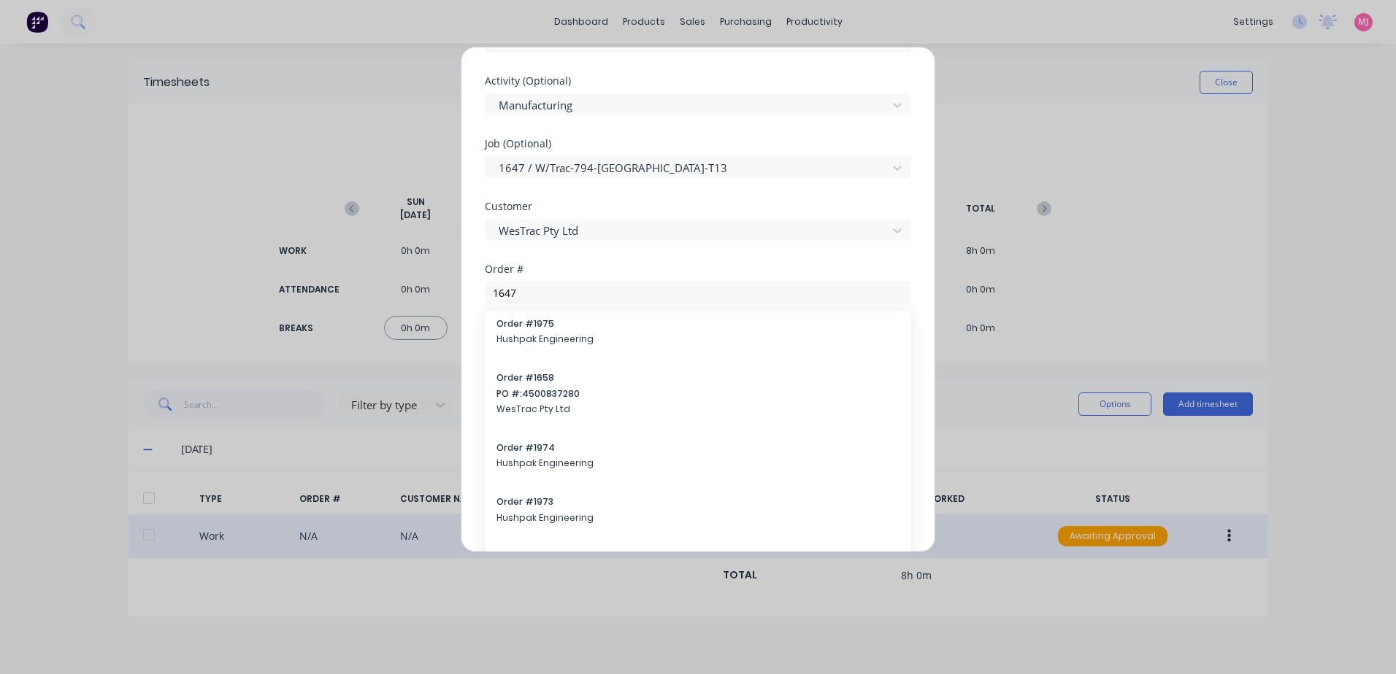
scroll to position [365, 0]
click at [531, 291] on input "1647" at bounding box center [698, 293] width 426 height 22
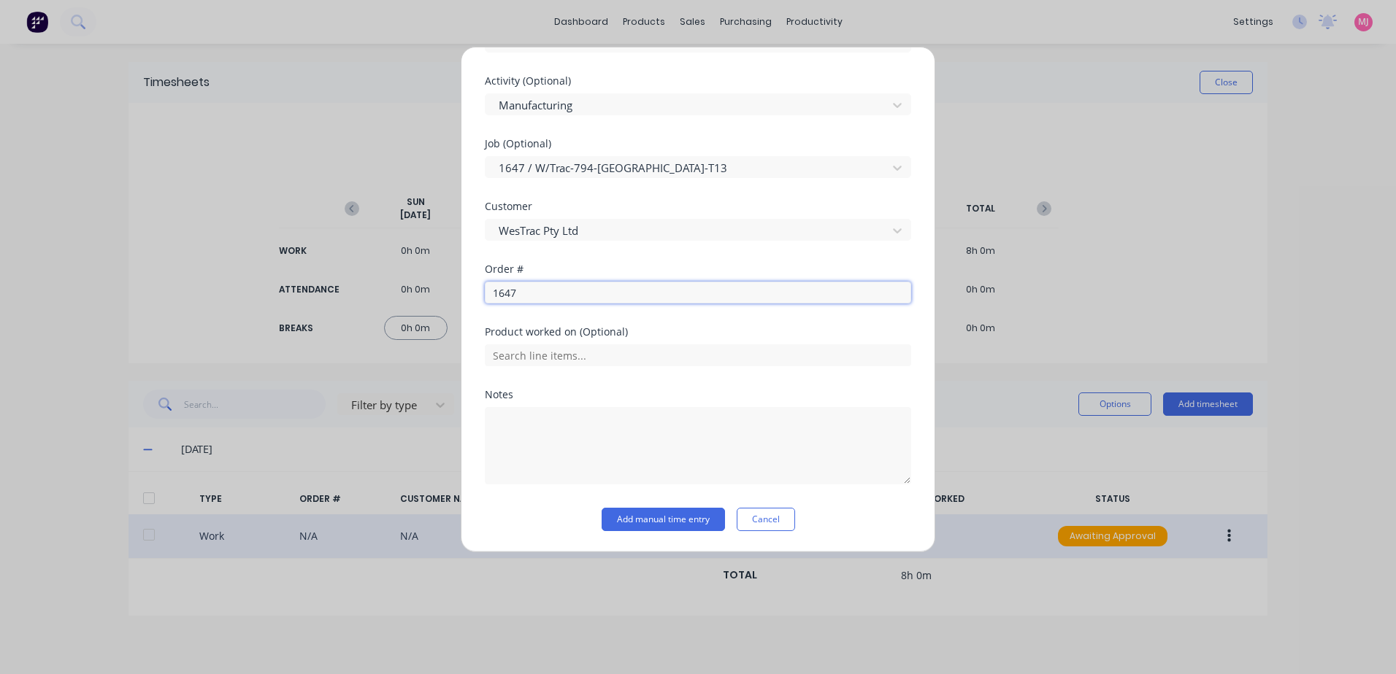
click at [531, 291] on input "1647" at bounding box center [698, 293] width 426 height 22
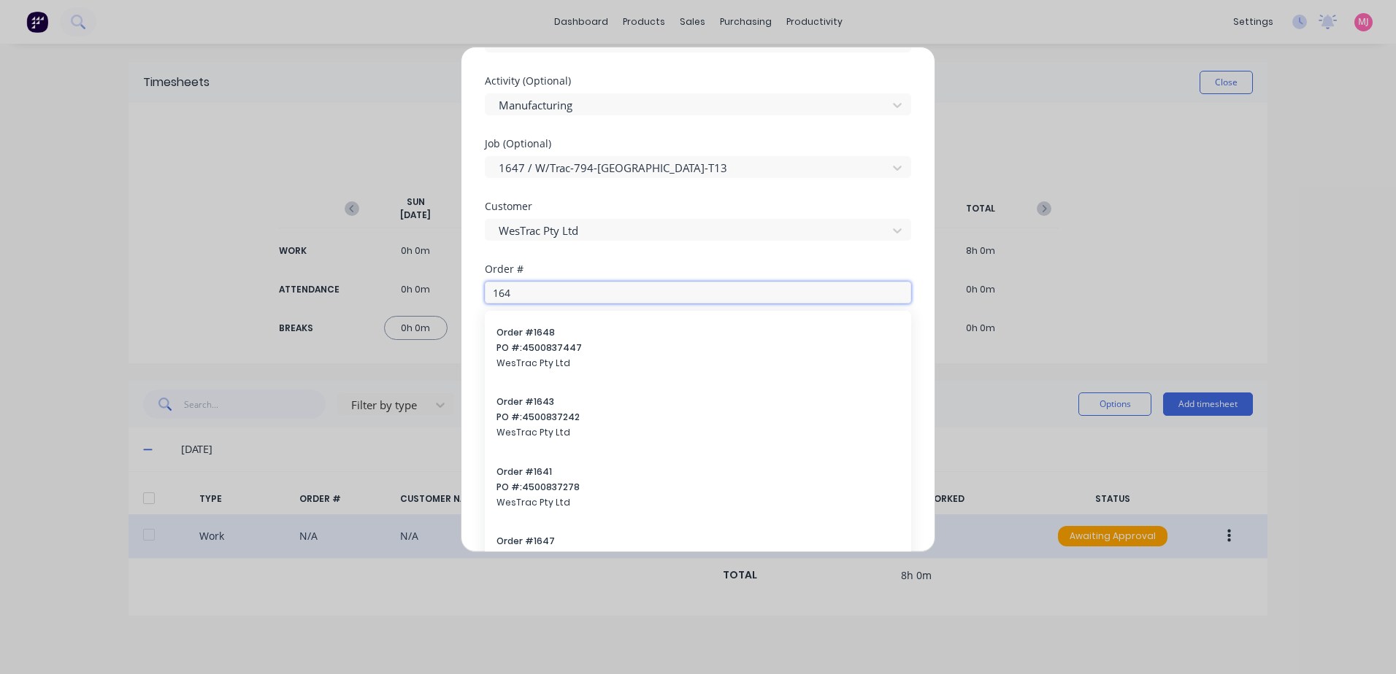
scroll to position [578, 0]
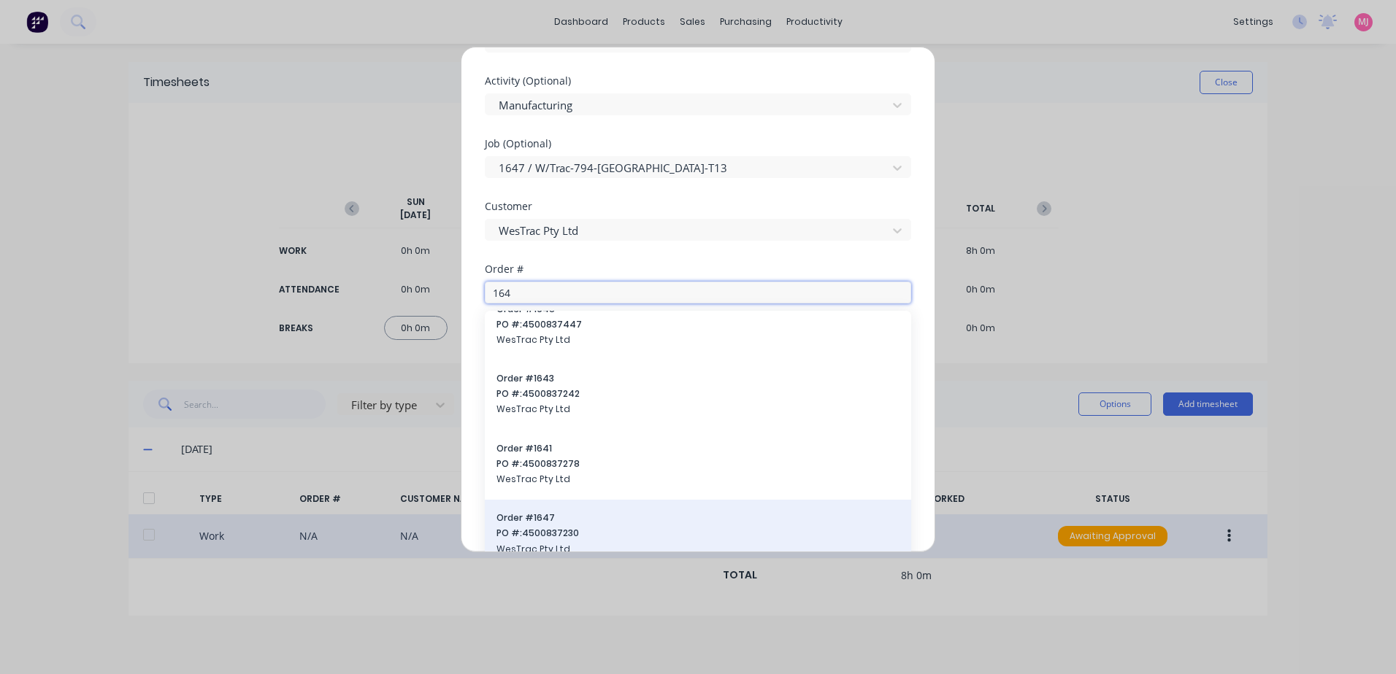
type input "164"
click at [526, 524] on span "Order # 1647" at bounding box center [697, 518] width 403 height 13
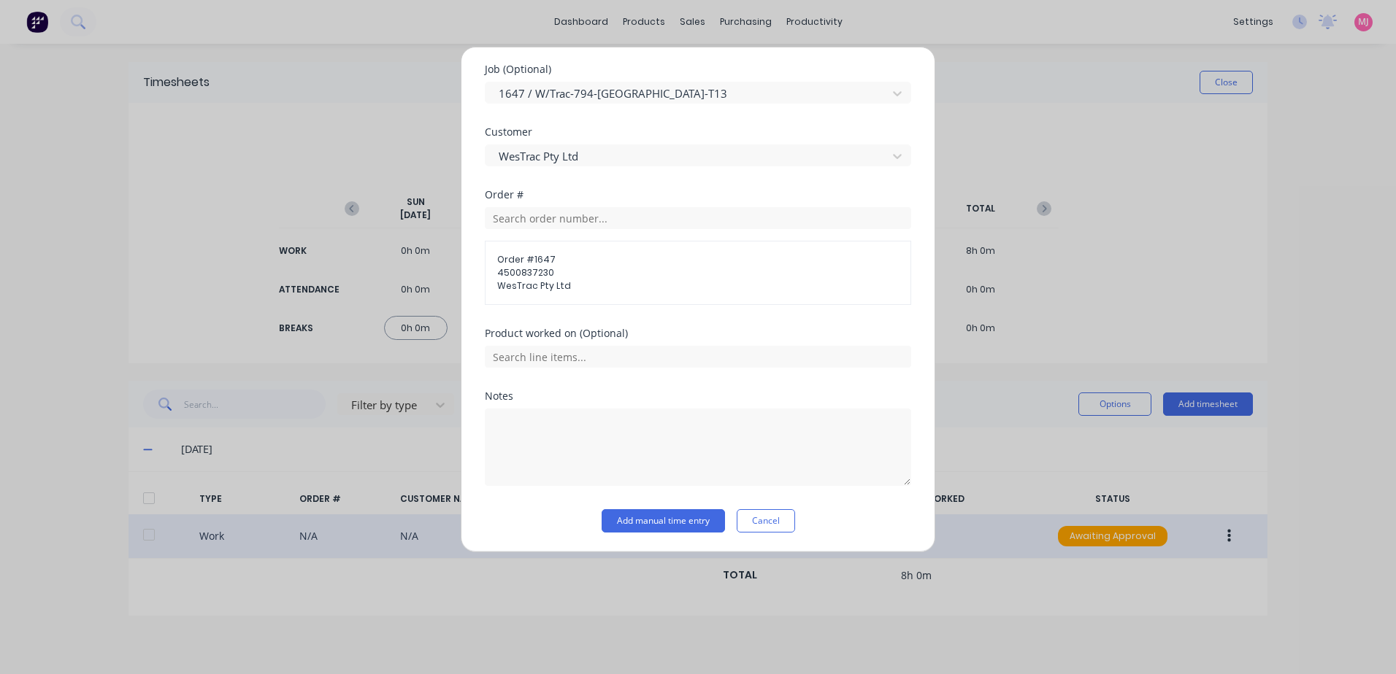
scroll to position [634, 0]
click at [639, 521] on button "Add manual time entry" at bounding box center [662, 519] width 123 height 23
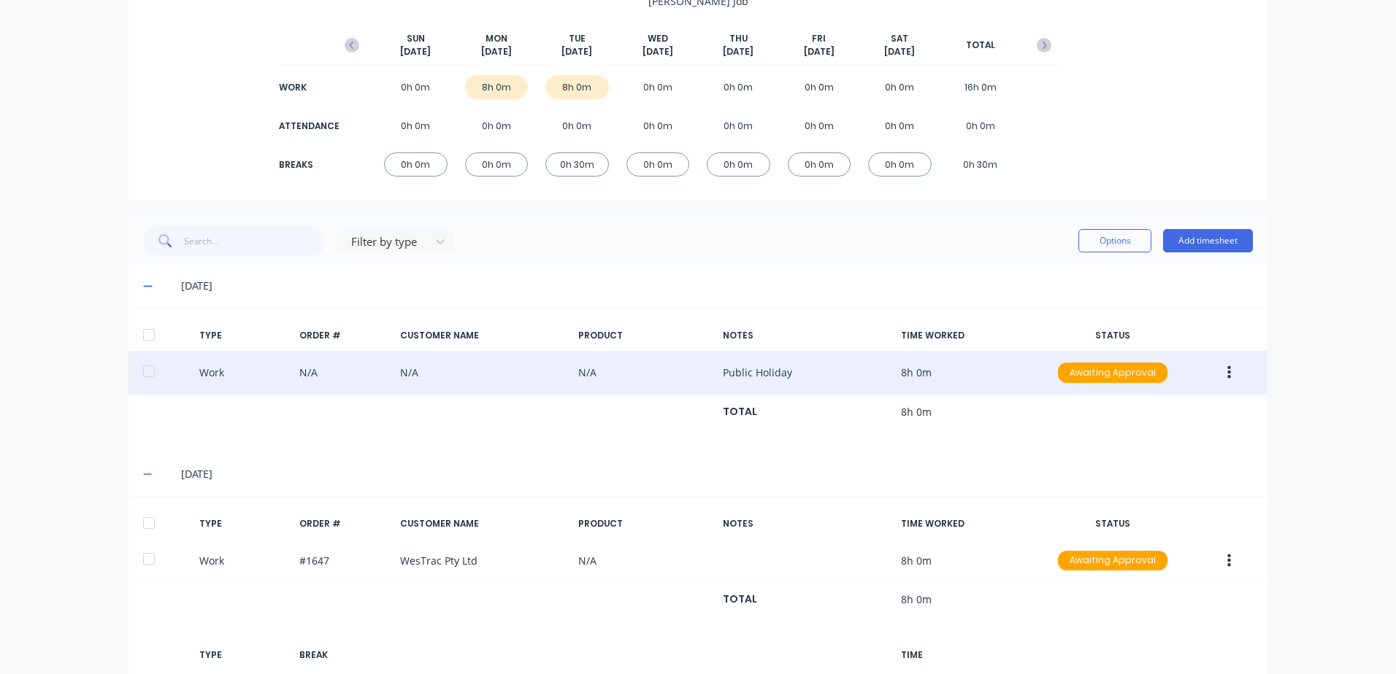
scroll to position [269, 0]
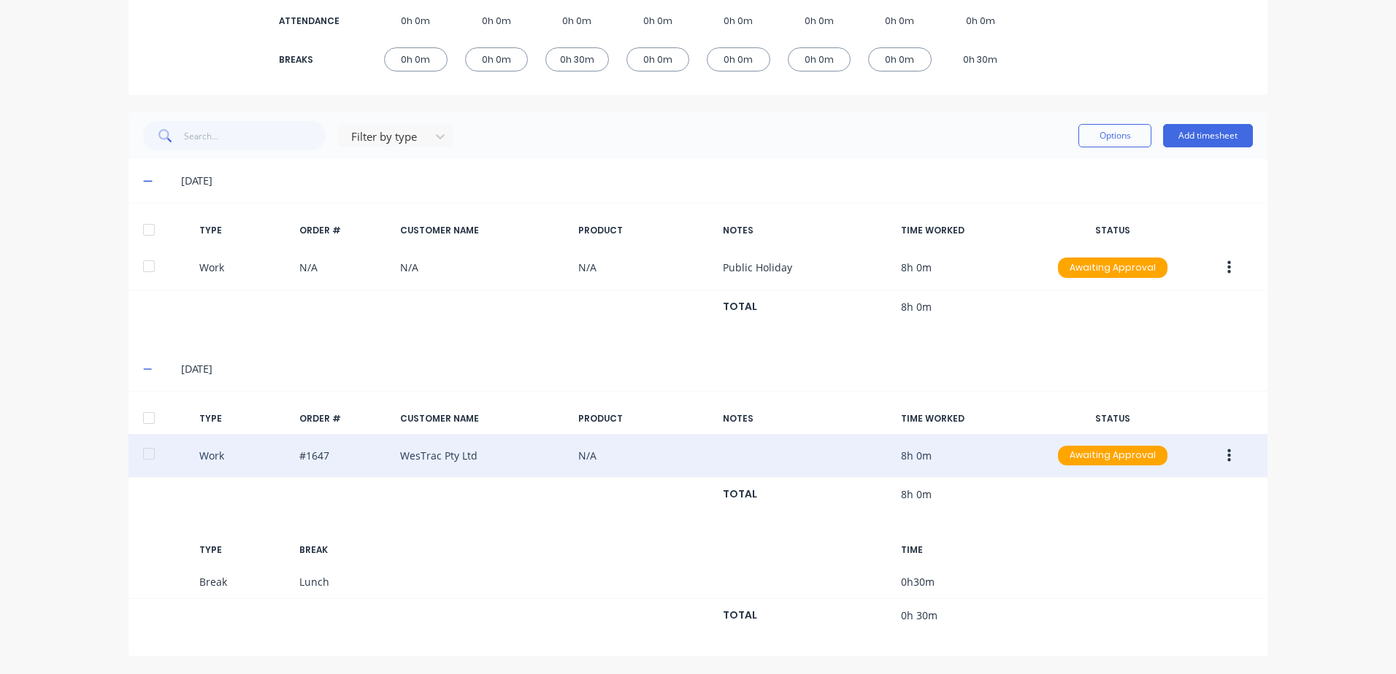
click at [1227, 457] on icon "button" at bounding box center [1229, 456] width 4 height 16
click at [1153, 436] on div "Duplicate" at bounding box center [1176, 430] width 112 height 21
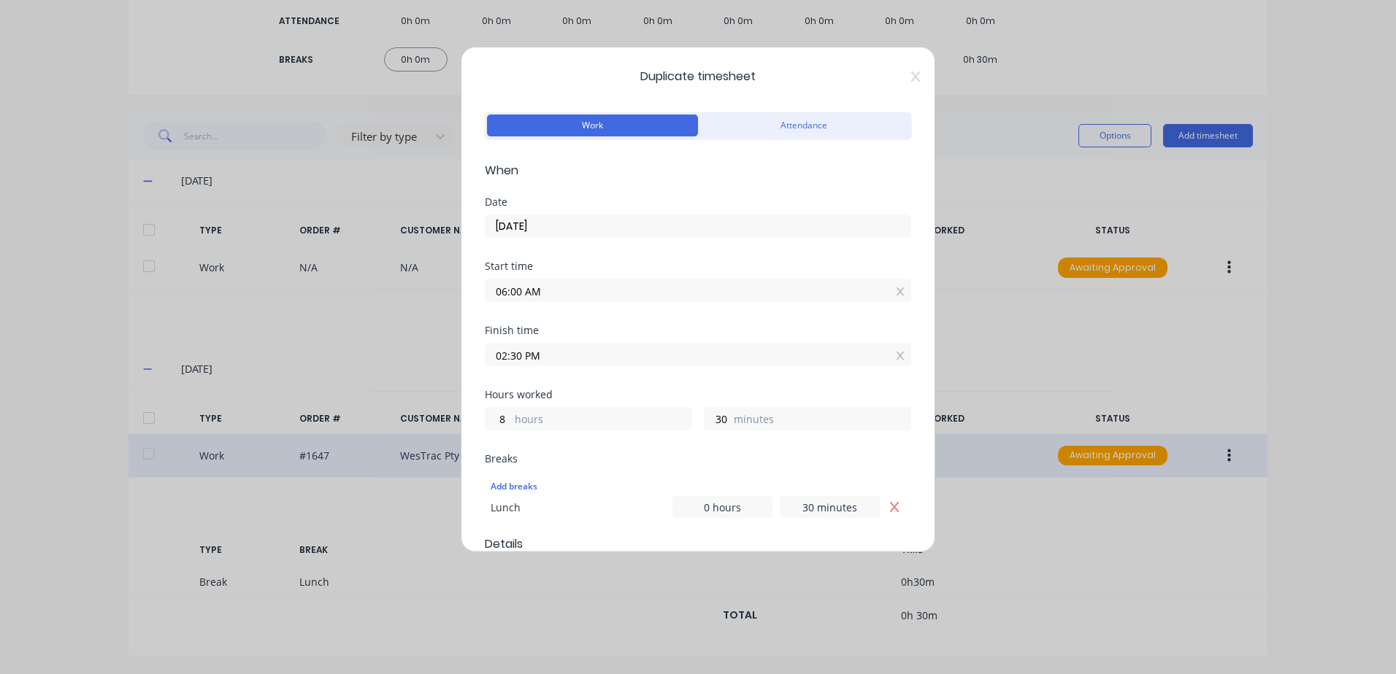
click at [554, 221] on input "[DATE]" at bounding box center [697, 226] width 425 height 22
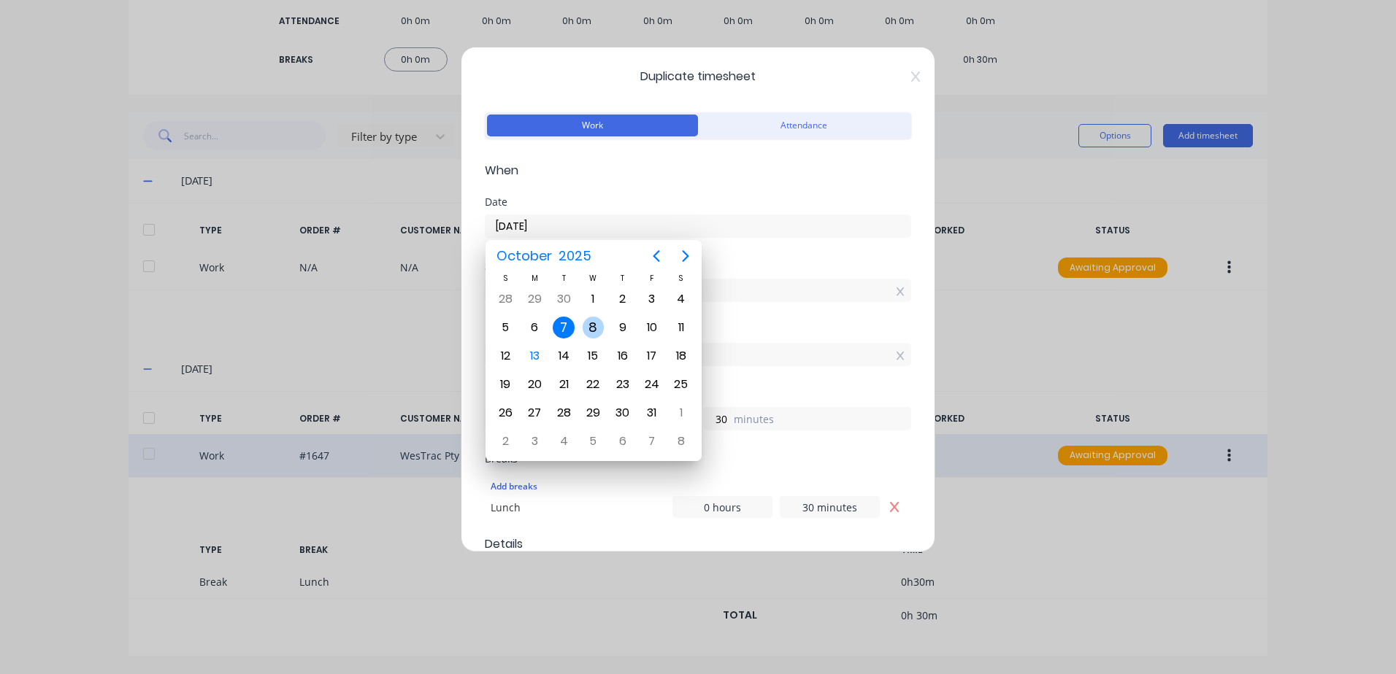
click at [591, 325] on div "8" at bounding box center [593, 328] width 22 height 22
type input "[DATE]"
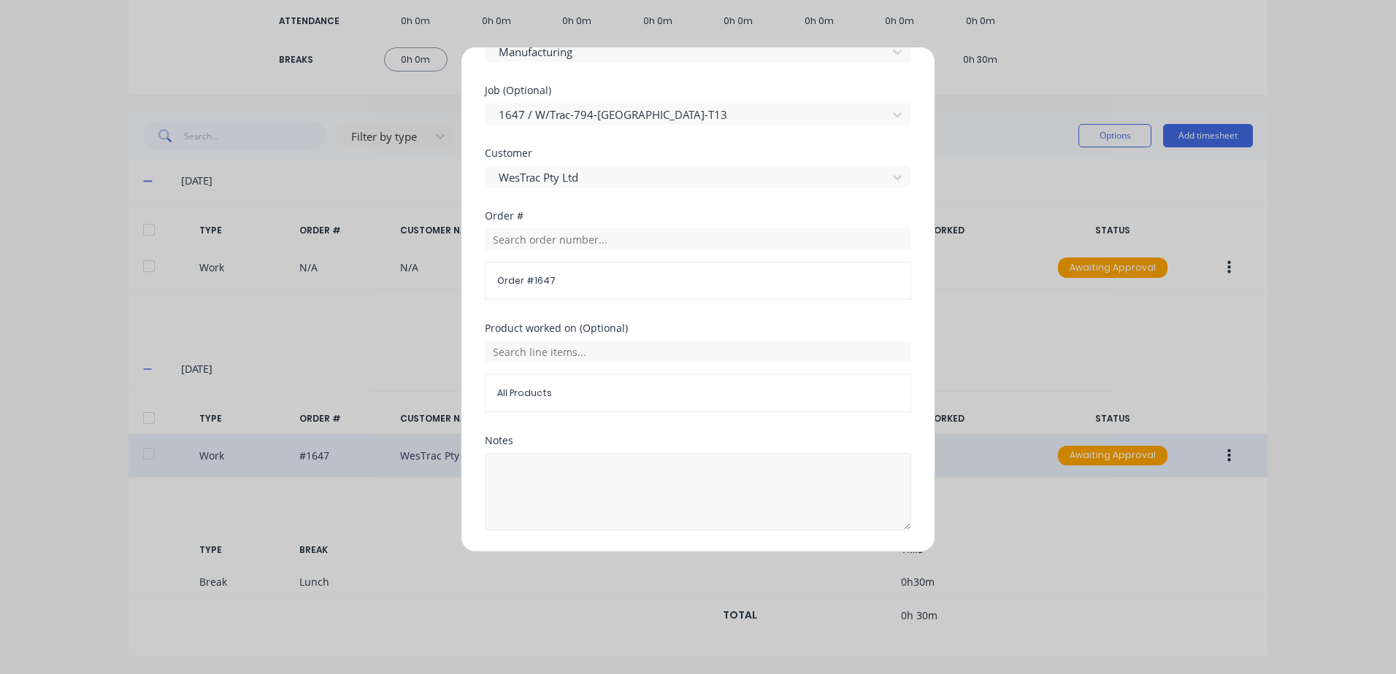
scroll to position [657, 0]
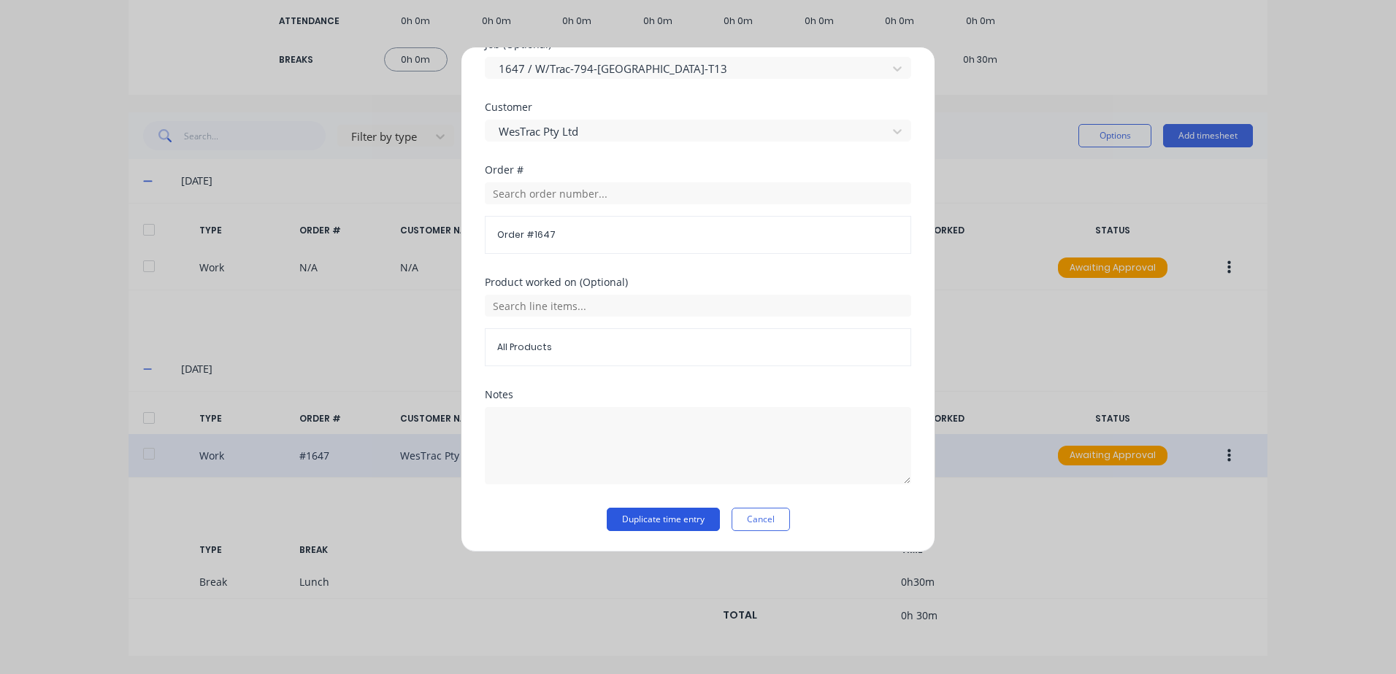
click at [629, 520] on button "Duplicate time entry" at bounding box center [663, 519] width 113 height 23
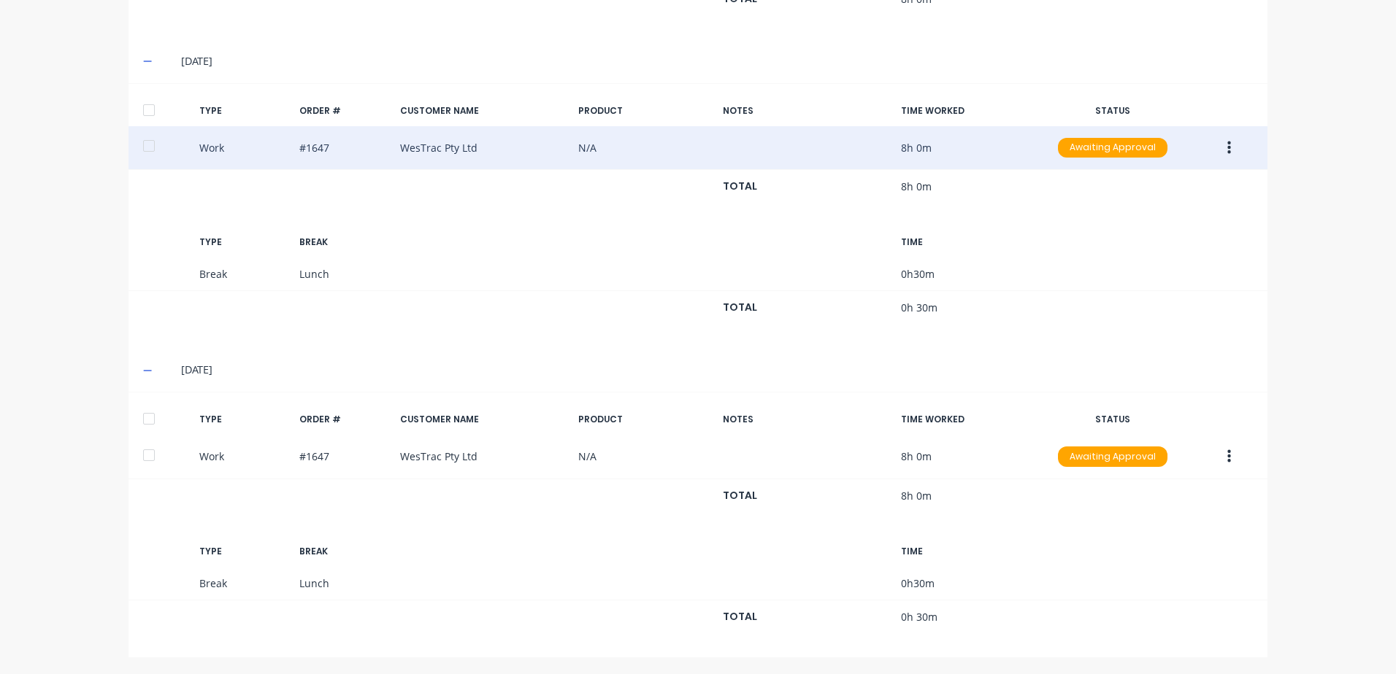
scroll to position [578, 0]
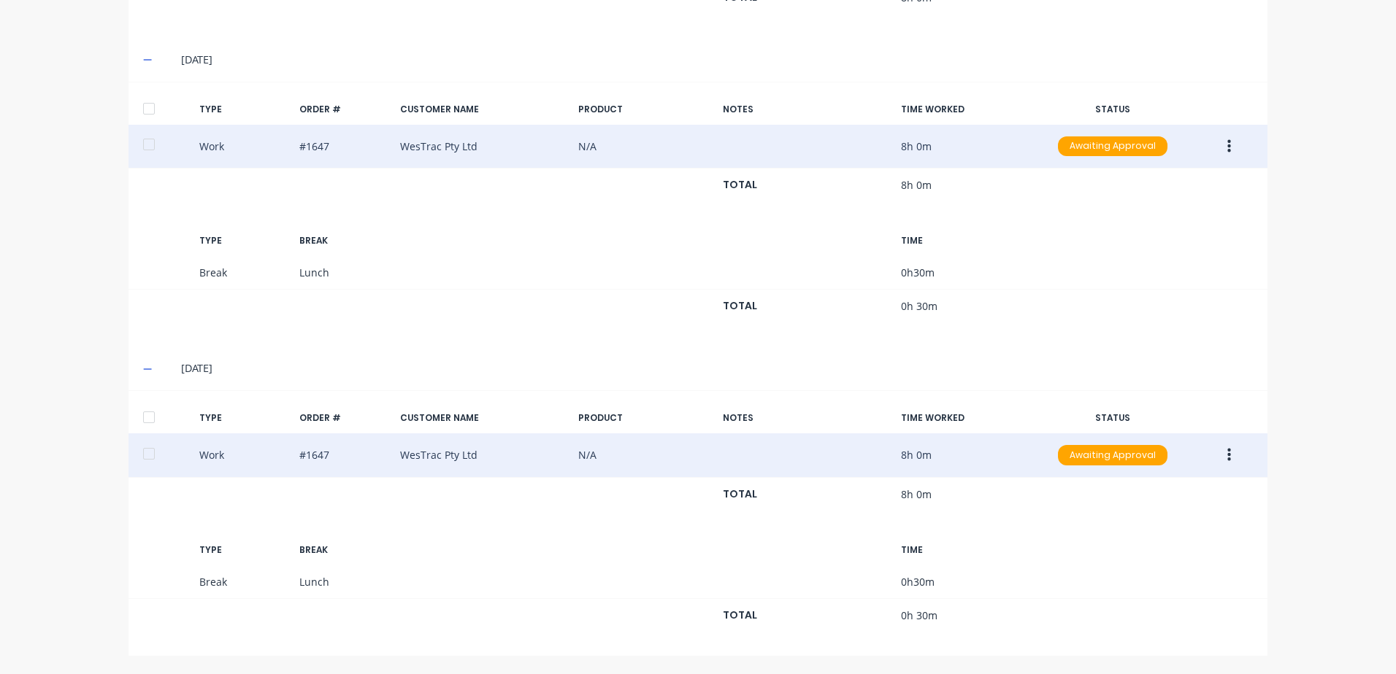
click at [1227, 458] on icon "button" at bounding box center [1229, 455] width 4 height 16
click at [1147, 429] on div "Duplicate" at bounding box center [1176, 429] width 112 height 21
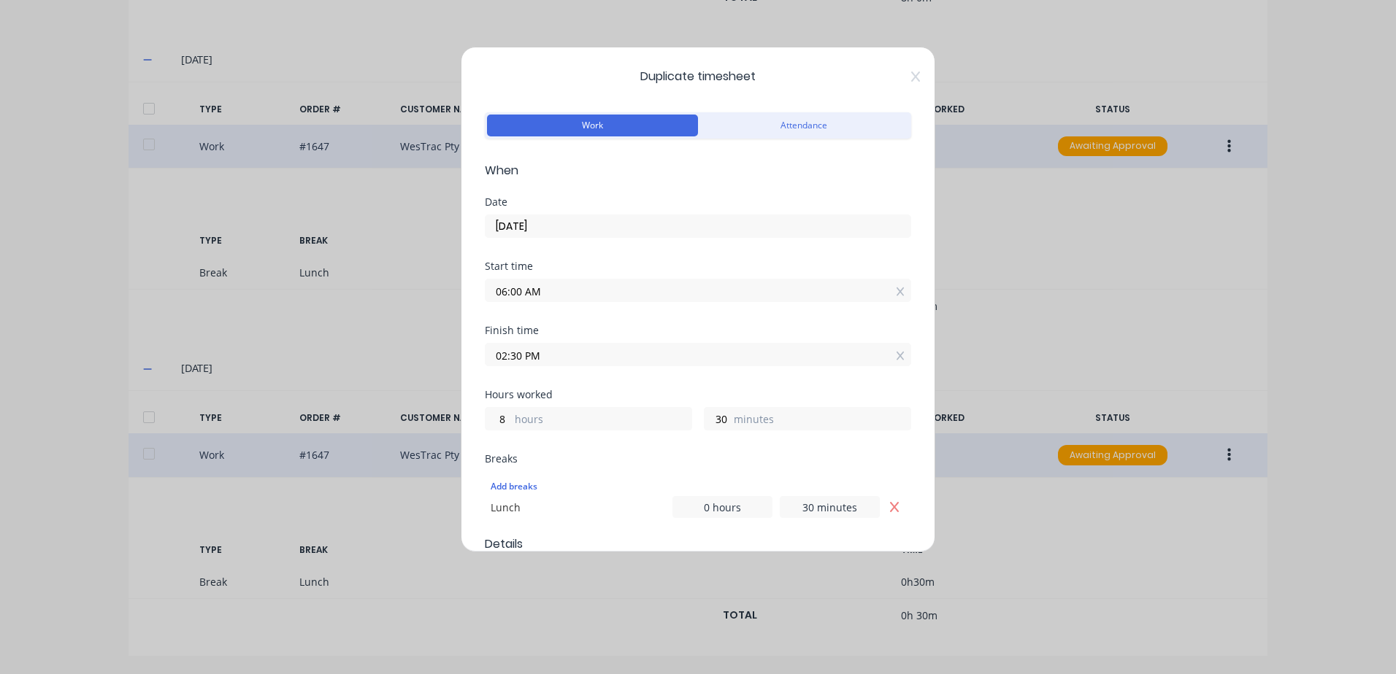
click at [561, 290] on input "06:00 AM" at bounding box center [697, 291] width 425 height 22
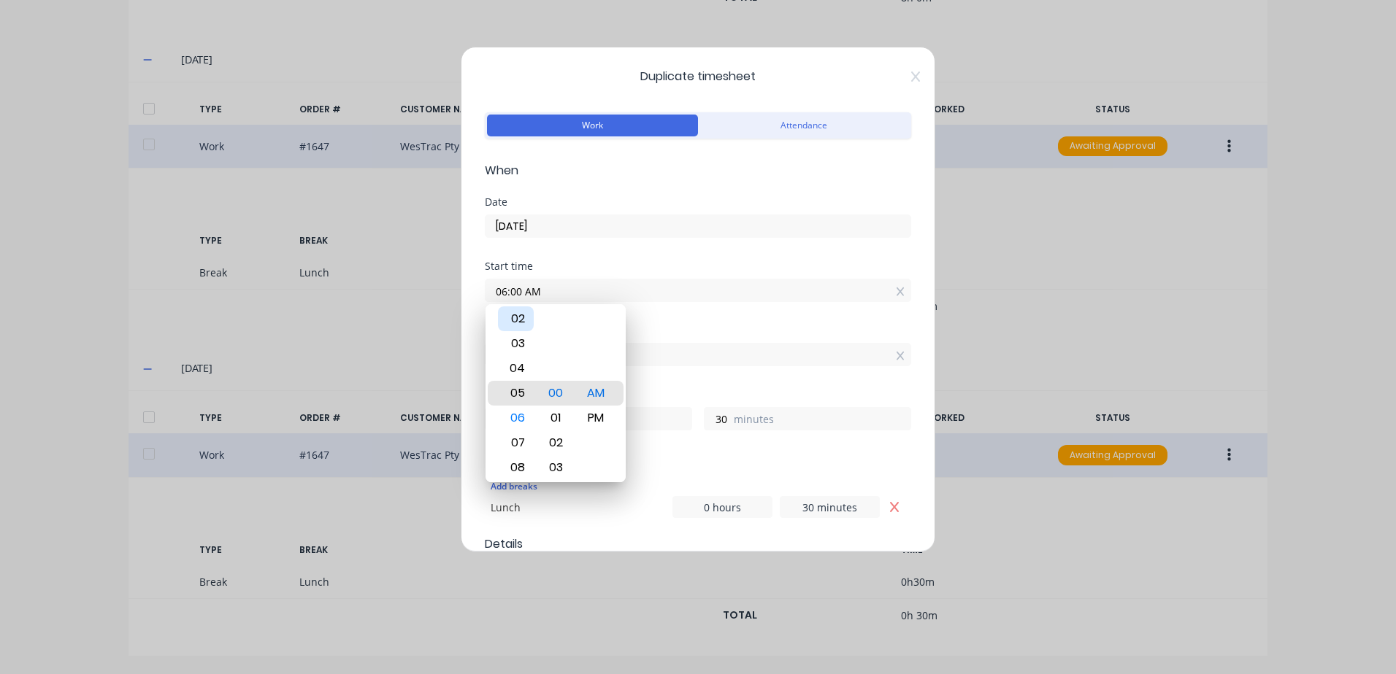
type input "05:00 AM"
type input "9"
click at [517, 319] on div "02" at bounding box center [516, 319] width 36 height 25
type input "02:00 AM"
type input "12"
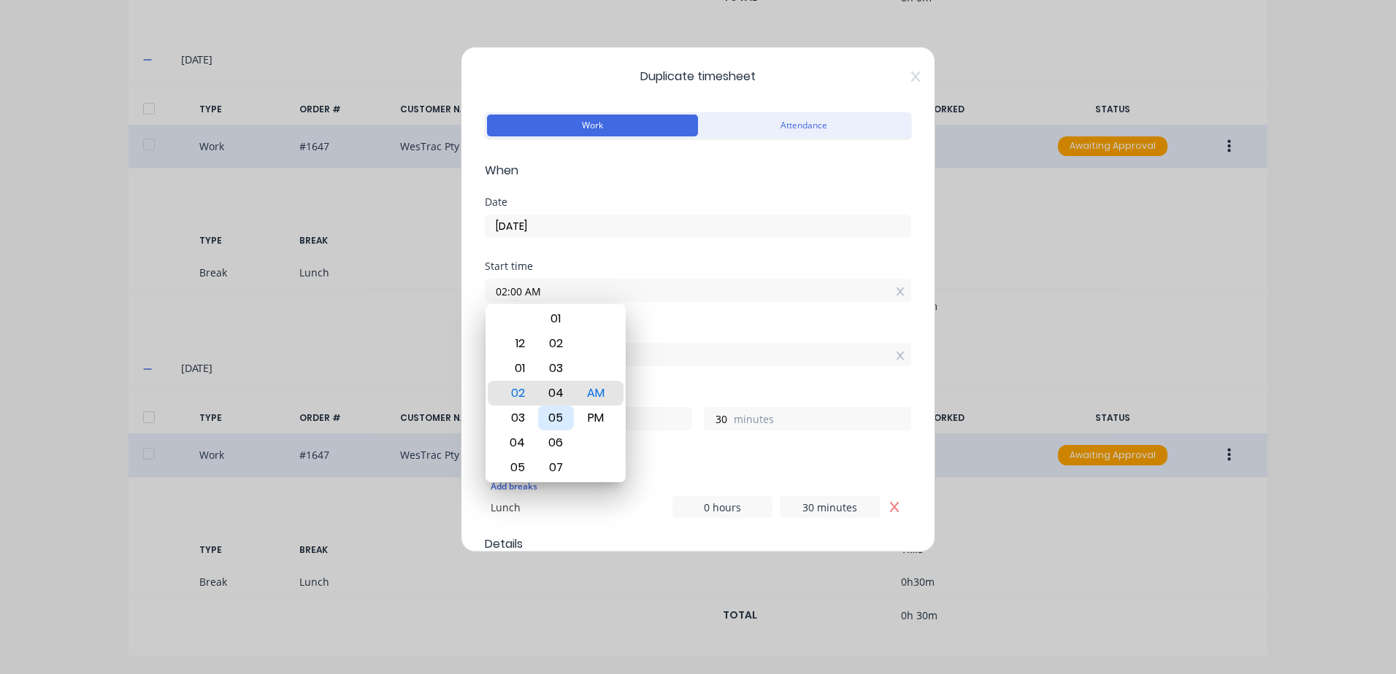
type input "02:04 AM"
type input "26"
type input "02:08 AM"
type input "22"
type input "02:11 AM"
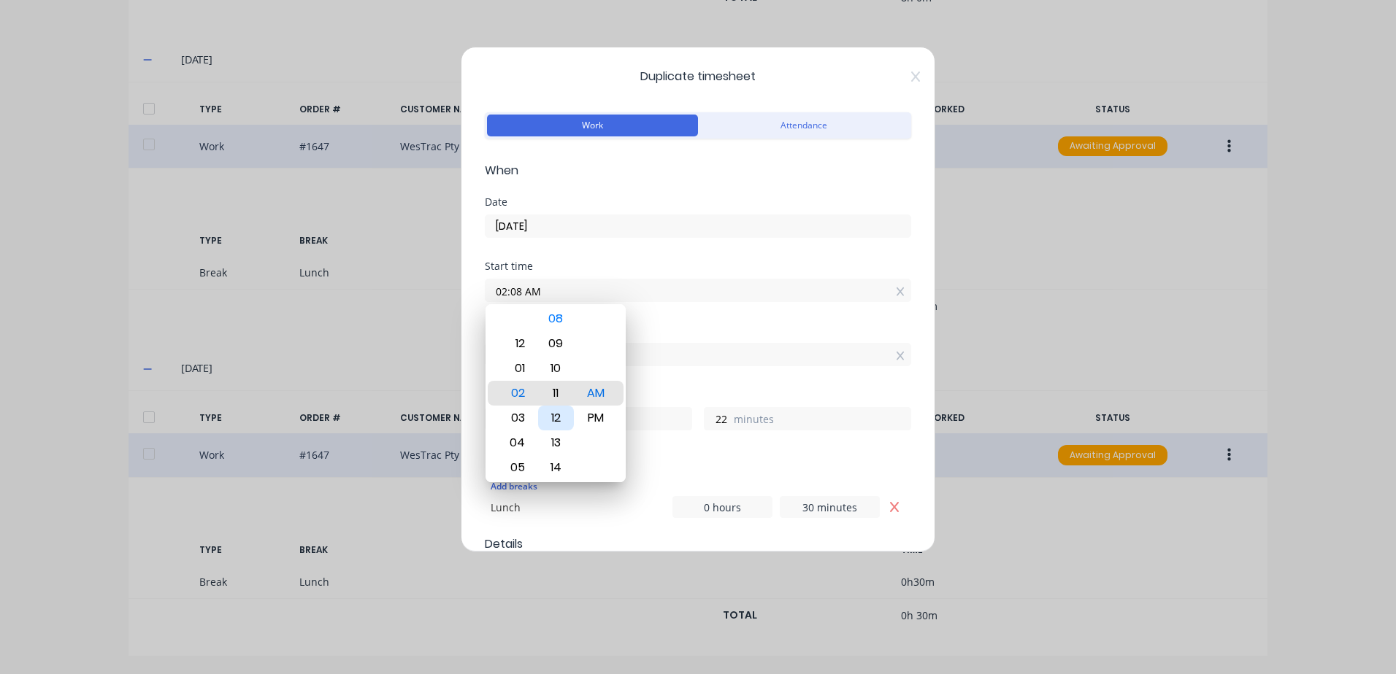
type input "19"
type input "02:13 AM"
type input "17"
type input "02:15 AM"
type input "15"
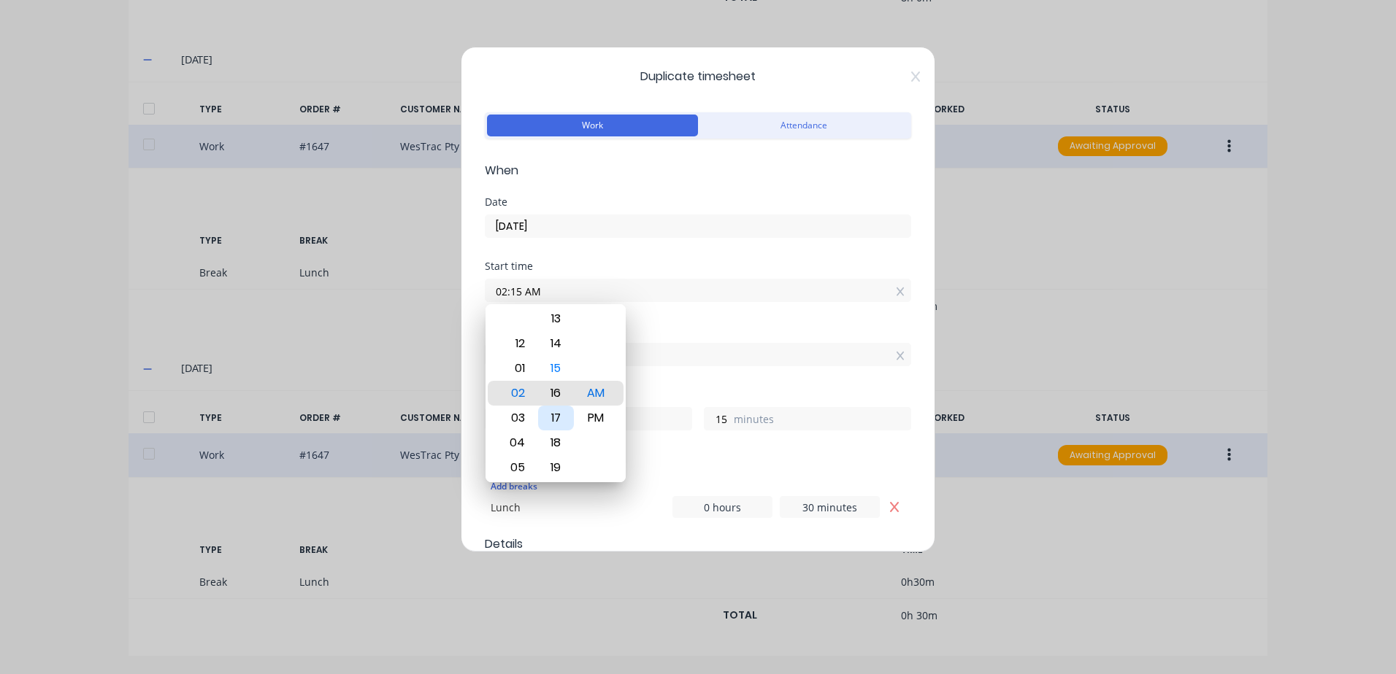
type input "02:16 AM"
type input "14"
type input "02:20 AM"
type input "10"
type input "02:24 AM"
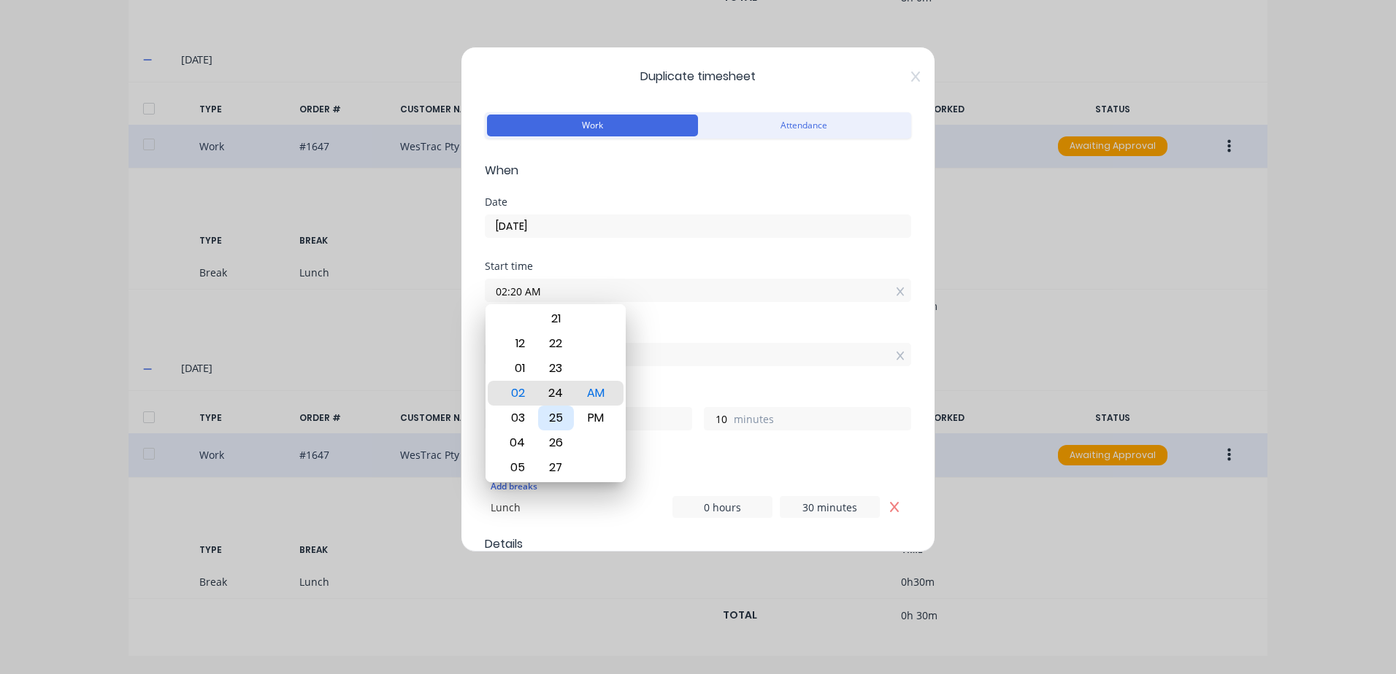
type input "6"
type input "02:27 AM"
type input "3"
type input "02:28 AM"
type input "2"
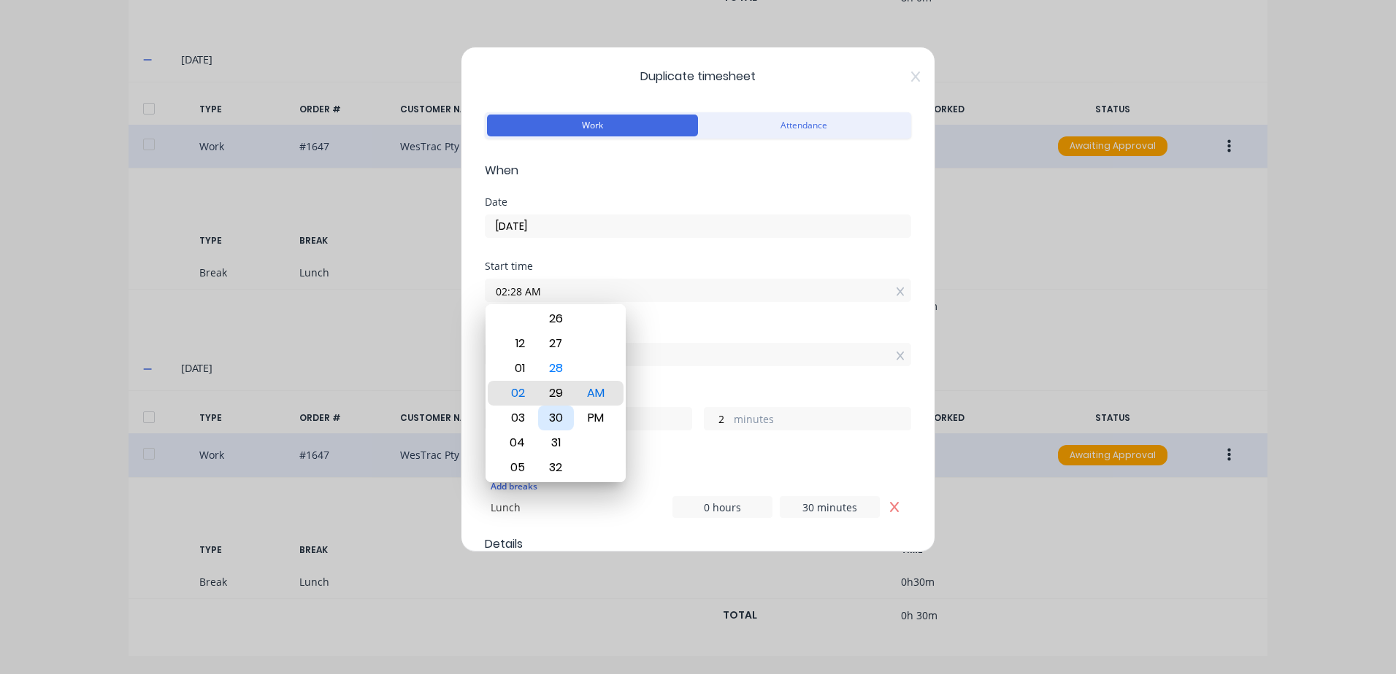
type input "02:29 AM"
type input "1"
type input "02:30 AM"
type input "0"
click at [596, 416] on div "PM" at bounding box center [596, 418] width 36 height 25
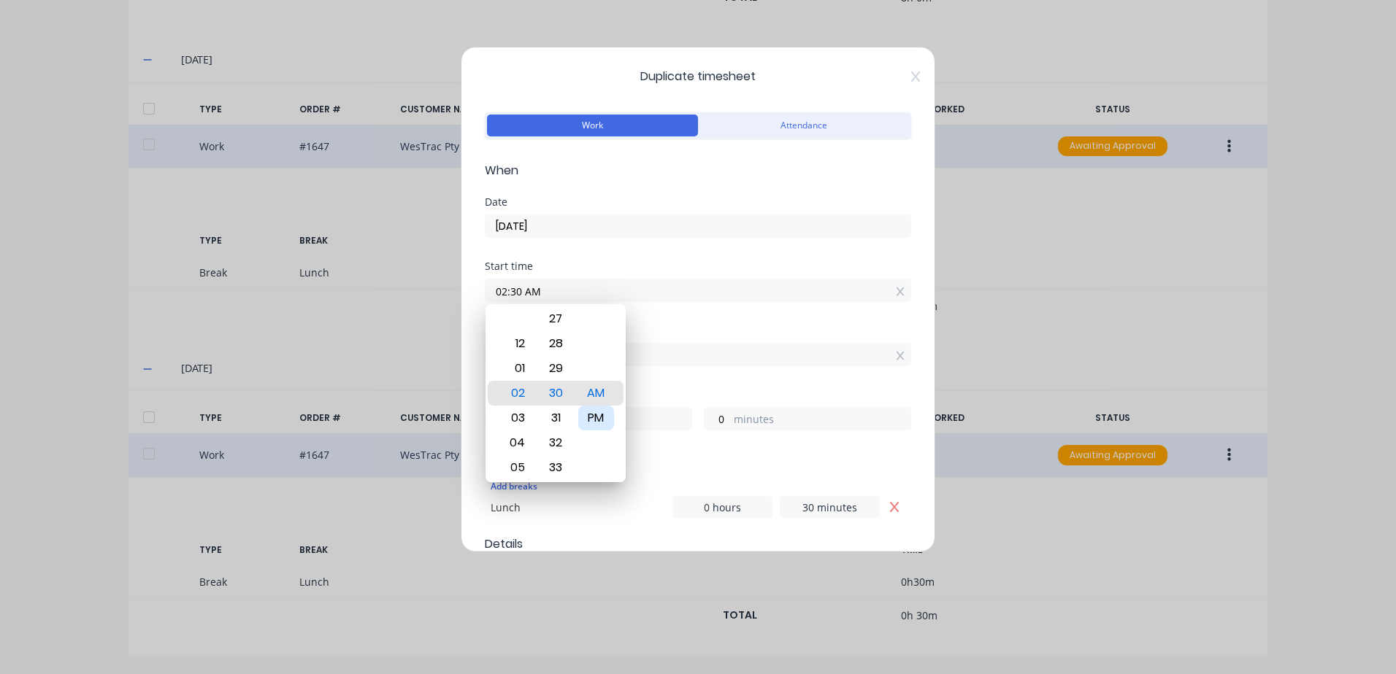
type input "02:30 PM"
type input "0"
click at [662, 380] on div "Finish time 02:30 PM" at bounding box center [698, 358] width 426 height 64
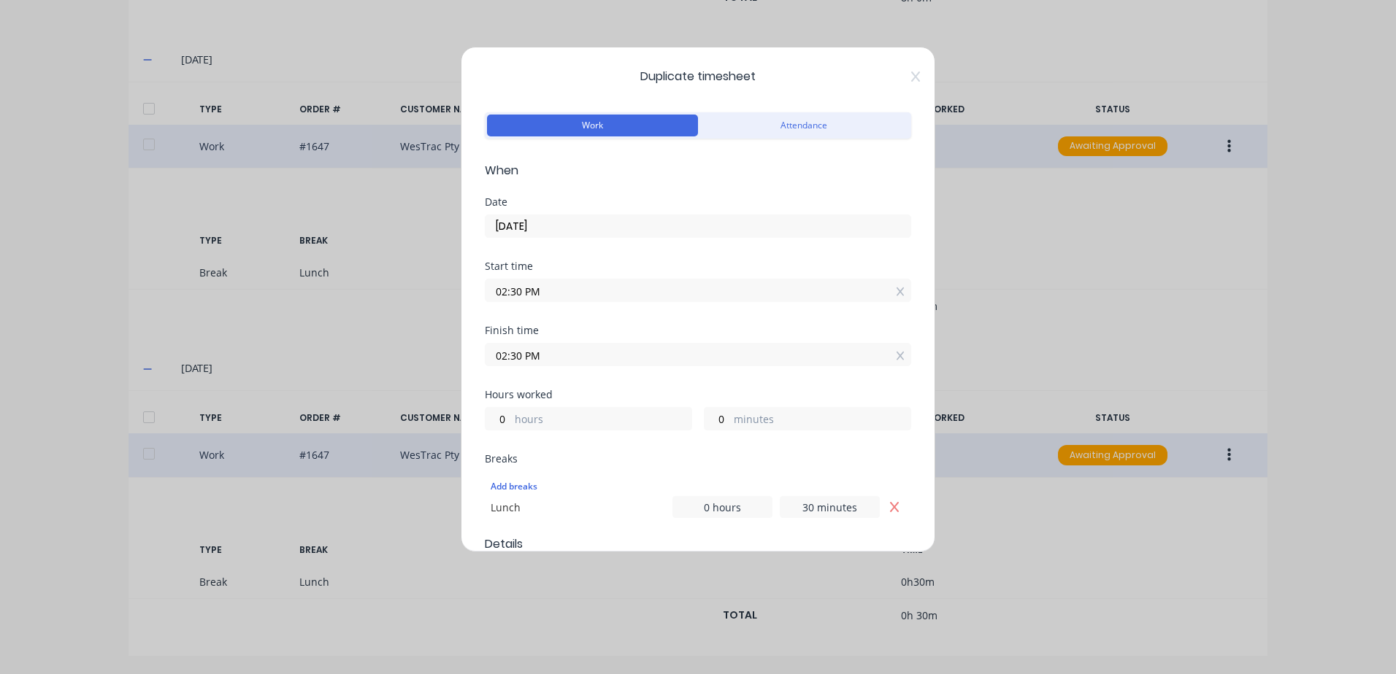
click at [553, 353] on input "02:30 PM" at bounding box center [697, 355] width 425 height 22
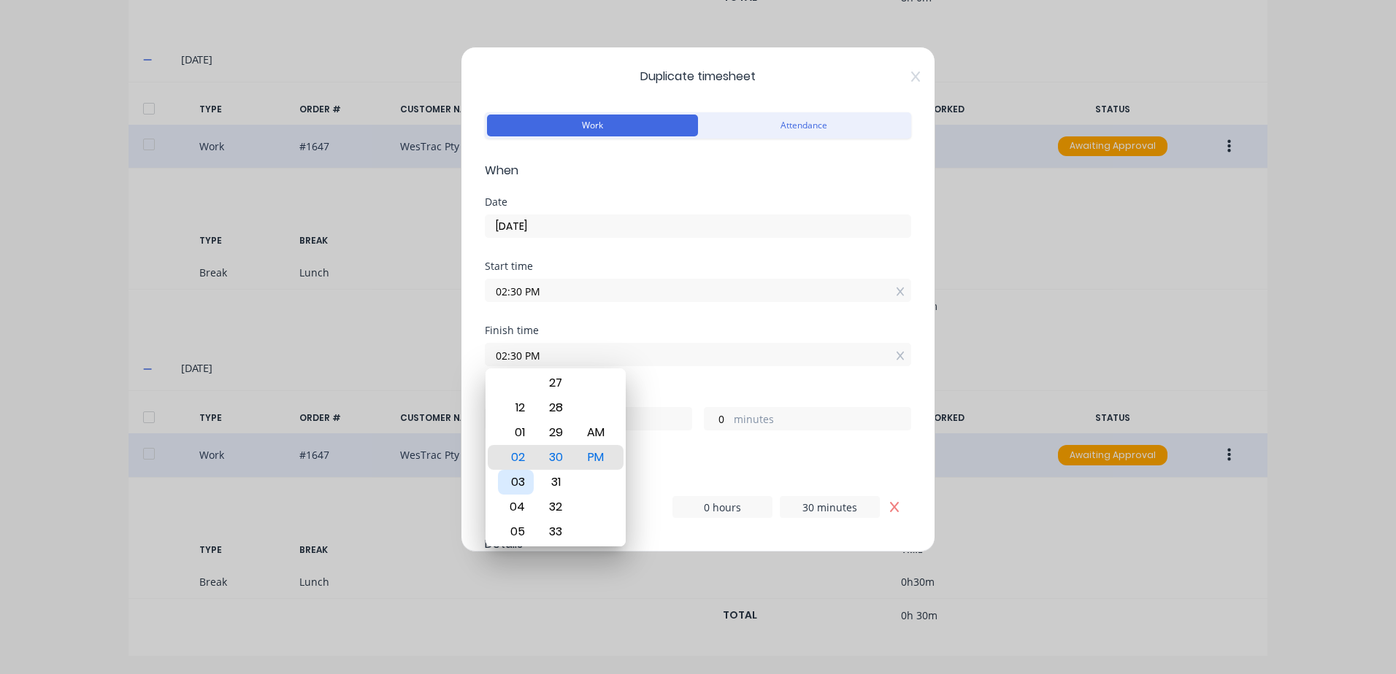
click at [515, 477] on div "03" at bounding box center [516, 482] width 36 height 25
type input "03:30 PM"
type input "1"
click at [636, 324] on div "Start time 02:30 PM" at bounding box center [698, 293] width 426 height 64
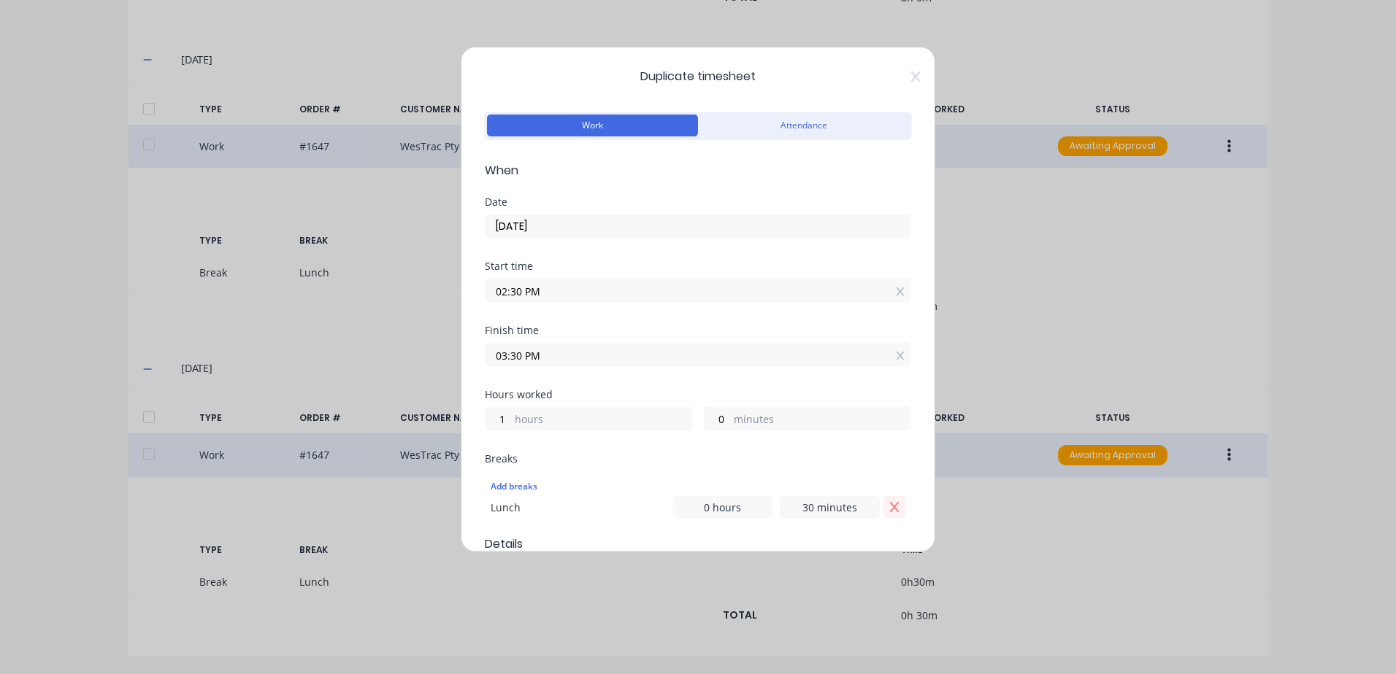
click at [890, 508] on icon "Remove Lunch" at bounding box center [894, 507] width 9 height 10
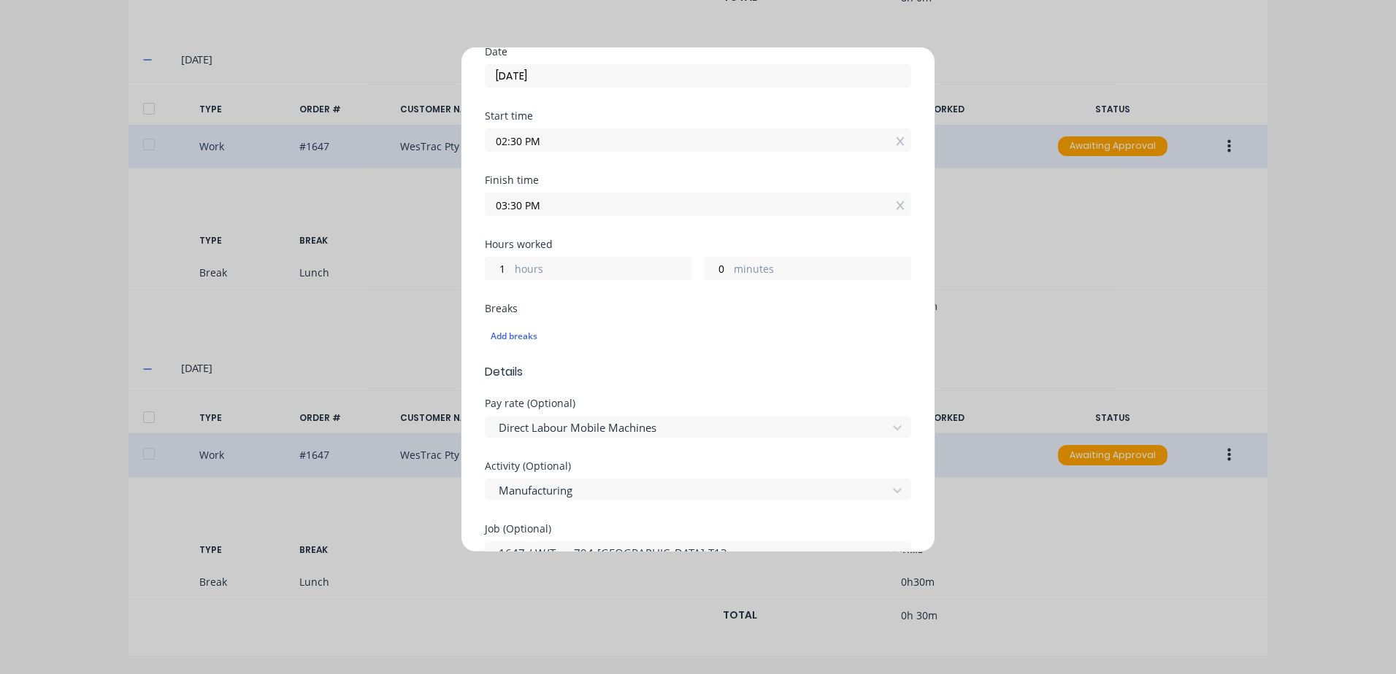
scroll to position [146, 0]
click at [544, 144] on input "02:30 PM" at bounding box center [697, 145] width 425 height 22
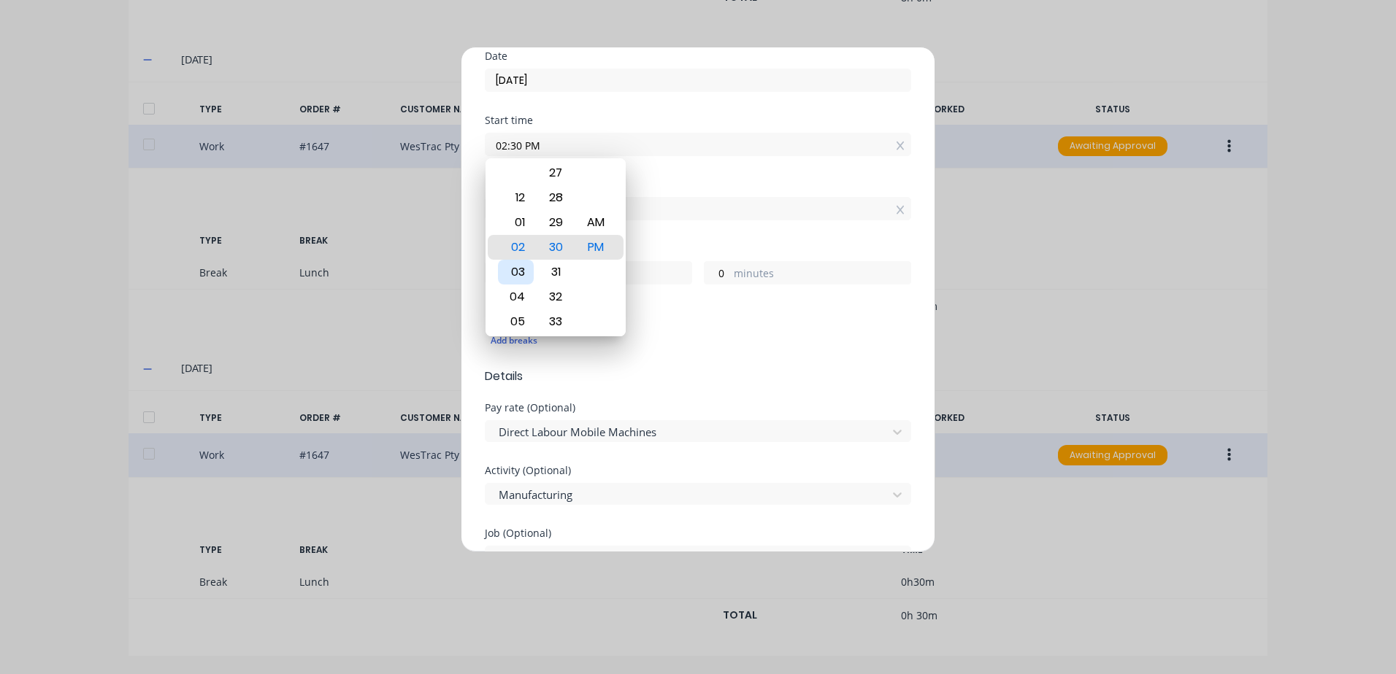
click at [520, 272] on div "03" at bounding box center [516, 272] width 36 height 25
type input "03:30 PM"
type input "0"
click at [654, 229] on div "Finish time 03:30 PM" at bounding box center [698, 212] width 426 height 64
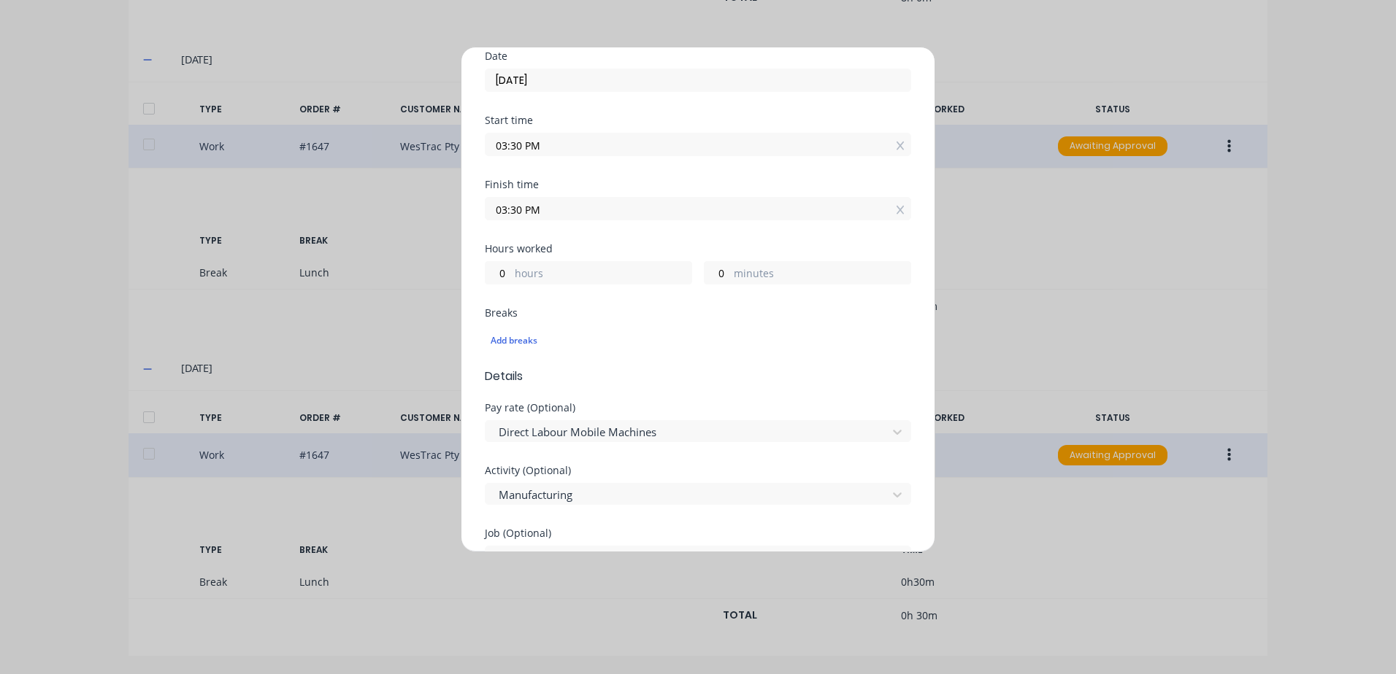
click at [558, 145] on input "03:30 PM" at bounding box center [697, 145] width 425 height 22
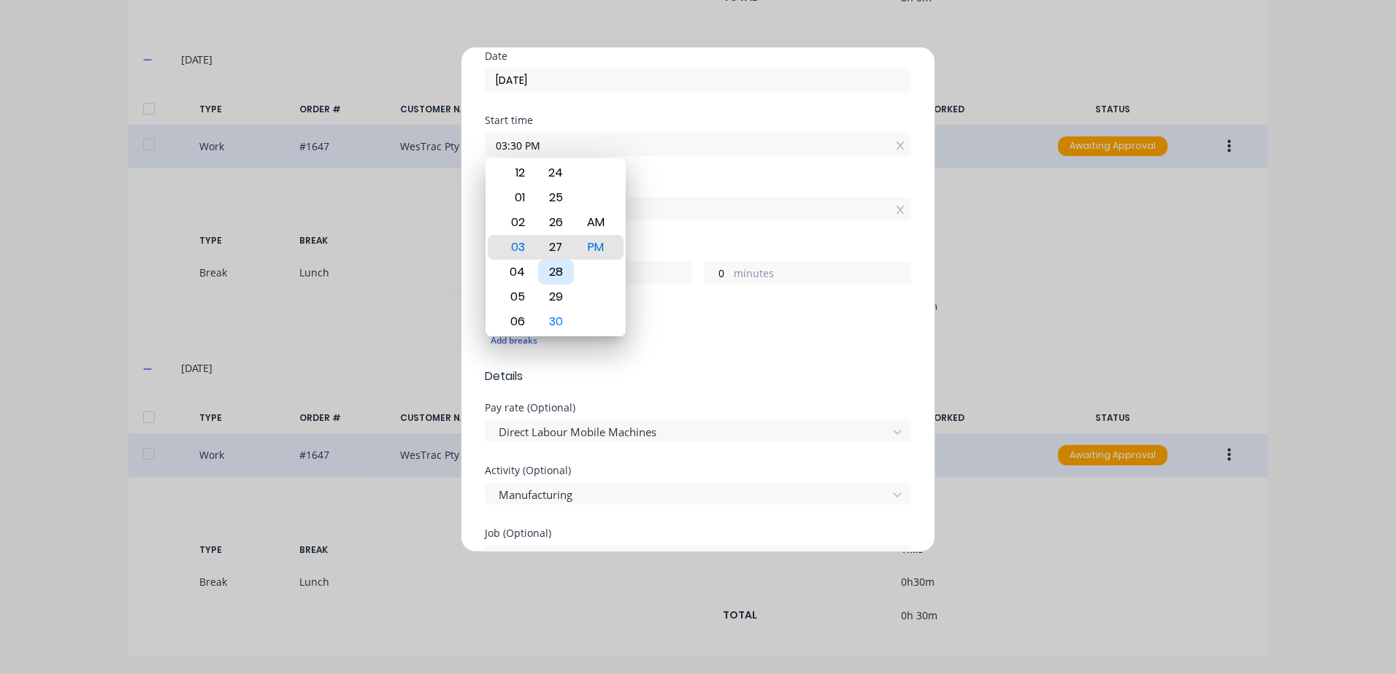
type input "03:26 PM"
type input "4"
type input "03:22 PM"
type input "8"
type input "03:17 PM"
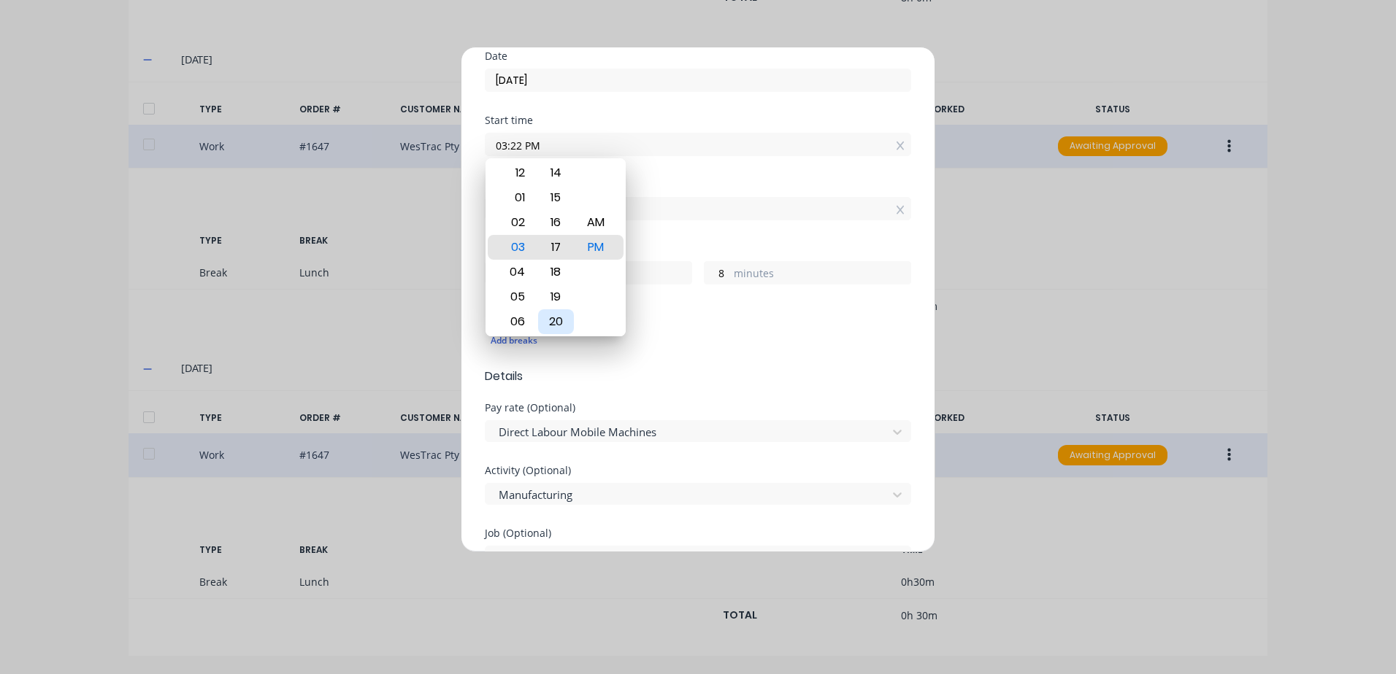
type input "13"
type input "03:13 PM"
type input "17"
type input "03:08 PM"
type input "22"
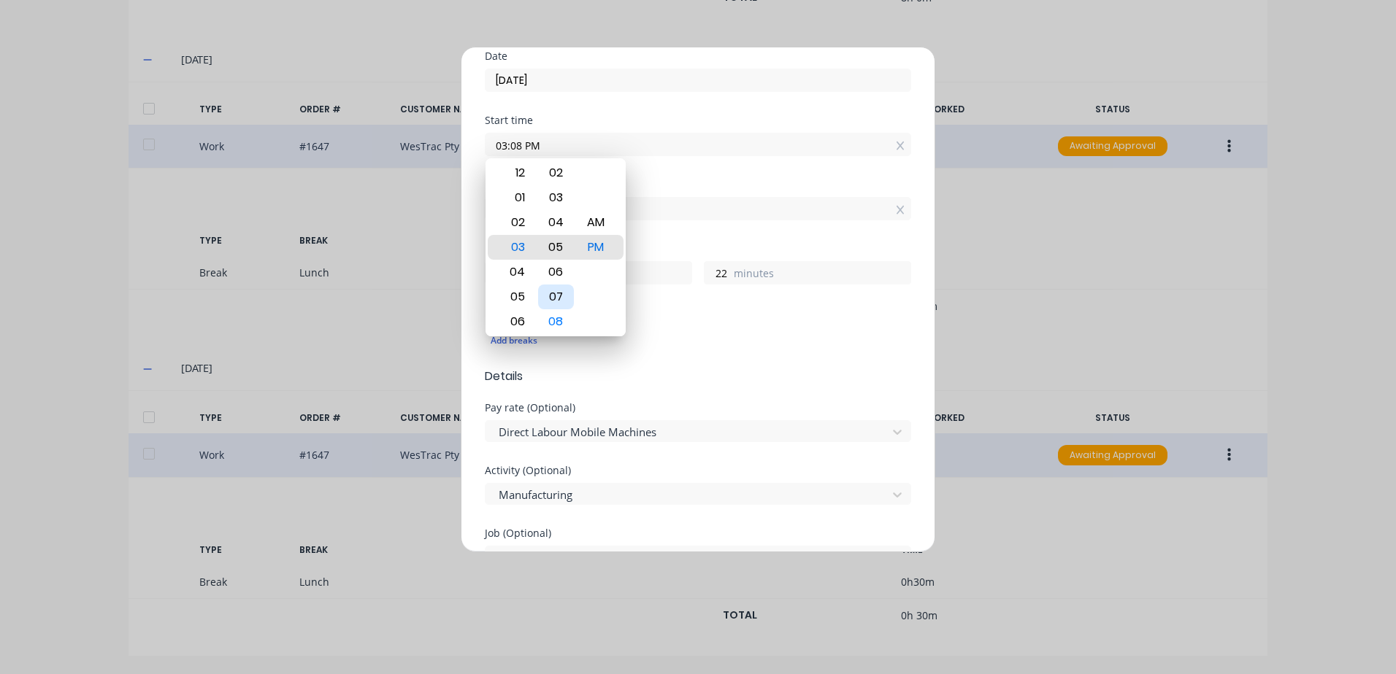
type input "03:03 PM"
type input "27"
type input "03:00 PM"
type input "30"
click at [553, 248] on div "00" at bounding box center [556, 247] width 36 height 25
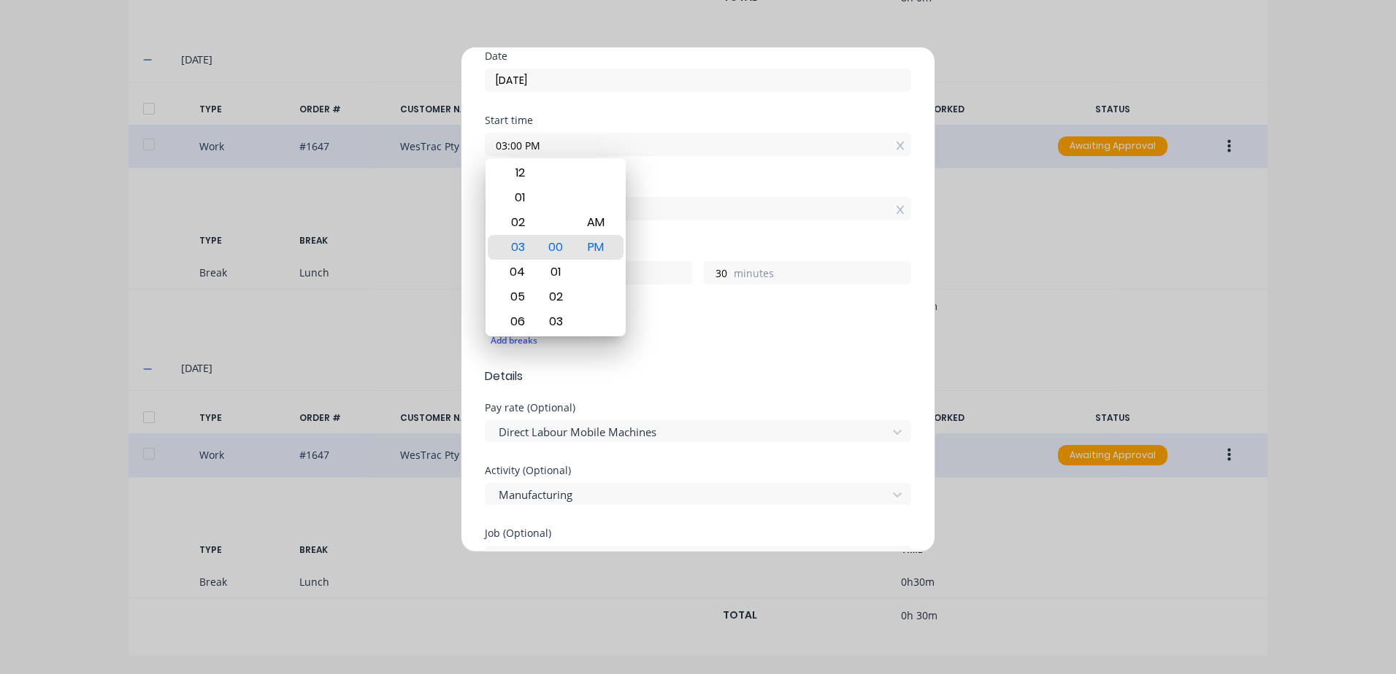
click at [694, 228] on div "Finish time 03:30 PM" at bounding box center [698, 212] width 426 height 64
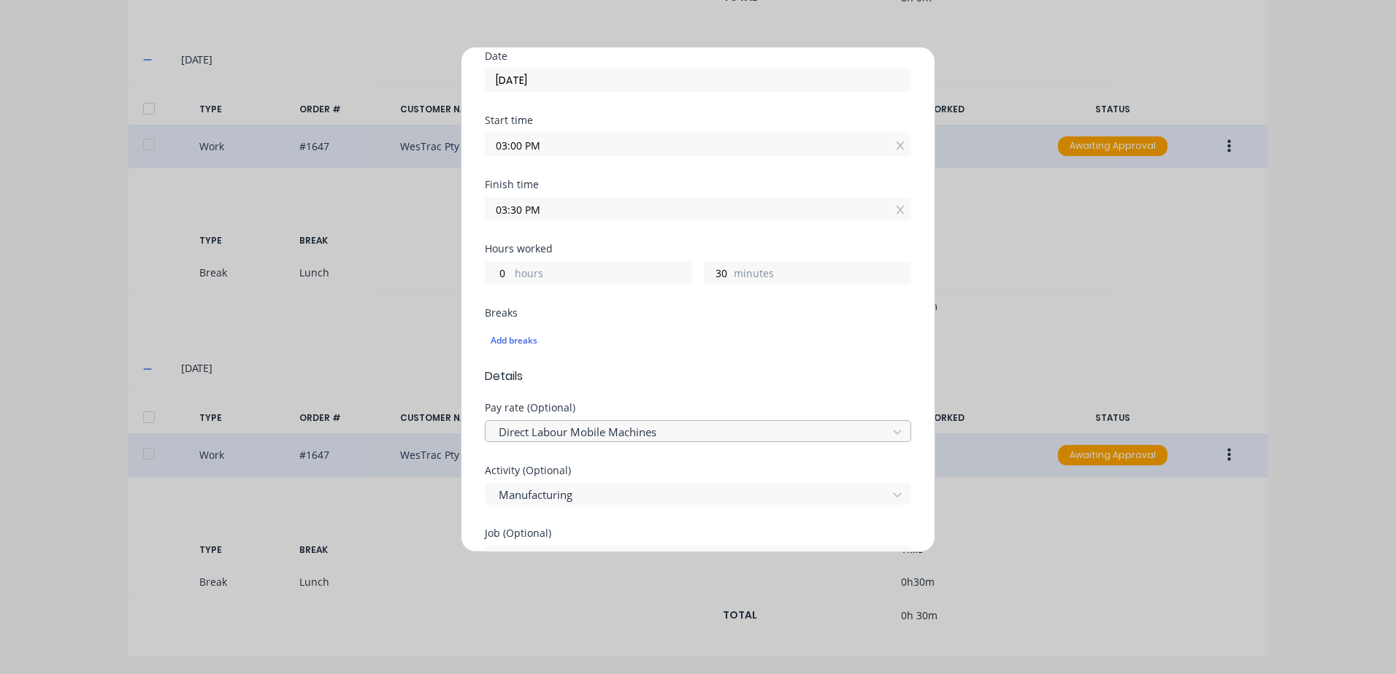
click at [661, 431] on div at bounding box center [688, 432] width 382 height 18
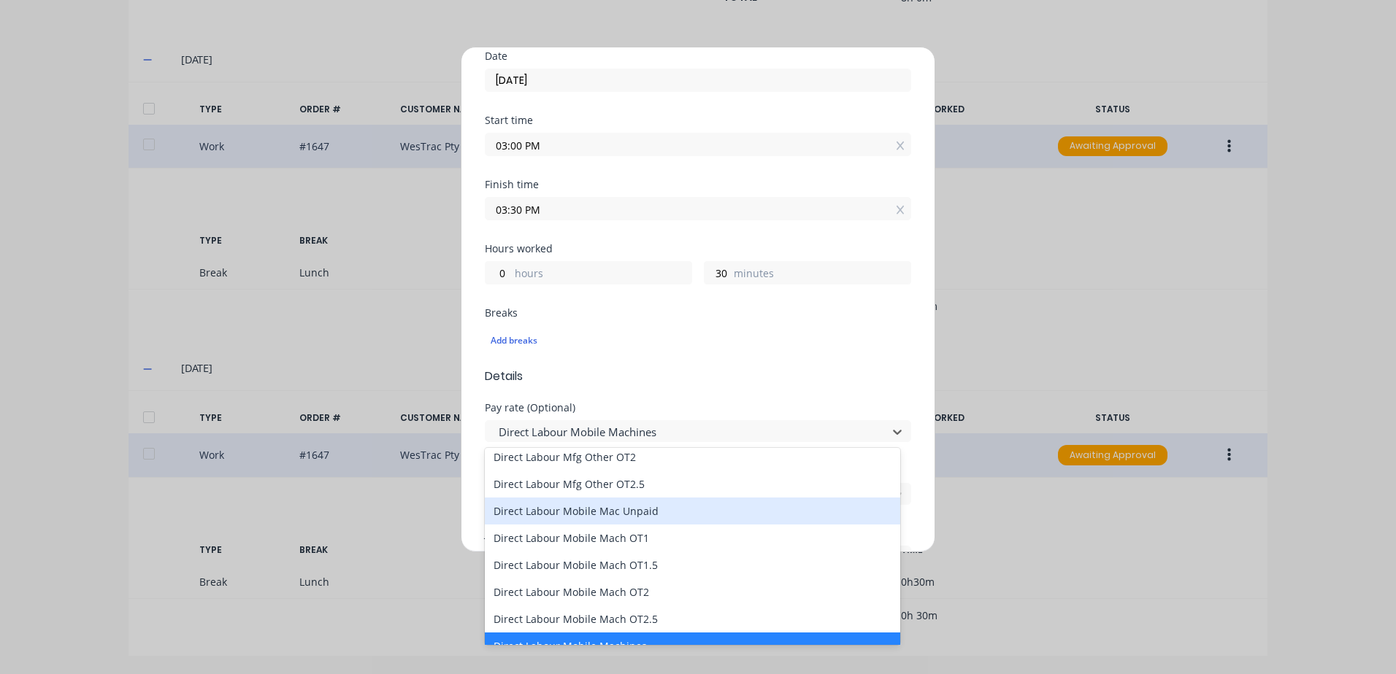
scroll to position [949, 0]
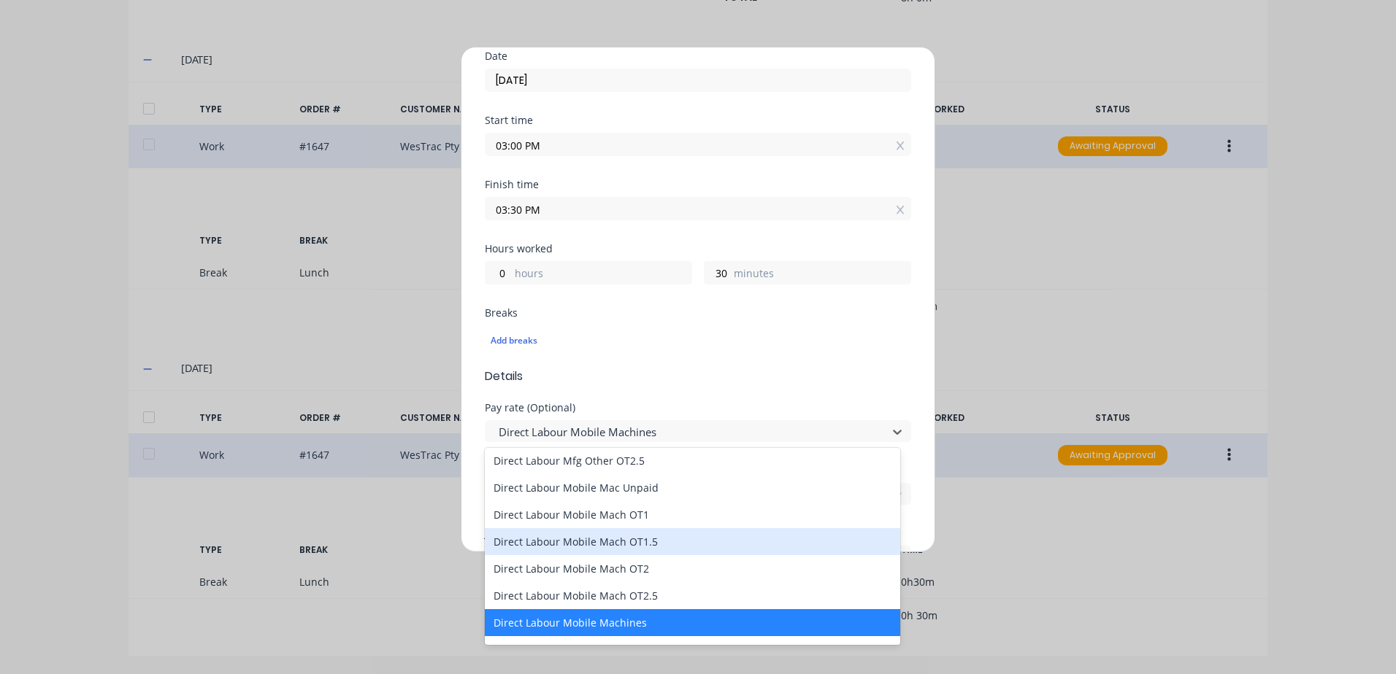
click at [605, 543] on div "Direct Labour Mobile Mach OT1.5" at bounding box center [692, 541] width 415 height 27
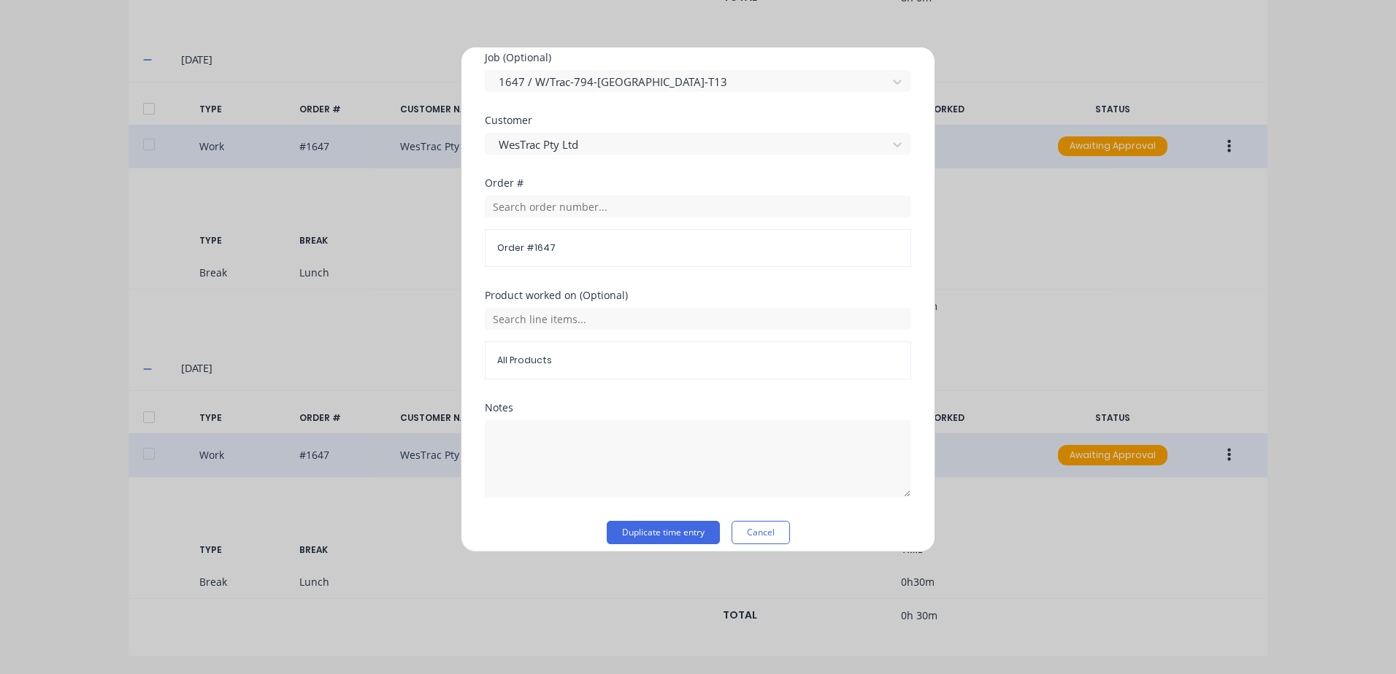
scroll to position [635, 0]
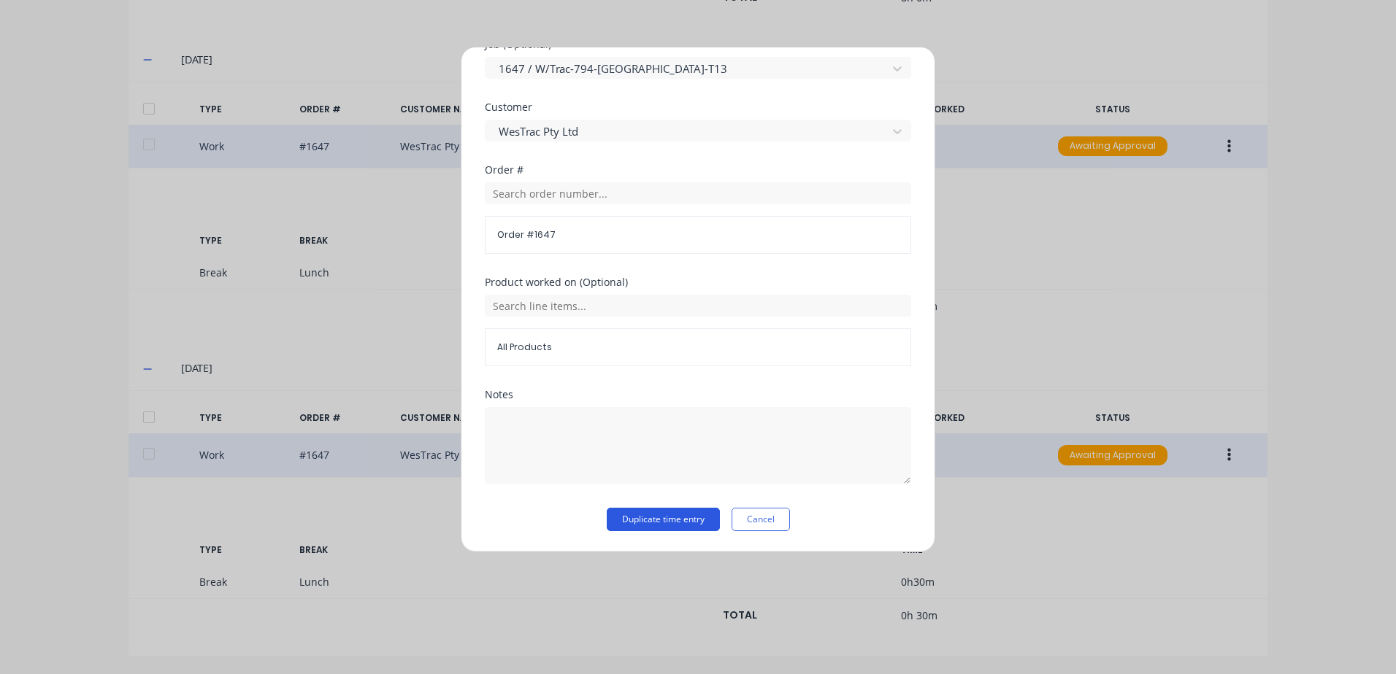
click at [634, 521] on button "Duplicate time entry" at bounding box center [663, 519] width 113 height 23
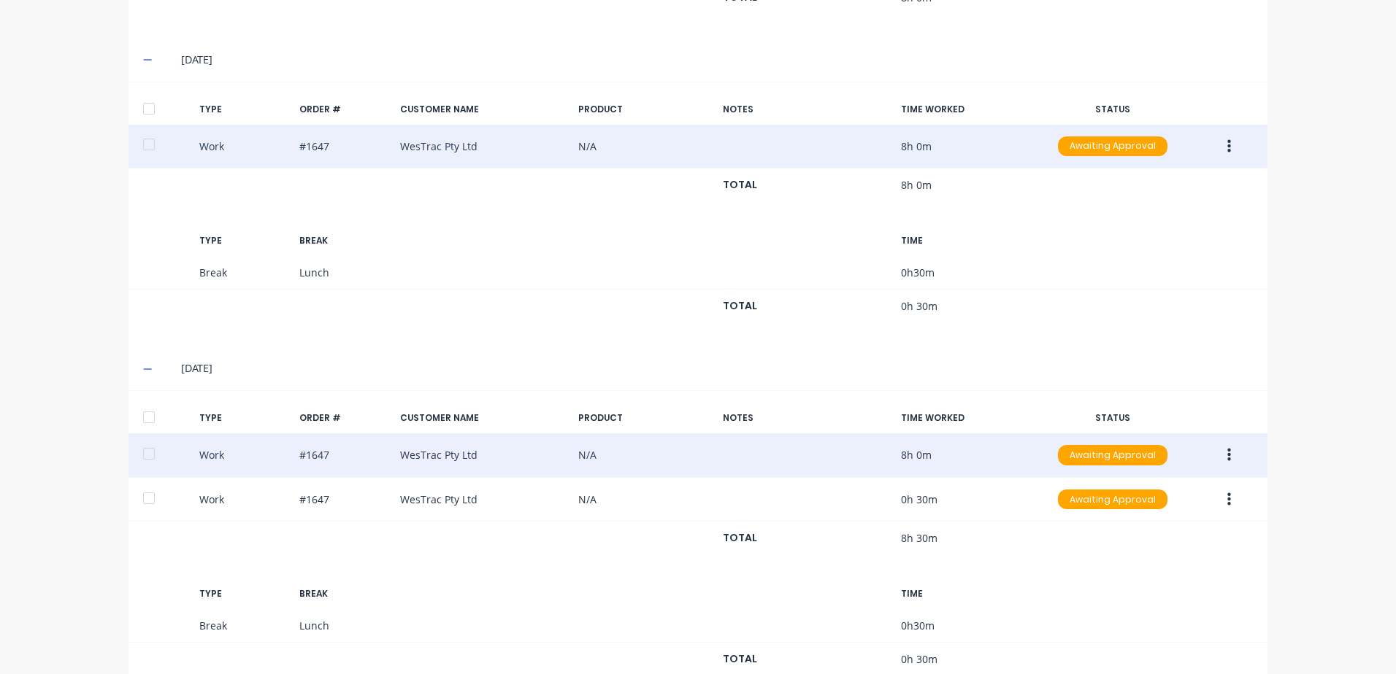
click at [1227, 455] on icon "button" at bounding box center [1229, 455] width 4 height 13
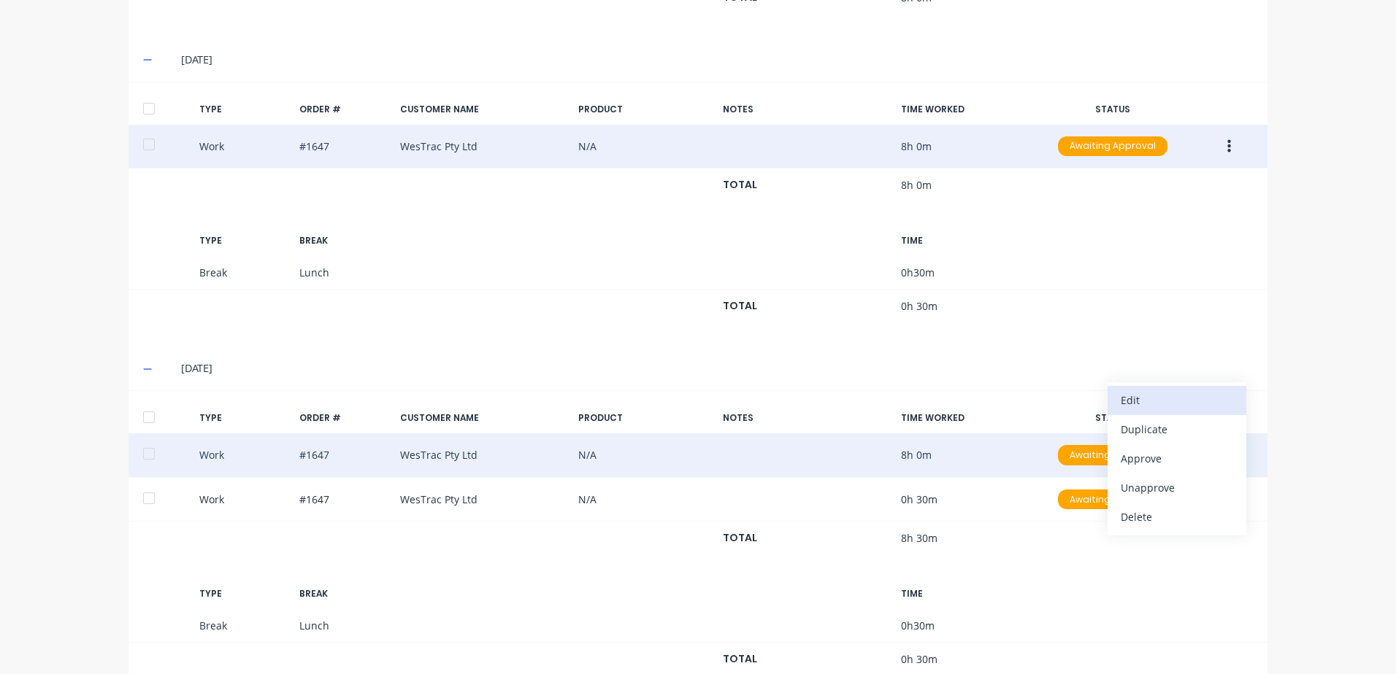
click at [1135, 399] on div "Edit" at bounding box center [1176, 400] width 112 height 21
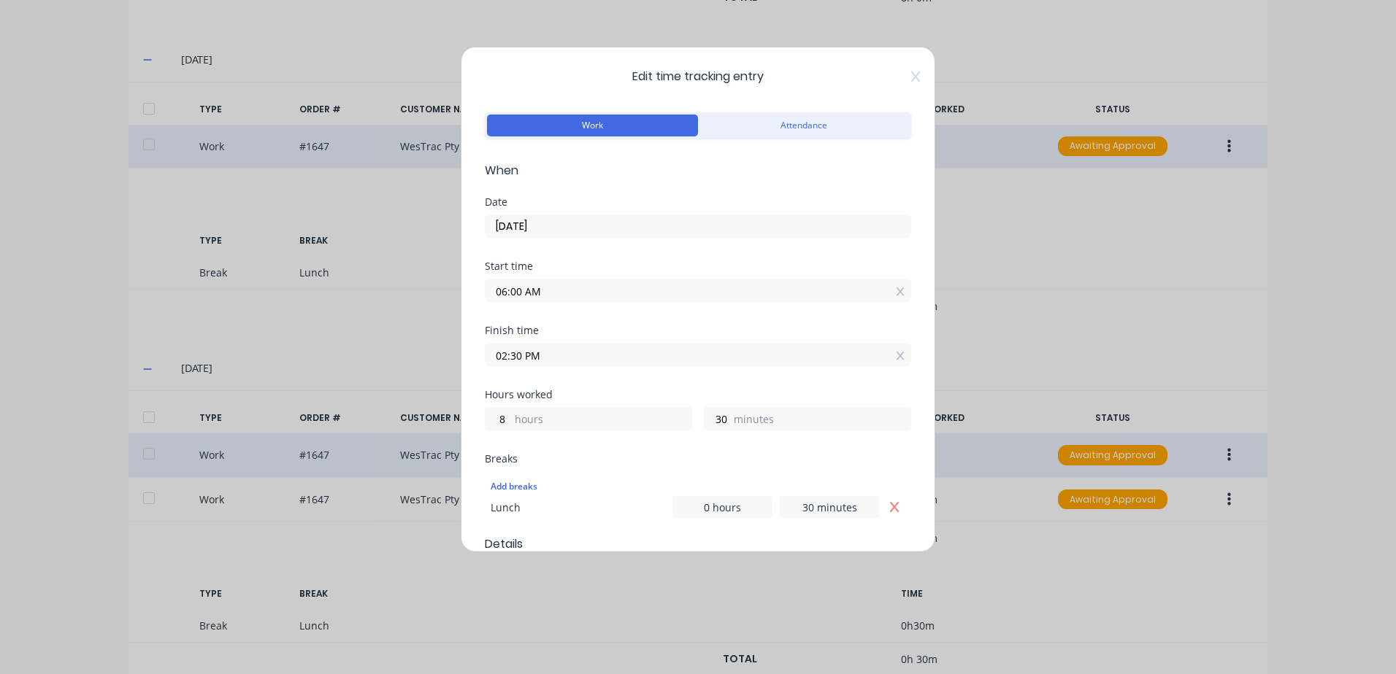
click at [555, 291] on input "06:00 AM" at bounding box center [697, 291] width 425 height 22
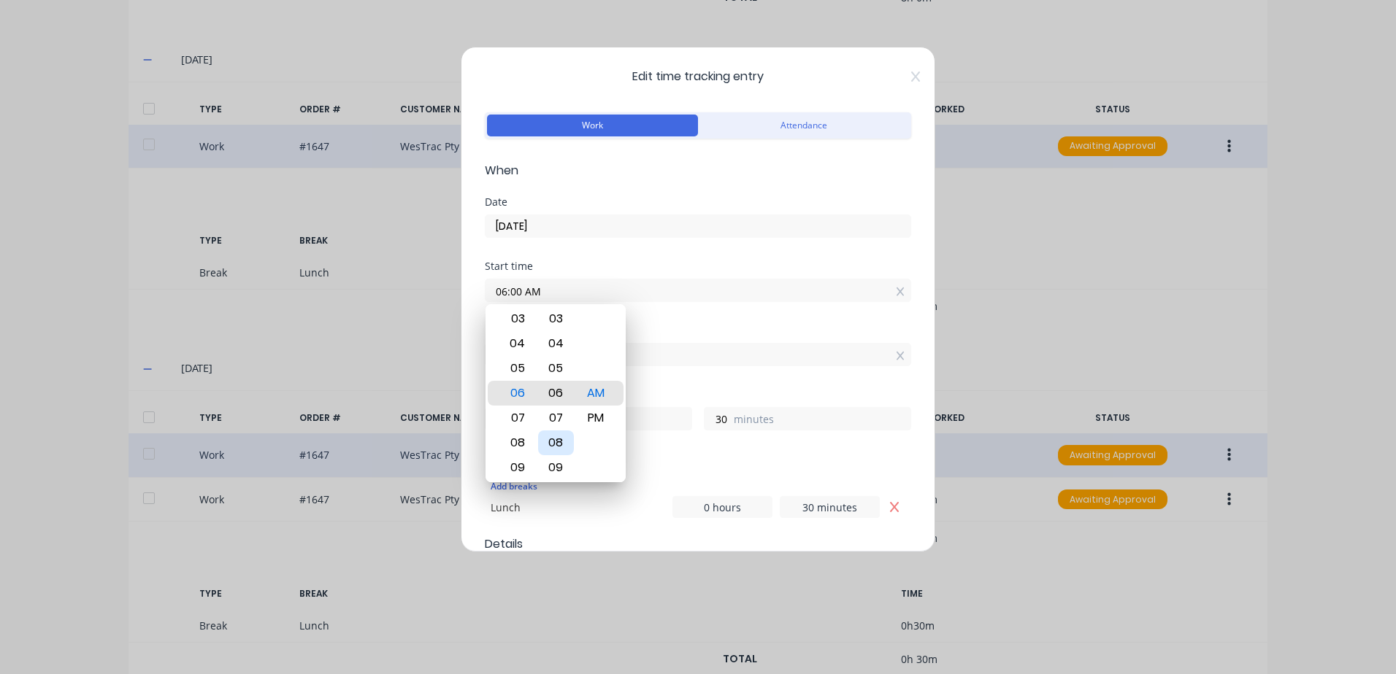
type input "06:06 AM"
type input "24"
type input "06:11 AM"
type input "19"
type input "06:18 AM"
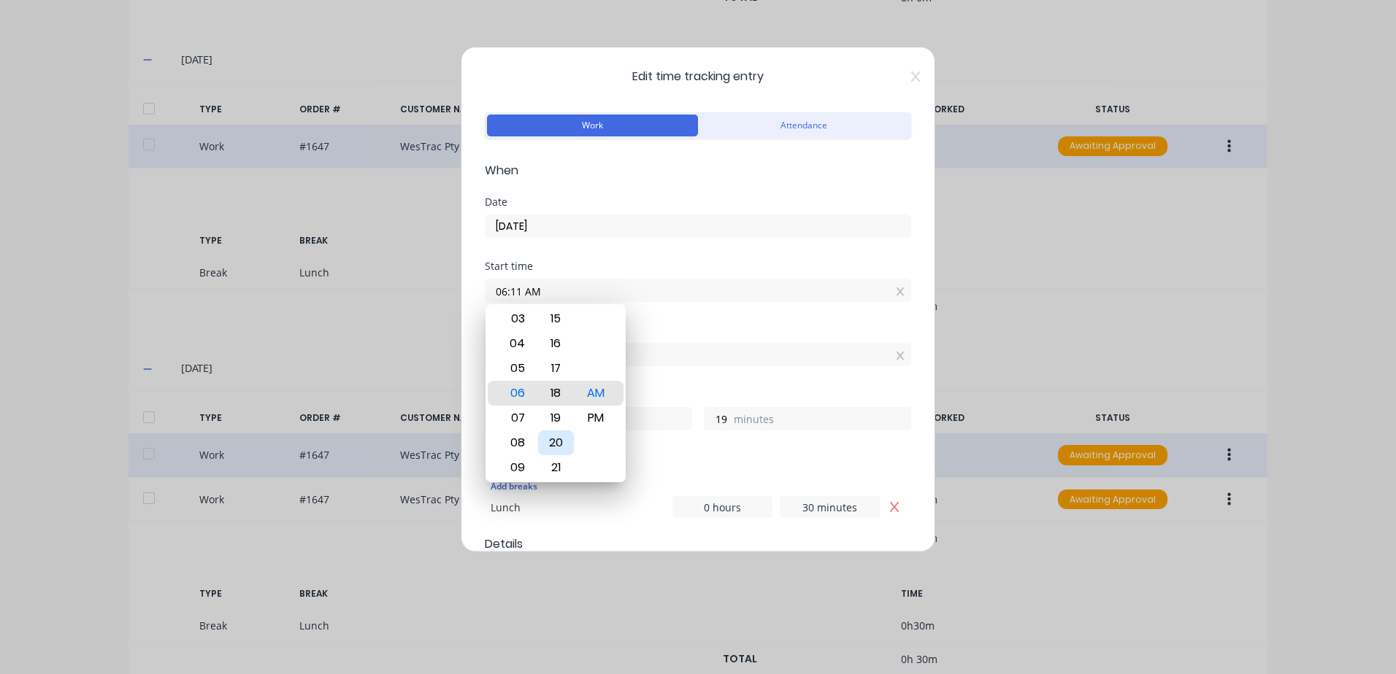
type input "12"
type input "06:24 AM"
type input "6"
type input "06:28 AM"
click at [561, 416] on div "30" at bounding box center [556, 418] width 36 height 25
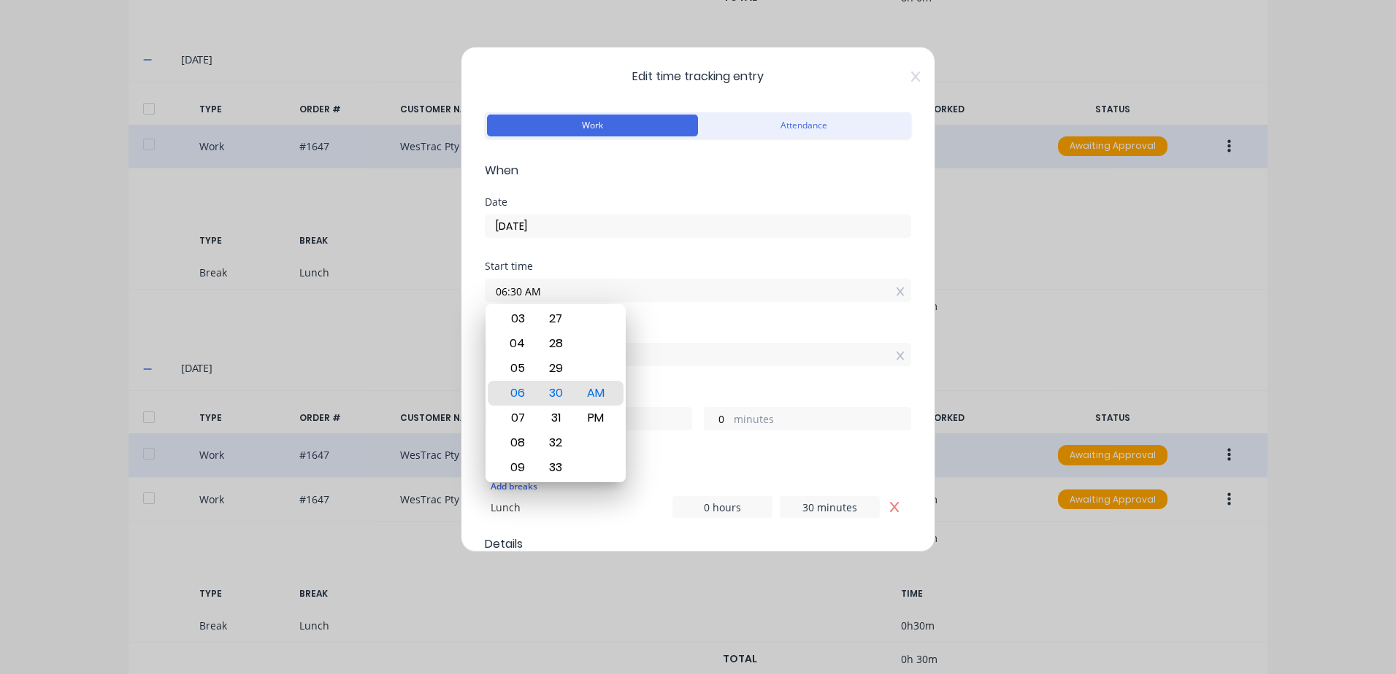
click at [661, 380] on div "Finish time 02:30 PM" at bounding box center [698, 358] width 426 height 64
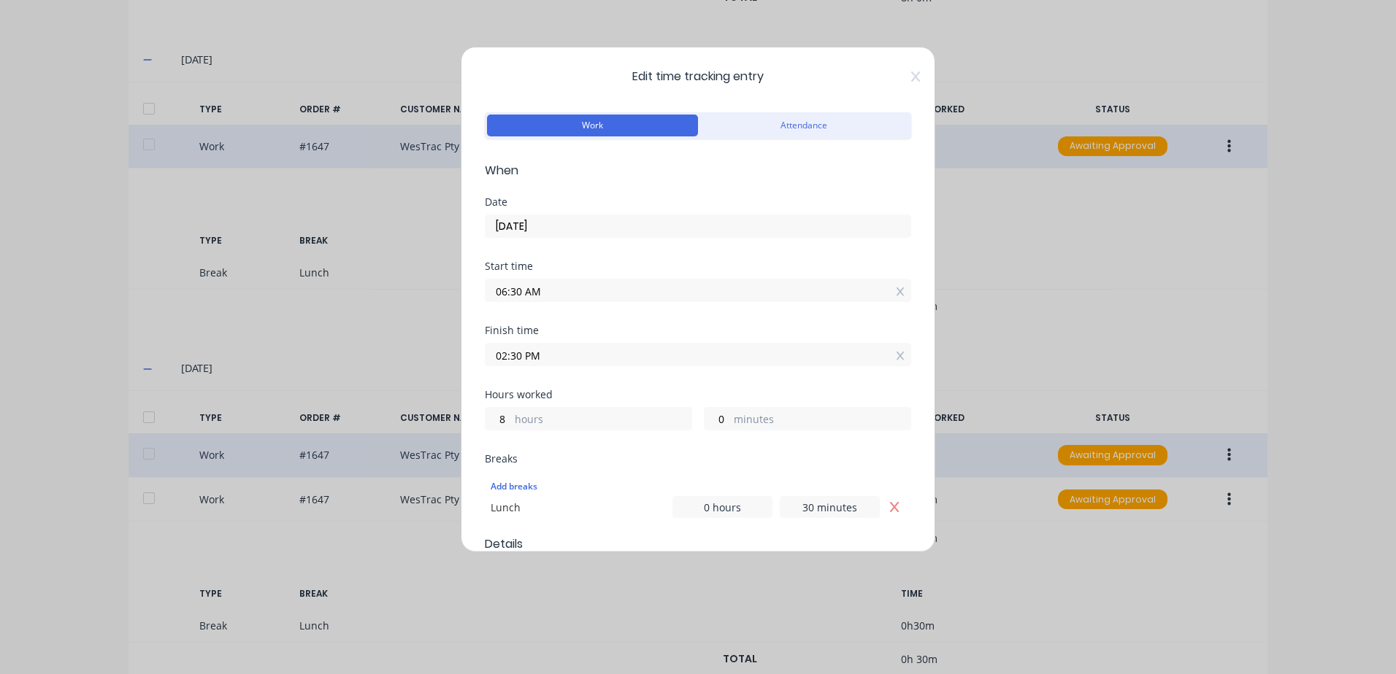
click at [567, 350] on input "02:30 PM" at bounding box center [697, 355] width 425 height 22
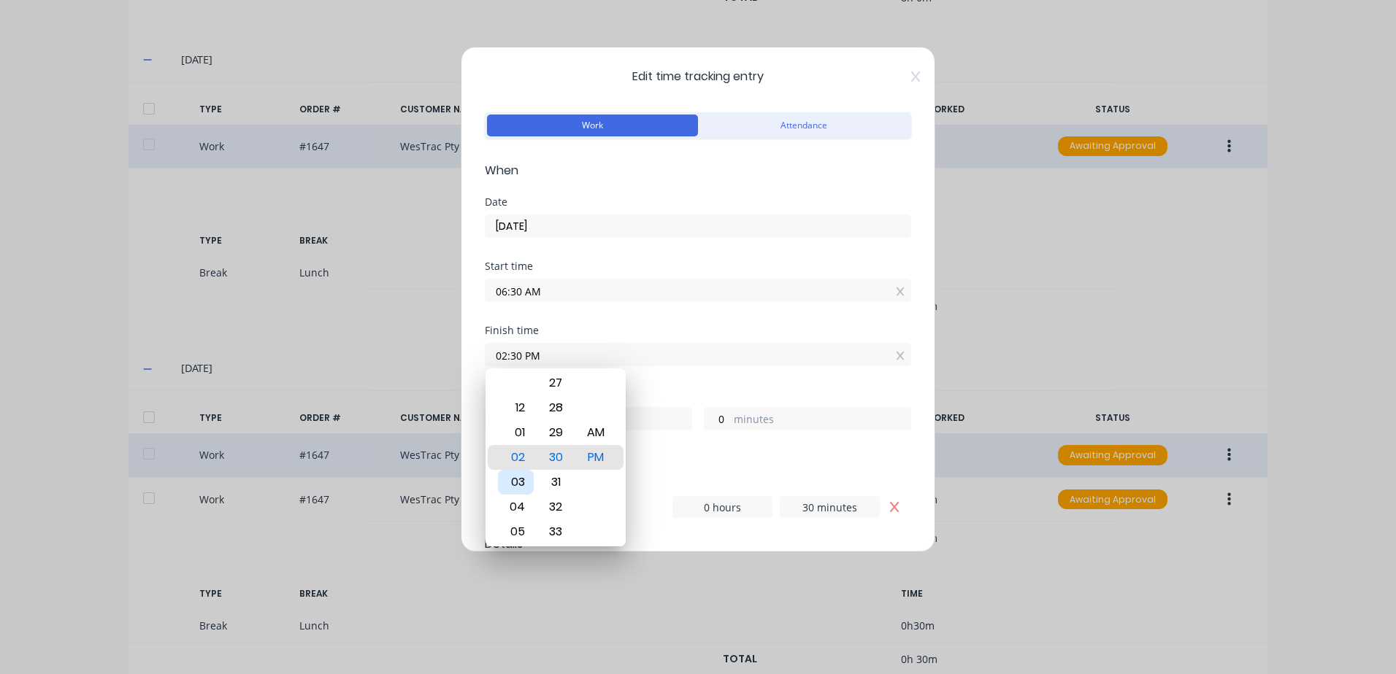
click at [516, 479] on div "03" at bounding box center [516, 482] width 36 height 25
click at [556, 456] on div "00" at bounding box center [556, 457] width 36 height 25
click at [665, 374] on div "Finish time 03:00 PM" at bounding box center [698, 358] width 426 height 64
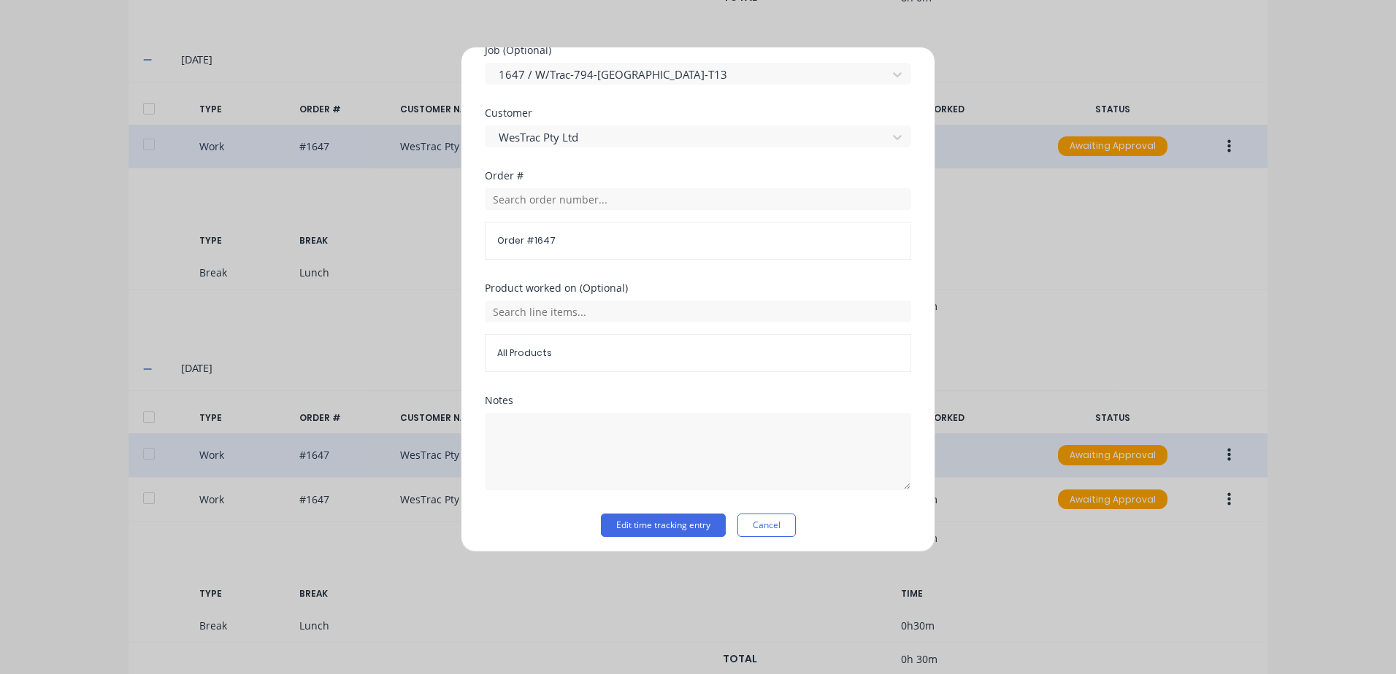
scroll to position [657, 0]
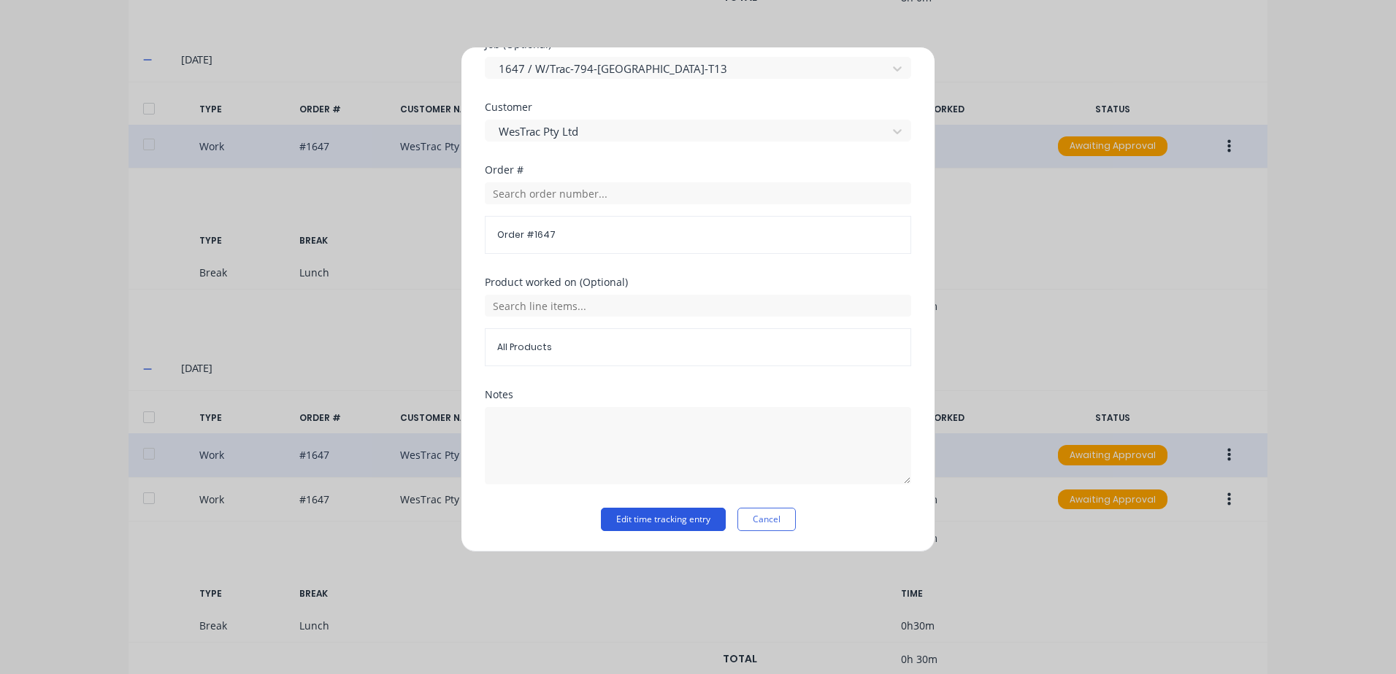
click at [662, 517] on button "Edit time tracking entry" at bounding box center [663, 519] width 125 height 23
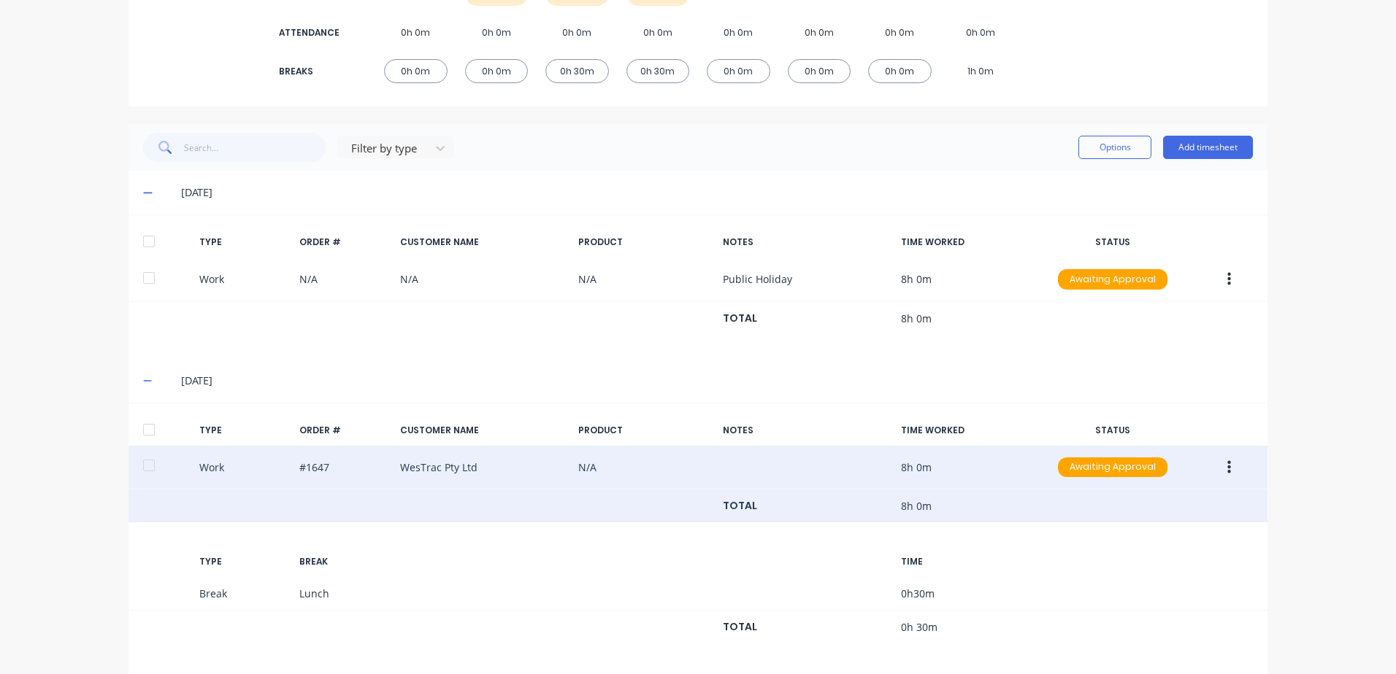
scroll to position [622, 0]
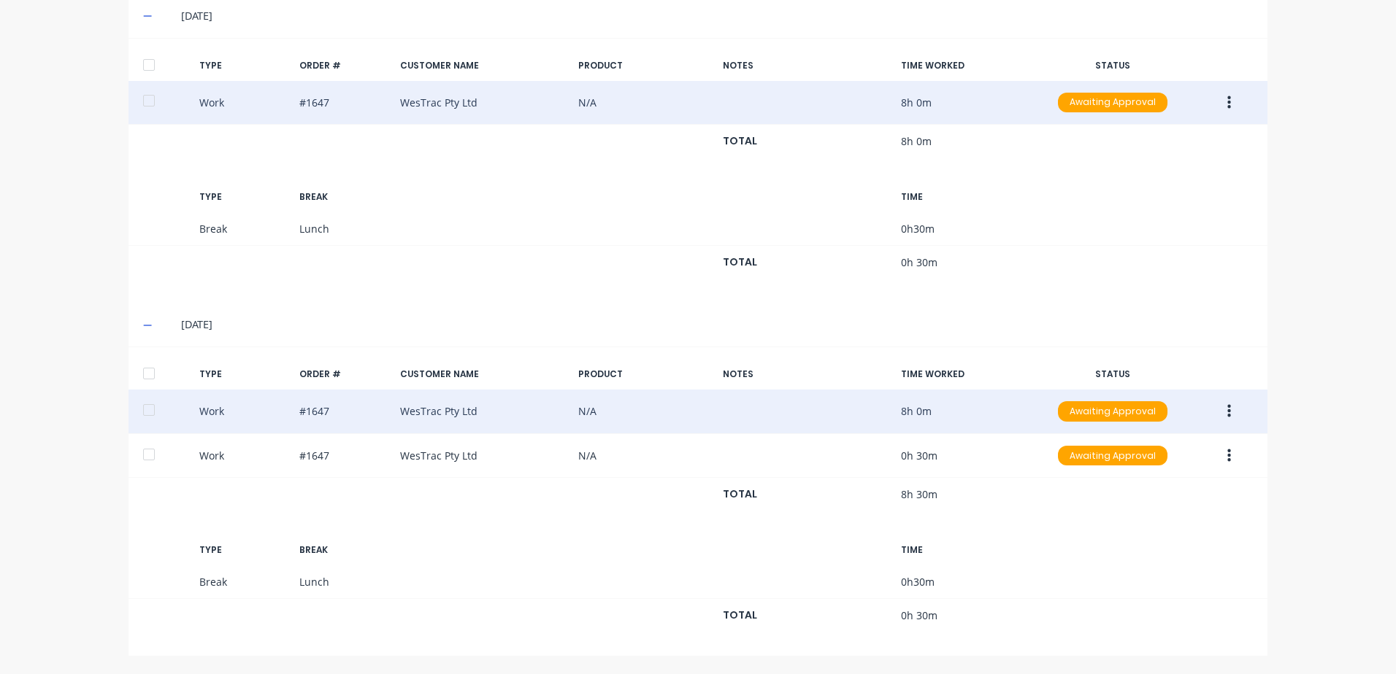
click at [1226, 411] on button "button" at bounding box center [1229, 412] width 34 height 26
click at [1153, 382] on div "Duplicate" at bounding box center [1176, 385] width 112 height 21
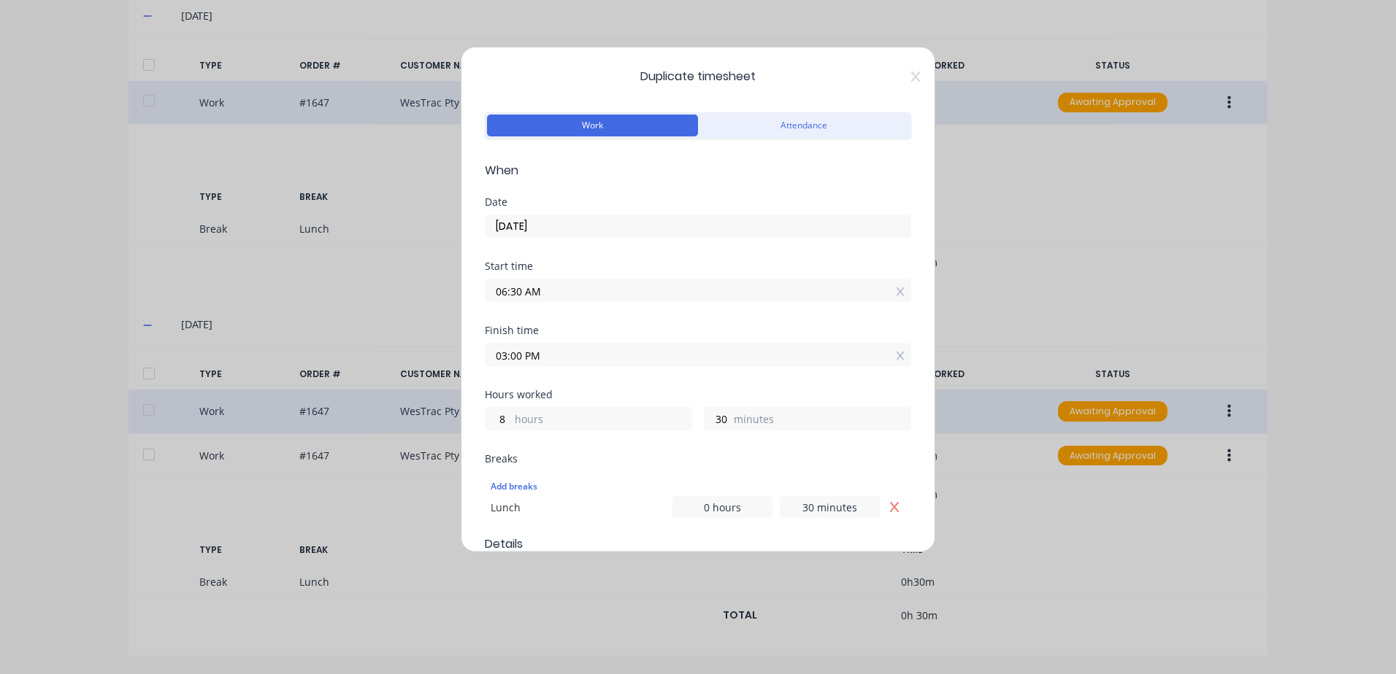
click at [563, 226] on input "[DATE]" at bounding box center [697, 226] width 425 height 22
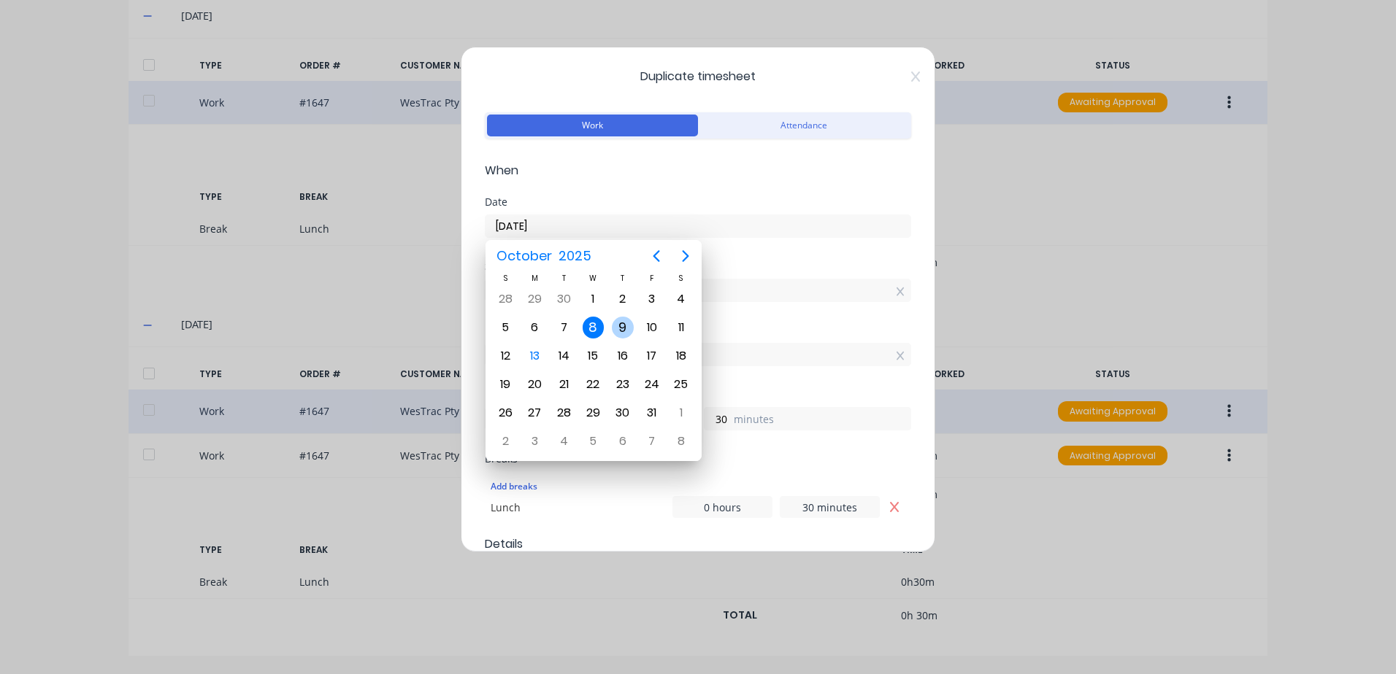
click at [621, 325] on div "9" at bounding box center [623, 328] width 22 height 22
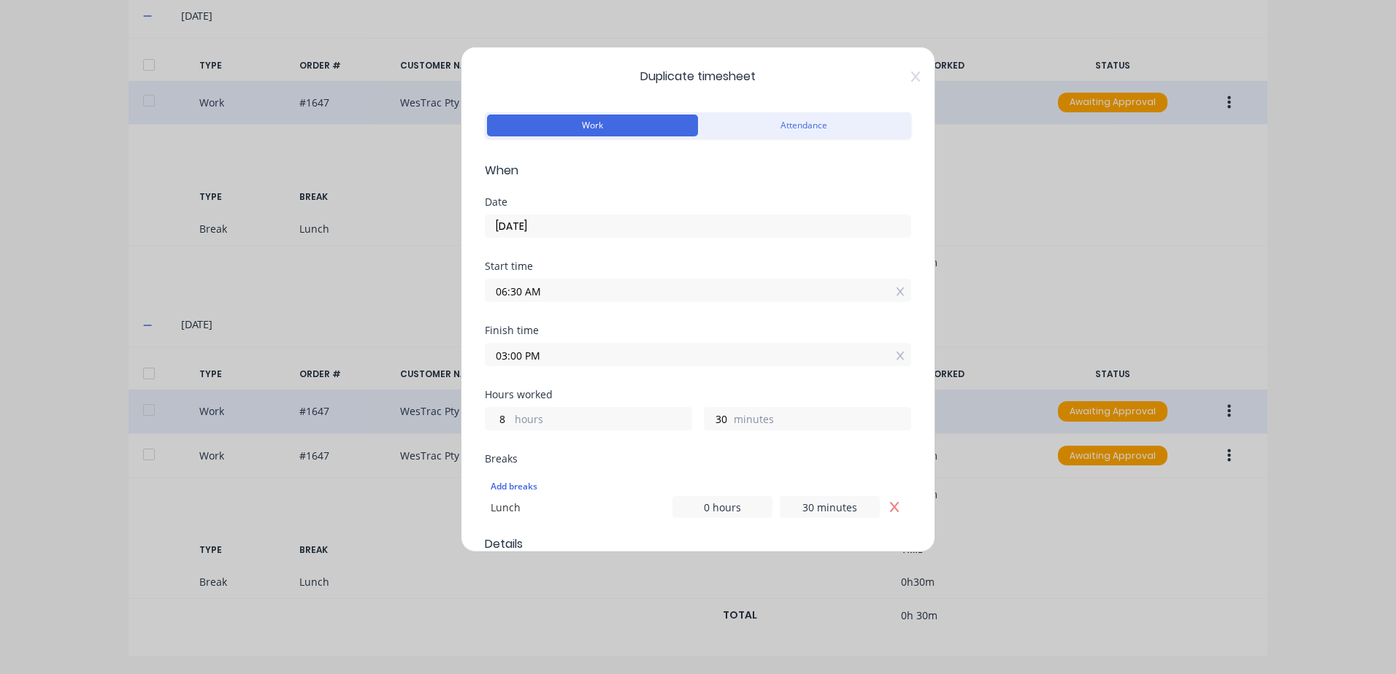
click at [554, 289] on input "06:30 AM" at bounding box center [697, 291] width 425 height 22
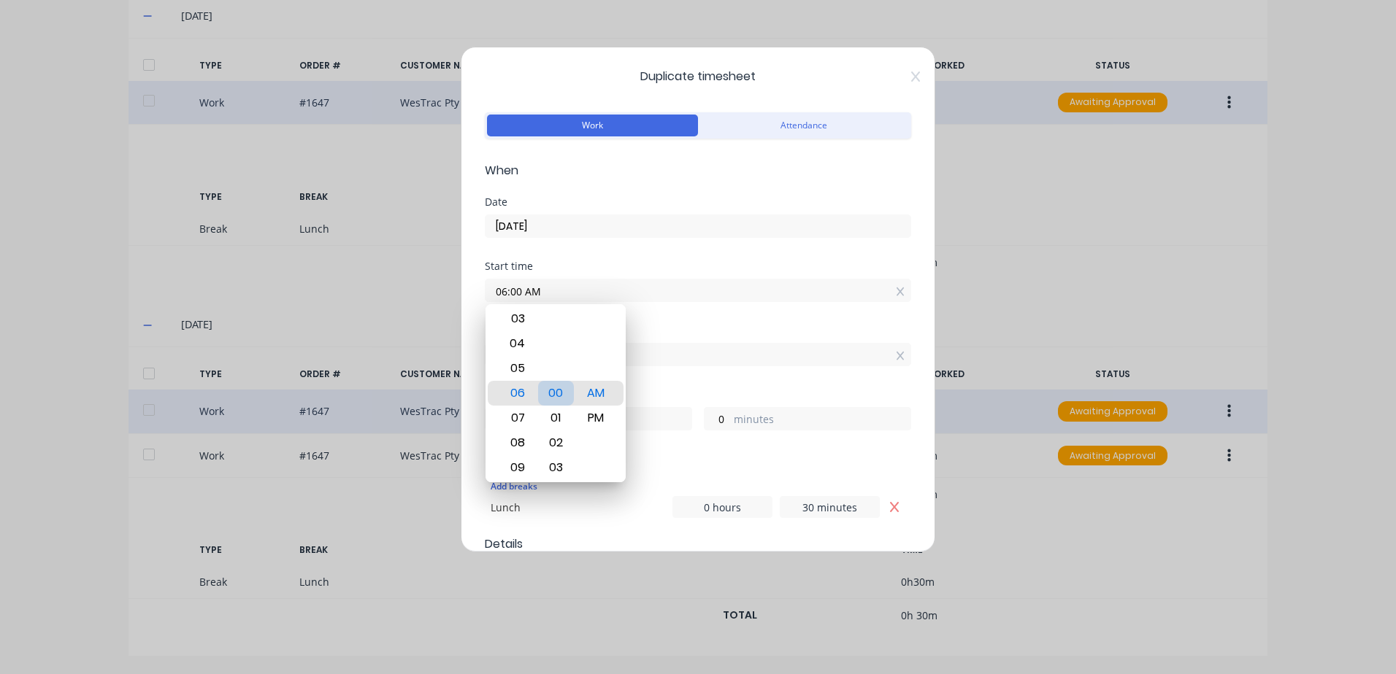
click at [559, 393] on div "00" at bounding box center [556, 393] width 36 height 25
click at [705, 376] on div "Finish time 03:00 PM" at bounding box center [698, 358] width 426 height 64
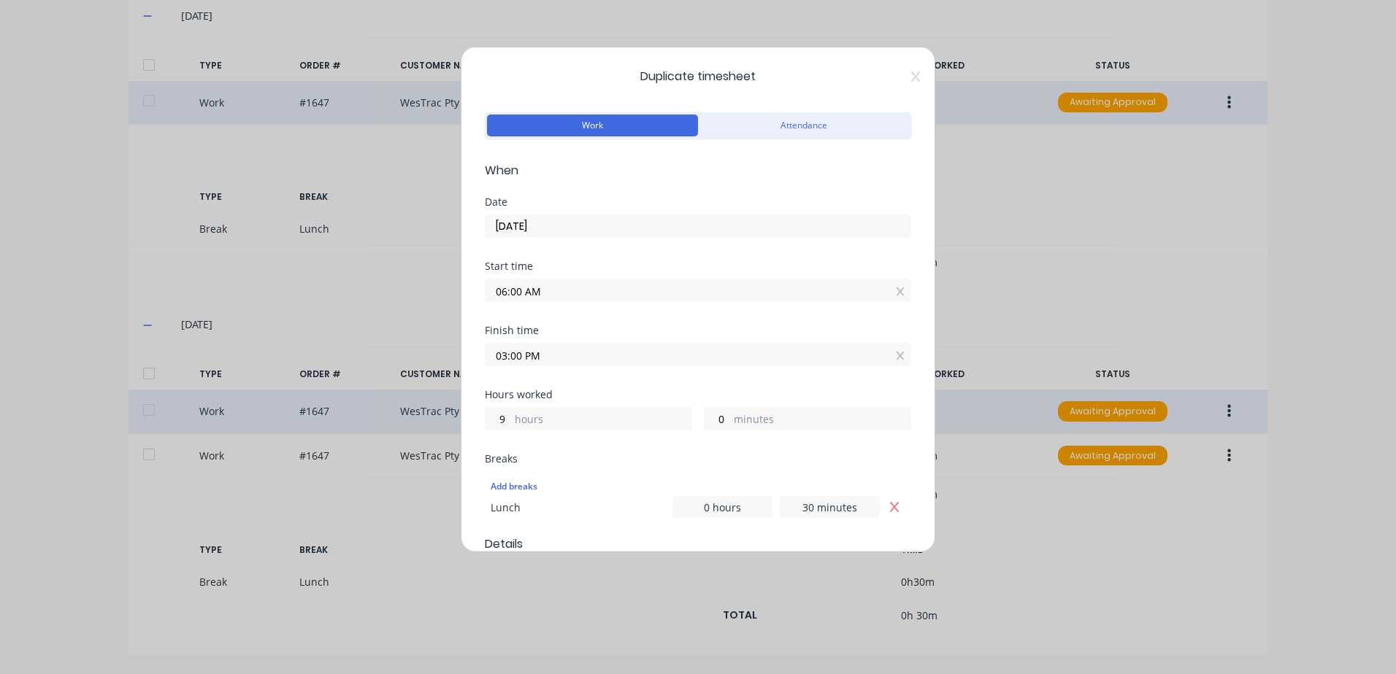
click at [553, 359] on input "03:00 PM" at bounding box center [697, 355] width 425 height 22
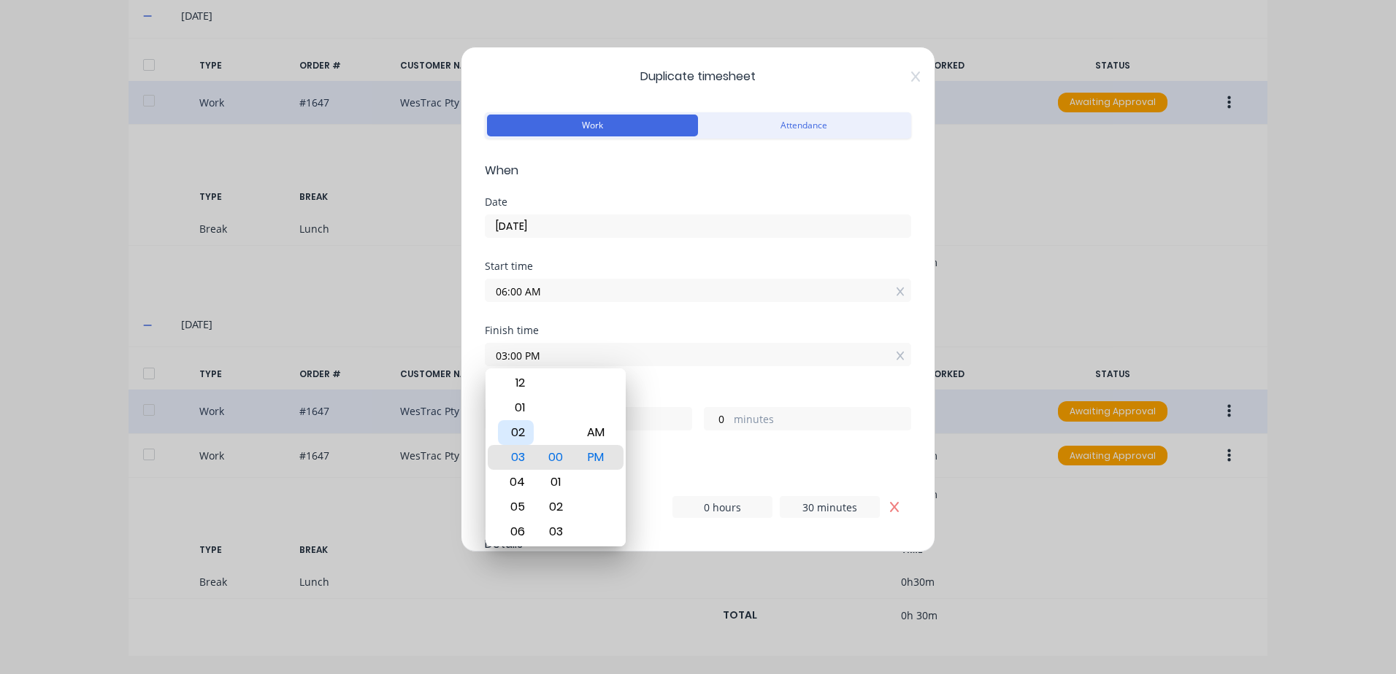
click at [520, 430] on div "02" at bounding box center [516, 432] width 36 height 25
click at [664, 367] on div "Finish time 02:30 PM" at bounding box center [698, 358] width 426 height 64
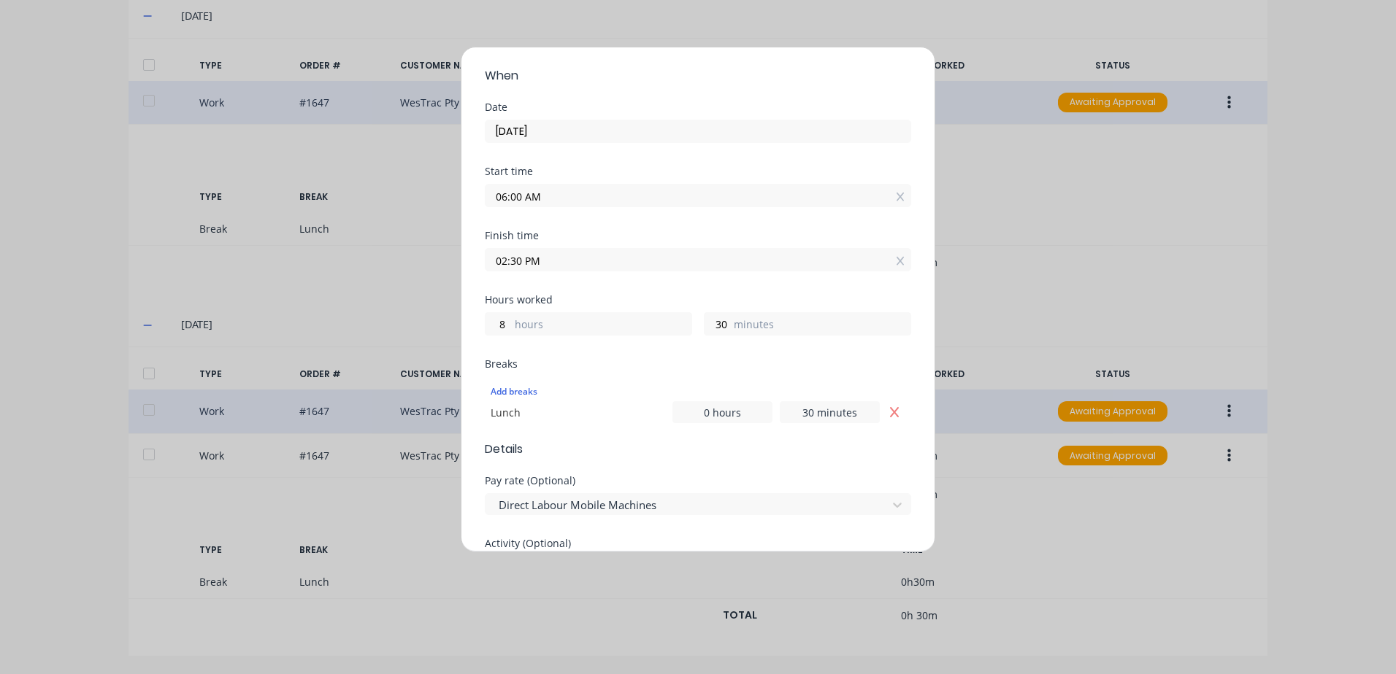
scroll to position [219, 0]
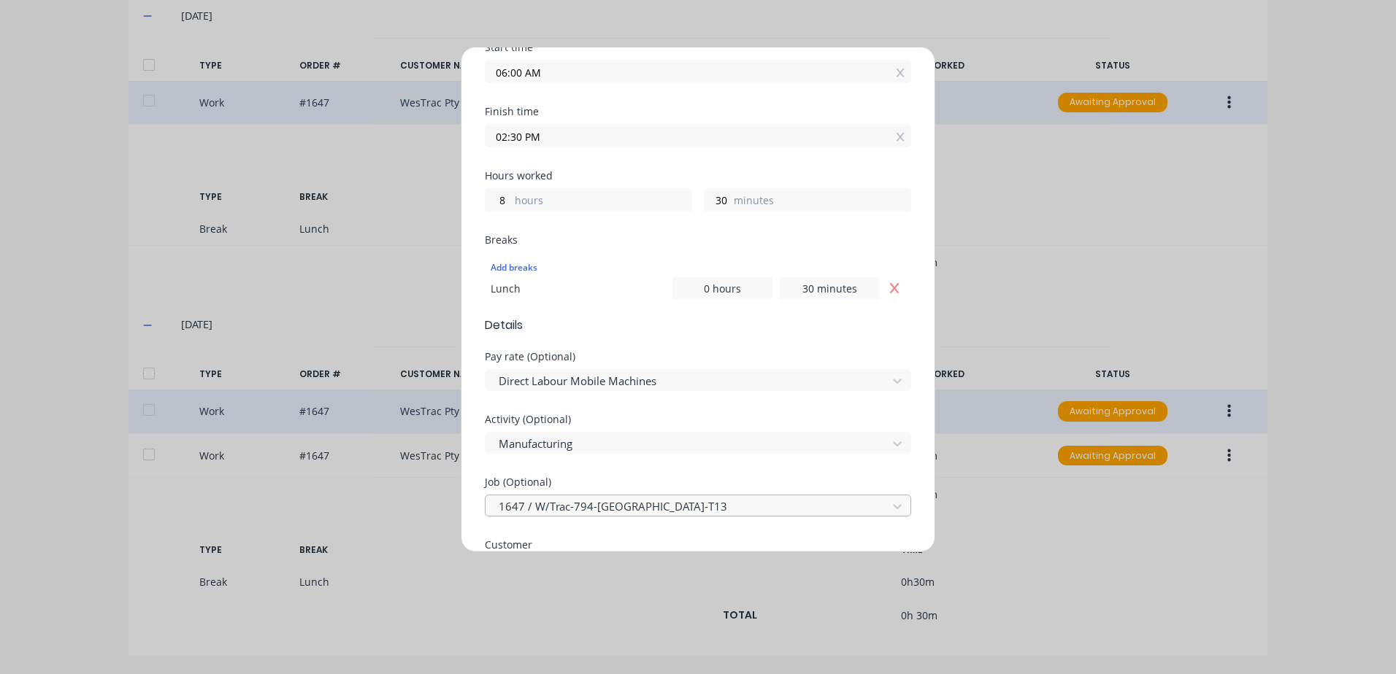
click at [553, 504] on div at bounding box center [688, 507] width 382 height 18
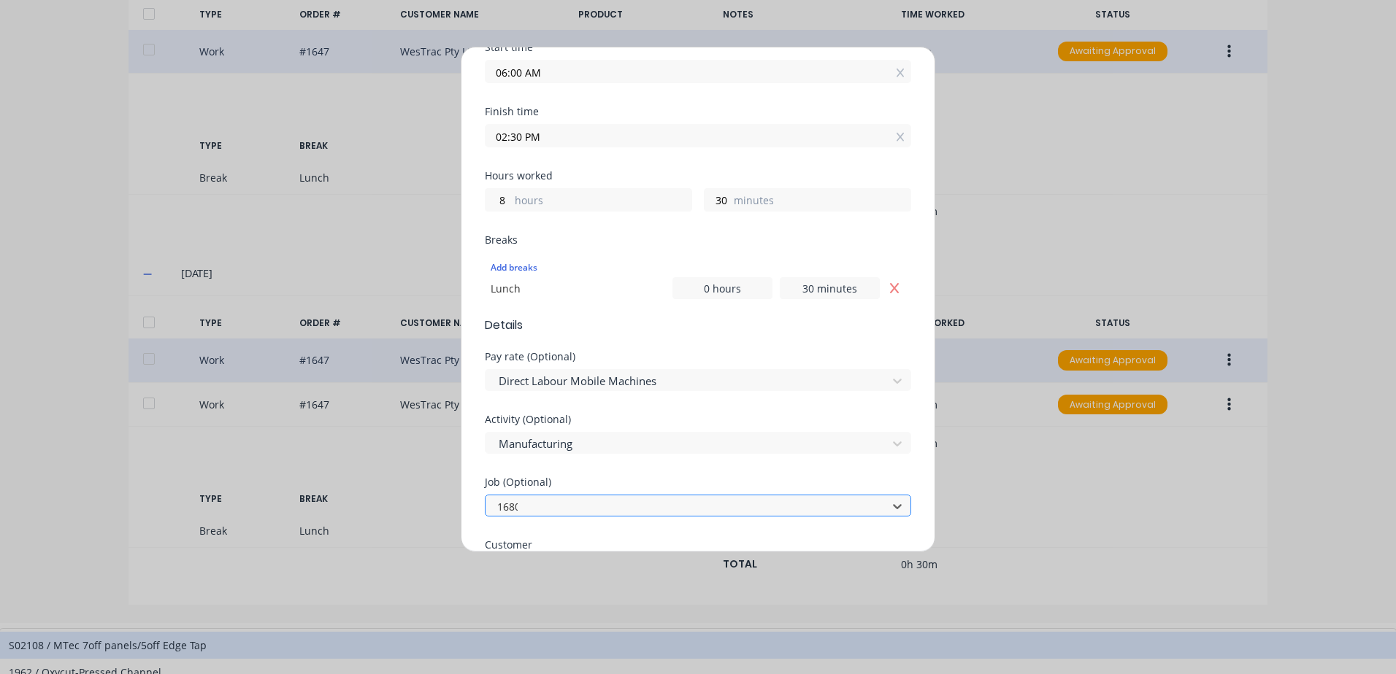
scroll to position [0, 0]
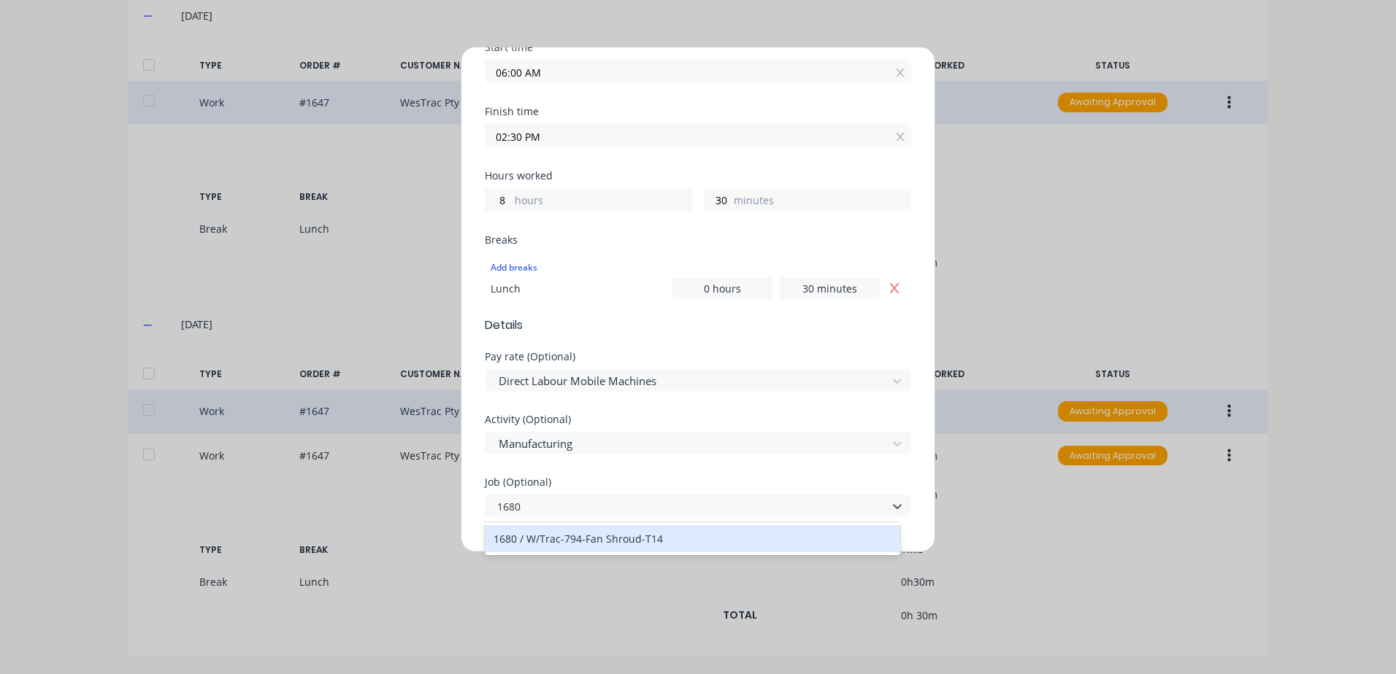
click at [602, 538] on div "1680 / W/Trac-794-Fan Shroud-T14" at bounding box center [692, 539] width 415 height 27
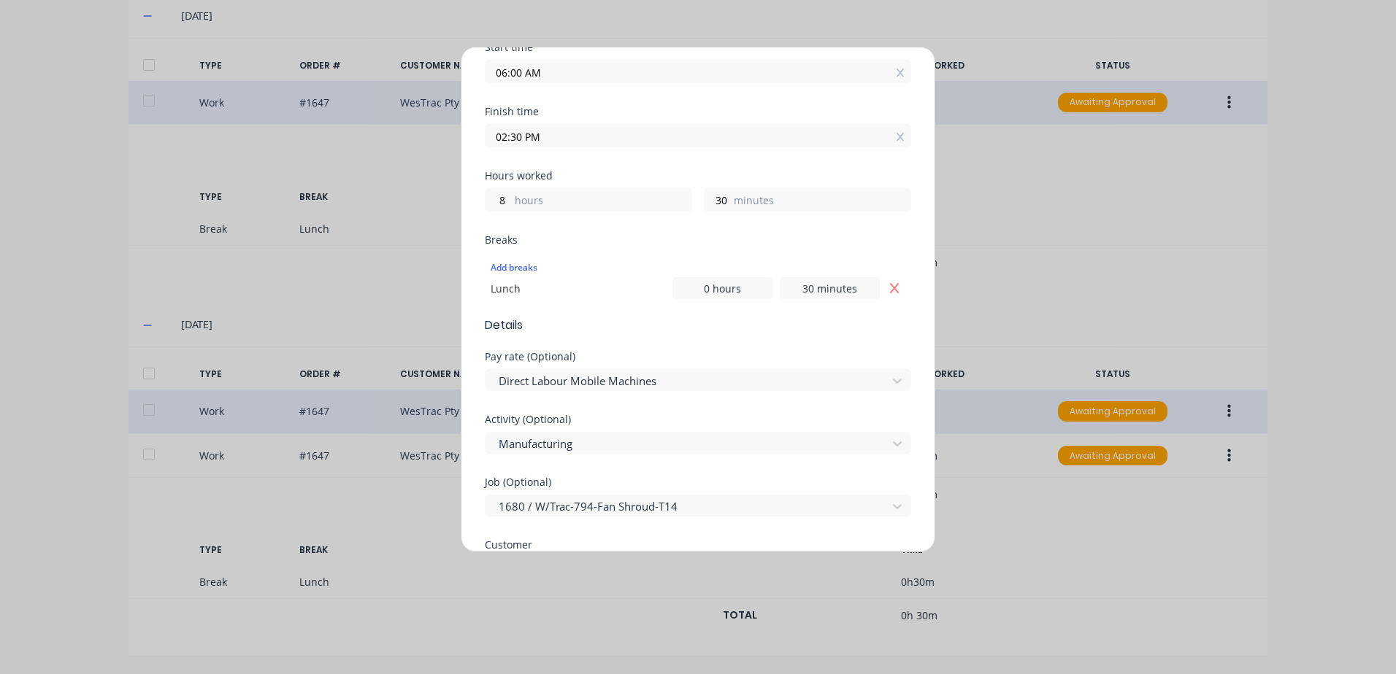
scroll to position [365, 0]
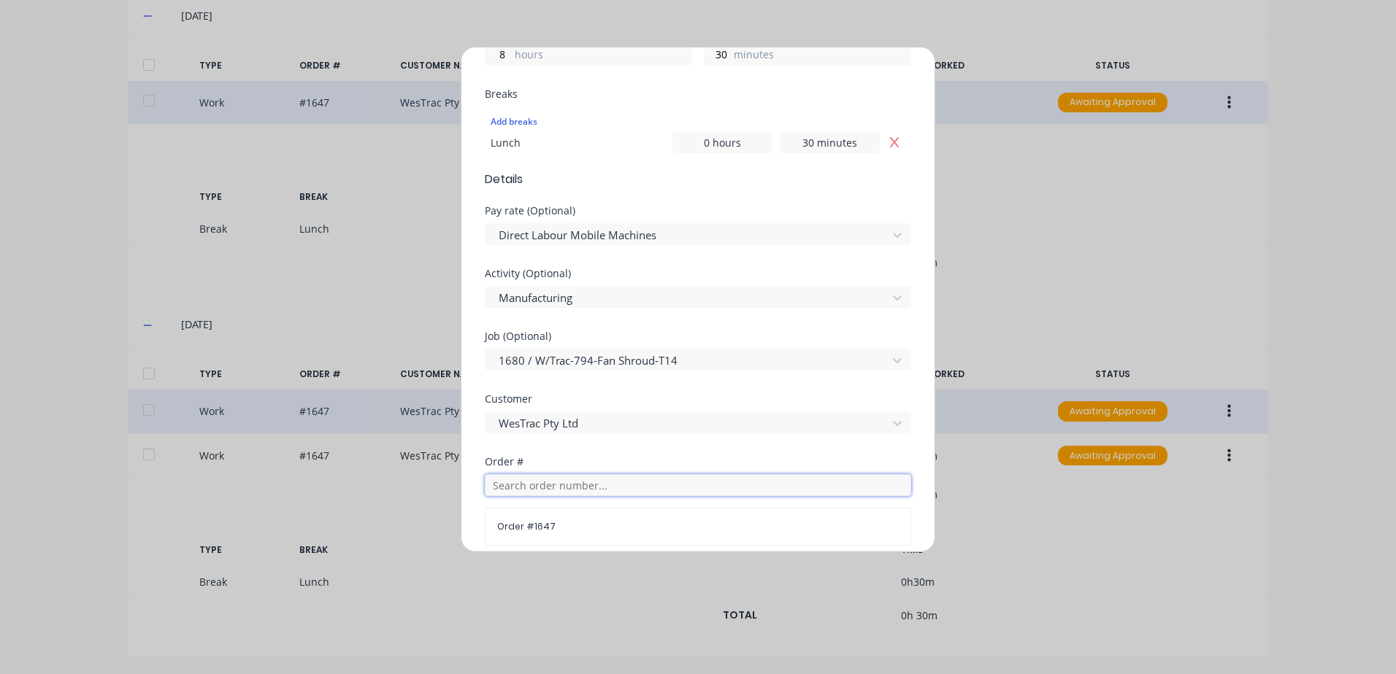
click at [554, 486] on input "text" at bounding box center [698, 485] width 426 height 22
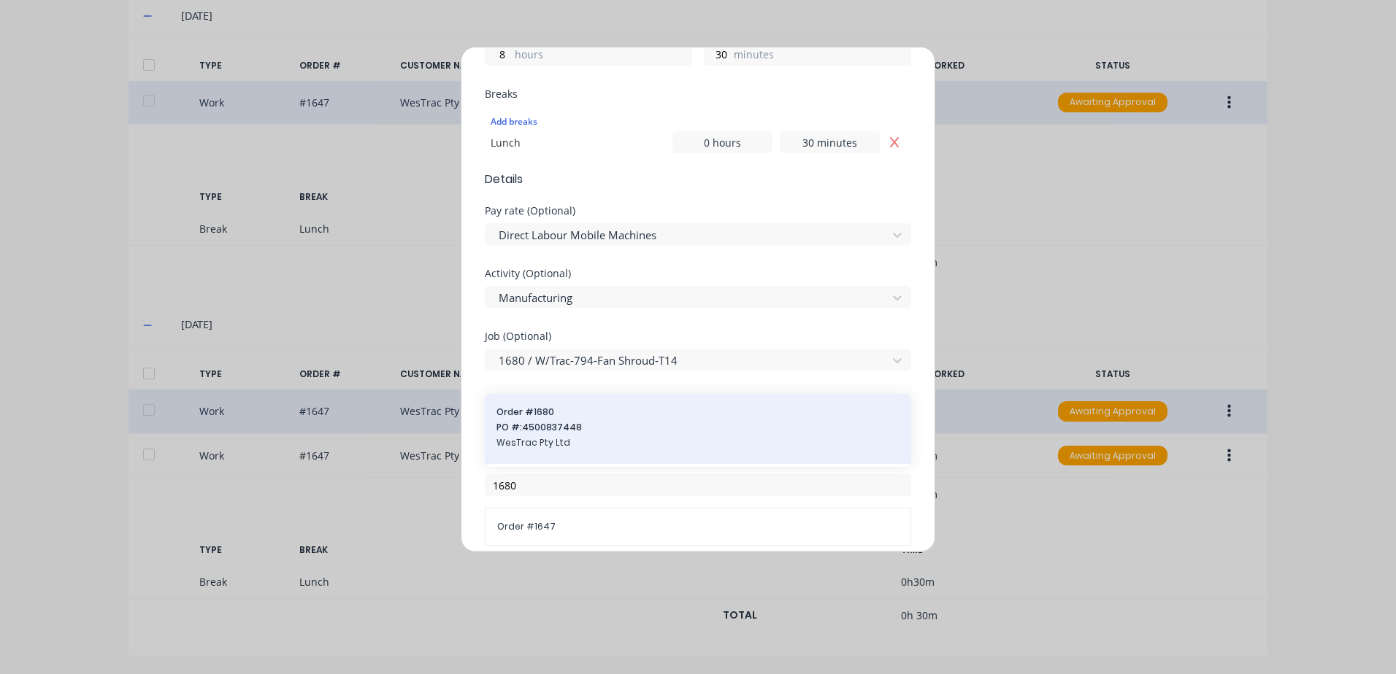
click at [550, 424] on span "PO #: 4500837448" at bounding box center [697, 427] width 403 height 13
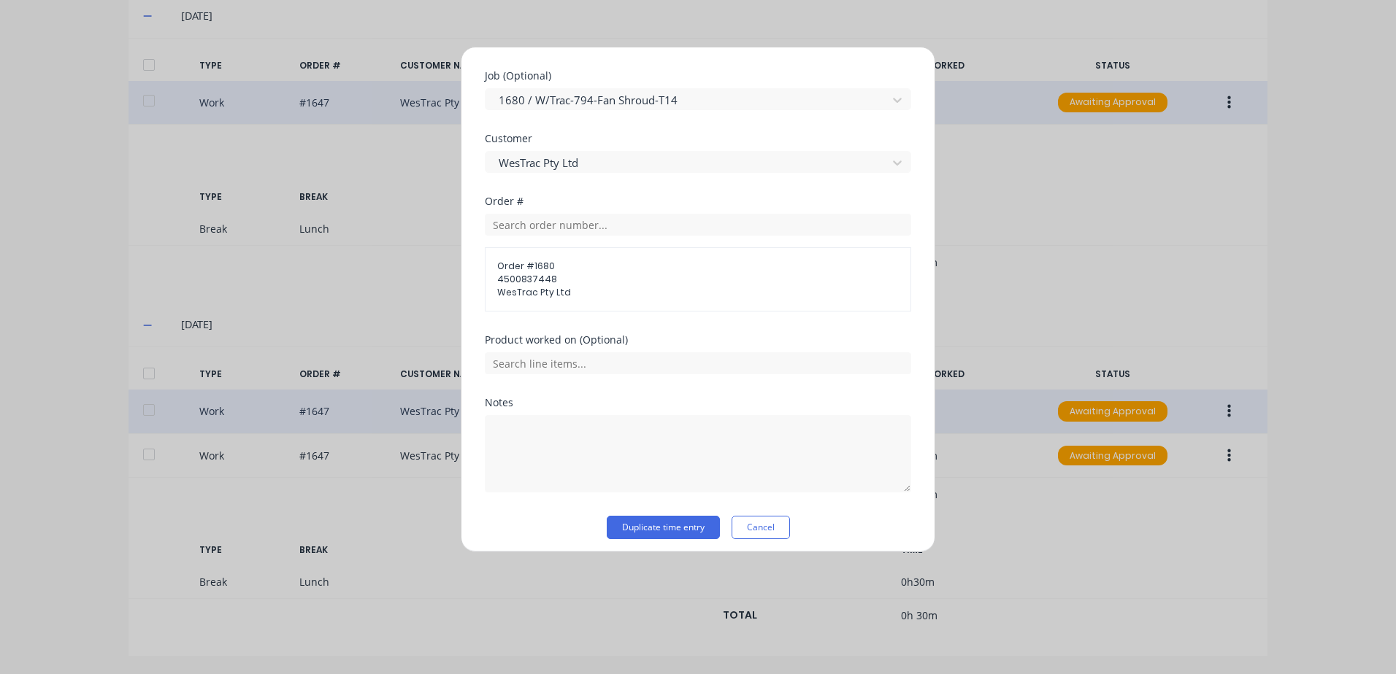
scroll to position [634, 0]
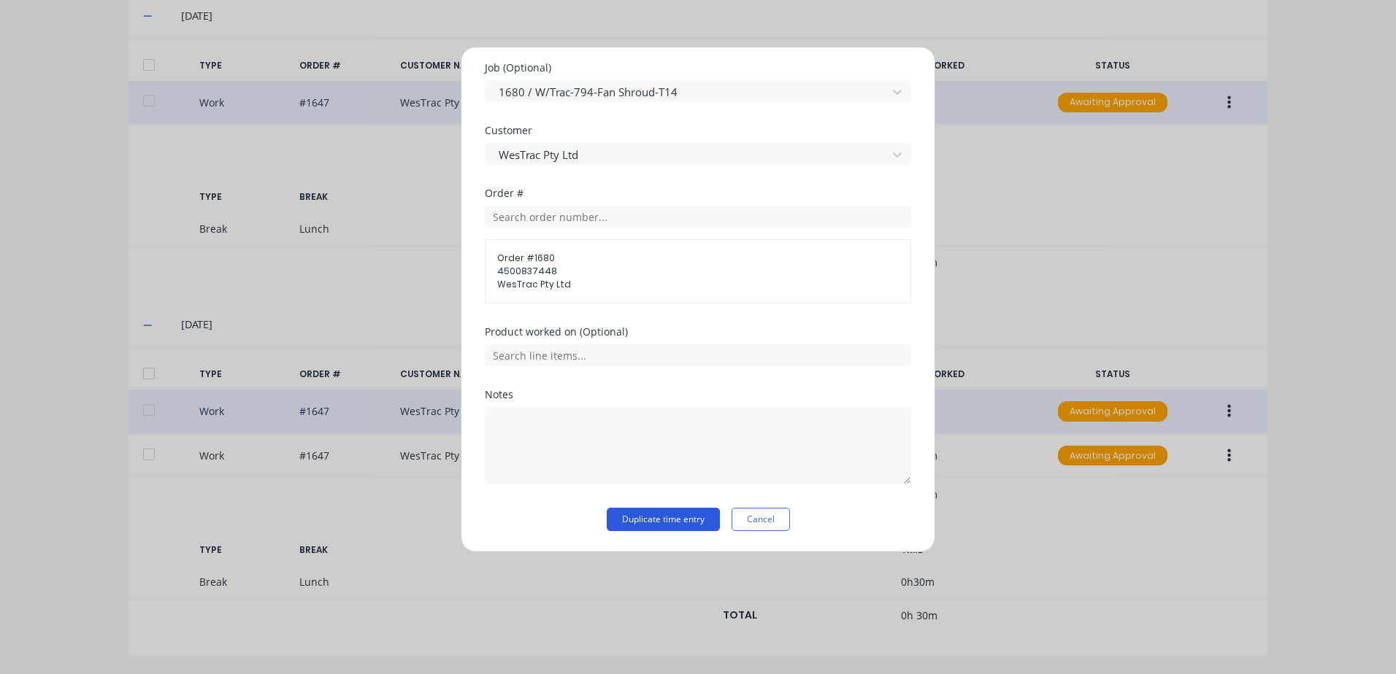
click at [638, 514] on button "Duplicate time entry" at bounding box center [663, 519] width 113 height 23
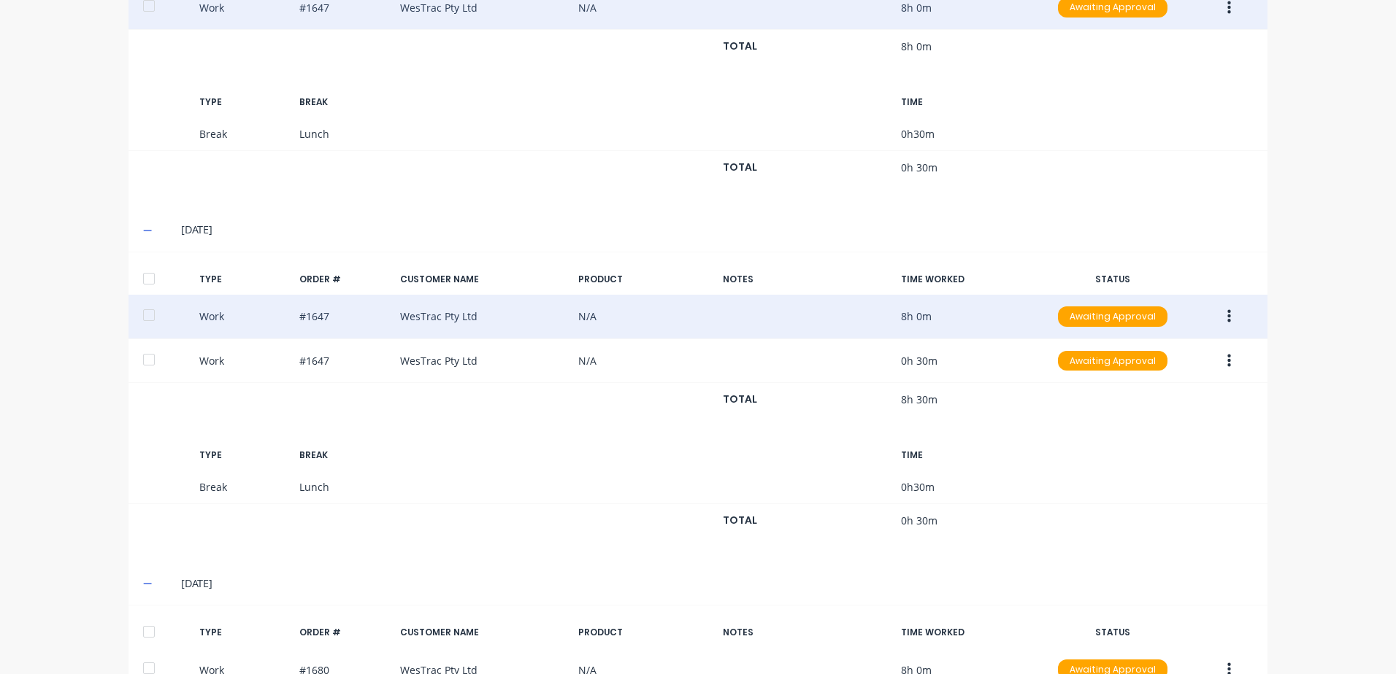
scroll to position [931, 0]
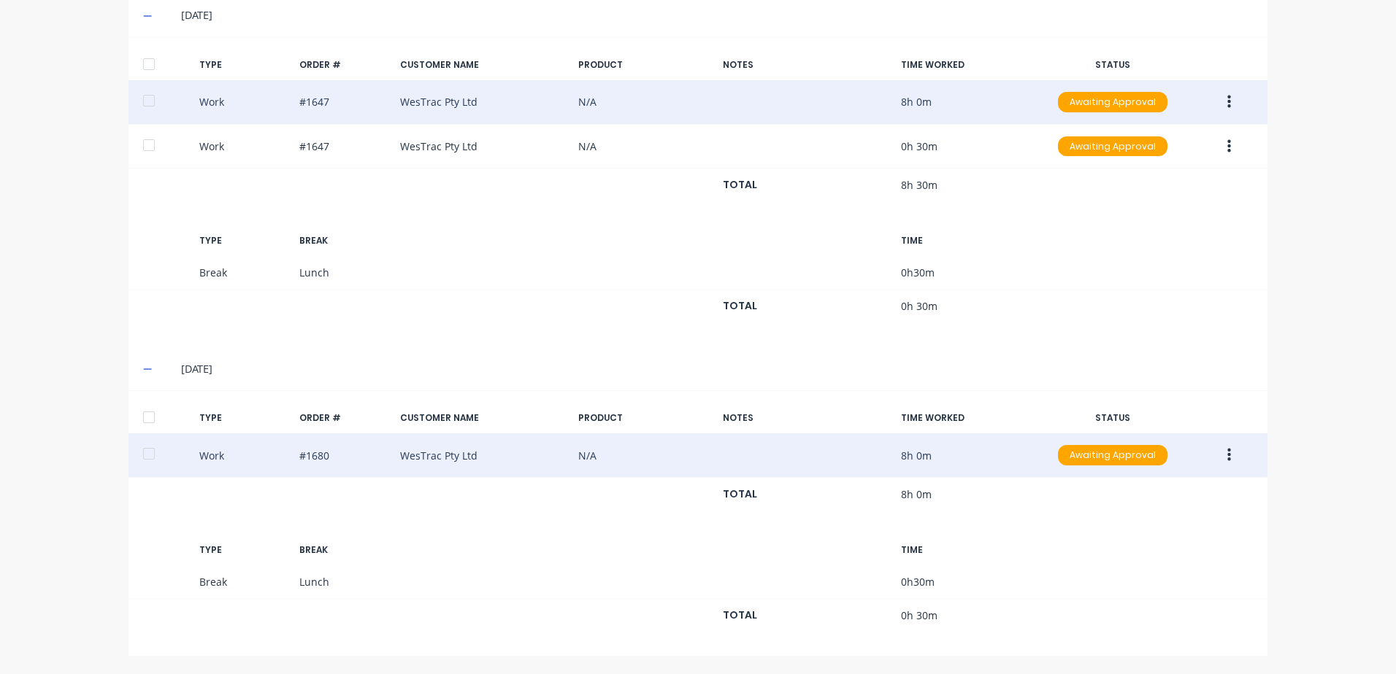
click at [1220, 454] on button "button" at bounding box center [1229, 455] width 34 height 26
click at [1144, 430] on div "Duplicate" at bounding box center [1176, 430] width 112 height 21
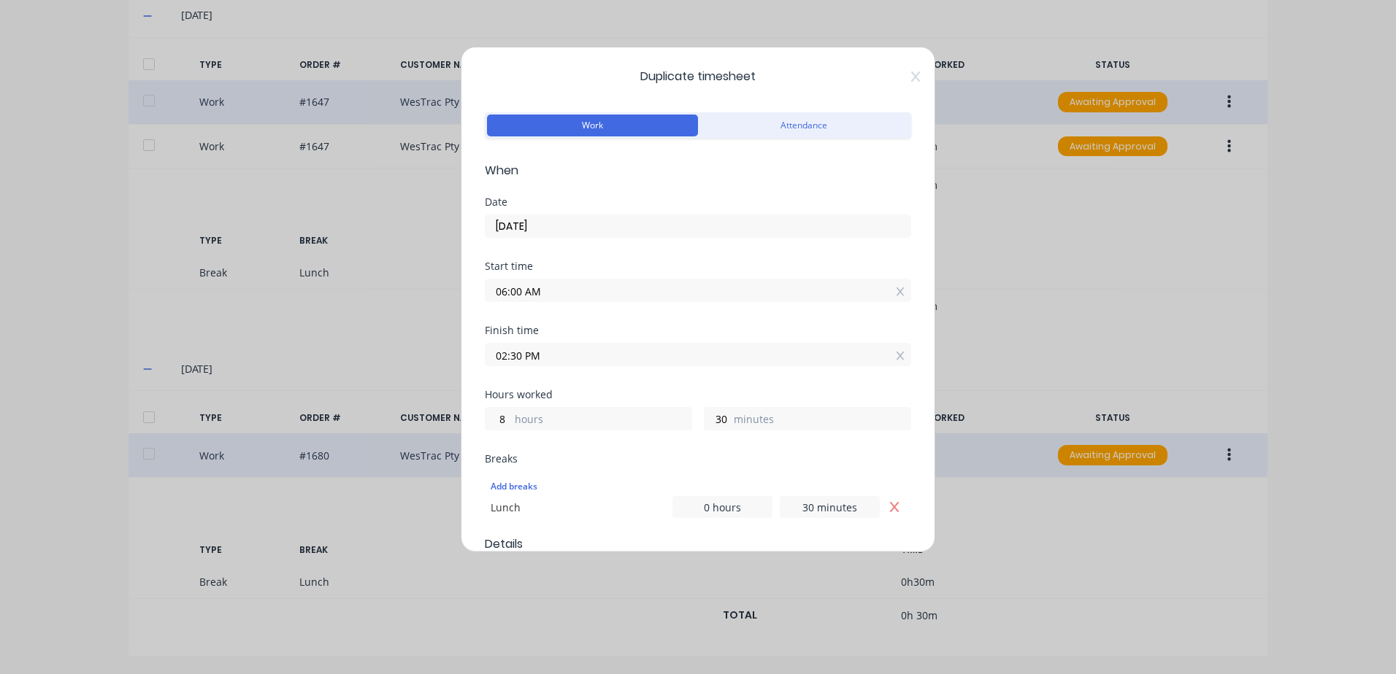
click at [542, 290] on input "06:00 AM" at bounding box center [697, 291] width 425 height 22
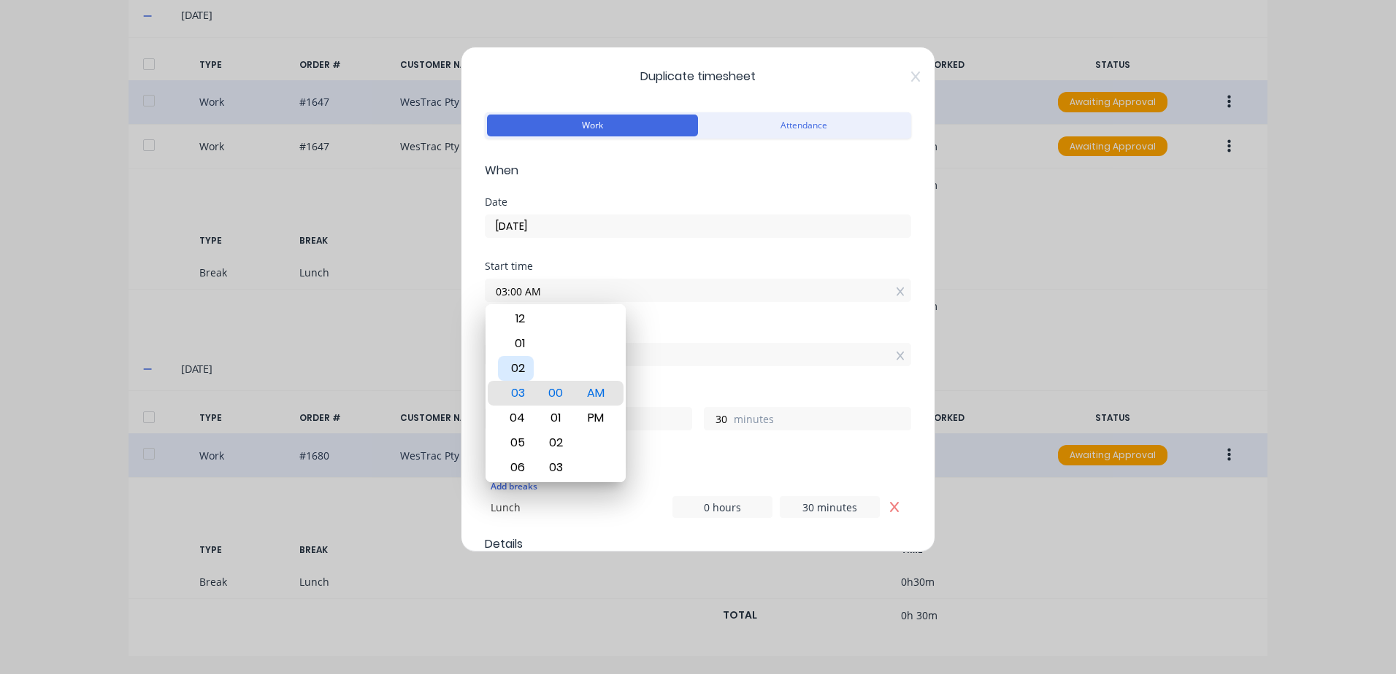
click at [519, 368] on div "02" at bounding box center [516, 368] width 36 height 25
click at [557, 416] on div "30" at bounding box center [556, 418] width 36 height 25
click at [591, 413] on div "PM" at bounding box center [596, 418] width 36 height 25
click at [658, 376] on div "Finish time 02:30 PM" at bounding box center [698, 358] width 426 height 64
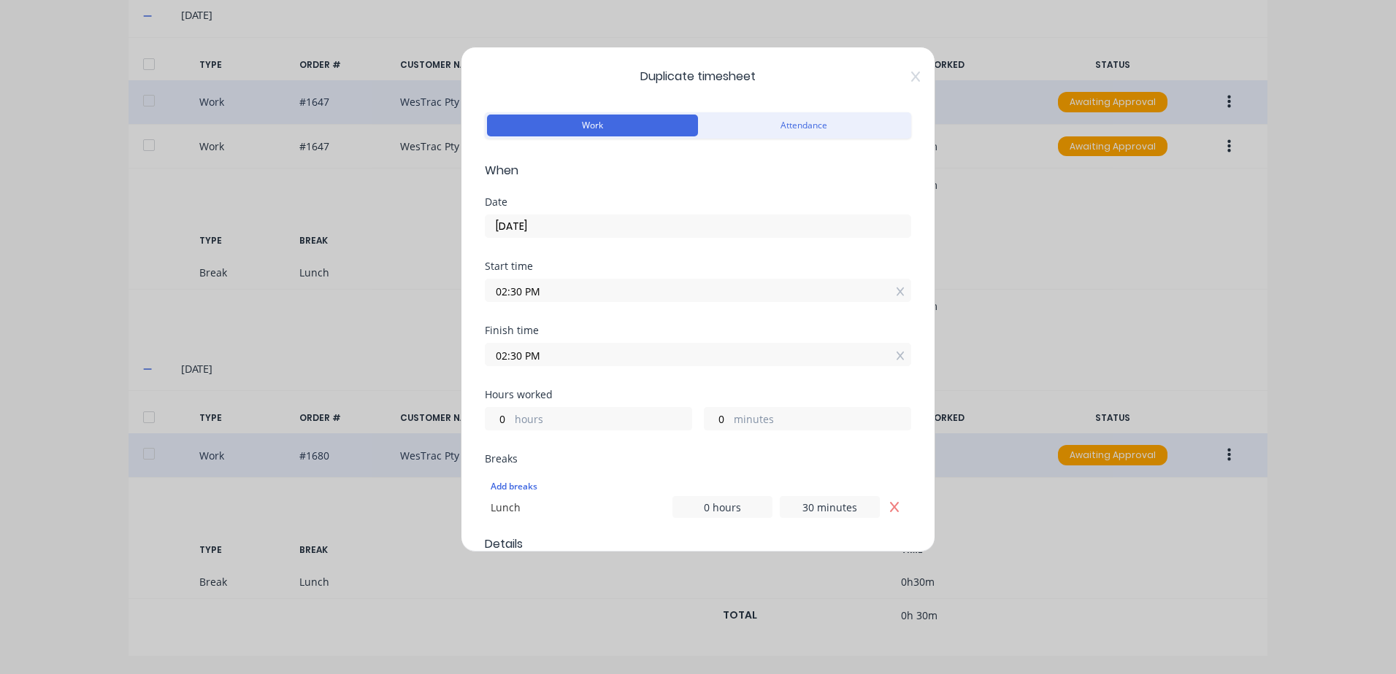
click at [538, 357] on input "02:30 PM" at bounding box center [697, 355] width 425 height 22
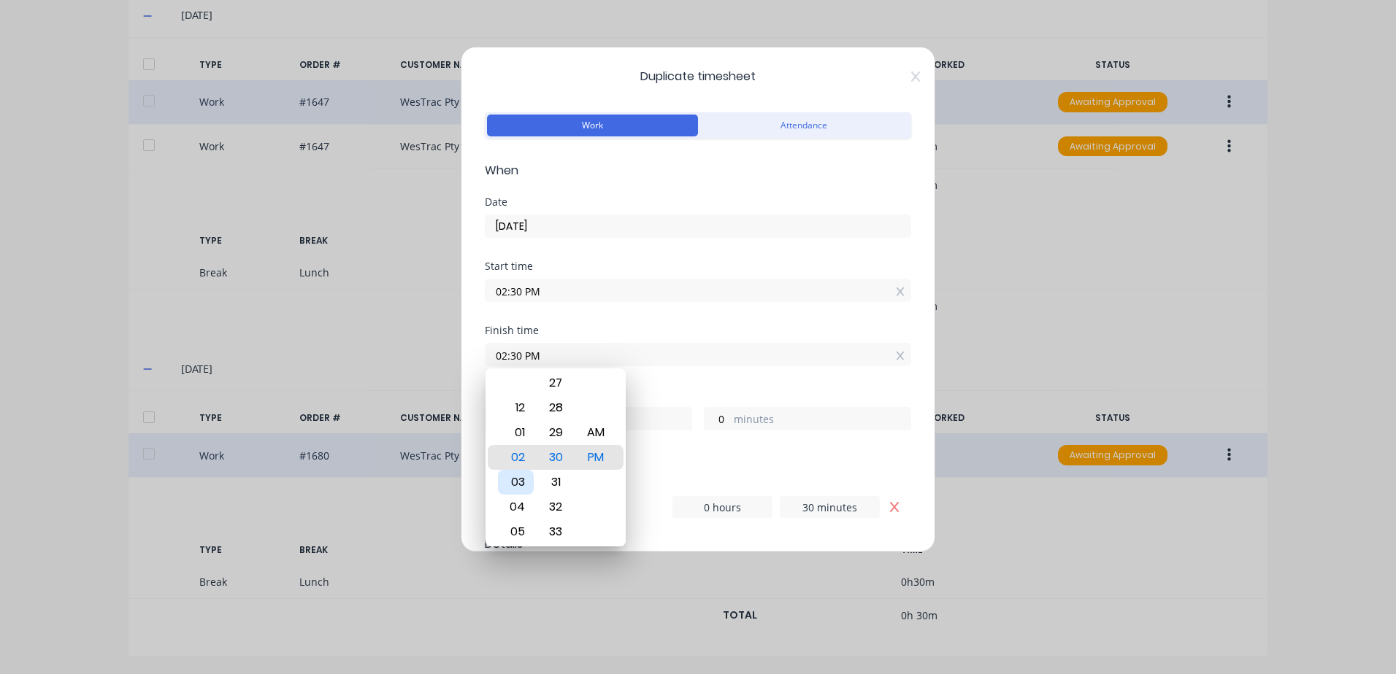
click at [524, 480] on div "03" at bounding box center [516, 482] width 36 height 25
click at [552, 457] on div "00" at bounding box center [556, 457] width 36 height 25
click at [693, 374] on div "Finish time 03:00 PM" at bounding box center [698, 358] width 426 height 64
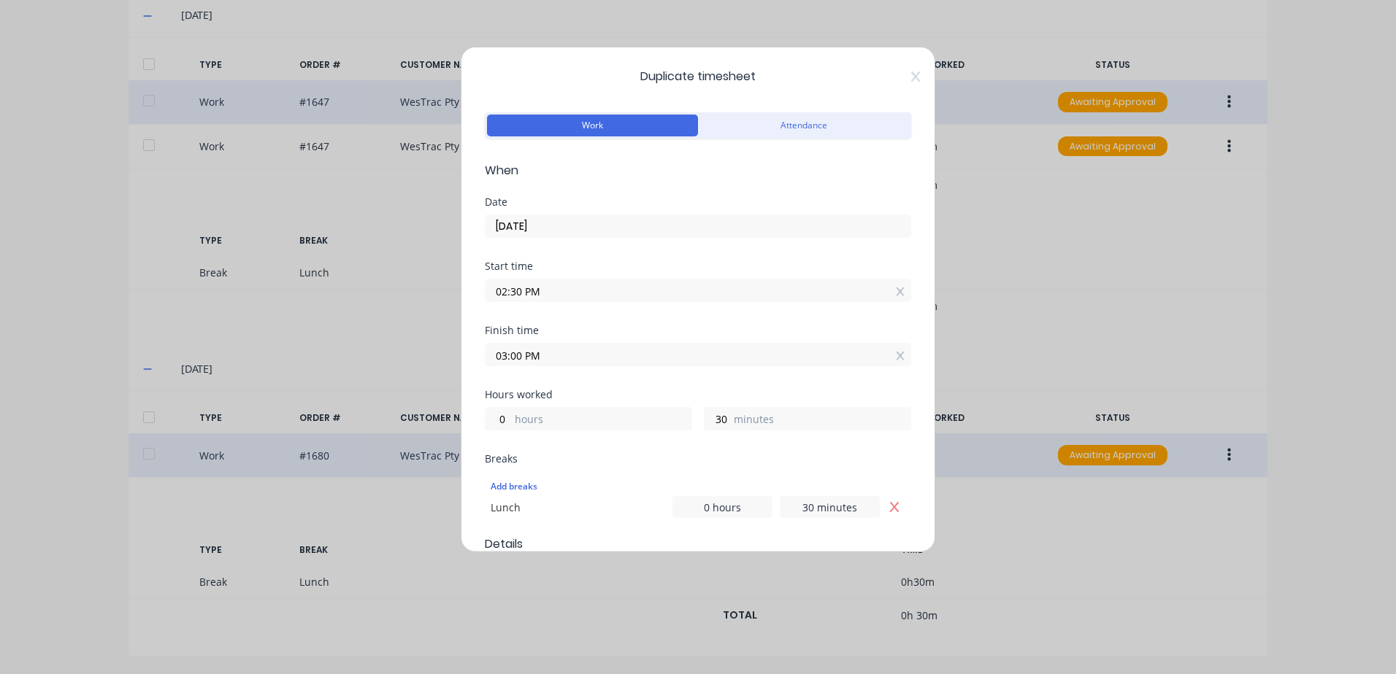
click at [890, 509] on icon "Remove Lunch" at bounding box center [894, 507] width 9 height 10
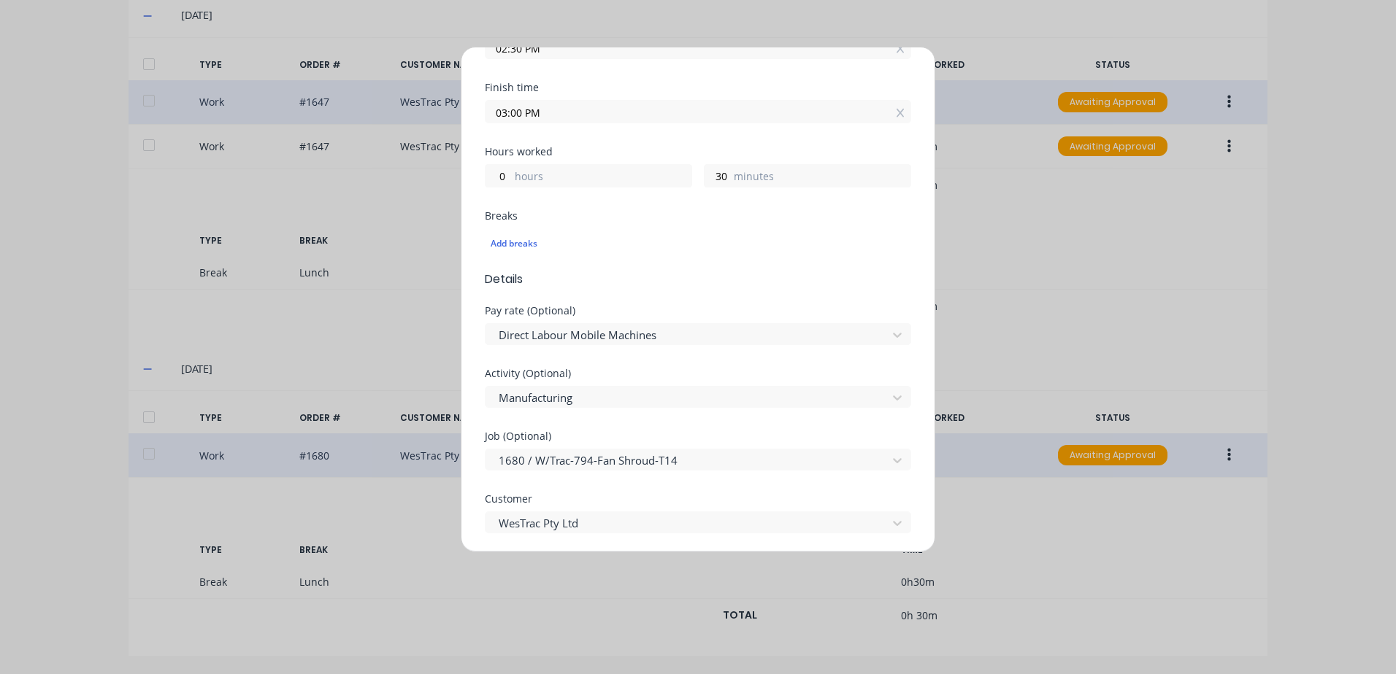
scroll to position [292, 0]
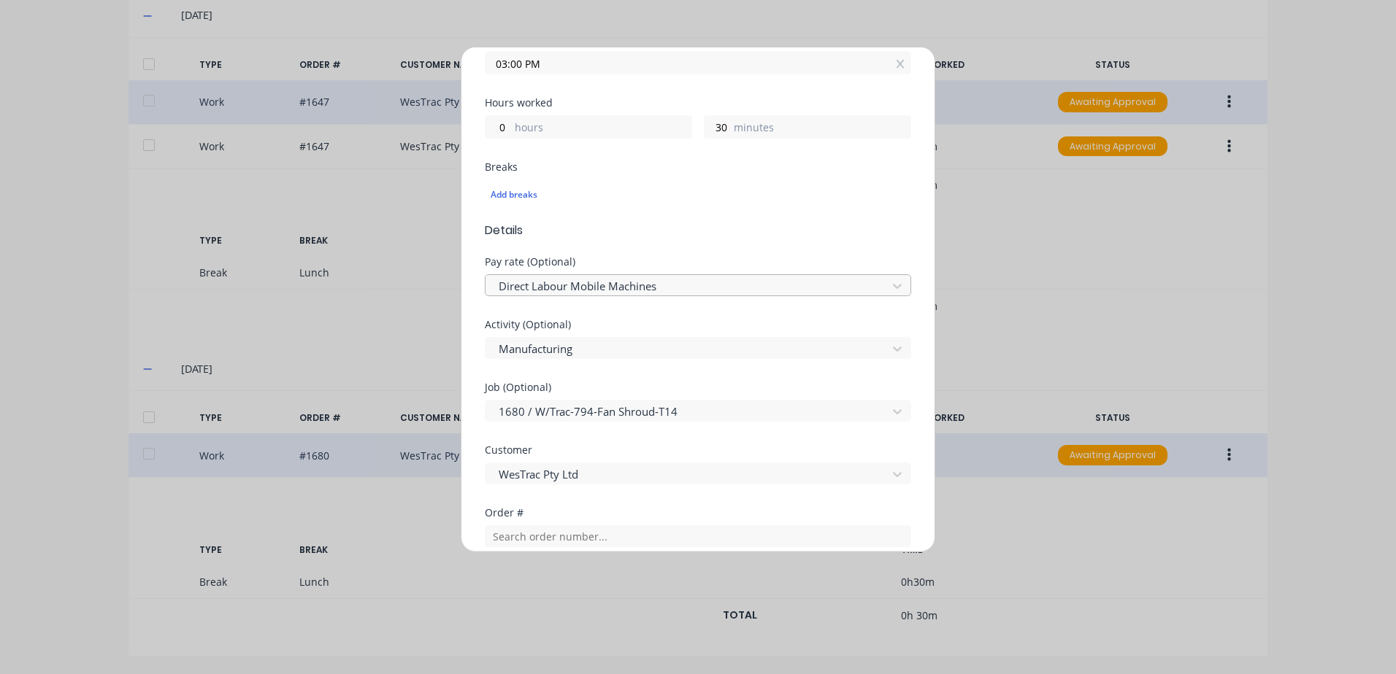
click at [574, 285] on div at bounding box center [688, 286] width 382 height 18
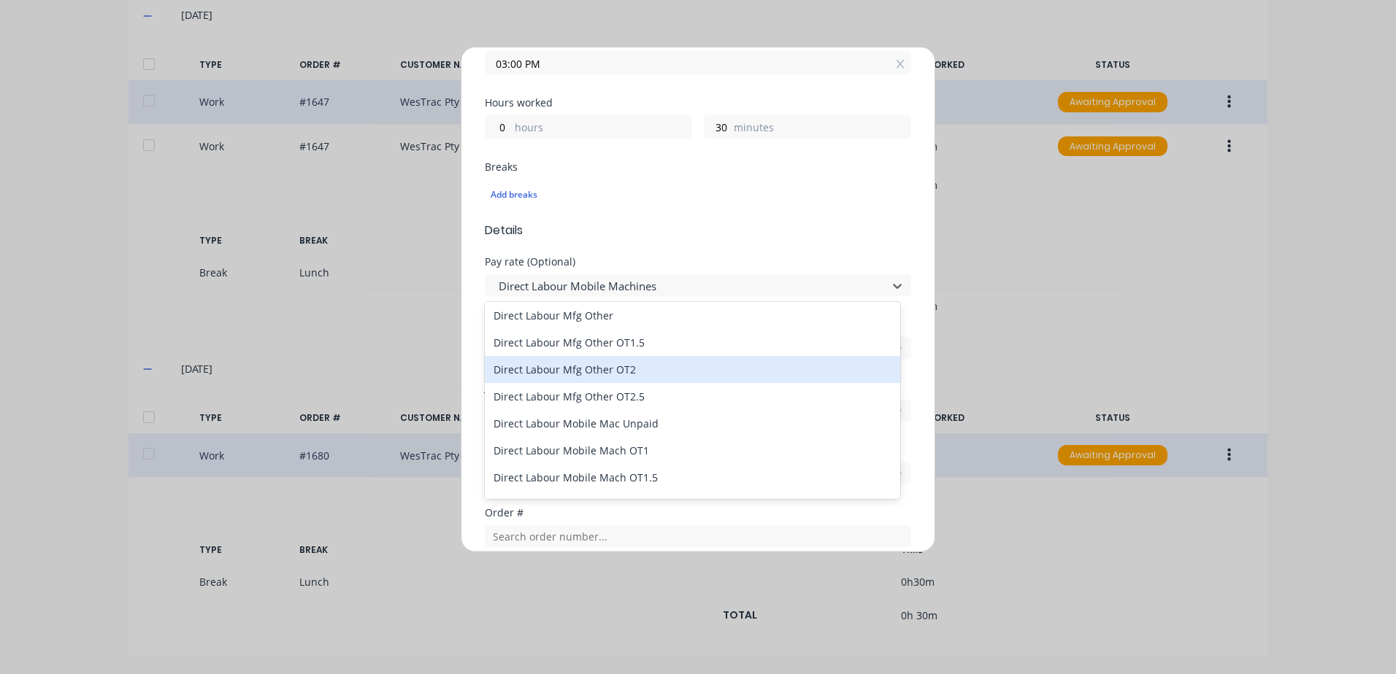
scroll to position [949, 0]
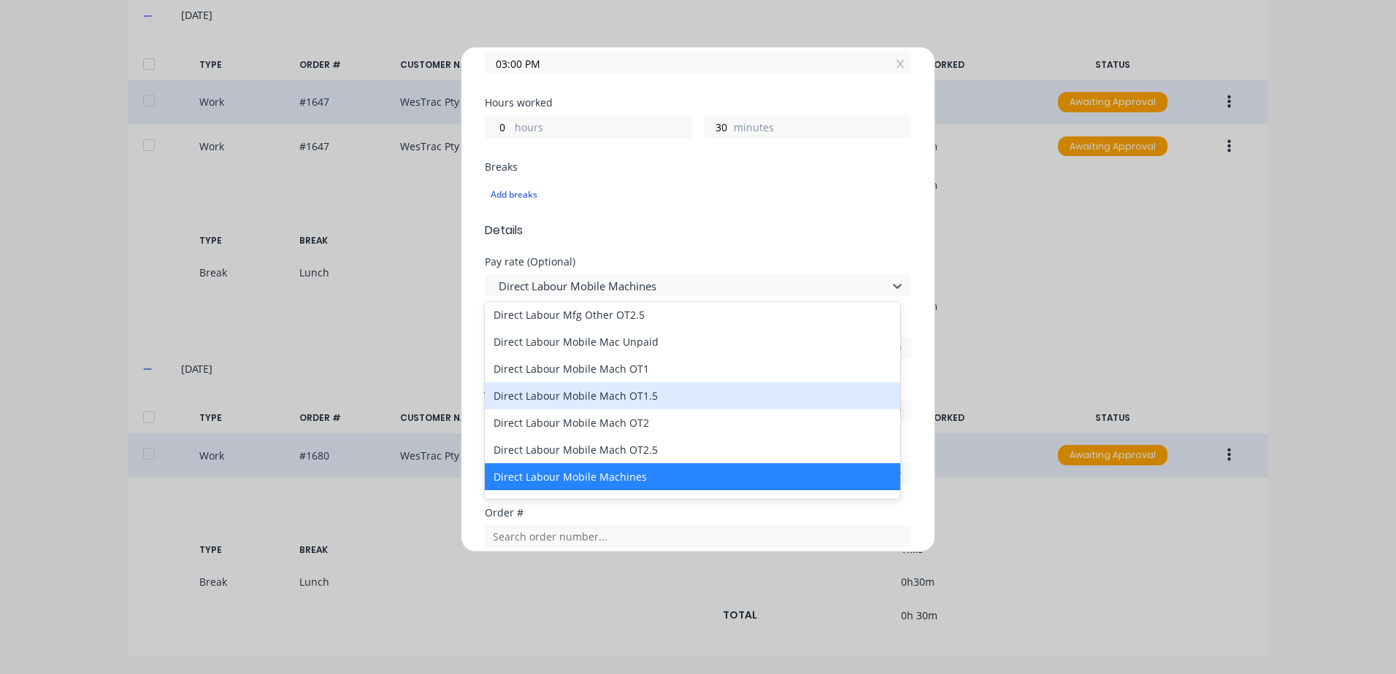
click at [600, 399] on div "Direct Labour Mobile Mach OT1.5" at bounding box center [692, 395] width 415 height 27
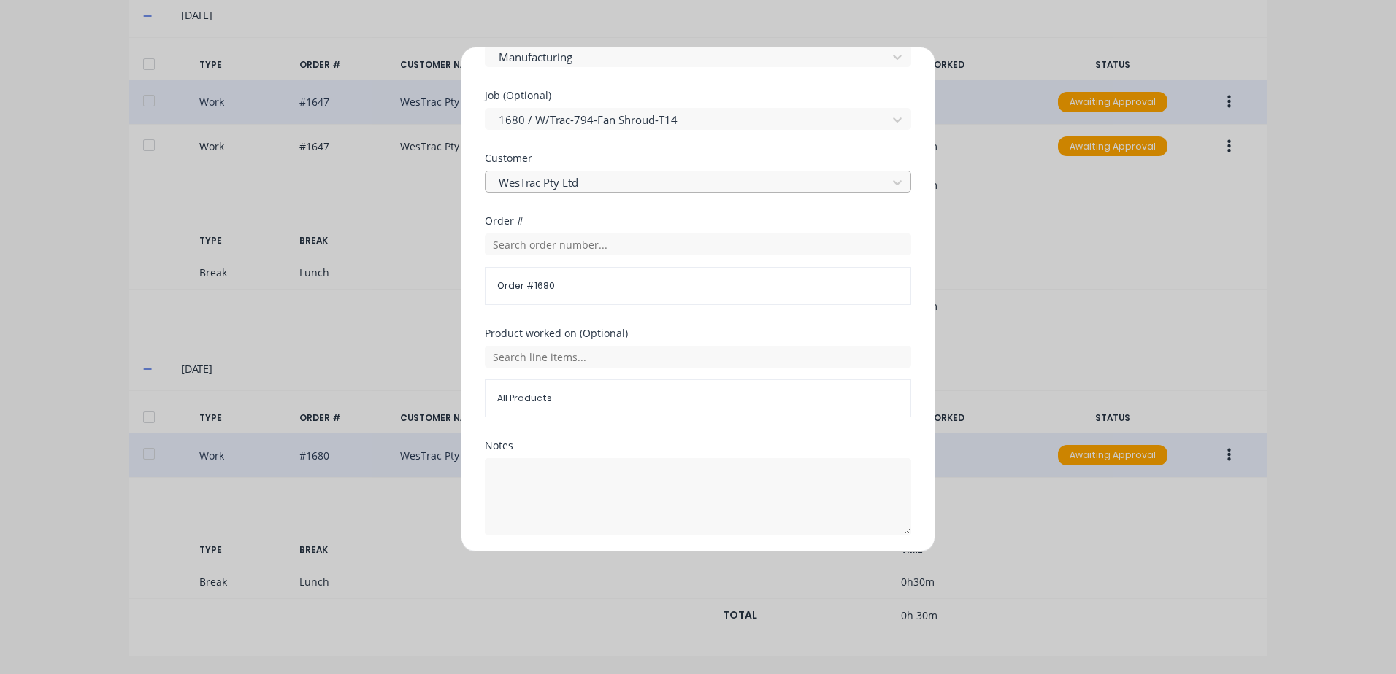
scroll to position [635, 0]
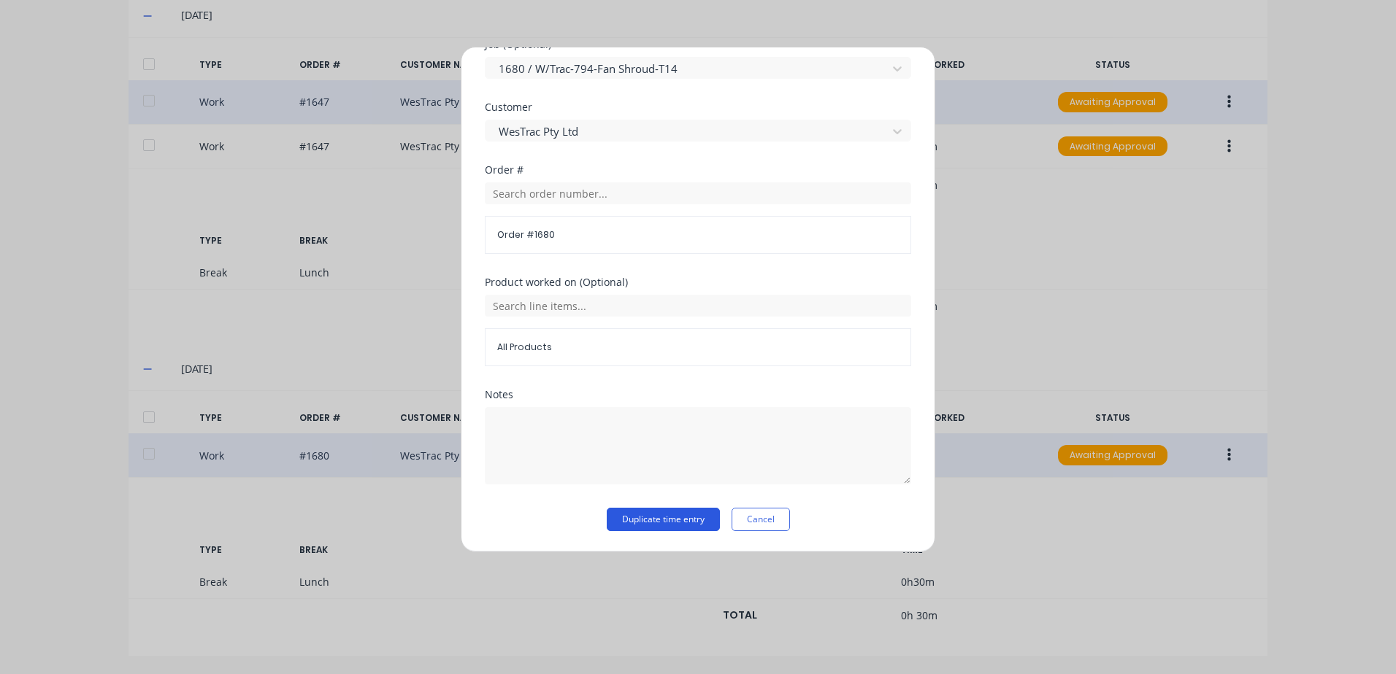
click at [650, 522] on button "Duplicate time entry" at bounding box center [663, 519] width 113 height 23
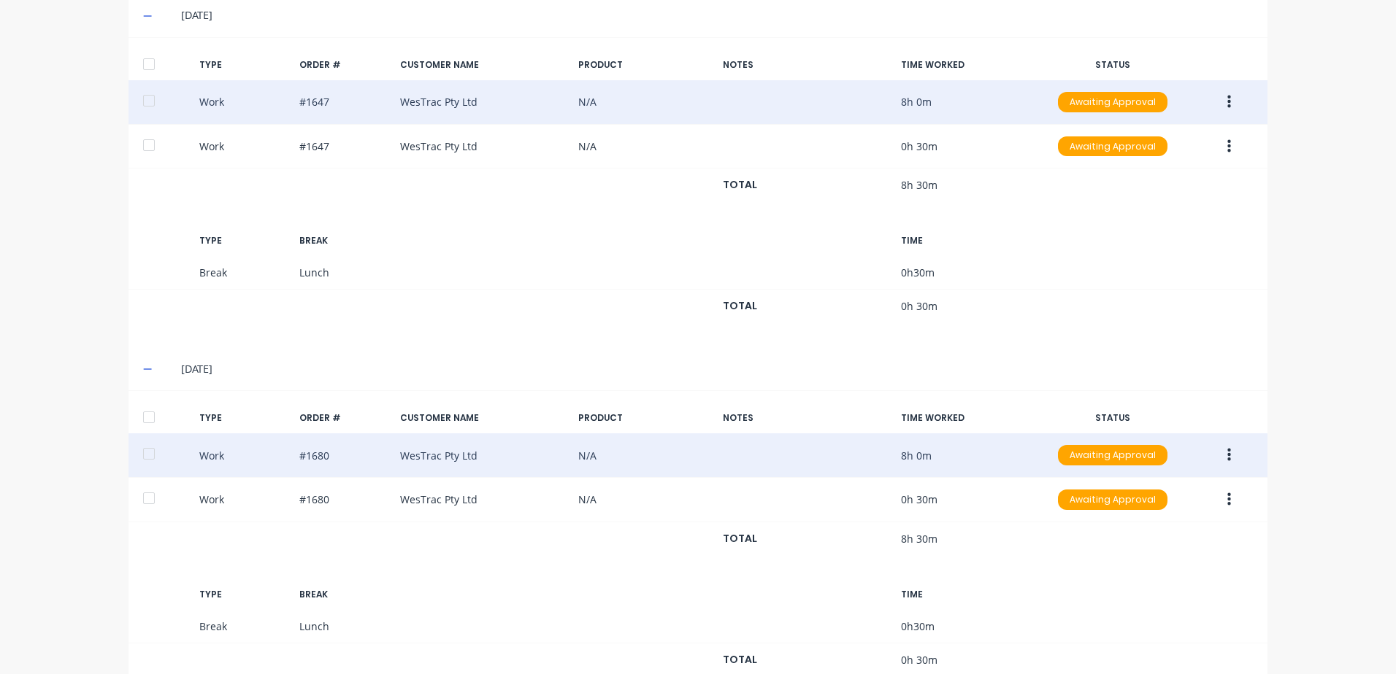
click at [1227, 455] on icon "button" at bounding box center [1229, 455] width 4 height 16
click at [1150, 428] on div "Duplicate" at bounding box center [1176, 430] width 112 height 21
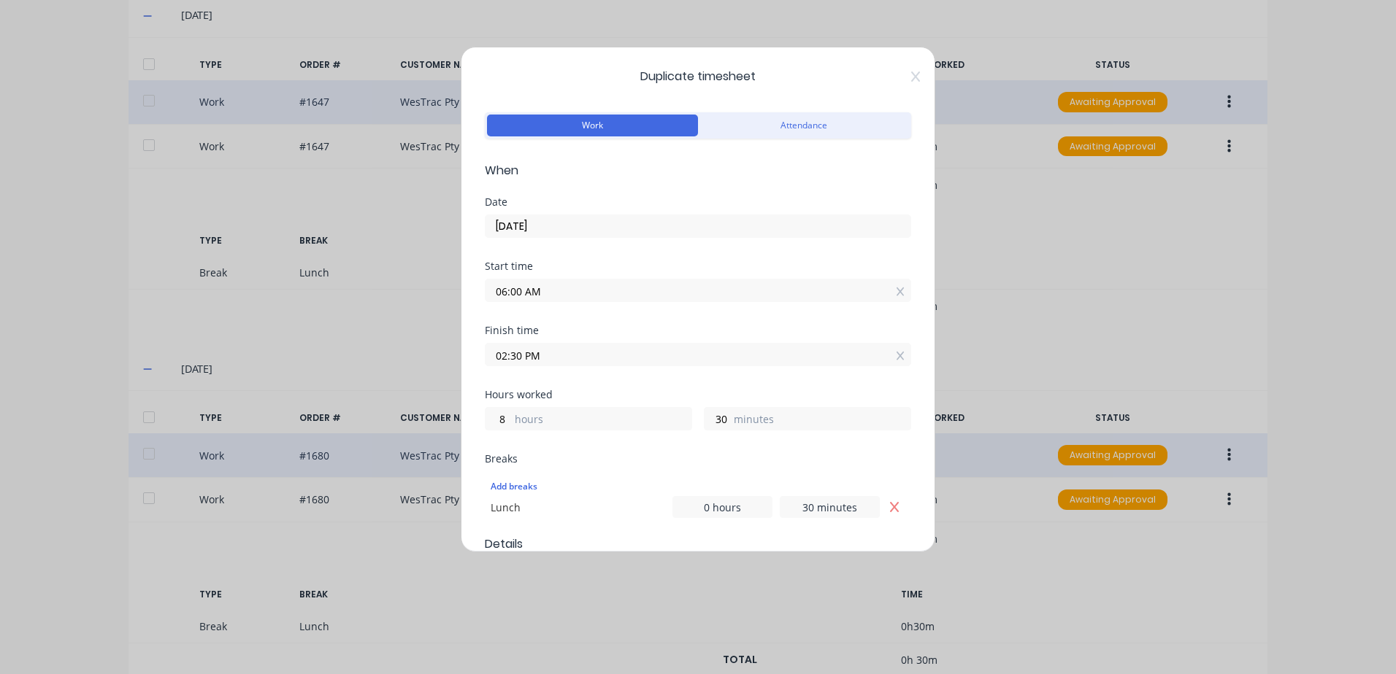
click at [549, 226] on input "[DATE]" at bounding box center [697, 226] width 425 height 22
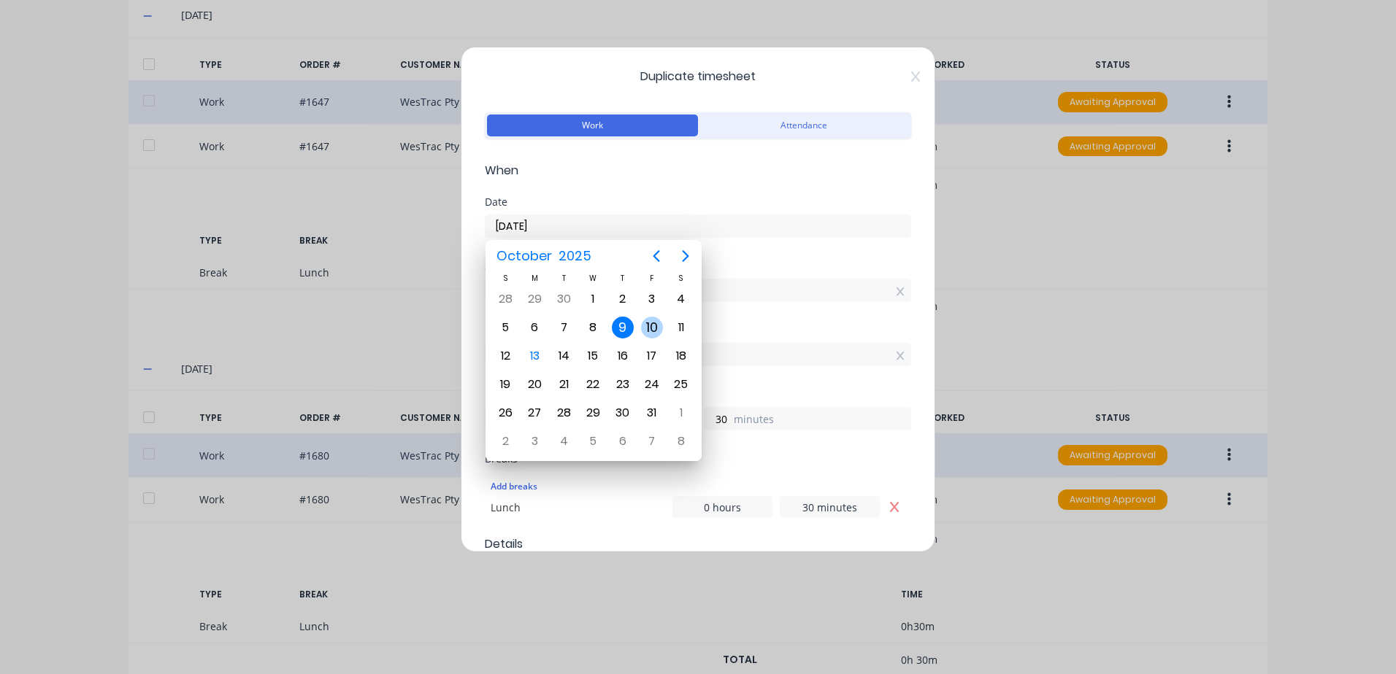
click at [652, 322] on div "10" at bounding box center [652, 328] width 22 height 22
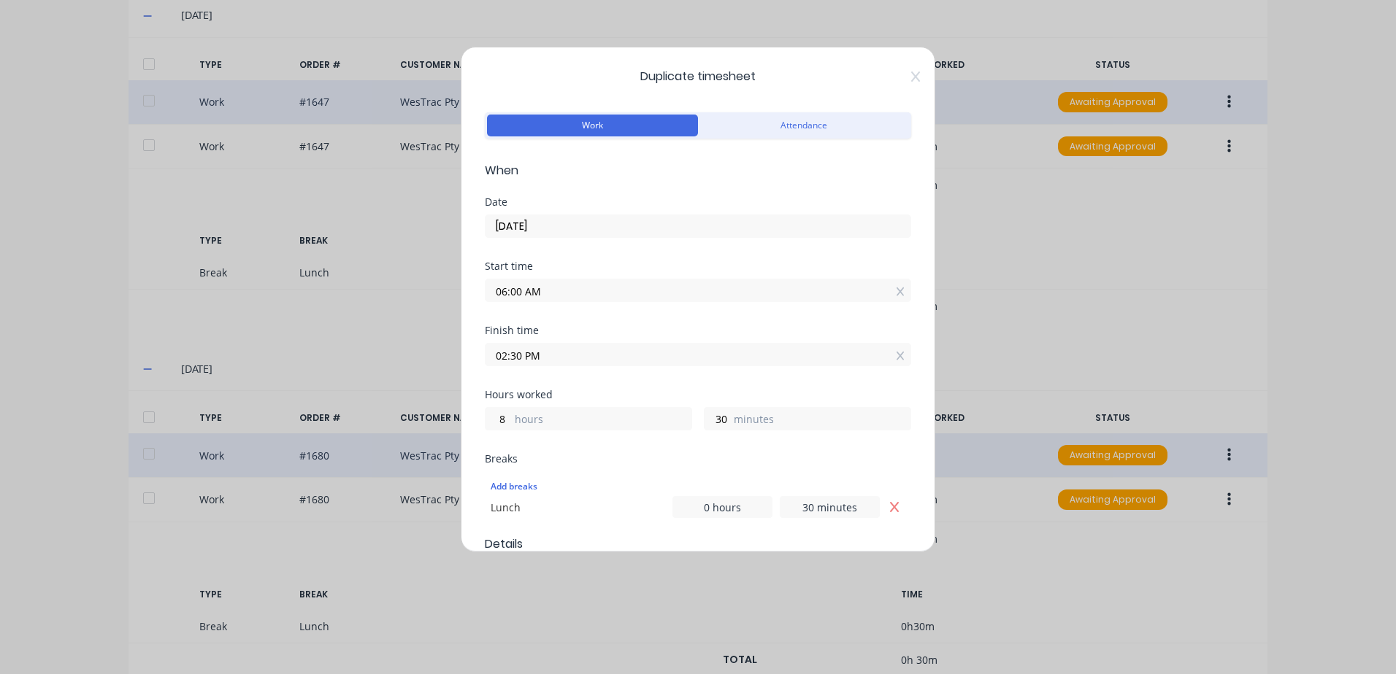
click at [547, 359] on input "02:30 PM" at bounding box center [697, 355] width 425 height 22
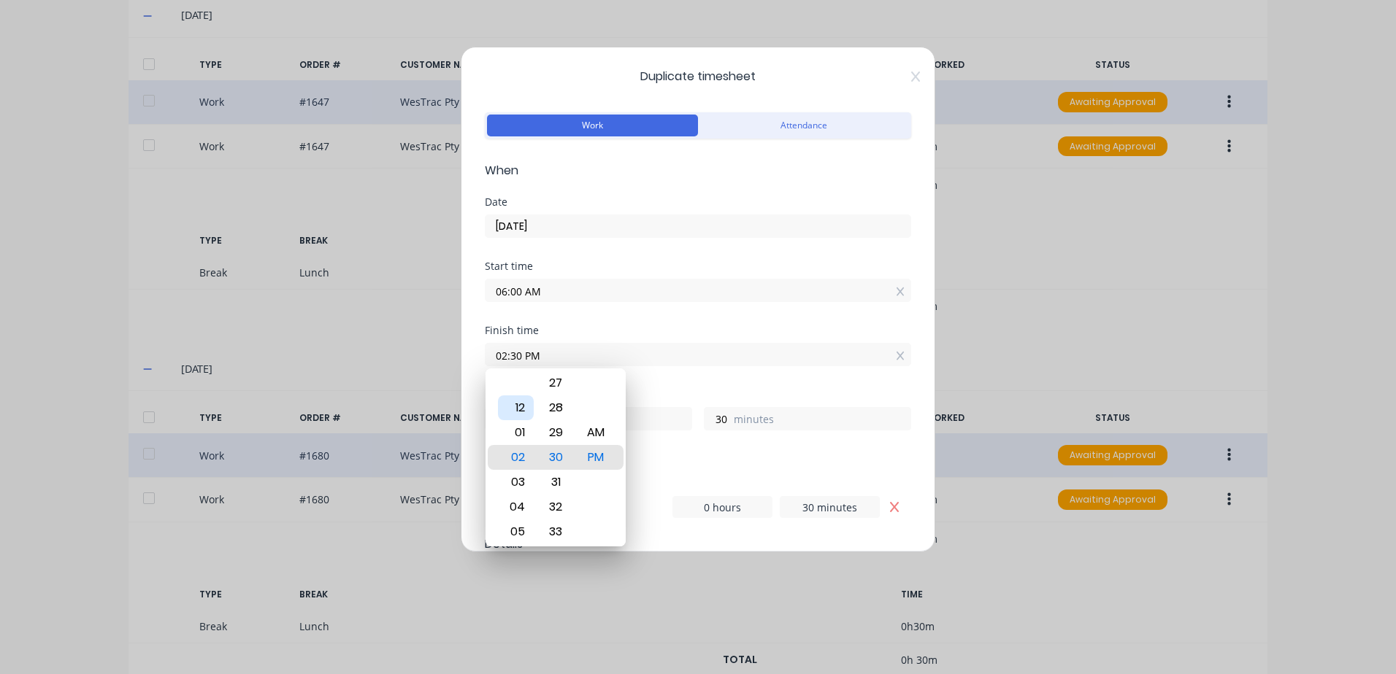
click at [515, 402] on div "12" at bounding box center [516, 408] width 36 height 25
click at [556, 458] on div "00" at bounding box center [556, 457] width 36 height 25
click at [890, 510] on icon "Remove Lunch" at bounding box center [894, 507] width 9 height 10
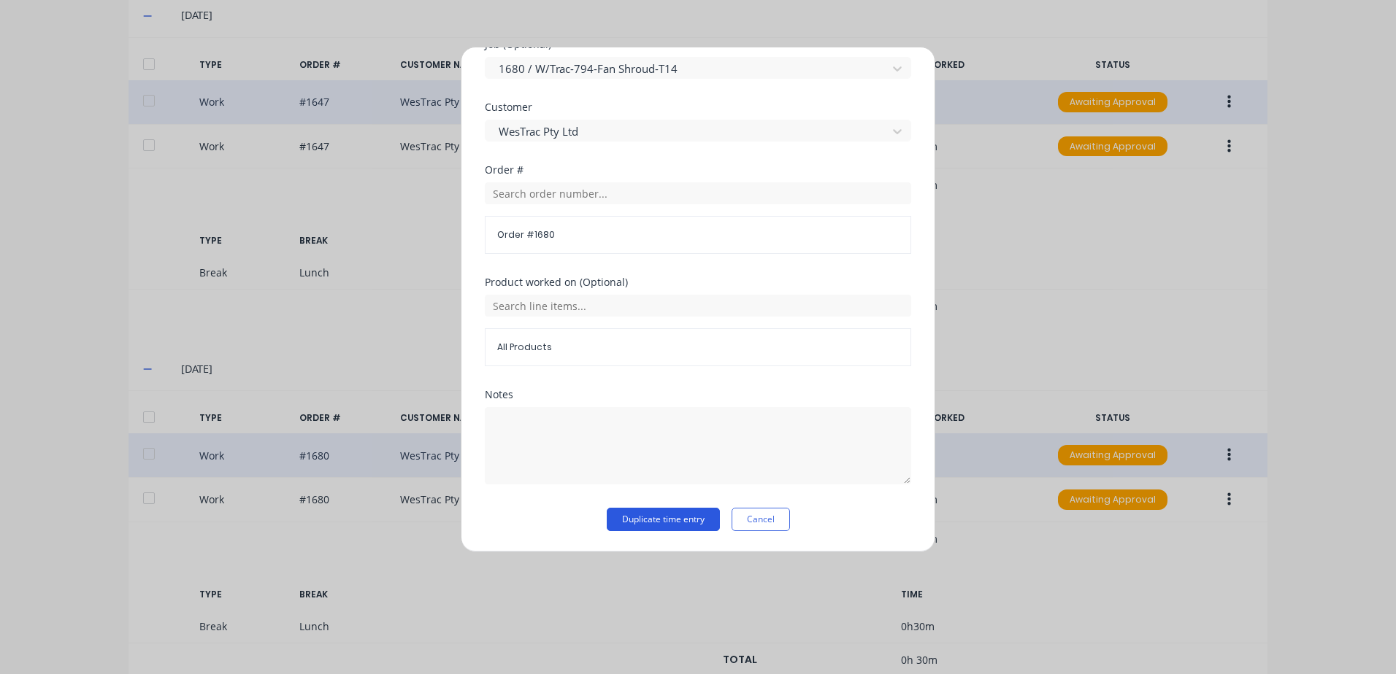
click at [638, 520] on button "Duplicate time entry" at bounding box center [663, 519] width 113 height 23
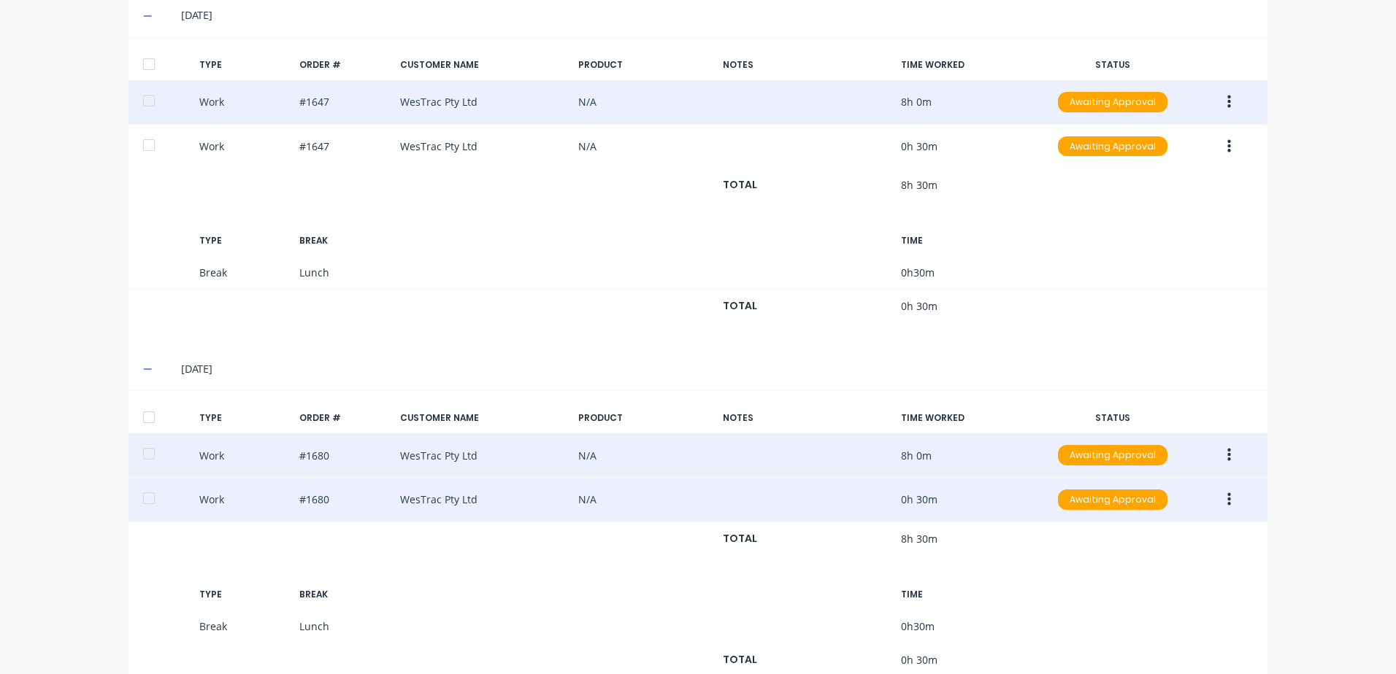
scroll to position [1163, 0]
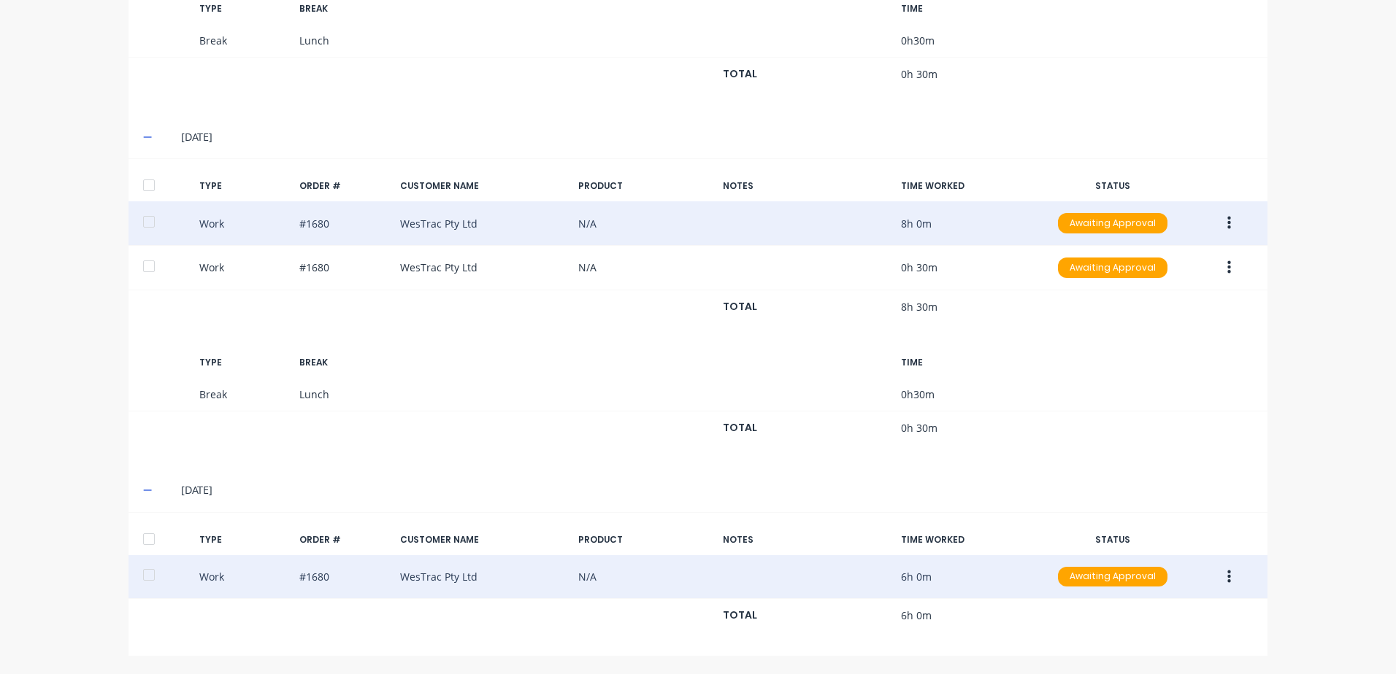
click at [1220, 577] on button "button" at bounding box center [1229, 577] width 34 height 26
click at [1131, 578] on div "Approve" at bounding box center [1176, 580] width 112 height 21
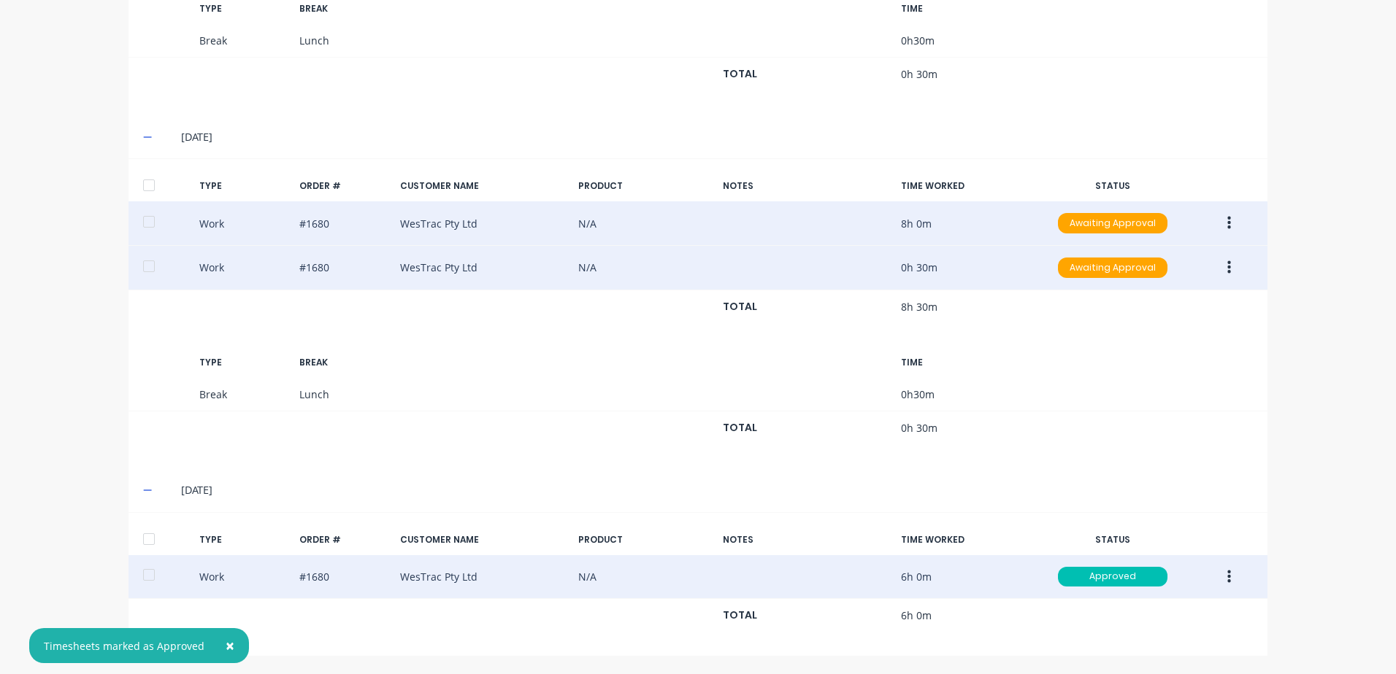
click at [1226, 265] on button "button" at bounding box center [1229, 268] width 34 height 26
click at [1136, 272] on div "Approve" at bounding box center [1176, 271] width 112 height 21
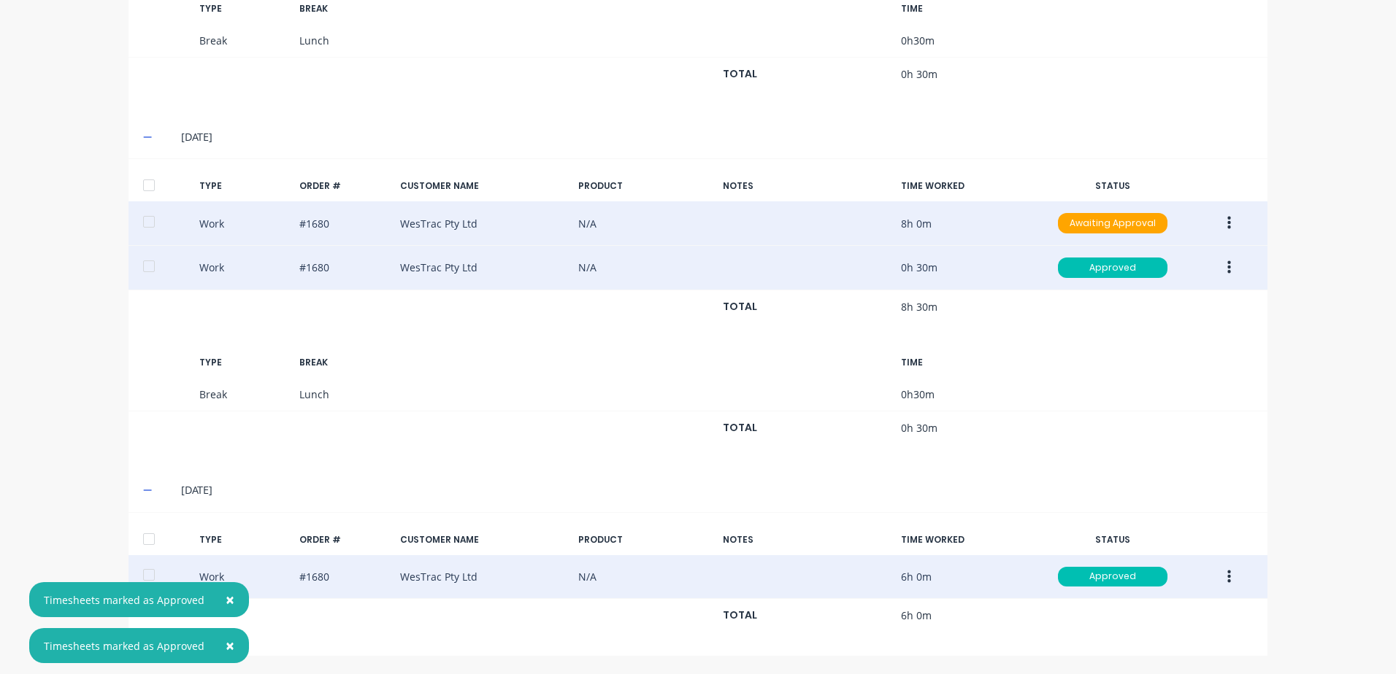
click at [1226, 221] on button "button" at bounding box center [1229, 223] width 34 height 26
drag, startPoint x: 1143, startPoint y: 228, endPoint x: 1122, endPoint y: 300, distance: 75.3
click at [1144, 228] on div "Approve" at bounding box center [1176, 227] width 112 height 21
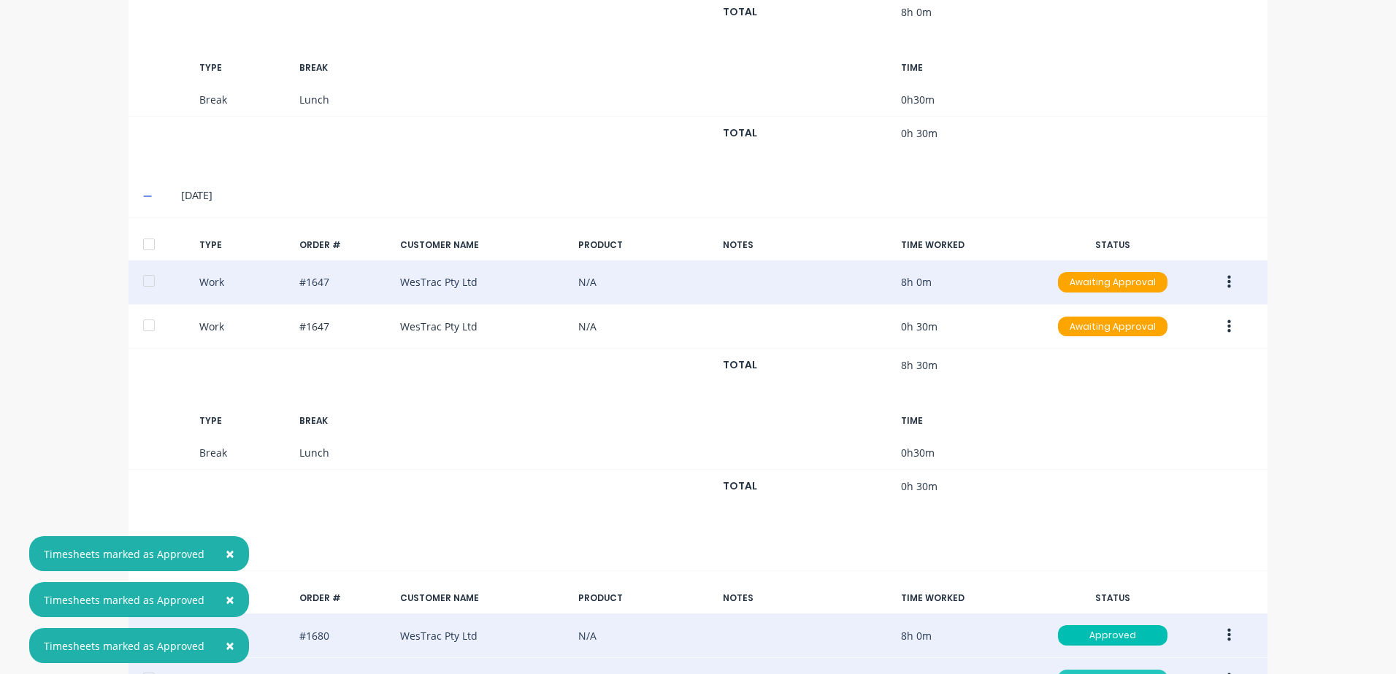
scroll to position [726, 0]
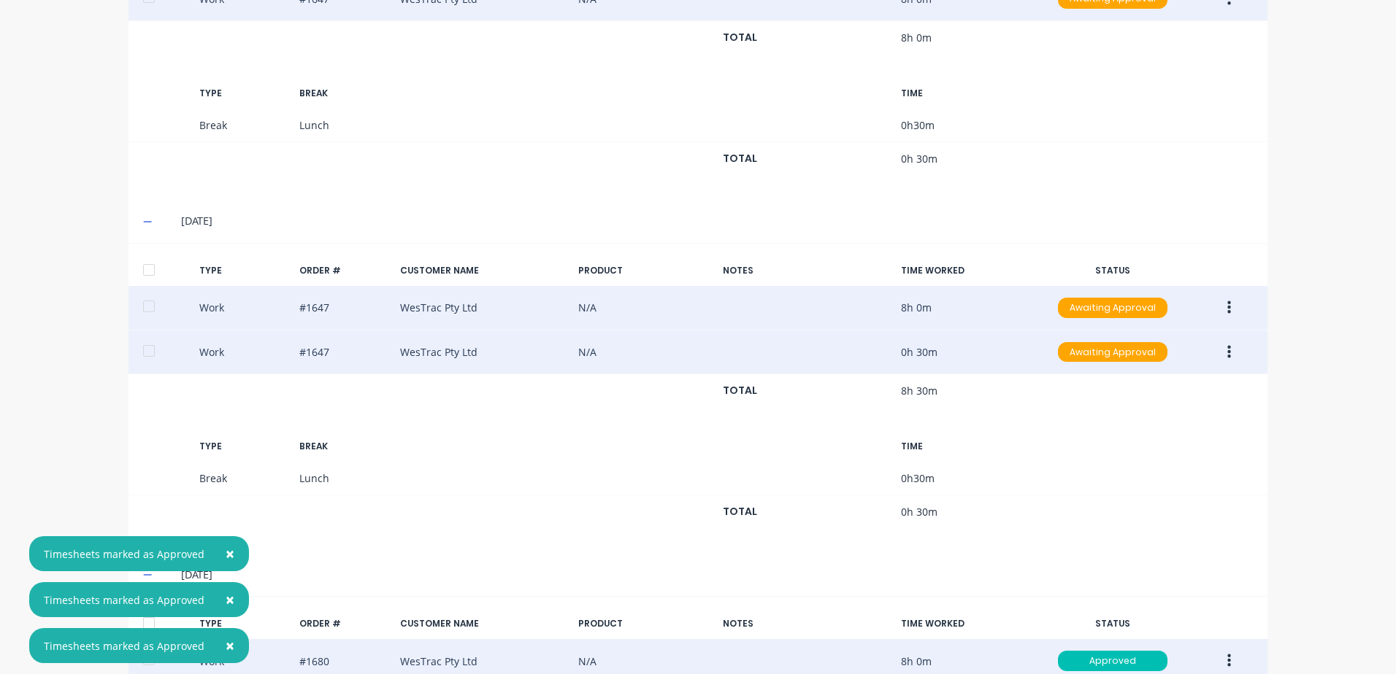
click at [1227, 350] on icon "button" at bounding box center [1229, 353] width 4 height 16
click at [1131, 352] on div "Approve" at bounding box center [1176, 355] width 112 height 21
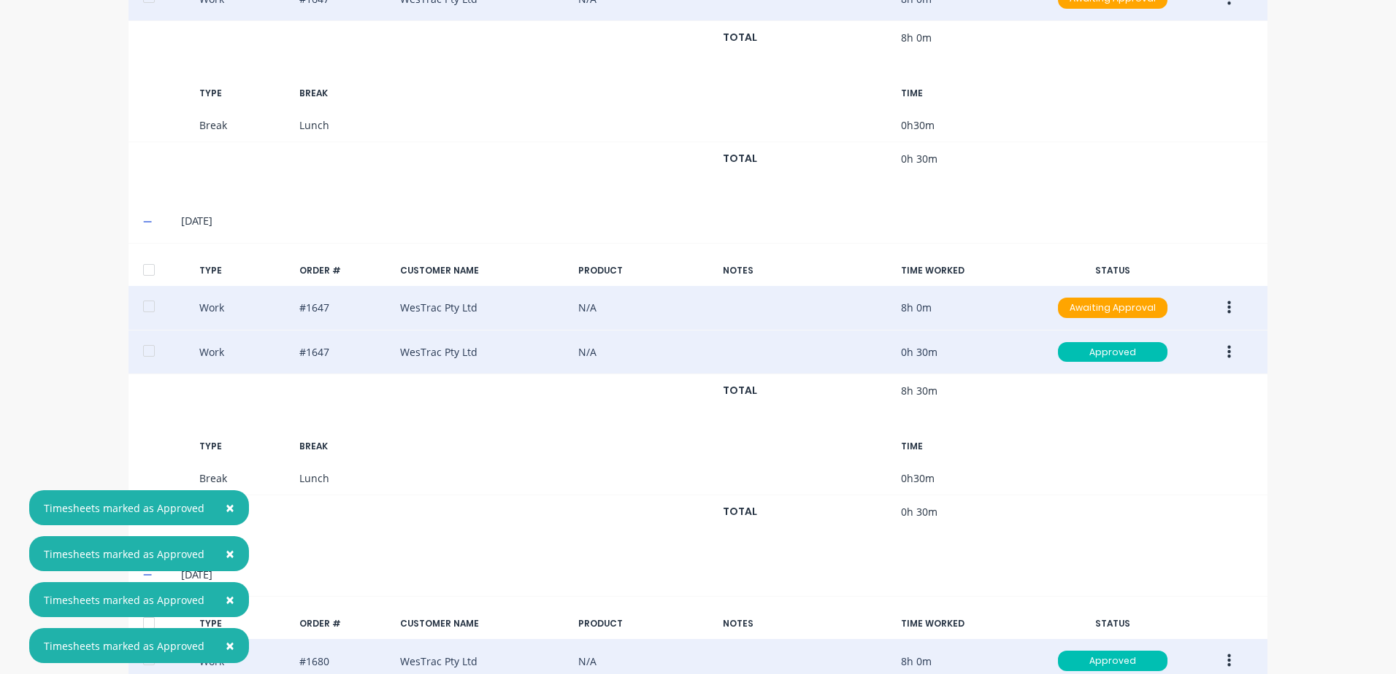
click at [1219, 306] on button "button" at bounding box center [1229, 308] width 34 height 26
click at [1153, 312] on div "Approve" at bounding box center [1176, 311] width 112 height 21
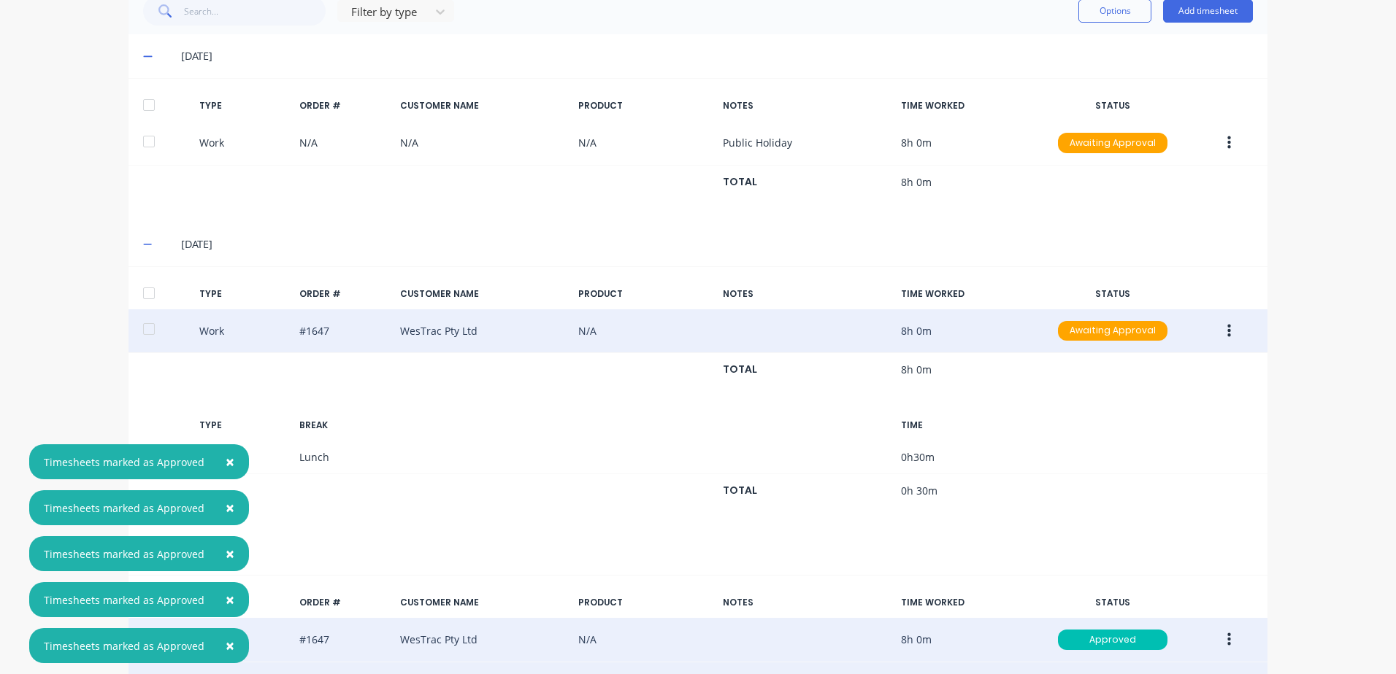
scroll to position [288, 0]
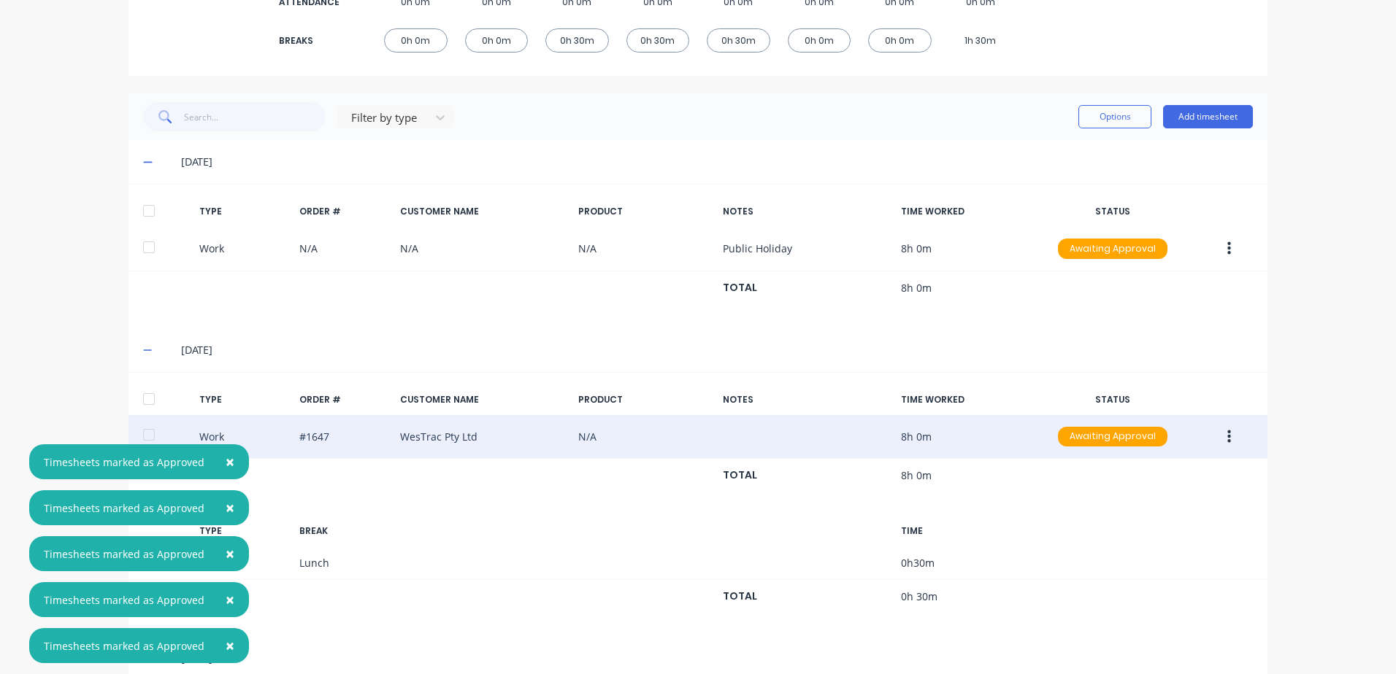
click at [1218, 436] on button "button" at bounding box center [1229, 437] width 34 height 26
click at [1139, 442] on div "Approve" at bounding box center [1176, 440] width 112 height 21
click at [1226, 249] on button "button" at bounding box center [1229, 249] width 34 height 26
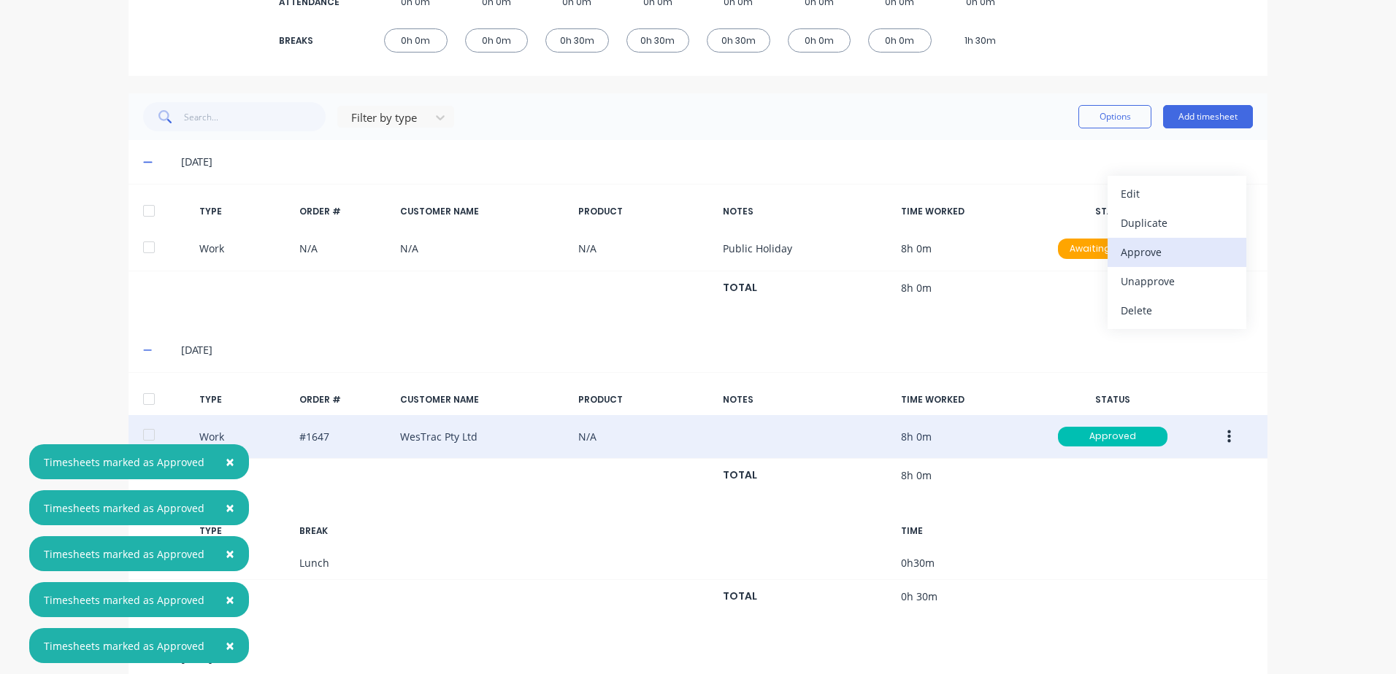
click at [1136, 255] on div "Approve" at bounding box center [1176, 252] width 112 height 21
click at [145, 209] on div at bounding box center [148, 210] width 29 height 29
drag, startPoint x: 142, startPoint y: 401, endPoint x: 315, endPoint y: 410, distance: 174.0
click at [142, 401] on div at bounding box center [148, 399] width 29 height 29
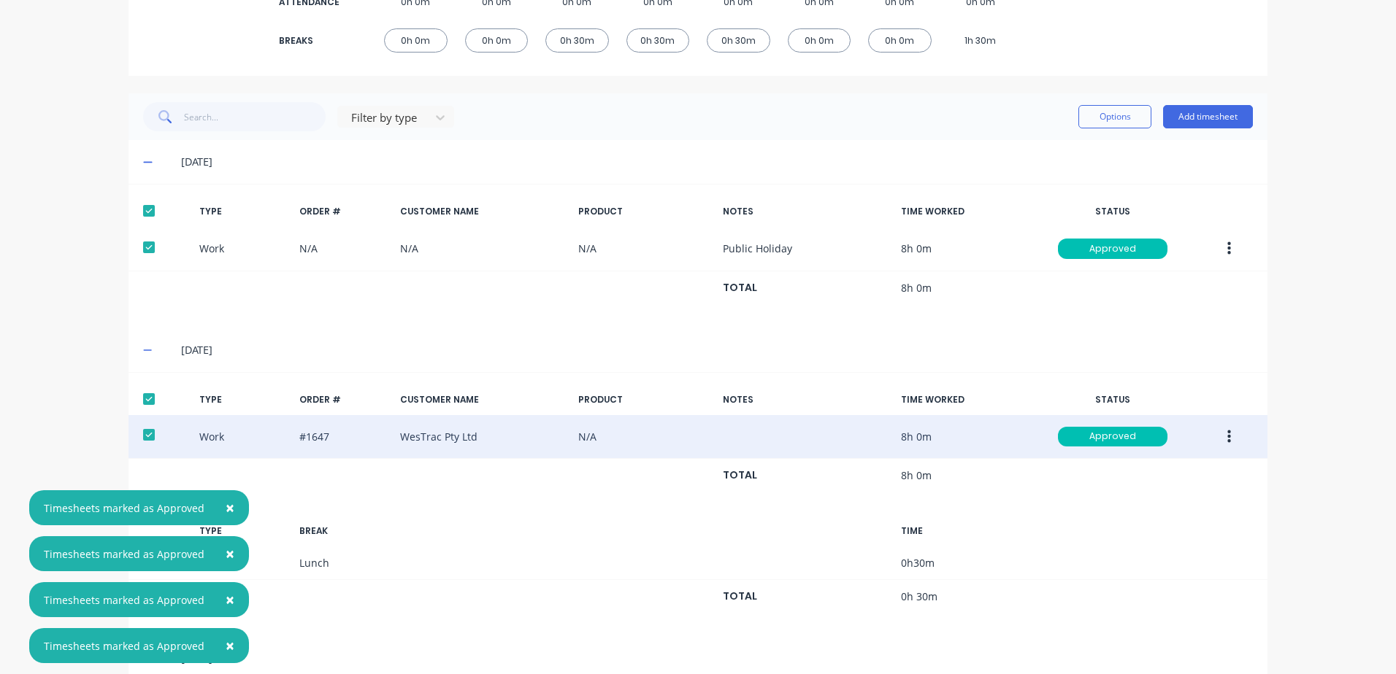
click at [228, 458] on div "Work #1647 WesTrac Pty Ltd N/A 8h 0m Approved" at bounding box center [697, 437] width 1139 height 45
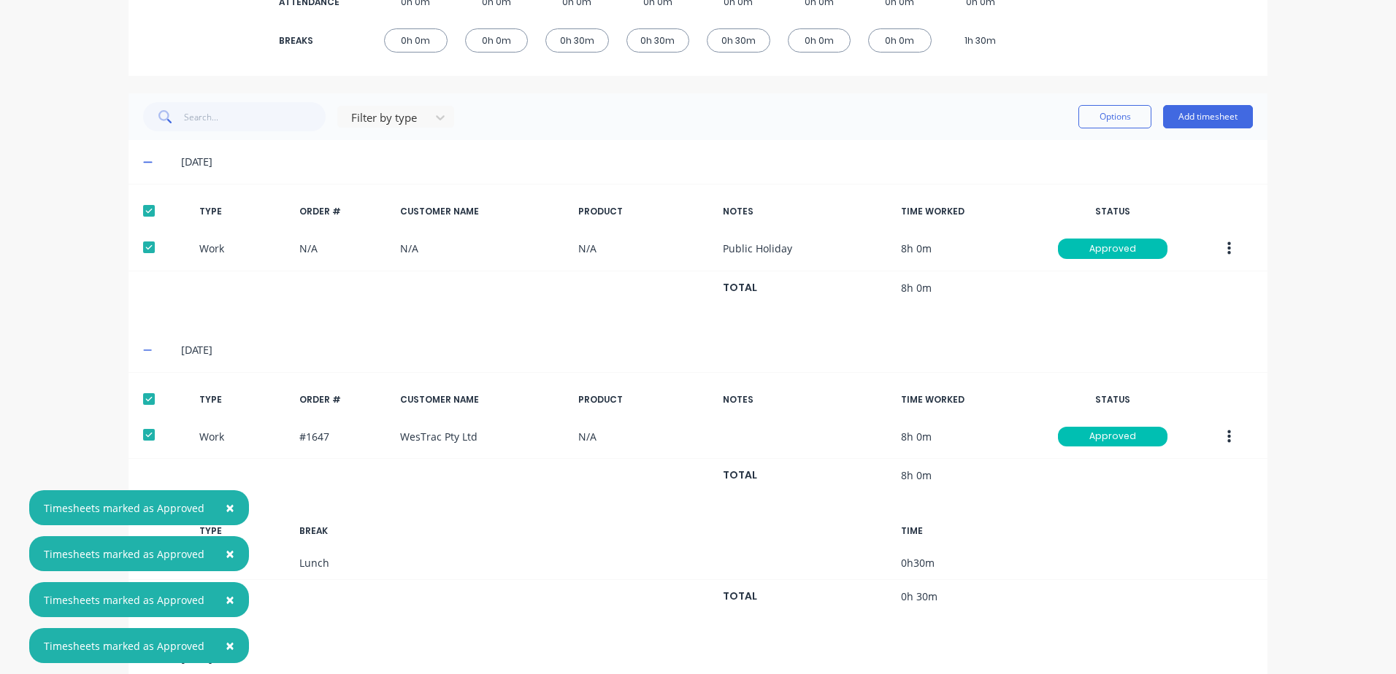
click at [226, 507] on span "×" at bounding box center [230, 508] width 9 height 20
drag, startPoint x: 220, startPoint y: 556, endPoint x: 223, endPoint y: 566, distance: 9.7
click at [226, 559] on span "×" at bounding box center [230, 554] width 9 height 20
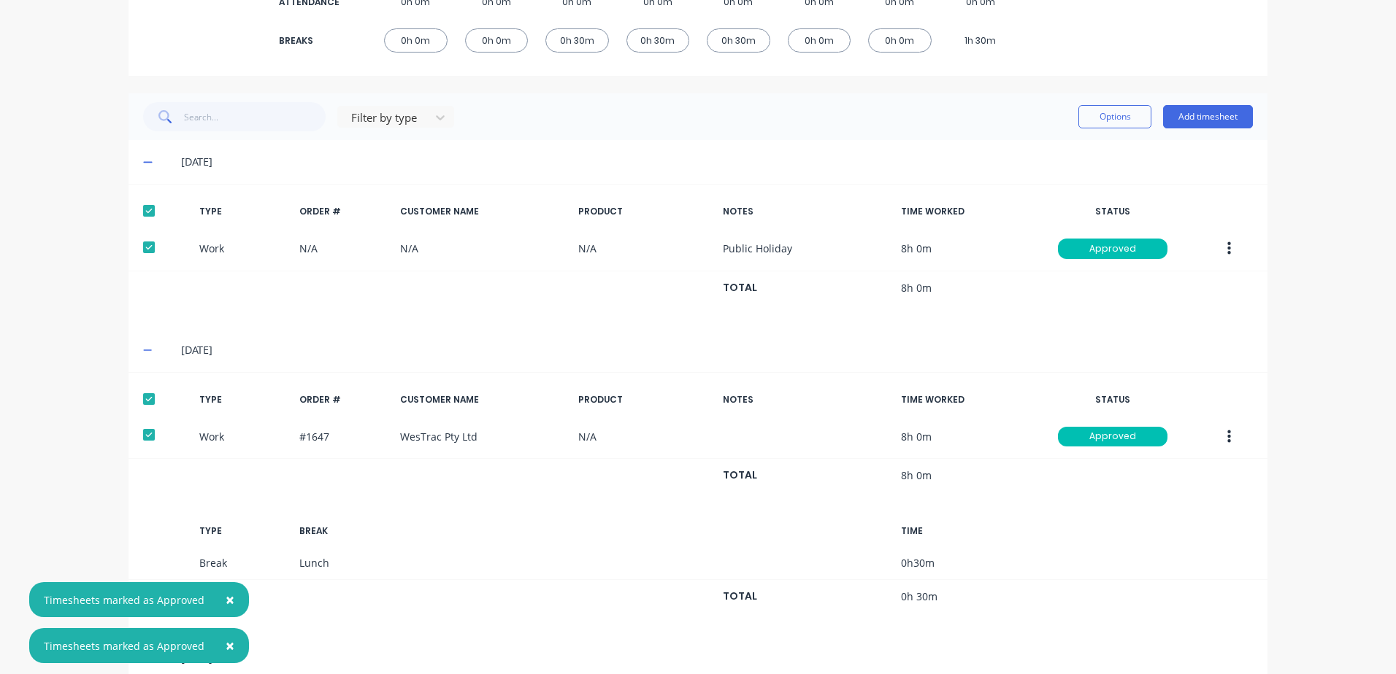
drag, startPoint x: 228, startPoint y: 603, endPoint x: 234, endPoint y: 637, distance: 34.7
click at [231, 612] on button "×" at bounding box center [230, 599] width 38 height 35
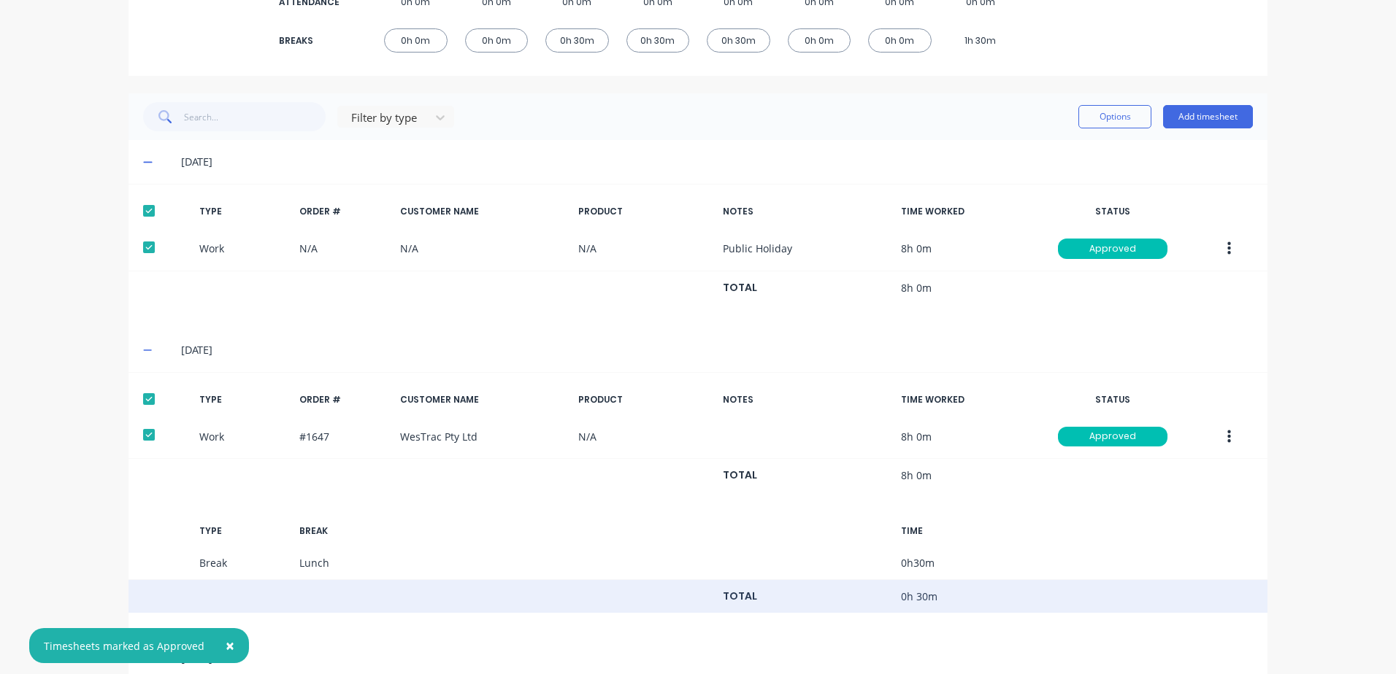
drag, startPoint x: 228, startPoint y: 645, endPoint x: 256, endPoint y: 607, distance: 47.4
click at [234, 642] on button "×" at bounding box center [230, 645] width 38 height 35
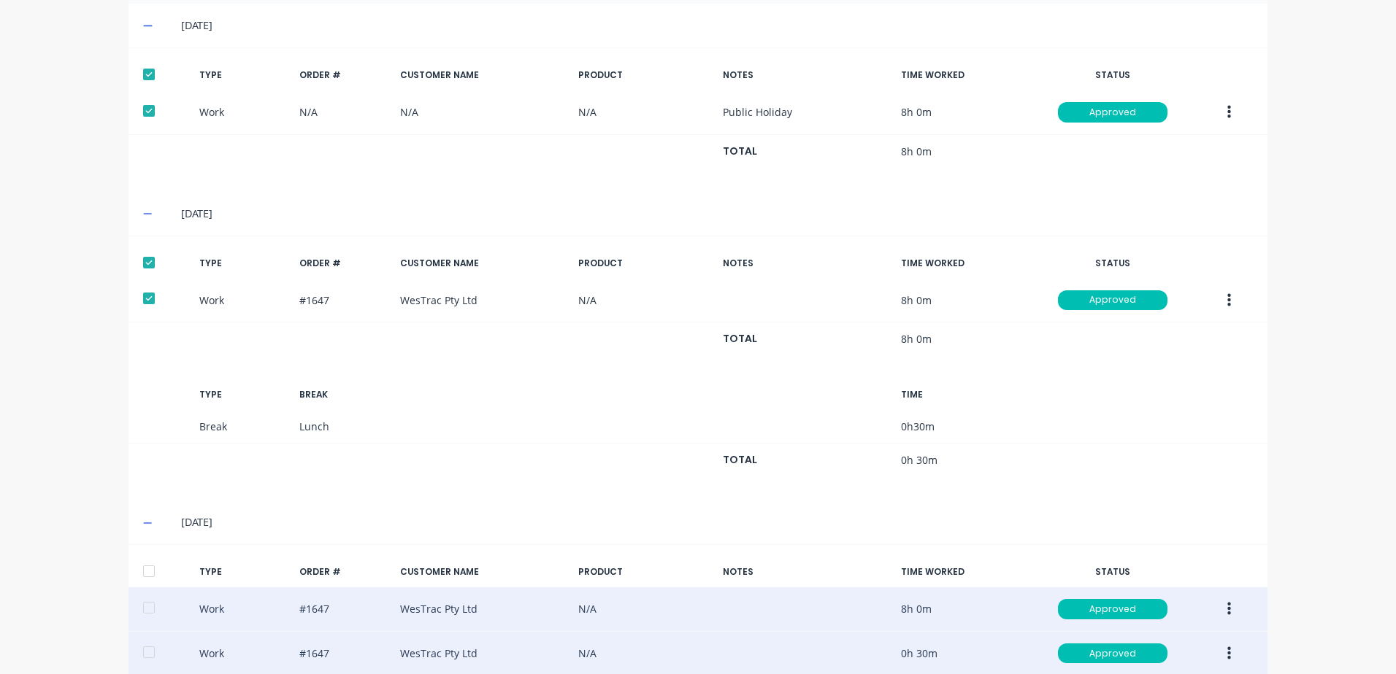
scroll to position [580, 0]
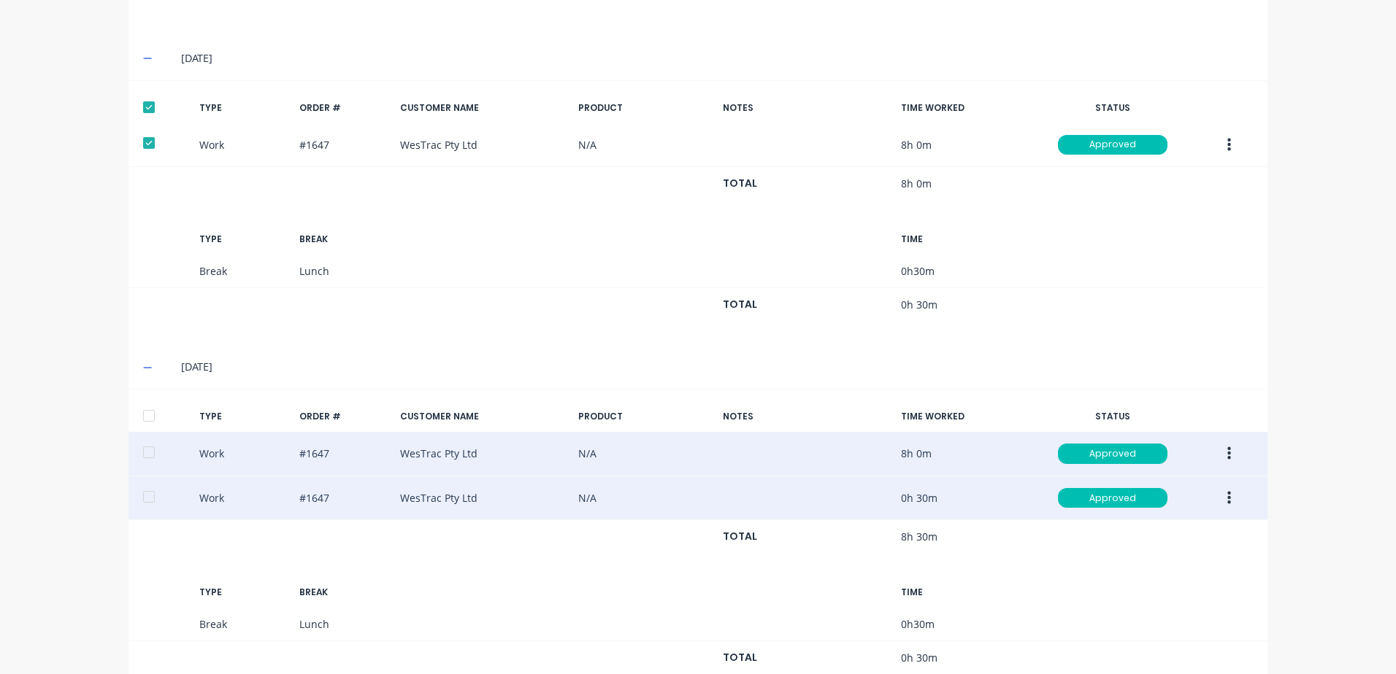
drag, startPoint x: 139, startPoint y: 416, endPoint x: 302, endPoint y: 413, distance: 162.8
click at [140, 416] on div at bounding box center [148, 415] width 29 height 29
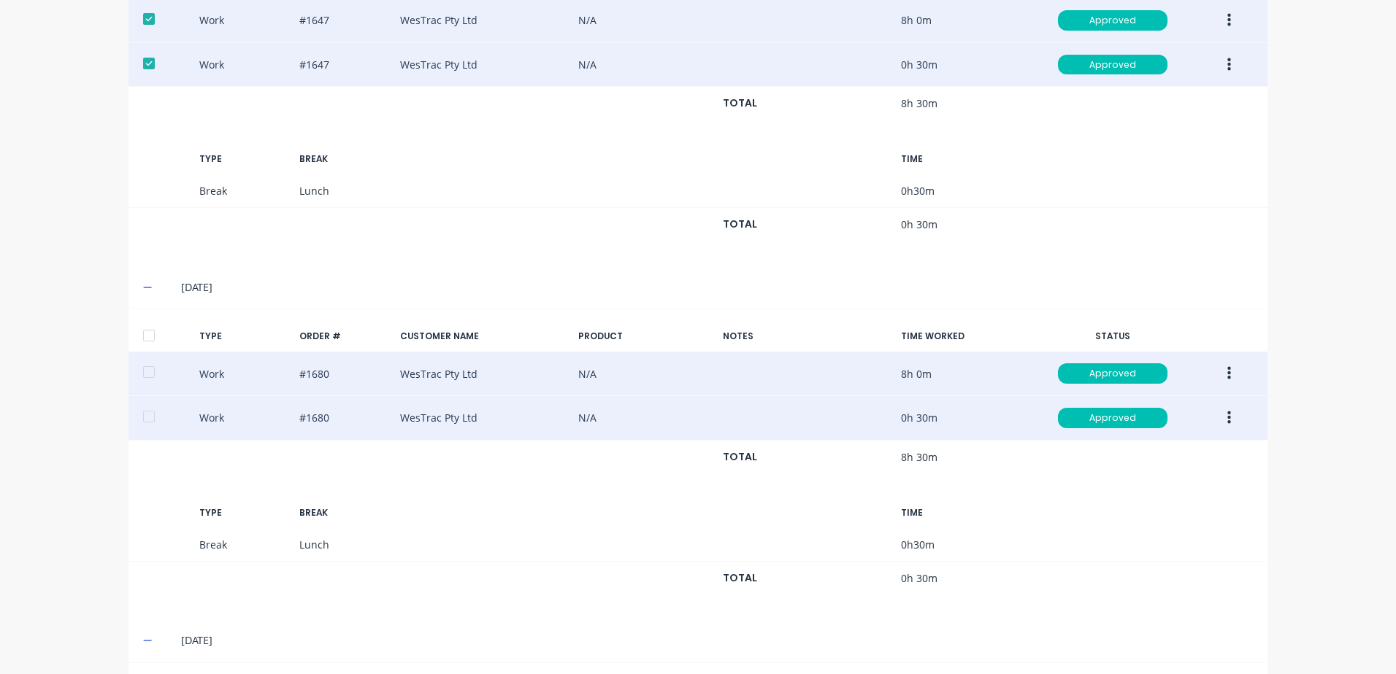
scroll to position [1018, 0]
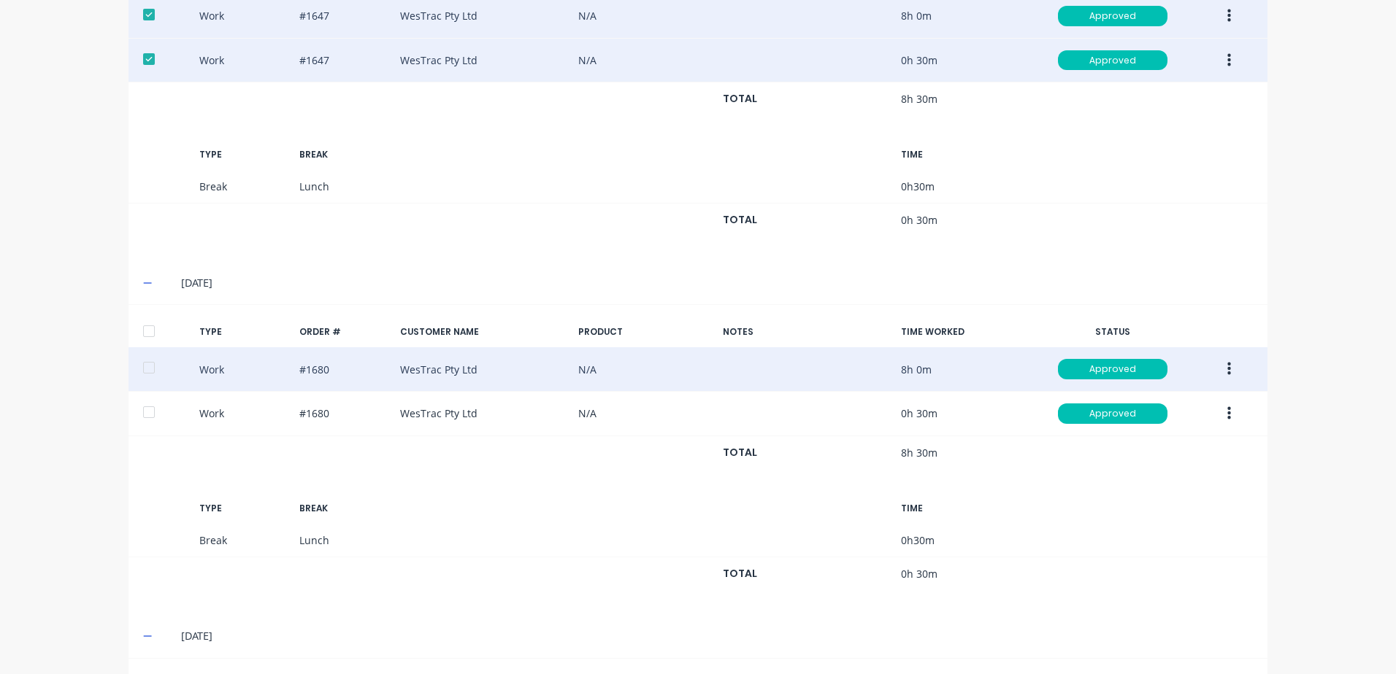
click at [145, 328] on div at bounding box center [148, 331] width 29 height 29
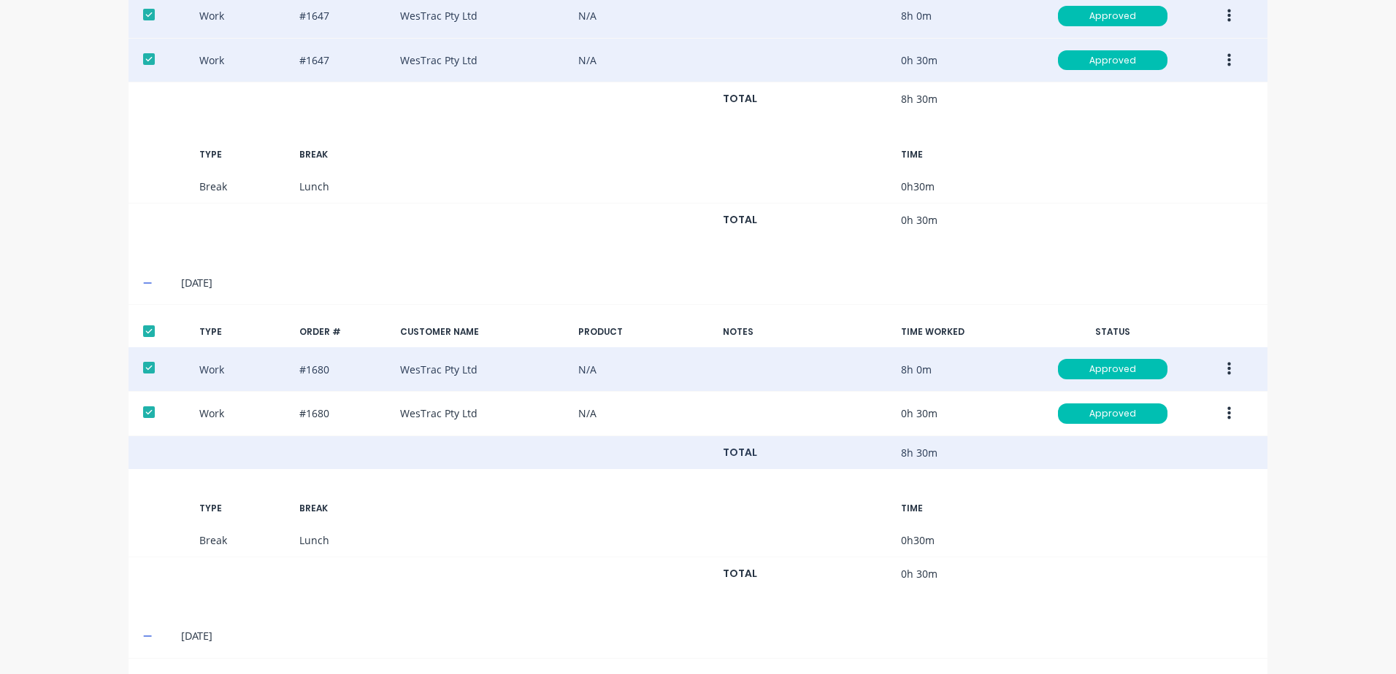
scroll to position [1163, 0]
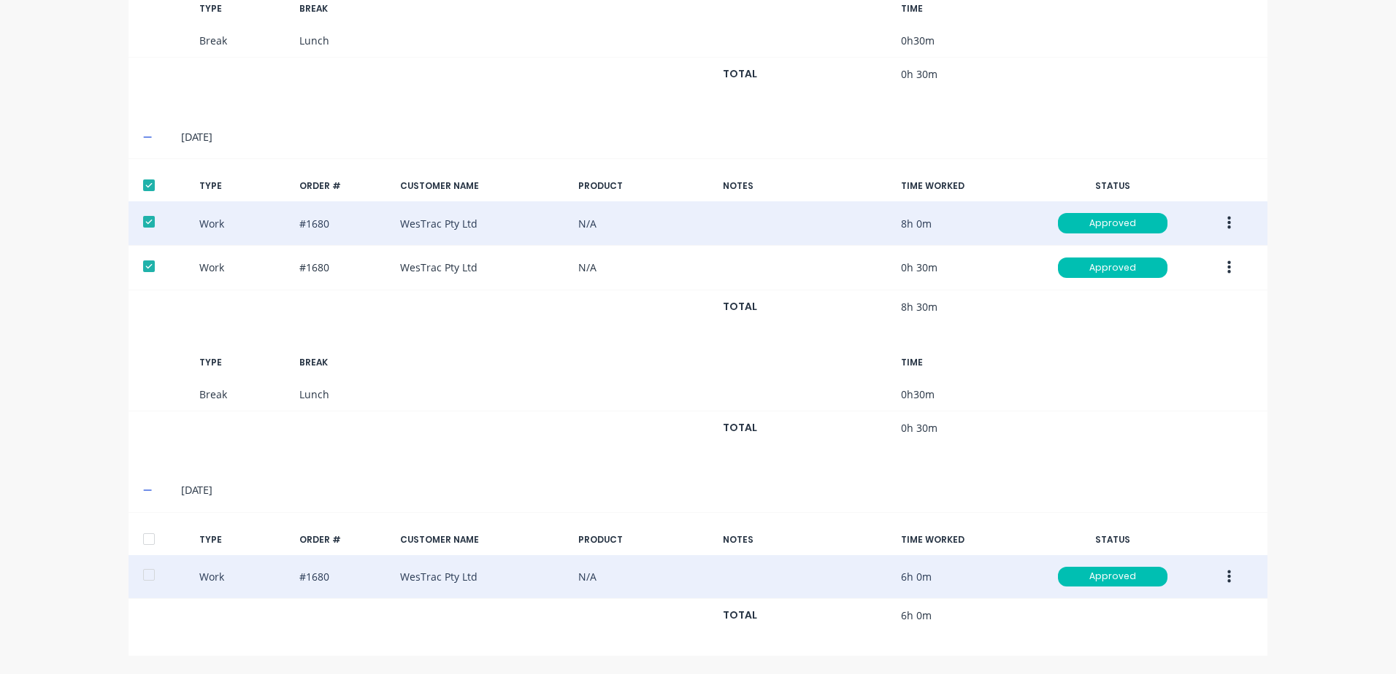
click at [144, 537] on div at bounding box center [148, 539] width 29 height 29
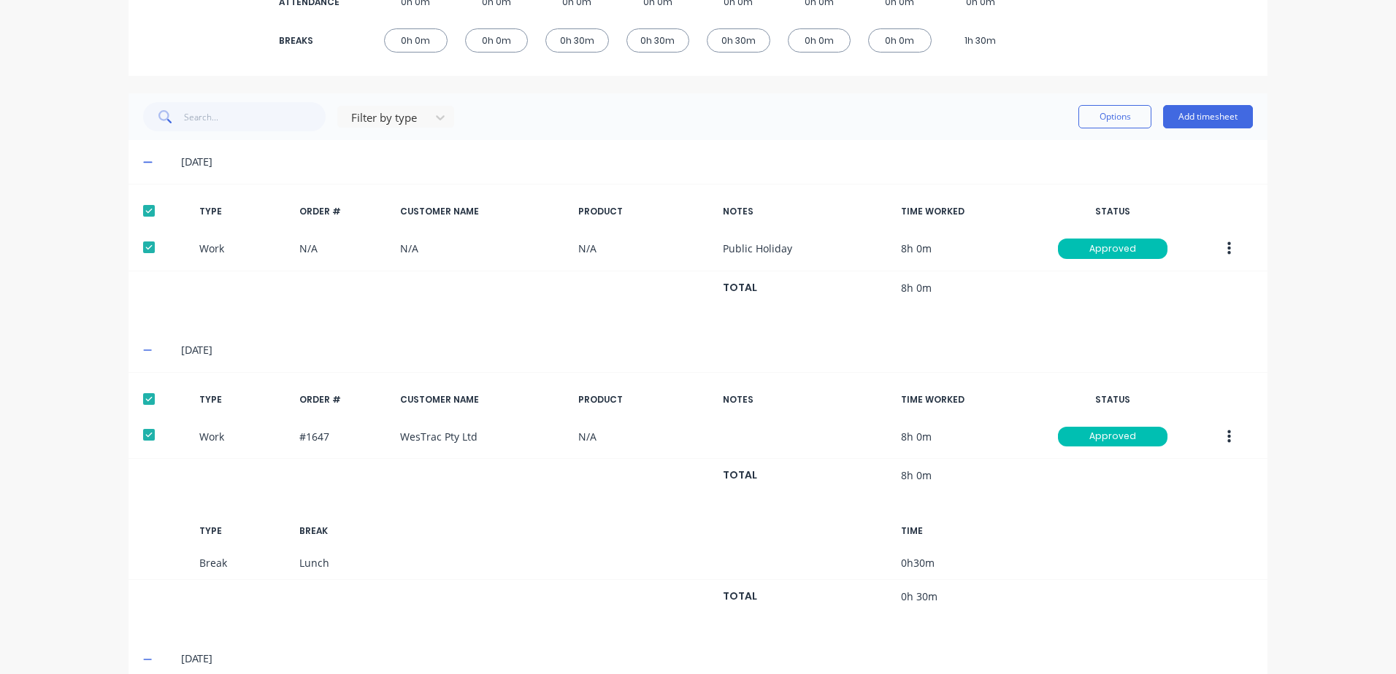
scroll to position [0, 0]
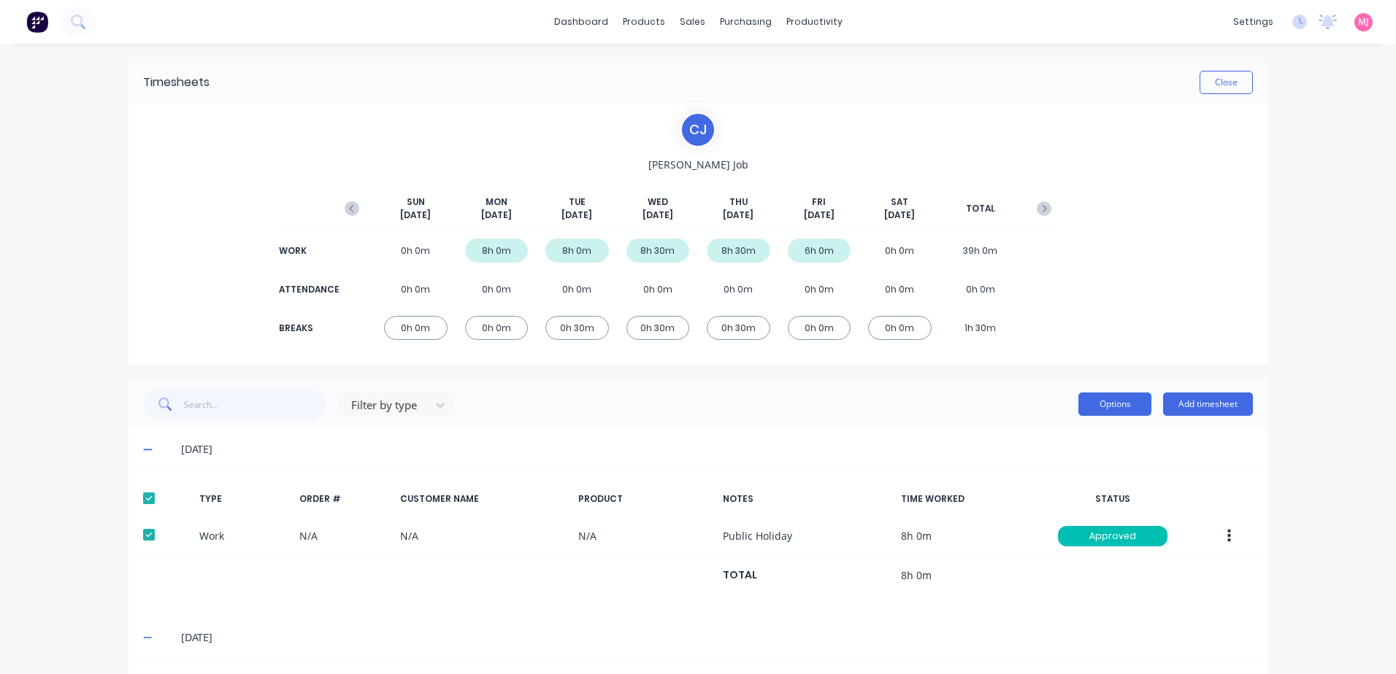
click at [1112, 404] on button "Options" at bounding box center [1114, 404] width 73 height 23
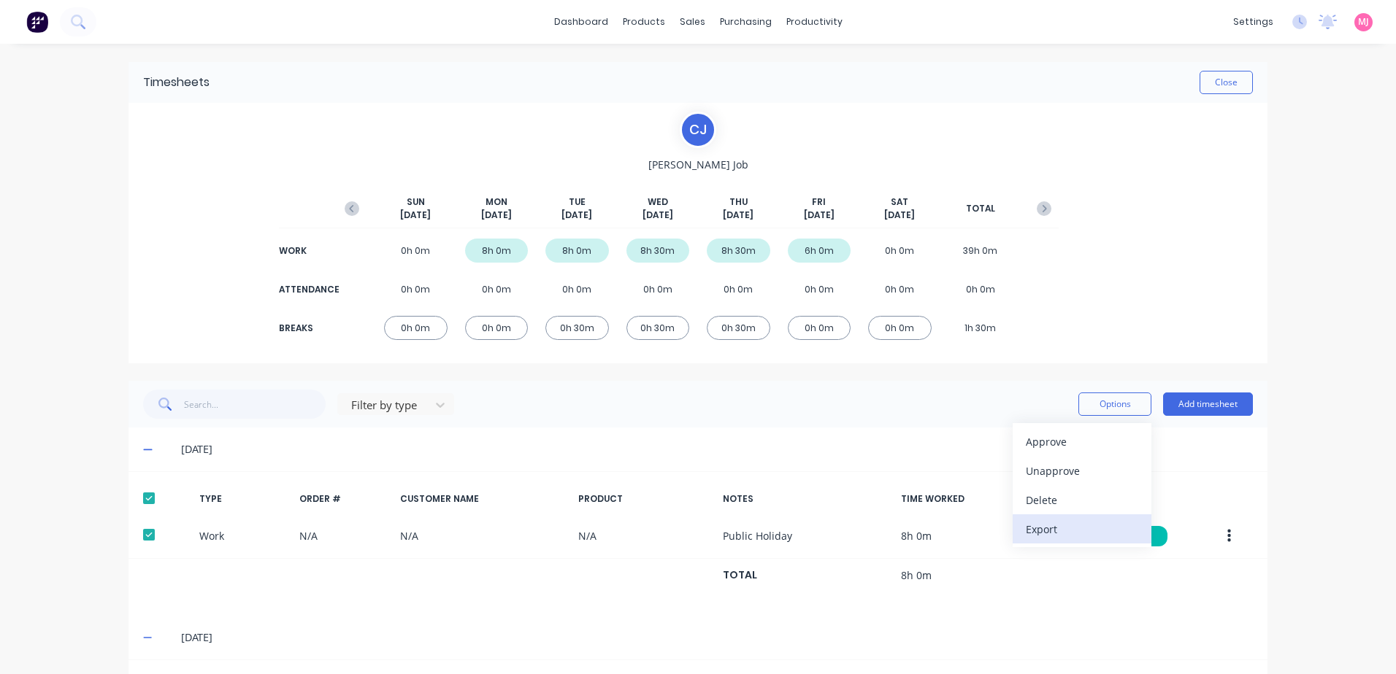
click at [1042, 525] on div "Export" at bounding box center [1082, 529] width 112 height 21
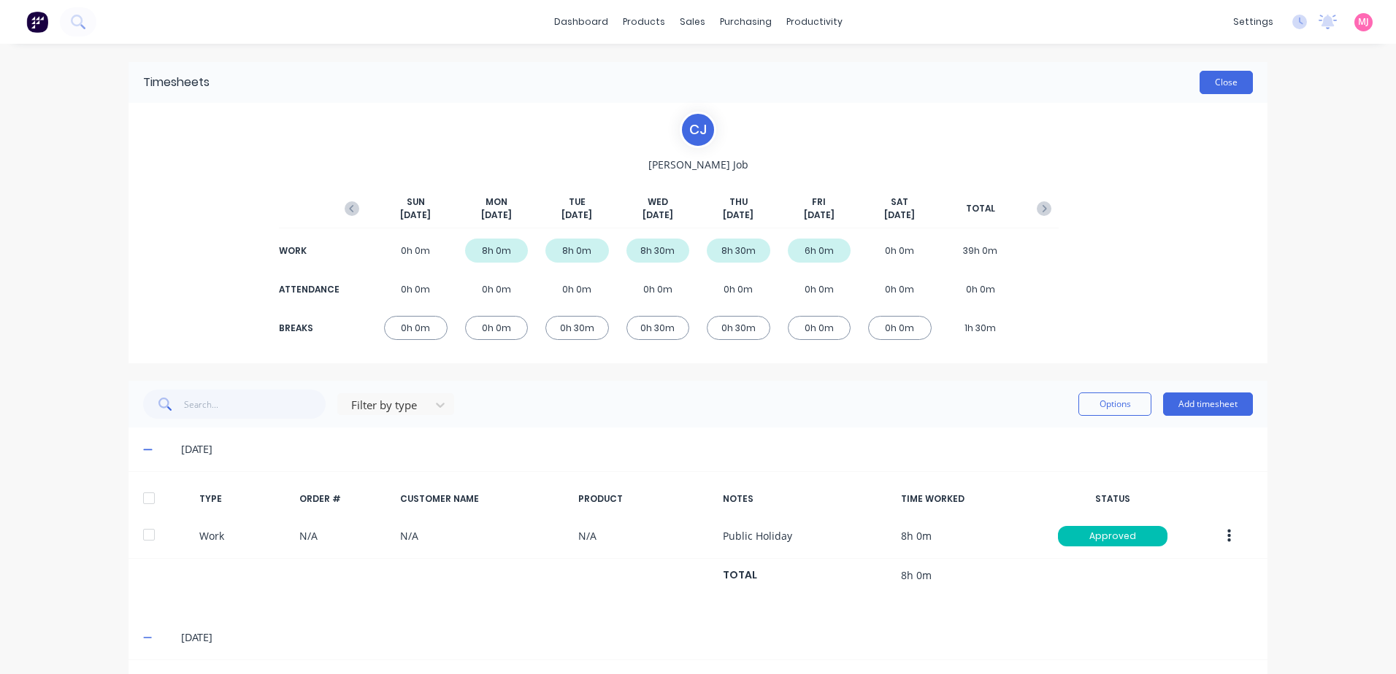
click at [1212, 82] on button "Close" at bounding box center [1225, 82] width 53 height 23
